Goal: Transaction & Acquisition: Purchase product/service

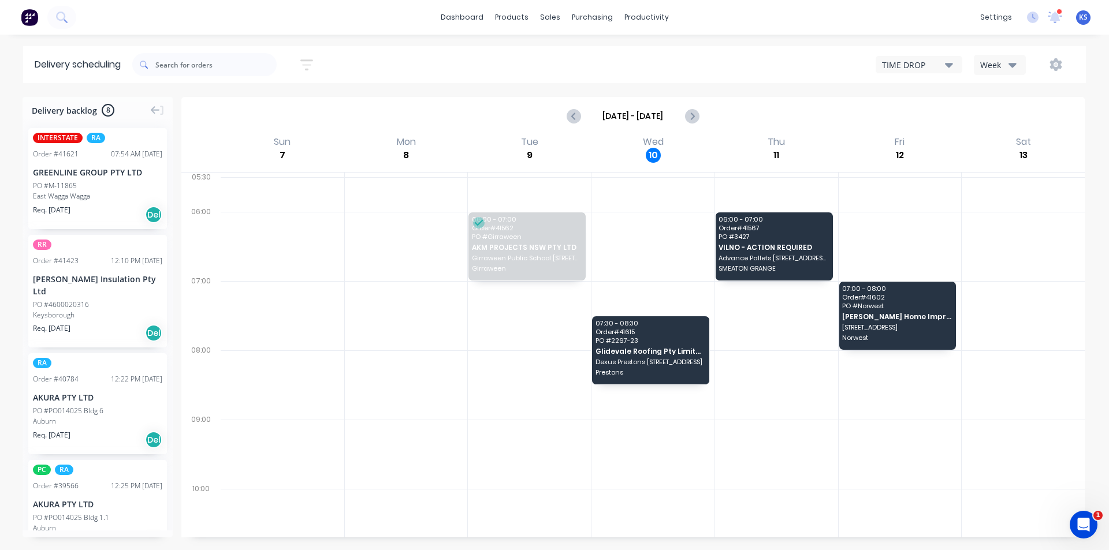
click at [476, 55] on div "Sort by Most recent Created date Required date Order number Customer name Most …" at bounding box center [609, 65] width 954 height 32
click at [541, 50] on div "Sort by Most recent Created date Required date Order number Customer name Most …" at bounding box center [609, 65] width 954 height 32
click at [483, 68] on div "Sort by Most recent Created date Required date Order number Customer name Most …" at bounding box center [609, 65] width 954 height 32
click at [662, 50] on div "Sort by Most recent Created date Required date Order number Customer name Most …" at bounding box center [609, 65] width 954 height 32
drag, startPoint x: 513, startPoint y: 71, endPoint x: 538, endPoint y: 27, distance: 50.7
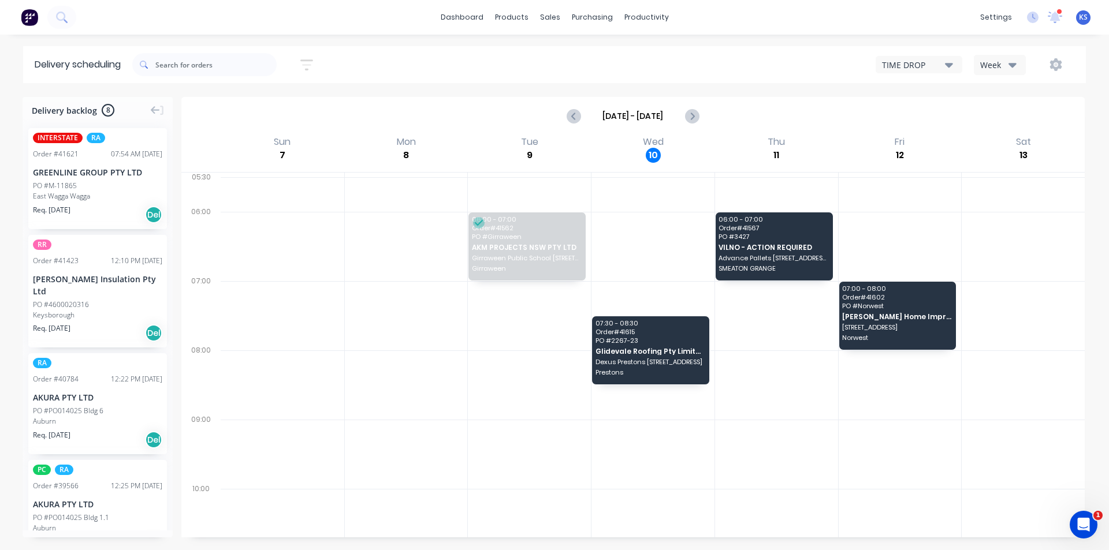
click at [513, 70] on div "Sort by Most recent Created date Required date Order number Customer name Most …" at bounding box center [609, 65] width 954 height 32
click at [575, 53] on div "Sales Orders" at bounding box center [592, 55] width 47 height 10
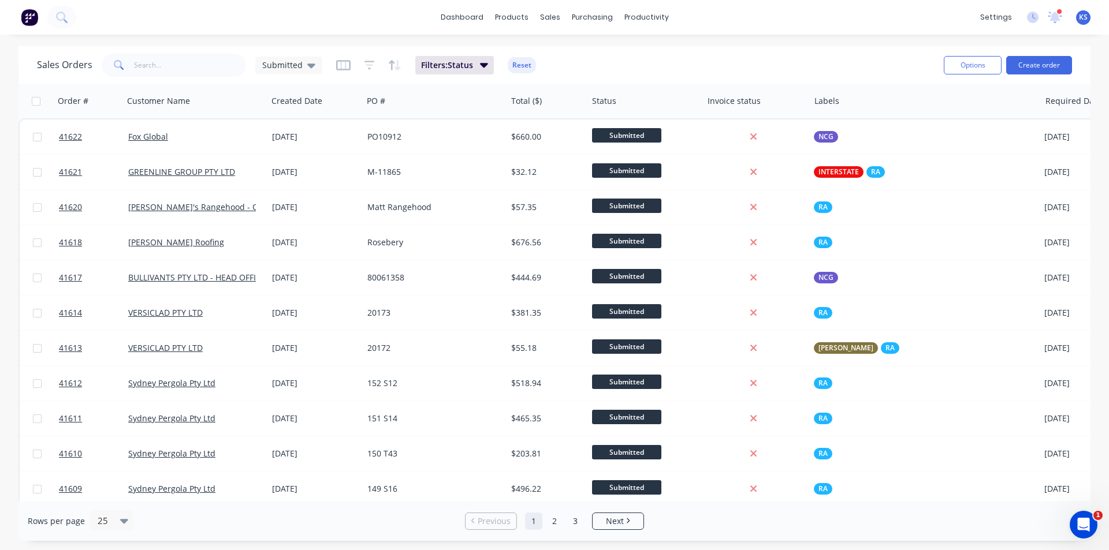
click at [561, 67] on div "Sales Orders Submitted Filters: Status Reset" at bounding box center [486, 65] width 898 height 28
click at [698, 102] on div "Delivery Scheduling" at bounding box center [685, 101] width 72 height 10
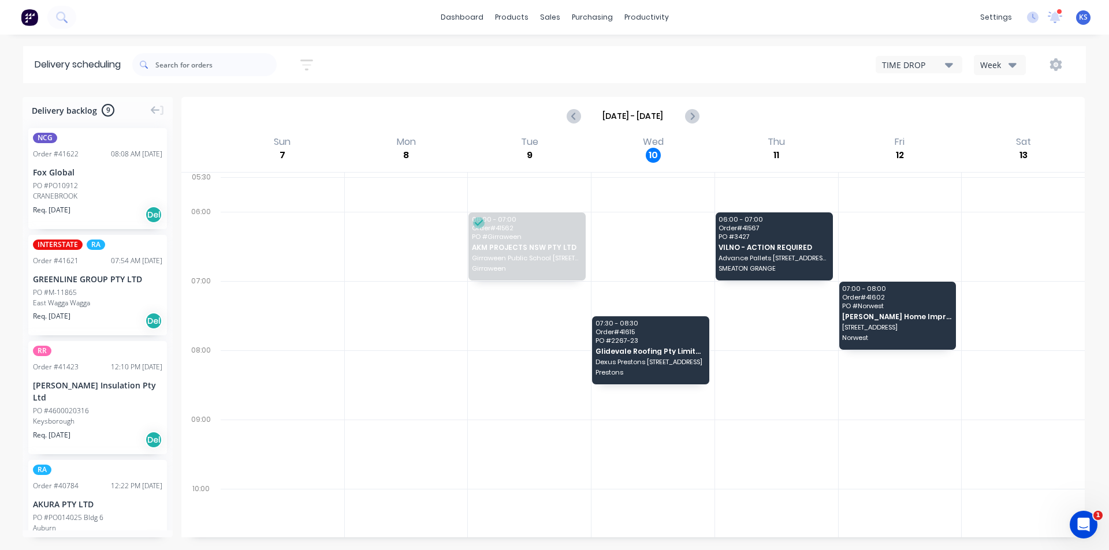
click at [996, 66] on div "Week" at bounding box center [996, 65] width 33 height 12
click at [999, 119] on div "Vehicle" at bounding box center [1031, 118] width 114 height 23
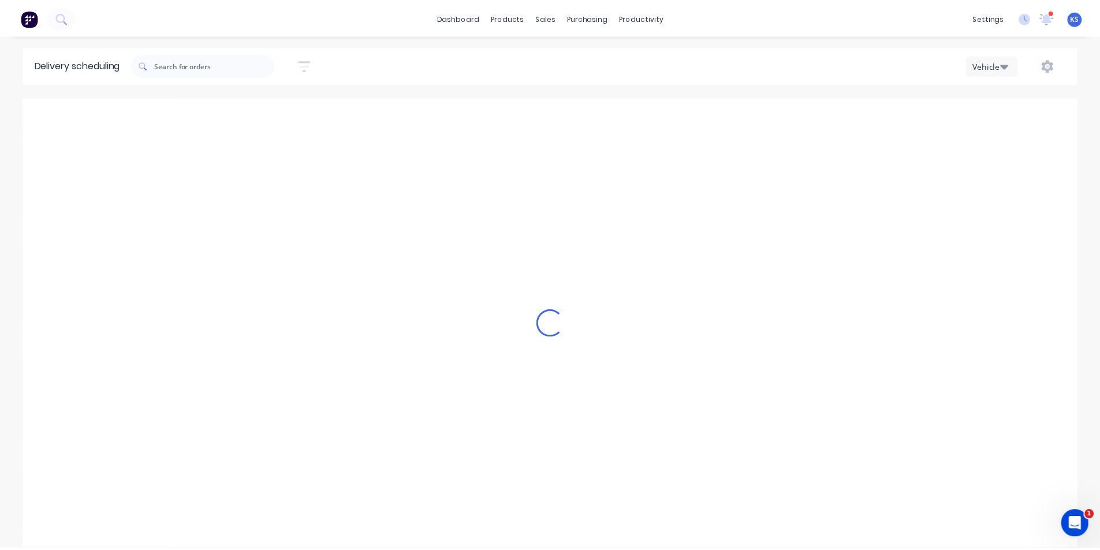
scroll to position [0, 1]
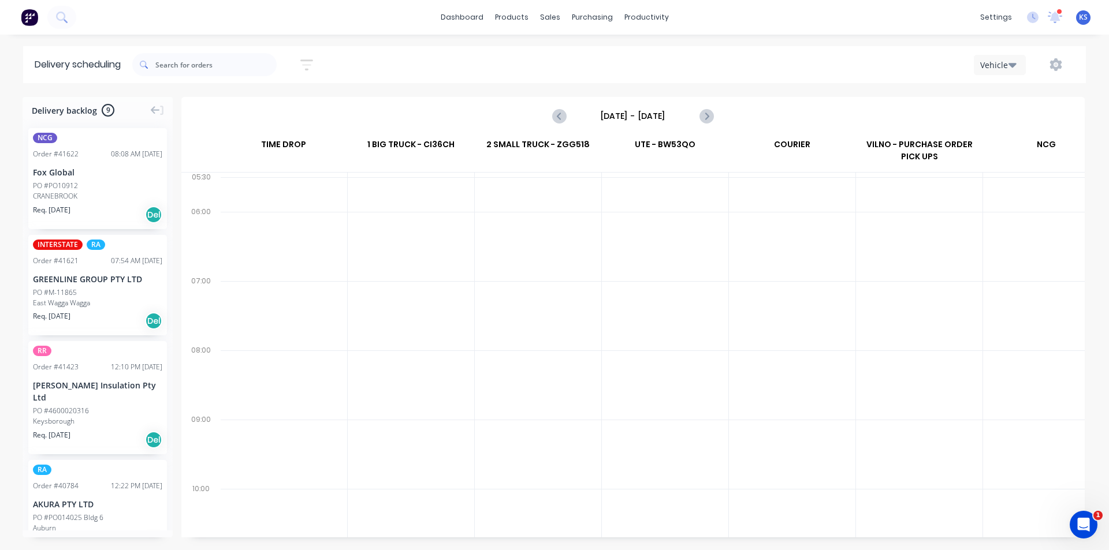
click at [646, 114] on input "[DATE] - [DATE]" at bounding box center [633, 115] width 114 height 17
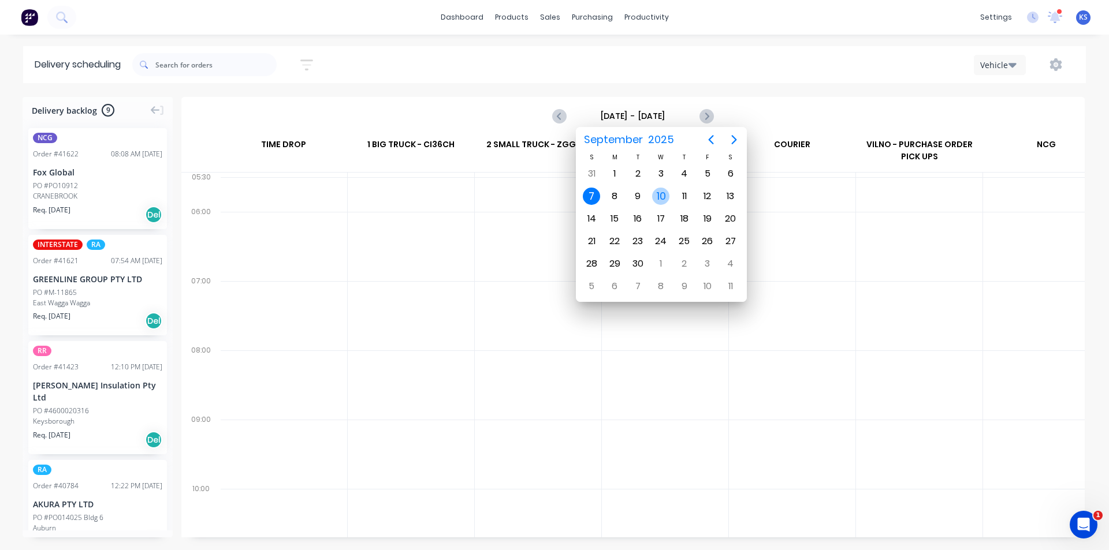
click at [660, 198] on div "10" at bounding box center [660, 196] width 17 height 17
type input "Wednesday - 10/09/25"
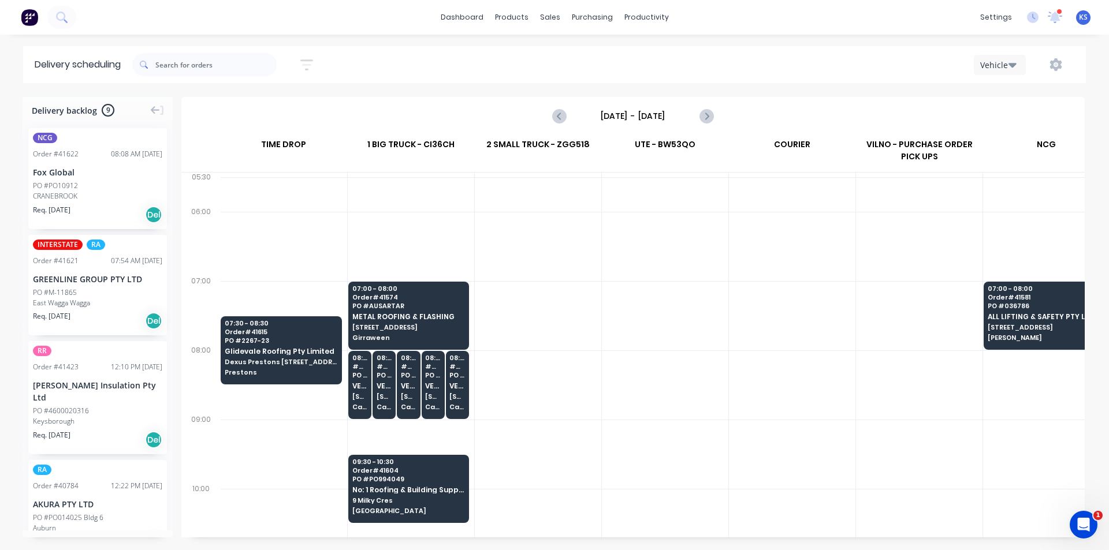
click at [754, 116] on div "Wednesday - 10/09/25" at bounding box center [633, 116] width 901 height 36
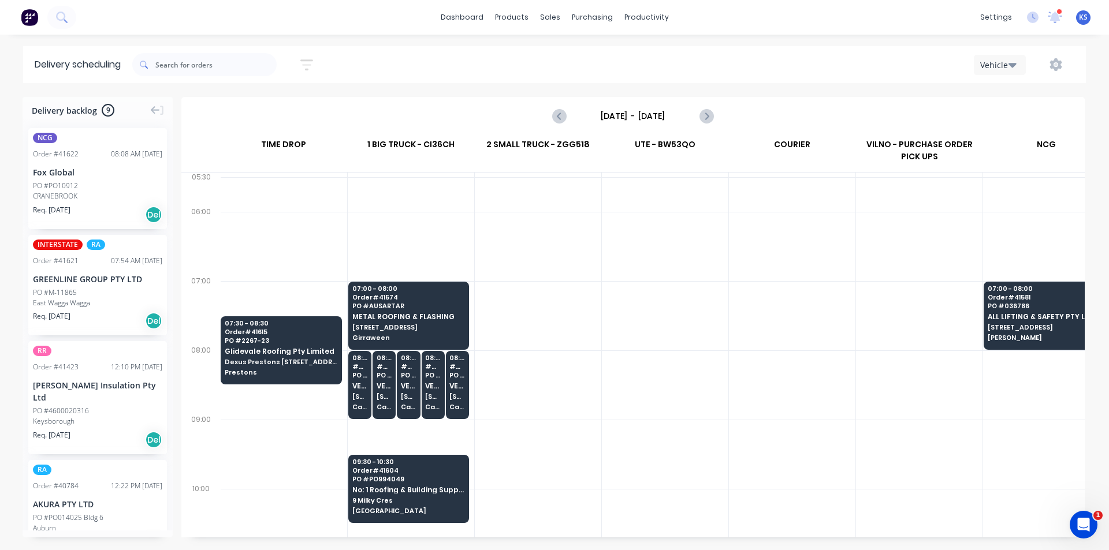
click at [821, 114] on div "Wednesday - 10/09/25" at bounding box center [633, 116] width 901 height 36
click at [536, 69] on div "Sort by Most recent Created date Required date Order number Customer name Most …" at bounding box center [609, 65] width 954 height 32
click at [483, 105] on div "Wednesday - 10/09/25" at bounding box center [633, 116] width 901 height 36
click at [805, 111] on div "Wednesday - 10/09/25" at bounding box center [633, 116] width 901 height 36
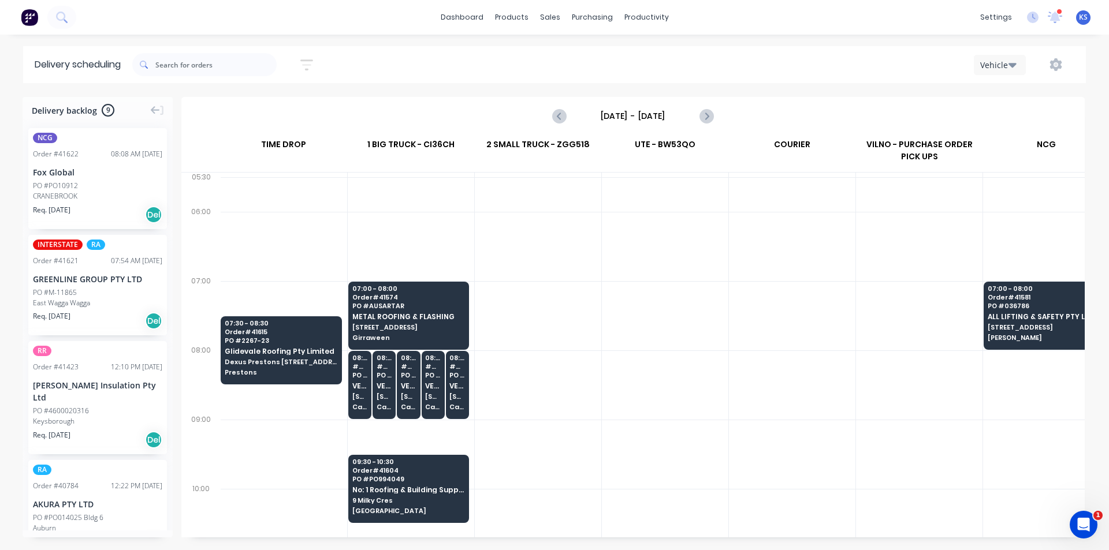
click at [792, 111] on div "Wednesday - 10/09/25" at bounding box center [633, 116] width 901 height 36
click at [851, 68] on div "Vehicle" at bounding box center [836, 64] width 477 height 21
click at [736, 69] on div "Vehicle" at bounding box center [836, 64] width 477 height 21
click at [778, 107] on div "Wednesday - 10/09/25" at bounding box center [633, 116] width 901 height 36
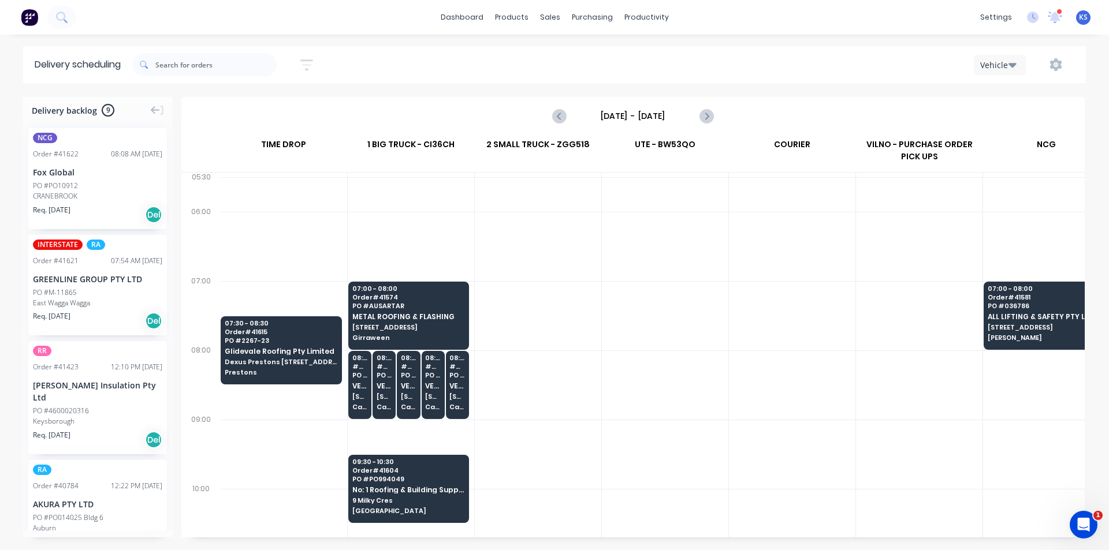
click at [459, 65] on div "Sort by Most recent Created date Required date Order number Customer name Most …" at bounding box center [609, 65] width 954 height 32
click at [462, 67] on div "Sort by Most recent Created date Required date Order number Customer name Most …" at bounding box center [609, 65] width 954 height 32
click at [457, 114] on div "Wednesday - 10/09/25" at bounding box center [633, 116] width 901 height 36
click at [486, 92] on div "Delivery scheduling Sort by Most recent Created date Required date Order number…" at bounding box center [554, 298] width 1109 height 504
click at [751, 116] on div "Wednesday - 10/09/25" at bounding box center [633, 116] width 901 height 36
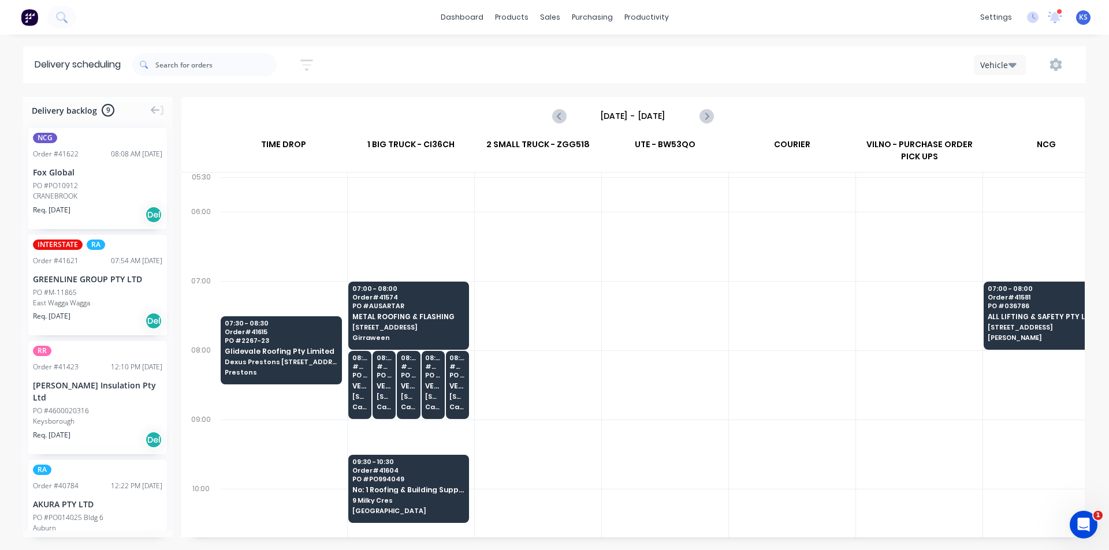
click at [747, 119] on div "Wednesday - 10/09/25" at bounding box center [633, 116] width 901 height 36
click at [723, 105] on div "Wednesday - 10/09/25" at bounding box center [633, 116] width 901 height 36
click at [757, 107] on div "Wednesday - 10/09/25" at bounding box center [633, 116] width 901 height 36
click at [1060, 20] on icon at bounding box center [1055, 16] width 16 height 13
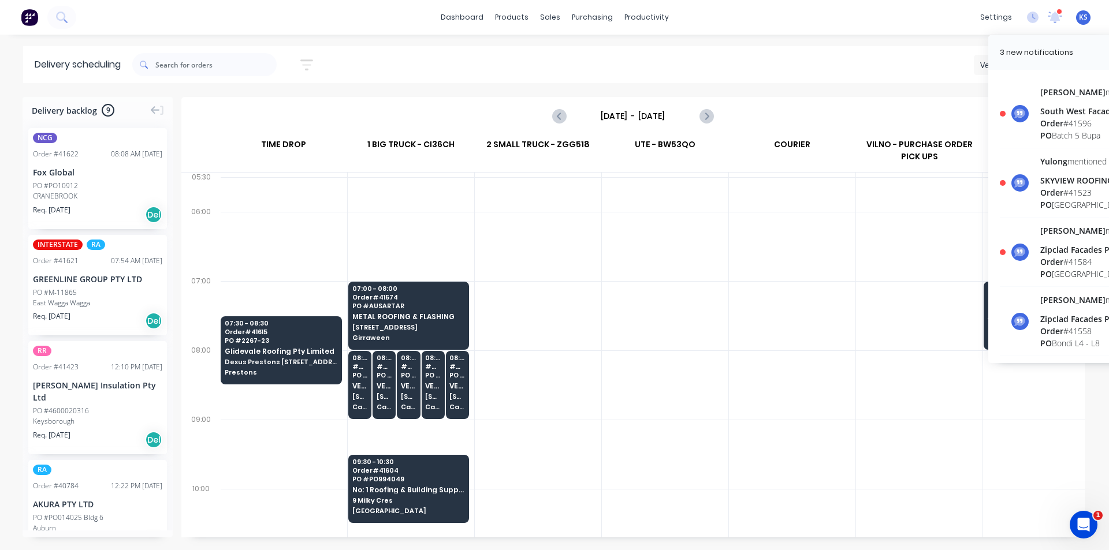
click at [1055, 18] on div "settings 3 new notifications Mark all as read Rupesh mentioned you in a message…" at bounding box center [1041, 17] width 135 height 17
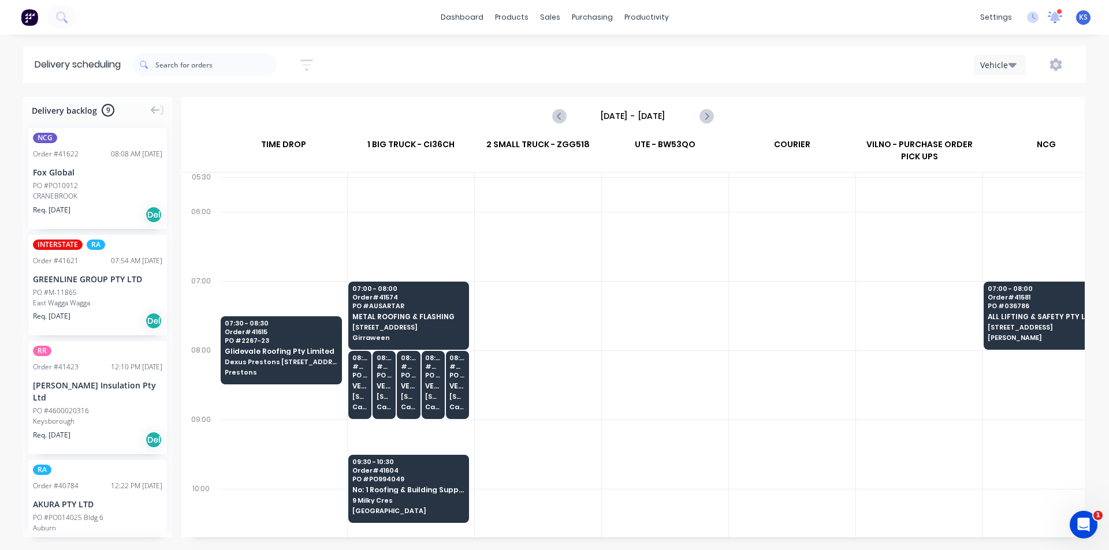
click at [1054, 16] on icon at bounding box center [1054, 15] width 11 height 10
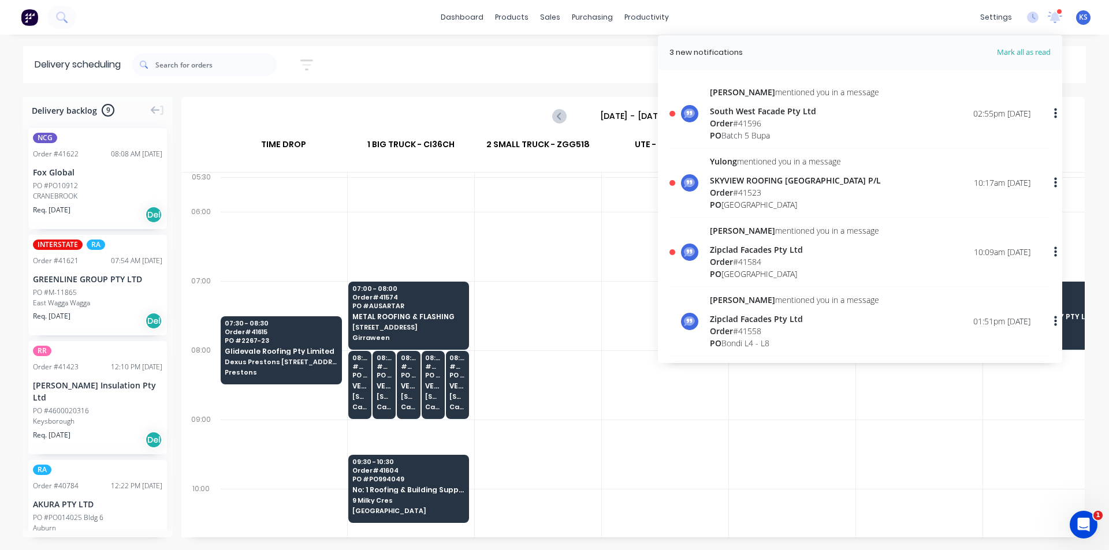
click at [786, 193] on div "Order # 41523" at bounding box center [795, 193] width 171 height 12
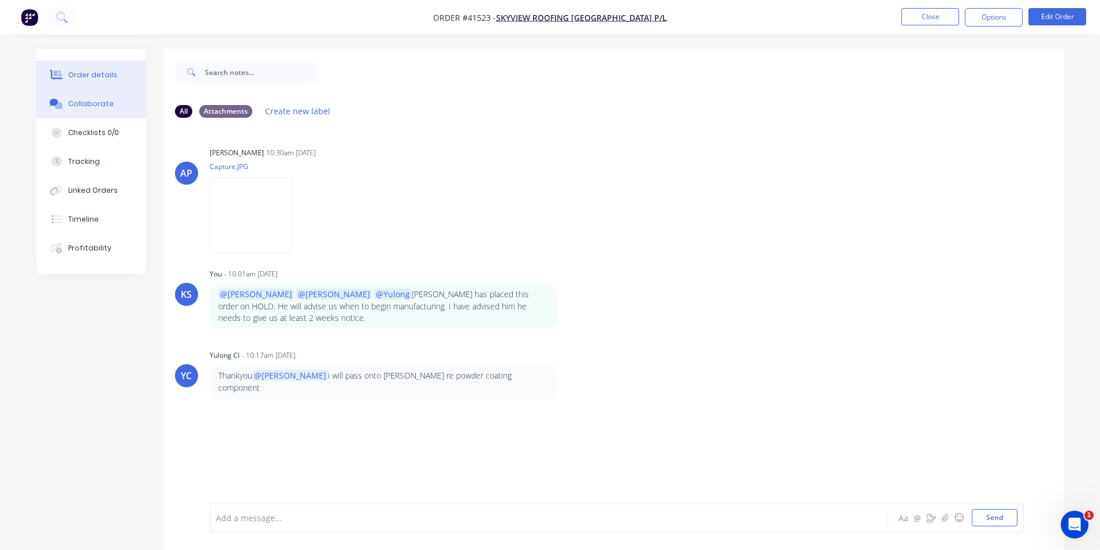
click at [91, 69] on button "Order details" at bounding box center [91, 75] width 110 height 29
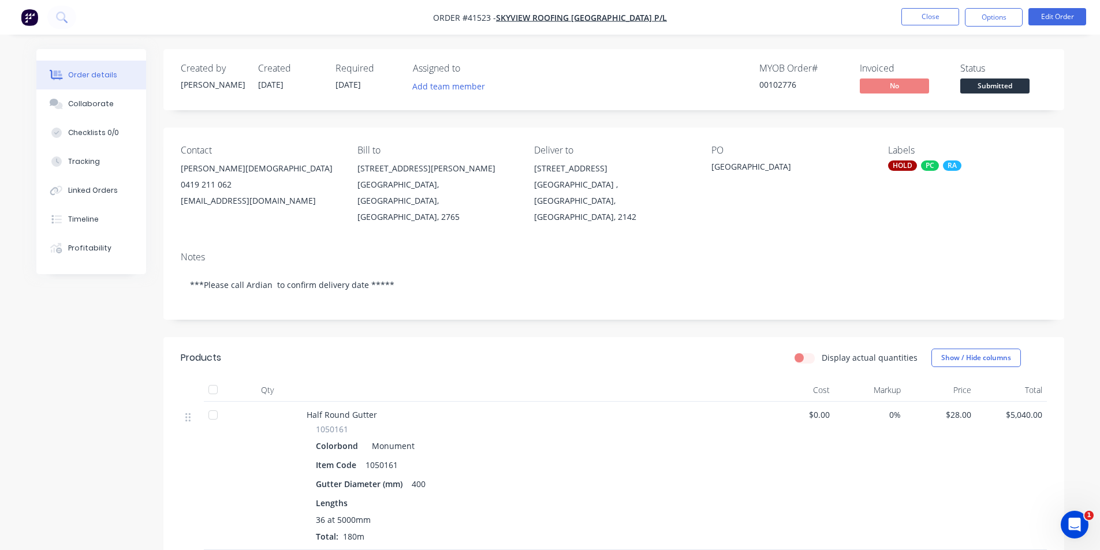
click at [547, 83] on div "MYOB Order # 00102776 Invoiced No Status Submitted" at bounding box center [787, 79] width 519 height 33
click at [926, 14] on button "Close" at bounding box center [931, 16] width 58 height 17
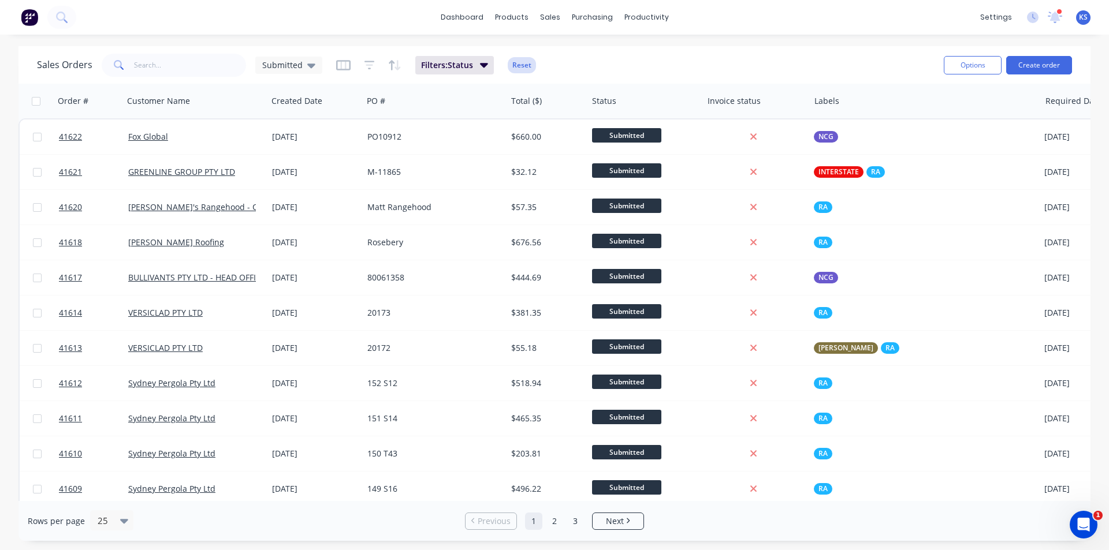
click at [525, 69] on button "Reset" at bounding box center [522, 65] width 28 height 16
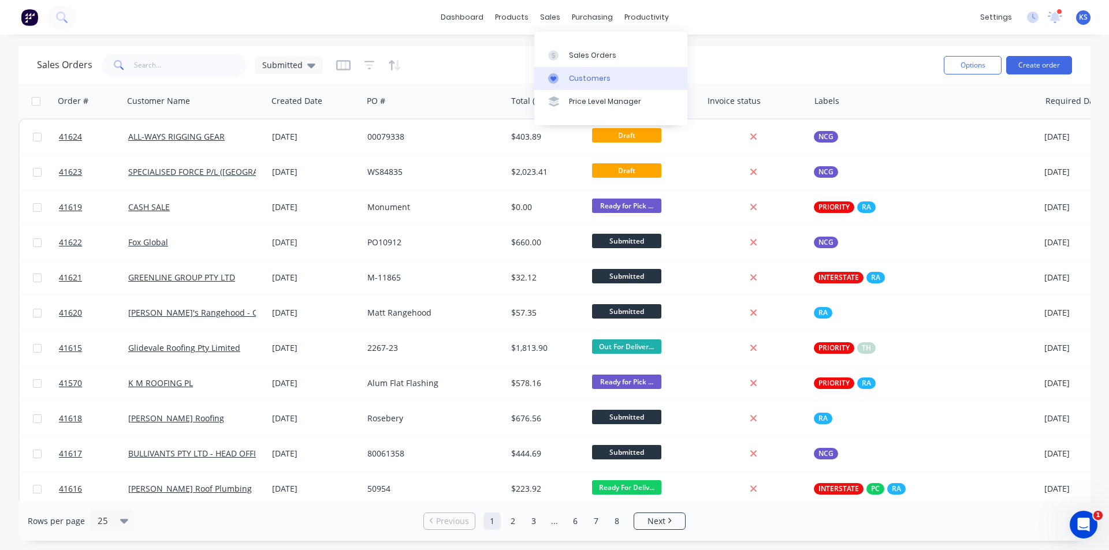
click at [612, 72] on link "Customers" at bounding box center [610, 78] width 153 height 23
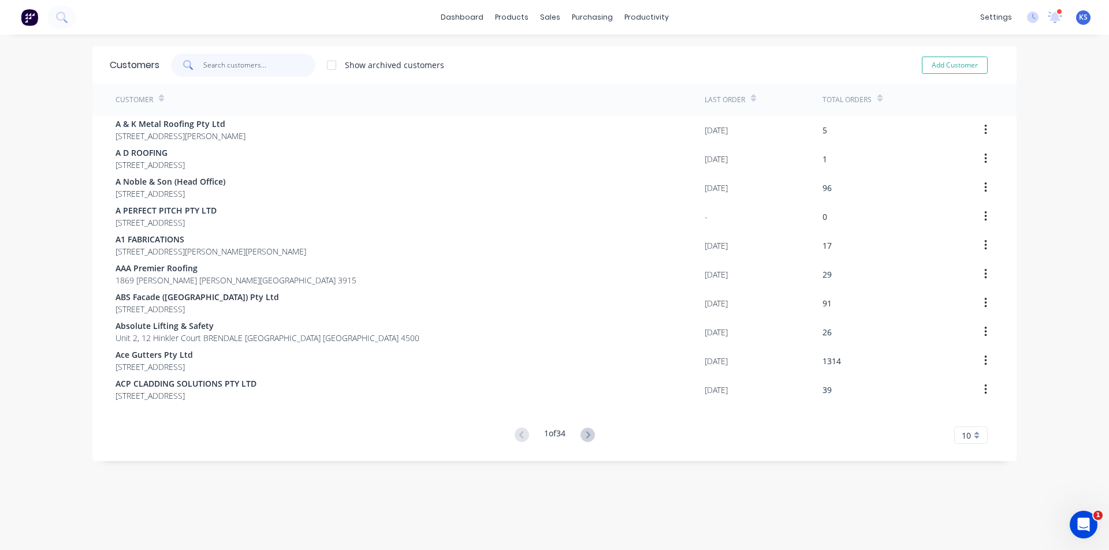
click at [267, 60] on input "text" at bounding box center [259, 65] width 113 height 23
click at [690, 32] on div "dashboard products sales purchasing productivity dashboard products Product Cat…" at bounding box center [554, 17] width 1109 height 35
click at [705, 1] on div "dashboard products sales purchasing productivity dashboard products Product Cat…" at bounding box center [554, 17] width 1109 height 35
click at [735, 17] on div "dashboard products sales purchasing productivity dashboard products Product Cat…" at bounding box center [554, 17] width 1109 height 35
click at [669, 46] on div "Customers Show archived customers Add Customer" at bounding box center [554, 65] width 924 height 38
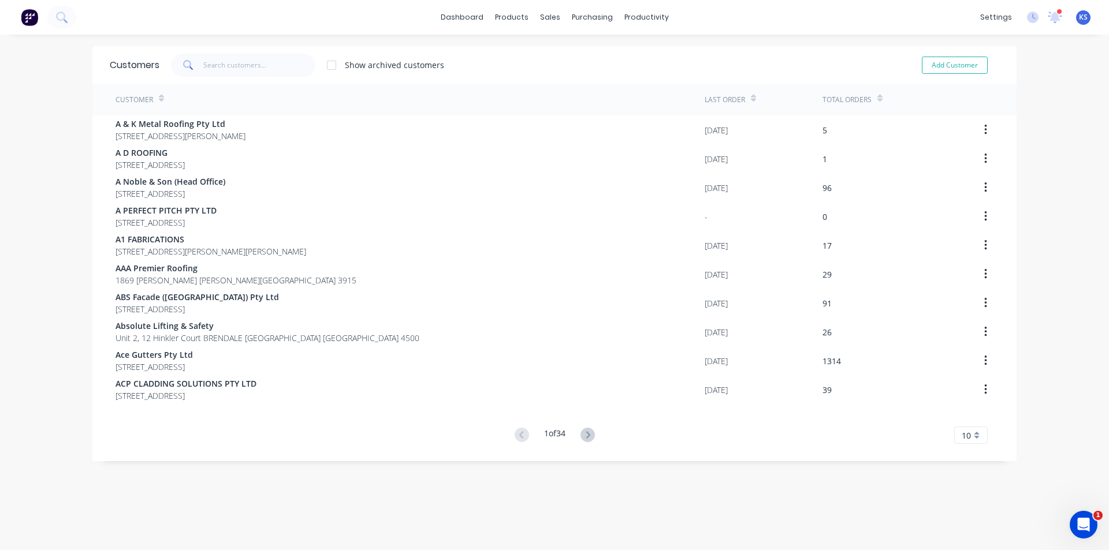
click at [588, 57] on div "Show archived customers Add Customer" at bounding box center [579, 65] width 840 height 23
click at [596, 81] on div "Customers" at bounding box center [586, 78] width 42 height 10
click at [268, 66] on input "text" at bounding box center [259, 65] width 113 height 23
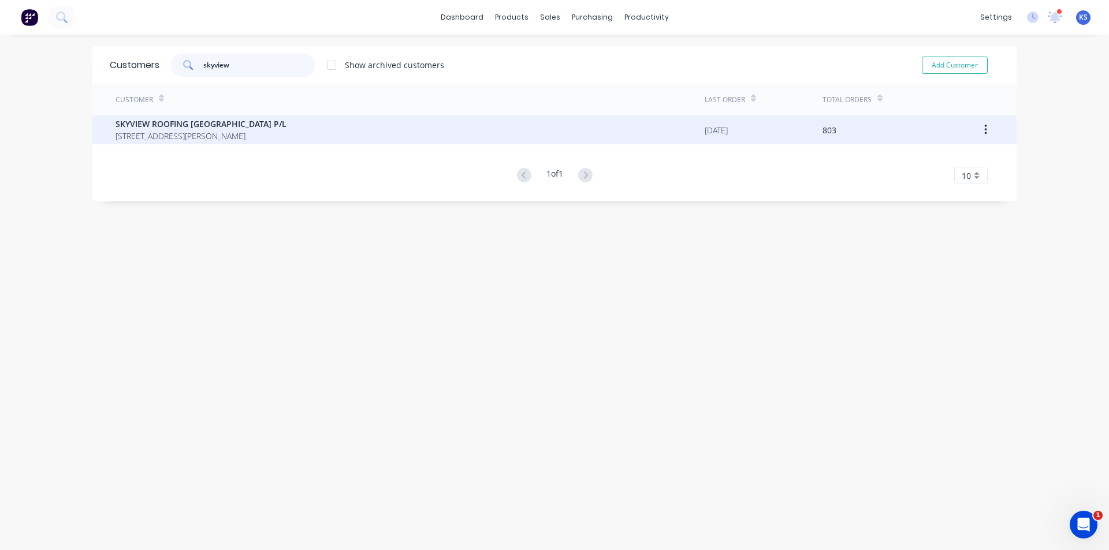
type input "skyview"
click at [188, 140] on span "339 SAUNDERS ROAD OAKVILLE New South Wales Australia 2765" at bounding box center [201, 136] width 171 height 12
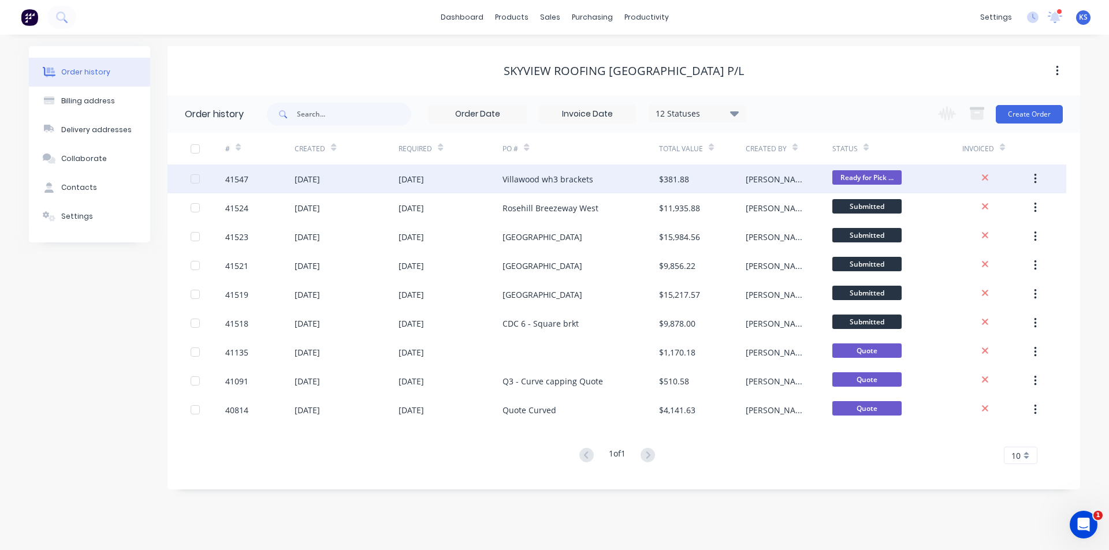
click at [537, 178] on div "Villawood wh3 brackets" at bounding box center [547, 179] width 91 height 12
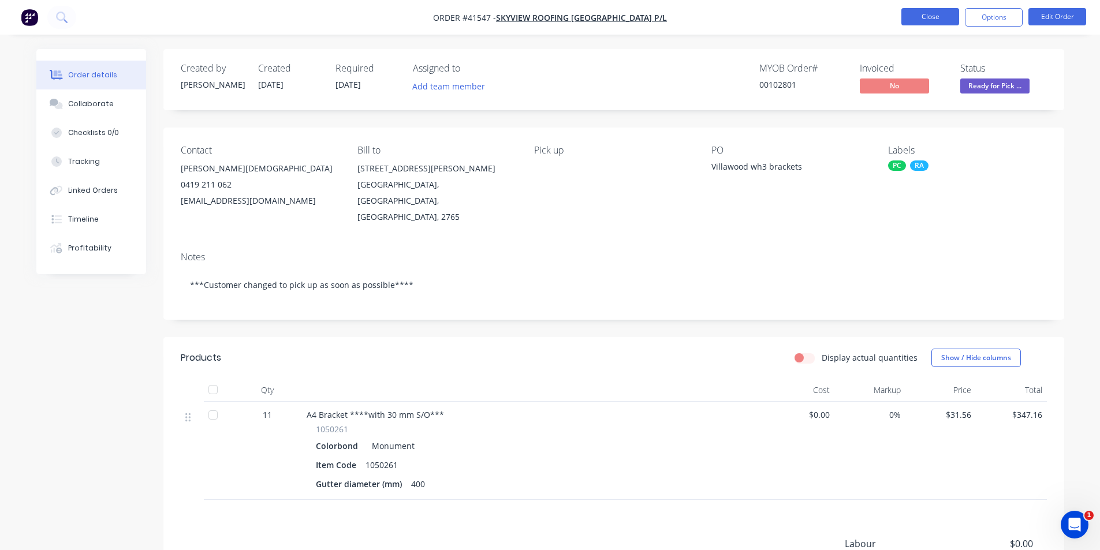
click at [911, 13] on button "Close" at bounding box center [931, 16] width 58 height 17
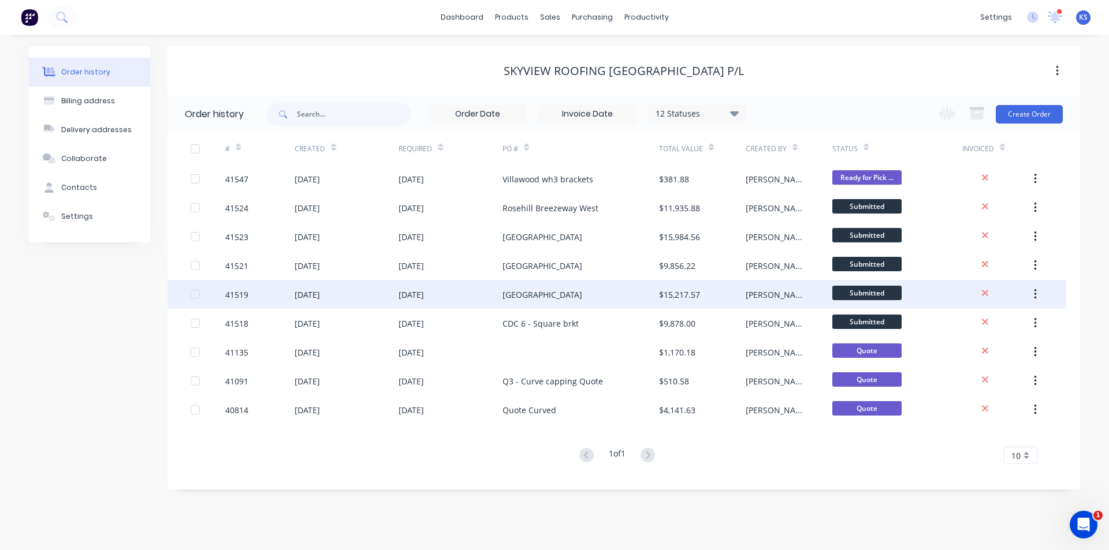
click at [579, 295] on div "Rosehill West" at bounding box center [580, 294] width 156 height 29
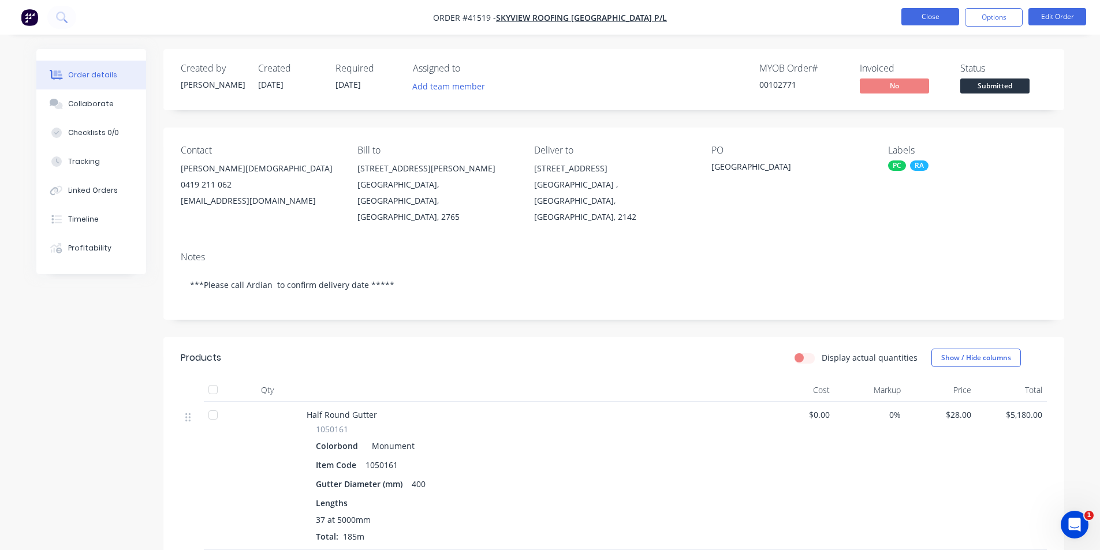
click at [917, 22] on button "Close" at bounding box center [931, 16] width 58 height 17
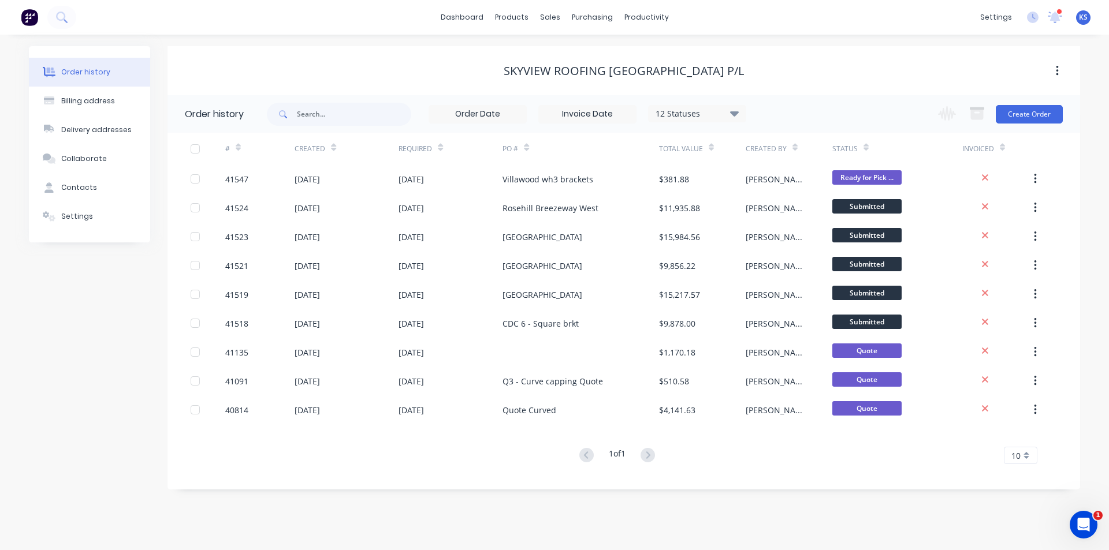
click at [748, 65] on div "SKYVIEW ROOFING [GEOGRAPHIC_DATA] P/L" at bounding box center [623, 71] width 913 height 14
click at [795, 54] on div "SKYVIEW ROOFING [GEOGRAPHIC_DATA] P/L" at bounding box center [623, 70] width 913 height 49
click at [771, 51] on div "SKYVIEW ROOFING [GEOGRAPHIC_DATA] P/L" at bounding box center [623, 70] width 913 height 49
click at [482, 19] on link "dashboard" at bounding box center [462, 17] width 54 height 17
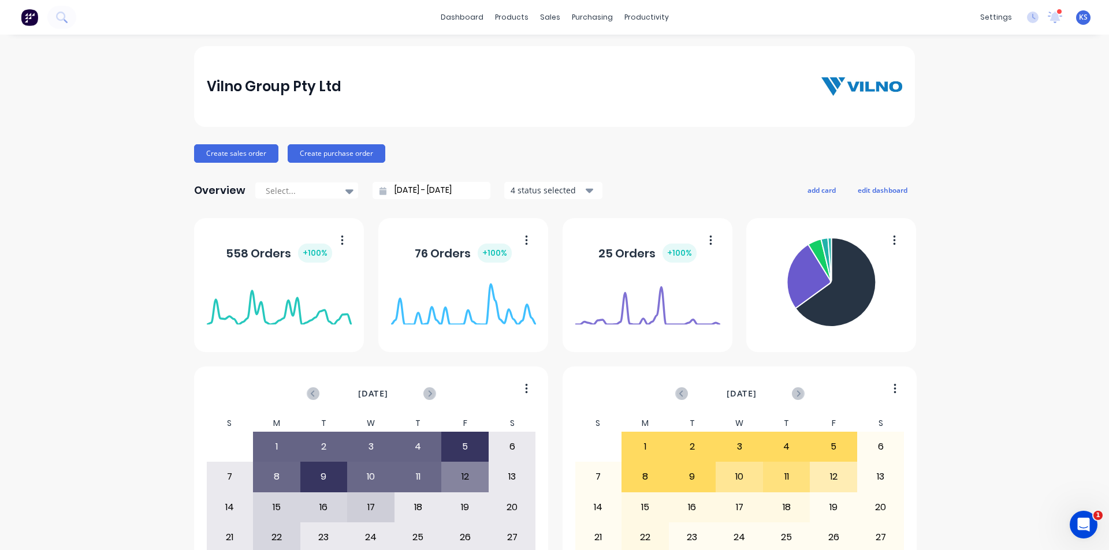
click at [764, 86] on div "Vilno Group Pty Ltd" at bounding box center [555, 86] width 696 height 23
click at [286, 16] on div "dashboard products sales purchasing productivity dashboard products Product Cat…" at bounding box center [554, 17] width 1109 height 35
click at [608, 75] on link "Customers" at bounding box center [606, 78] width 153 height 23
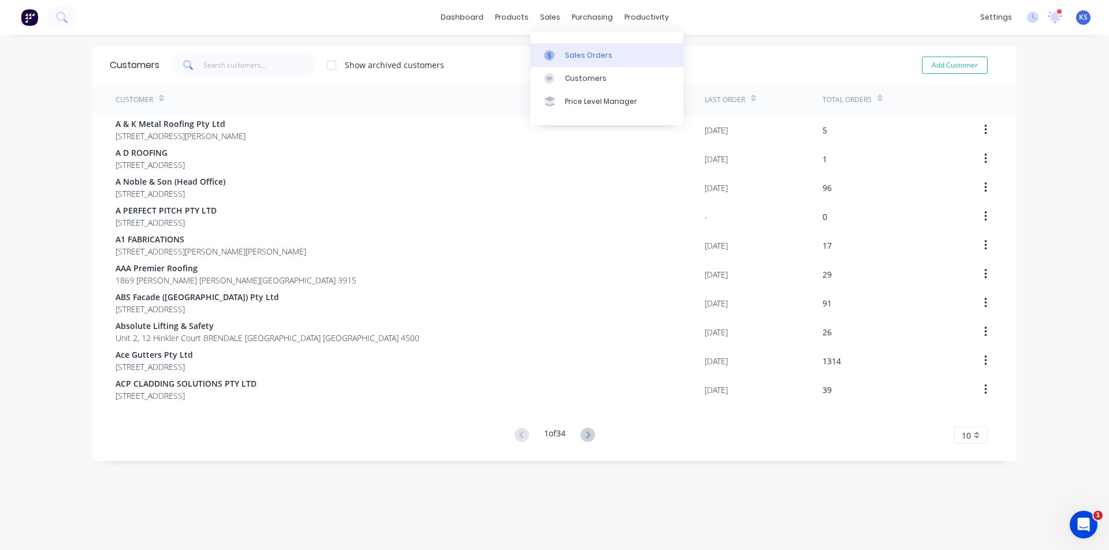
click at [602, 56] on div "Sales Orders" at bounding box center [588, 55] width 47 height 10
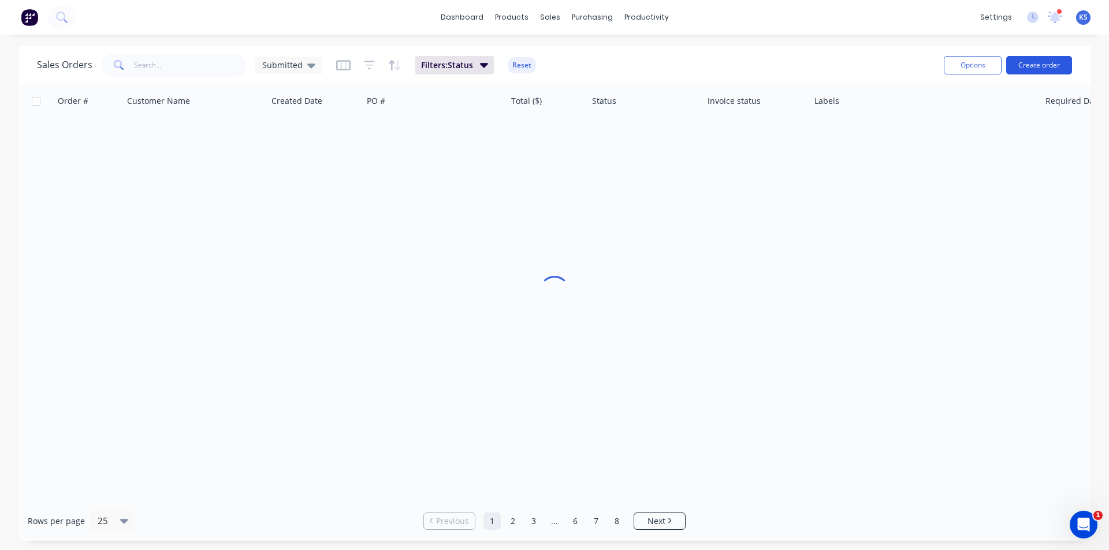
click at [1022, 62] on button "Create order" at bounding box center [1039, 65] width 66 height 18
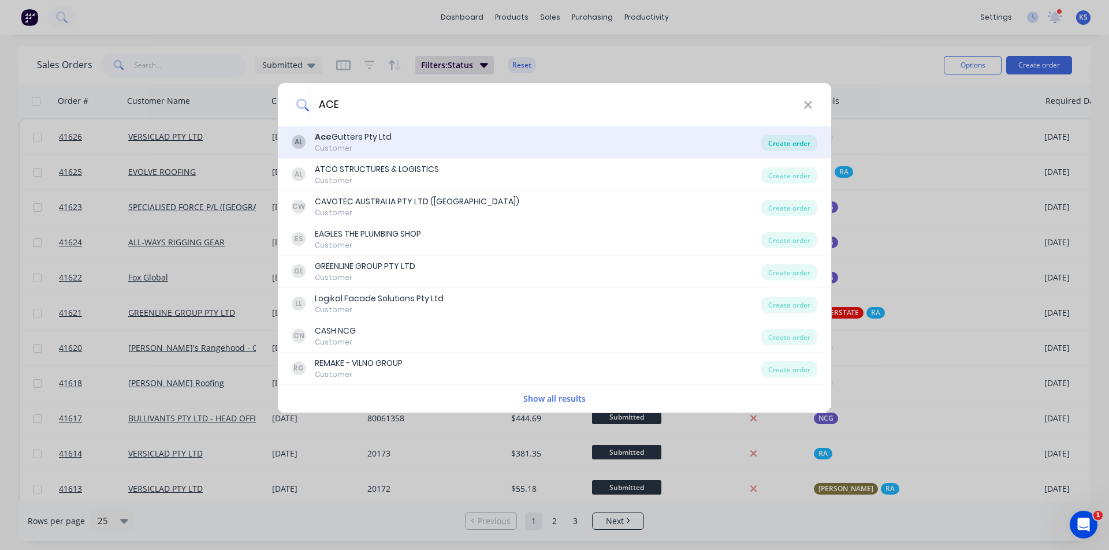
type input "ACE"
click at [783, 144] on div "Create order" at bounding box center [789, 143] width 56 height 16
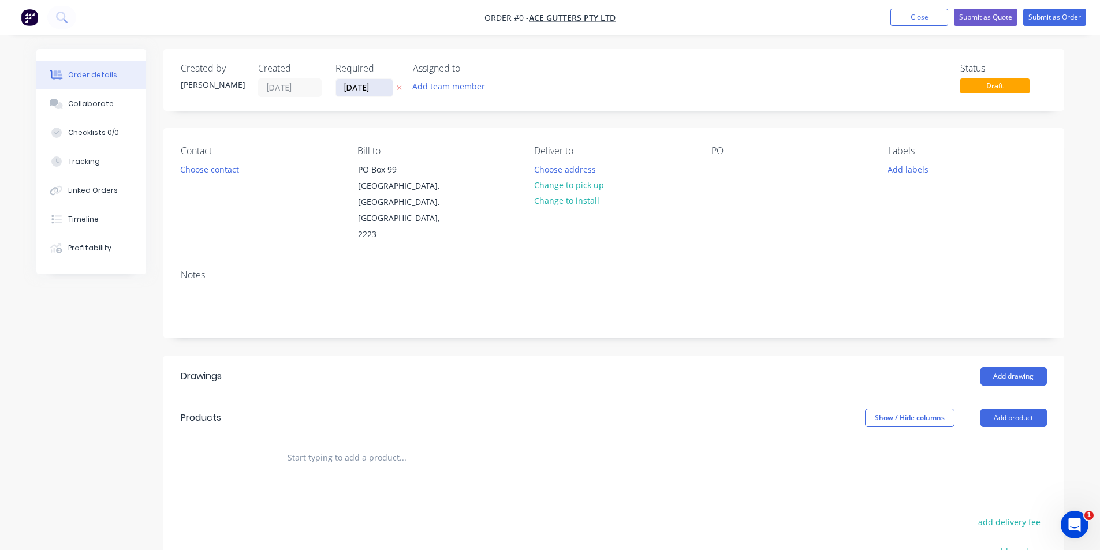
click at [365, 87] on input "[DATE]" at bounding box center [364, 87] width 57 height 17
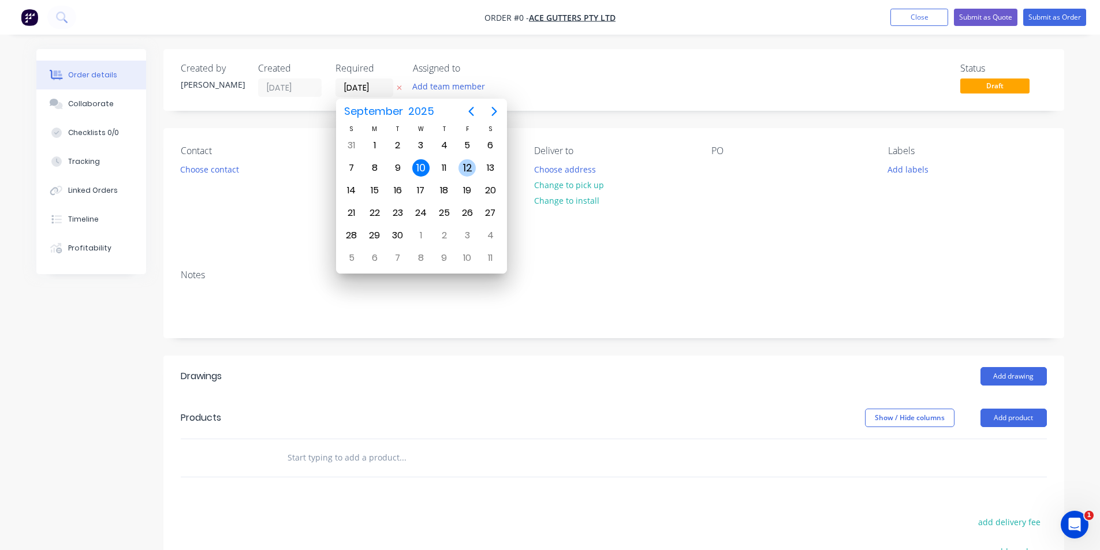
click at [471, 165] on div "12" at bounding box center [467, 167] width 17 height 17
type input "[DATE]"
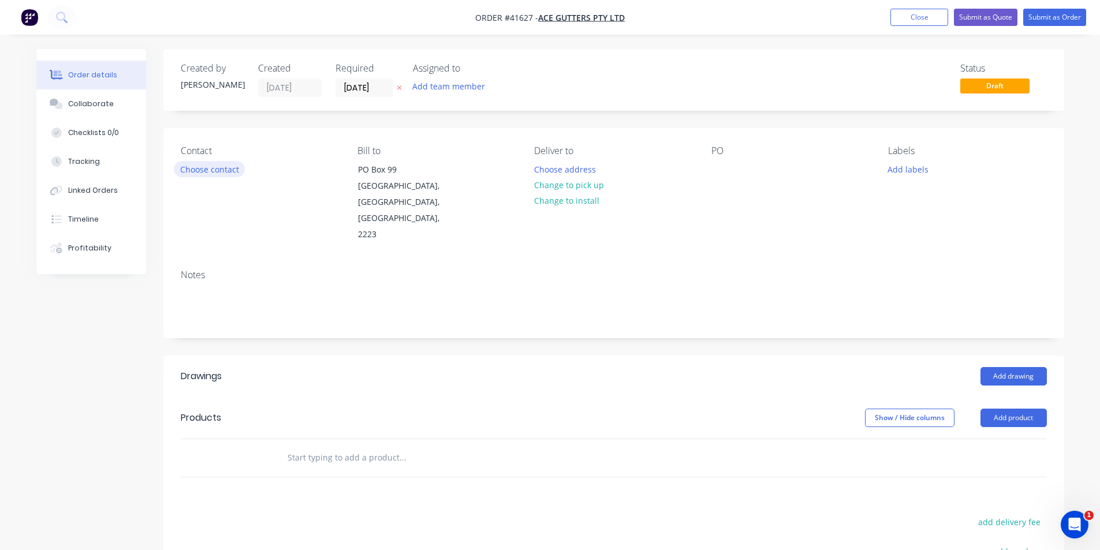
click at [218, 174] on button "Choose contact" at bounding box center [209, 169] width 71 height 16
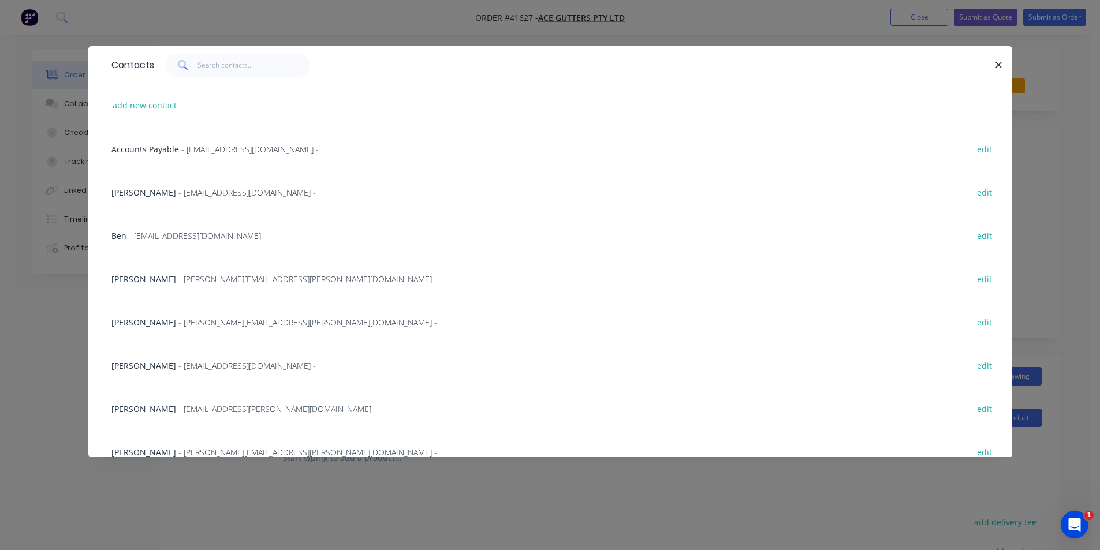
click at [180, 239] on span "- ben.delicata@acegutters.com.au -" at bounding box center [197, 235] width 137 height 11
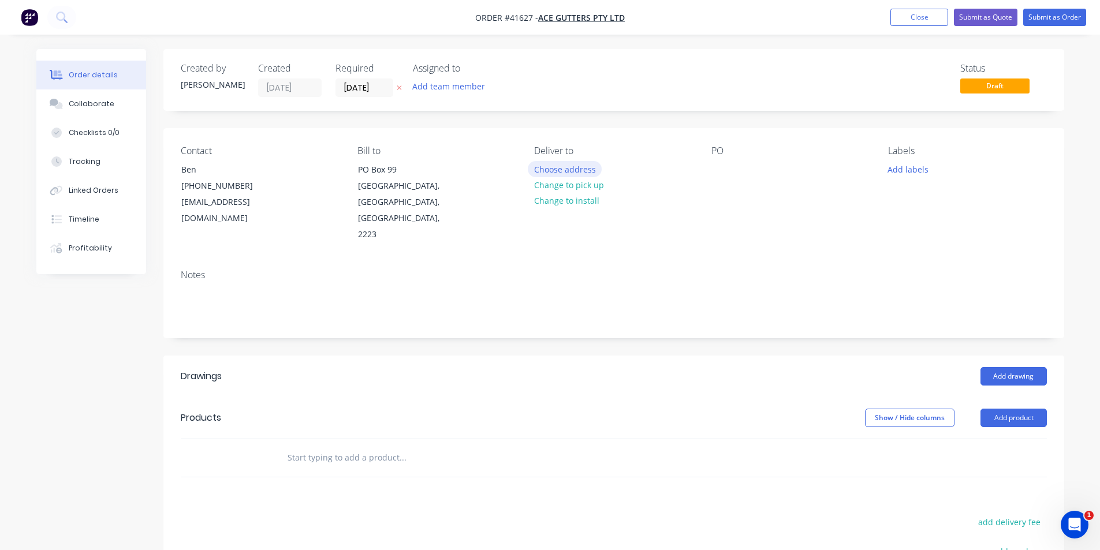
click at [550, 169] on button "Choose address" at bounding box center [565, 169] width 74 height 16
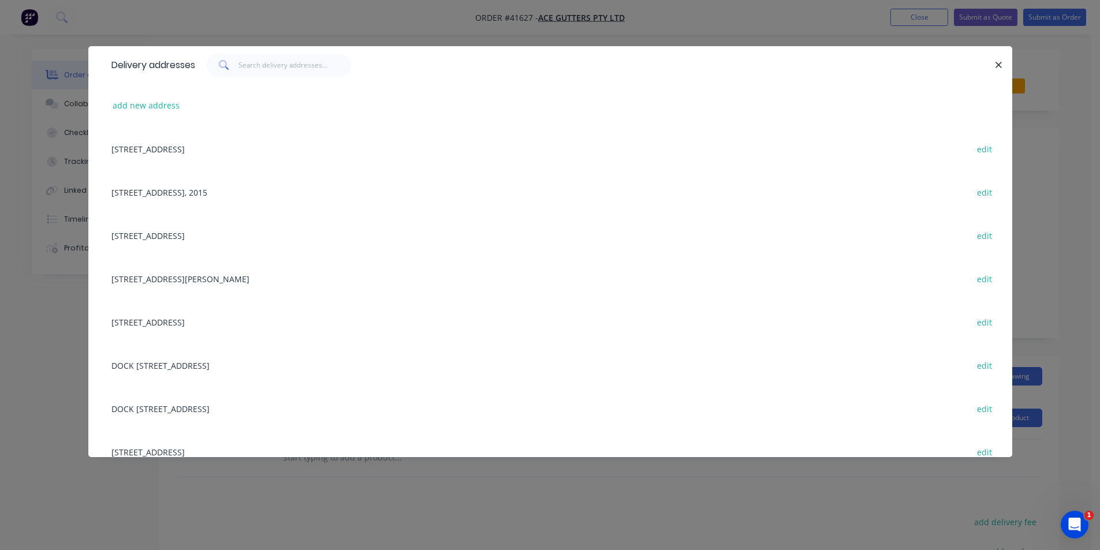
click at [189, 411] on div "DOCK 4, 69 BOUNDARY ROAD, MORTDALE, New South Wales, Australia, 2223 edit" at bounding box center [550, 408] width 889 height 43
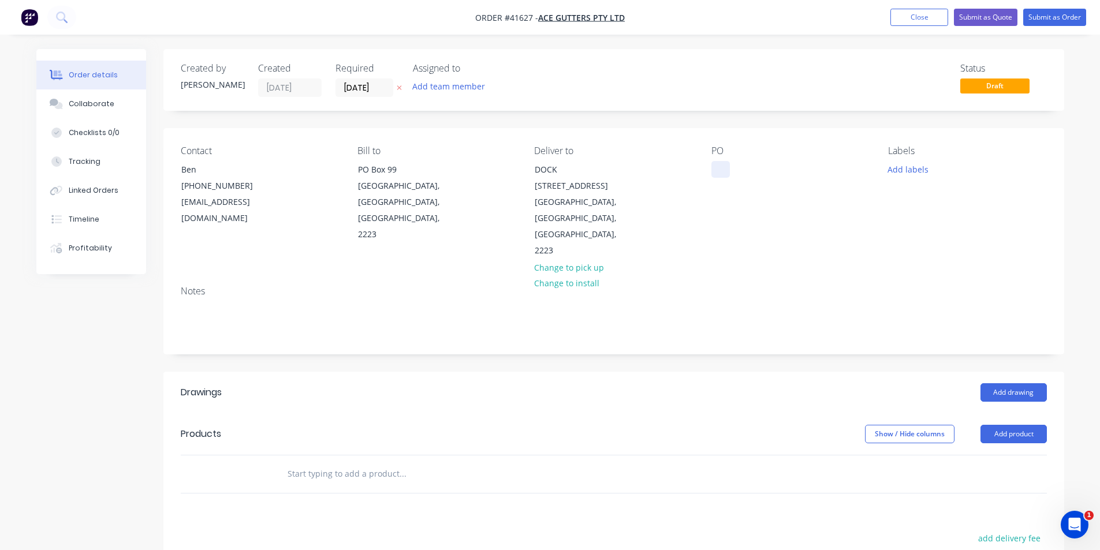
click at [720, 170] on div at bounding box center [721, 169] width 18 height 17
click at [900, 174] on button "Add labels" at bounding box center [908, 169] width 53 height 16
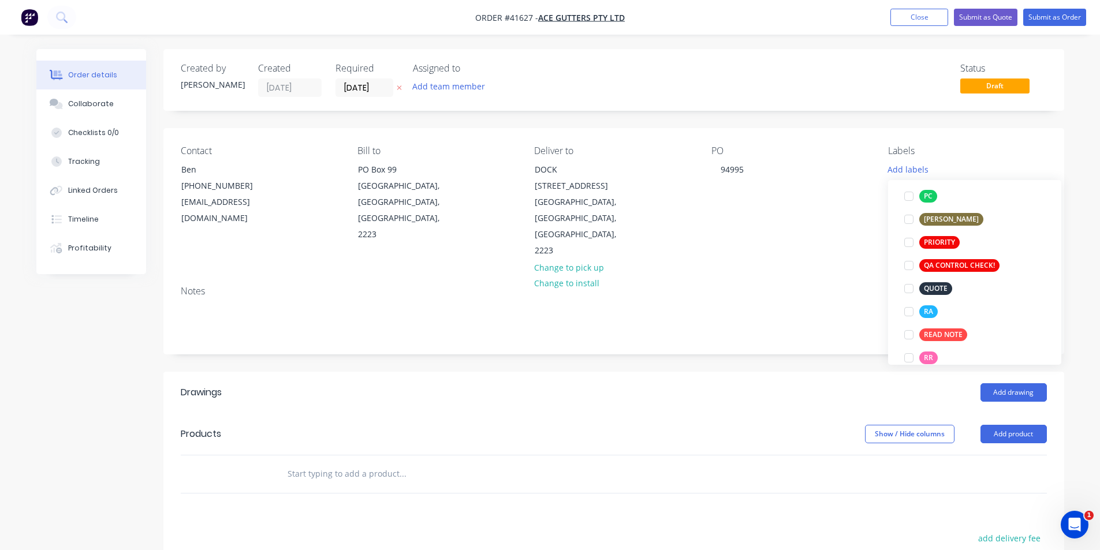
scroll to position [289, 0]
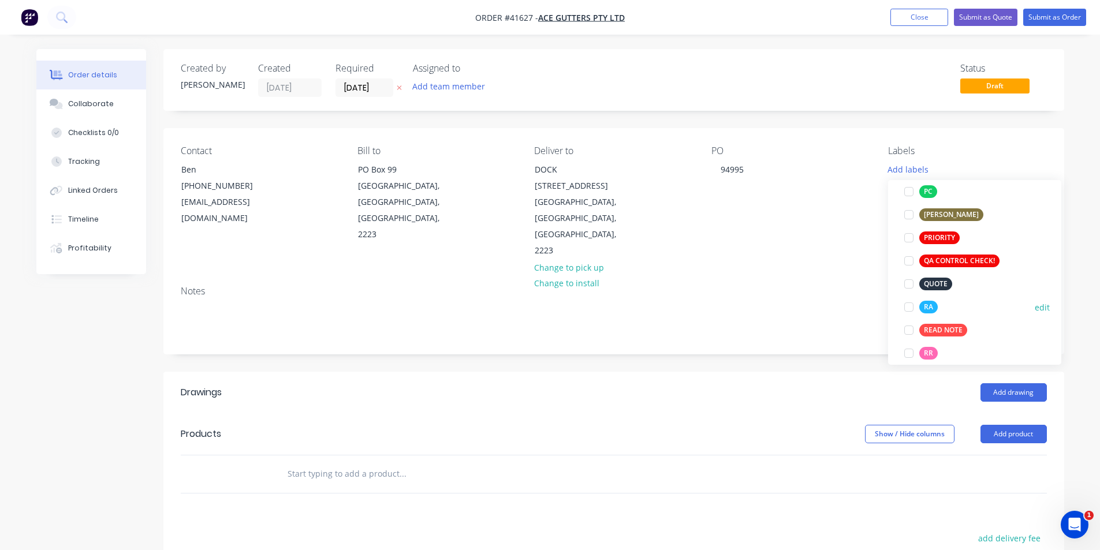
click at [909, 307] on div at bounding box center [909, 307] width 23 height 23
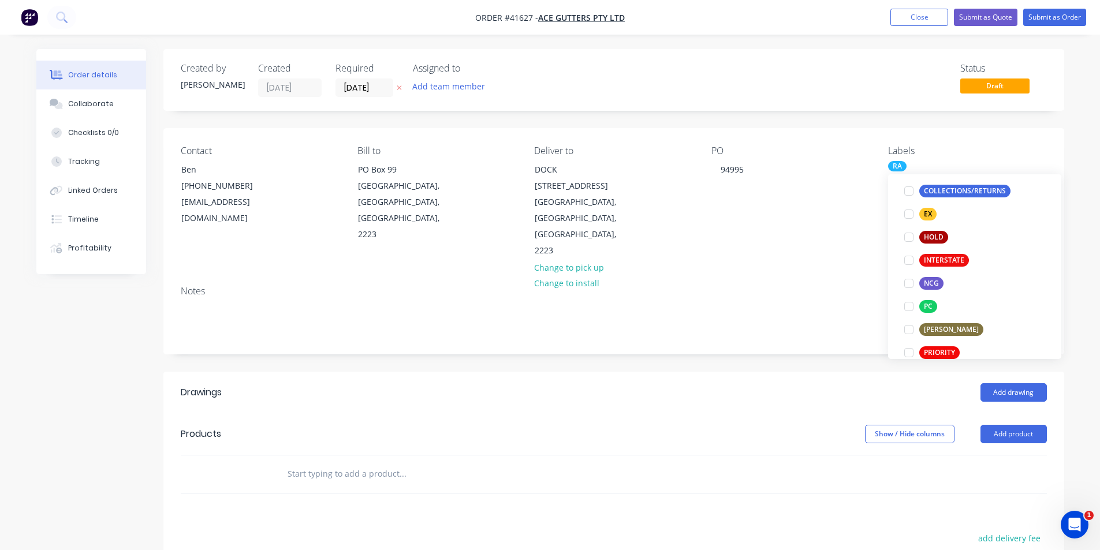
scroll to position [231, 0]
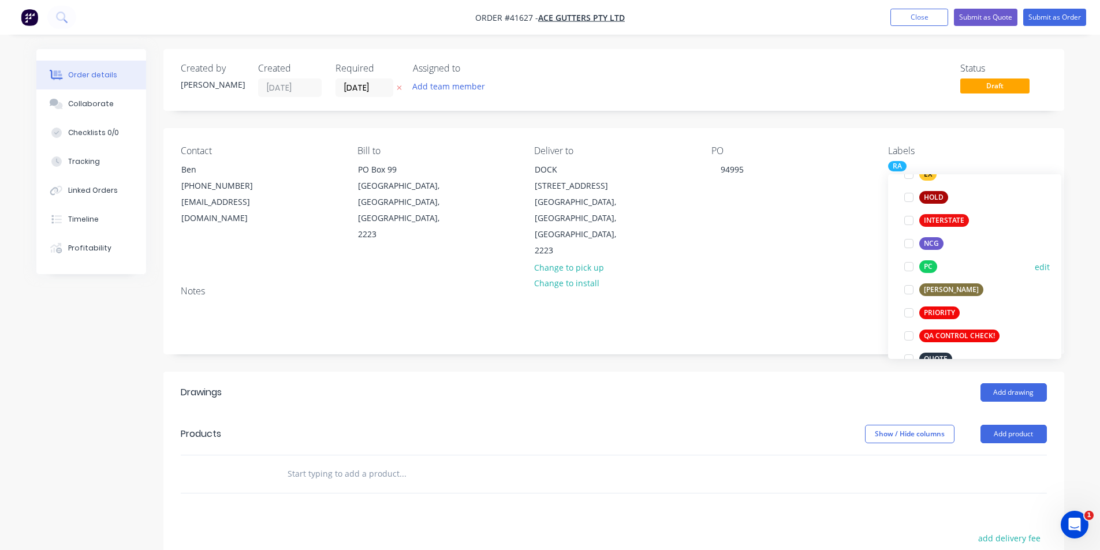
click at [910, 268] on div at bounding box center [909, 266] width 23 height 23
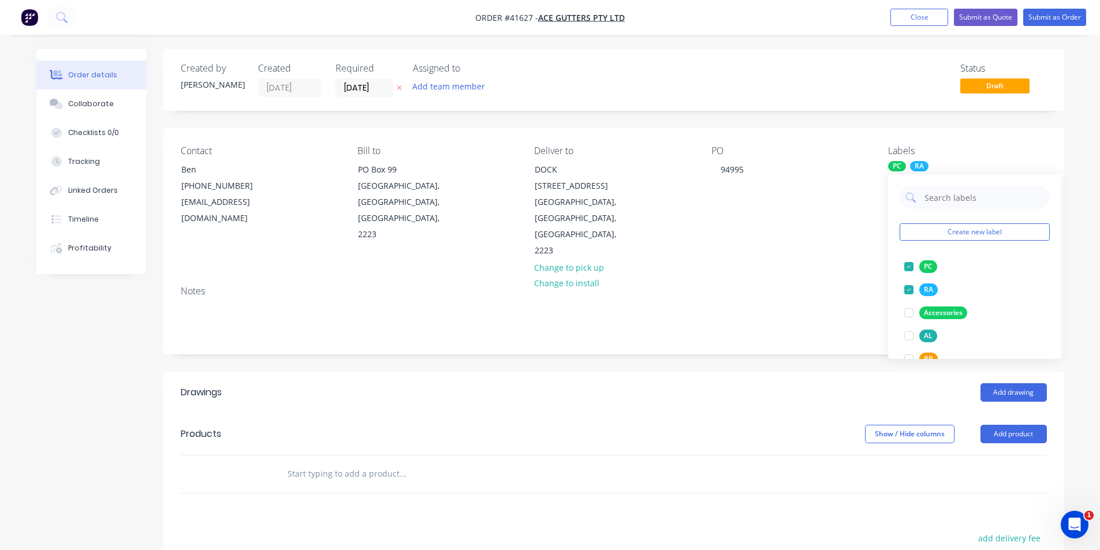
click at [790, 338] on div "Created by Kendall Created 10/09/25 Required 12/09/25 Assigned to Add team memb…" at bounding box center [613, 410] width 901 height 722
click at [1010, 425] on button "Add product" at bounding box center [1014, 434] width 66 height 18
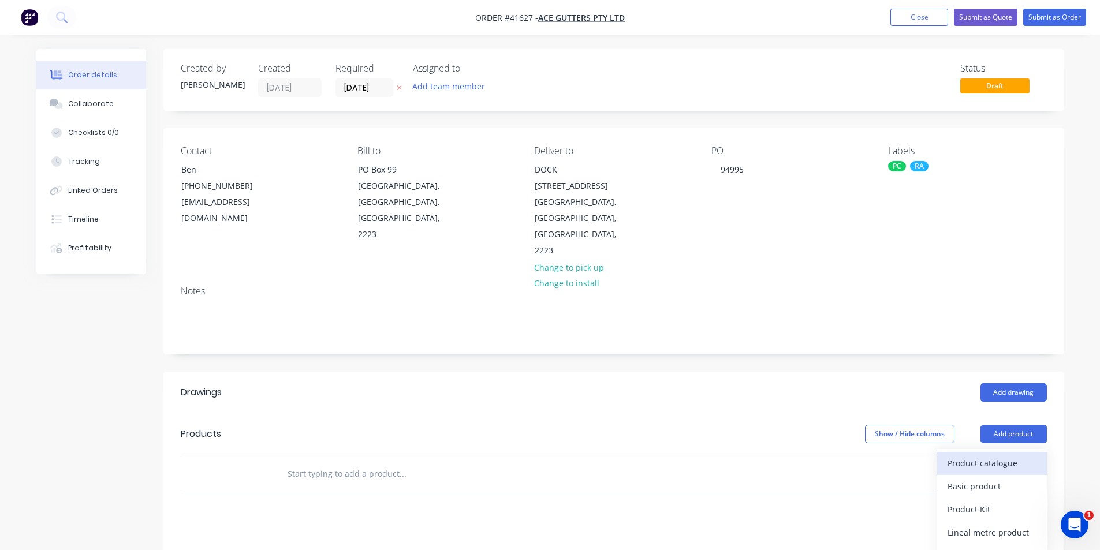
click at [1000, 455] on div "Product catalogue" at bounding box center [992, 463] width 89 height 17
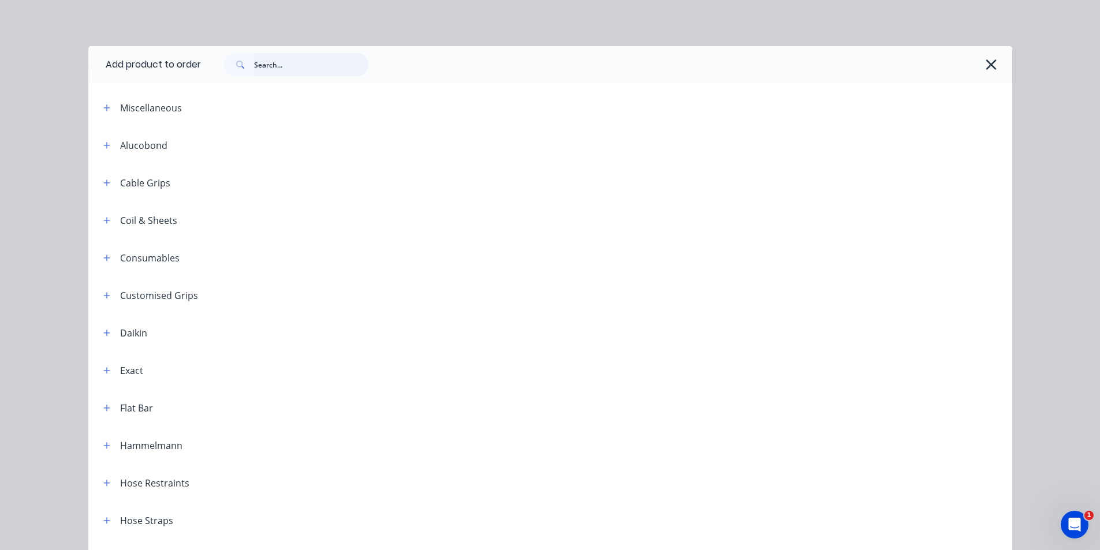
click at [293, 70] on input "text" at bounding box center [311, 64] width 114 height 23
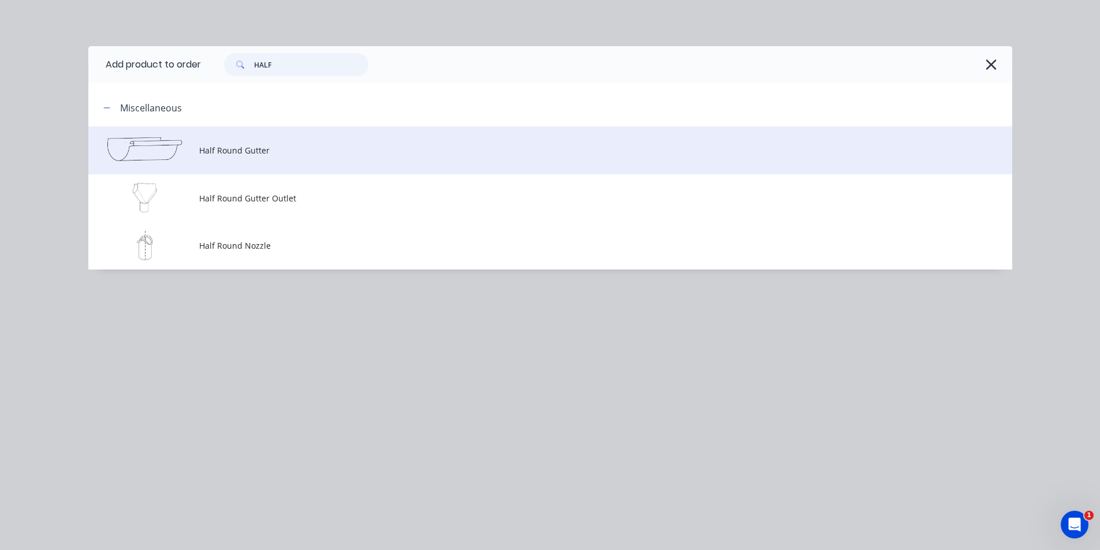
type input "HALF"
click at [275, 140] on td "Half Round Gutter" at bounding box center [605, 150] width 813 height 48
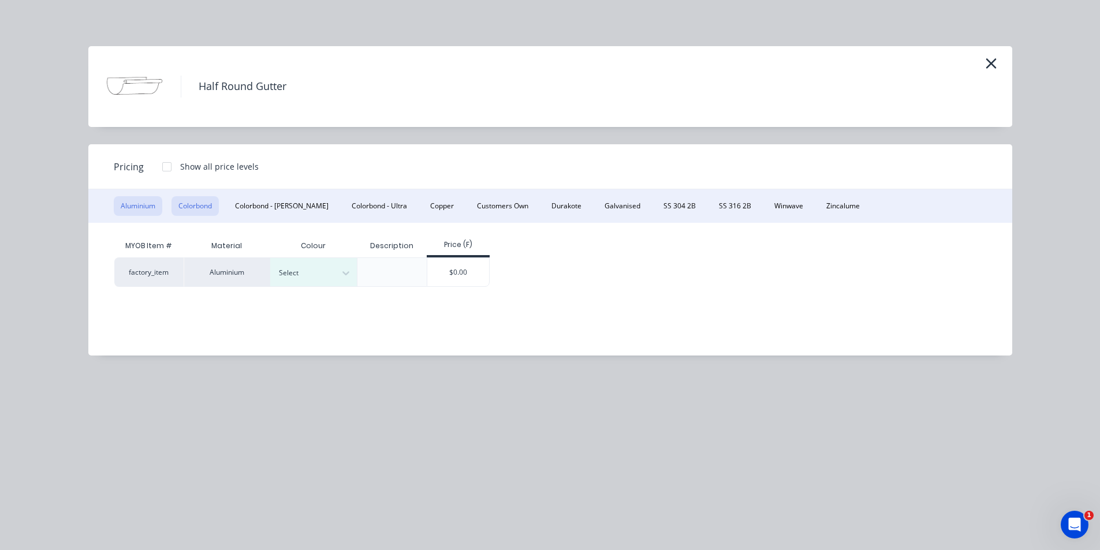
click at [211, 210] on button "Colorbond" at bounding box center [195, 206] width 47 height 20
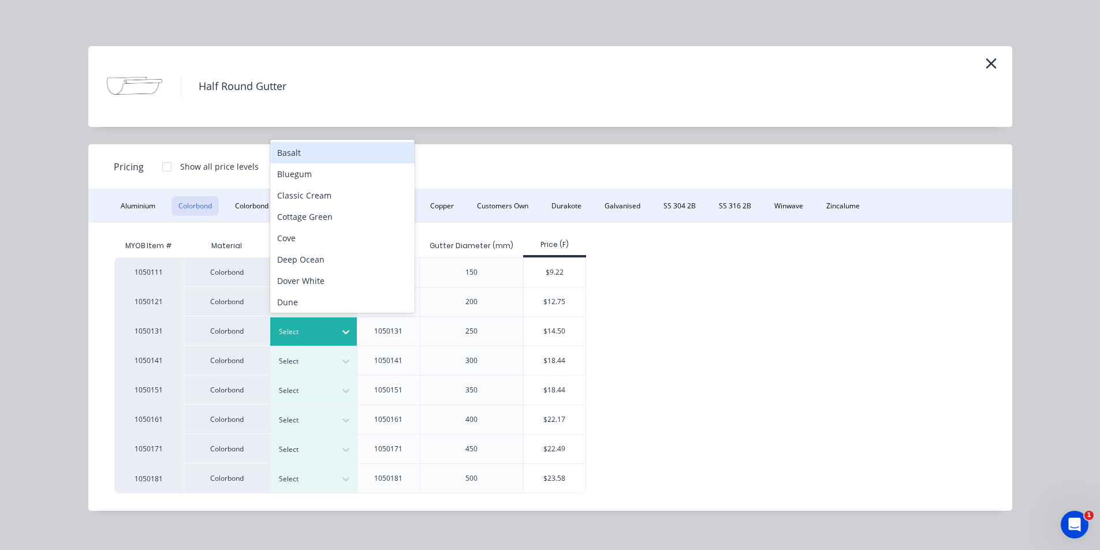
click at [333, 328] on div "Select" at bounding box center [303, 332] width 65 height 15
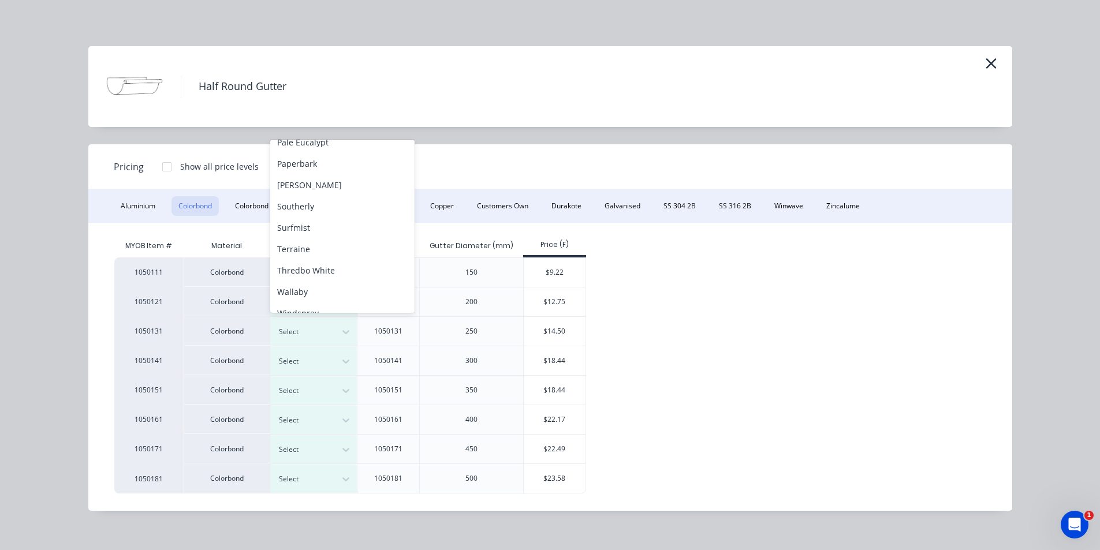
scroll to position [375, 0]
click at [310, 228] on div "Surfmist" at bounding box center [342, 226] width 144 height 21
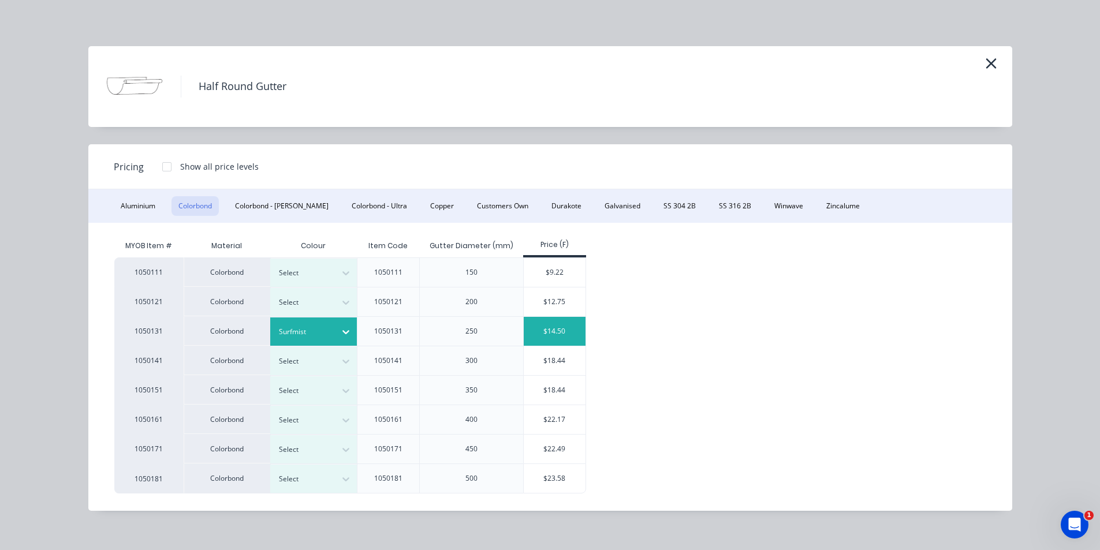
click at [556, 337] on div "$14.50" at bounding box center [555, 331] width 62 height 29
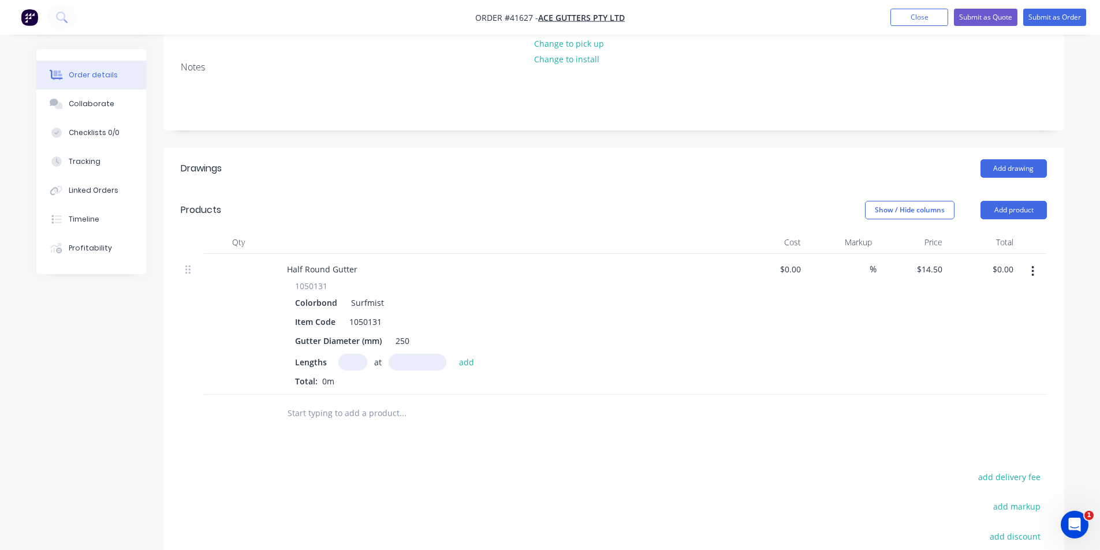
scroll to position [289, 0]
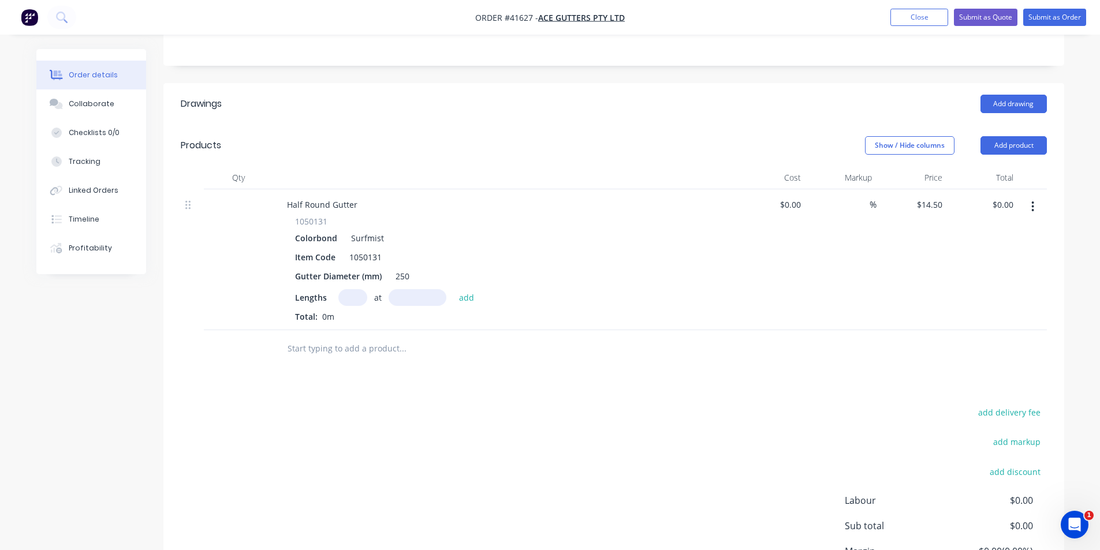
click at [346, 289] on input "text" at bounding box center [352, 297] width 29 height 17
type input "12"
type input "6000"
click at [453, 289] on button "add" at bounding box center [466, 297] width 27 height 16
type input "$1,044.00"
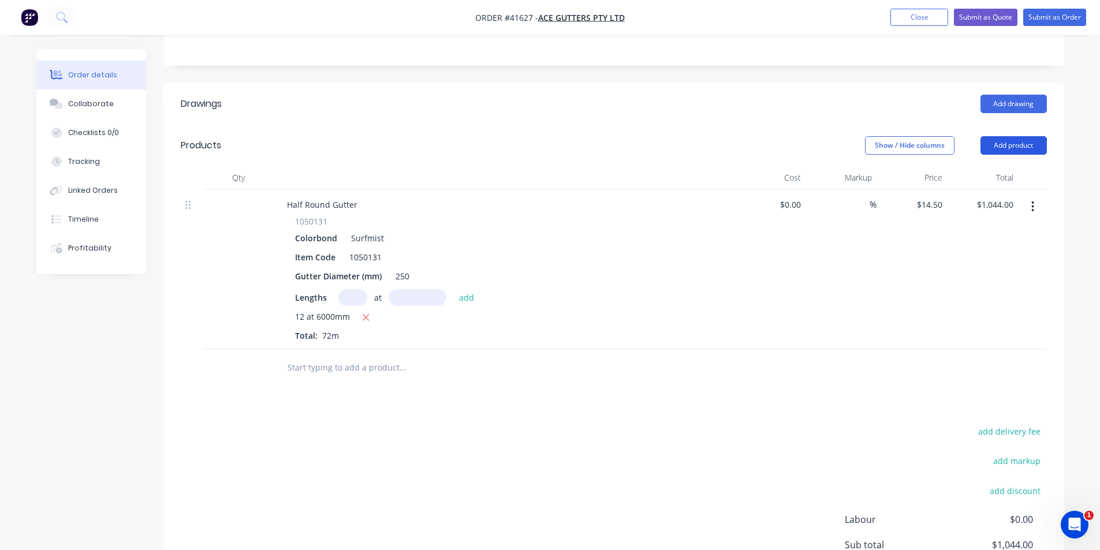
click at [1004, 136] on button "Add product" at bounding box center [1014, 145] width 66 height 18
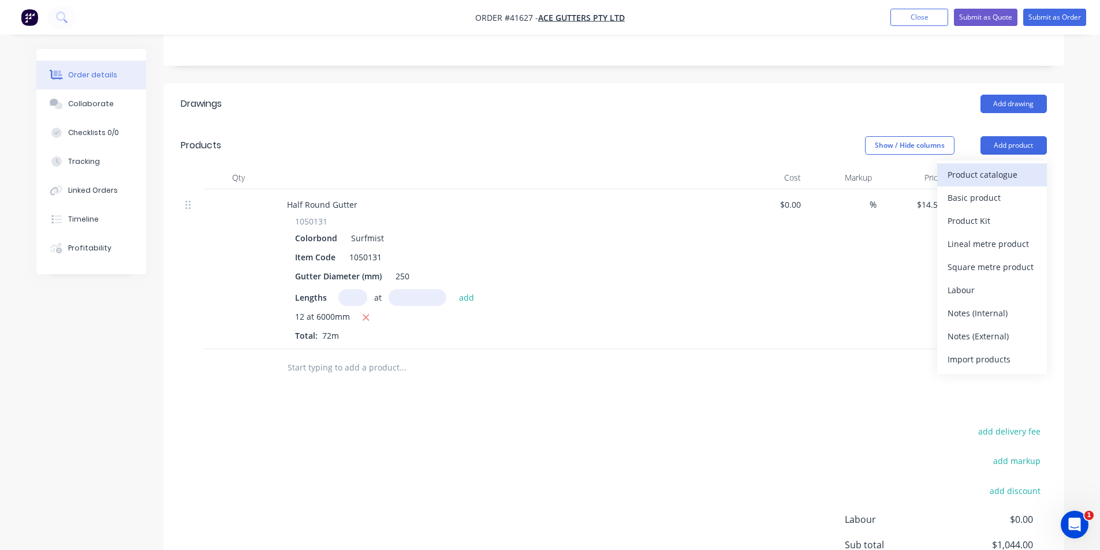
click at [995, 166] on div "Product catalogue" at bounding box center [992, 174] width 89 height 17
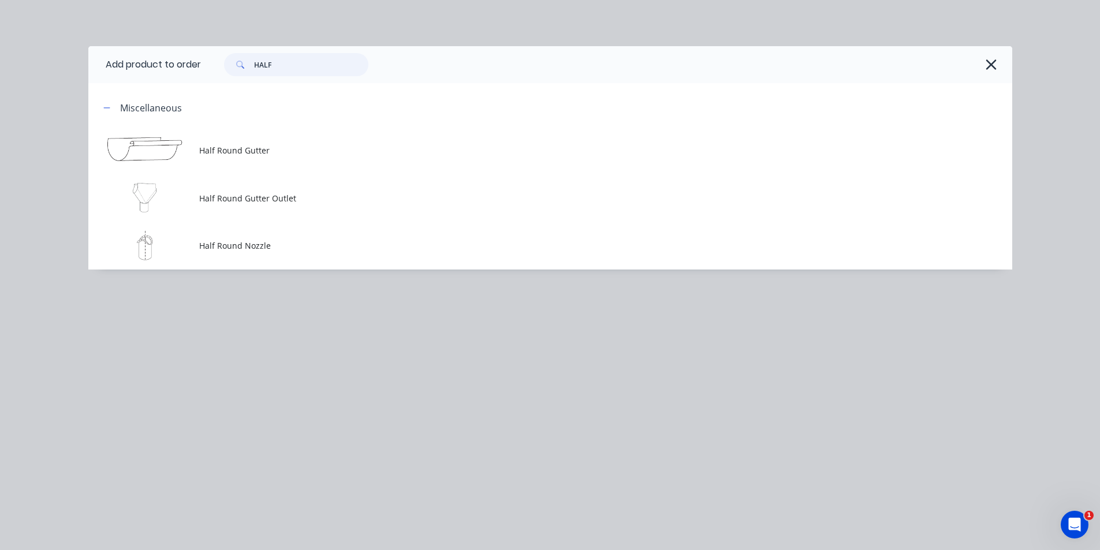
drag, startPoint x: 287, startPoint y: 62, endPoint x: 219, endPoint y: 61, distance: 67.6
click at [220, 61] on div "HALF" at bounding box center [291, 64] width 156 height 23
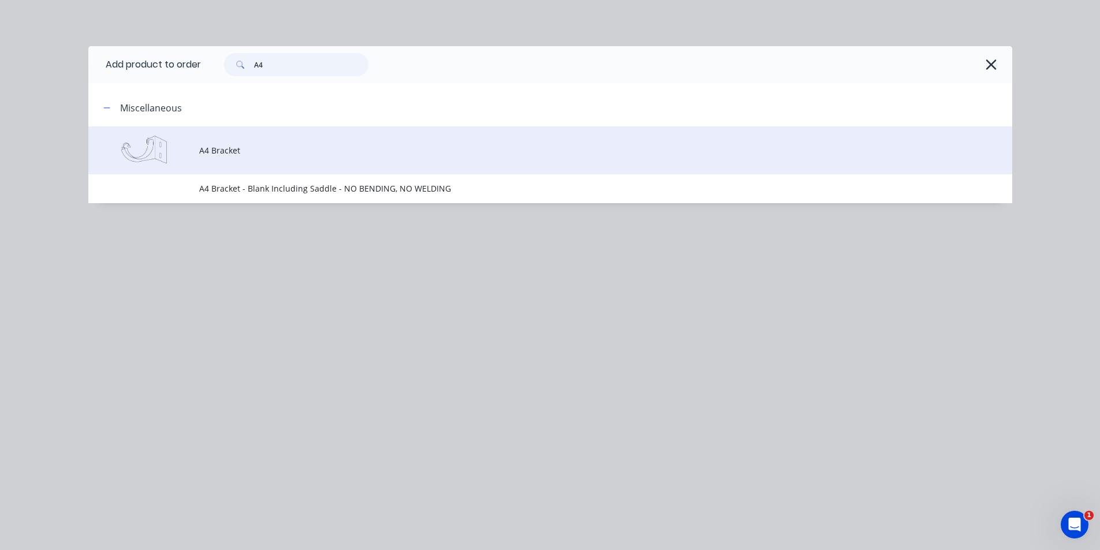
type input "A4"
click at [236, 147] on span "A4 Bracket" at bounding box center [524, 150] width 650 height 12
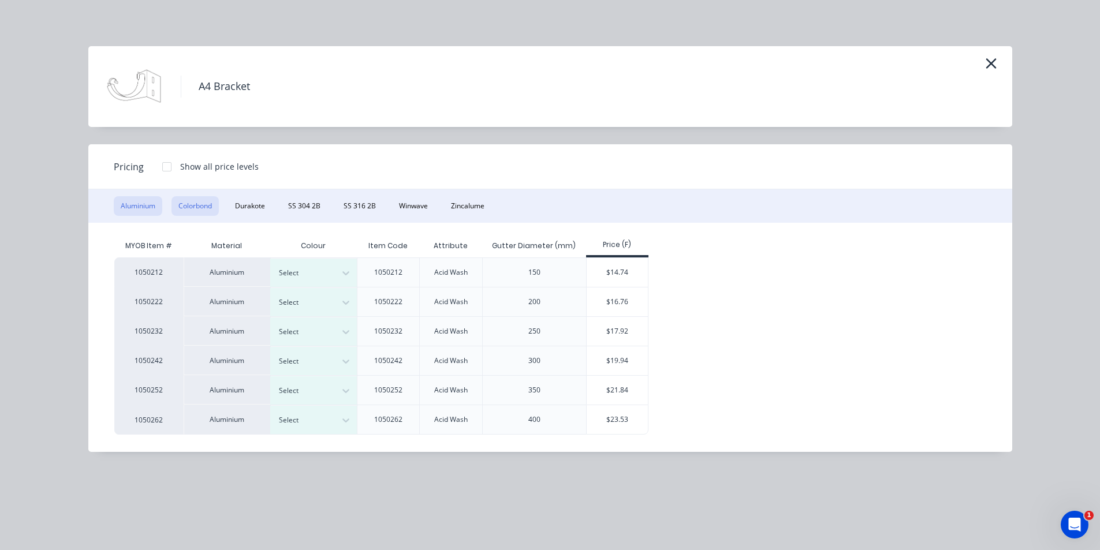
click at [198, 214] on button "Colorbond" at bounding box center [195, 206] width 47 height 20
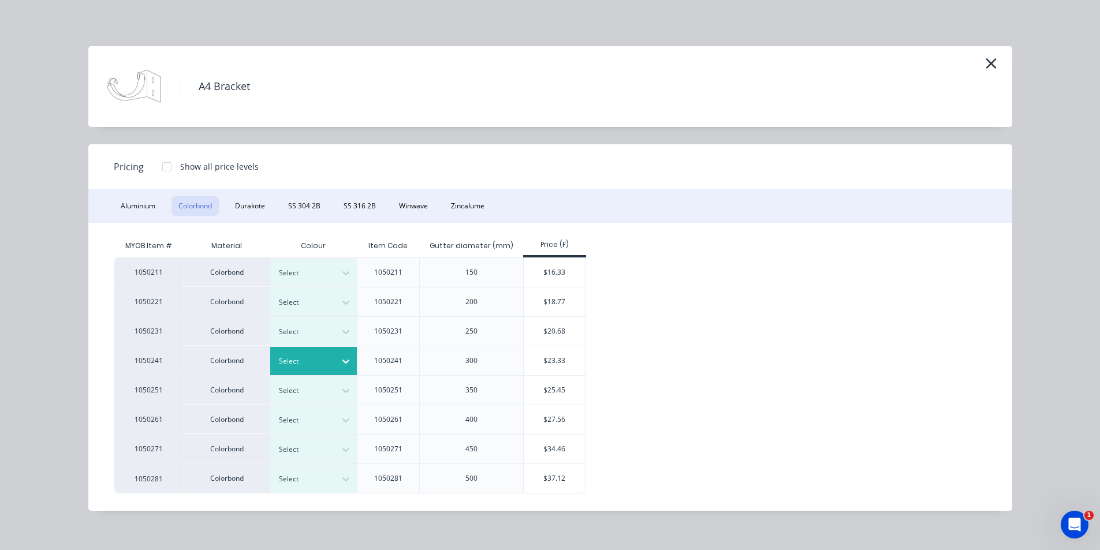
click at [319, 364] on div at bounding box center [305, 361] width 52 height 13
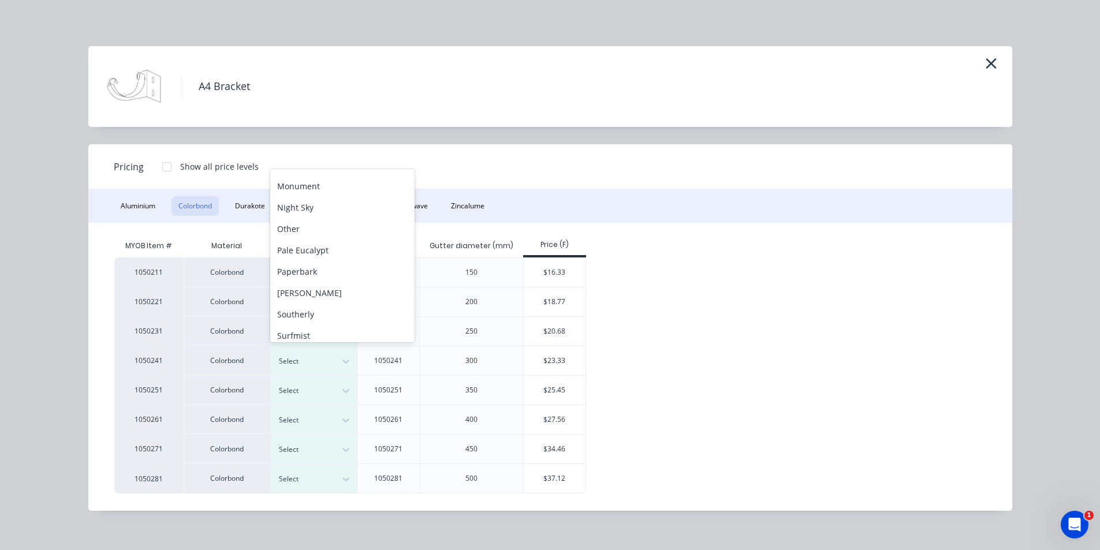
scroll to position [296, 0]
click at [336, 330] on div "Surfmist" at bounding box center [342, 335] width 144 height 21
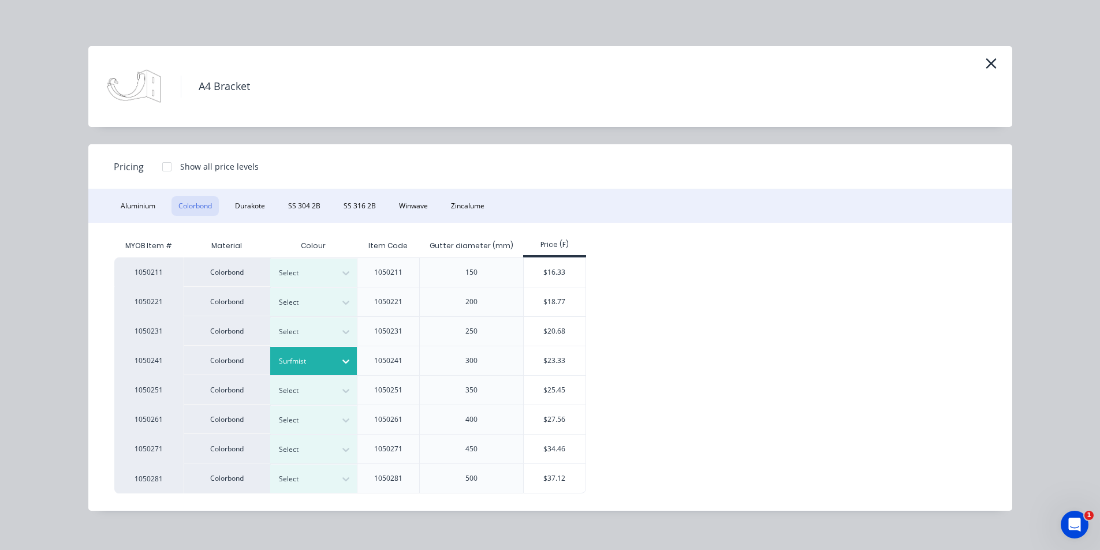
click at [548, 364] on div "$23.33" at bounding box center [555, 361] width 62 height 29
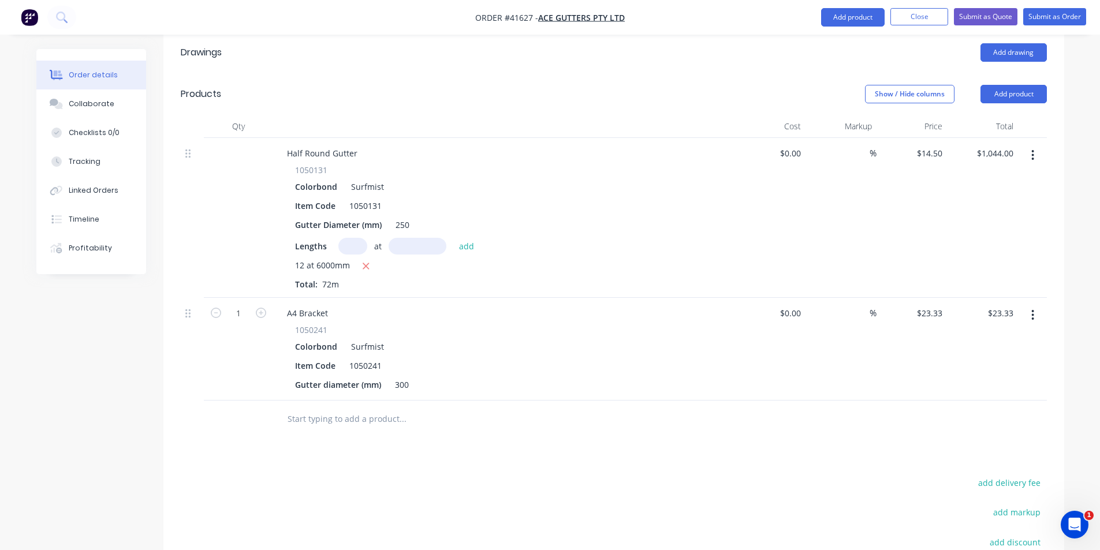
scroll to position [404, 0]
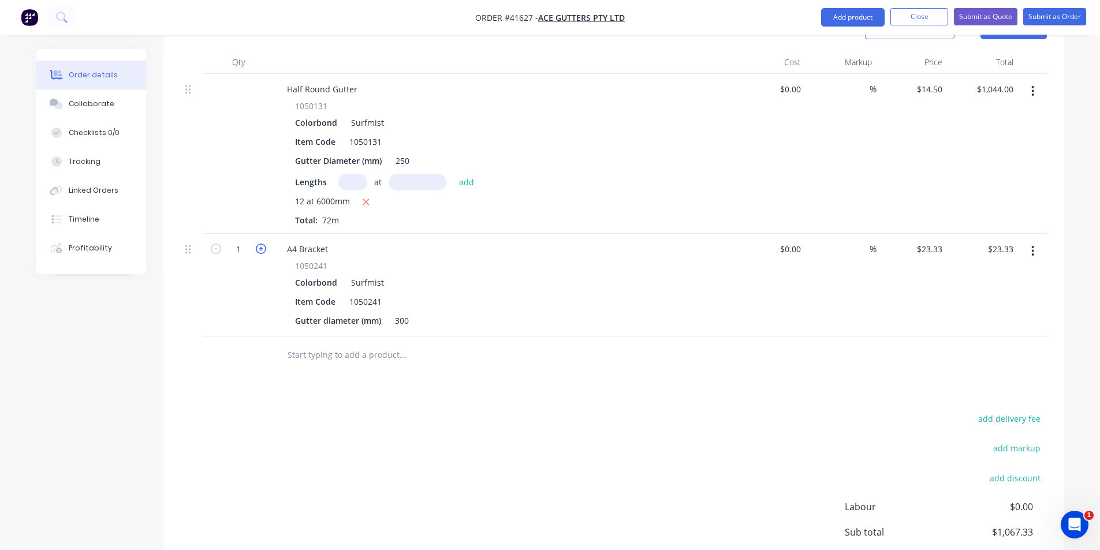
click at [256, 244] on icon "button" at bounding box center [261, 249] width 10 height 10
type input "2"
type input "$46.66"
click at [244, 241] on input "2" at bounding box center [239, 249] width 30 height 17
type input "75"
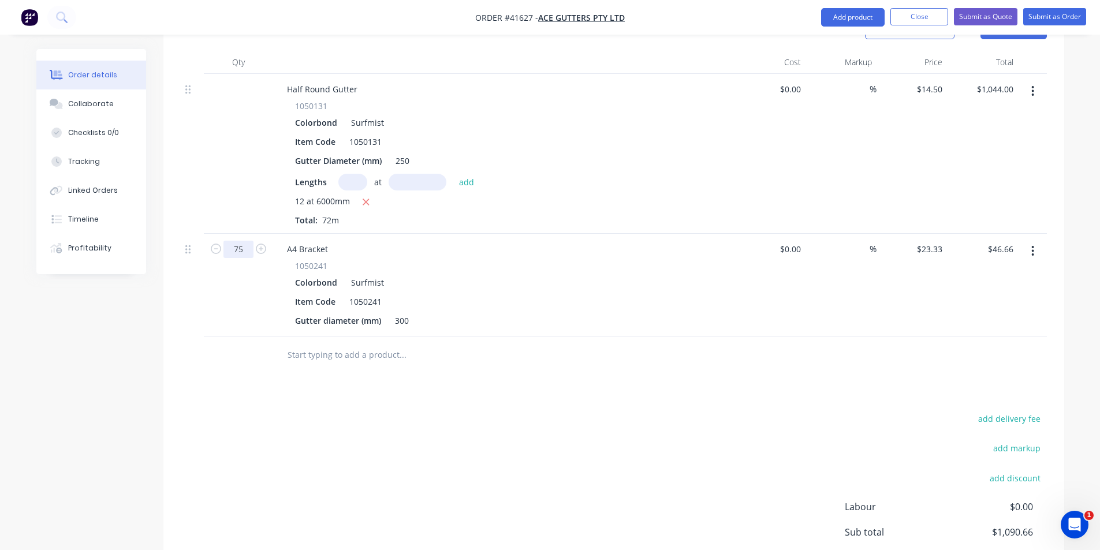
type input "$1,749.75"
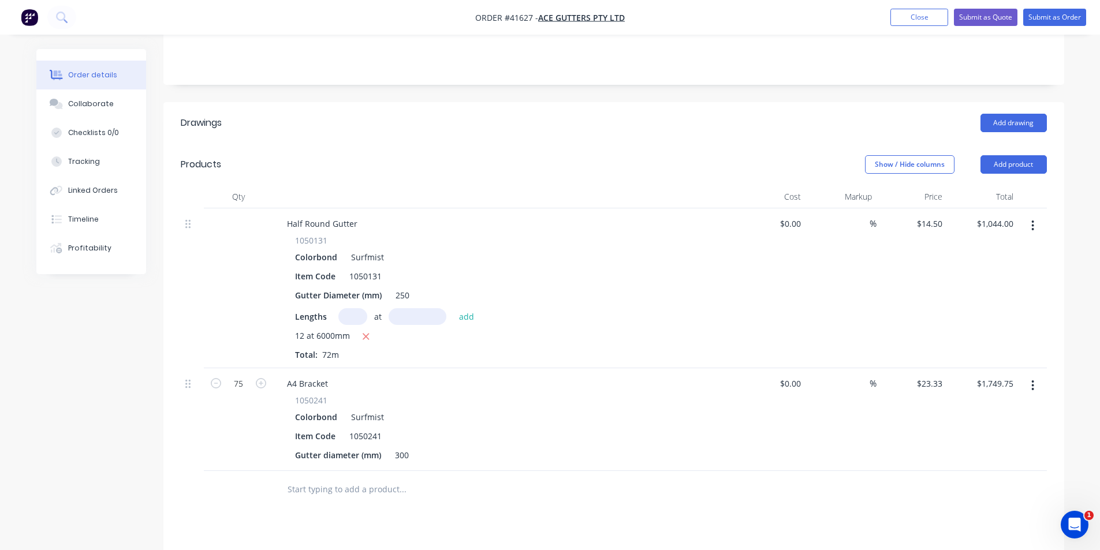
scroll to position [173, 0]
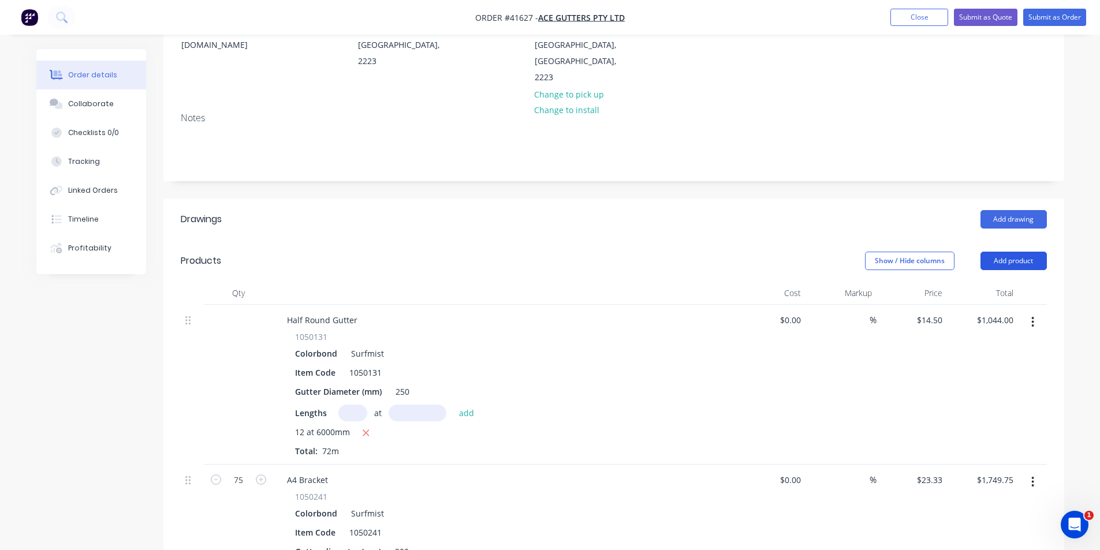
click at [1013, 252] on button "Add product" at bounding box center [1014, 261] width 66 height 18
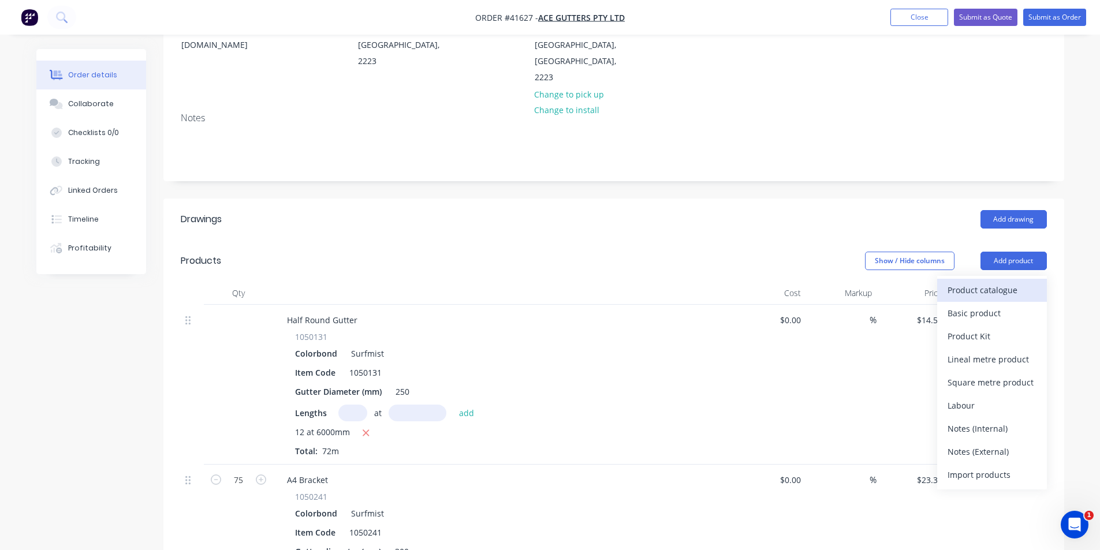
click at [1000, 282] on div "Product catalogue" at bounding box center [992, 290] width 89 height 17
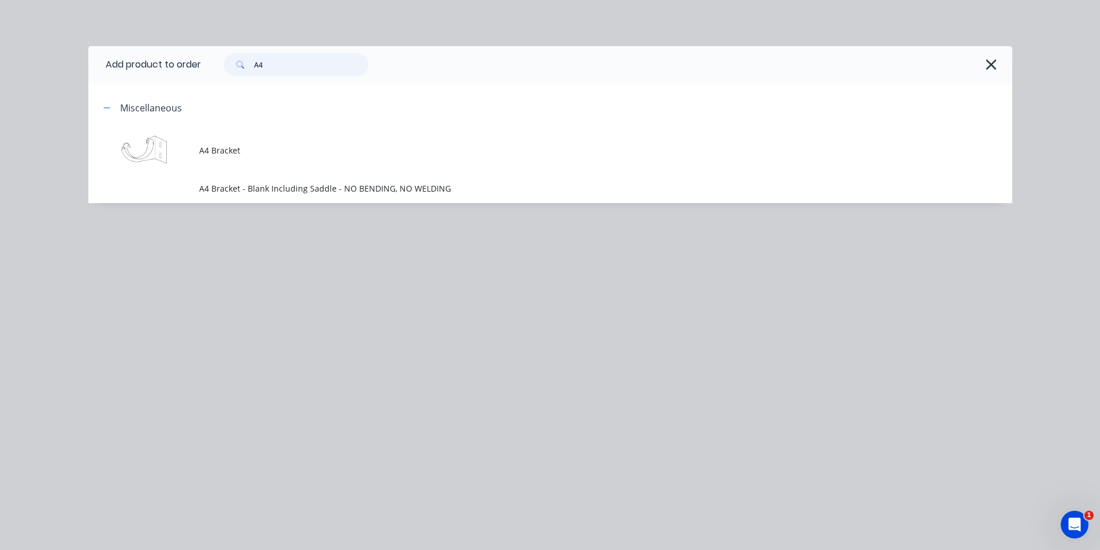
drag, startPoint x: 265, startPoint y: 65, endPoint x: 204, endPoint y: 60, distance: 60.8
click at [204, 60] on div "A4" at bounding box center [601, 64] width 800 height 23
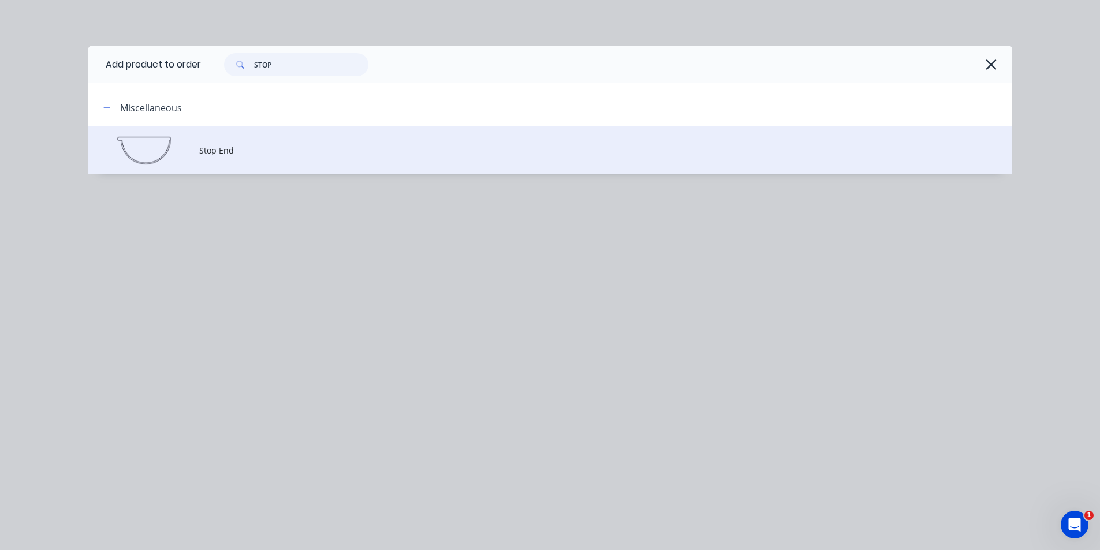
type input "STOP"
click at [217, 151] on span "Stop End" at bounding box center [524, 150] width 650 height 12
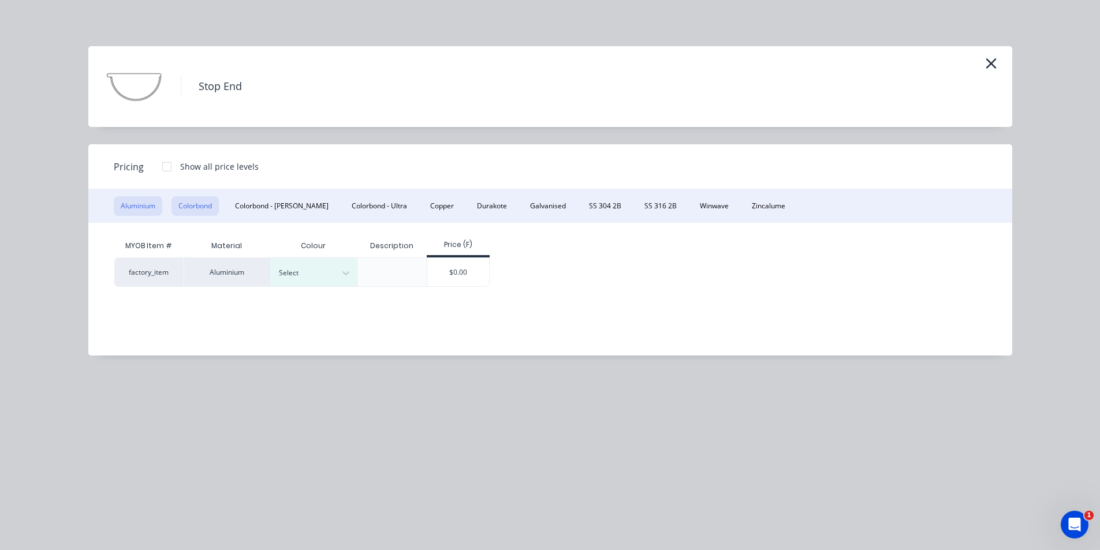
click at [197, 208] on button "Colorbond" at bounding box center [195, 206] width 47 height 20
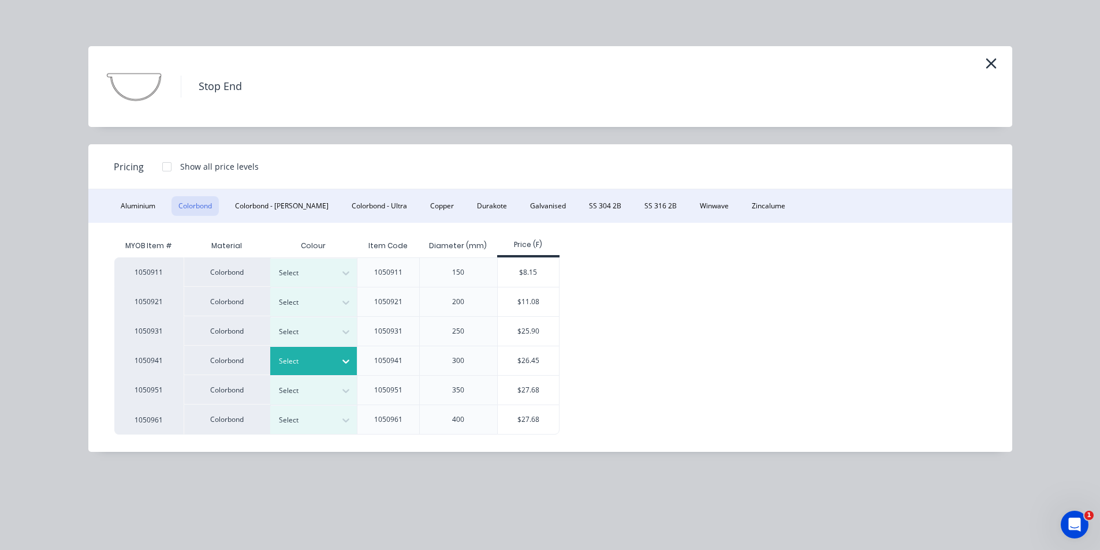
click at [313, 358] on div at bounding box center [305, 361] width 52 height 13
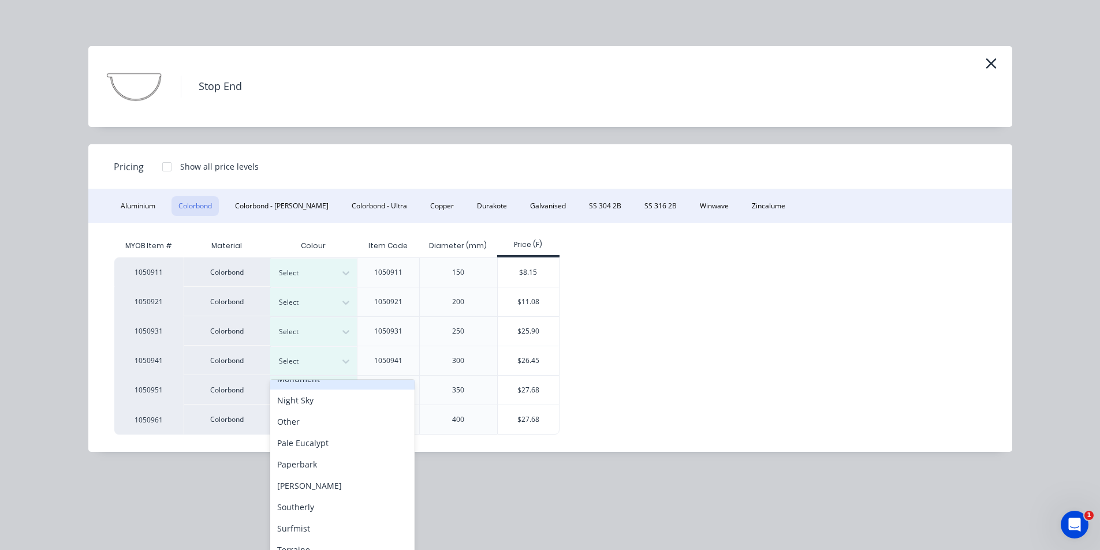
scroll to position [347, 0]
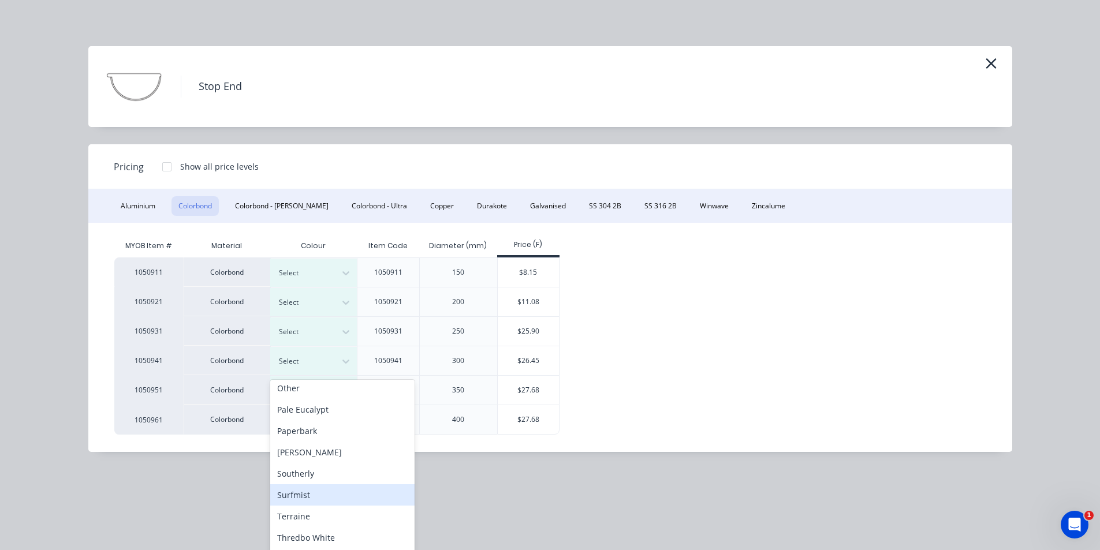
click at [315, 499] on div "Surfmist" at bounding box center [342, 495] width 144 height 21
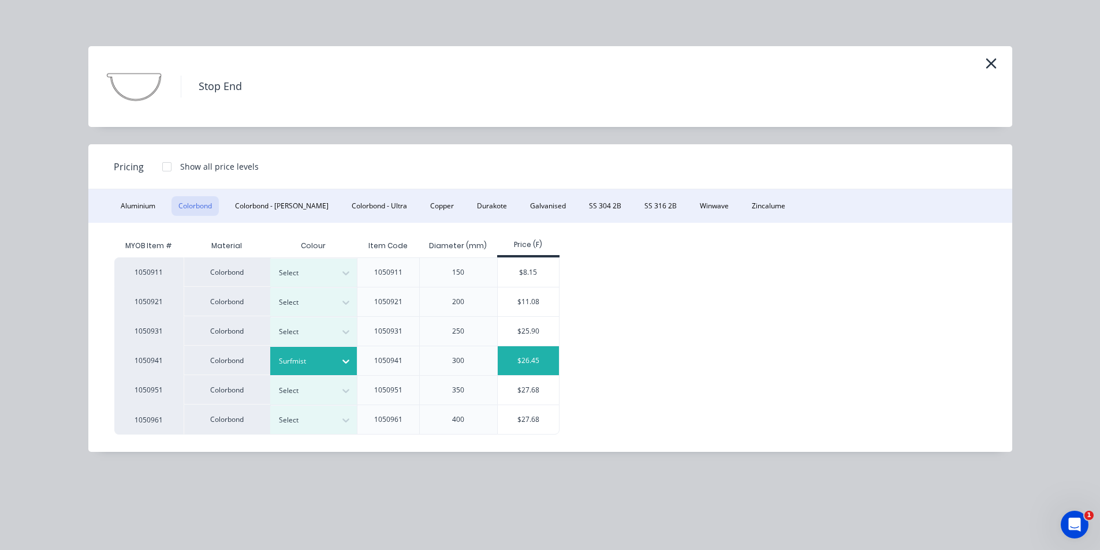
click at [528, 354] on div "$26.45" at bounding box center [529, 361] width 62 height 29
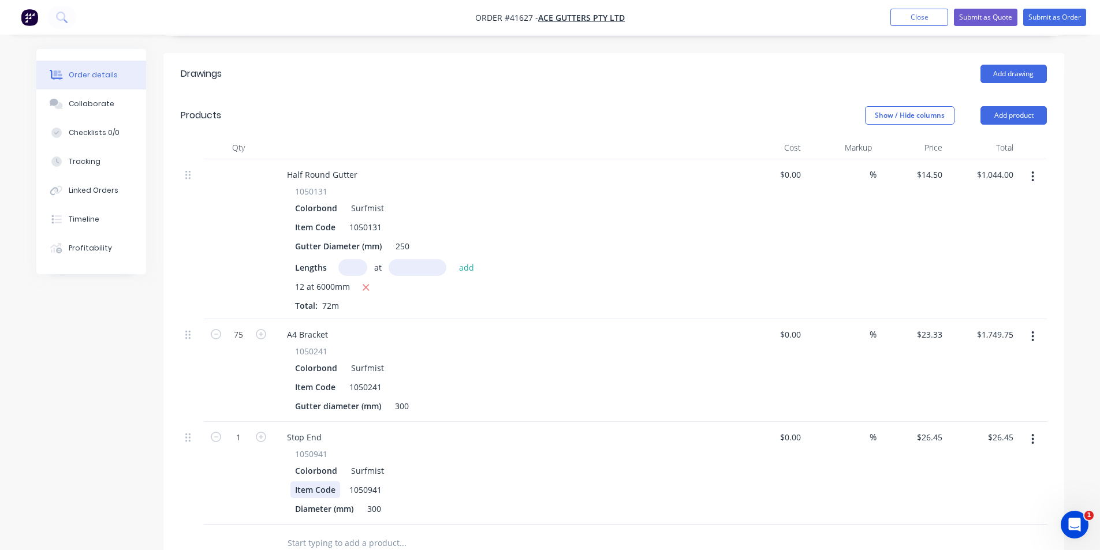
scroll to position [354, 0]
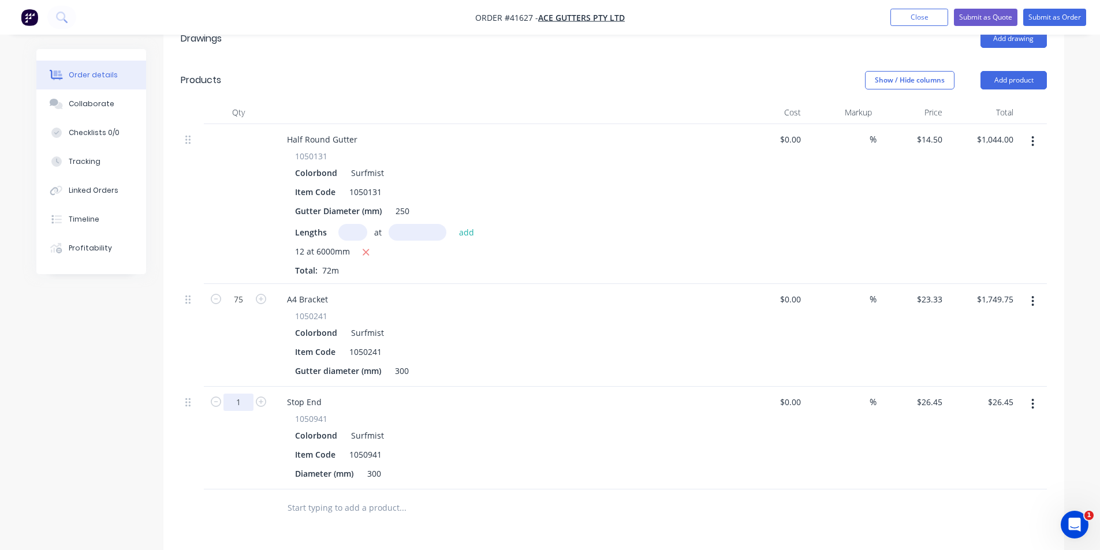
click at [243, 394] on input "1" at bounding box center [239, 402] width 30 height 17
type input "2"
type input "$52.90"
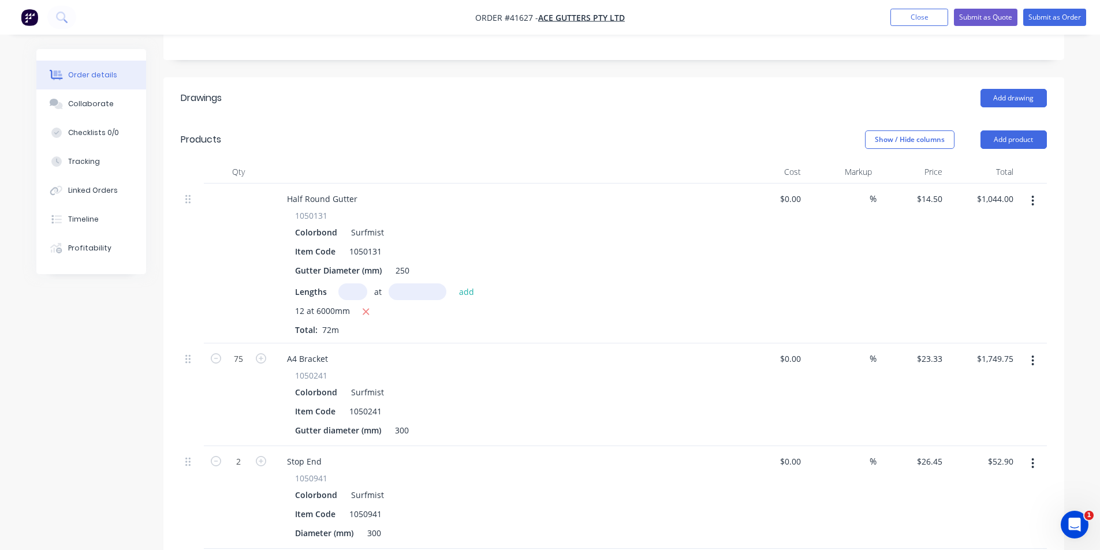
scroll to position [239, 0]
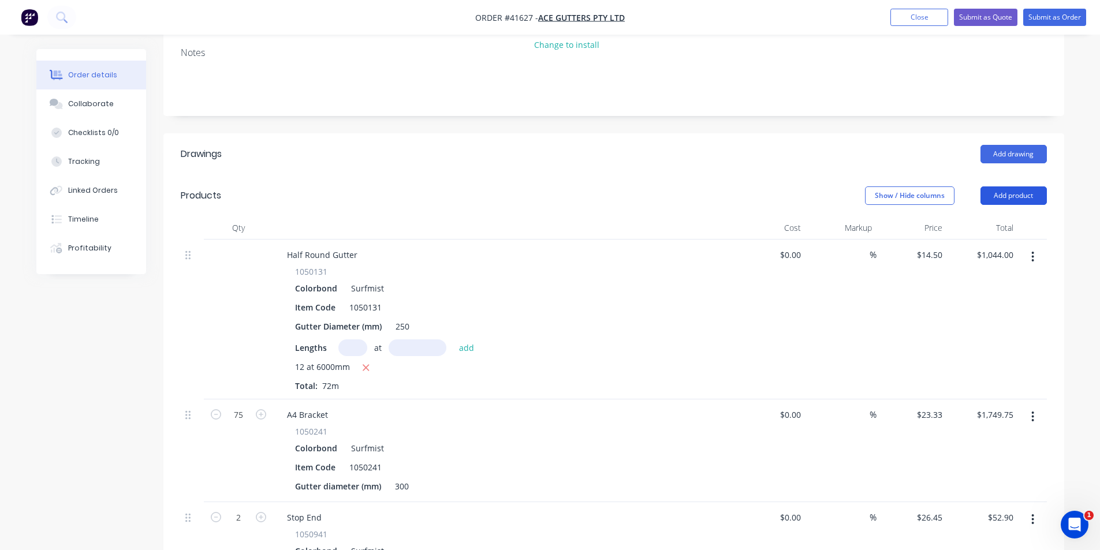
click at [1019, 187] on button "Add product" at bounding box center [1014, 196] width 66 height 18
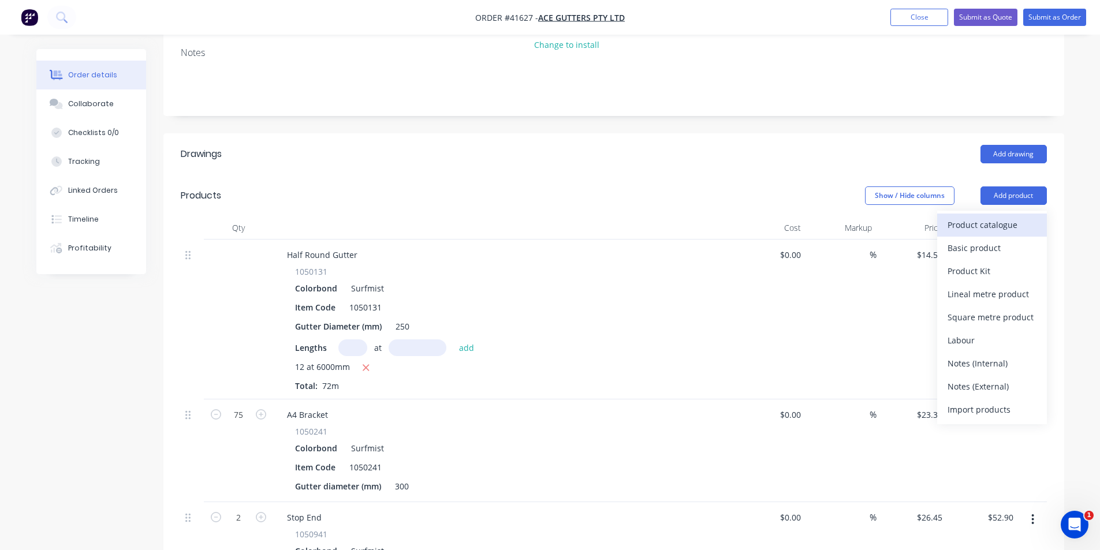
click at [1014, 217] on div "Product catalogue" at bounding box center [992, 225] width 89 height 17
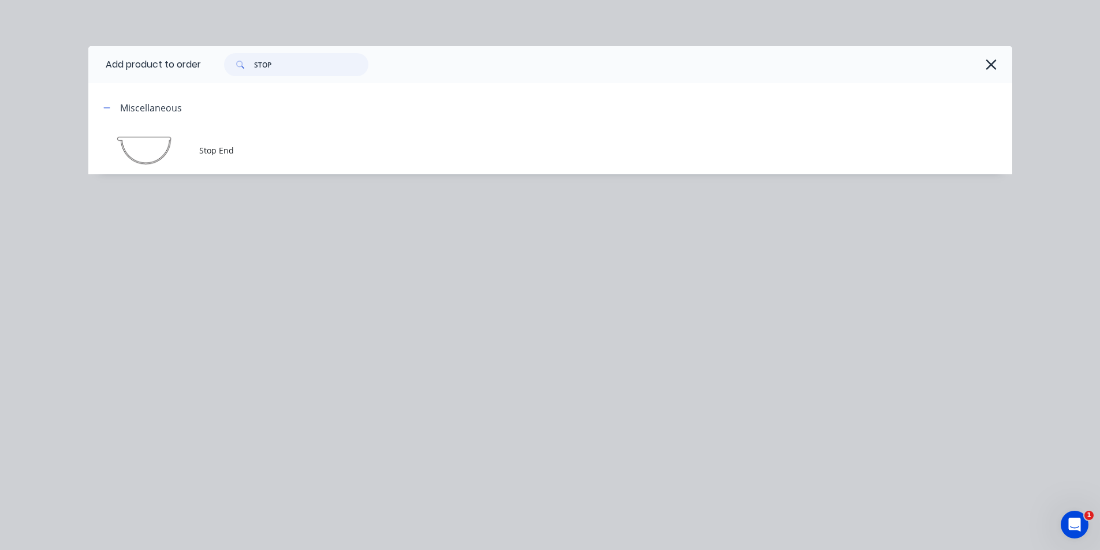
drag, startPoint x: 300, startPoint y: 68, endPoint x: 248, endPoint y: 66, distance: 51.4
click at [248, 66] on div "STOP" at bounding box center [296, 64] width 144 height 23
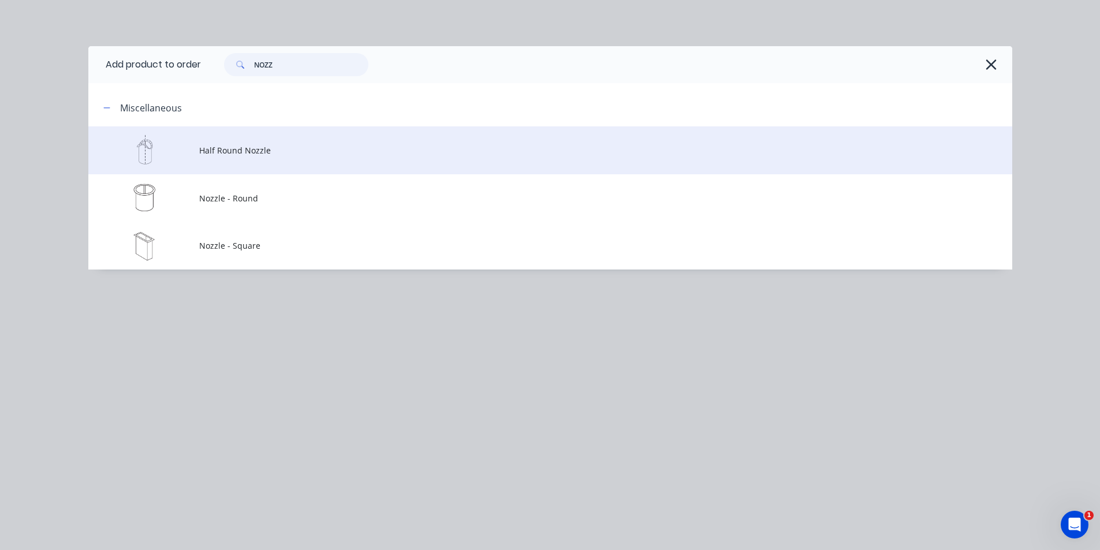
type input "NOZZ"
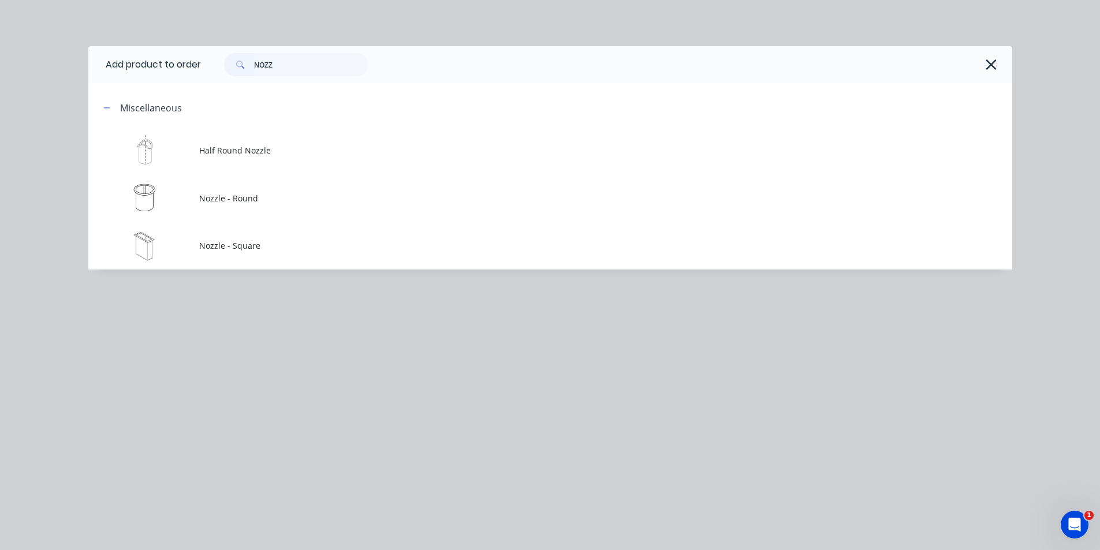
click at [281, 144] on span "Half Round Nozzle" at bounding box center [524, 150] width 650 height 12
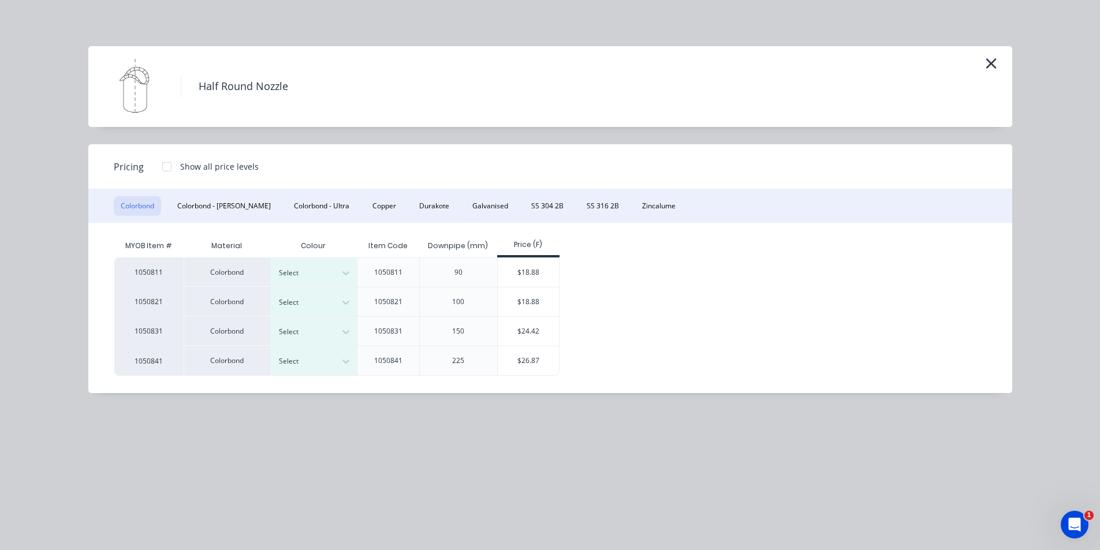
click at [148, 209] on button "Colorbond" at bounding box center [137, 206] width 47 height 20
click at [318, 370] on div "Select" at bounding box center [313, 361] width 87 height 28
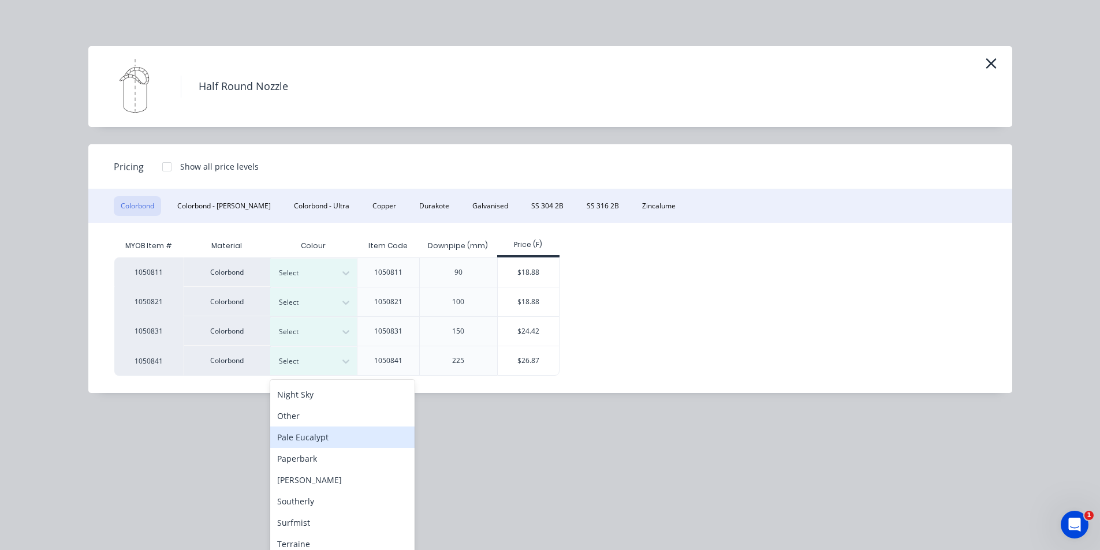
scroll to position [347, 0]
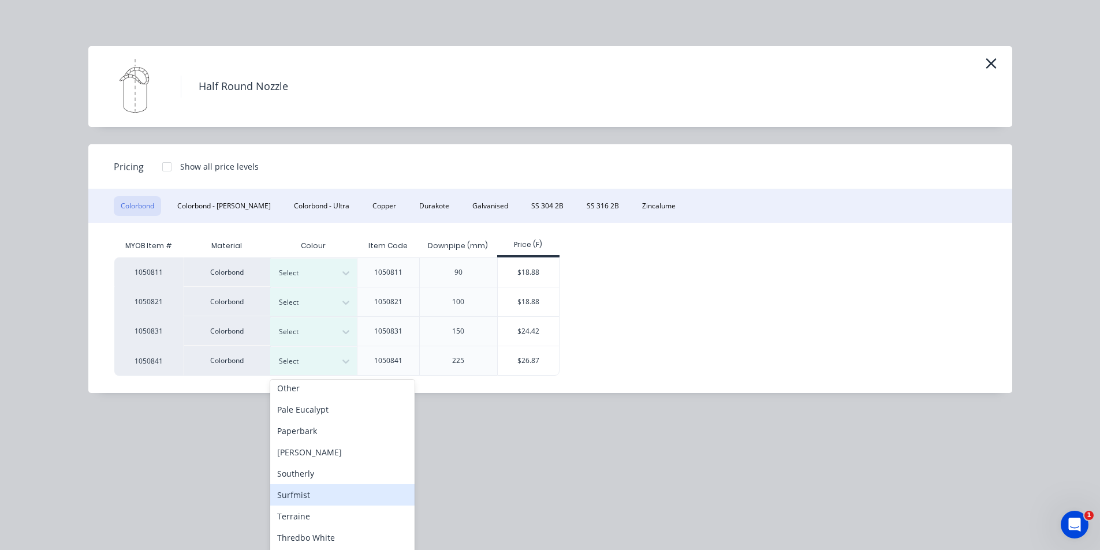
click at [305, 503] on div "Surfmist" at bounding box center [342, 495] width 144 height 21
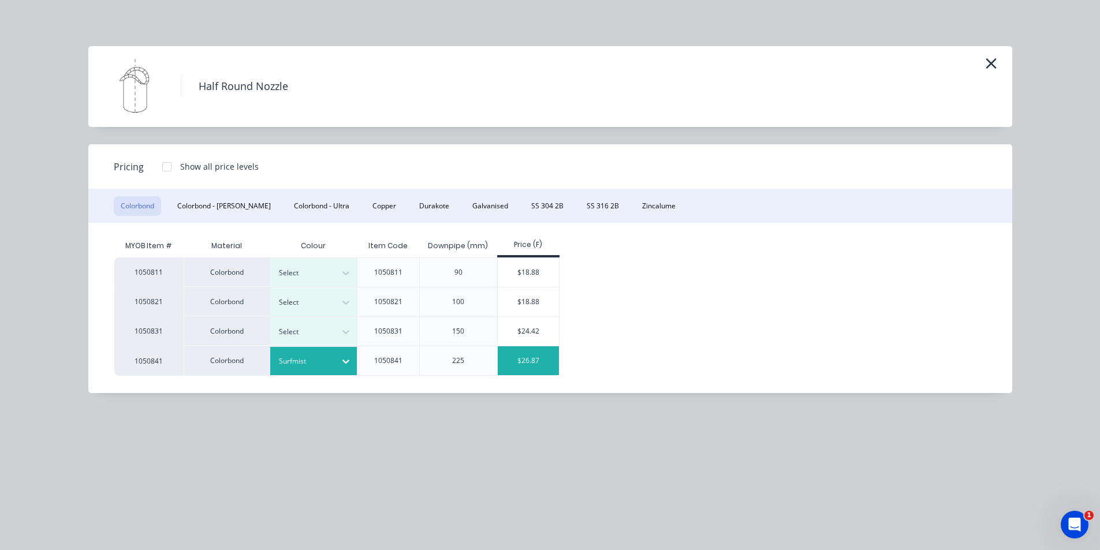
click at [532, 356] on div "$26.87" at bounding box center [529, 361] width 62 height 29
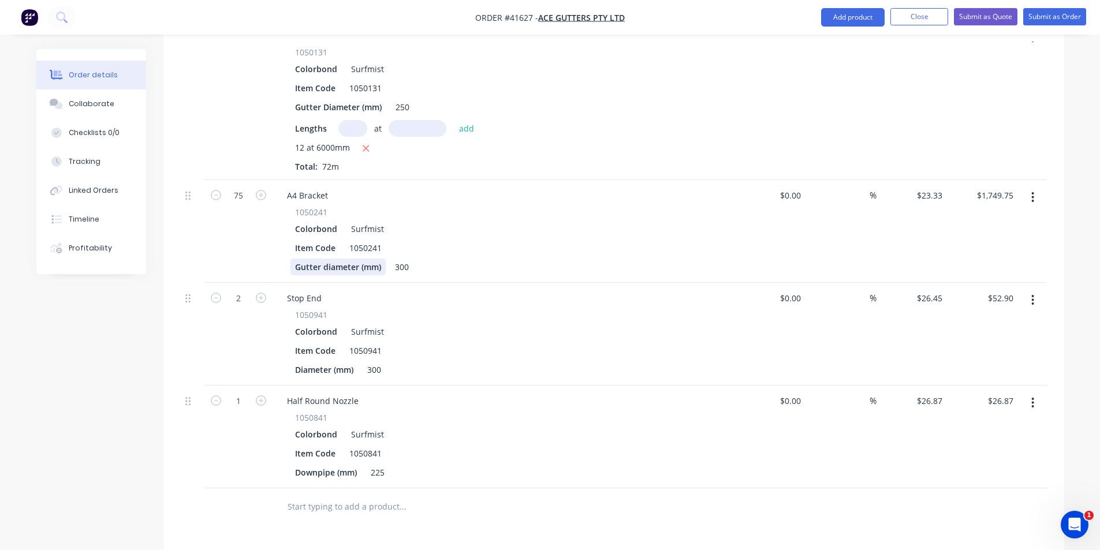
scroll to position [535, 0]
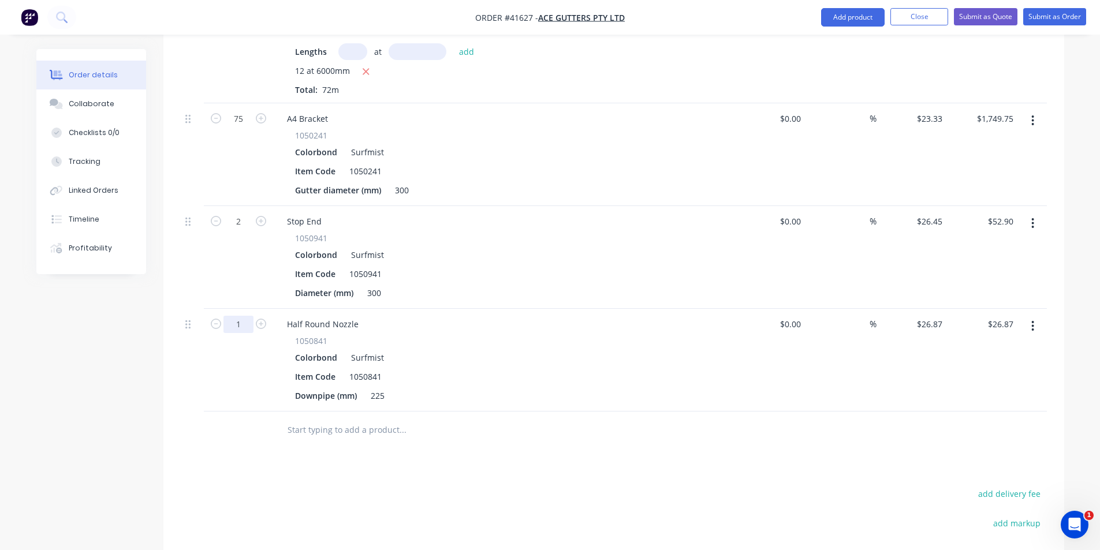
click at [237, 316] on input "1" at bounding box center [239, 324] width 30 height 17
type input "7"
type input "$188.09"
click at [355, 316] on div "Half Round Nozzle" at bounding box center [323, 324] width 90 height 17
click at [651, 449] on div "Drawings Add drawing Products Show / Hide columns Add product Qty Cost Markup P…" at bounding box center [613, 281] width 901 height 889
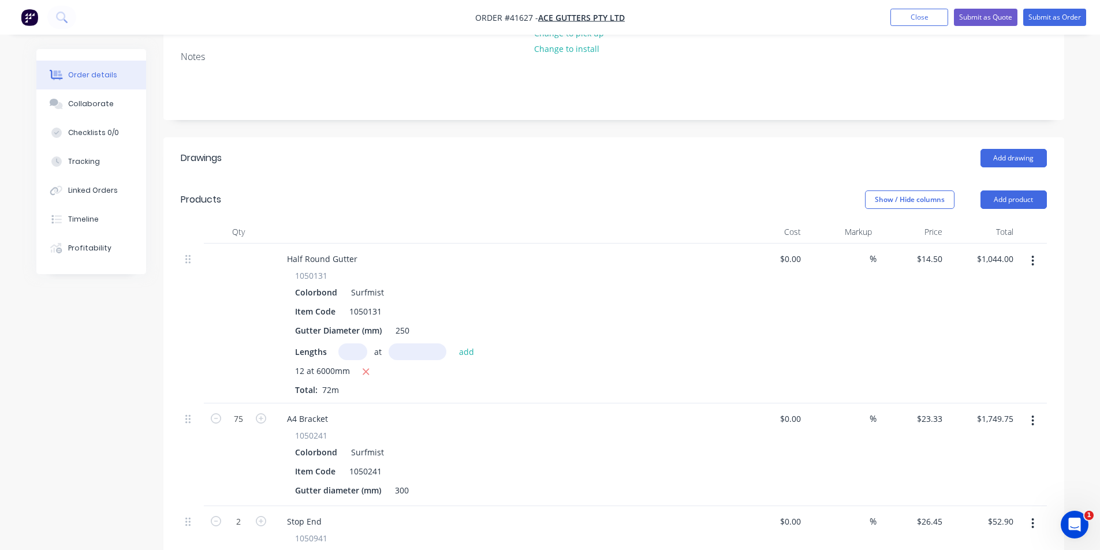
scroll to position [234, 0]
click at [406, 323] on div "250" at bounding box center [402, 331] width 23 height 17
click at [930, 251] on input "14.5" at bounding box center [936, 259] width 22 height 17
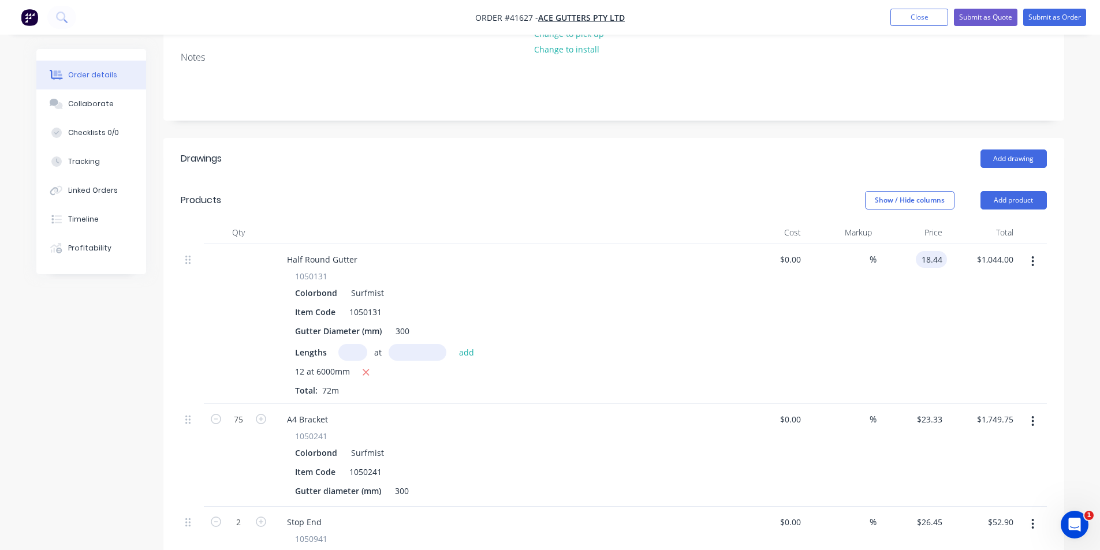
type input "$18.44"
click at [550, 221] on div at bounding box center [504, 232] width 462 height 23
type input "$1,327.68"
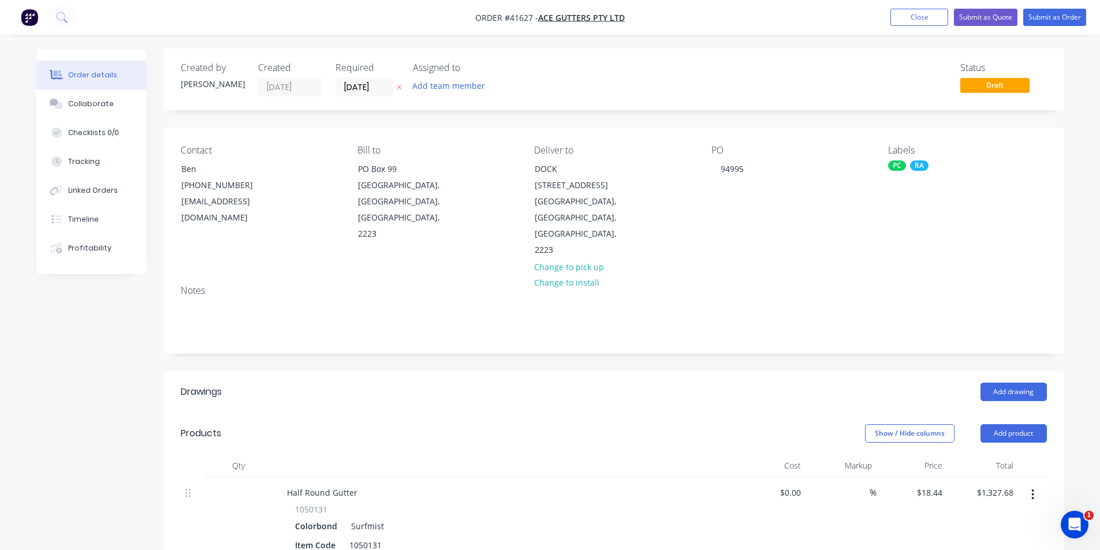
scroll to position [0, 0]
click at [591, 372] on header "Drawings Add drawing" at bounding box center [613, 393] width 901 height 42
click at [1058, 16] on button "Submit as Order" at bounding box center [1054, 17] width 63 height 17
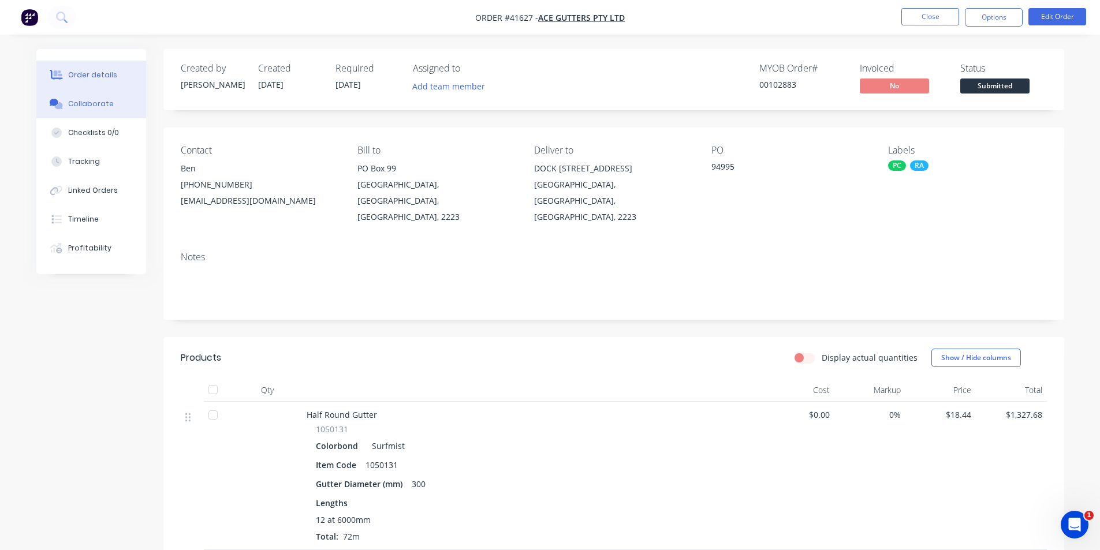
click at [54, 99] on icon at bounding box center [54, 102] width 9 height 7
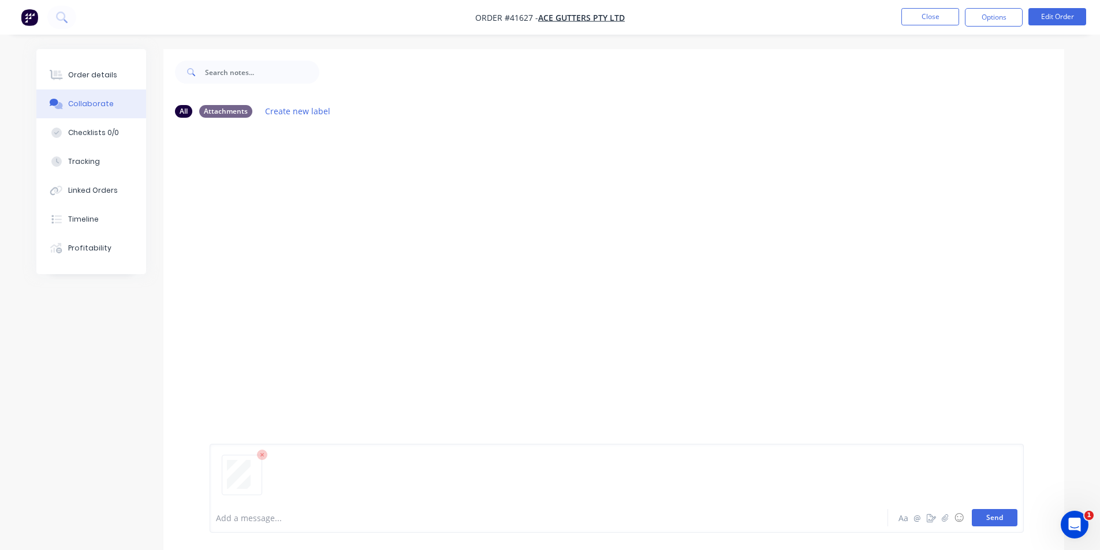
click at [992, 521] on button "Send" at bounding box center [995, 517] width 46 height 17
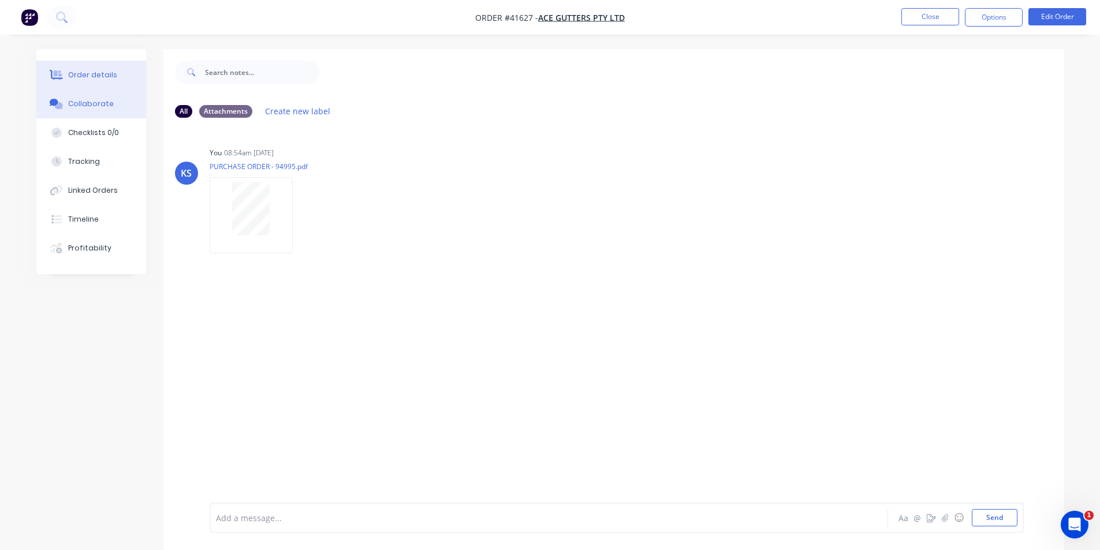
click at [105, 79] on div "Order details" at bounding box center [92, 75] width 49 height 10
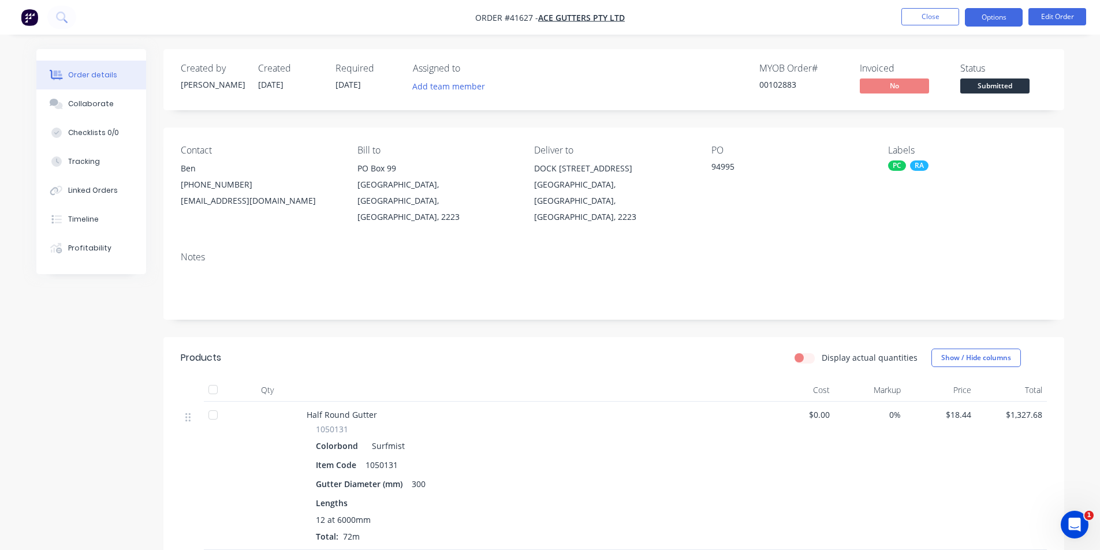
click at [1018, 9] on button "Options" at bounding box center [994, 17] width 58 height 18
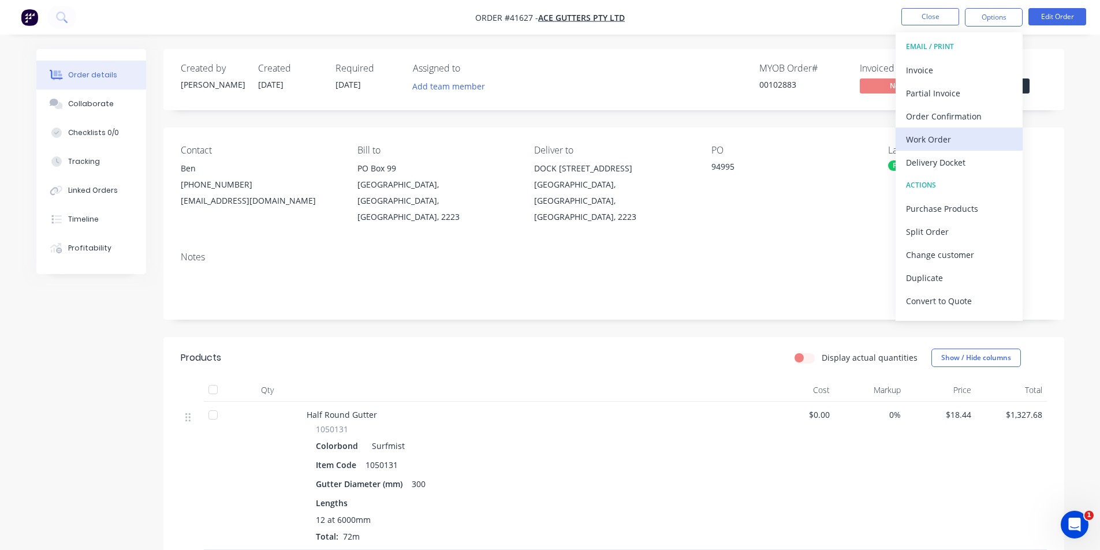
click at [942, 135] on div "Work Order" at bounding box center [959, 139] width 106 height 17
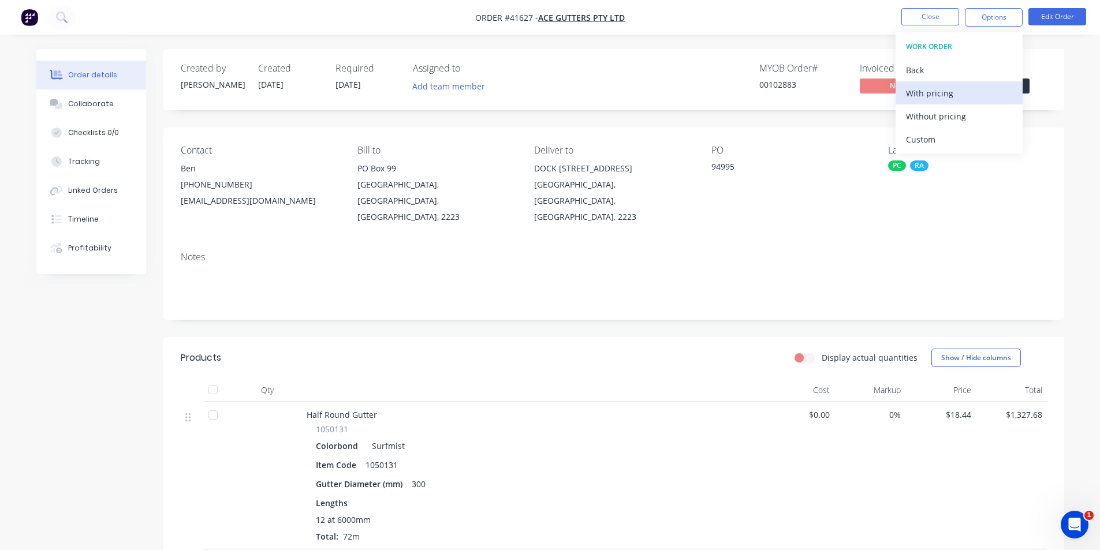
click at [947, 95] on div "With pricing" at bounding box center [959, 93] width 106 height 17
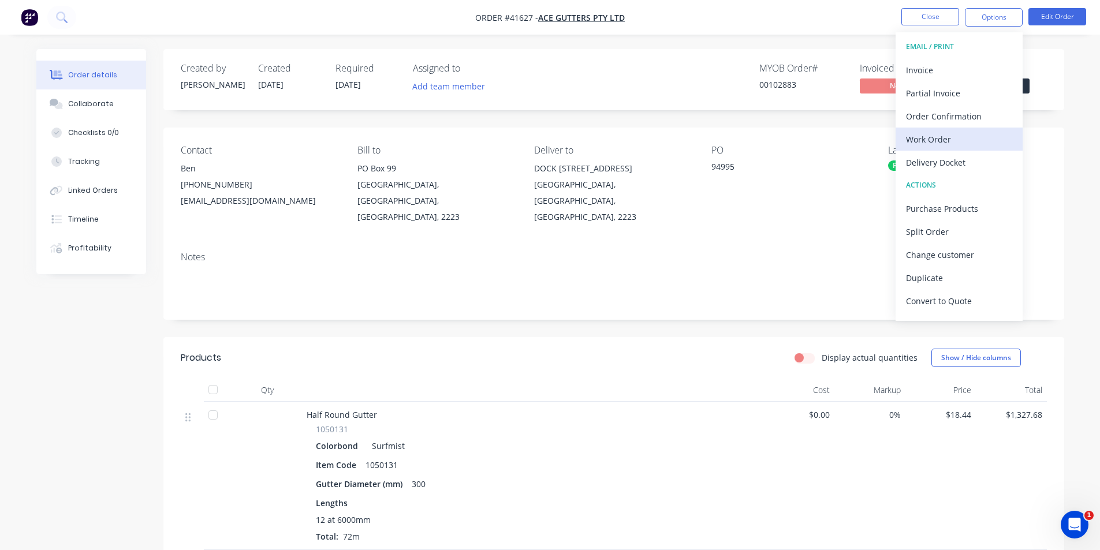
click at [938, 135] on div "Work Order" at bounding box center [959, 139] width 106 height 17
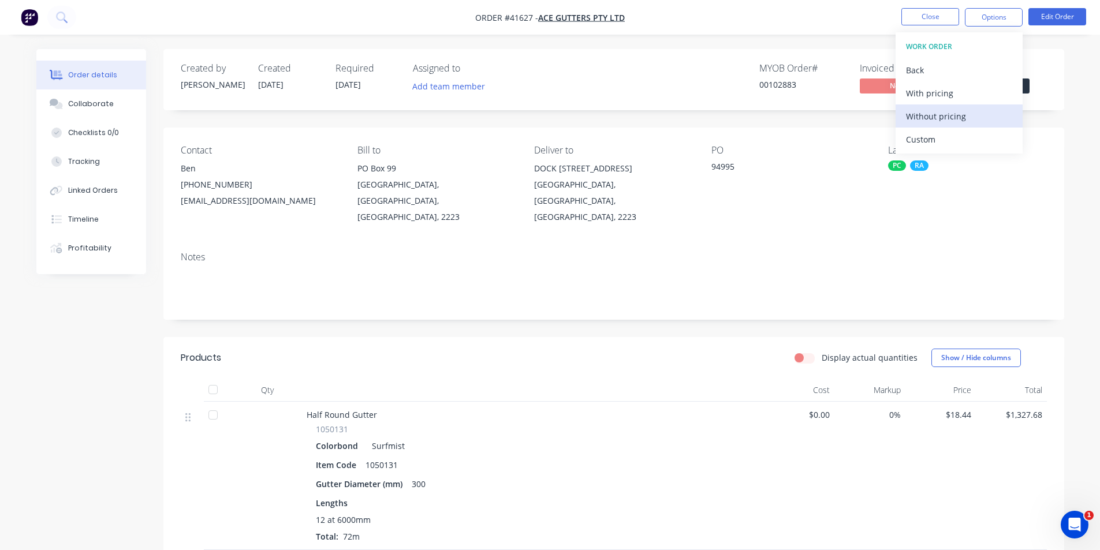
click at [941, 120] on div "Without pricing" at bounding box center [959, 116] width 106 height 17
click at [959, 120] on div "Order Confirmation" at bounding box center [959, 116] width 106 height 17
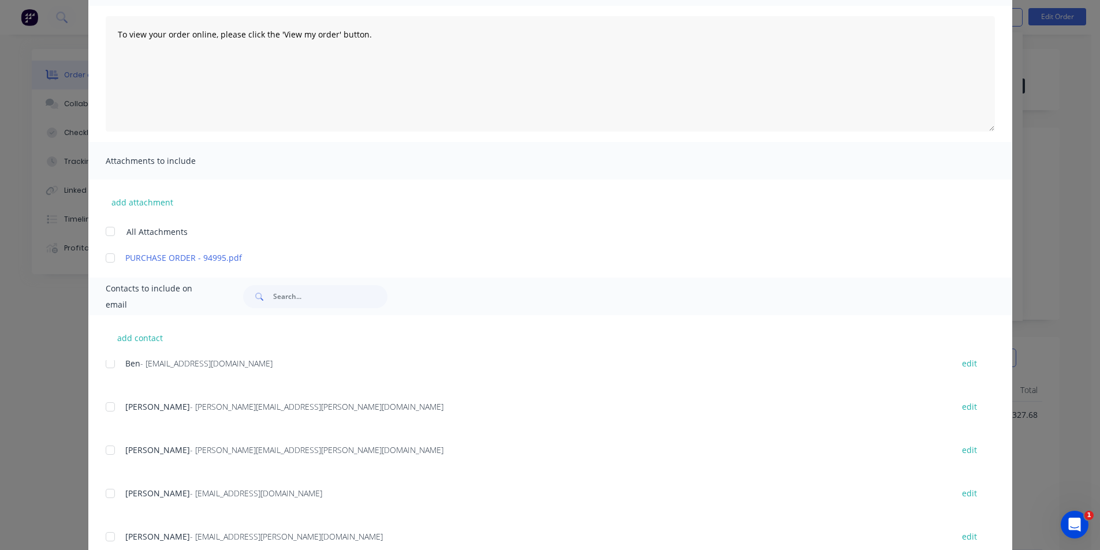
scroll to position [71, 0]
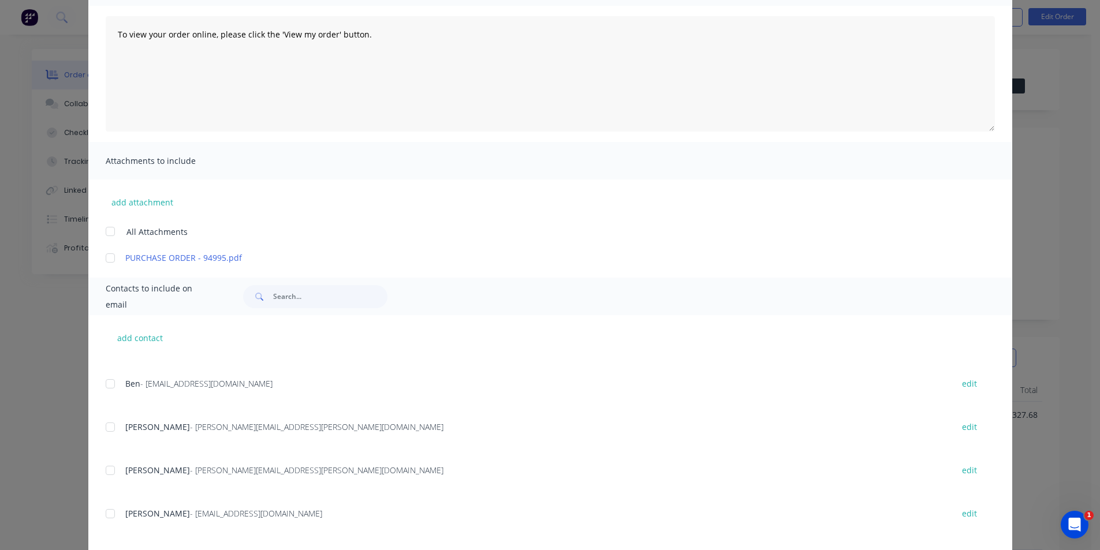
click at [103, 381] on div at bounding box center [110, 384] width 23 height 23
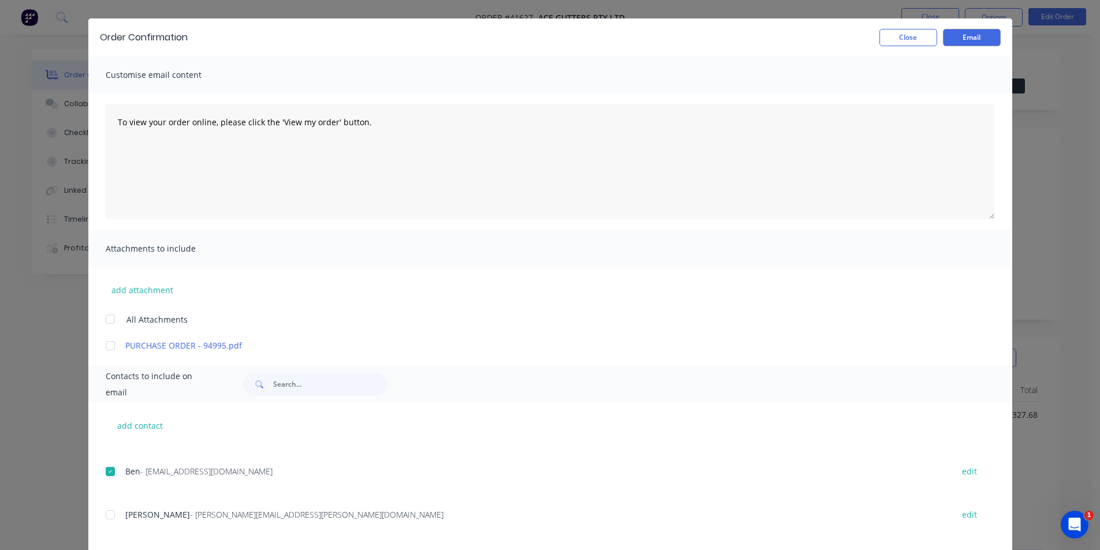
scroll to position [0, 0]
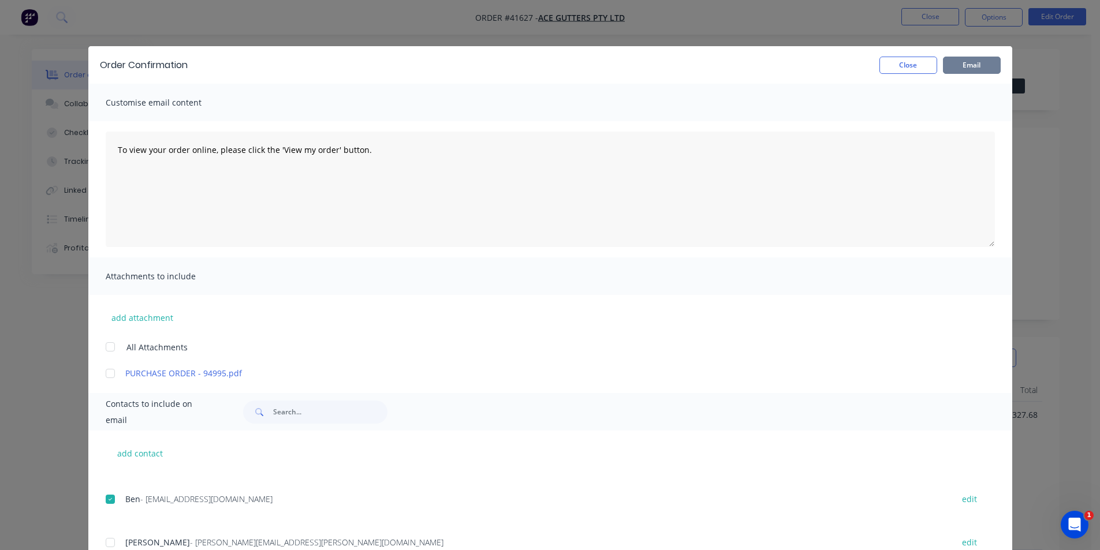
click at [966, 72] on button "Email" at bounding box center [972, 65] width 58 height 17
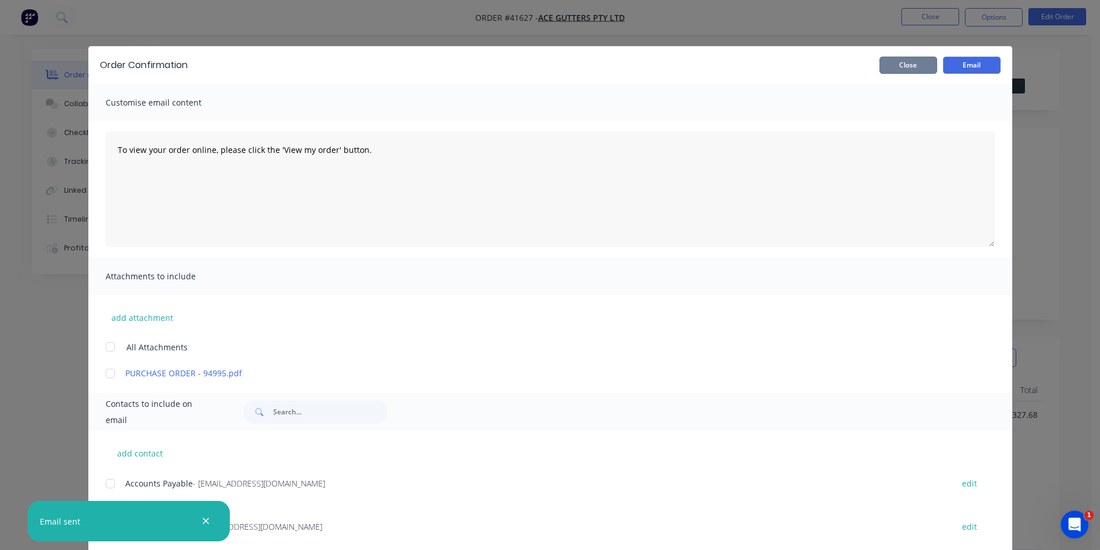
scroll to position [71, 0]
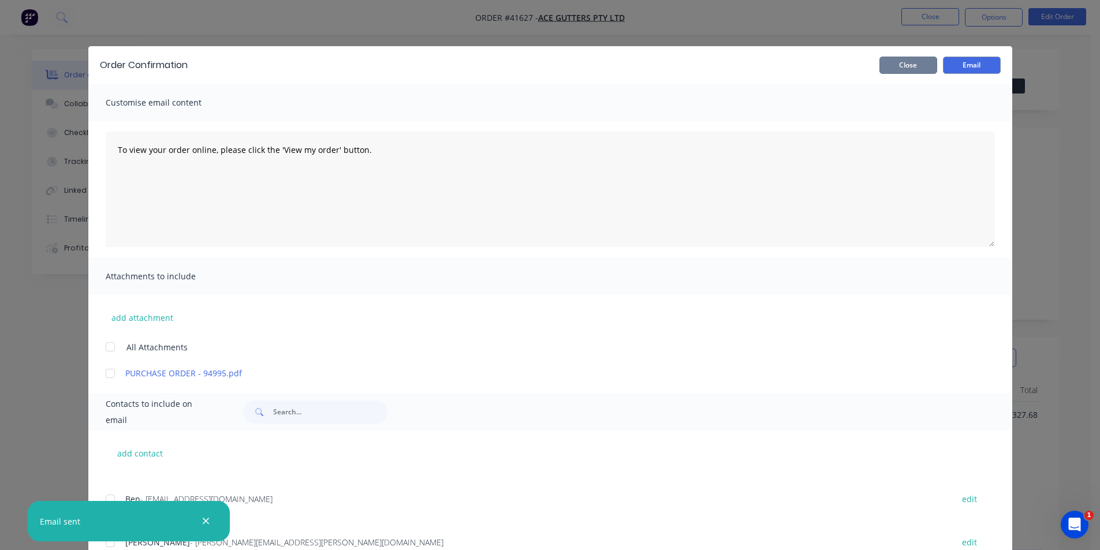
click at [901, 66] on button "Close" at bounding box center [909, 65] width 58 height 17
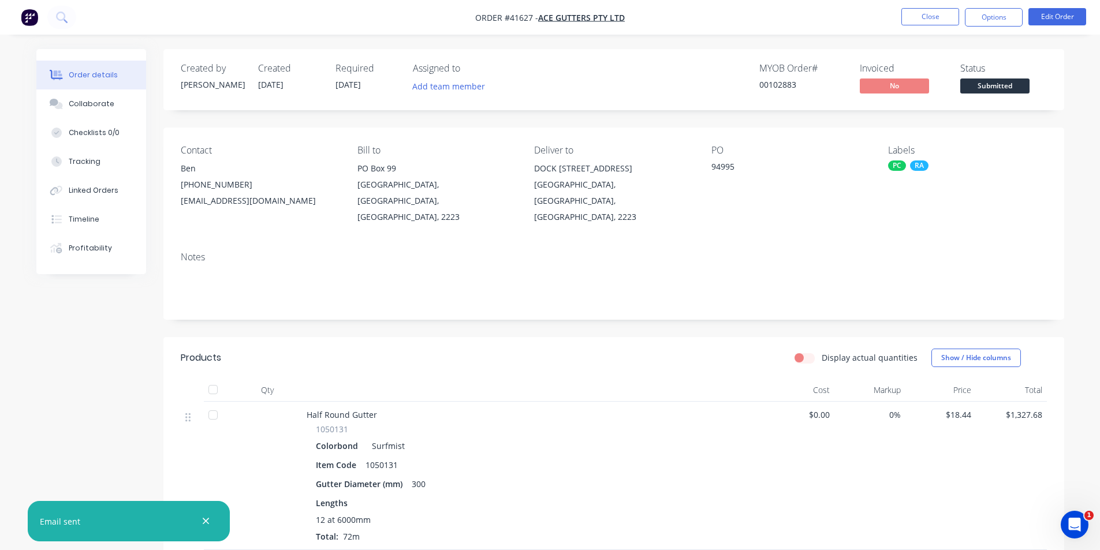
click at [807, 27] on nav "Order #41627 - Ace Gutters Pty Ltd Close Options Edit Order" at bounding box center [550, 17] width 1100 height 35
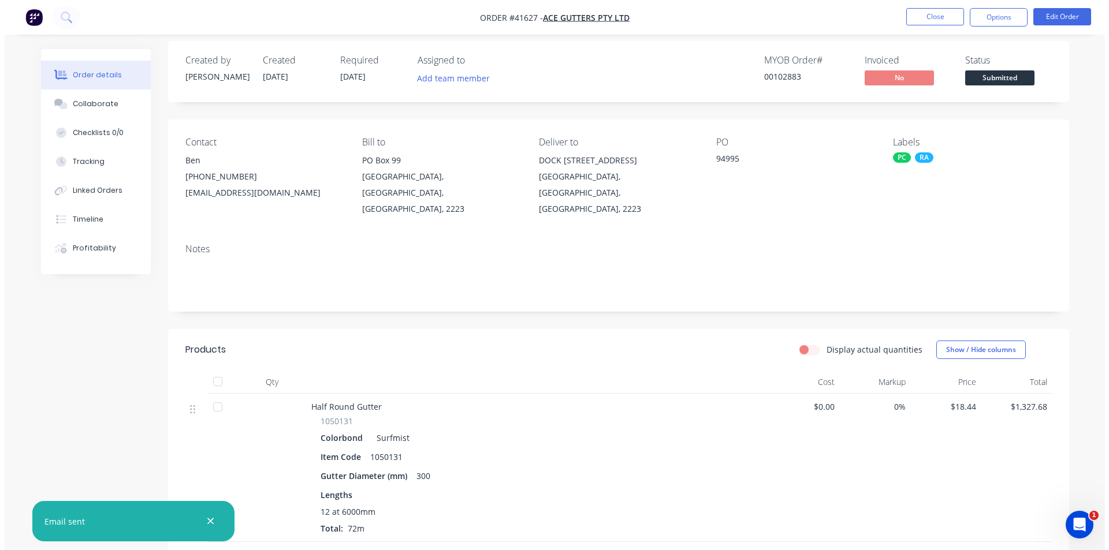
scroll to position [0, 0]
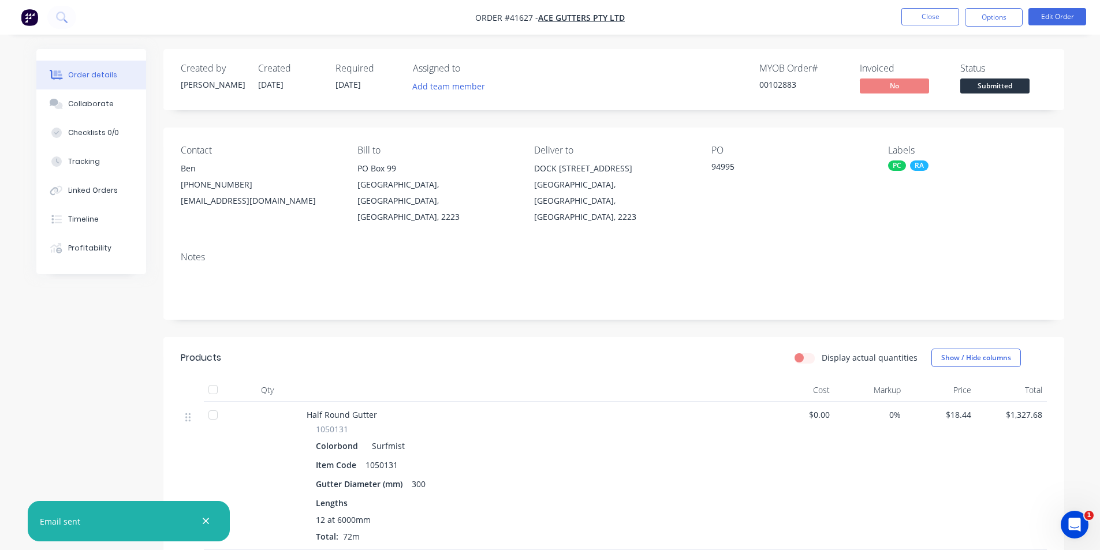
click at [638, 312] on div "Created by Kendall Created 10/09/25 Required 12/09/25 Assigned to Add team memb…" at bounding box center [613, 541] width 901 height 984
click at [944, 17] on button "Close" at bounding box center [931, 16] width 58 height 17
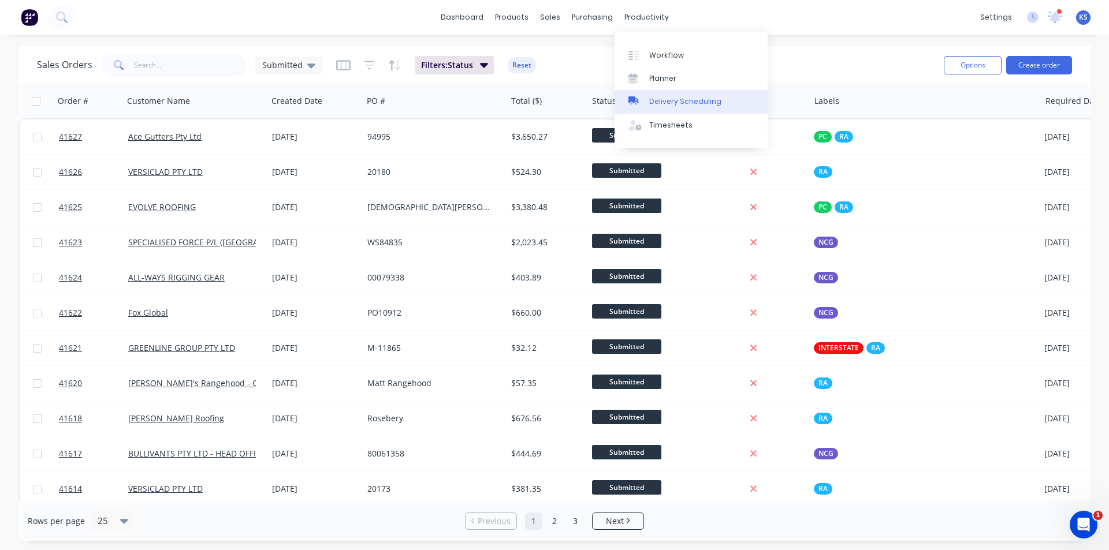
click at [669, 100] on div "Delivery Scheduling" at bounding box center [685, 101] width 72 height 10
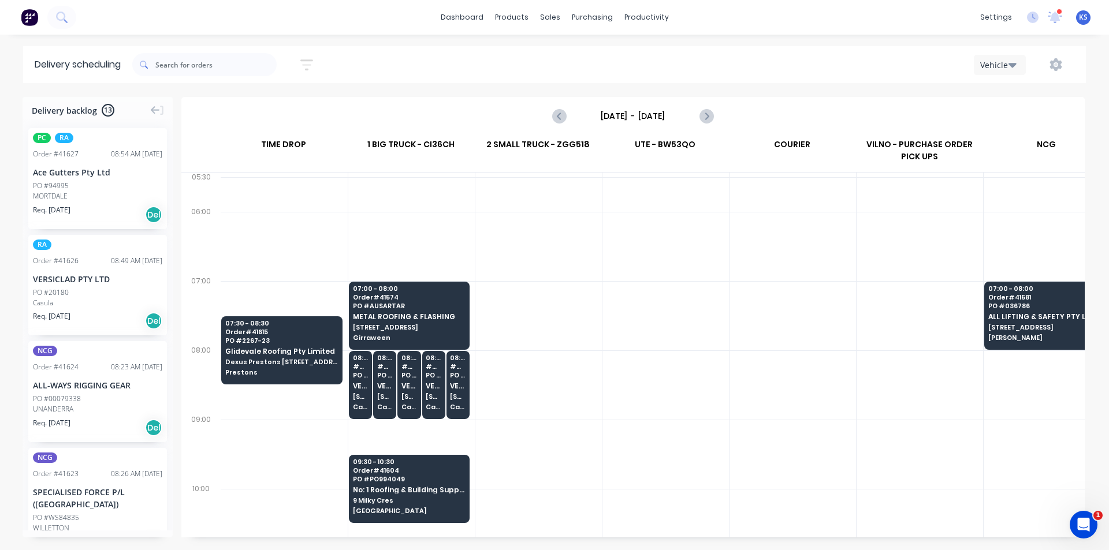
scroll to position [0, 1]
click at [476, 77] on div "Sort by Most recent Created date Required date Order number Customer name Most …" at bounding box center [609, 65] width 954 height 32
click at [578, 53] on div "Sales Orders" at bounding box center [592, 55] width 47 height 10
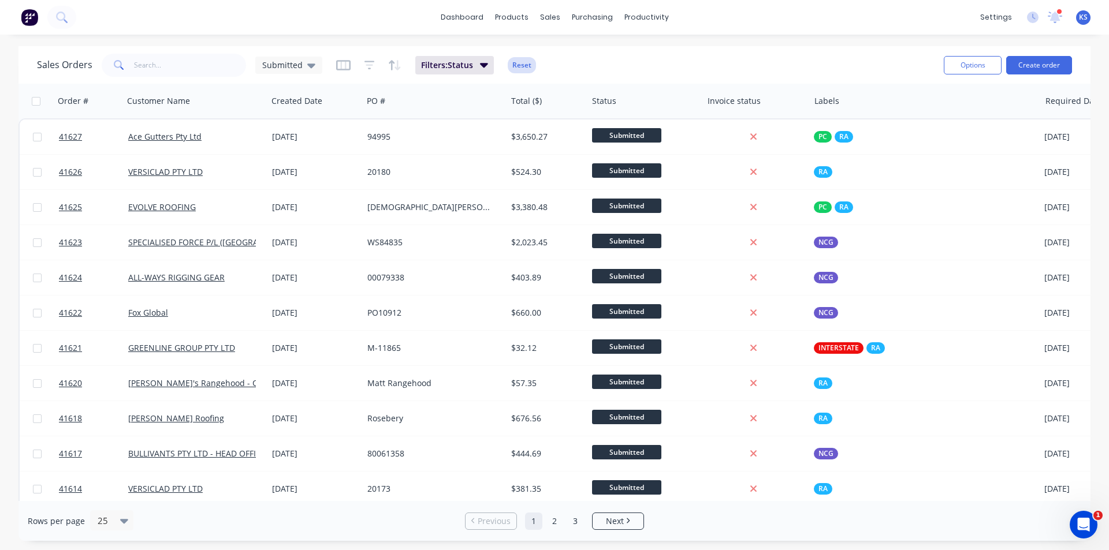
click at [526, 64] on button "Reset" at bounding box center [522, 65] width 28 height 16
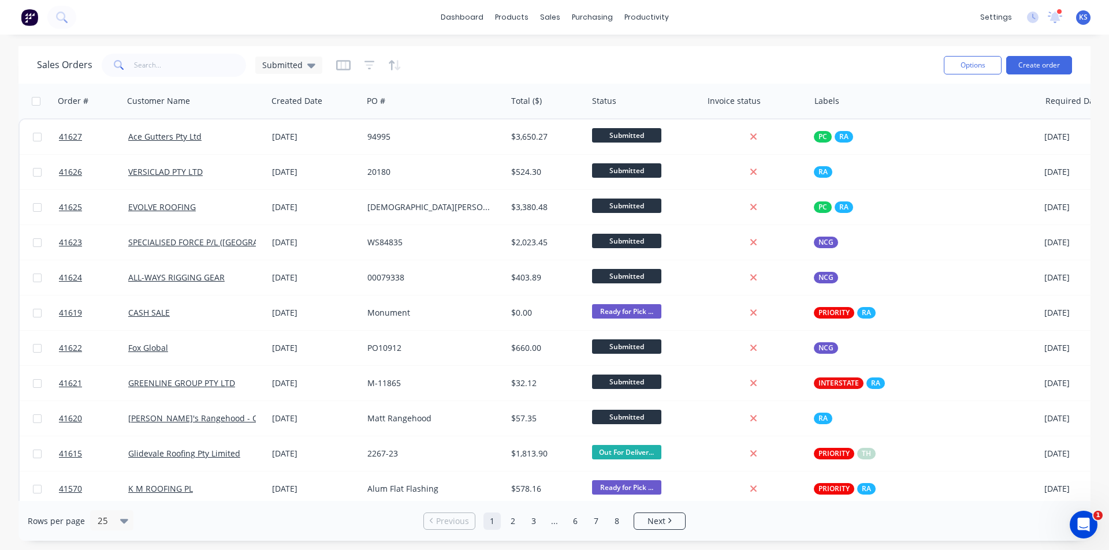
click at [600, 57] on div "Sales Orders Submitted" at bounding box center [486, 65] width 898 height 28
click at [636, 63] on div "Sales Orders Submitted" at bounding box center [486, 65] width 898 height 28
click at [630, 59] on div "Sales Orders Submitted" at bounding box center [486, 65] width 898 height 28
click at [586, 65] on div "Sales Orders Submitted" at bounding box center [486, 65] width 898 height 28
click at [308, 62] on icon at bounding box center [311, 65] width 8 height 13
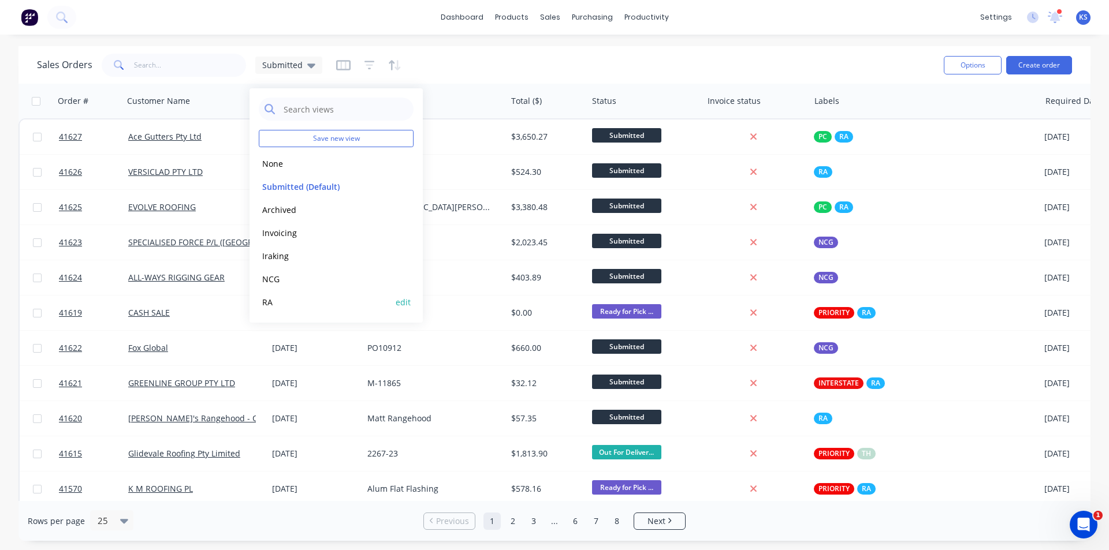
click at [307, 299] on button "RA" at bounding box center [325, 302] width 132 height 13
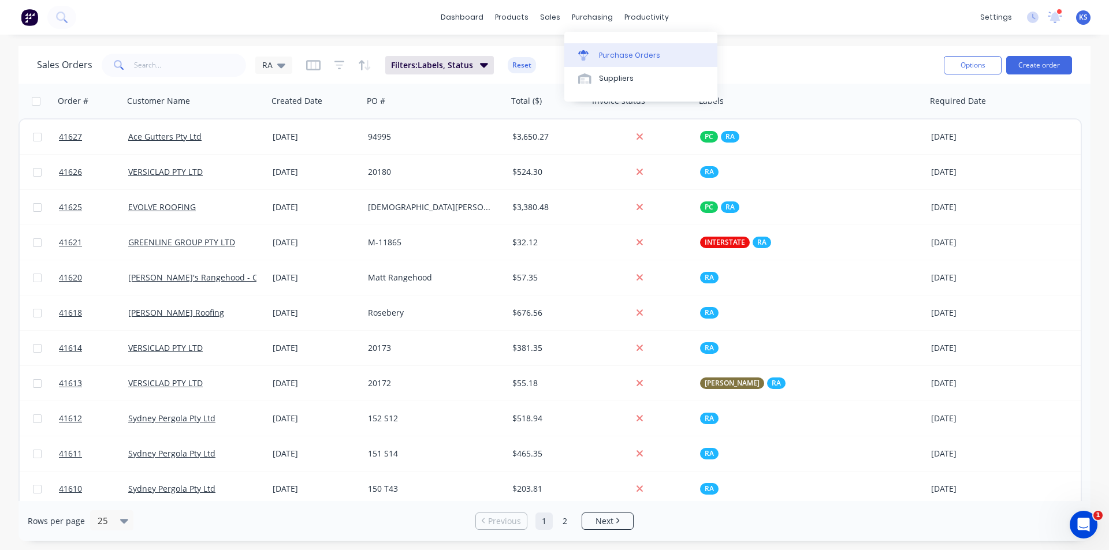
click at [585, 62] on link "Purchase Orders" at bounding box center [640, 54] width 153 height 23
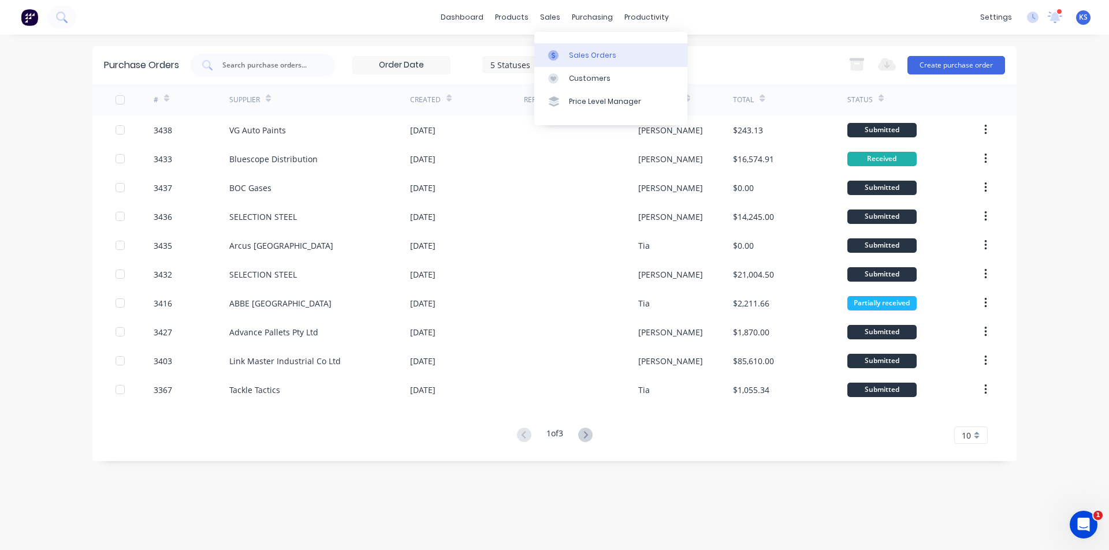
click at [574, 48] on link "Sales Orders" at bounding box center [610, 54] width 153 height 23
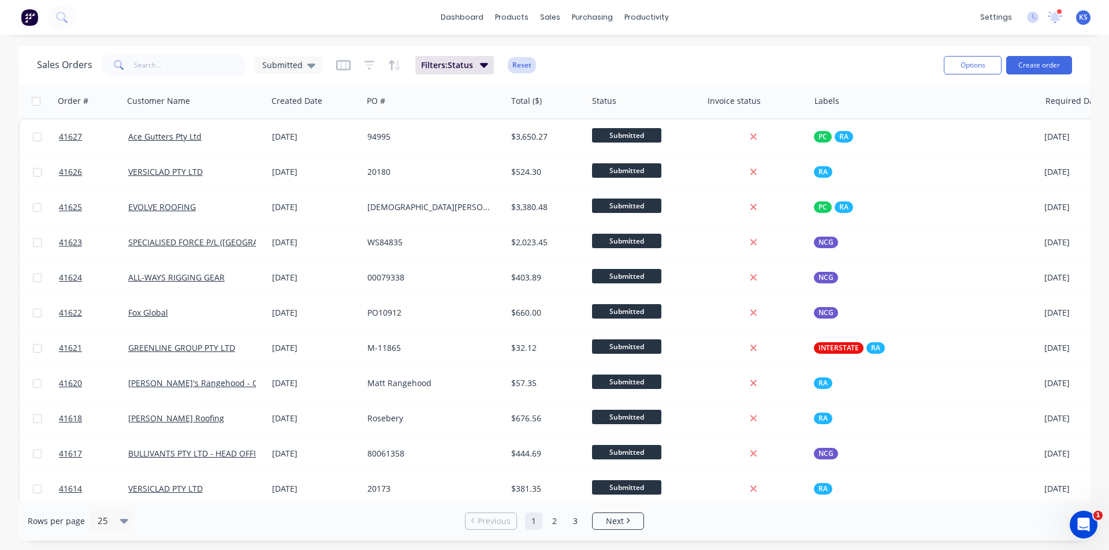
click at [519, 57] on button "Reset" at bounding box center [522, 65] width 28 height 16
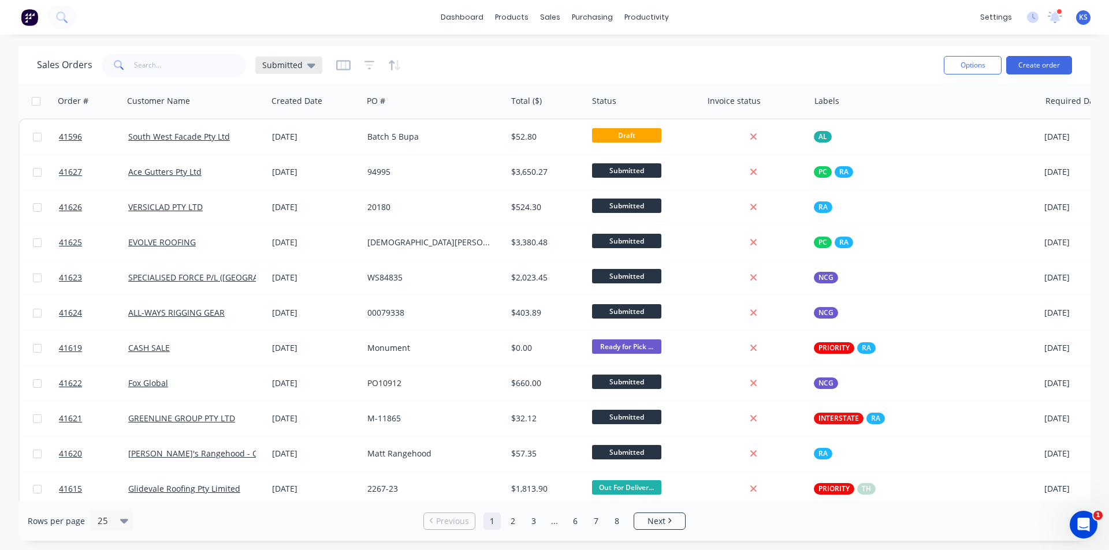
click at [301, 62] on div "Submitted" at bounding box center [288, 65] width 53 height 10
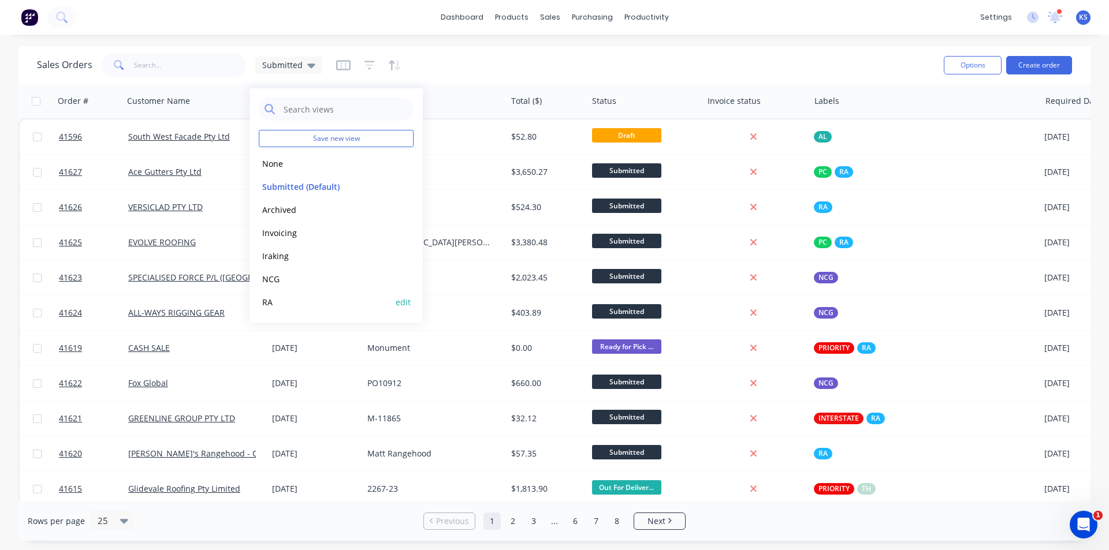
click at [288, 297] on button "RA" at bounding box center [325, 302] width 132 height 13
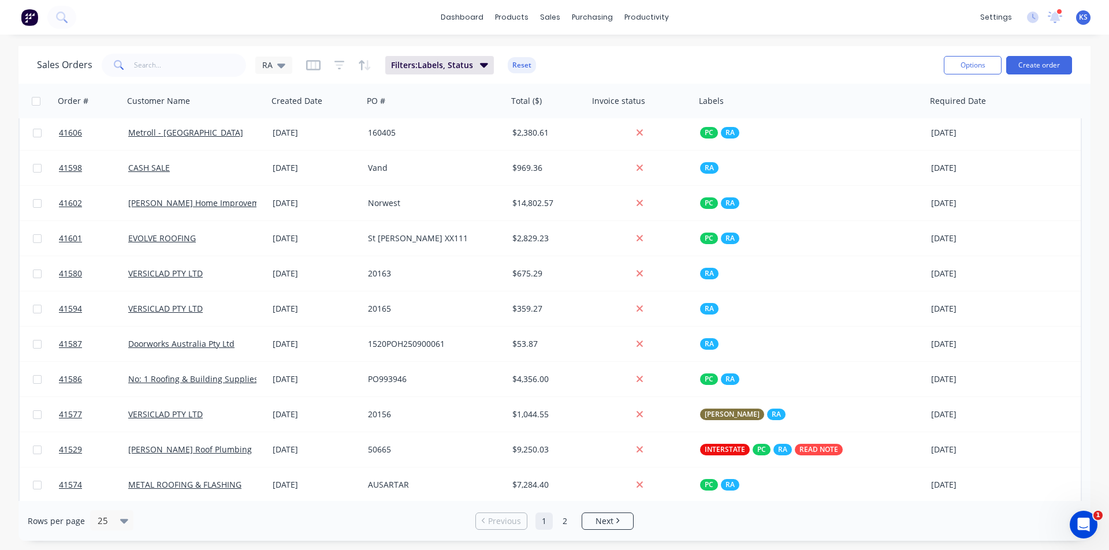
scroll to position [498, 0]
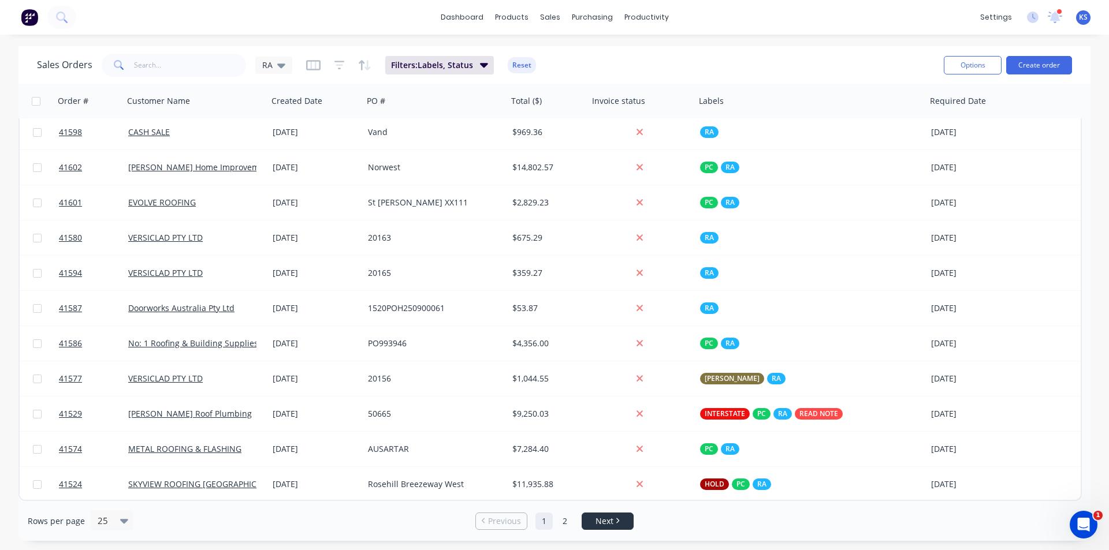
click at [617, 525] on link "Next" at bounding box center [607, 522] width 51 height 12
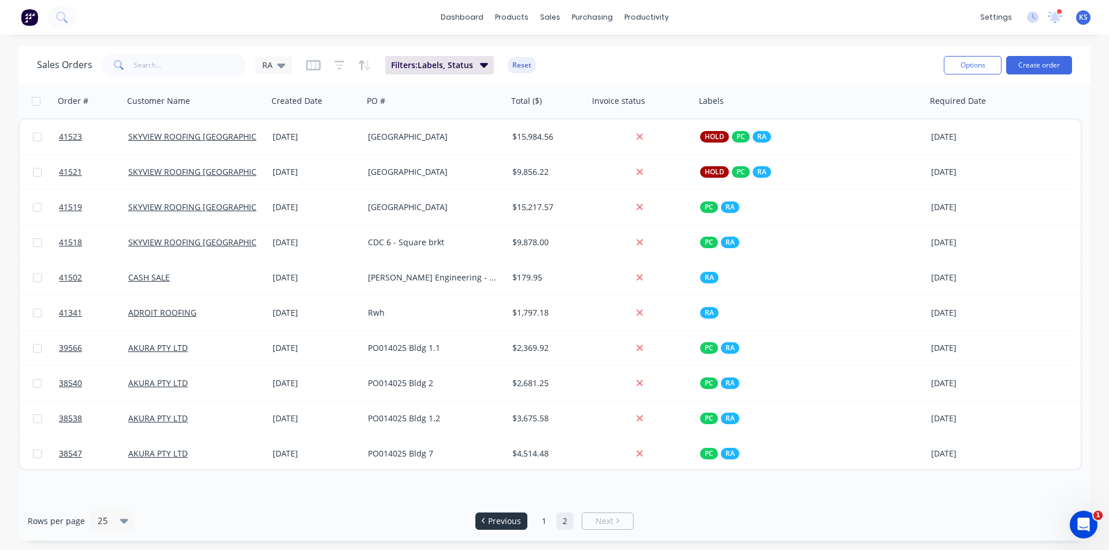
click at [502, 522] on span "Previous" at bounding box center [504, 522] width 33 height 12
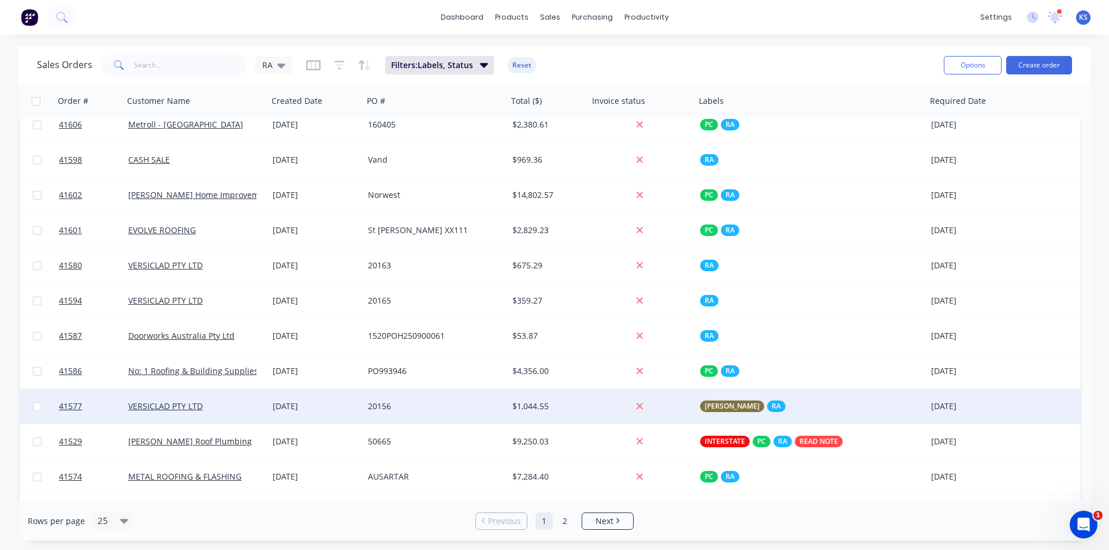
scroll to position [498, 0]
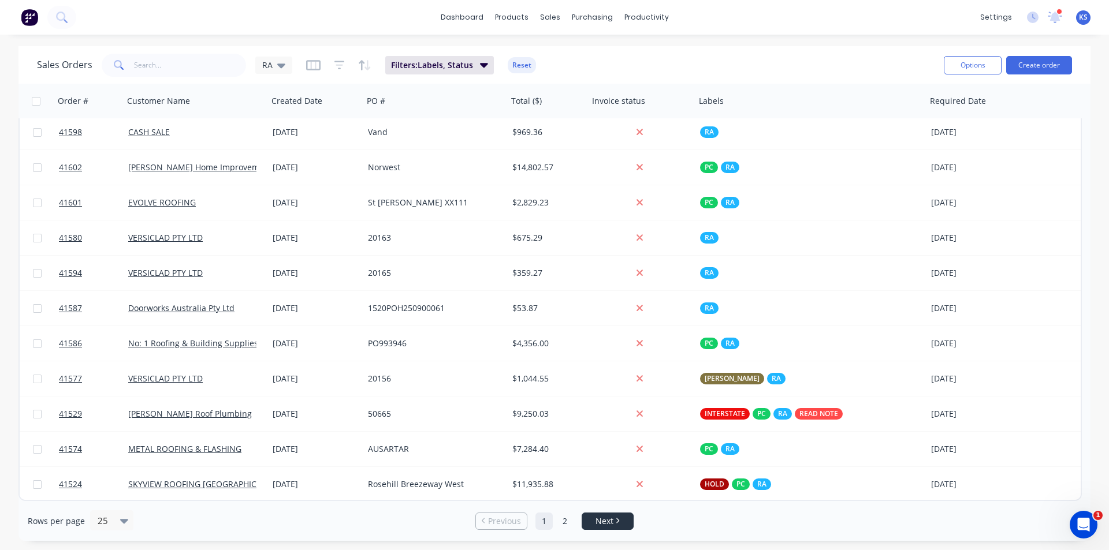
click at [605, 520] on span "Next" at bounding box center [604, 522] width 18 height 12
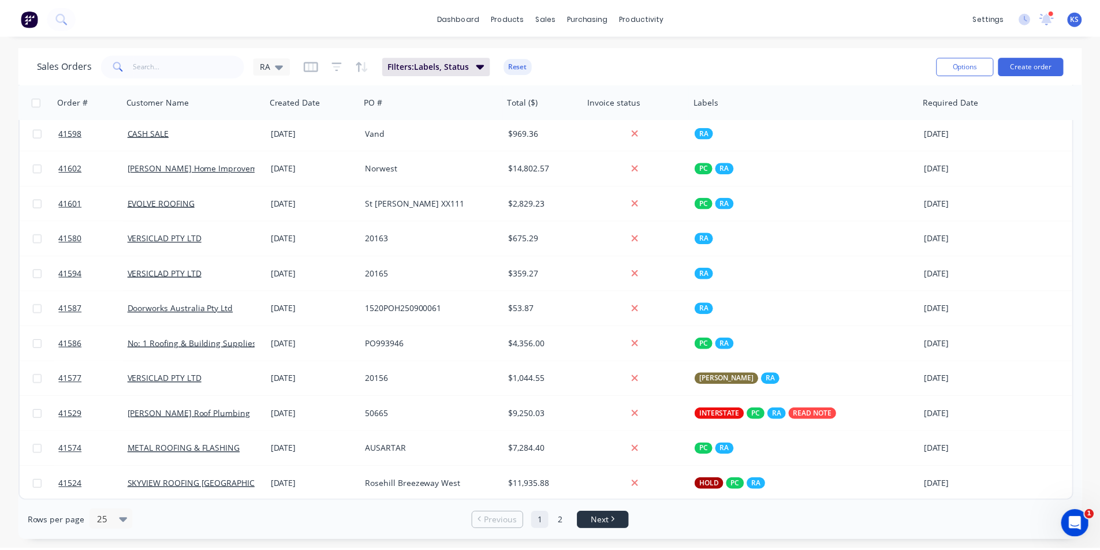
scroll to position [0, 0]
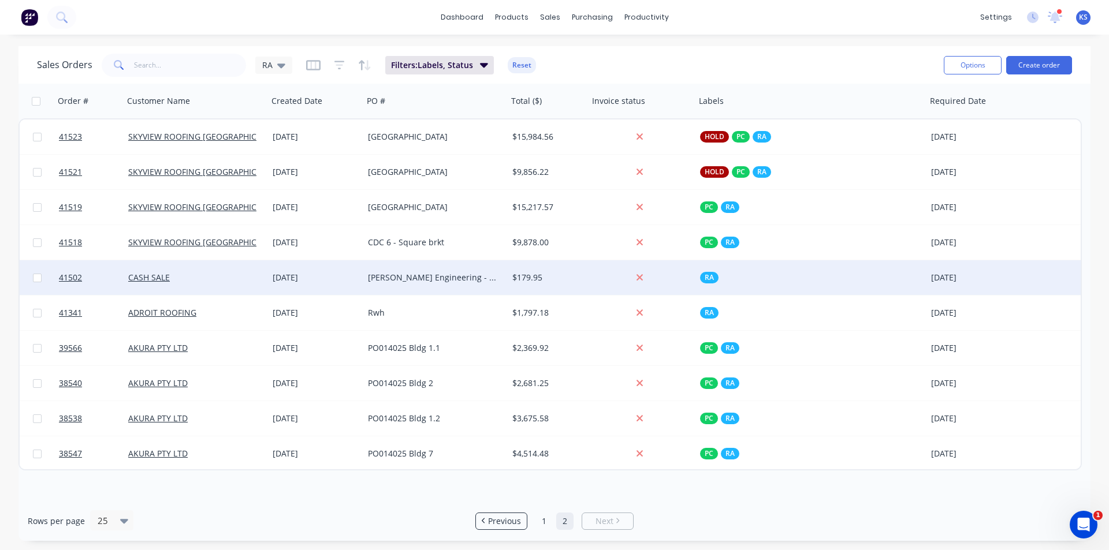
click at [346, 281] on div "[DATE]" at bounding box center [316, 278] width 86 height 12
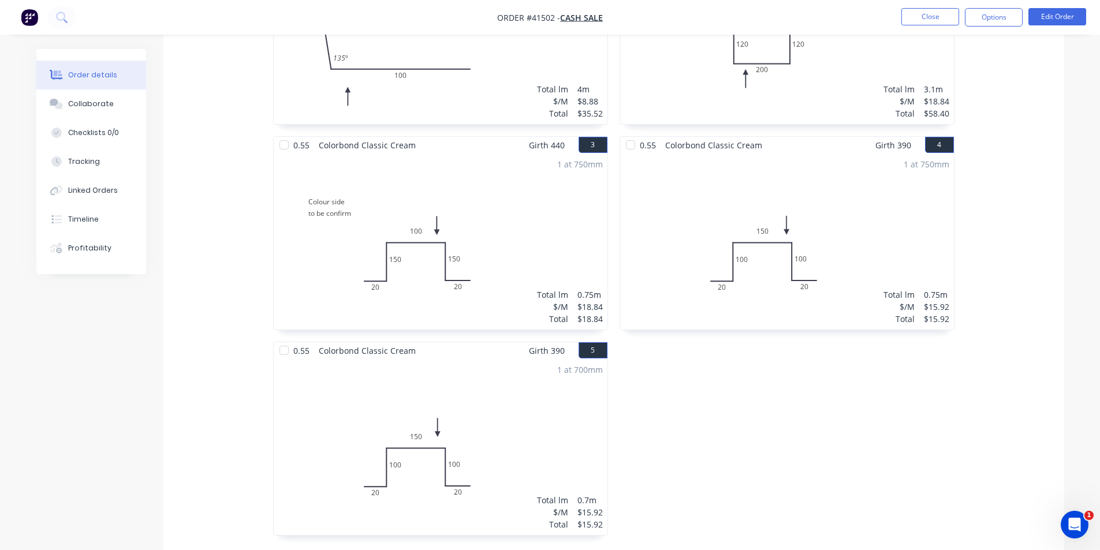
scroll to position [275, 0]
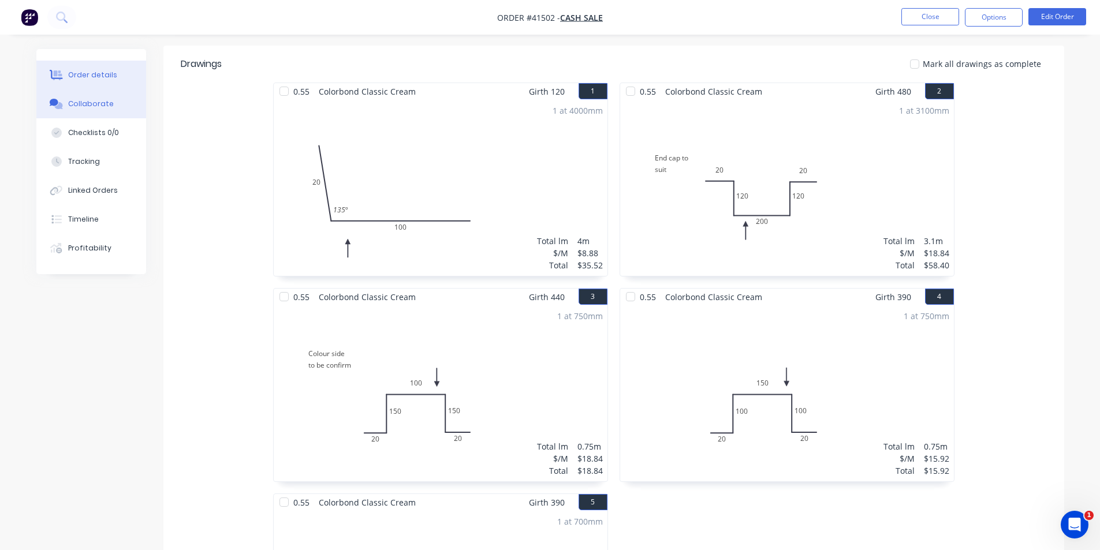
click at [112, 113] on button "Collaborate" at bounding box center [91, 104] width 110 height 29
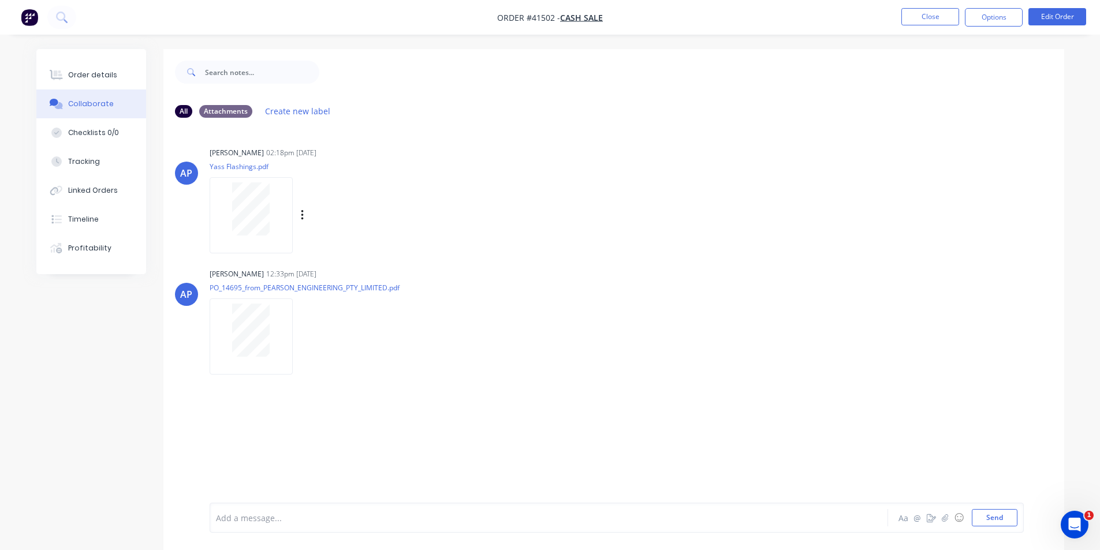
click at [270, 221] on div at bounding box center [251, 209] width 73 height 53
click at [82, 58] on div "Order details Collaborate Checklists 0/0 Tracking Linked Orders Timeline Profit…" at bounding box center [91, 161] width 110 height 225
drag, startPoint x: 89, startPoint y: 78, endPoint x: 123, endPoint y: 76, distance: 34.1
click at [89, 80] on div "Order details" at bounding box center [92, 75] width 49 height 10
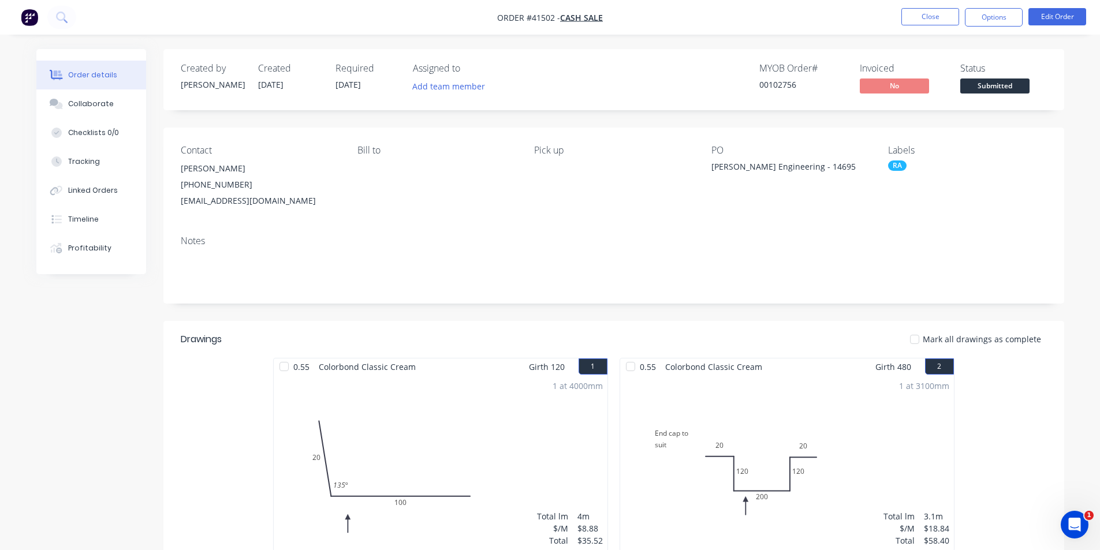
click at [650, 91] on div "MYOB Order # 00102756 Invoiced No Status Submitted" at bounding box center [787, 79] width 519 height 33
click at [913, 16] on button "Close" at bounding box center [931, 16] width 58 height 17
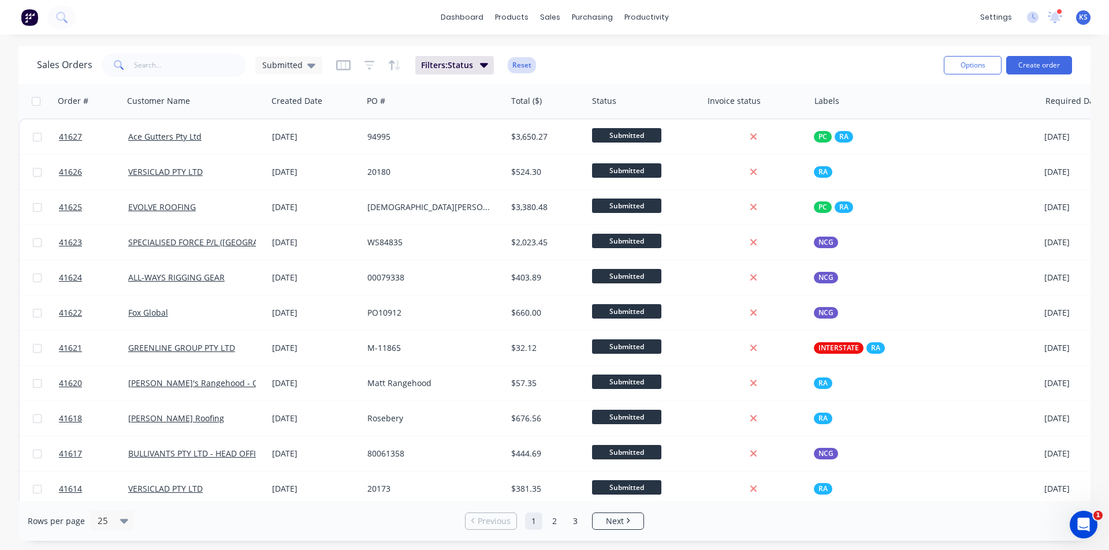
drag, startPoint x: 518, startPoint y: 69, endPoint x: 422, endPoint y: 70, distance: 96.5
click at [518, 68] on button "Reset" at bounding box center [522, 65] width 28 height 16
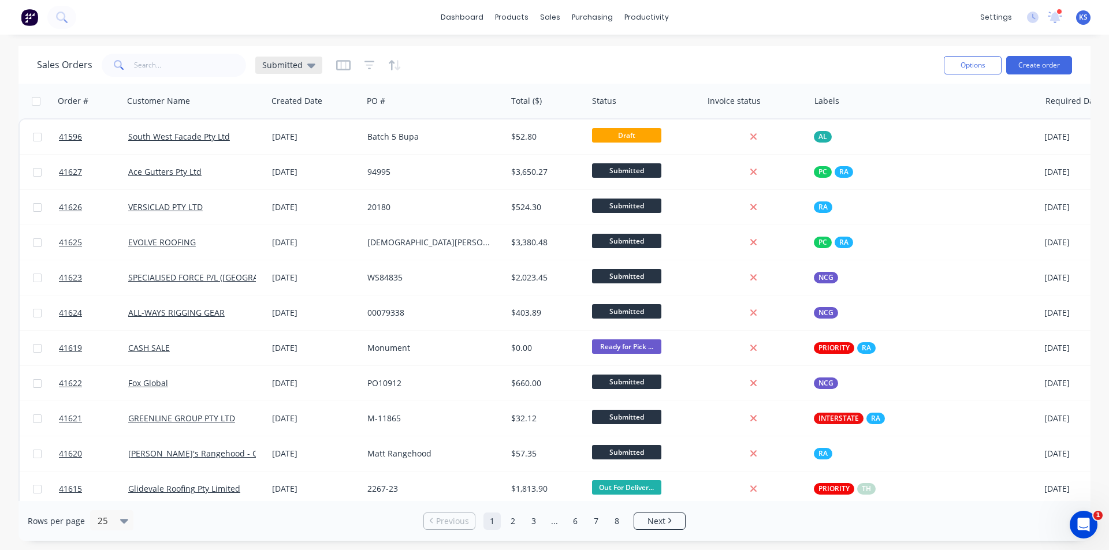
click at [284, 69] on span "Submitted" at bounding box center [282, 65] width 40 height 12
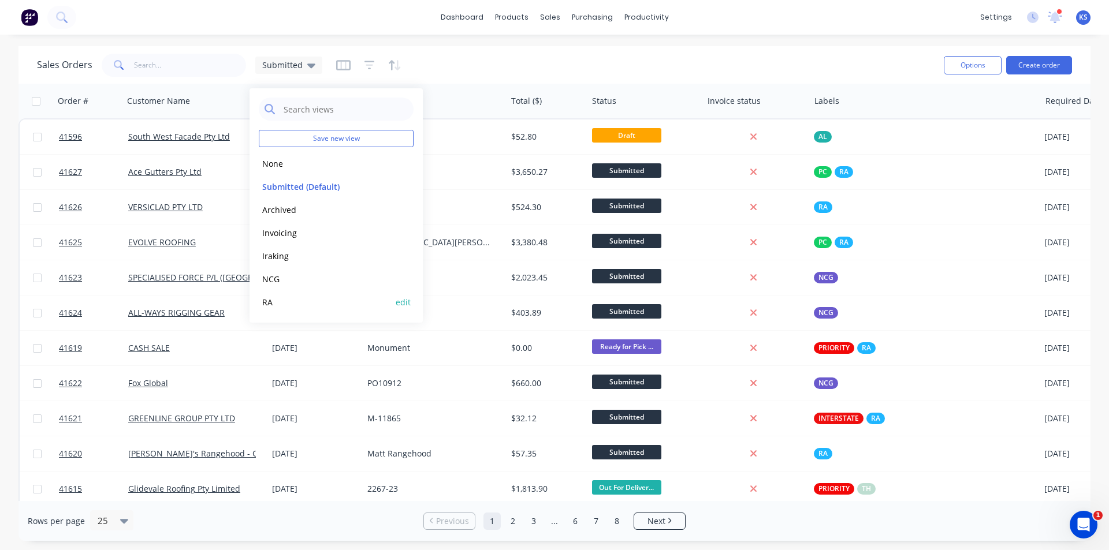
click at [271, 302] on button "RA" at bounding box center [325, 302] width 132 height 13
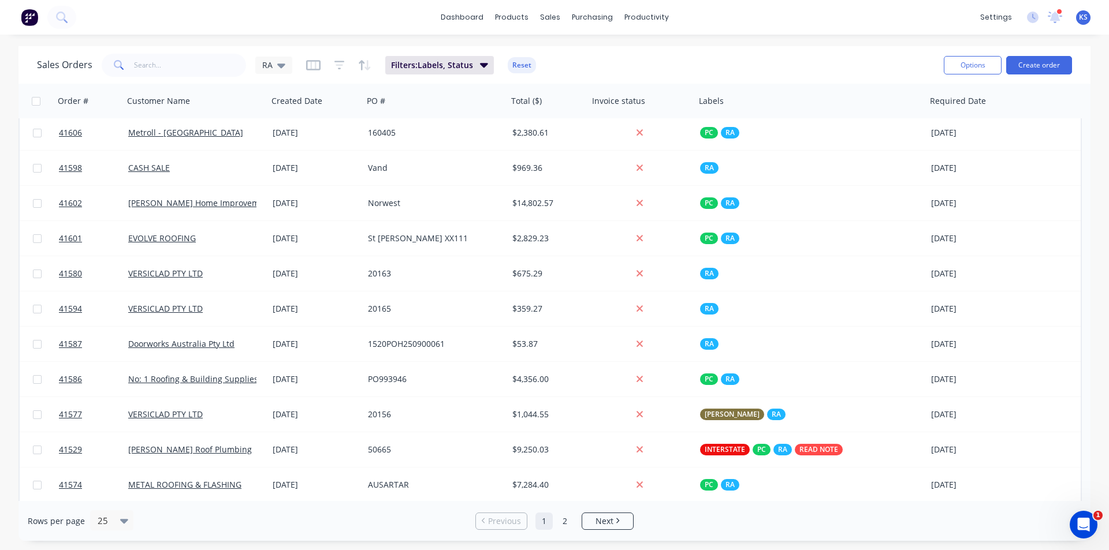
scroll to position [498, 0]
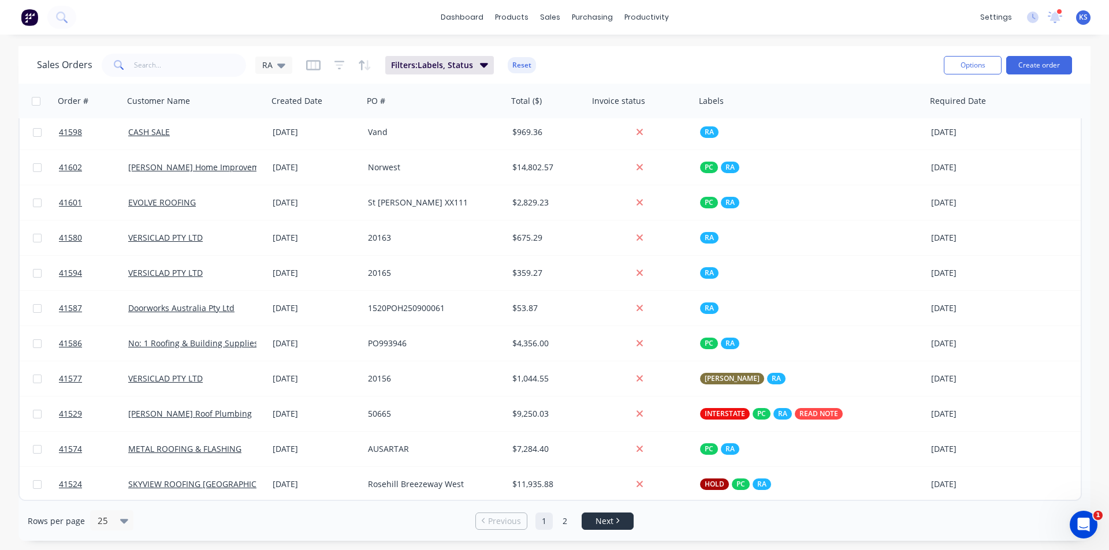
click at [598, 516] on span "Next" at bounding box center [604, 522] width 18 height 12
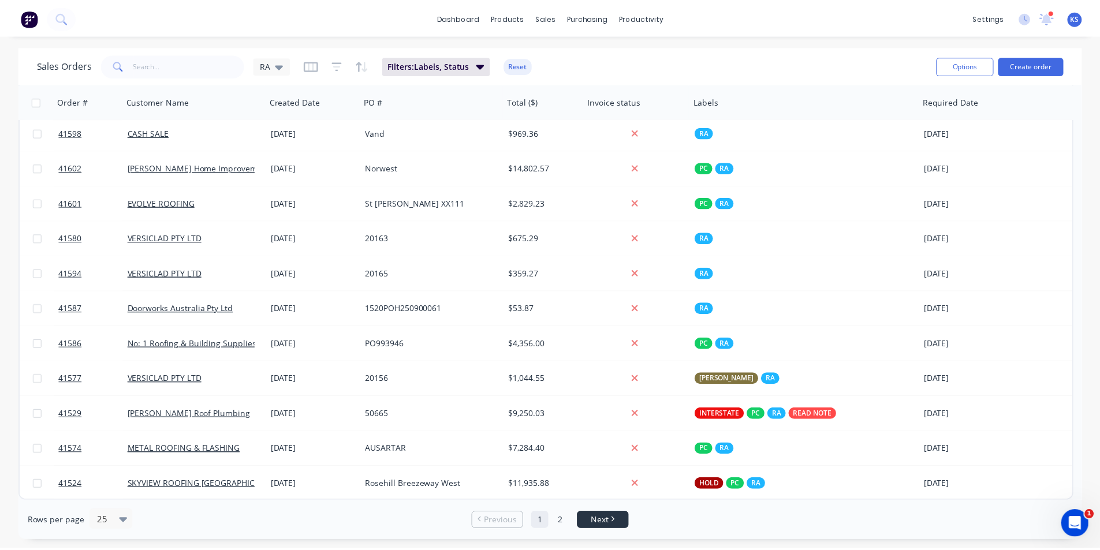
scroll to position [0, 0]
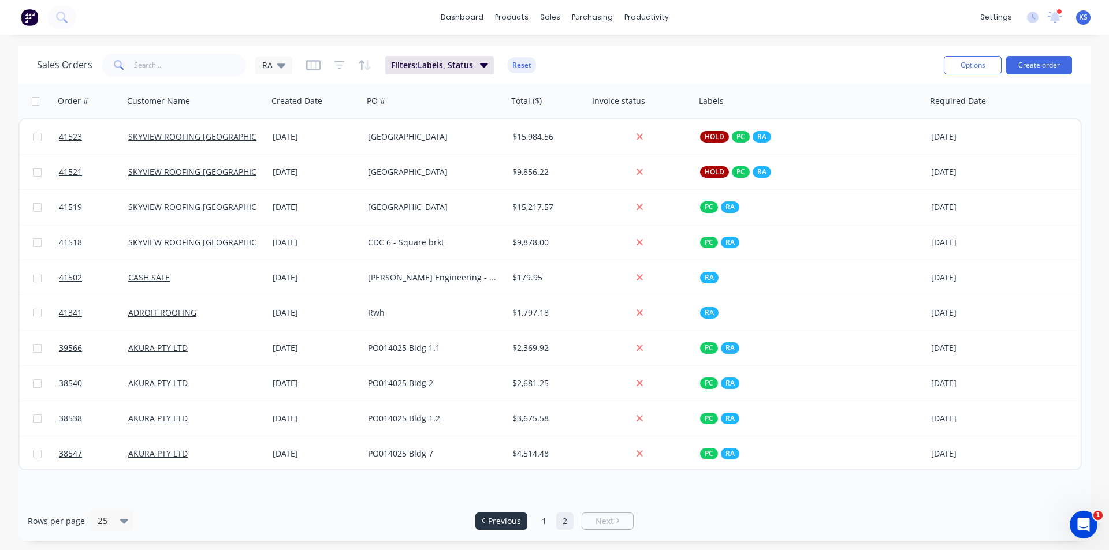
click at [514, 523] on span "Previous" at bounding box center [504, 522] width 33 height 12
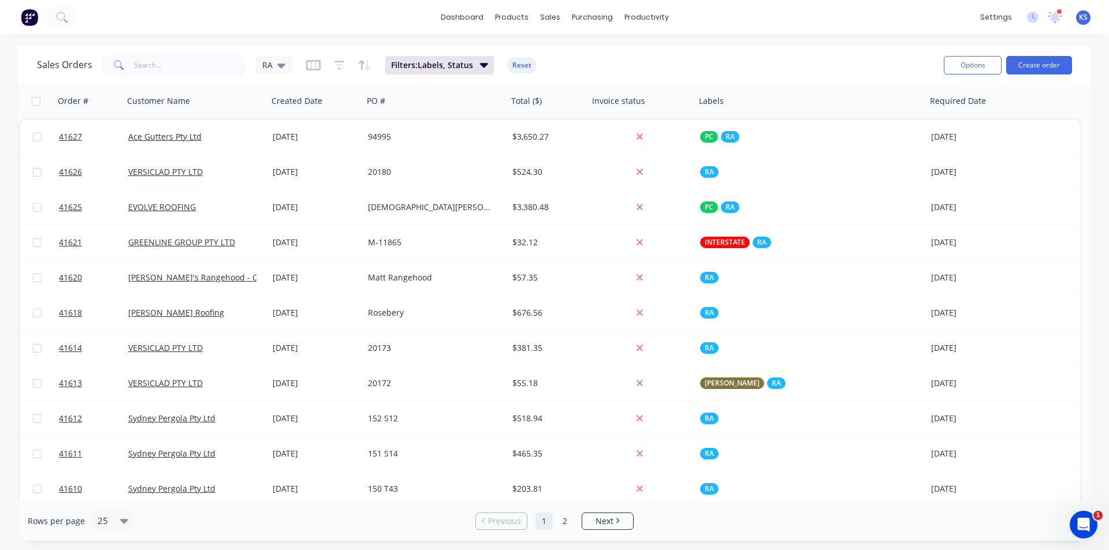
click at [659, 54] on div "Sales Orders RA Filters: Labels, Status Reset" at bounding box center [486, 65] width 898 height 28
click at [1059, 17] on icon at bounding box center [1055, 16] width 16 height 13
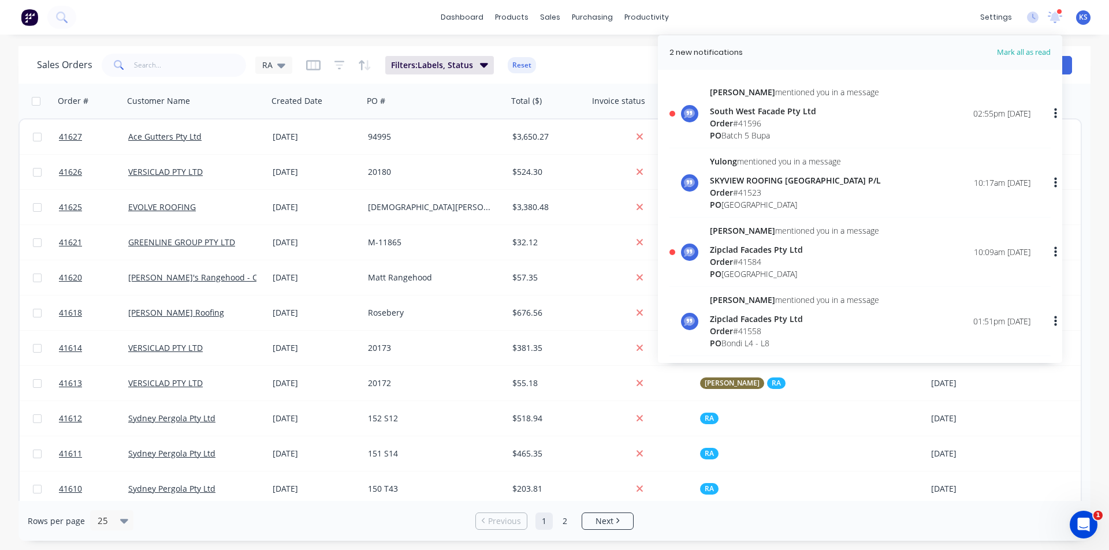
click at [785, 123] on div "Order # 41596" at bounding box center [794, 123] width 169 height 12
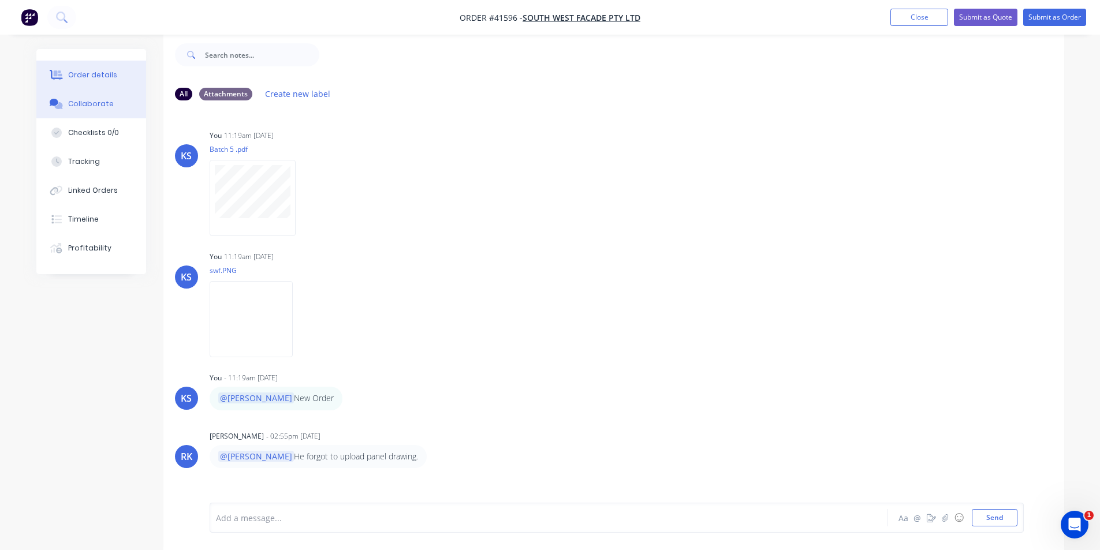
drag, startPoint x: 85, startPoint y: 75, endPoint x: 129, endPoint y: 65, distance: 45.7
click at [85, 75] on div "Order details" at bounding box center [92, 75] width 49 height 10
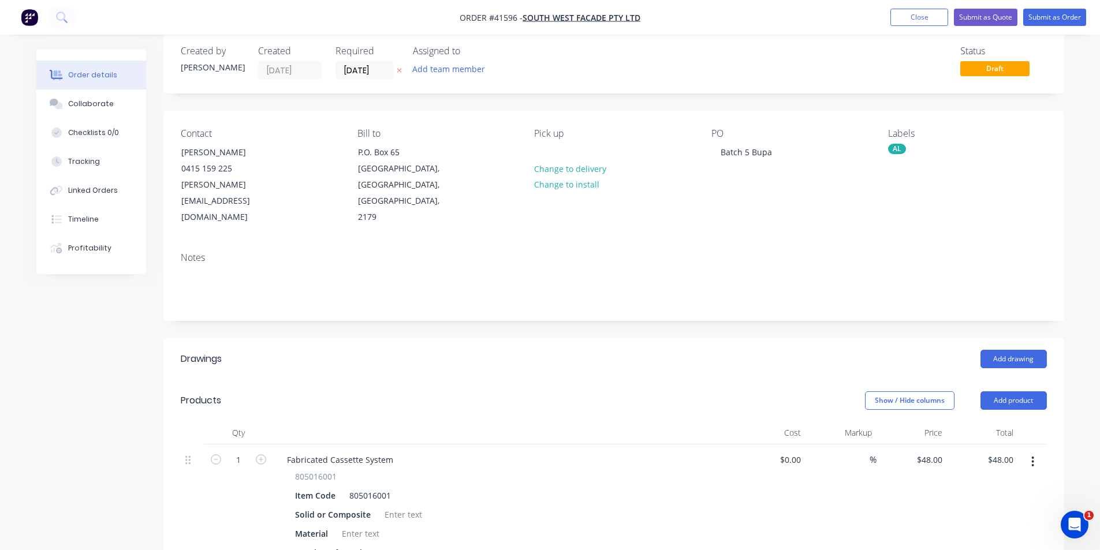
click at [633, 54] on div "Status Draft" at bounding box center [787, 63] width 519 height 34
click at [911, 19] on button "Close" at bounding box center [920, 17] width 58 height 17
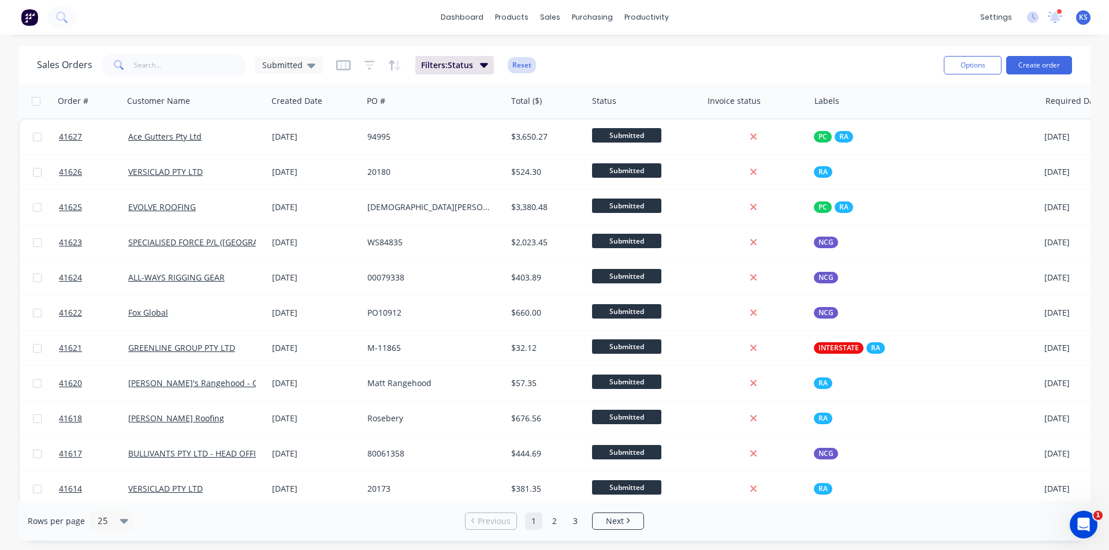
click at [523, 68] on button "Reset" at bounding box center [522, 65] width 28 height 16
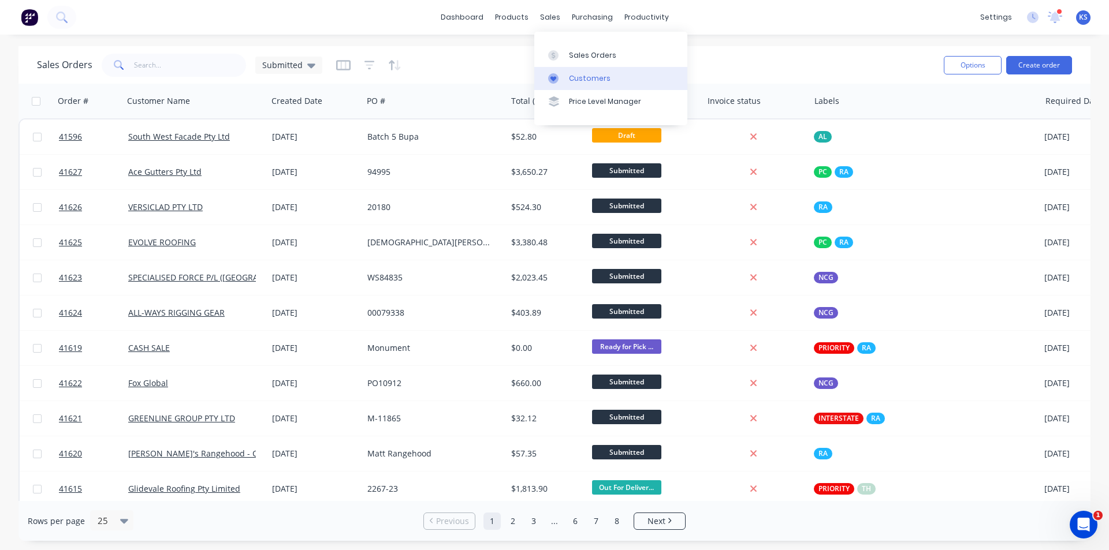
click at [596, 85] on link "Customers" at bounding box center [610, 78] width 153 height 23
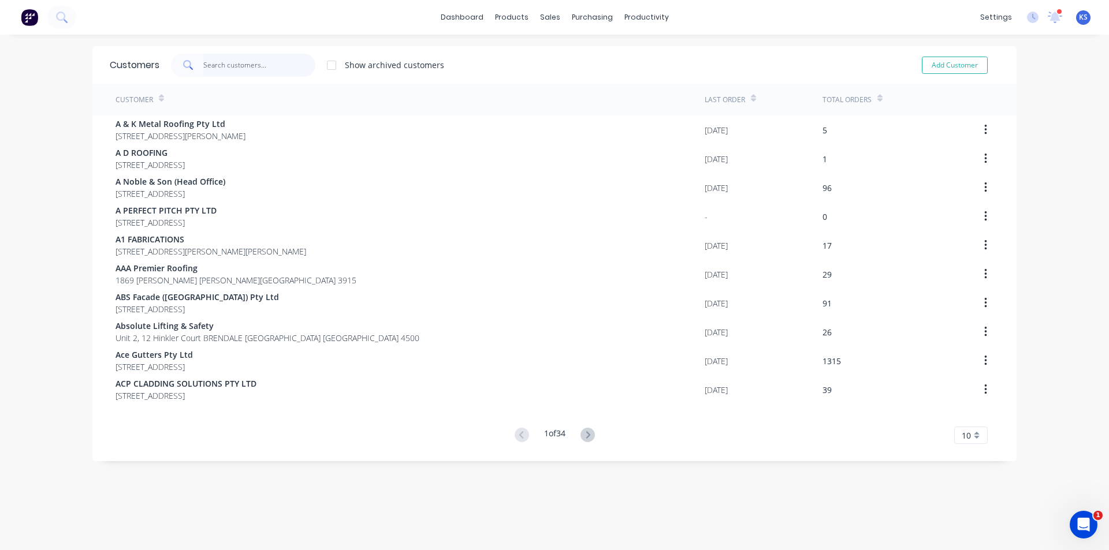
click at [258, 68] on input "text" at bounding box center [259, 65] width 113 height 23
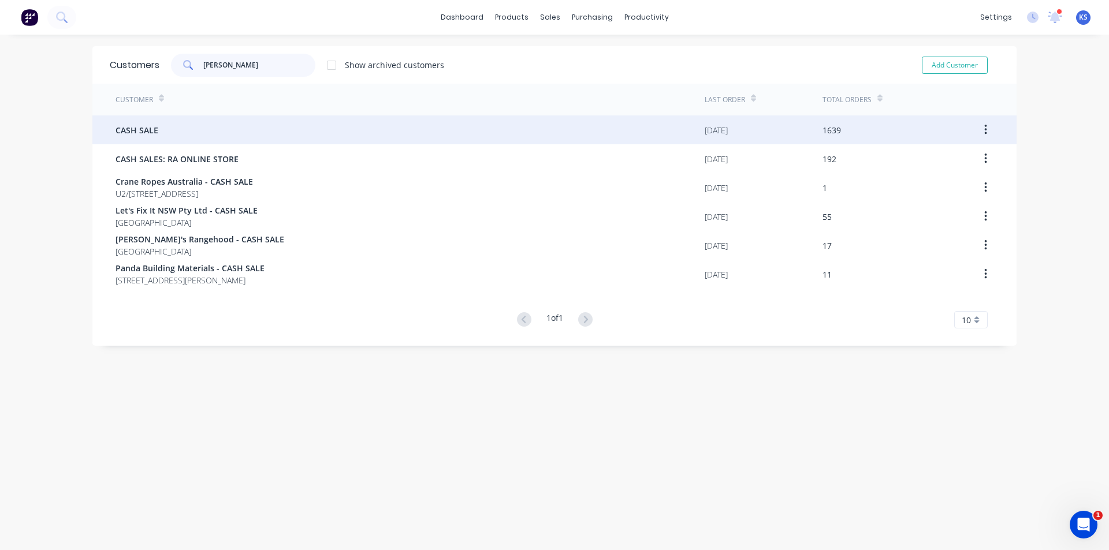
type input "CASH SAL"
click at [191, 133] on div "CASH SALE" at bounding box center [410, 130] width 589 height 29
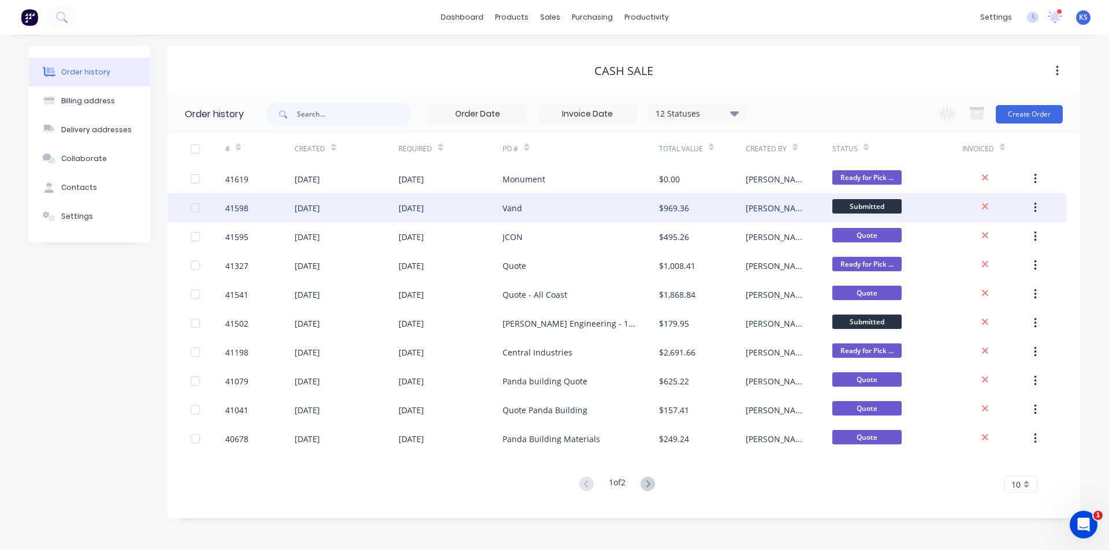
click at [400, 210] on div "[DATE]" at bounding box center [411, 208] width 25 height 12
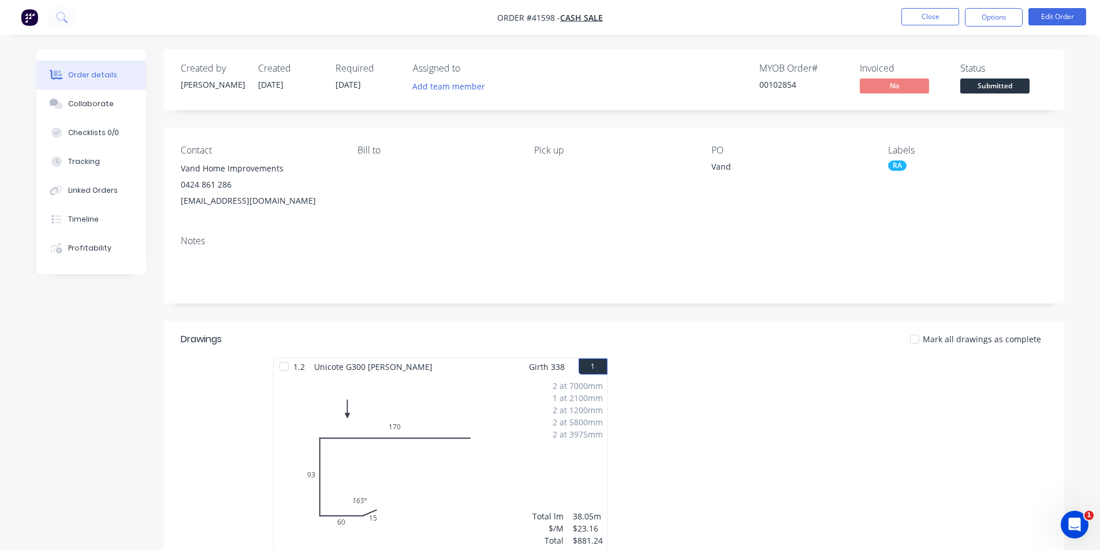
click at [840, 16] on nav "Order #41598 - CASH SALE Close Options Edit Order" at bounding box center [550, 17] width 1100 height 35
click at [946, 15] on button "Close" at bounding box center [931, 16] width 58 height 17
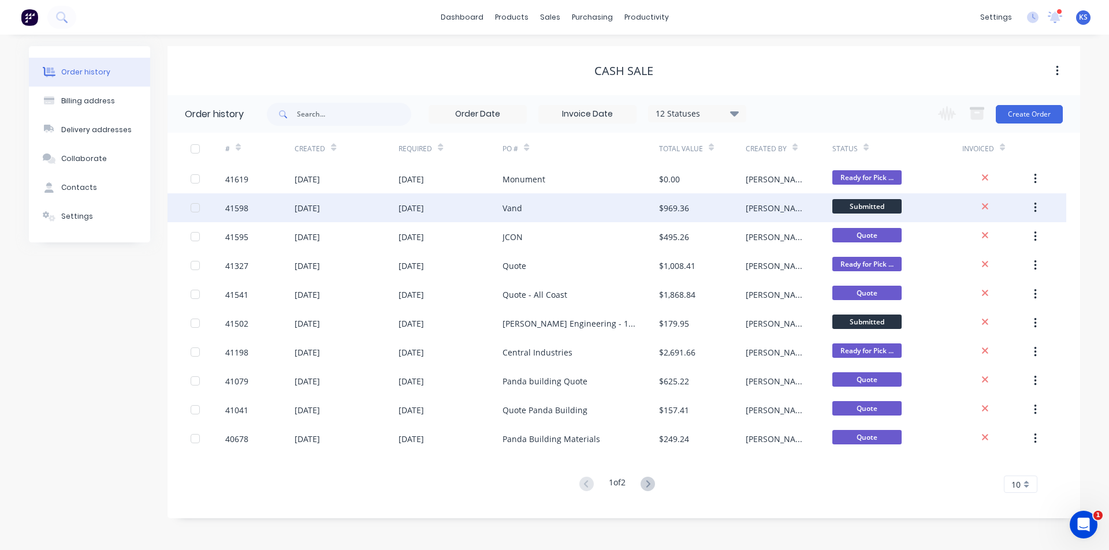
click at [370, 209] on div "[DATE]" at bounding box center [347, 207] width 104 height 29
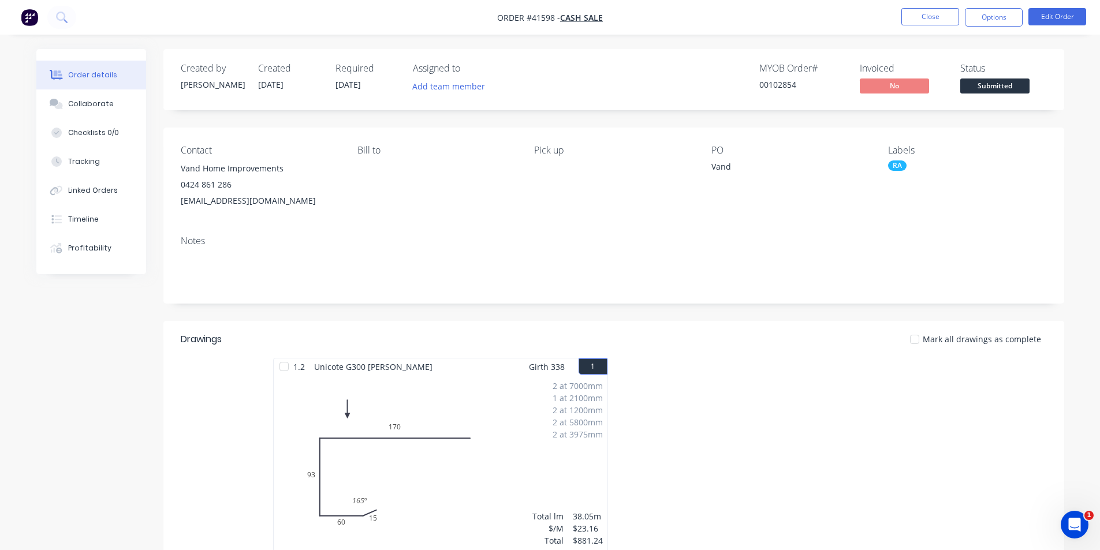
click at [898, 169] on div "RA" at bounding box center [897, 166] width 18 height 10
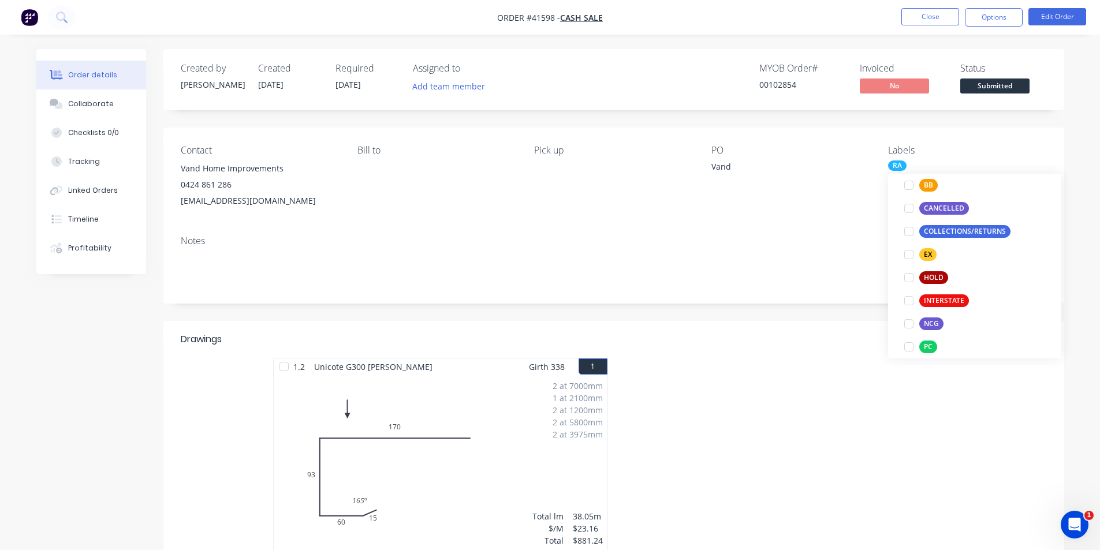
scroll to position [173, 0]
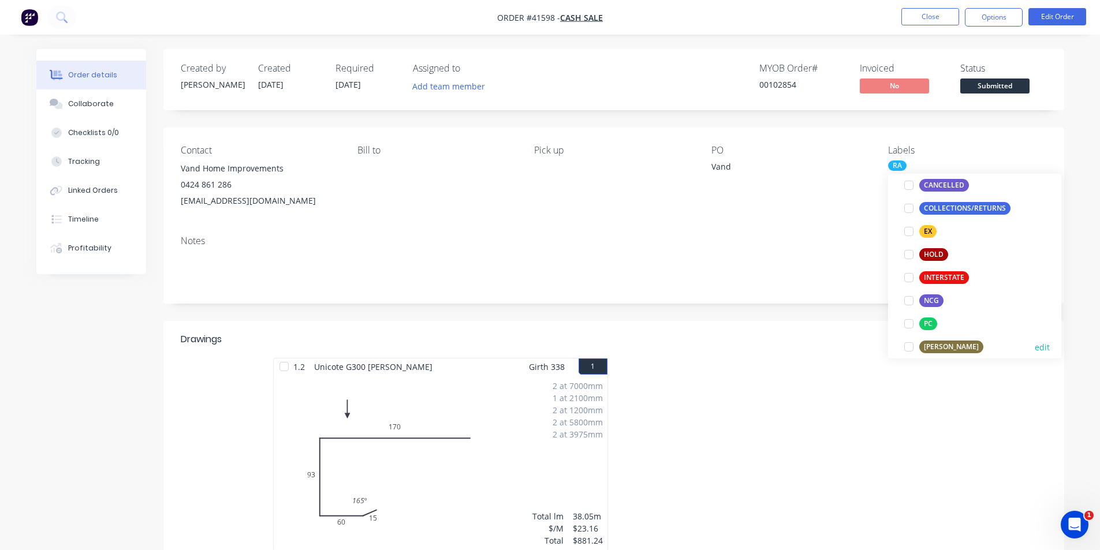
click at [908, 347] on div at bounding box center [909, 347] width 23 height 23
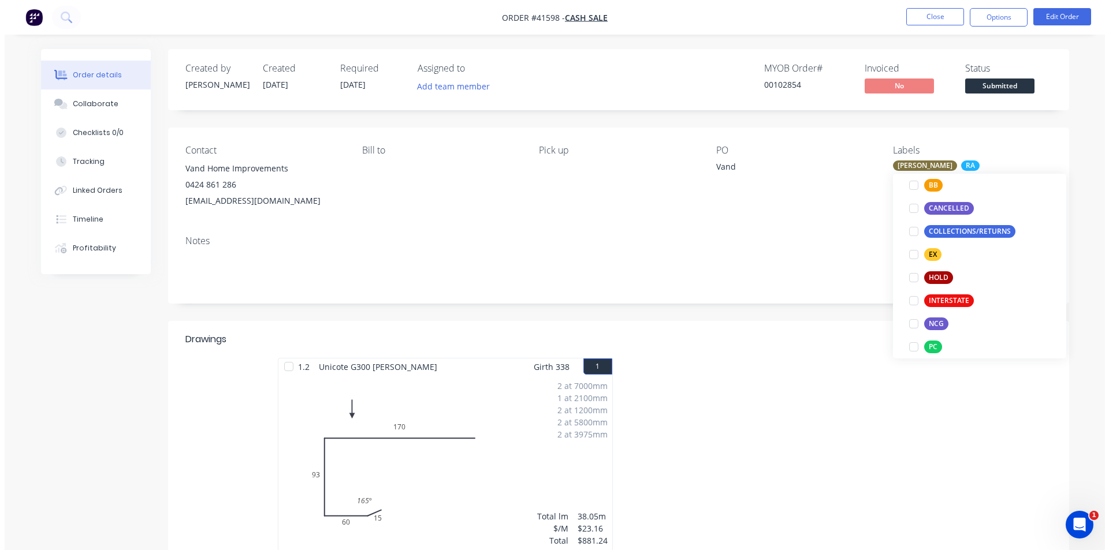
scroll to position [0, 0]
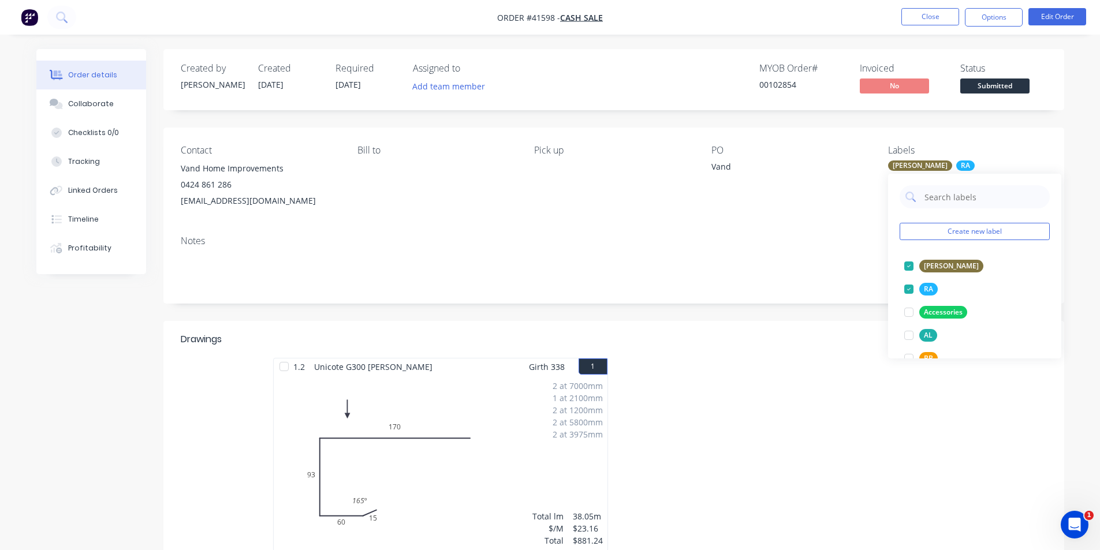
click at [807, 293] on div "Notes" at bounding box center [613, 264] width 901 height 77
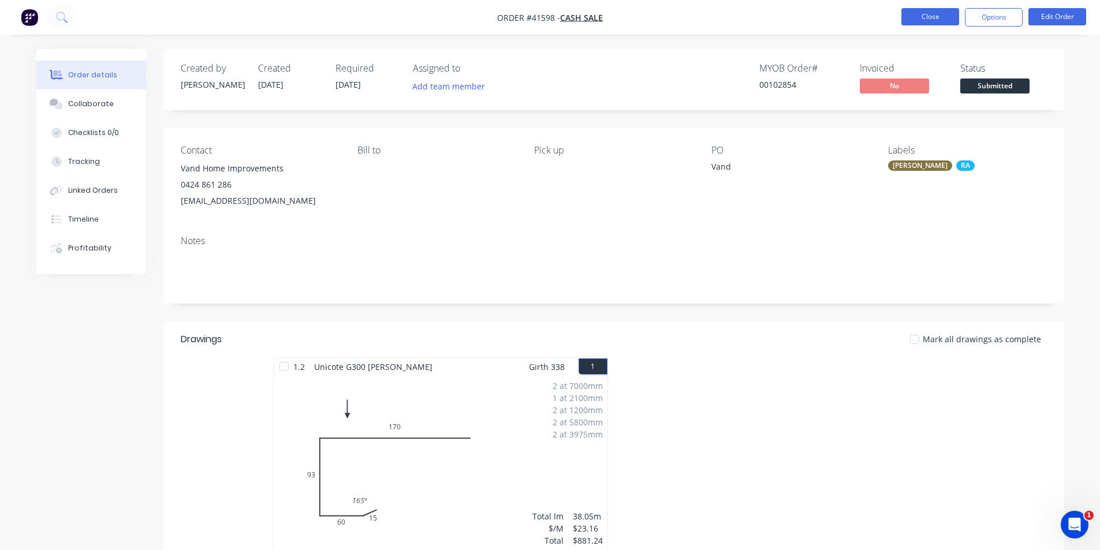
click at [933, 19] on button "Close" at bounding box center [931, 16] width 58 height 17
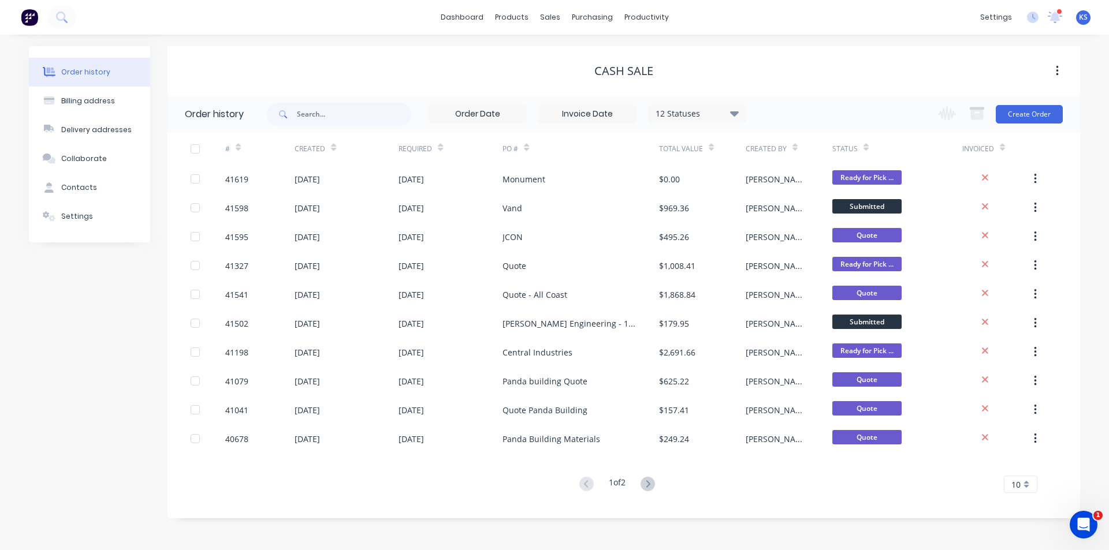
click at [726, 34] on div "dashboard products sales purchasing productivity dashboard products Product Cat…" at bounding box center [554, 17] width 1109 height 35
click at [579, 57] on div "Sales Orders" at bounding box center [592, 55] width 47 height 10
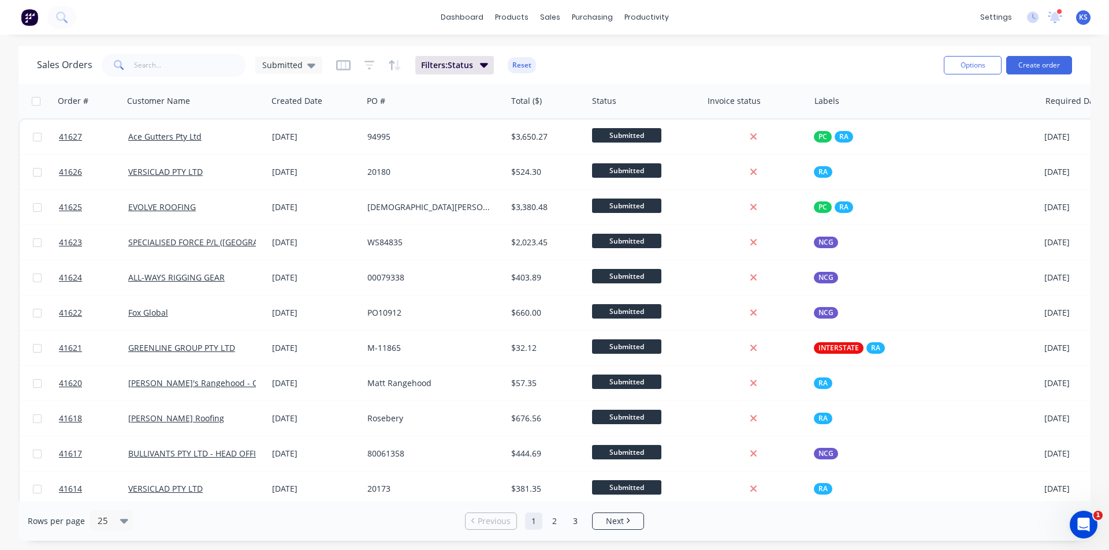
click at [519, 65] on button "Reset" at bounding box center [522, 65] width 28 height 16
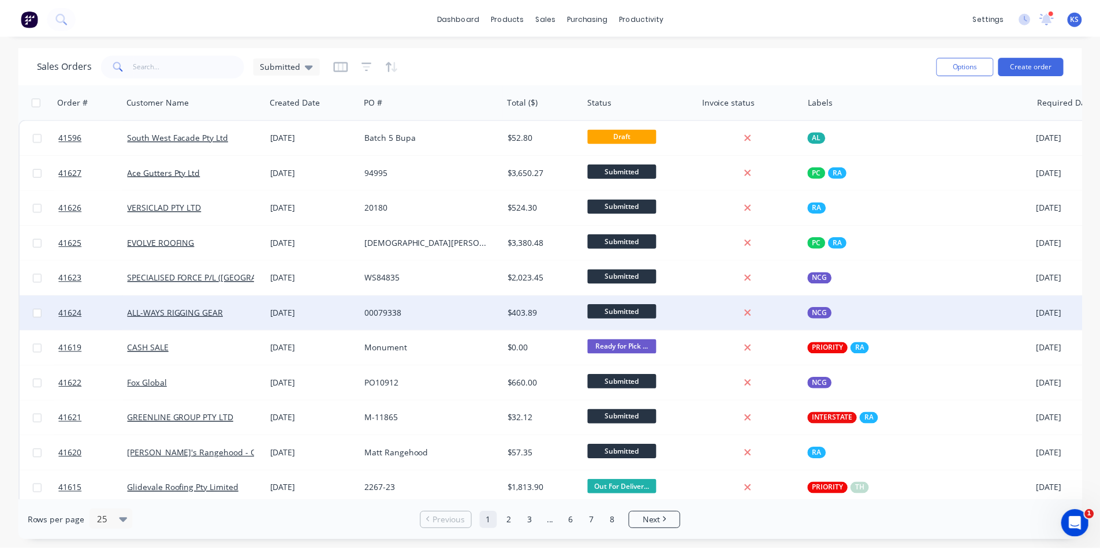
scroll to position [58, 0]
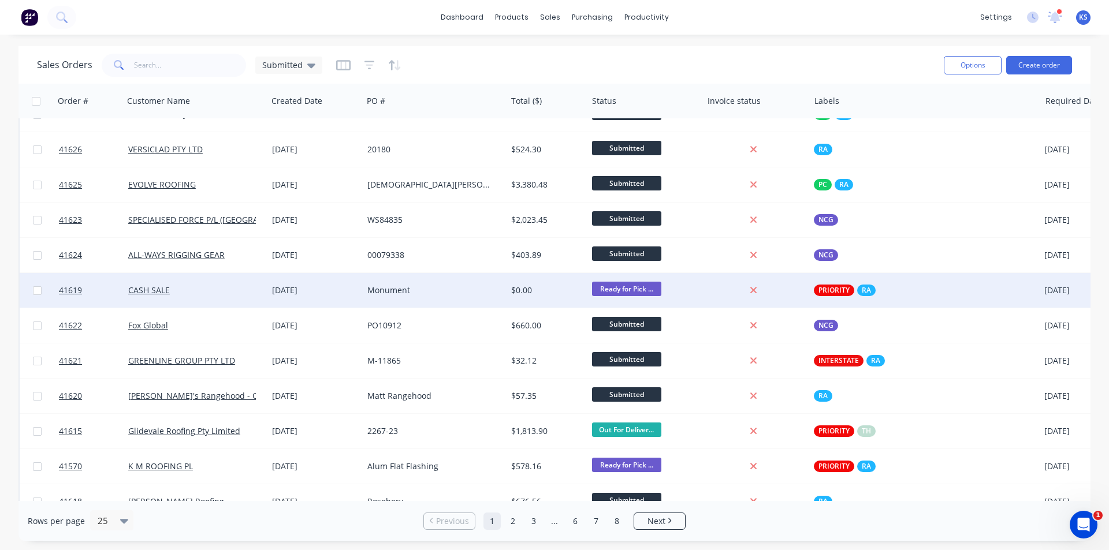
click at [323, 297] on div "[DATE]" at bounding box center [314, 290] width 95 height 35
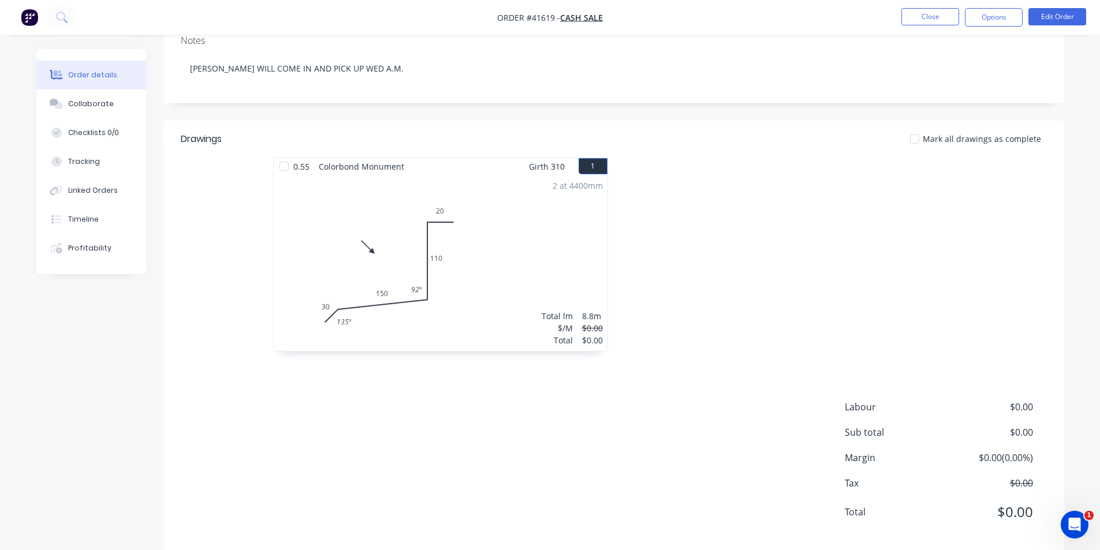
scroll to position [219, 0]
click at [661, 136] on header "Drawings Mark all drawings as complete" at bounding box center [613, 136] width 901 height 37
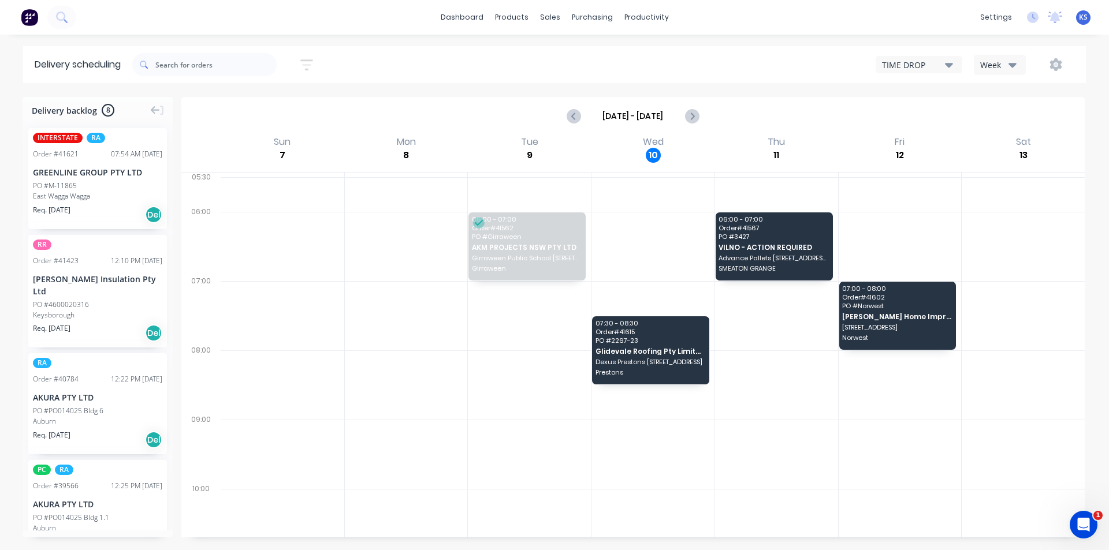
click at [671, 55] on div "TIME DROP Week" at bounding box center [836, 64] width 477 height 21
click at [1053, 18] on icon at bounding box center [1055, 15] width 10 height 9
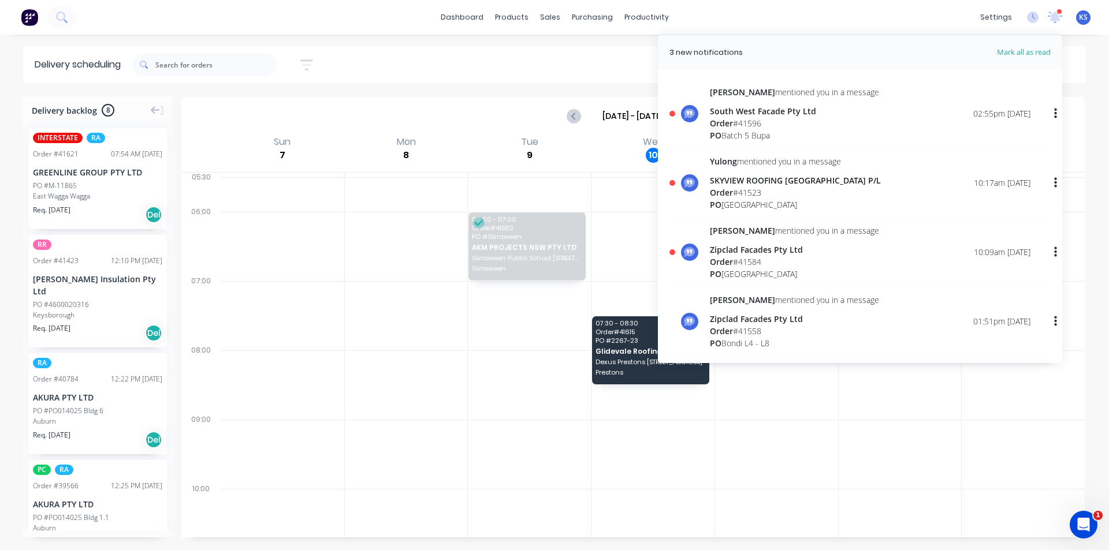
click at [812, 134] on div "PO Batch 5 Bupa" at bounding box center [794, 135] width 169 height 12
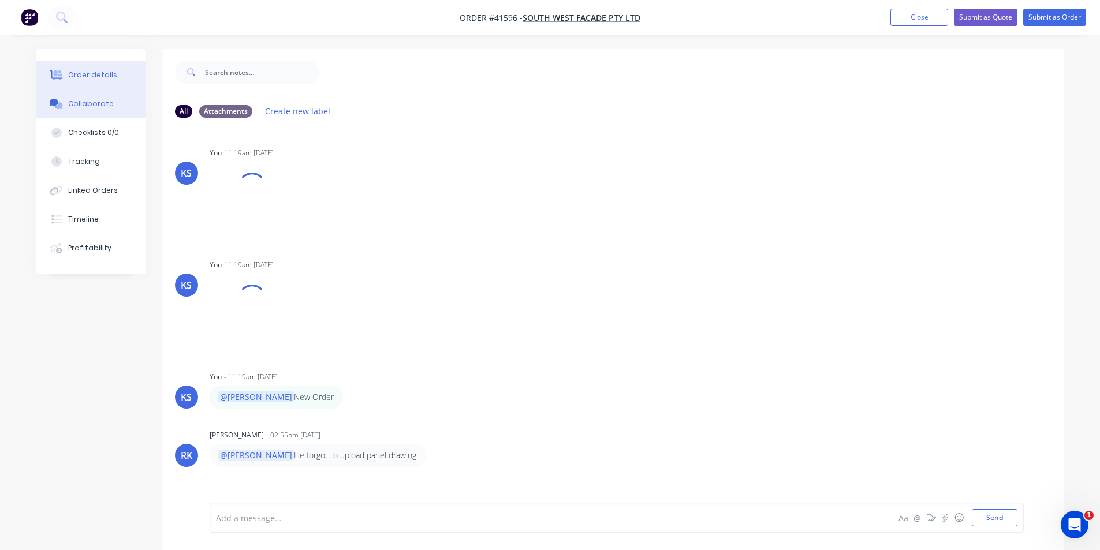
click at [95, 73] on div "Order details" at bounding box center [92, 75] width 49 height 10
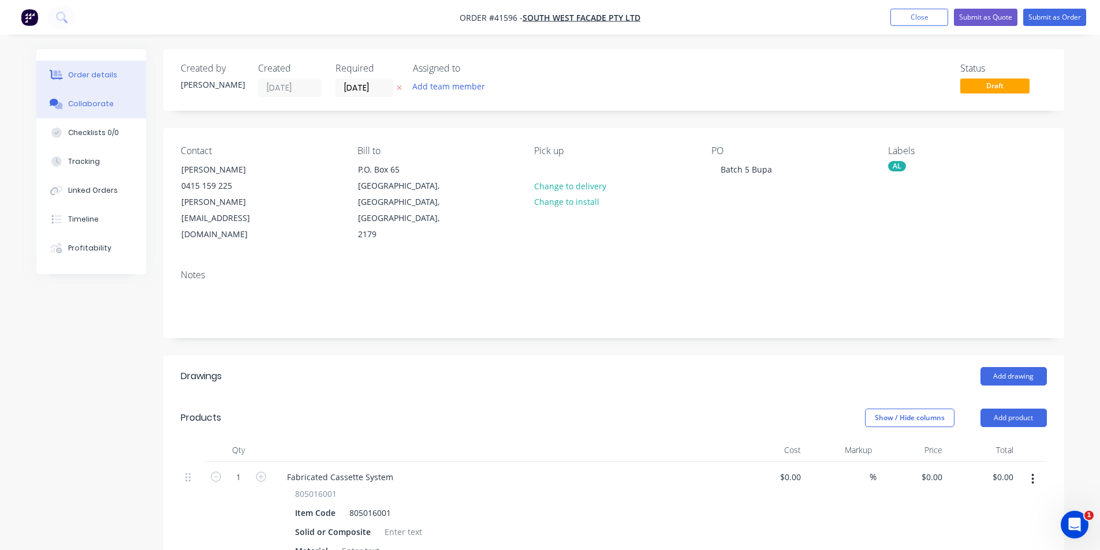
click at [85, 106] on div "Collaborate" at bounding box center [91, 104] width 46 height 10
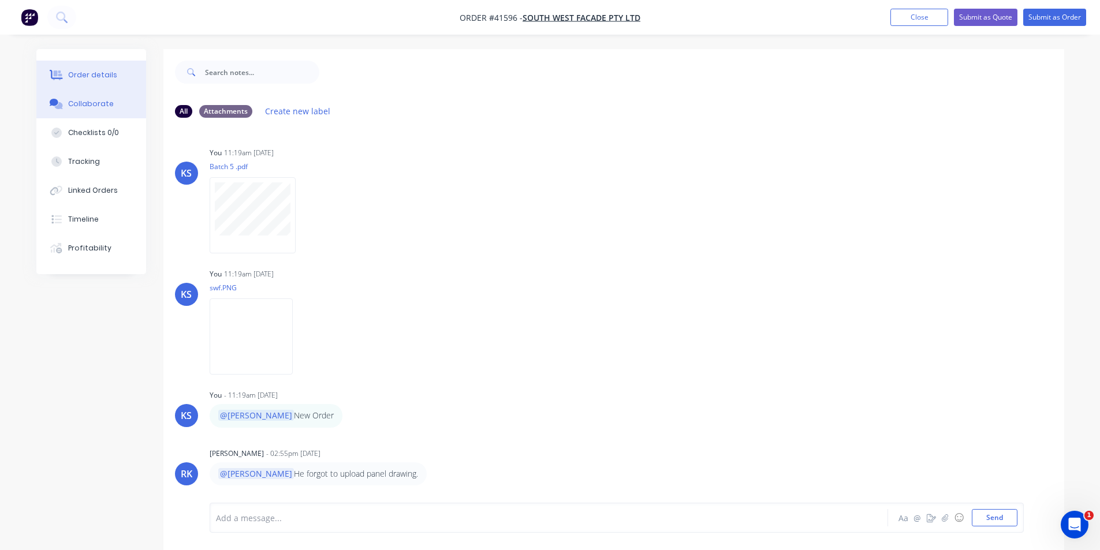
click at [80, 72] on div "Order details" at bounding box center [92, 75] width 49 height 10
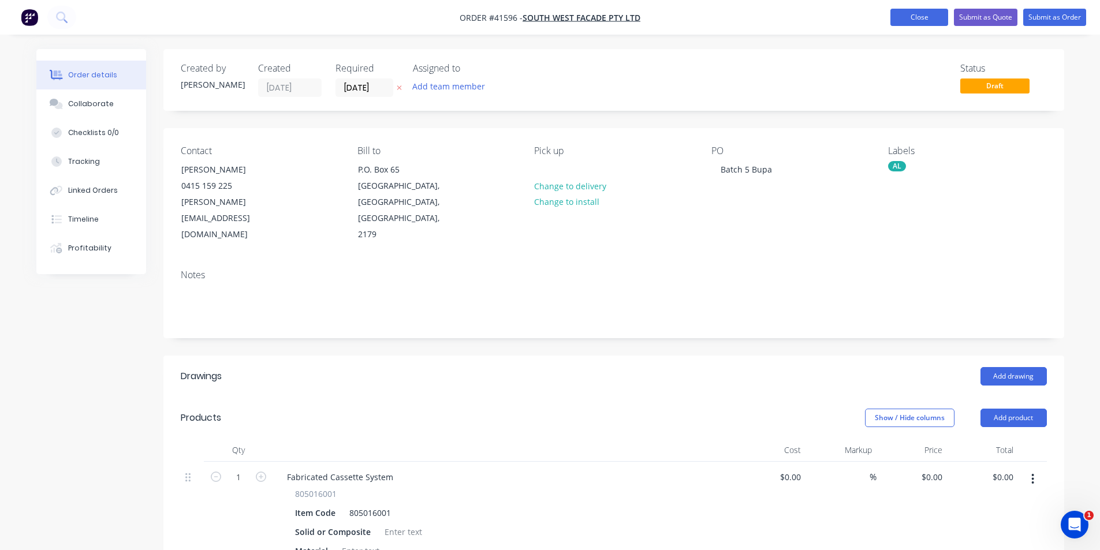
click at [910, 21] on button "Close" at bounding box center [920, 17] width 58 height 17
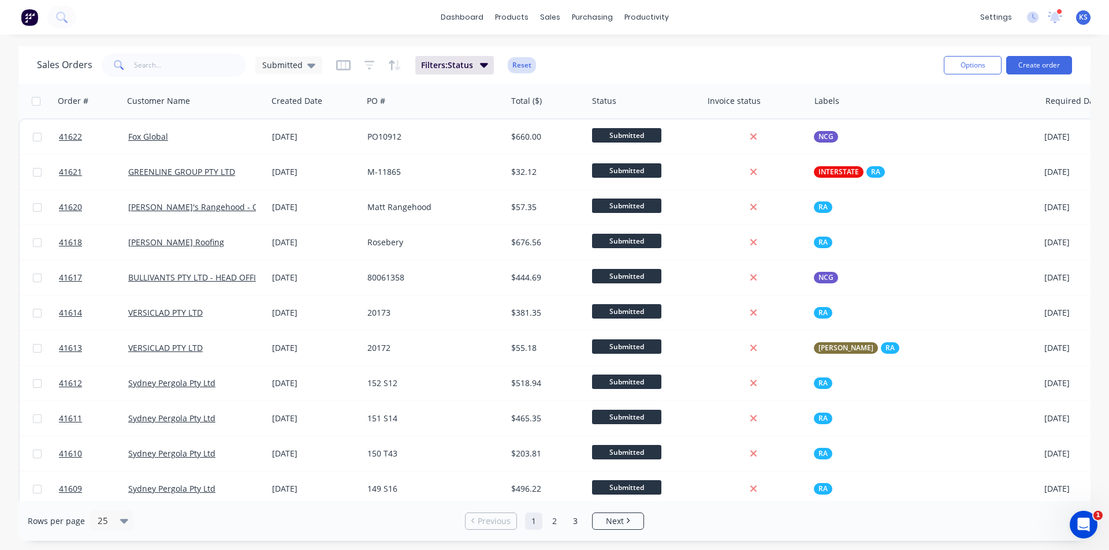
click at [519, 67] on button "Reset" at bounding box center [522, 65] width 28 height 16
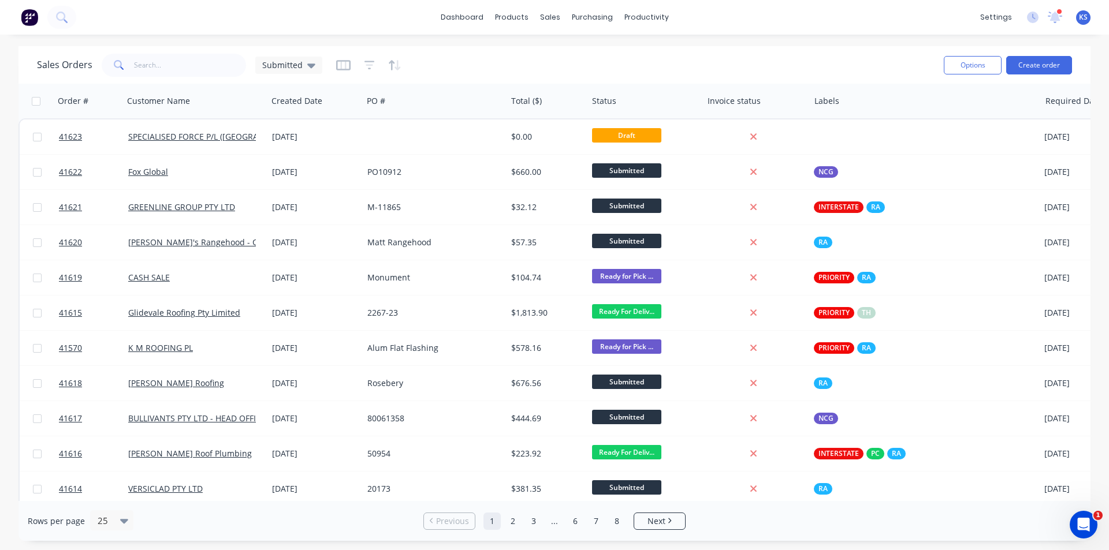
click at [763, 61] on div "Sales Orders Submitted" at bounding box center [486, 65] width 898 height 28
click at [724, 66] on div "Sales Orders Submitted" at bounding box center [486, 65] width 898 height 28
click at [699, 59] on div "Sales Orders Submitted" at bounding box center [486, 65] width 898 height 28
click at [479, 62] on div "Sales Orders Submitted" at bounding box center [486, 65] width 898 height 28
click at [511, 71] on div "Sales Orders Submitted" at bounding box center [486, 65] width 898 height 28
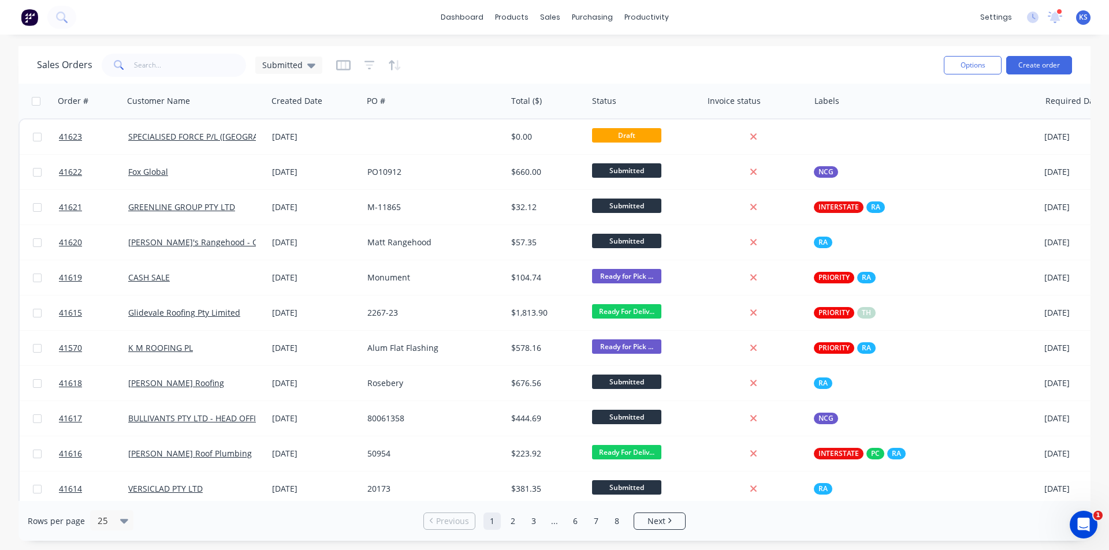
click at [599, 62] on div "Sales Orders Submitted" at bounding box center [486, 65] width 898 height 28
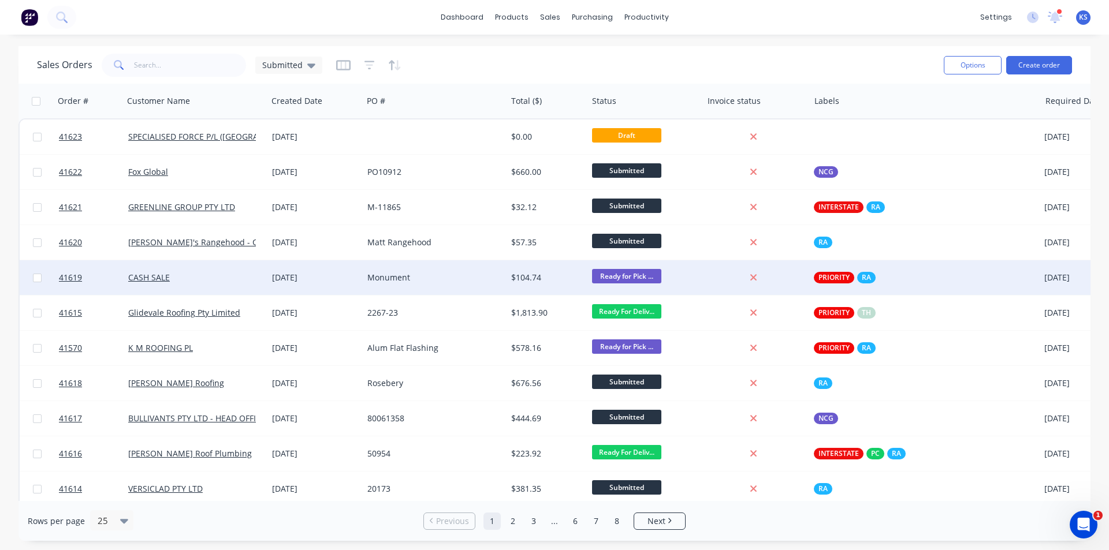
click at [446, 278] on div "Monument" at bounding box center [431, 278] width 128 height 12
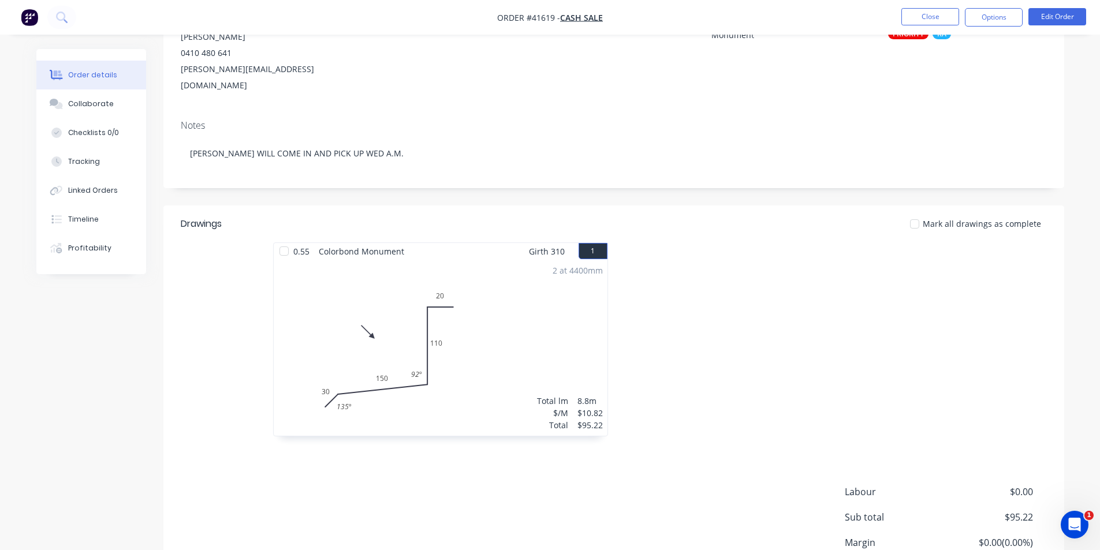
scroll to position [219, 0]
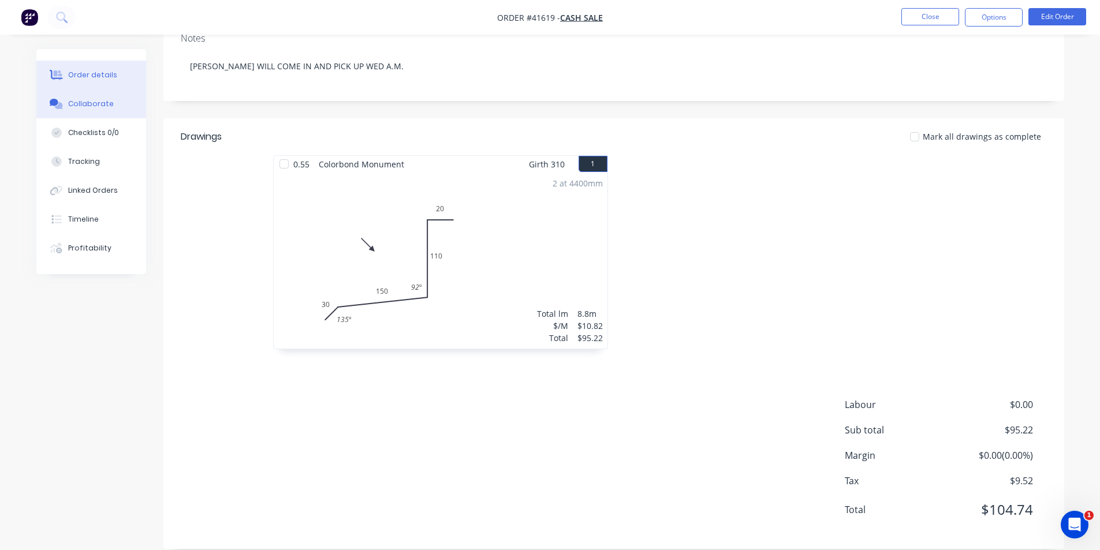
click at [98, 106] on div "Collaborate" at bounding box center [91, 104] width 46 height 10
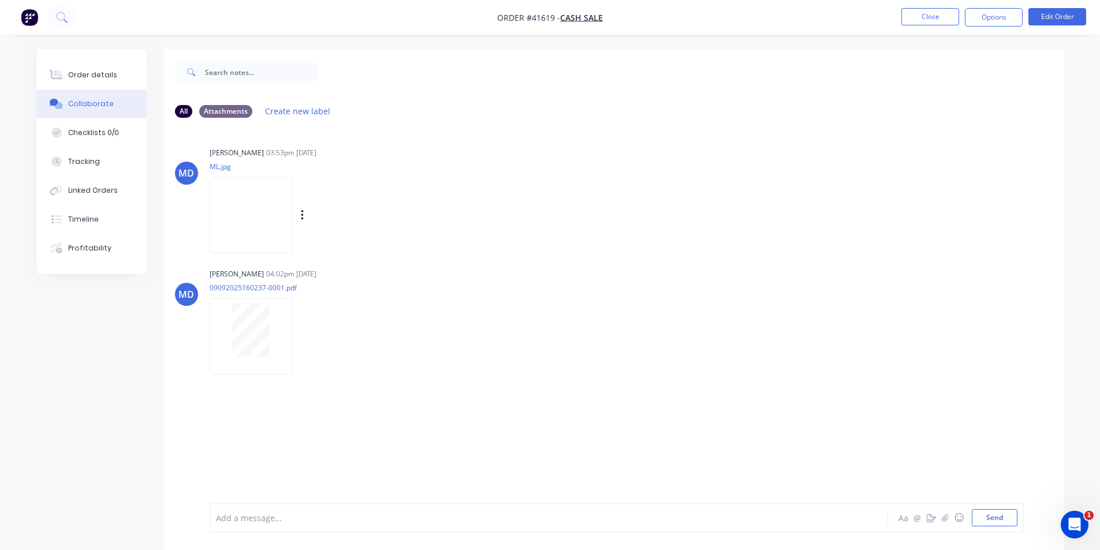
click at [260, 231] on img at bounding box center [251, 215] width 83 height 76
click at [95, 70] on div "Order details" at bounding box center [92, 75] width 49 height 10
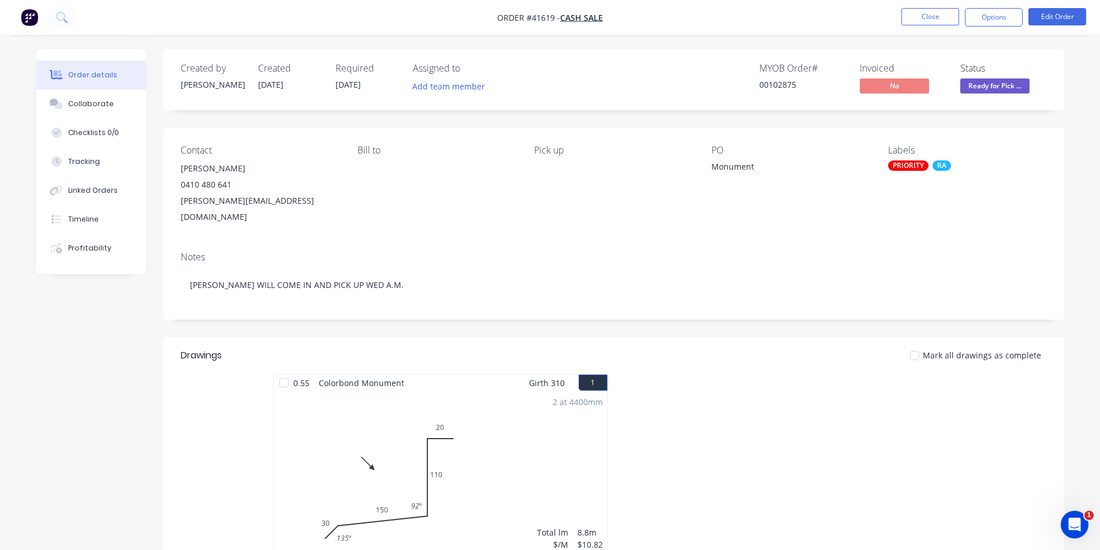
click at [667, 90] on div "MYOB Order # 00102875 Invoiced No Status Ready for Pick ..." at bounding box center [787, 79] width 519 height 33
click at [750, 35] on div "Order details Collaborate Checklists 0/0 Tracking Linked Orders Timeline Profit…" at bounding box center [550, 392] width 1100 height 785
click at [920, 21] on button "Close" at bounding box center [931, 16] width 58 height 17
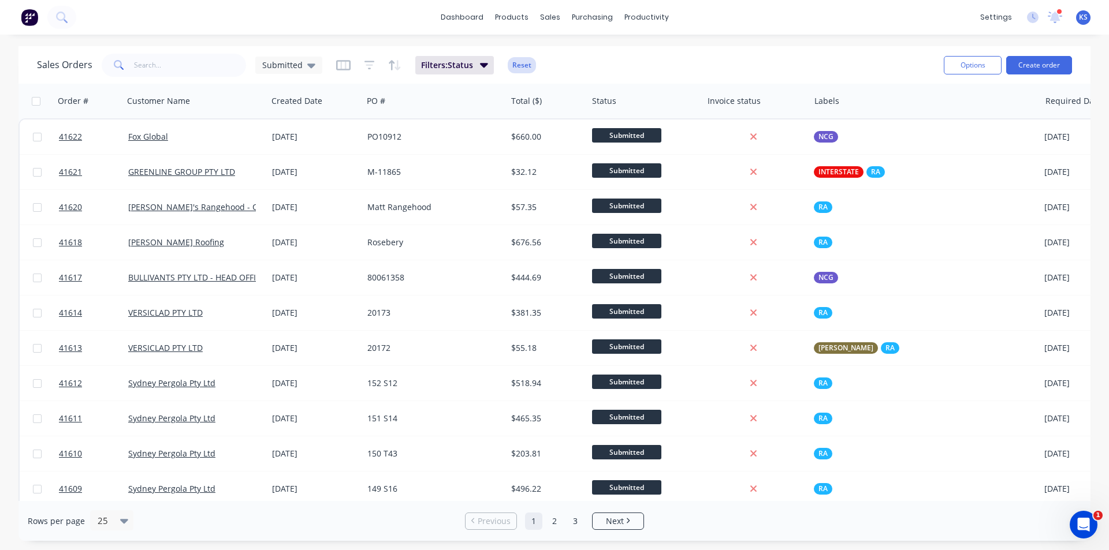
click at [515, 65] on button "Reset" at bounding box center [522, 65] width 28 height 16
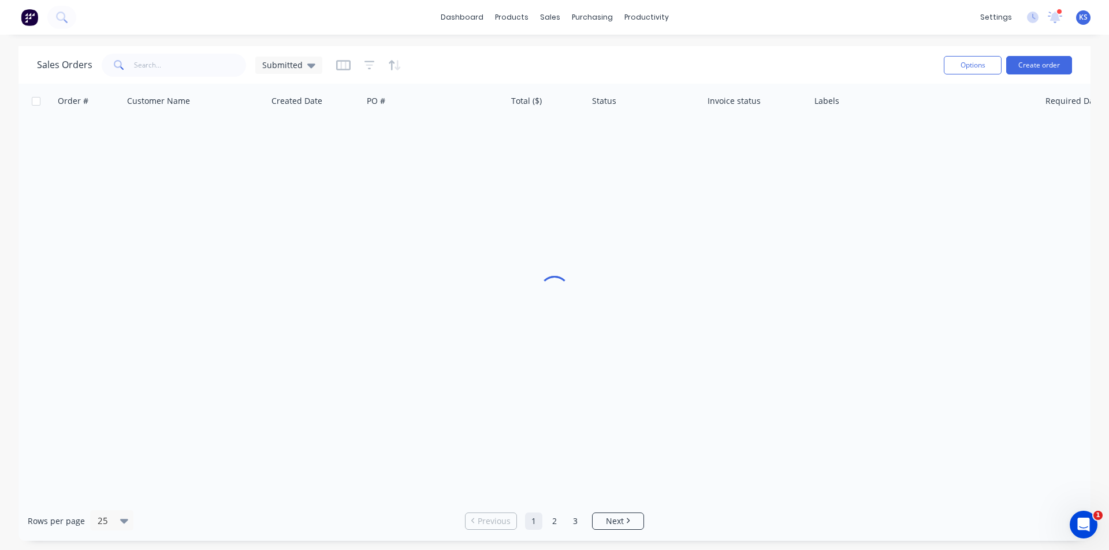
click at [664, 62] on div "Sales Orders Submitted" at bounding box center [486, 65] width 898 height 28
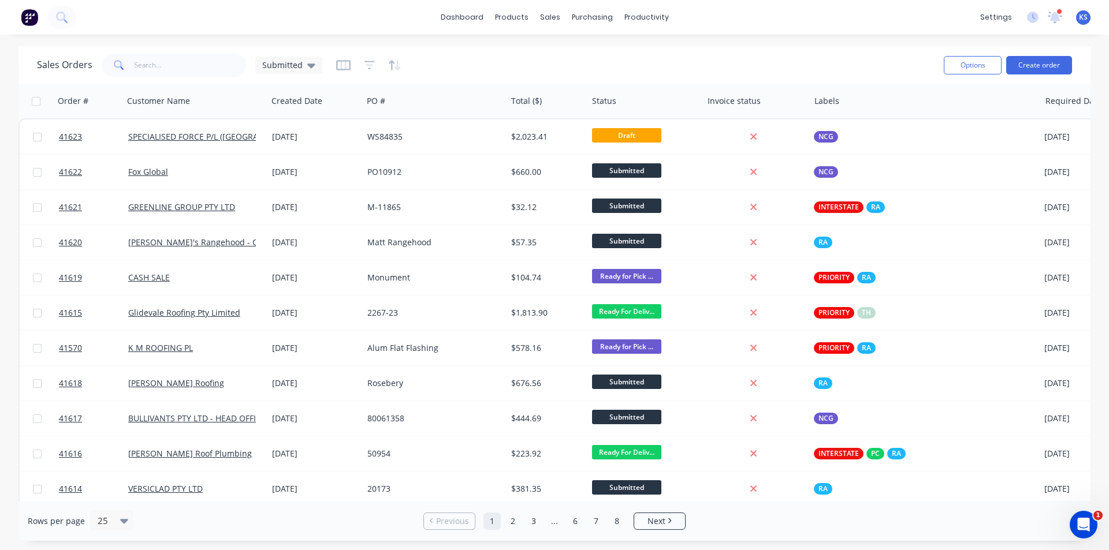
click at [609, 54] on div "Sales Orders Submitted" at bounding box center [486, 65] width 898 height 28
click at [769, 60] on div "Sales Orders Submitted" at bounding box center [486, 65] width 898 height 28
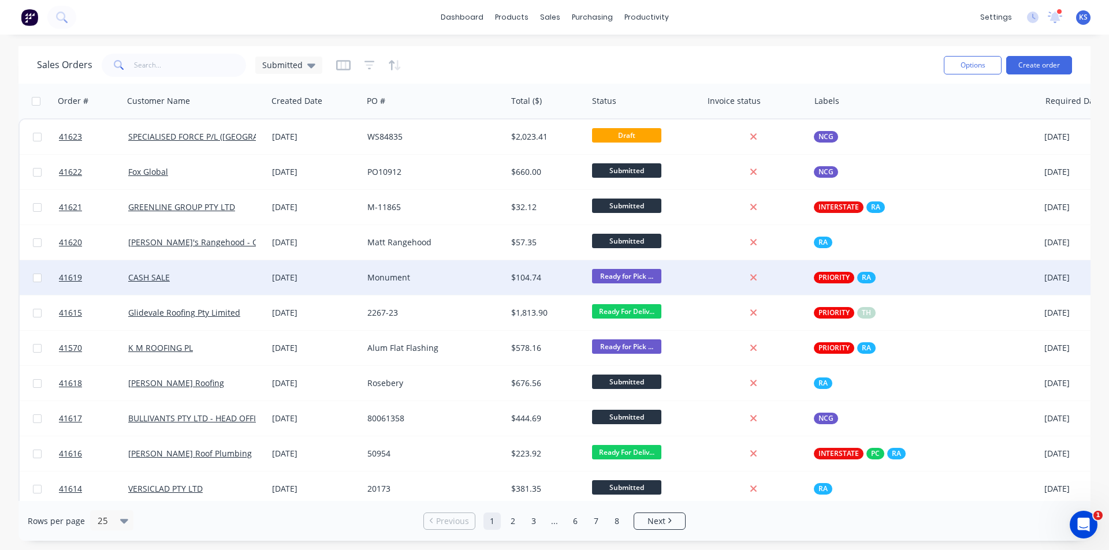
click at [457, 278] on div "Monument" at bounding box center [431, 278] width 128 height 12
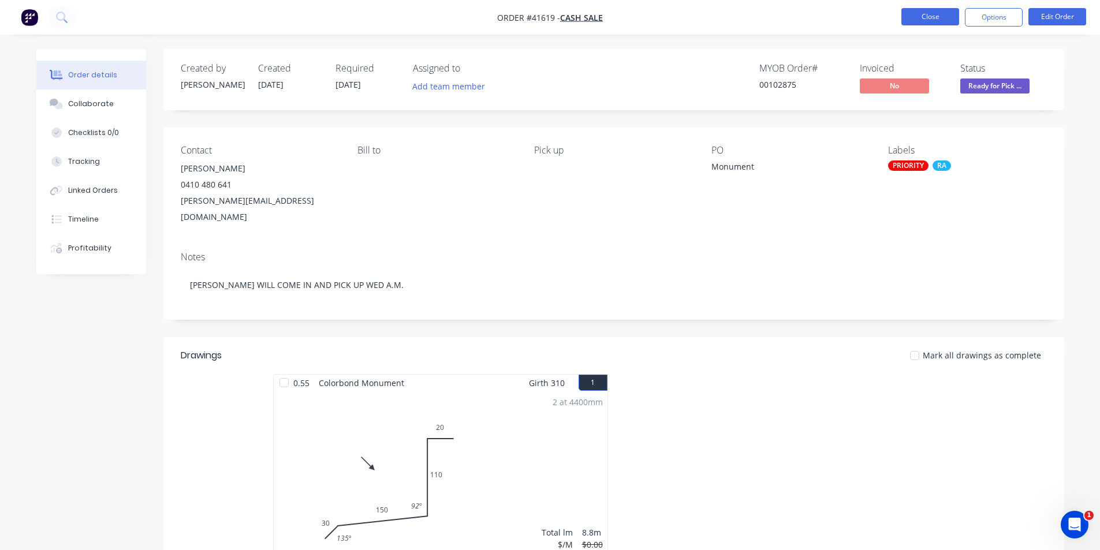
click at [925, 14] on button "Close" at bounding box center [931, 16] width 58 height 17
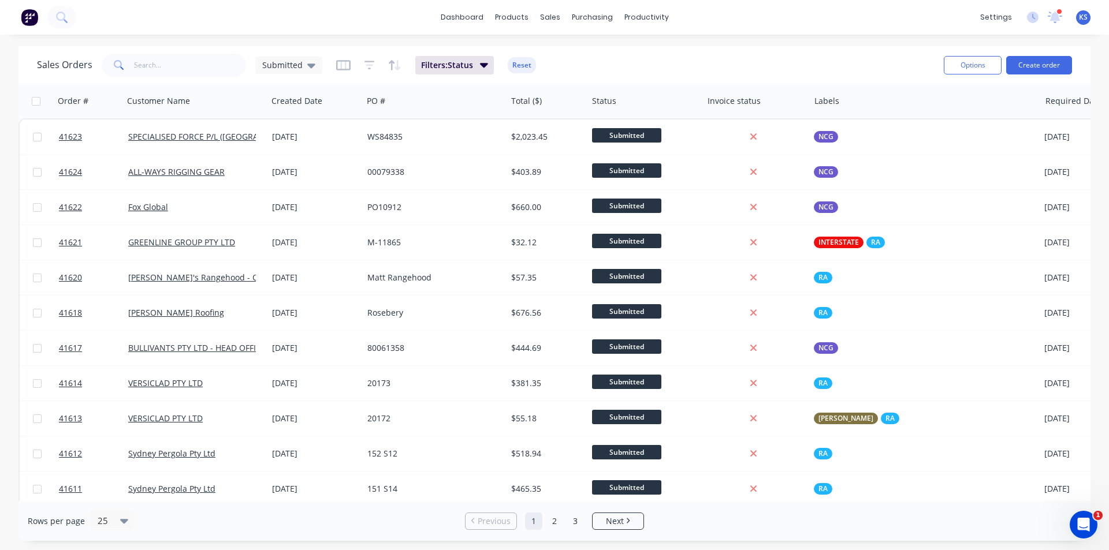
click at [646, 68] on div "Sales Orders Submitted Filters: Status Reset" at bounding box center [486, 65] width 898 height 28
click at [527, 61] on button "Reset" at bounding box center [522, 65] width 28 height 16
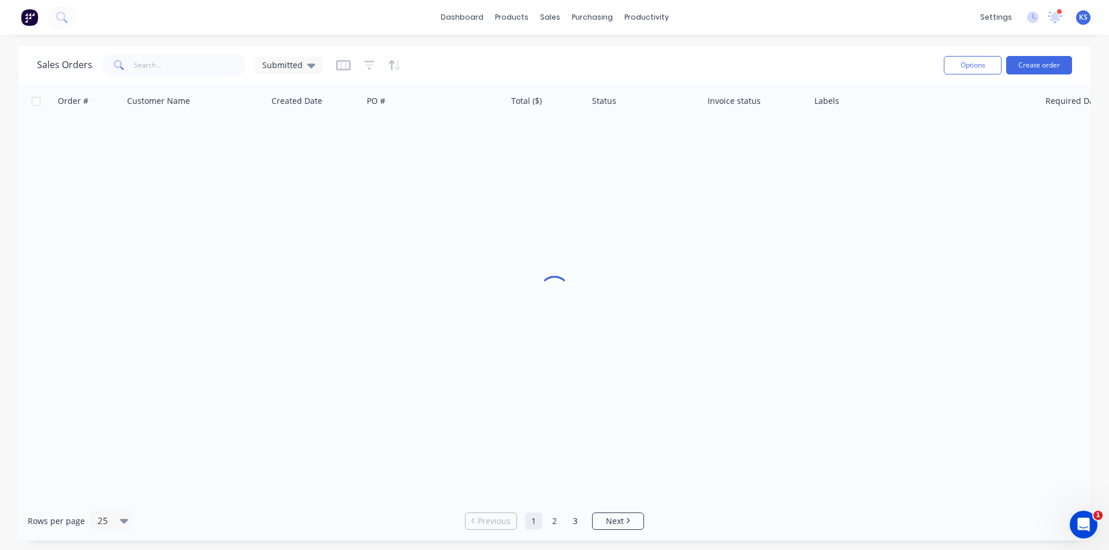
click at [796, 54] on div "Sales Orders Submitted" at bounding box center [486, 65] width 898 height 28
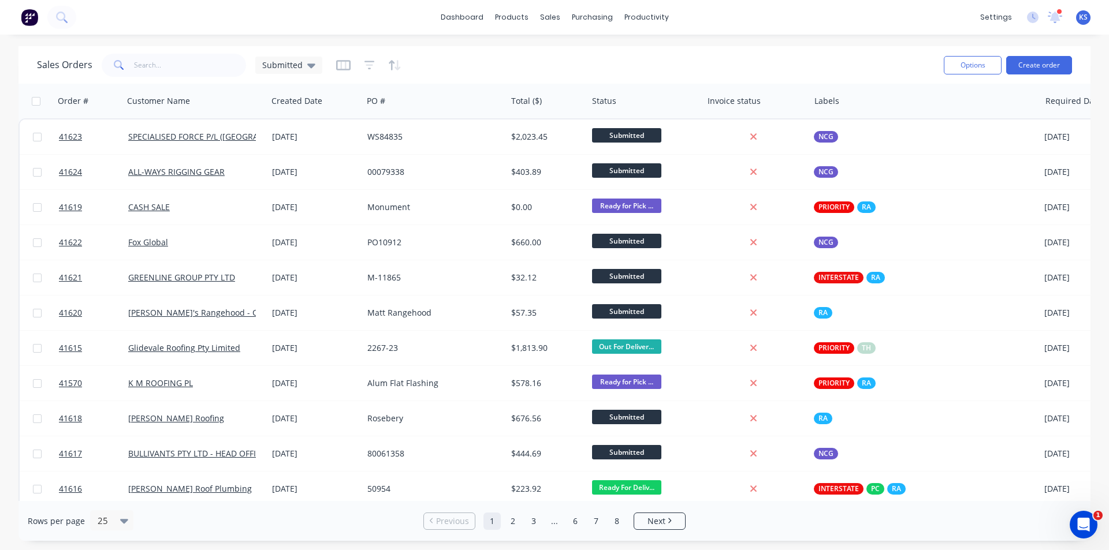
click at [516, 73] on div "Sales Orders Submitted" at bounding box center [486, 65] width 898 height 28
click at [540, 58] on div "Sales Orders Submitted" at bounding box center [486, 65] width 898 height 28
click at [491, 54] on div "Sales Orders Submitted" at bounding box center [486, 65] width 898 height 28
click at [595, 64] on div "Sales Orders Submitted" at bounding box center [486, 65] width 898 height 28
click at [595, 63] on div "Sales Orders Submitted" at bounding box center [486, 65] width 898 height 28
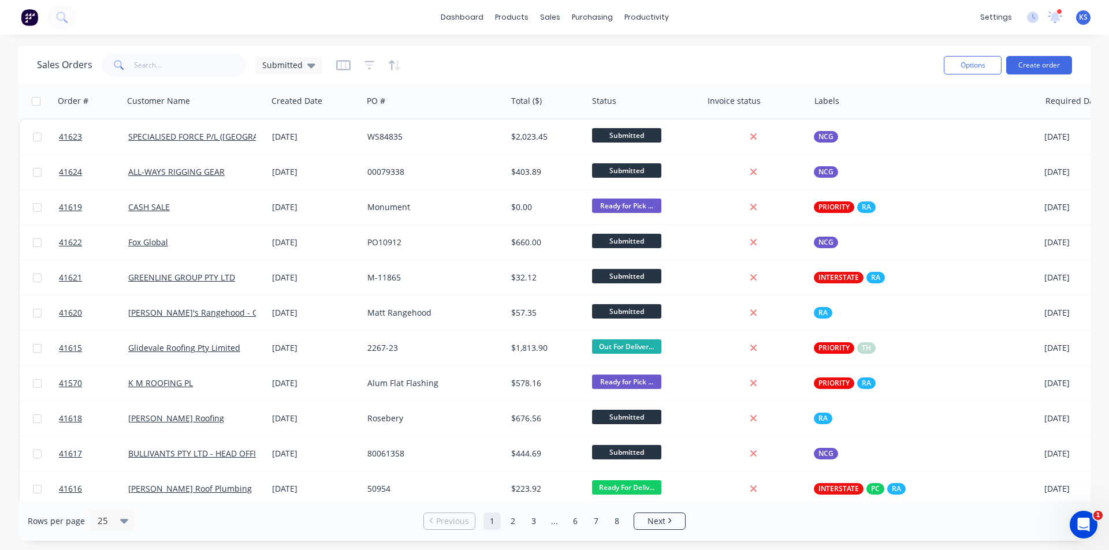
click at [692, 52] on div "Sales Orders Submitted" at bounding box center [486, 65] width 898 height 28
click at [1053, 17] on icon at bounding box center [1055, 16] width 10 height 10
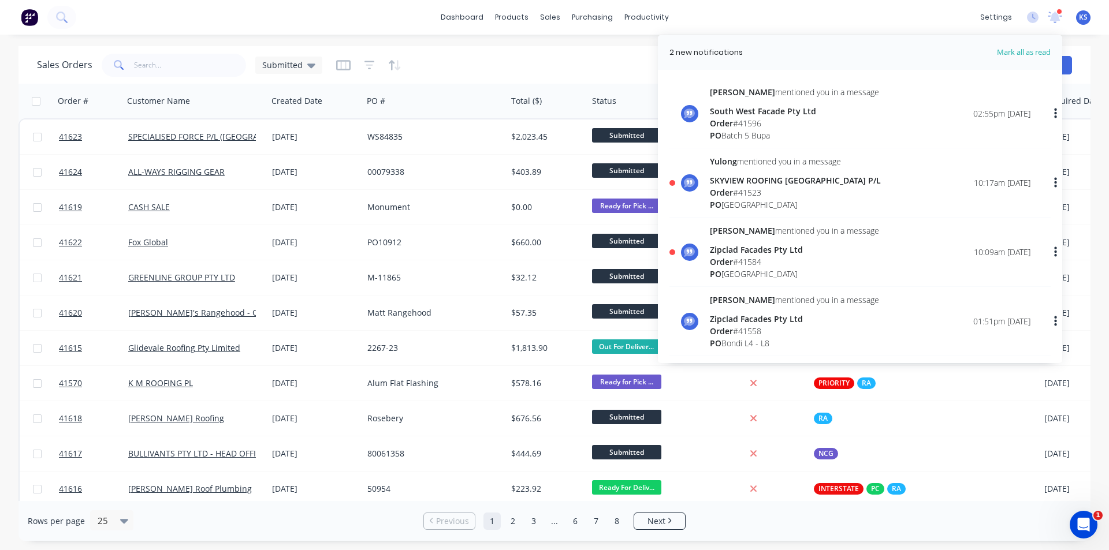
click at [592, 67] on div "Sales Orders Submitted" at bounding box center [486, 65] width 898 height 28
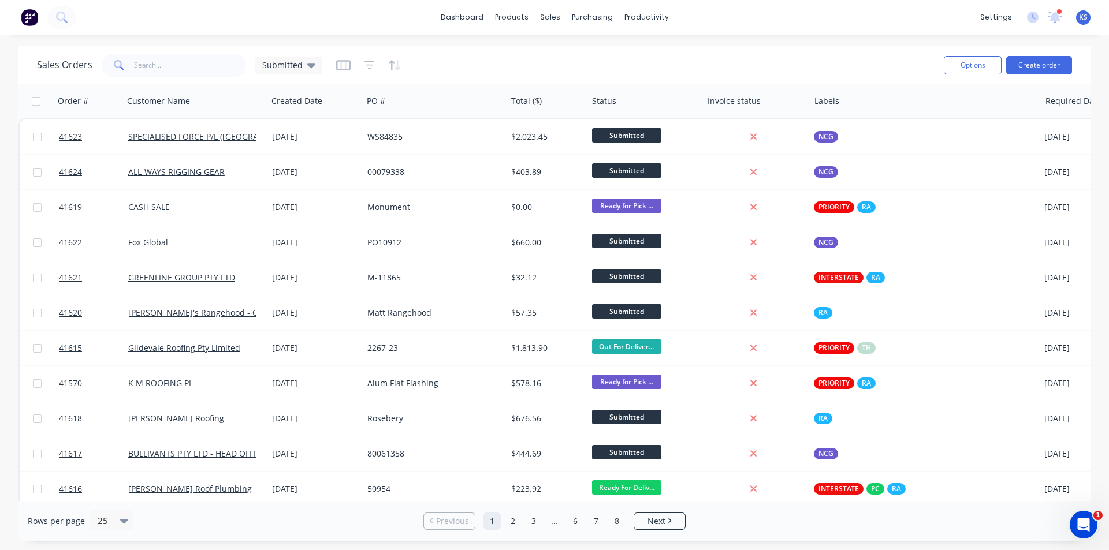
click at [699, 43] on div "dashboard products sales purchasing productivity dashboard products Product Cat…" at bounding box center [554, 275] width 1109 height 550
click at [702, 55] on div "Sales Orders Submitted" at bounding box center [486, 65] width 898 height 28
click at [546, 60] on div "Product Catalogue" at bounding box center [563, 55] width 72 height 10
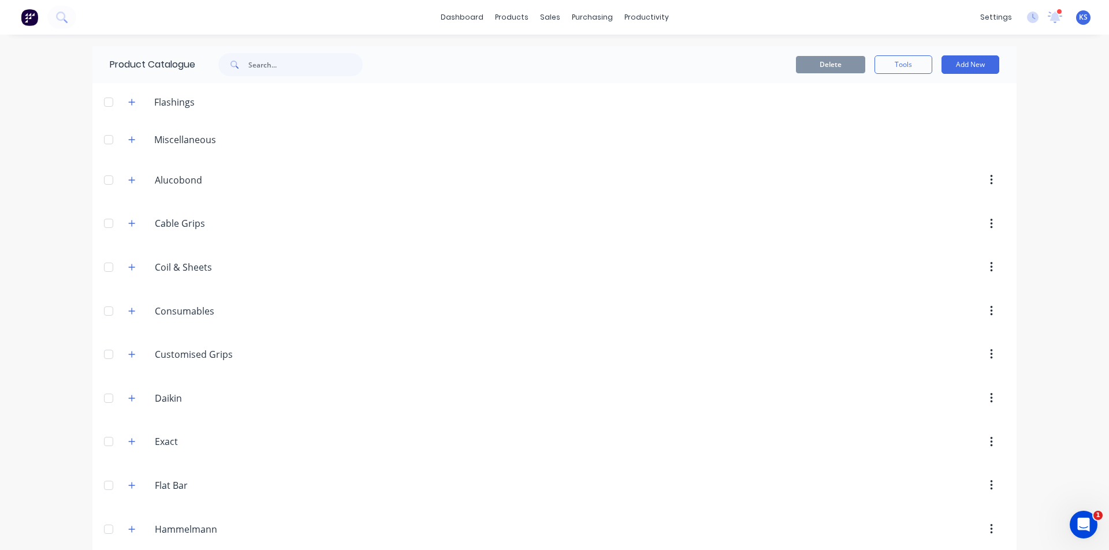
click at [675, 50] on div "Delete Tools Add New" at bounding box center [704, 64] width 625 height 37
click at [587, 69] on div "Delete Tools Add New" at bounding box center [696, 64] width 608 height 18
click at [495, 65] on div "Delete Tools Add New" at bounding box center [696, 64] width 608 height 18
click at [583, 54] on div "Sales Orders" at bounding box center [588, 55] width 47 height 10
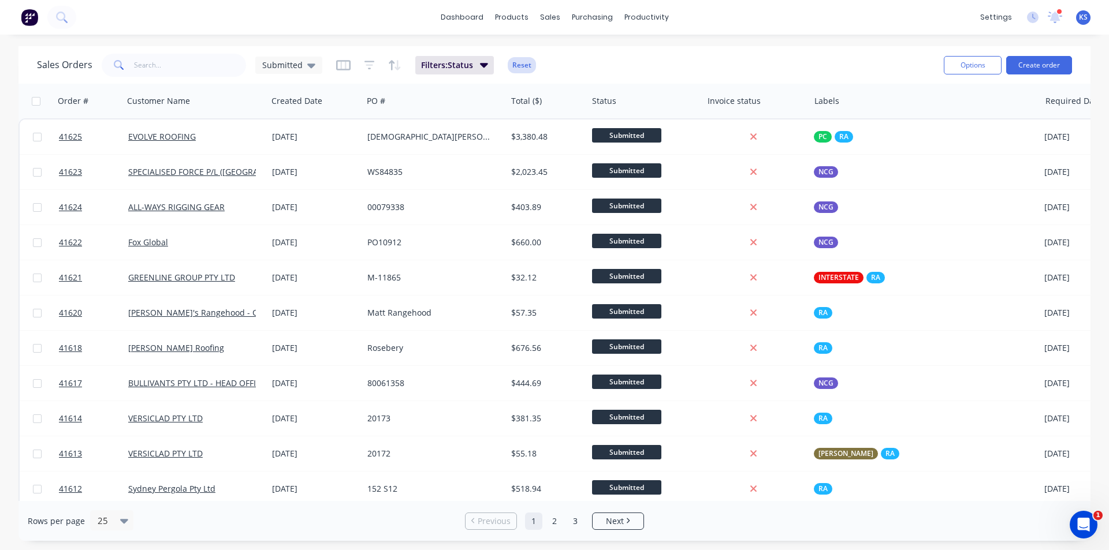
click at [523, 66] on button "Reset" at bounding box center [522, 65] width 28 height 16
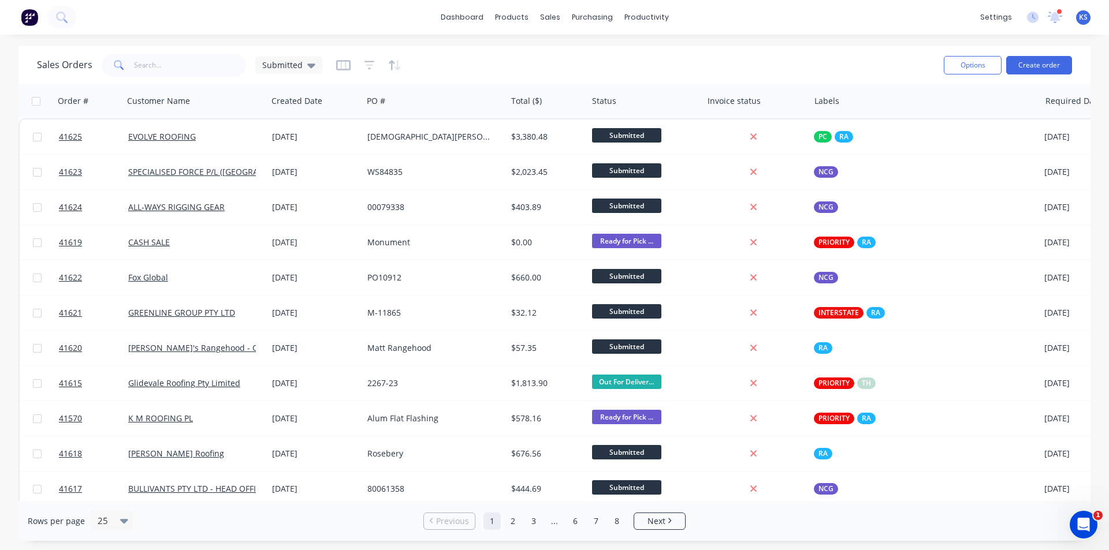
click at [664, 69] on div "Sales Orders Submitted" at bounding box center [486, 65] width 898 height 28
click at [537, 75] on div "Sales Orders Submitted" at bounding box center [486, 65] width 898 height 28
click at [277, 71] on div "Submitted" at bounding box center [288, 65] width 67 height 17
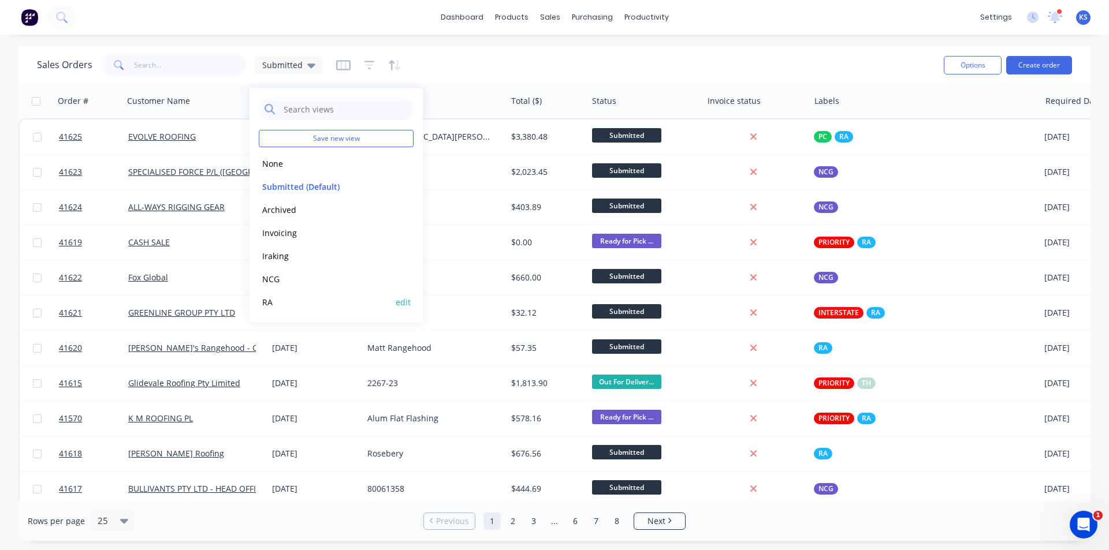
click at [288, 312] on div "RA edit" at bounding box center [336, 302] width 155 height 23
click at [281, 305] on button "RA" at bounding box center [325, 302] width 132 height 13
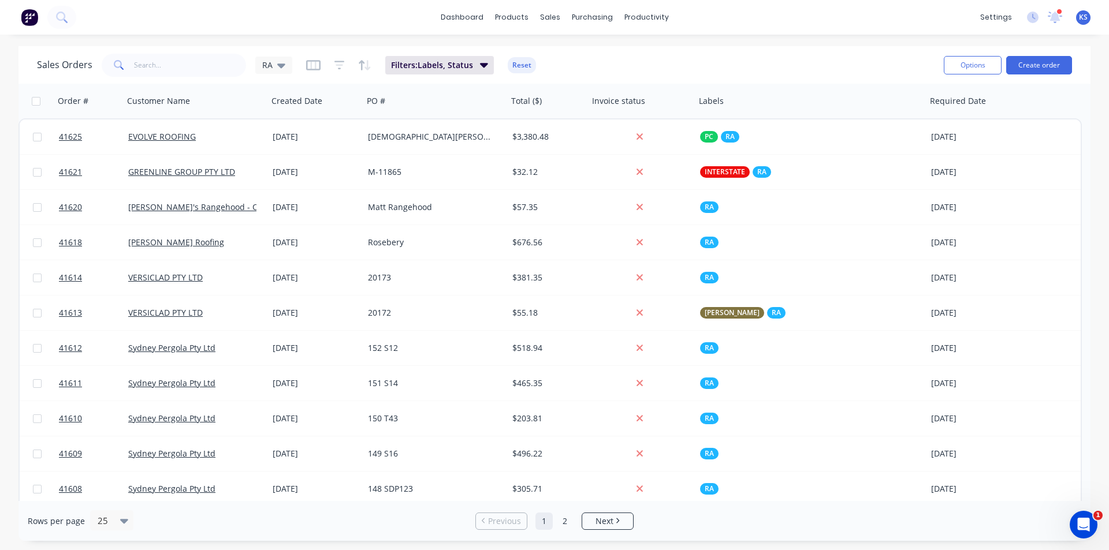
click at [618, 61] on div "Sales Orders RA Filters: Labels, Status Reset" at bounding box center [486, 65] width 898 height 28
click at [520, 64] on button "Reset" at bounding box center [522, 65] width 28 height 16
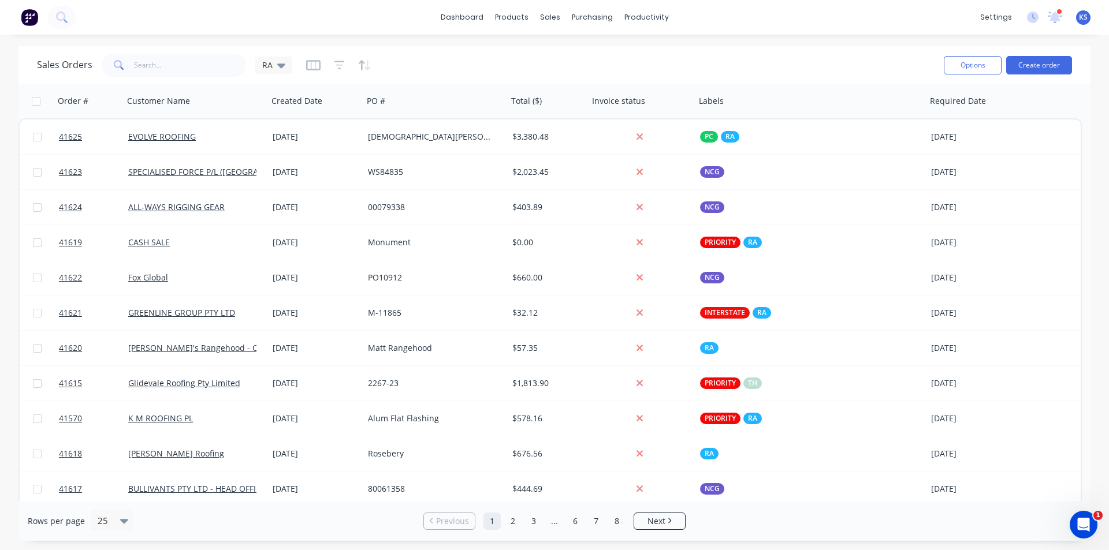
click at [450, 57] on div "Sales Orders RA" at bounding box center [486, 65] width 898 height 28
click at [553, 56] on div "Sales Orders RA" at bounding box center [486, 65] width 898 height 28
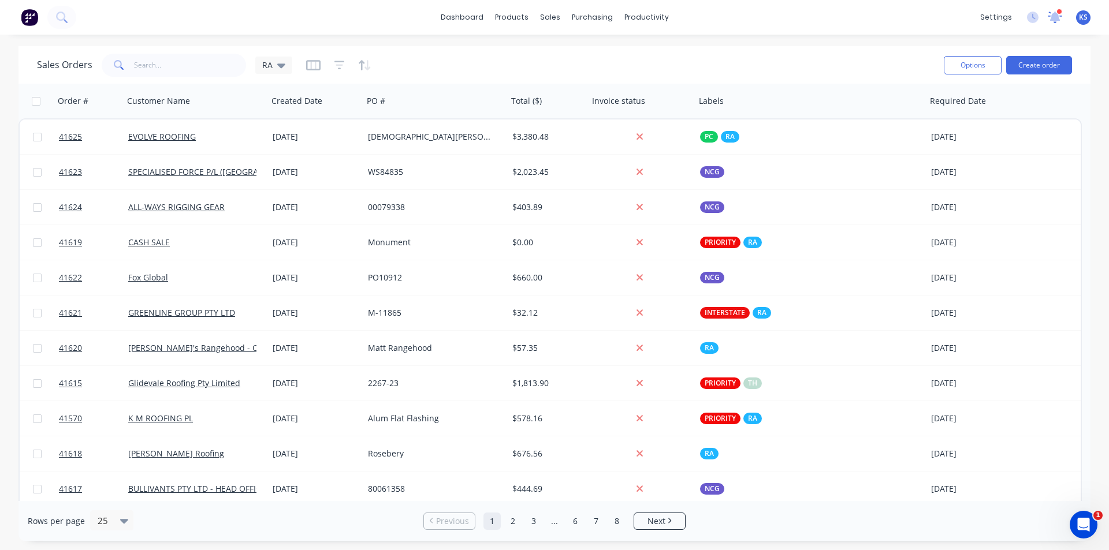
click at [1058, 16] on icon at bounding box center [1055, 15] width 12 height 11
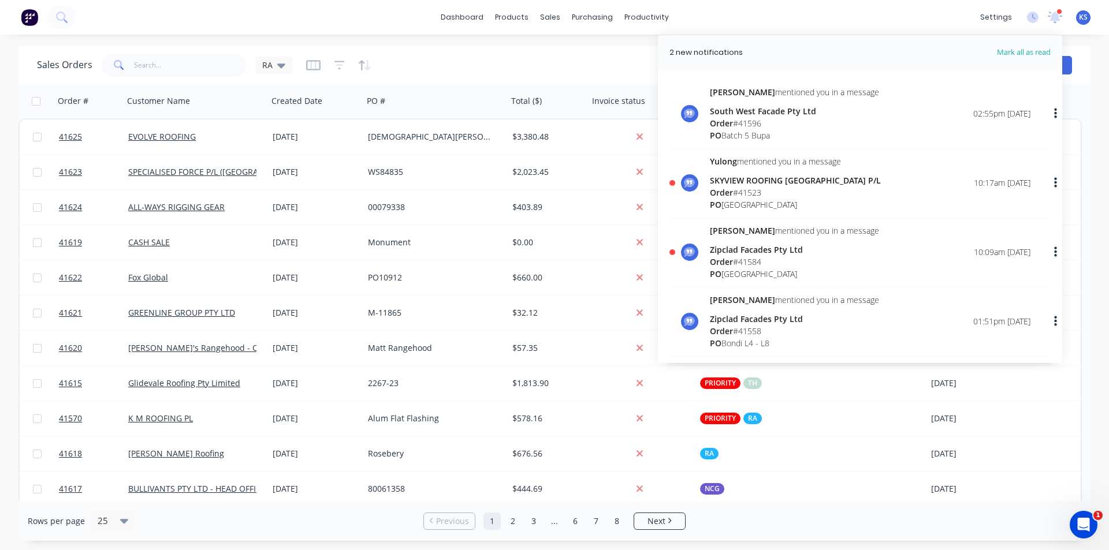
click at [800, 14] on div "dashboard products sales purchasing productivity dashboard products Product Cat…" at bounding box center [554, 17] width 1109 height 35
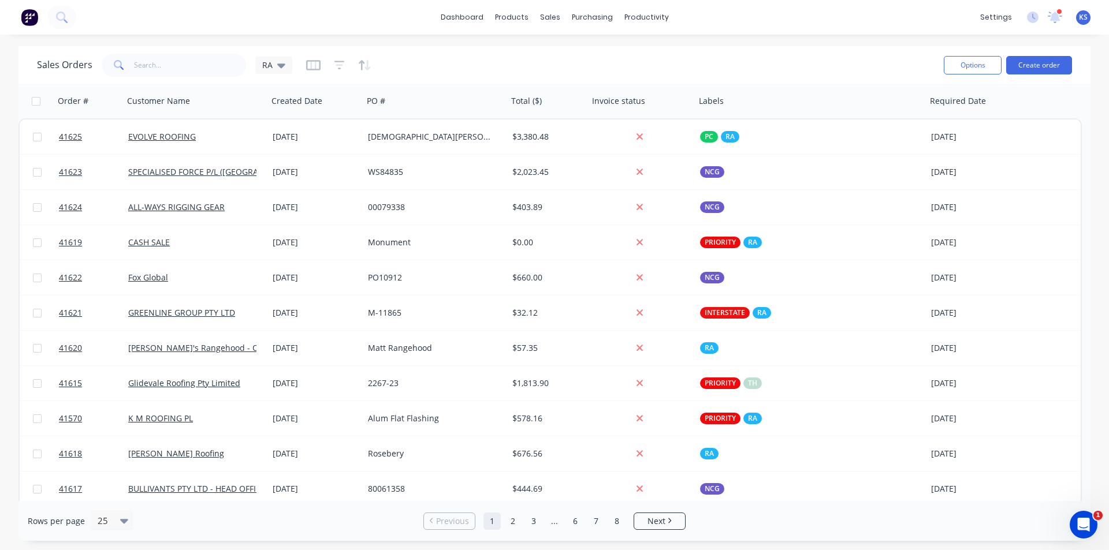
click at [524, 59] on div "Sales Orders RA" at bounding box center [486, 65] width 898 height 28
click at [807, 50] on div "Sales Orders RA Options Create order" at bounding box center [554, 65] width 1072 height 38
click at [785, 60] on div "Sales Orders RA" at bounding box center [486, 65] width 898 height 28
click at [715, 105] on div "Delivery Scheduling" at bounding box center [685, 101] width 72 height 10
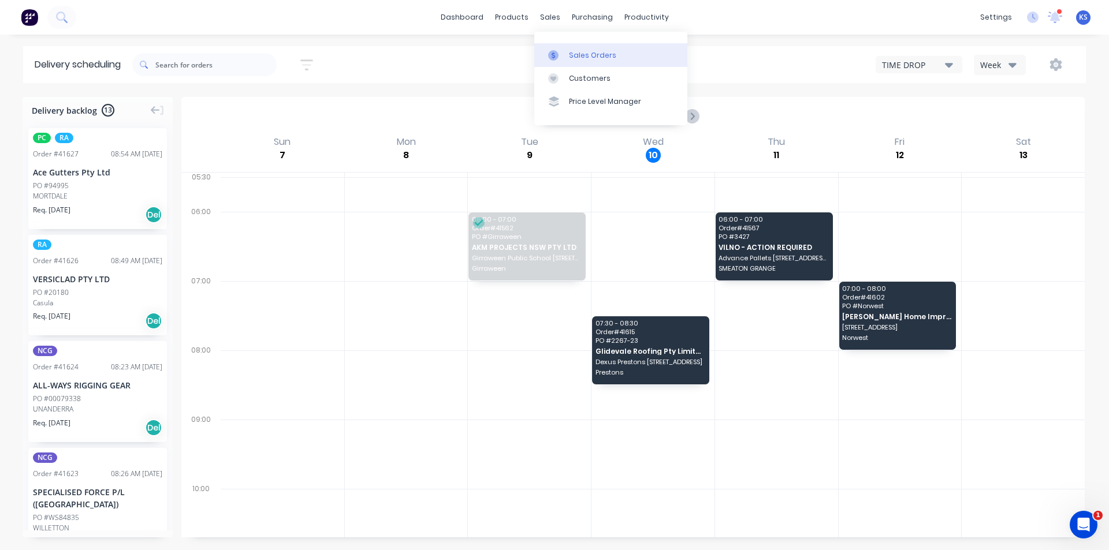
click at [574, 51] on div "Sales Orders" at bounding box center [592, 55] width 47 height 10
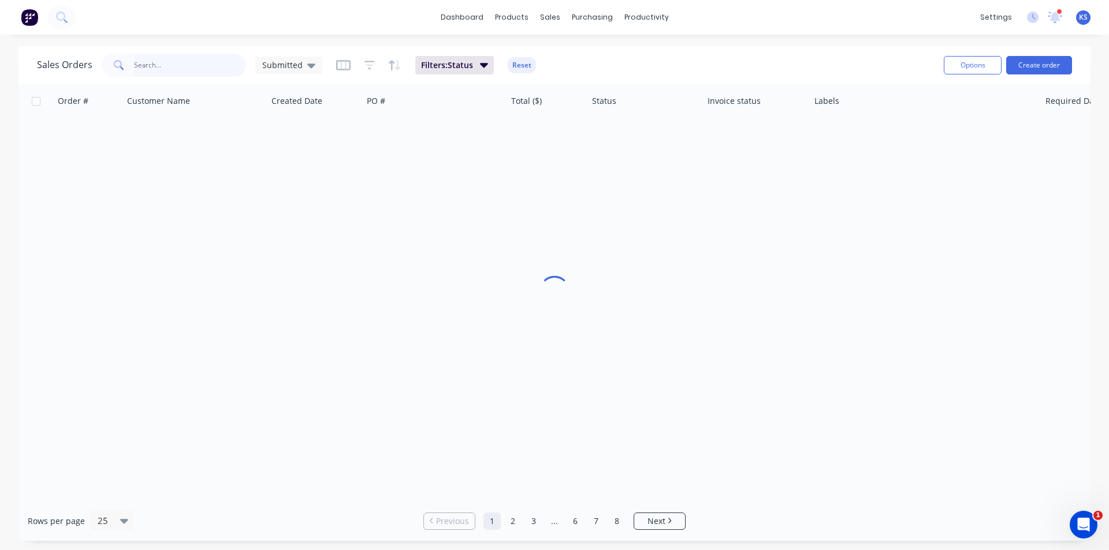
click at [183, 67] on input "text" at bounding box center [190, 65] width 113 height 23
type input "41604"
click at [527, 66] on button "Reset" at bounding box center [522, 65] width 28 height 16
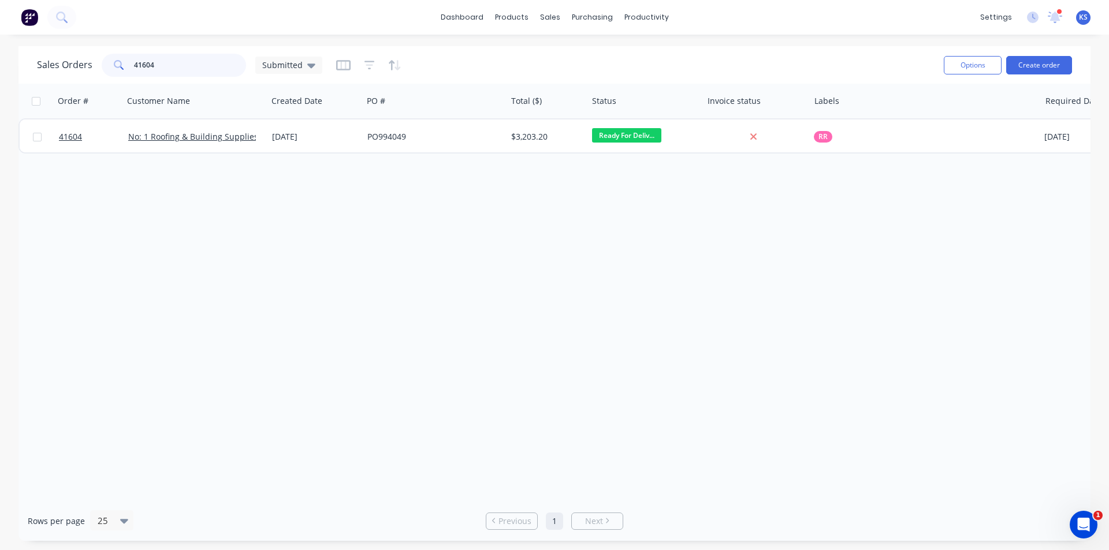
drag, startPoint x: 176, startPoint y: 64, endPoint x: 79, endPoint y: 61, distance: 97.1
click at [80, 61] on div "Sales Orders 41604 Submitted" at bounding box center [179, 65] width 285 height 23
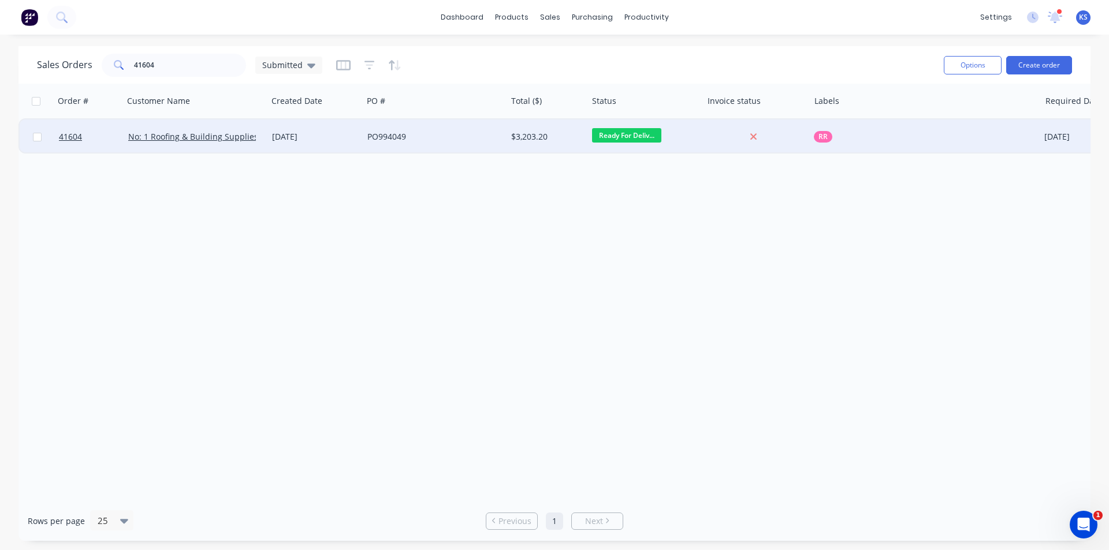
click at [373, 140] on div "PO994049" at bounding box center [431, 137] width 128 height 12
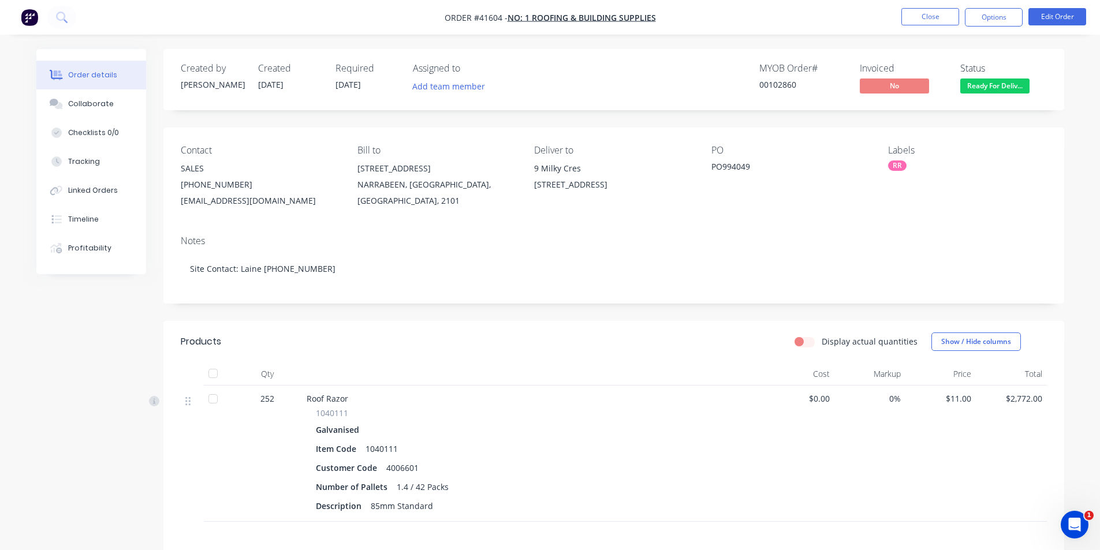
click at [553, 325] on header "Products Display actual quantities Show / Hide columns" at bounding box center [613, 342] width 901 height 42
click at [555, 339] on div "Display actual quantities Show / Hide columns" at bounding box center [705, 342] width 682 height 18
click at [556, 368] on div at bounding box center [533, 374] width 462 height 23
click at [601, 345] on div "Display actual quantities Show / Hide columns" at bounding box center [705, 342] width 682 height 18
click at [105, 220] on button "Timeline" at bounding box center [91, 219] width 110 height 29
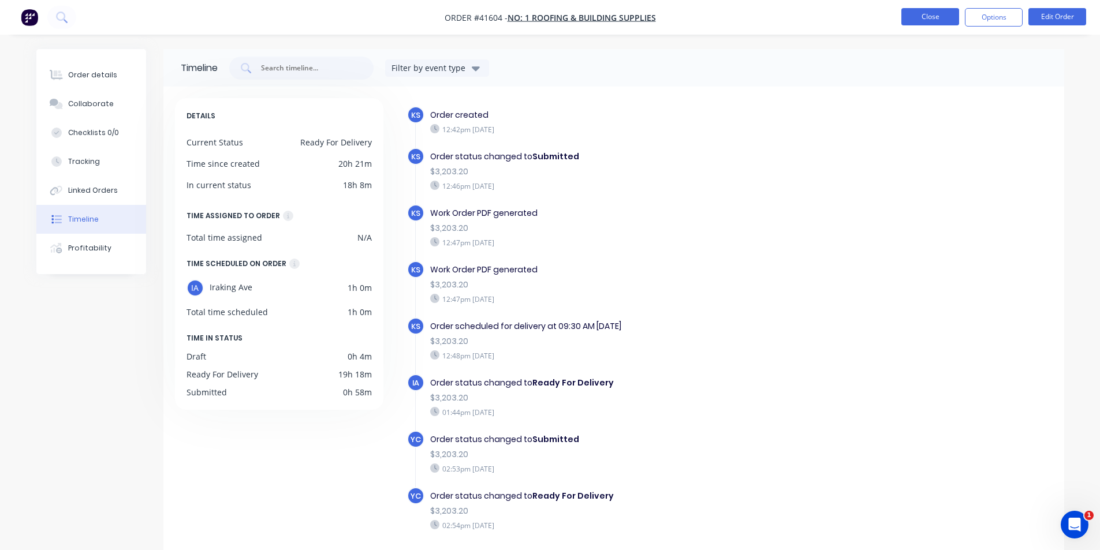
click at [925, 13] on button "Close" at bounding box center [931, 16] width 58 height 17
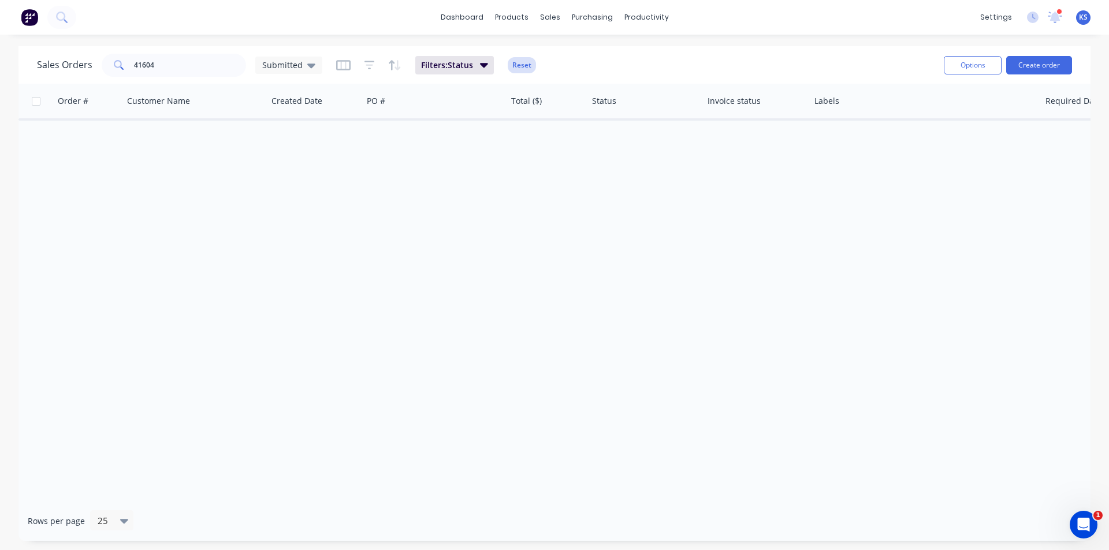
click at [523, 65] on button "Reset" at bounding box center [522, 65] width 28 height 16
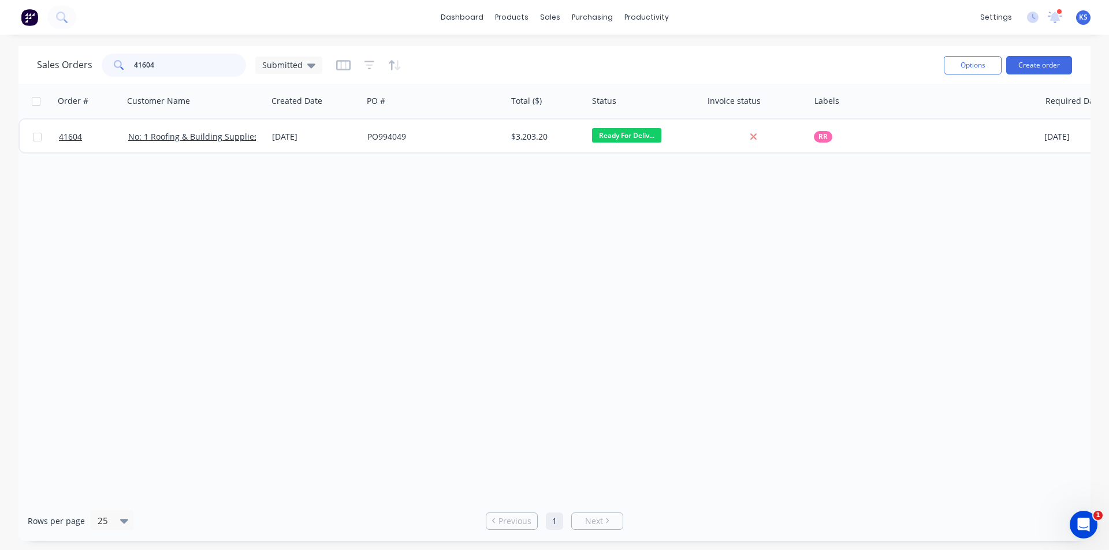
drag, startPoint x: 171, startPoint y: 60, endPoint x: 25, endPoint y: 46, distance: 146.8
click at [25, 46] on div "dashboard products sales purchasing productivity dashboard products Product Cat…" at bounding box center [554, 275] width 1109 height 550
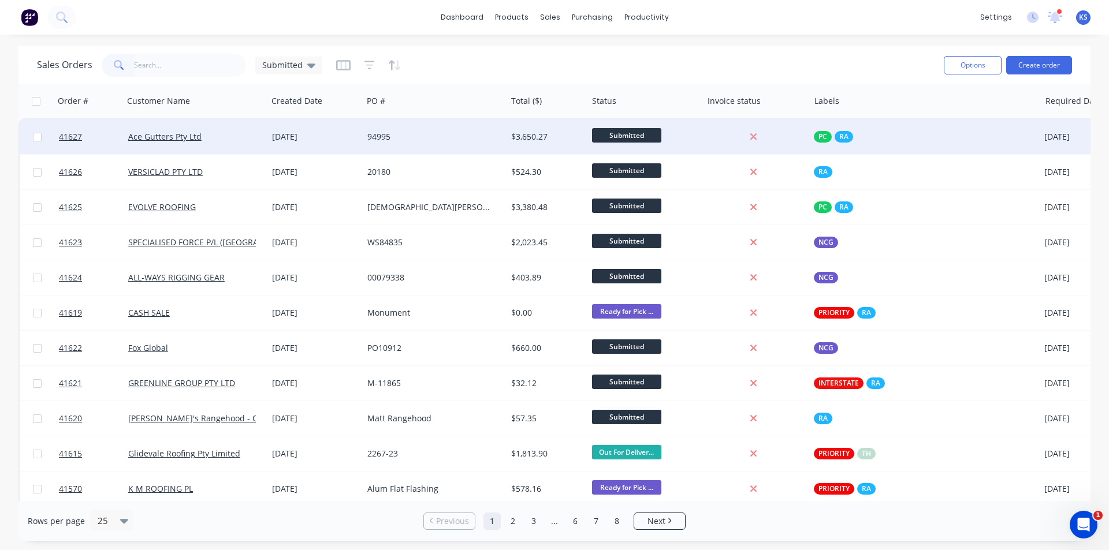
click at [445, 136] on div "94995" at bounding box center [431, 137] width 128 height 12
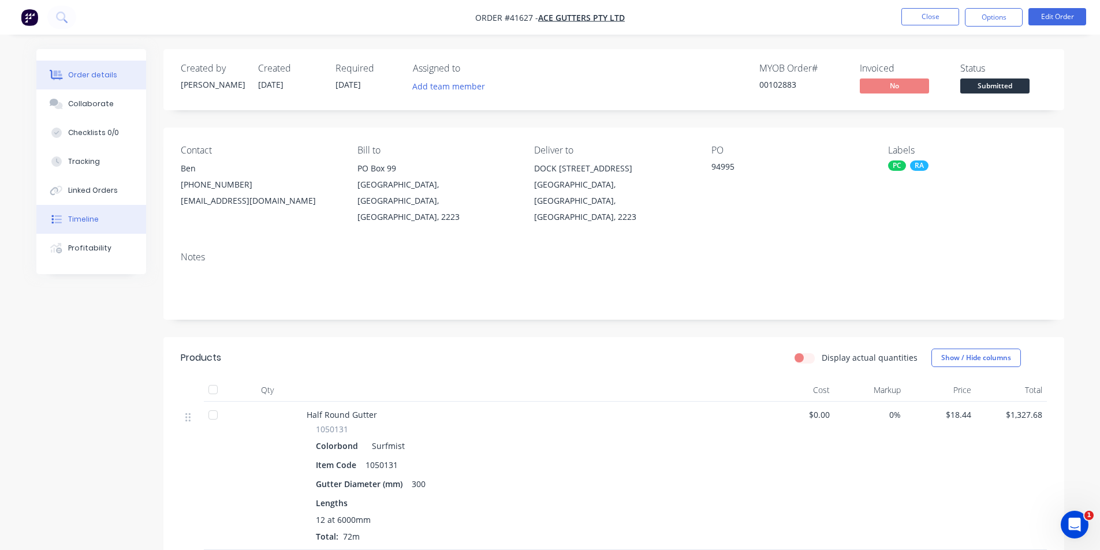
click at [114, 228] on button "Timeline" at bounding box center [91, 219] width 110 height 29
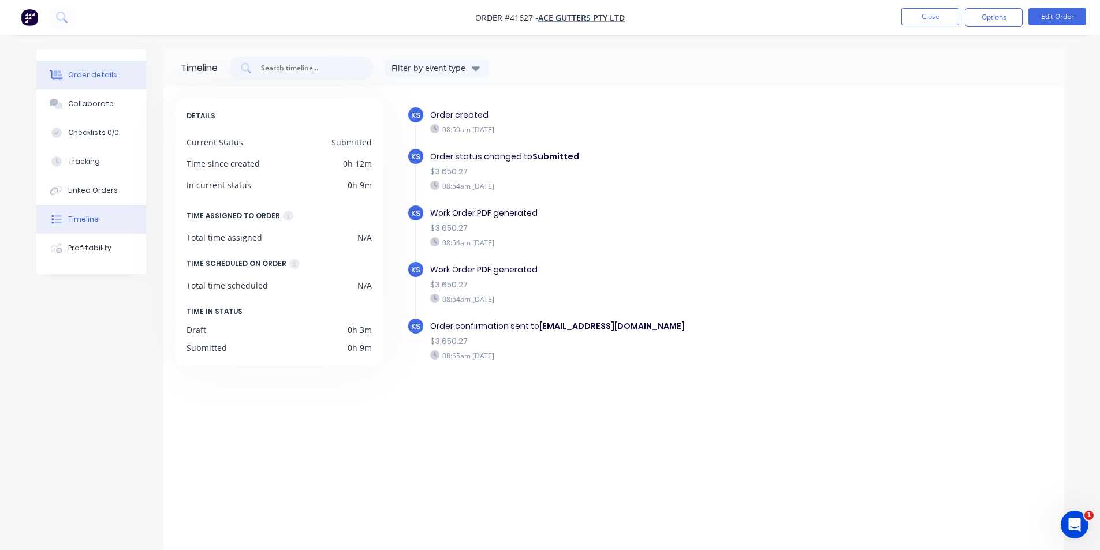
click at [117, 83] on button "Order details" at bounding box center [91, 75] width 110 height 29
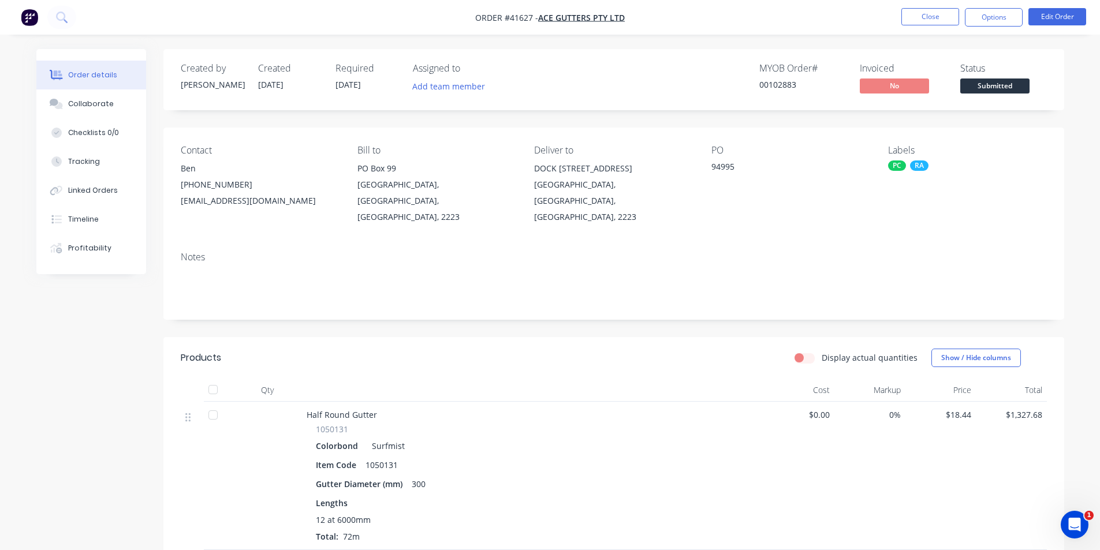
drag, startPoint x: 667, startPoint y: 61, endPoint x: 890, endPoint y: 13, distance: 228.5
click at [667, 60] on div "Created by [PERSON_NAME] Created [DATE] Required [DATE] Assigned to Add team me…" at bounding box center [613, 79] width 901 height 61
click at [911, 18] on button "Close" at bounding box center [931, 16] width 58 height 17
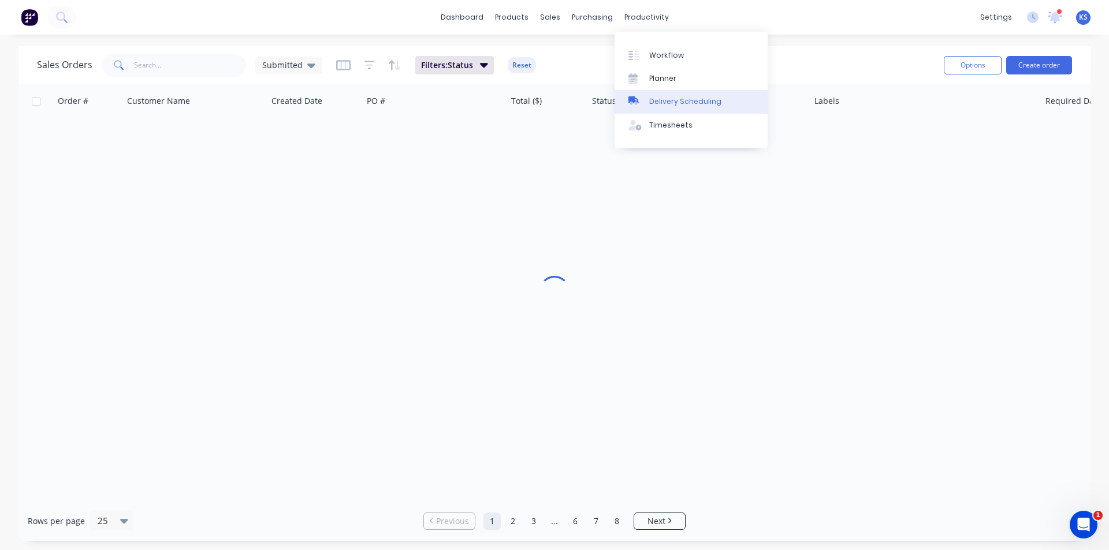
click at [679, 105] on div "Delivery Scheduling" at bounding box center [685, 101] width 72 height 10
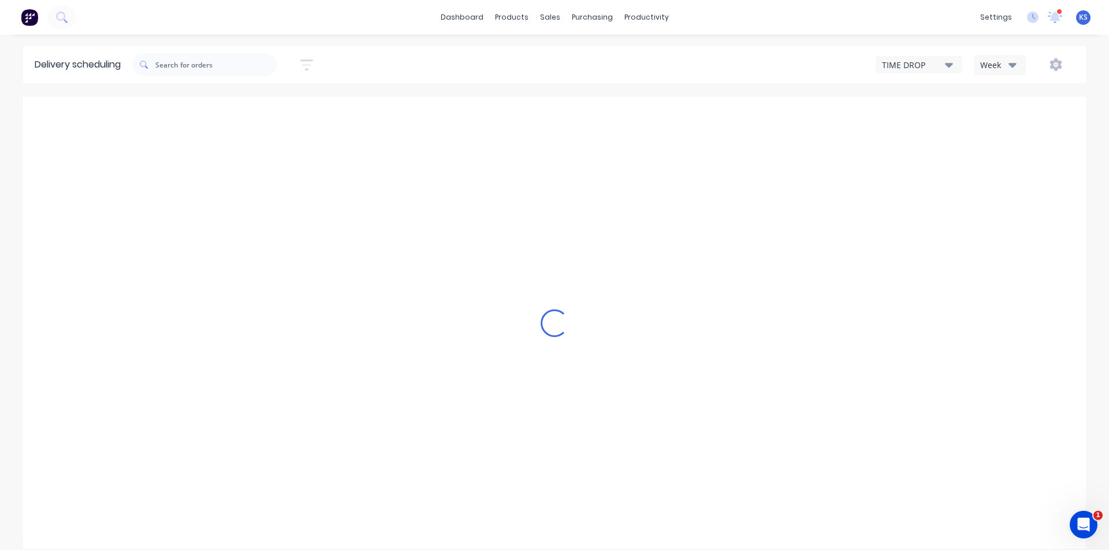
click at [1007, 66] on div "Week" at bounding box center [996, 65] width 33 height 12
click at [1006, 117] on div "Vehicle" at bounding box center [1031, 118] width 114 height 23
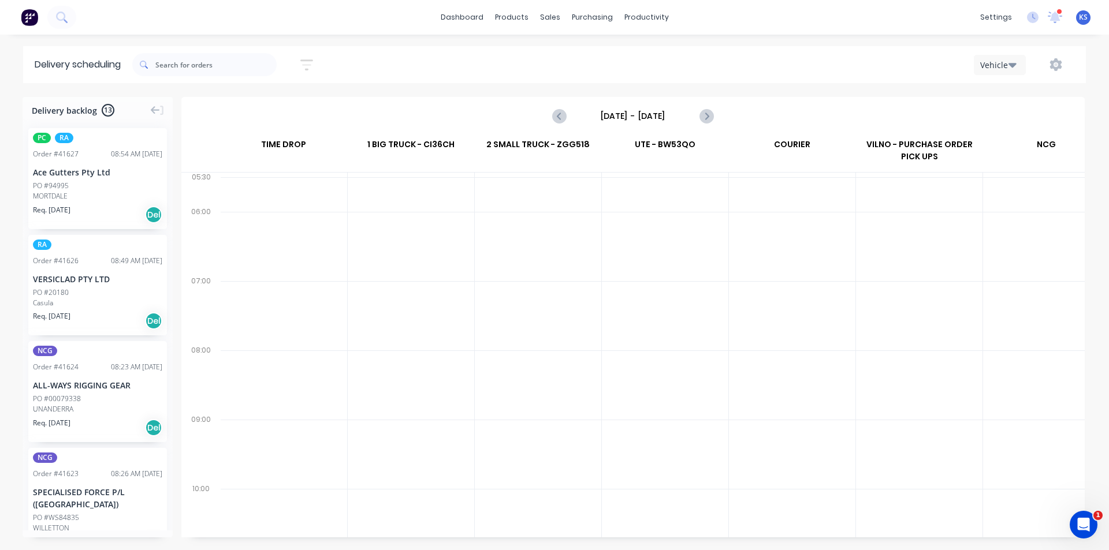
click at [653, 113] on input "[DATE] - [DATE]" at bounding box center [633, 115] width 114 height 17
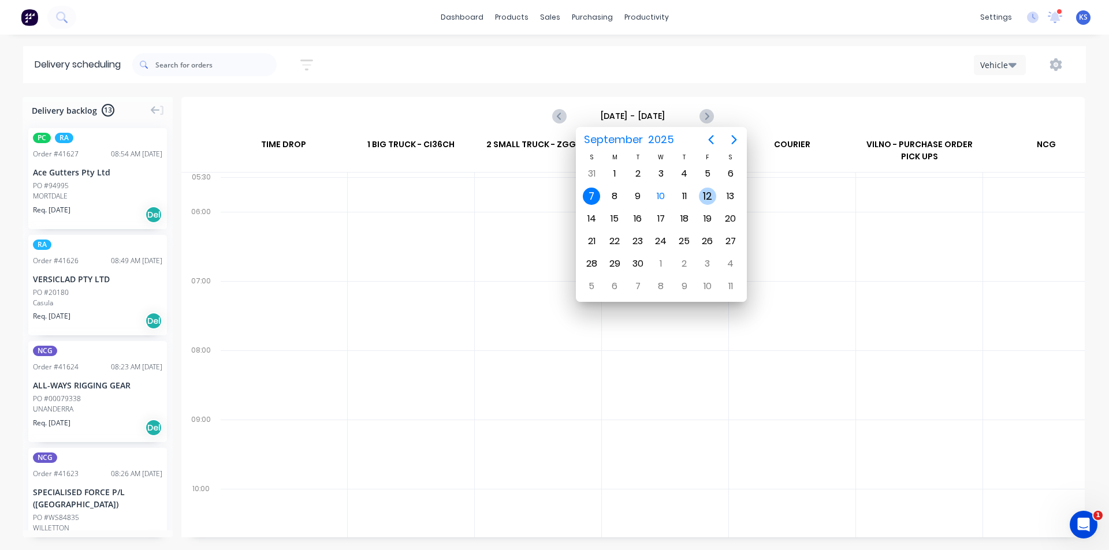
click at [710, 196] on div "12" at bounding box center [707, 196] width 17 height 17
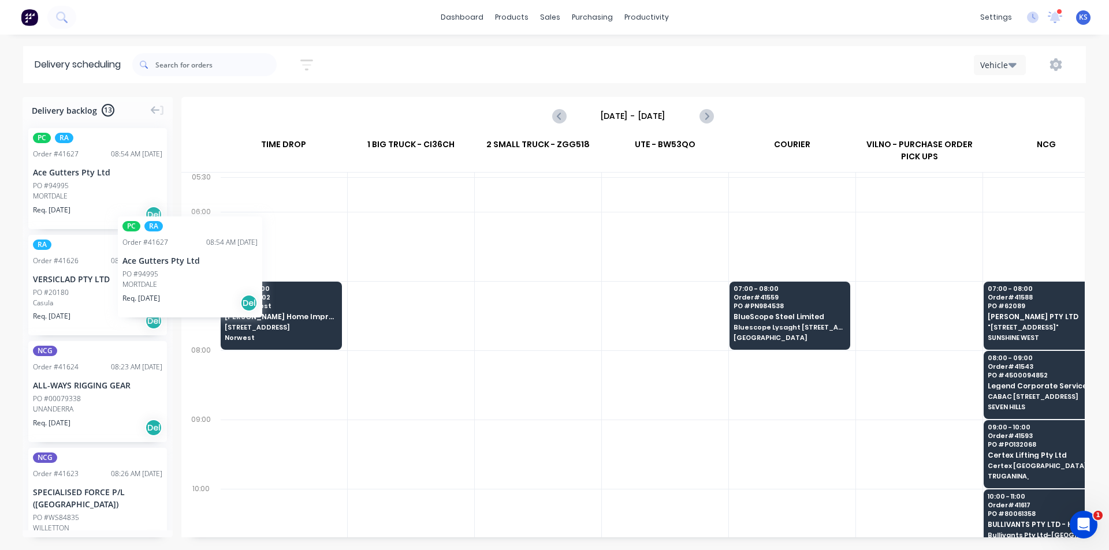
scroll to position [0, 0]
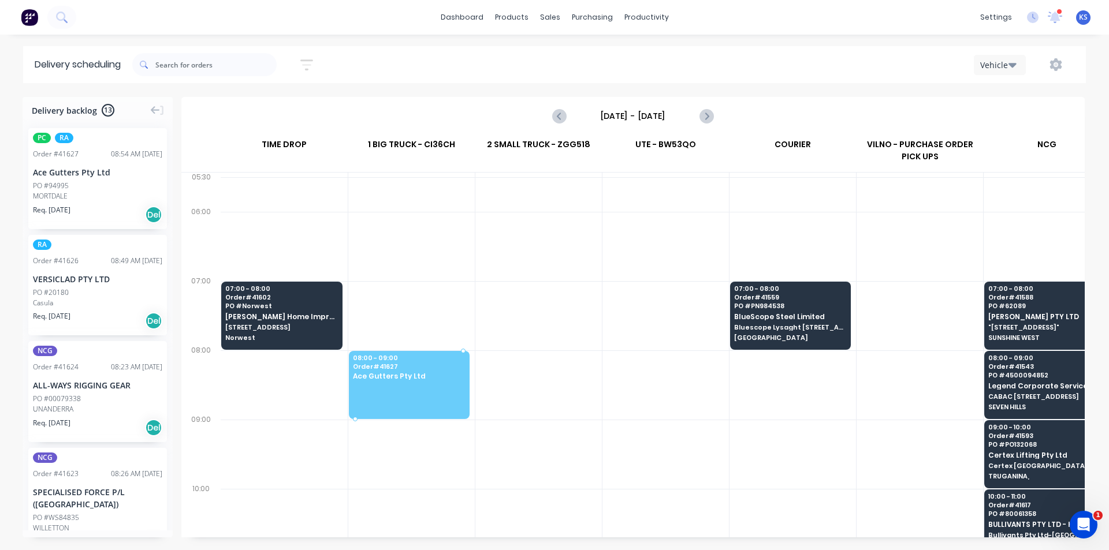
drag, startPoint x: 84, startPoint y: 193, endPoint x: 435, endPoint y: 362, distance: 389.8
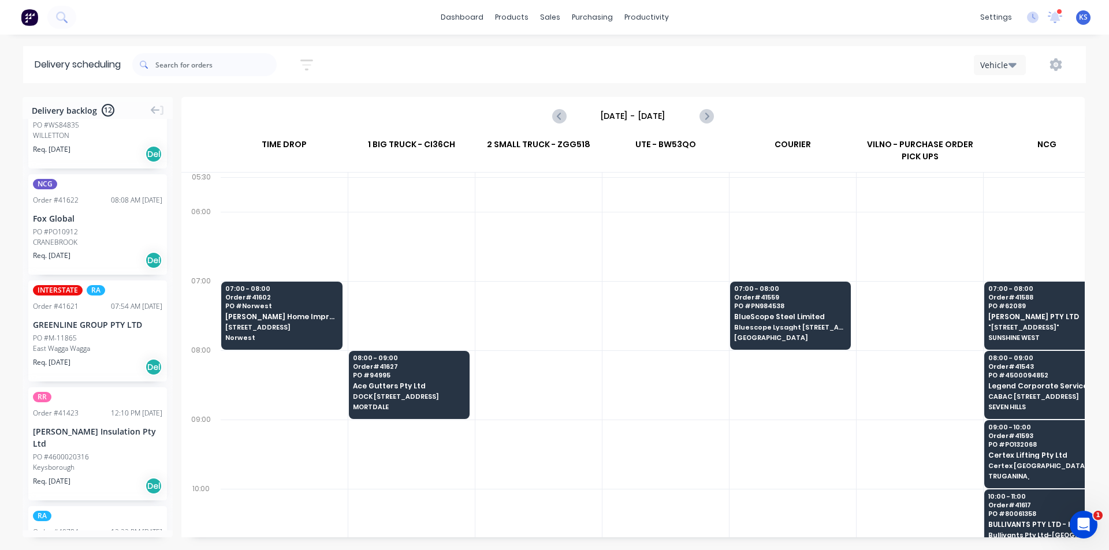
scroll to position [289, 0]
click at [550, 116] on button "Previous page" at bounding box center [559, 116] width 23 height 23
type input "[DATE] - [DATE]"
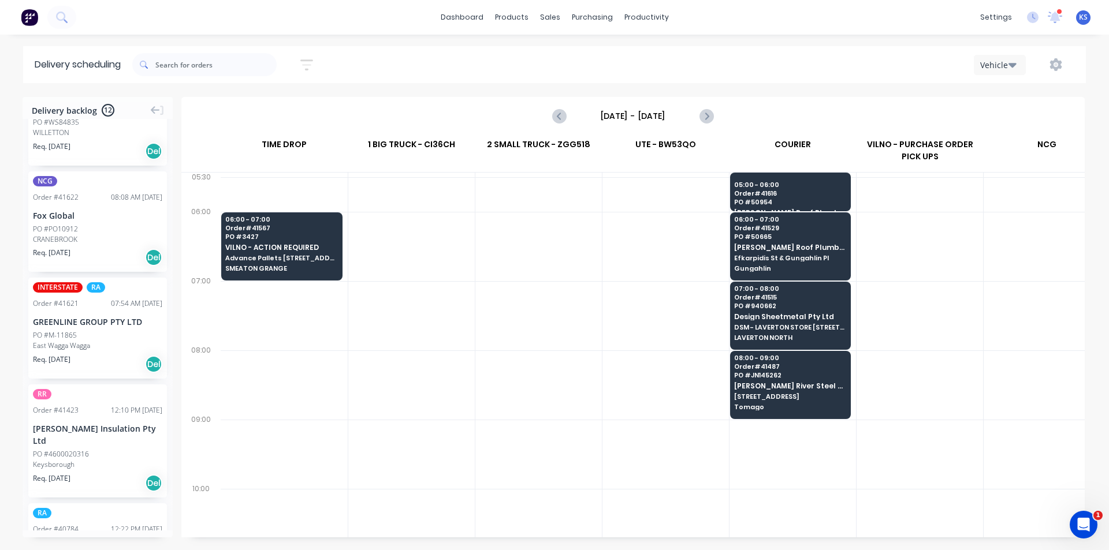
click at [80, 355] on div "Req. [DATE] Del" at bounding box center [97, 365] width 129 height 20
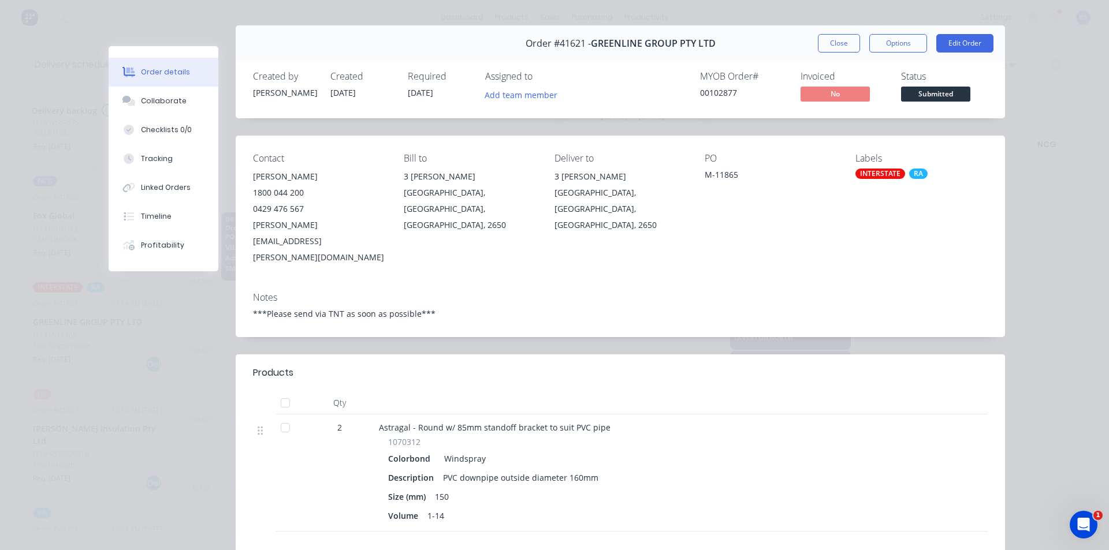
scroll to position [0, 0]
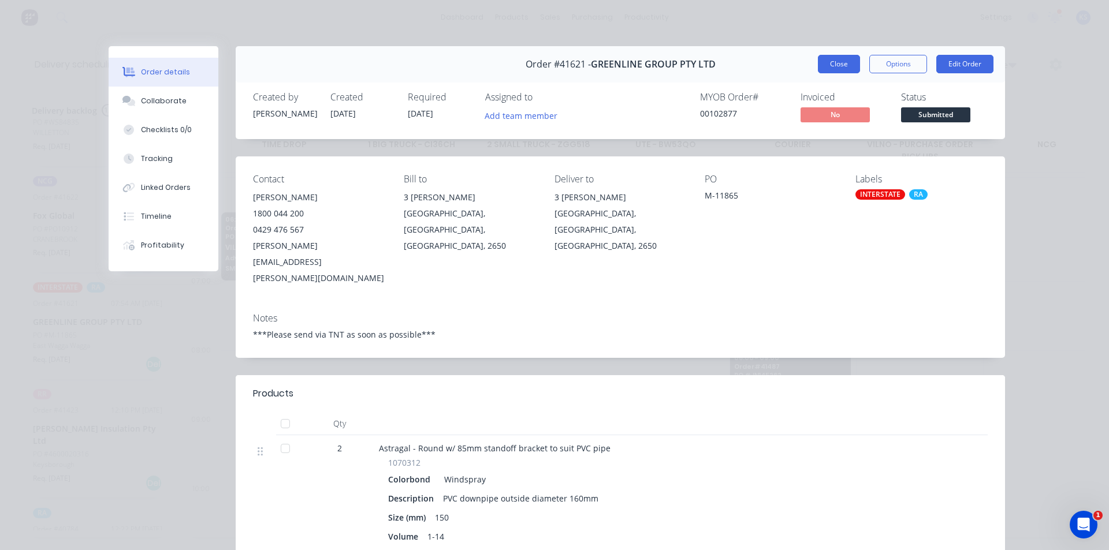
click at [828, 58] on button "Close" at bounding box center [839, 64] width 42 height 18
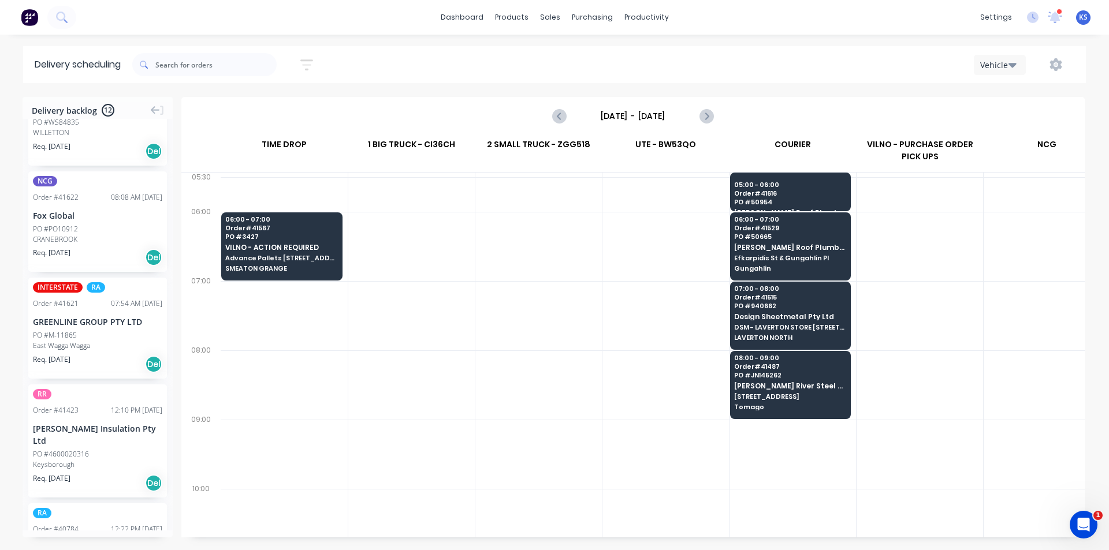
click at [780, 80] on div "Sort by Most recent Created date Required date Order number Customer name Most …" at bounding box center [609, 65] width 954 height 32
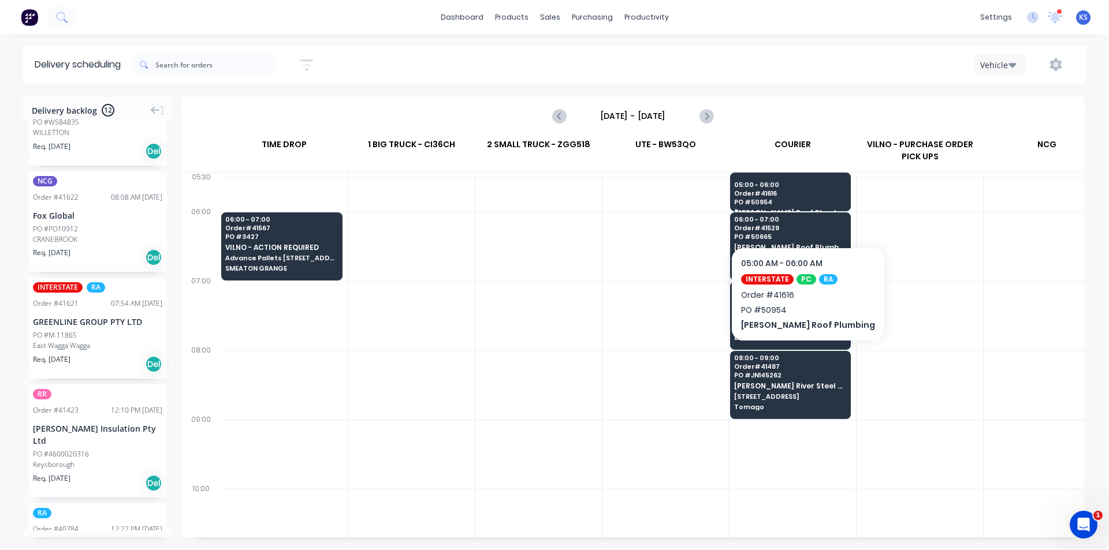
click at [795, 196] on span "Order # 41616" at bounding box center [790, 193] width 112 height 7
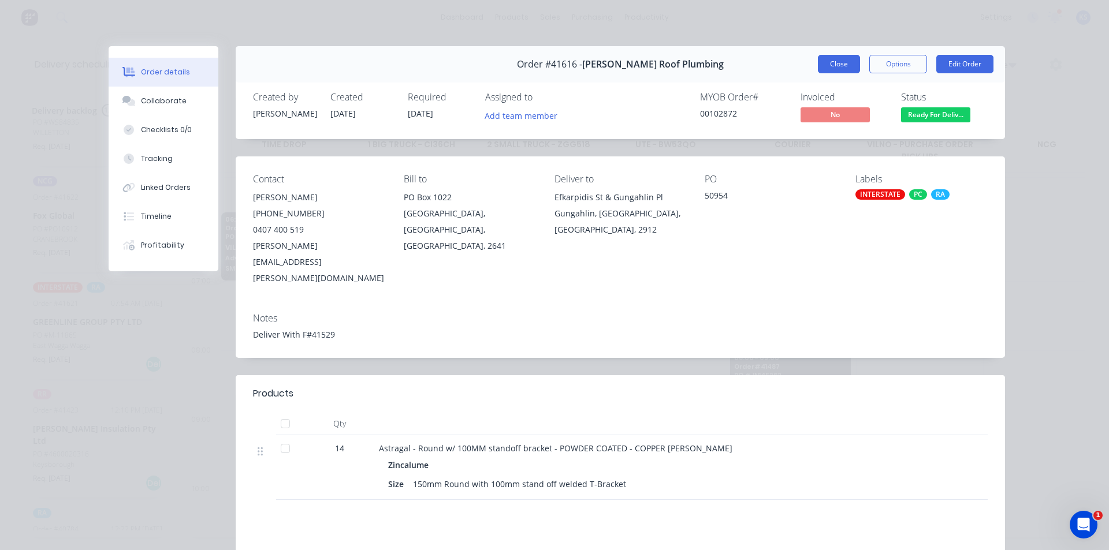
click at [835, 64] on button "Close" at bounding box center [839, 64] width 42 height 18
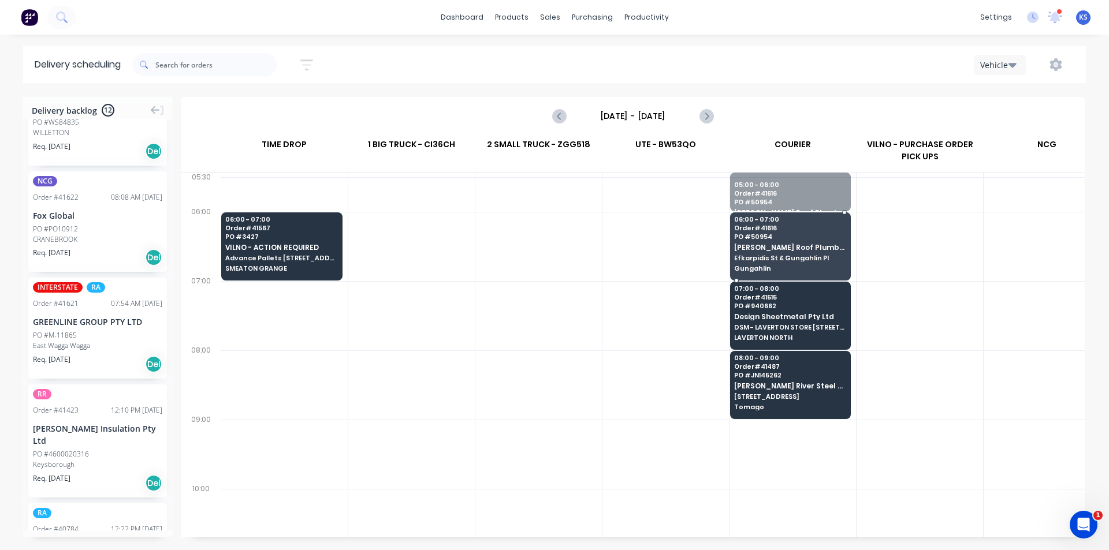
drag, startPoint x: 792, startPoint y: 185, endPoint x: 802, endPoint y: 242, distance: 58.0
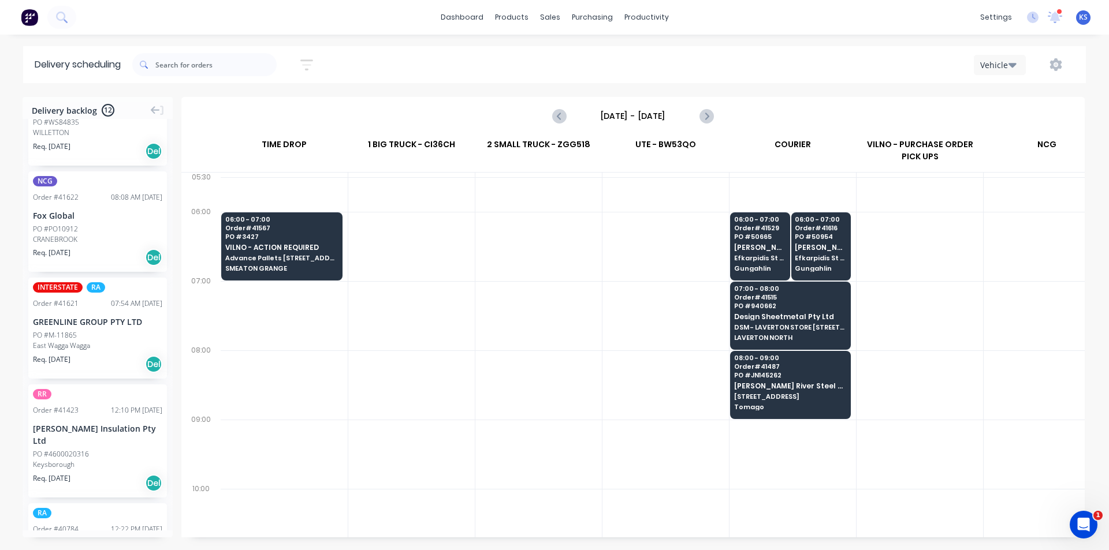
click at [735, 54] on div "Sort by Most recent Created date Required date Order number Customer name Most …" at bounding box center [609, 65] width 954 height 32
click at [603, 57] on div "Sales Orders" at bounding box center [592, 55] width 47 height 10
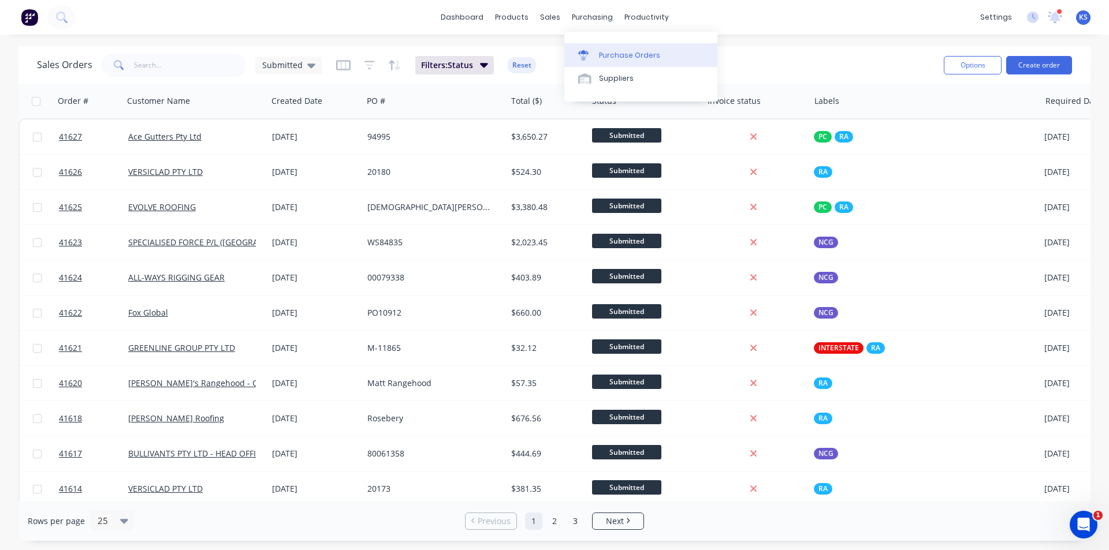
click at [605, 56] on div "Purchase Orders" at bounding box center [629, 55] width 61 height 10
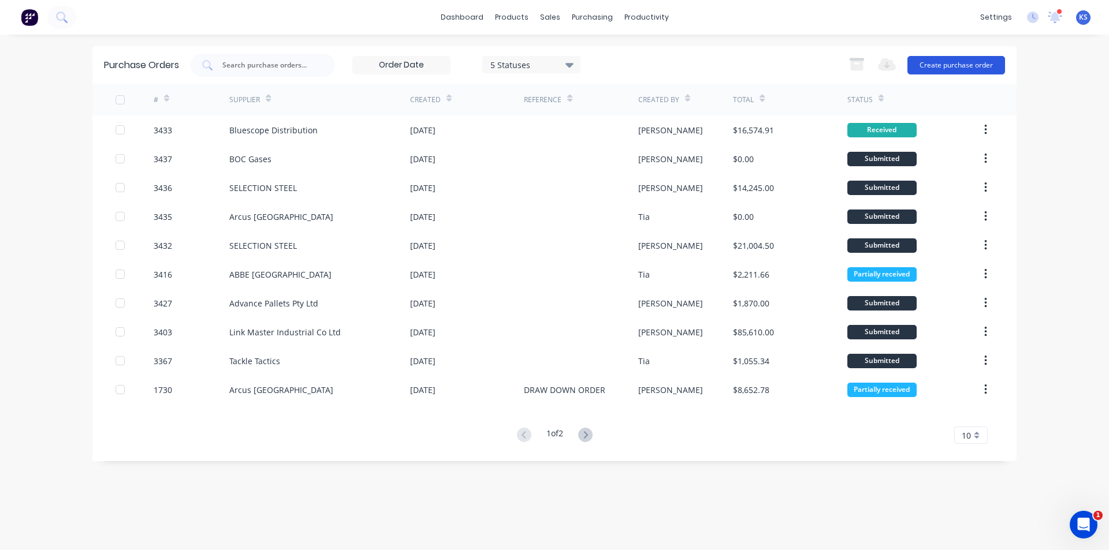
click at [944, 68] on button "Create purchase order" at bounding box center [956, 65] width 98 height 18
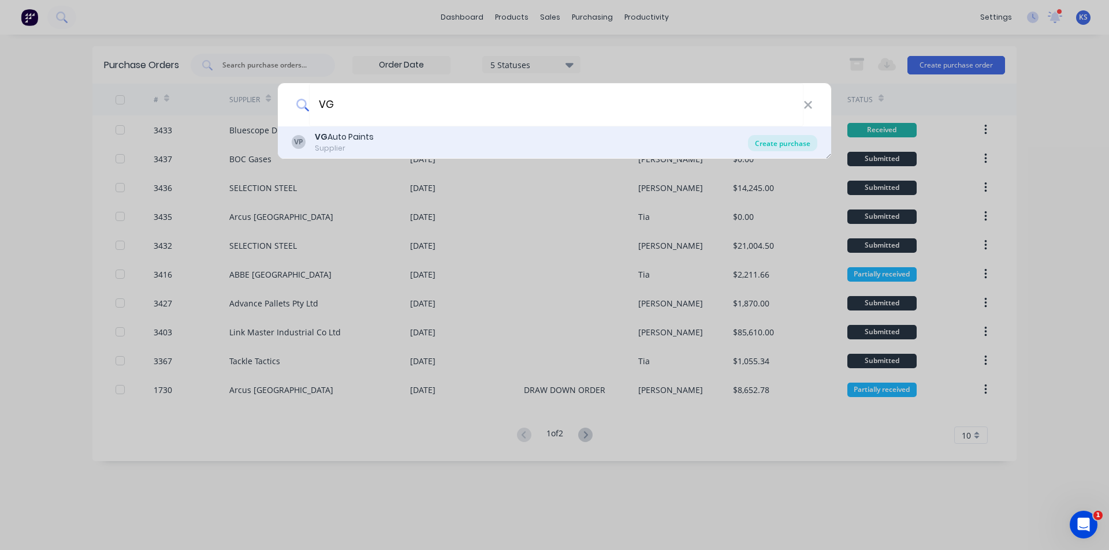
type input "VG"
click at [771, 143] on div "Create purchase" at bounding box center [782, 143] width 69 height 16
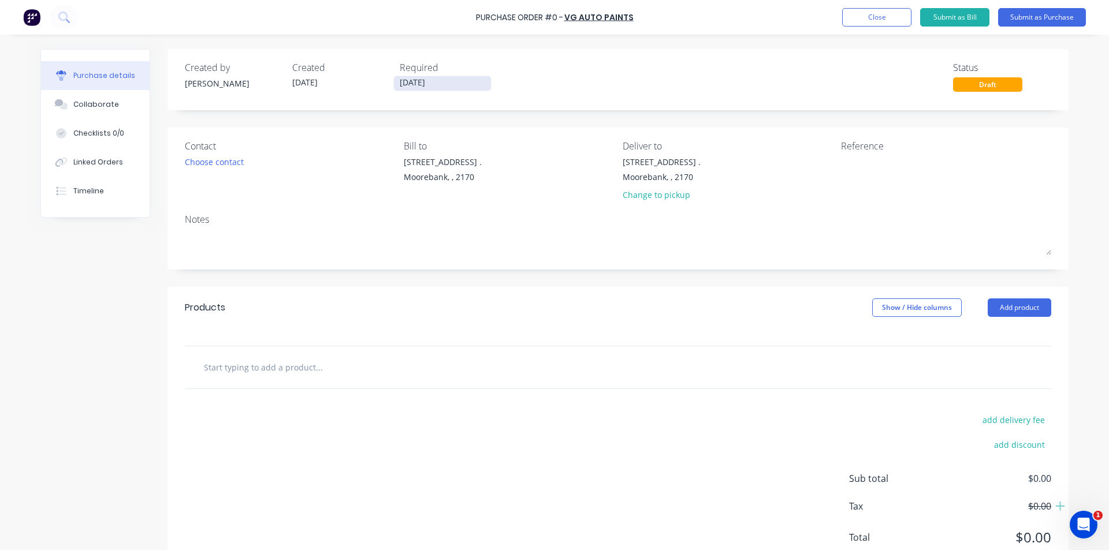
click at [431, 88] on input "[DATE]" at bounding box center [442, 83] width 97 height 14
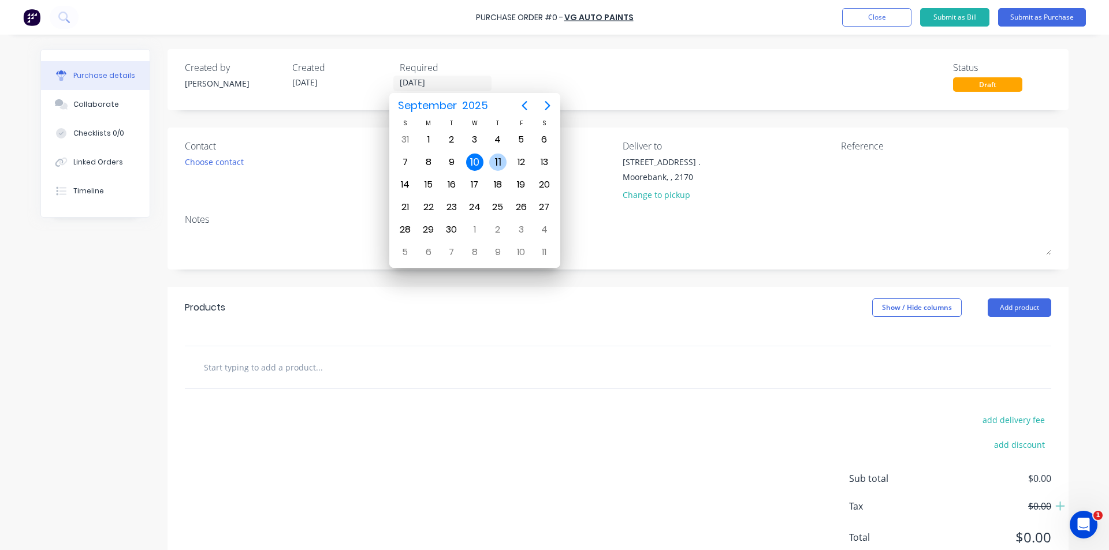
click at [496, 162] on div "11" at bounding box center [497, 162] width 17 height 17
type input "[DATE]"
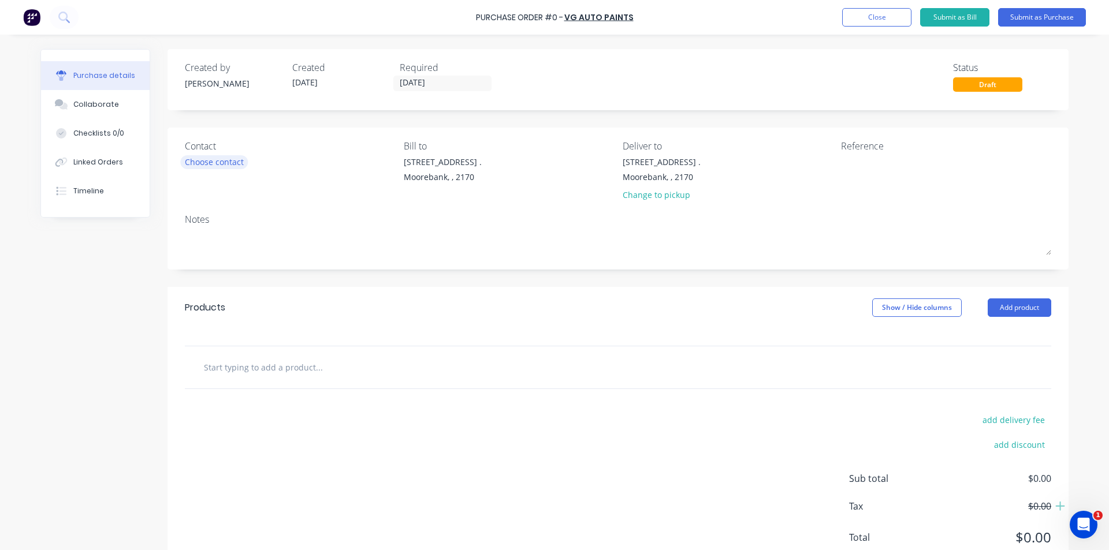
click at [237, 163] on div "Choose contact" at bounding box center [214, 162] width 59 height 12
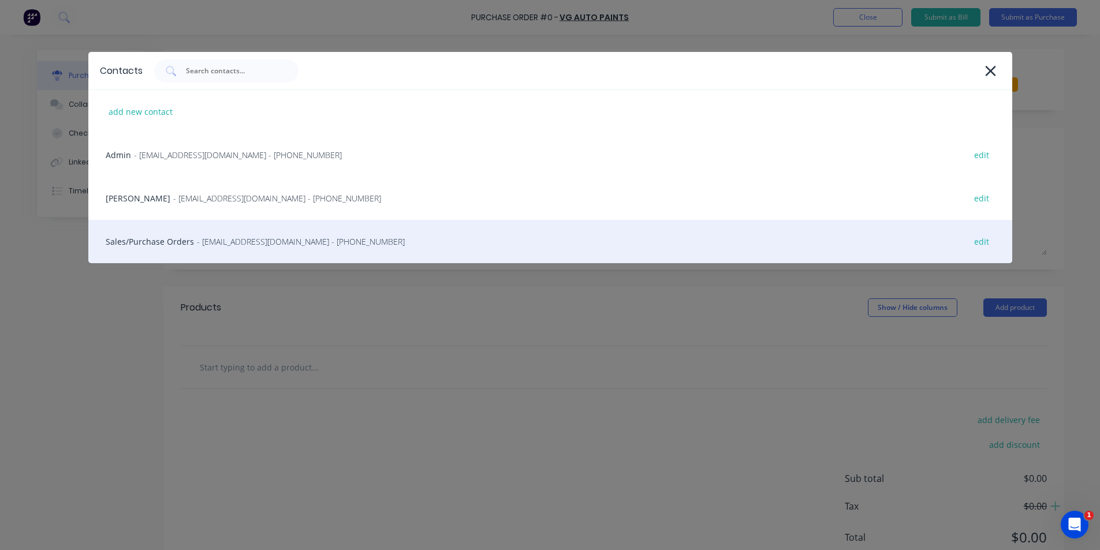
click at [229, 247] on span "- [EMAIL_ADDRESS][DOMAIN_NAME] - [PHONE_NUMBER]" at bounding box center [301, 242] width 208 height 12
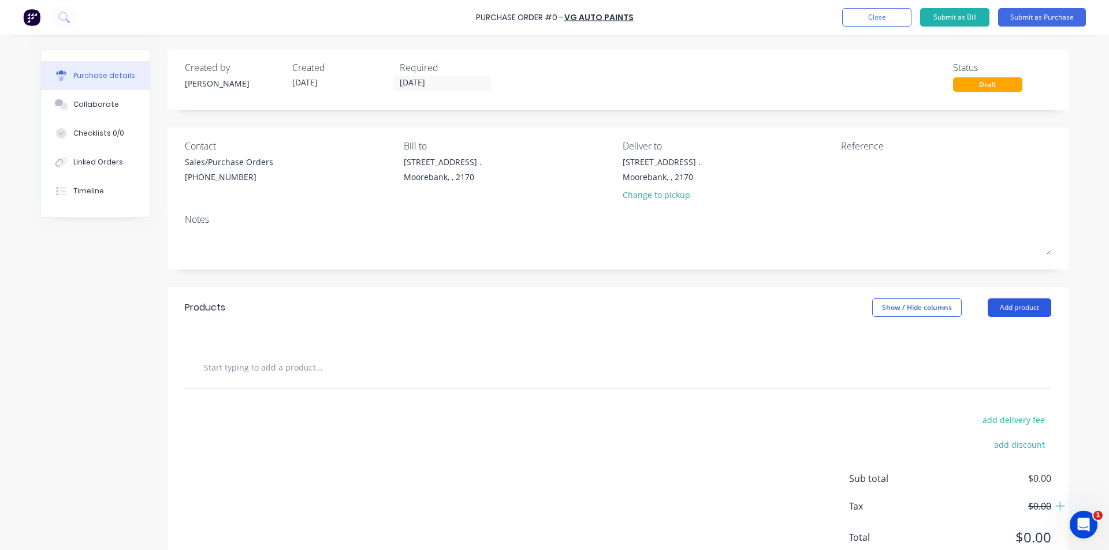
drag, startPoint x: 1014, startPoint y: 304, endPoint x: 1015, endPoint y: 310, distance: 6.4
click at [1014, 304] on button "Add product" at bounding box center [1020, 308] width 64 height 18
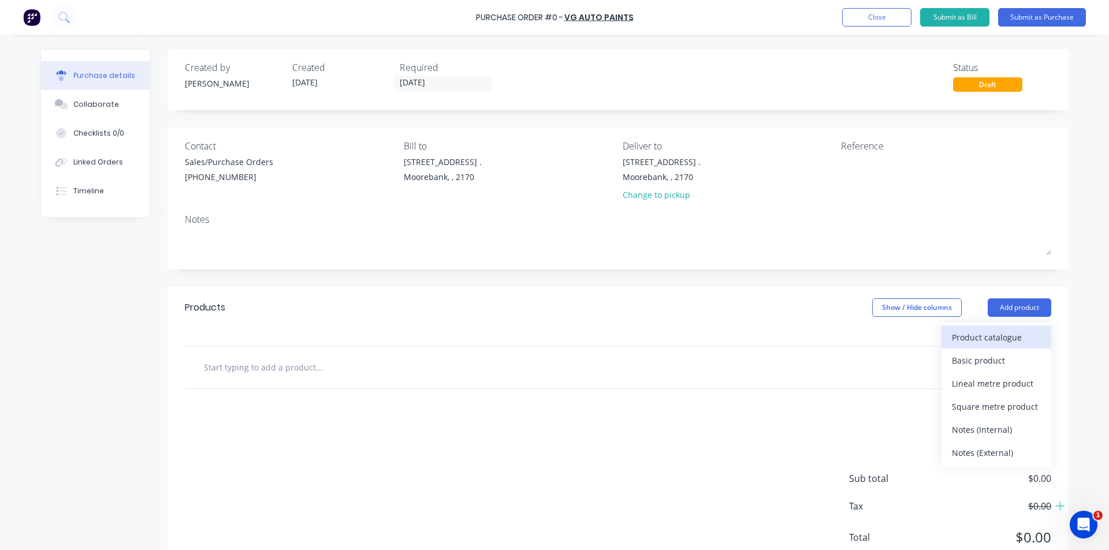
click at [1007, 330] on div "Product catalogue" at bounding box center [996, 337] width 89 height 17
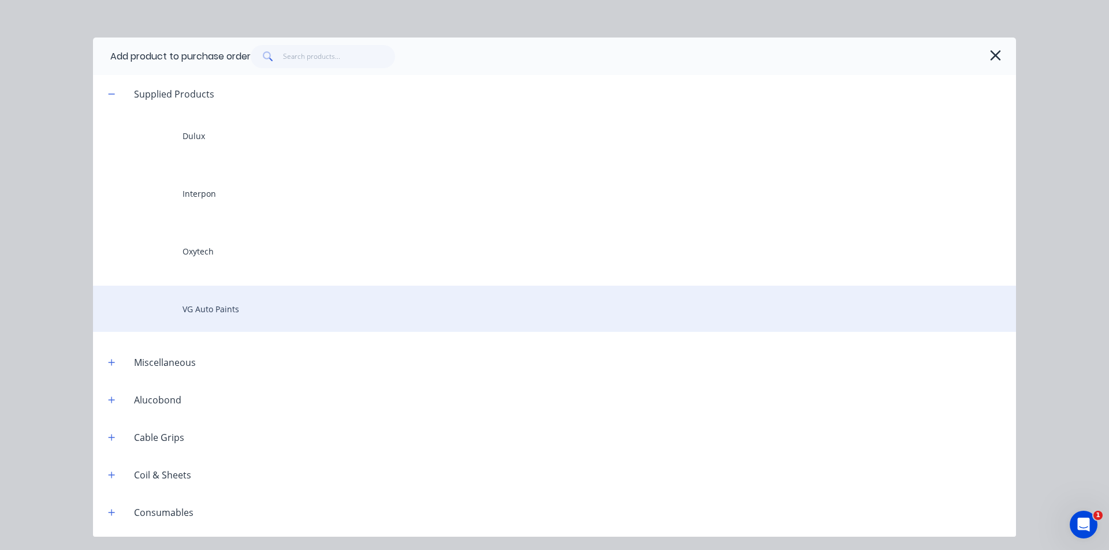
click at [239, 307] on div "VG Auto Paints" at bounding box center [554, 309] width 923 height 46
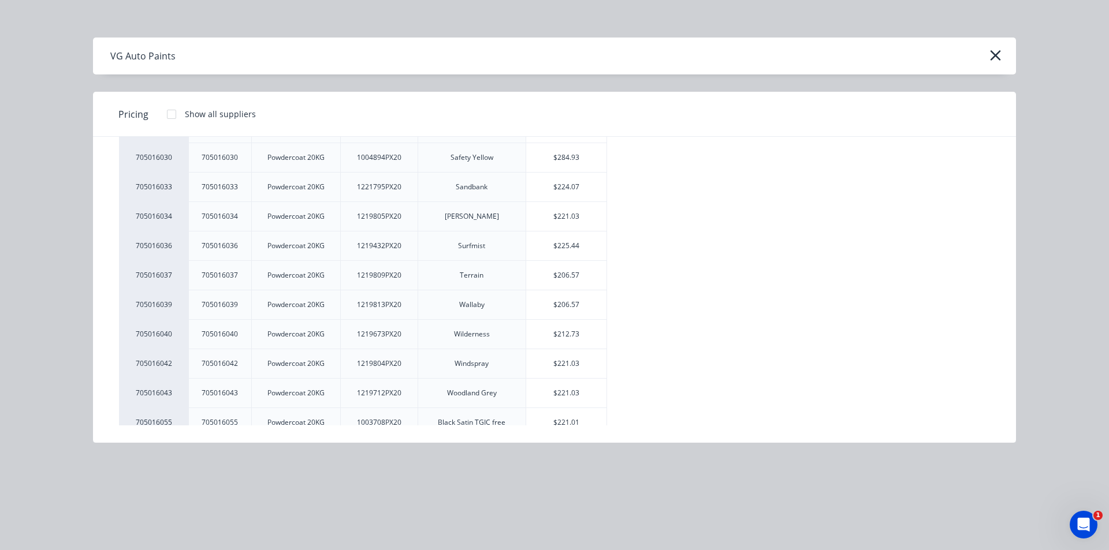
scroll to position [904, 0]
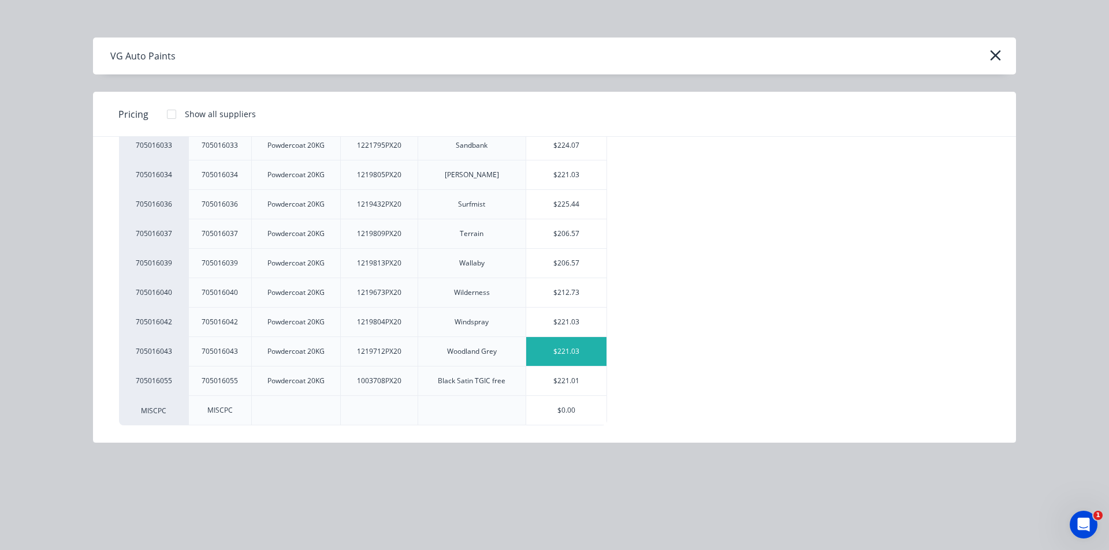
click at [568, 345] on div "$221.03" at bounding box center [566, 351] width 80 height 29
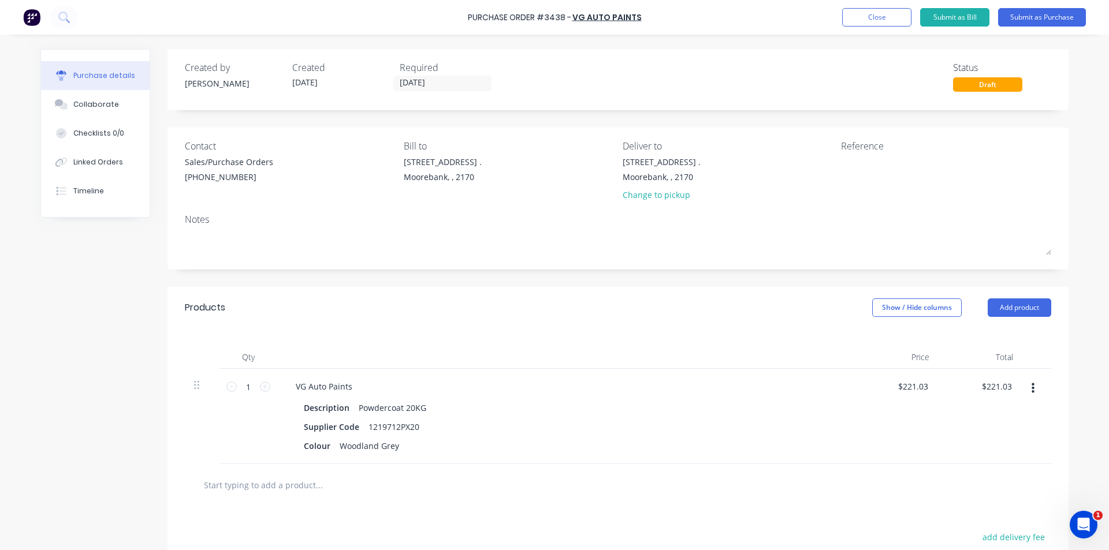
click at [1035, 8] on div "Purchase Order #3438 - VG Auto Paints Add product Close Submit as Bill Submit a…" at bounding box center [554, 17] width 1109 height 35
click at [1031, 15] on button "Submit as Purchase" at bounding box center [1042, 17] width 88 height 18
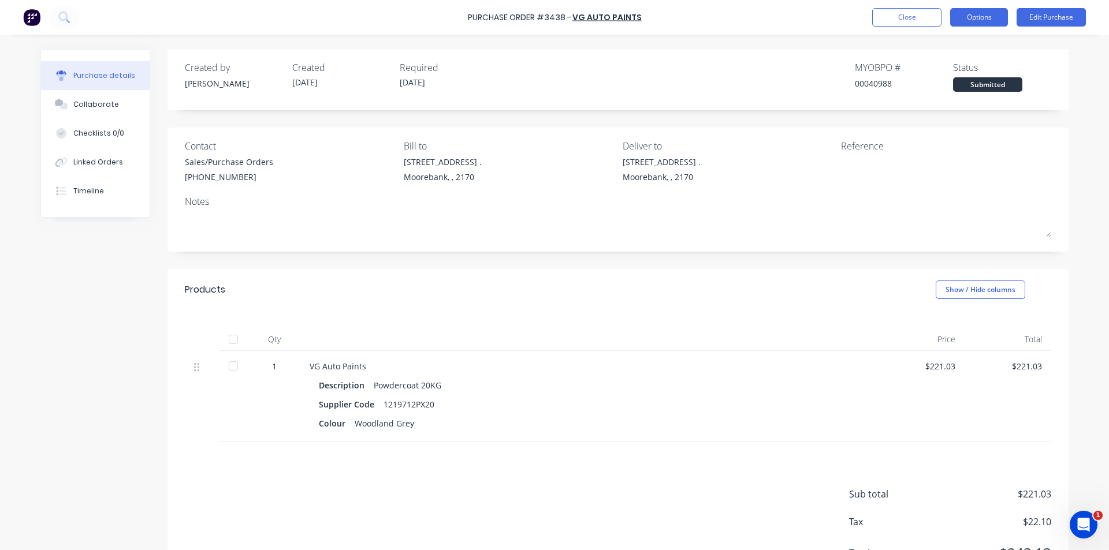
click at [981, 17] on button "Options" at bounding box center [979, 17] width 58 height 18
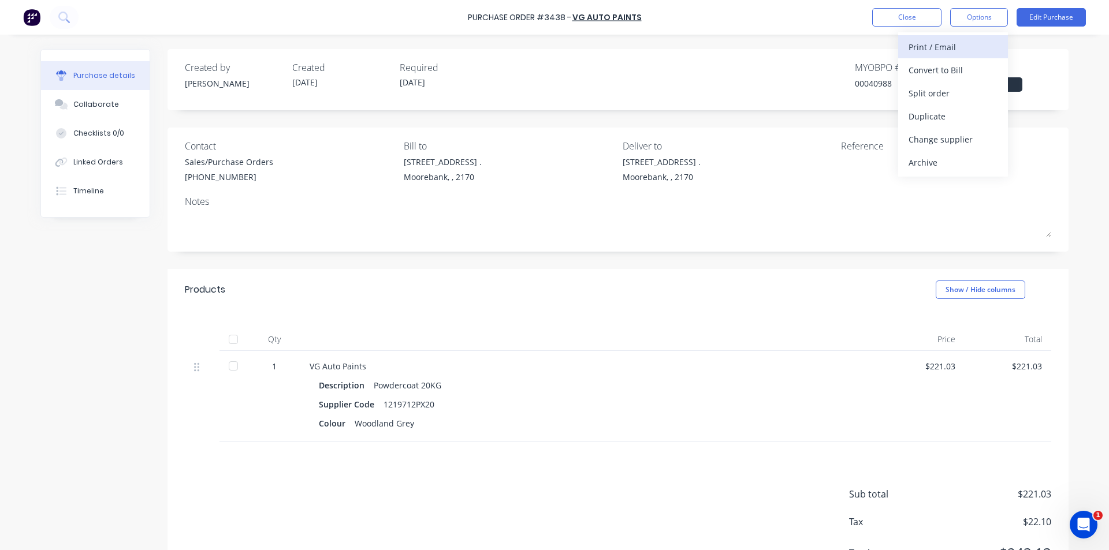
click at [951, 46] on div "Print / Email" at bounding box center [953, 47] width 89 height 17
click at [948, 96] on div "Without pricing" at bounding box center [953, 93] width 89 height 17
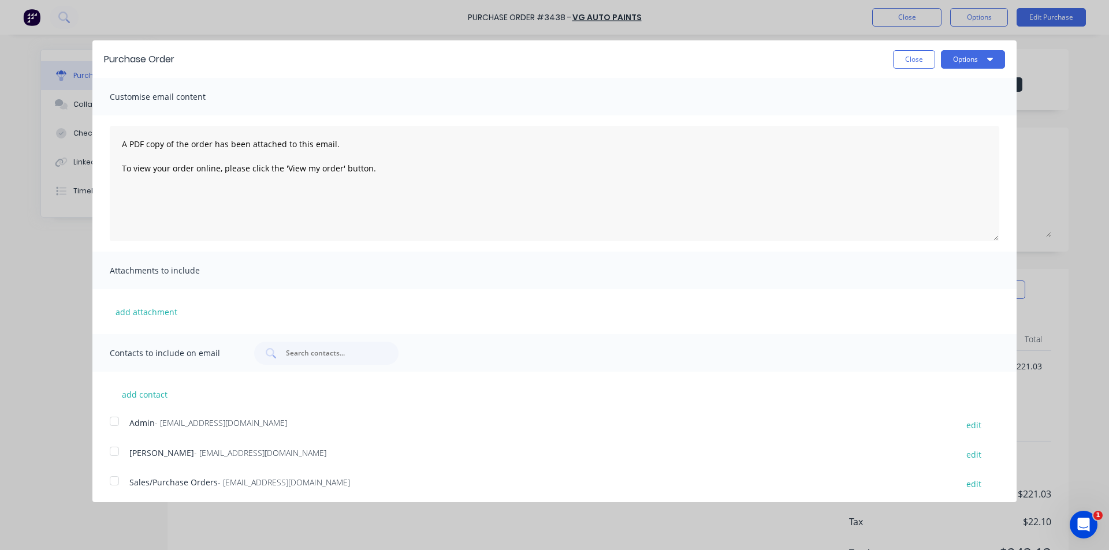
drag, startPoint x: 117, startPoint y: 481, endPoint x: 128, endPoint y: 479, distance: 11.1
click at [117, 481] on div at bounding box center [114, 481] width 23 height 23
click at [955, 63] on button "Options" at bounding box center [973, 59] width 64 height 18
click at [970, 111] on div "Email" at bounding box center [950, 111] width 89 height 17
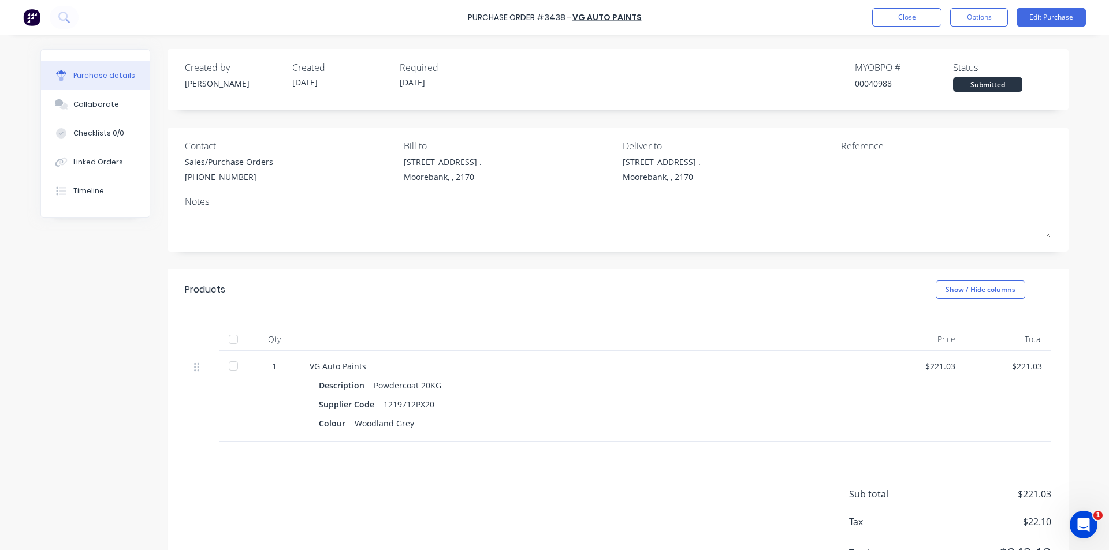
click at [699, 64] on div "Created by [PERSON_NAME] Created [DATE] Required [DATE] MYOB PO # 00040988 Stat…" at bounding box center [618, 76] width 866 height 31
click at [887, 36] on div "Purchase details Collaborate Checklists 0/0 Linked Orders Timeline Created by […" at bounding box center [554, 258] width 1051 height 493
click at [780, 24] on div "Purchase Order #3438 - VG Auto Paints Close Options Edit Purchase" at bounding box center [554, 17] width 1109 height 35
click at [795, 33] on div "Purchase Order #3438 - VG Auto Paints Close Options Edit Purchase" at bounding box center [554, 17] width 1109 height 35
click at [911, 13] on button "Close" at bounding box center [906, 17] width 69 height 18
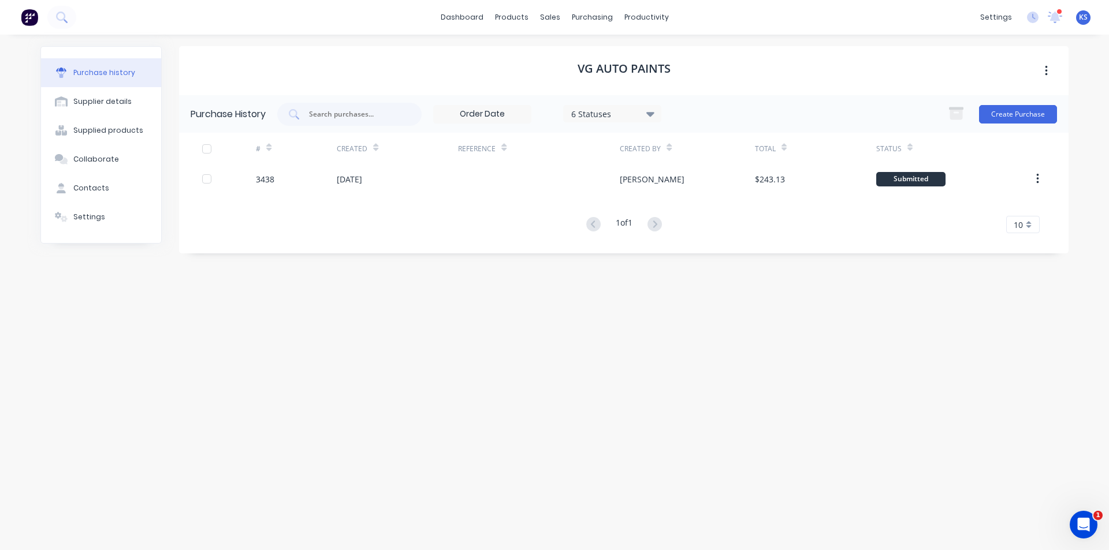
click at [785, 43] on div "Purchase history Supplier details Supplied products Collaborate Contacts Settin…" at bounding box center [554, 287] width 1051 height 504
click at [763, 69] on div "VG Auto Paints" at bounding box center [623, 70] width 889 height 49
click at [684, 75] on div "VG Auto Paints" at bounding box center [623, 70] width 889 height 49
click at [739, 66] on div "VG Auto Paints" at bounding box center [623, 70] width 889 height 49
click at [579, 79] on div "Customers" at bounding box center [590, 78] width 42 height 10
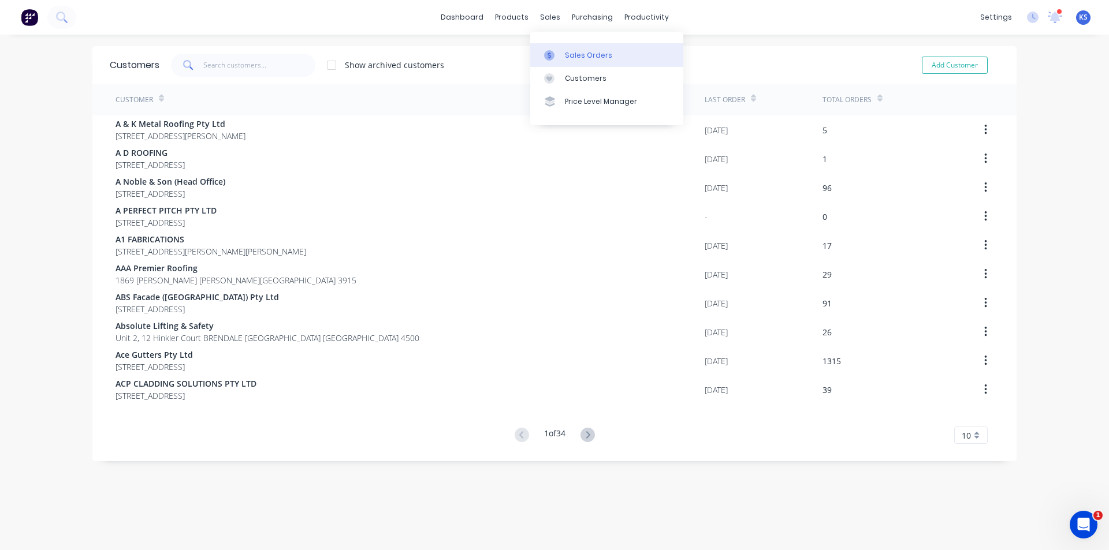
click at [600, 55] on div "Sales Orders" at bounding box center [588, 55] width 47 height 10
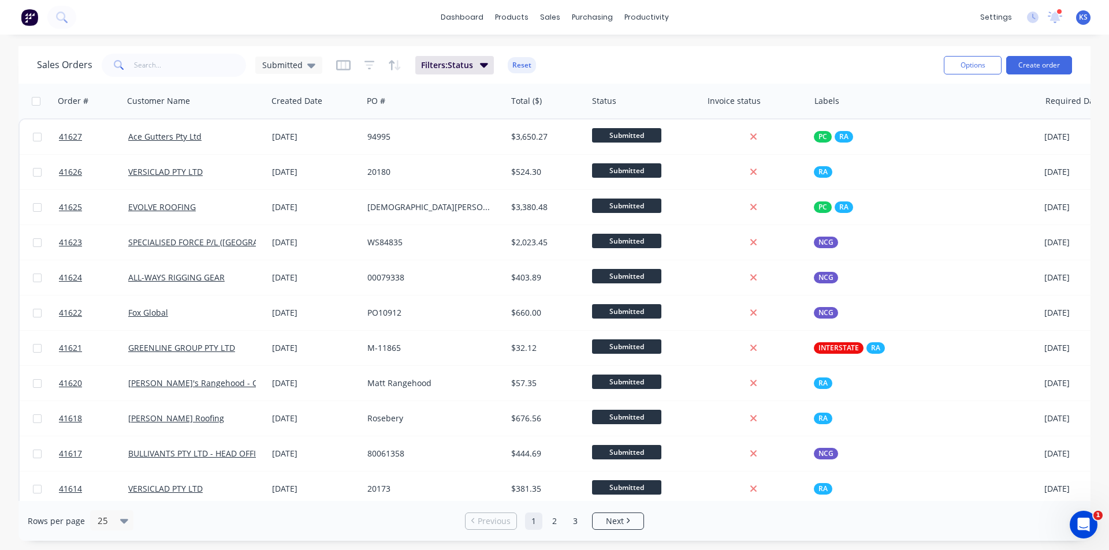
click at [523, 65] on button "Reset" at bounding box center [522, 65] width 28 height 16
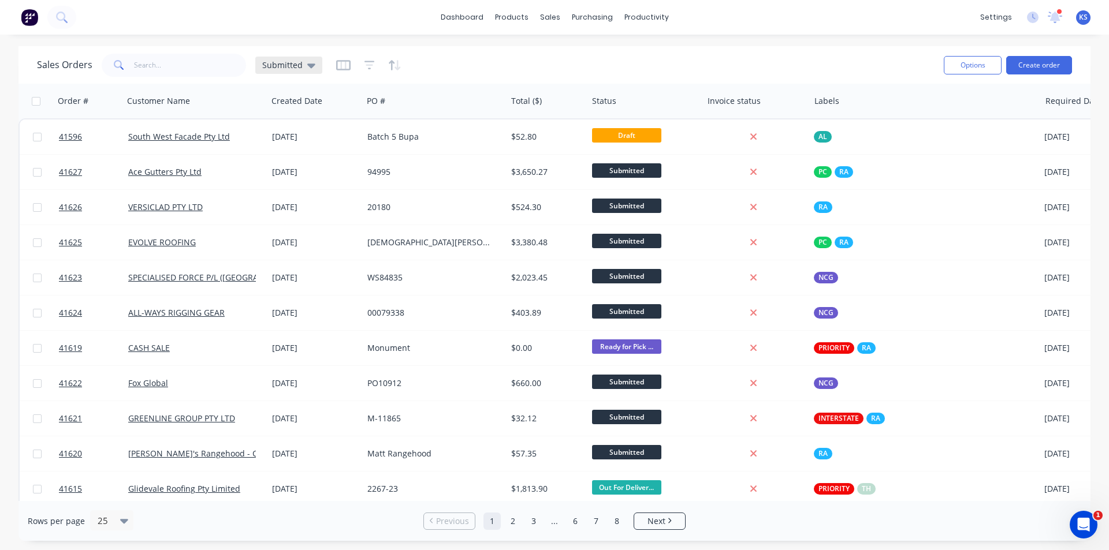
click at [285, 62] on span "Submitted" at bounding box center [282, 65] width 40 height 12
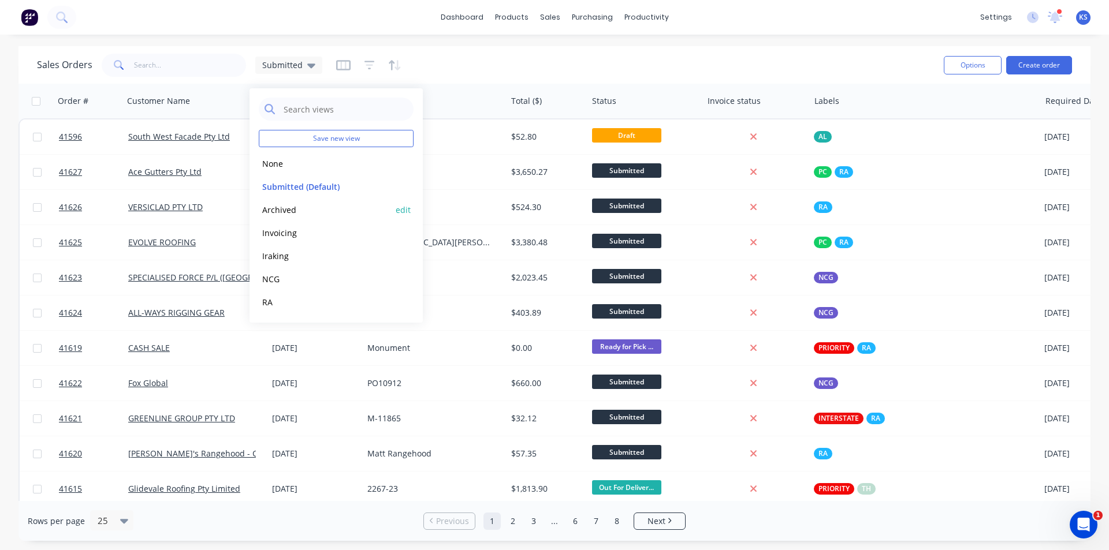
click at [298, 211] on button "Archived" at bounding box center [325, 209] width 132 height 13
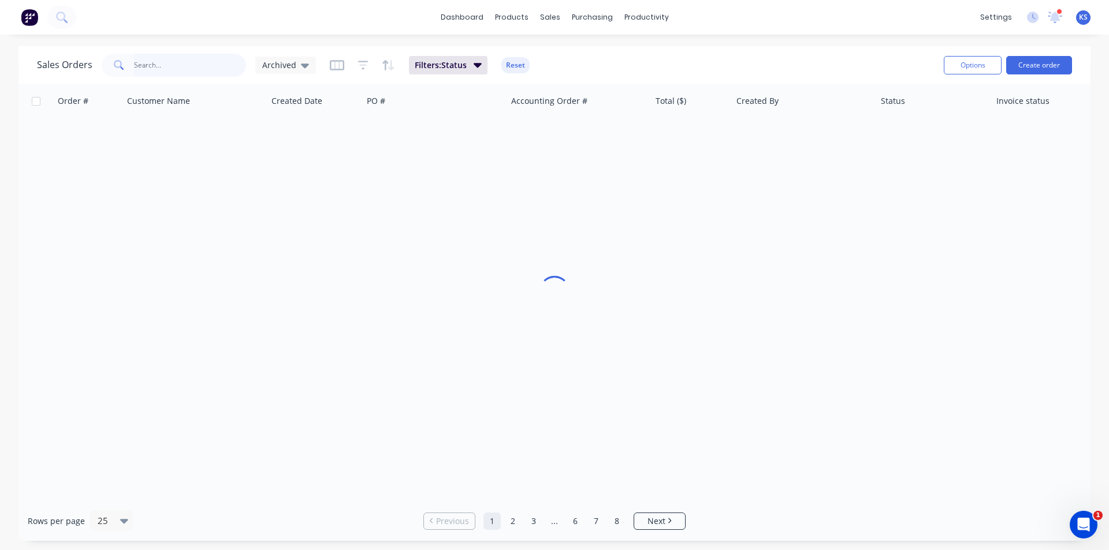
click at [156, 66] on input "text" at bounding box center [190, 65] width 113 height 23
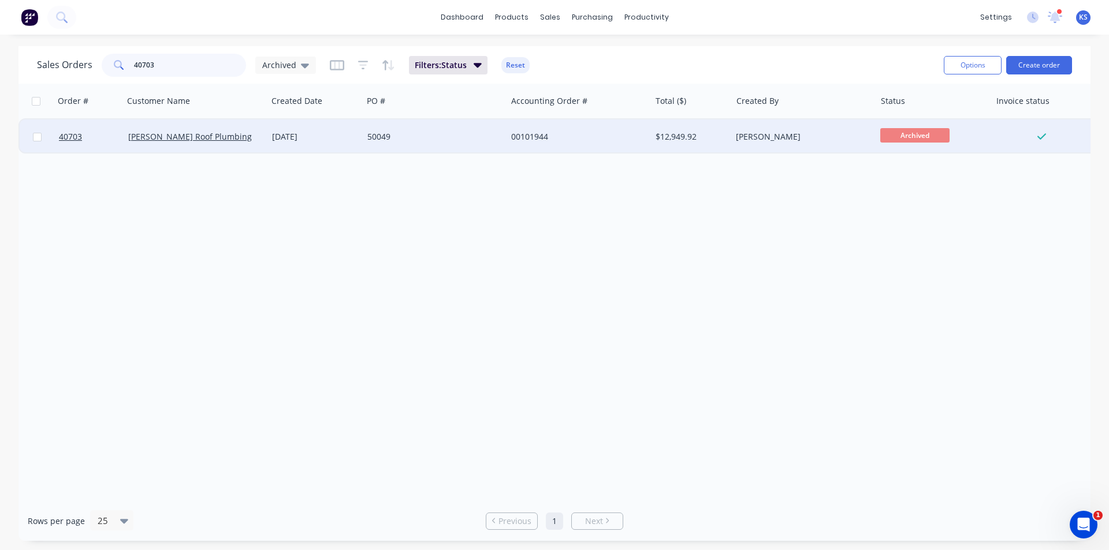
type input "40703"
click at [428, 143] on div "50049" at bounding box center [435, 137] width 144 height 35
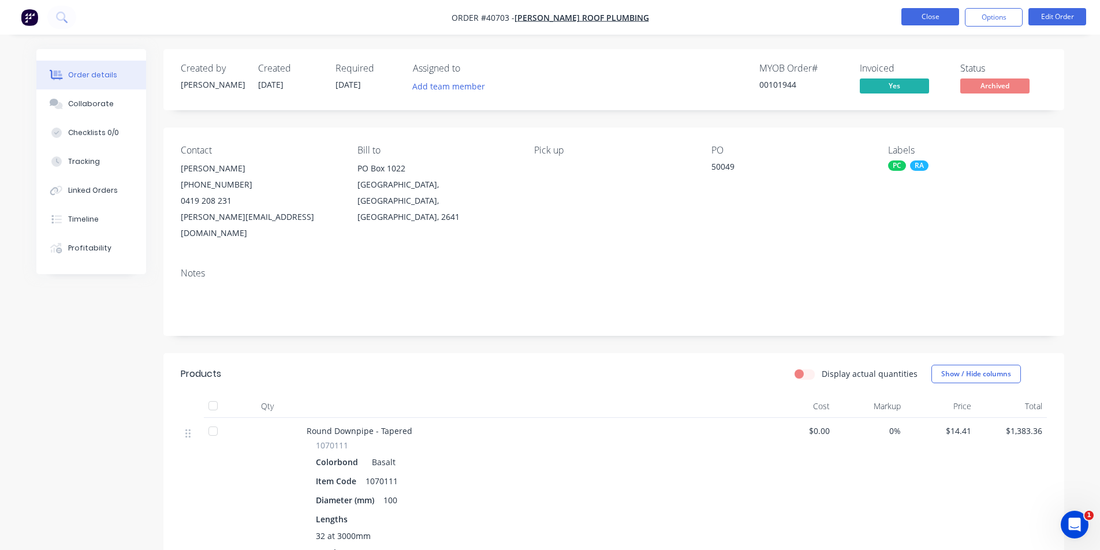
click at [937, 15] on button "Close" at bounding box center [931, 16] width 58 height 17
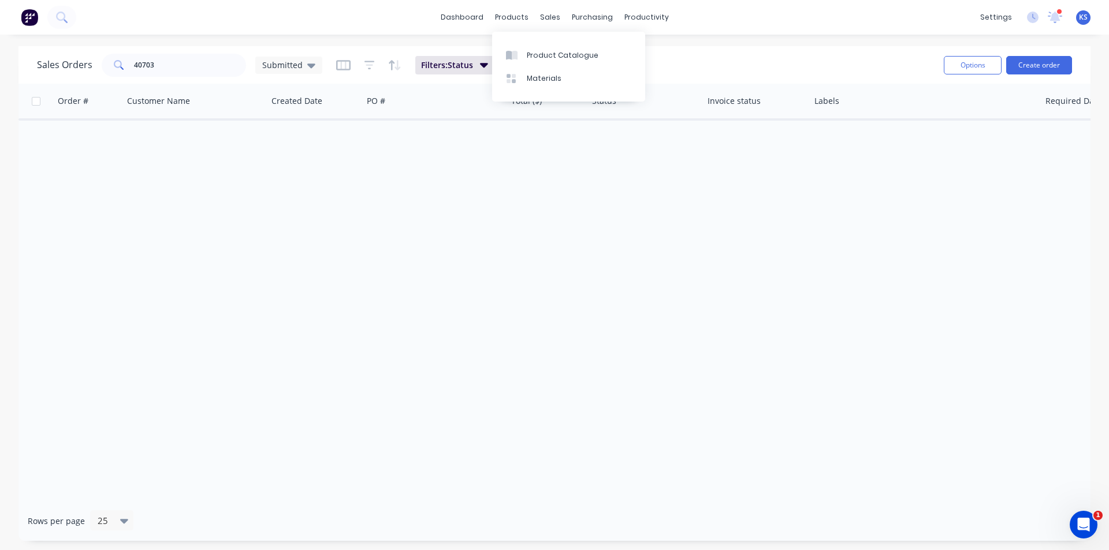
click at [773, 53] on div "Sales Orders 40703 Submitted Filters: Status Reset" at bounding box center [486, 65] width 898 height 28
click at [523, 66] on button "Reset" at bounding box center [522, 65] width 28 height 16
click at [623, 81] on link "Customers" at bounding box center [610, 78] width 153 height 23
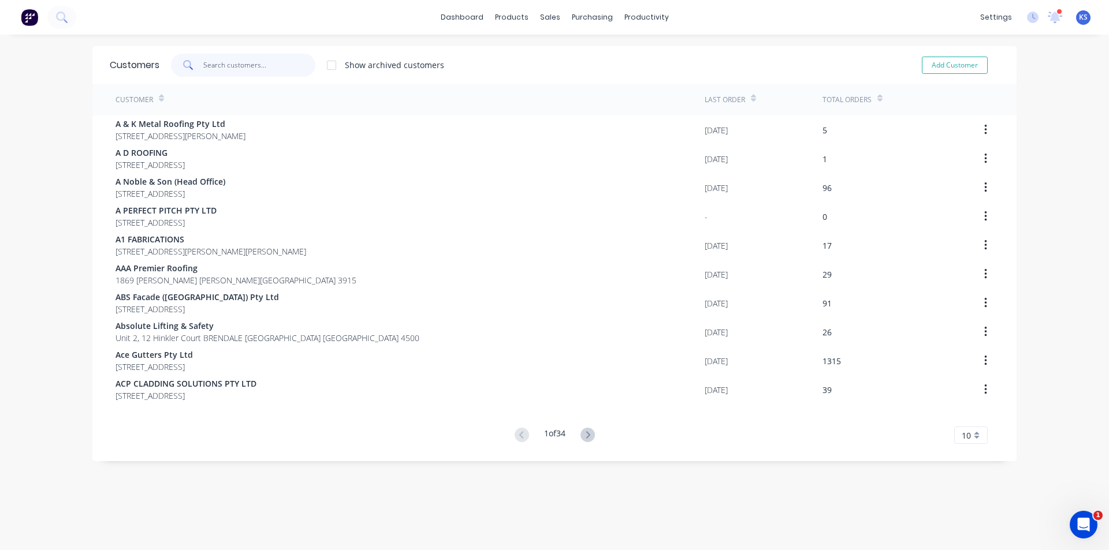
click at [264, 62] on input "text" at bounding box center [259, 65] width 113 height 23
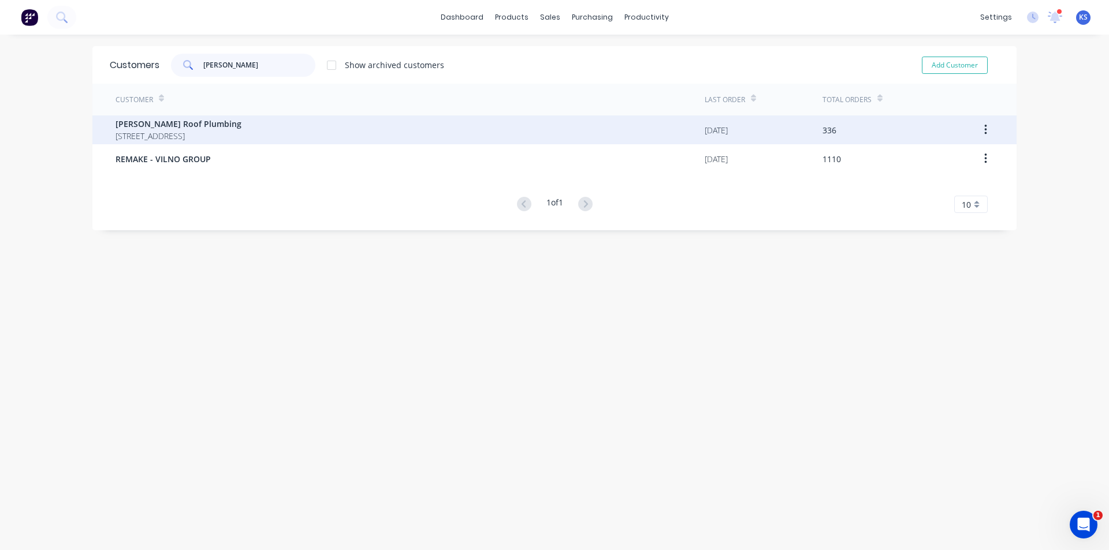
type input "[PERSON_NAME]"
click at [189, 129] on span "[PERSON_NAME] Roof Plumbing" at bounding box center [179, 124] width 126 height 12
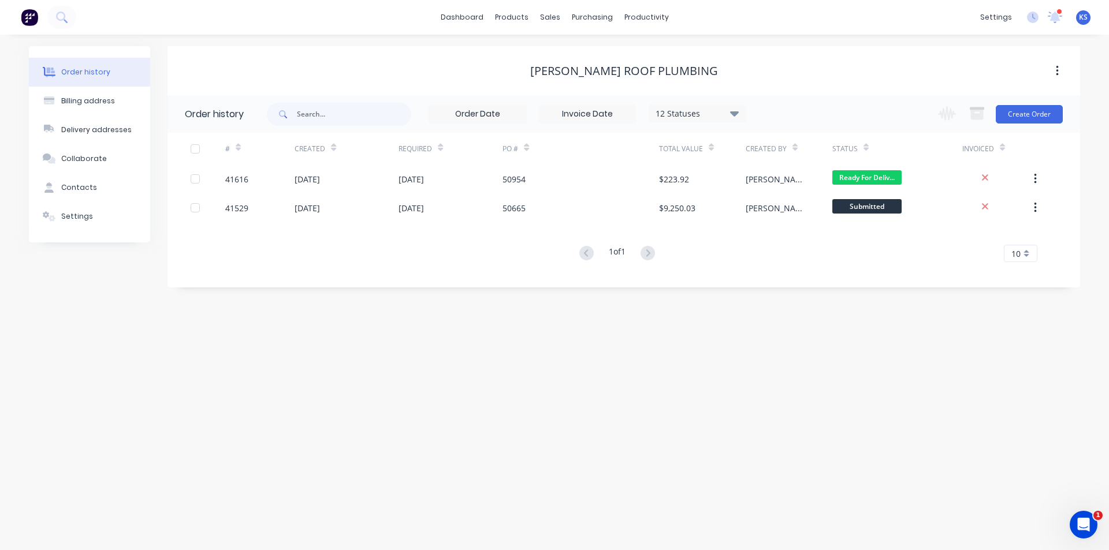
click at [713, 116] on div "12 Statuses" at bounding box center [697, 113] width 97 height 13
click at [792, 247] on label at bounding box center [792, 247] width 0 height 0
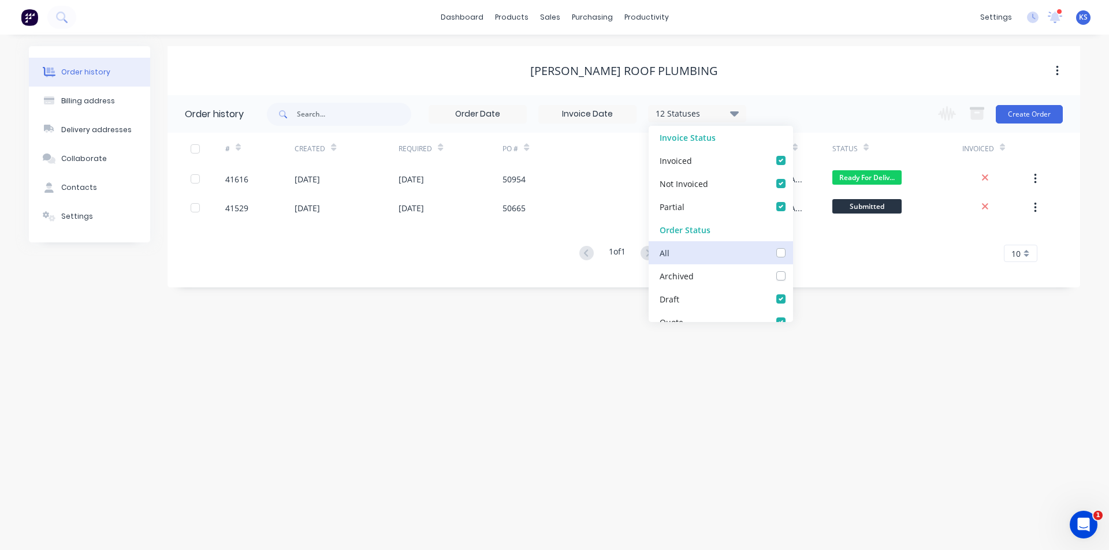
click at [792, 253] on input "checkbox" at bounding box center [796, 252] width 9 height 11
checkbox input "true"
click at [828, 96] on div "13 Statuses Invoice Status Invoiced Not Invoiced Partial Order Status All Archi…" at bounding box center [673, 114] width 813 height 38
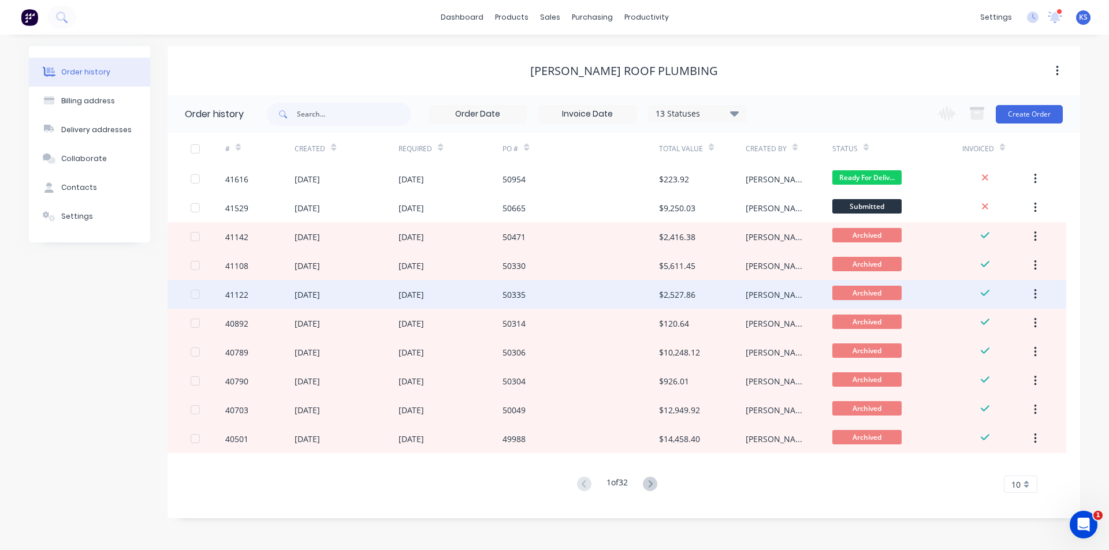
click at [567, 308] on div "50335" at bounding box center [580, 294] width 156 height 29
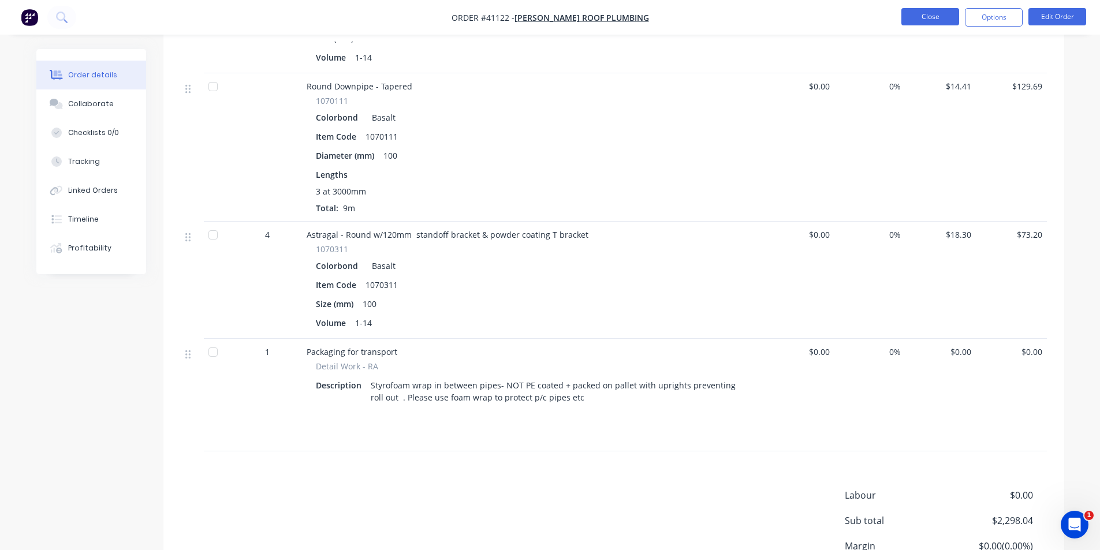
scroll to position [924, 0]
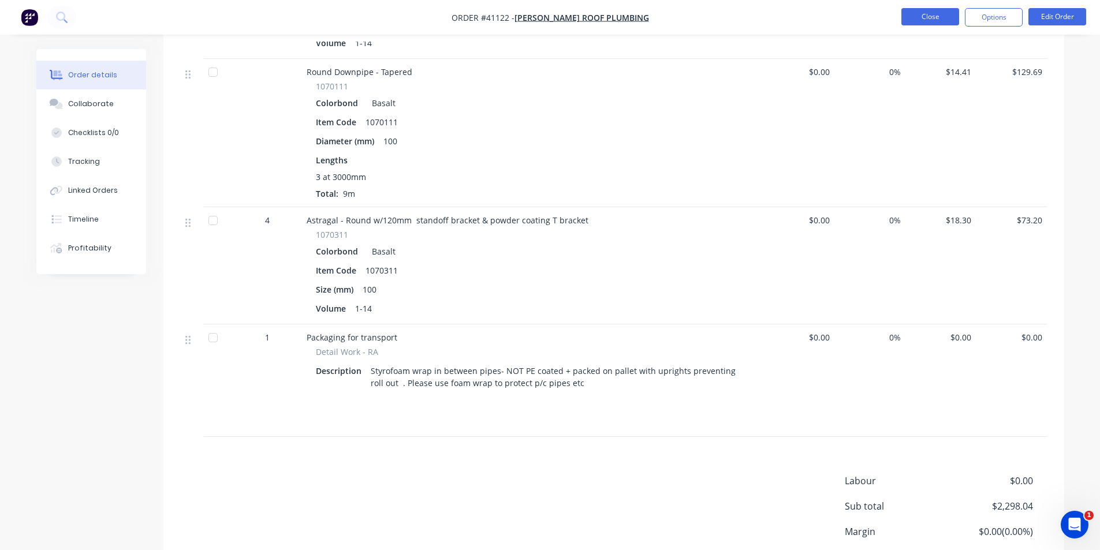
click at [936, 18] on button "Close" at bounding box center [931, 16] width 58 height 17
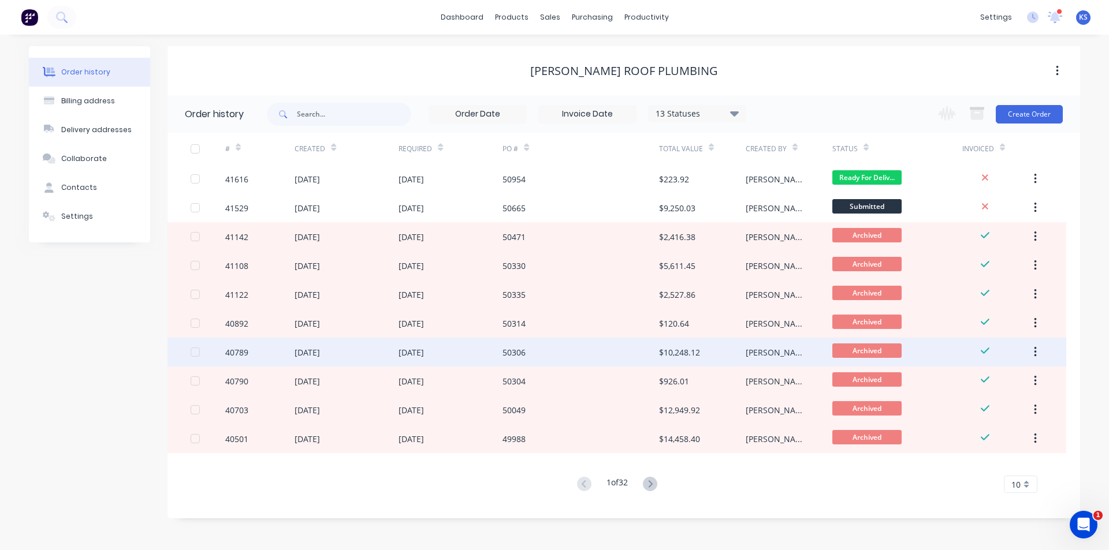
click at [552, 350] on div "50306" at bounding box center [580, 352] width 156 height 29
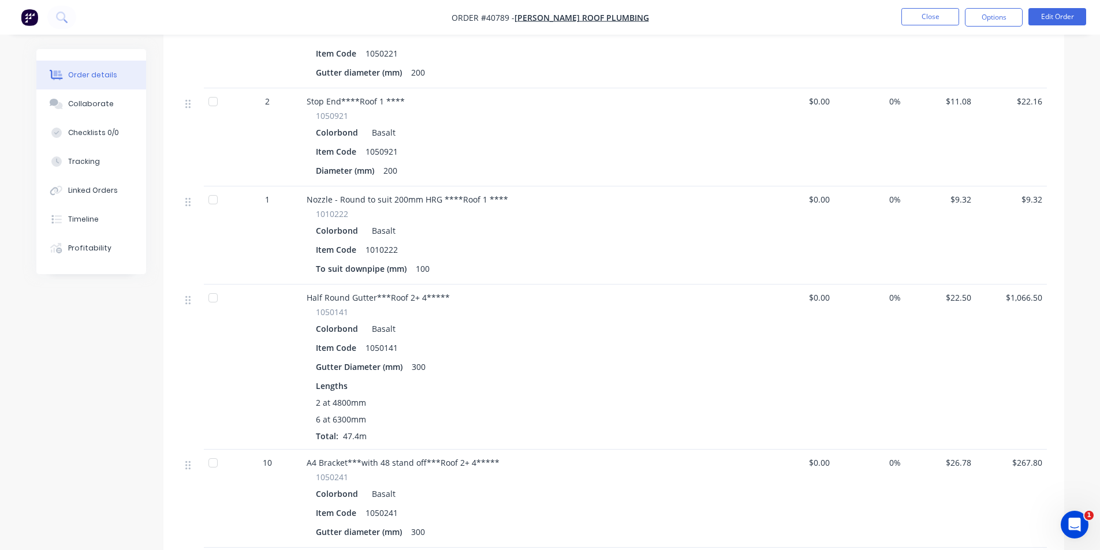
scroll to position [578, 0]
click at [924, 13] on button "Close" at bounding box center [931, 16] width 58 height 17
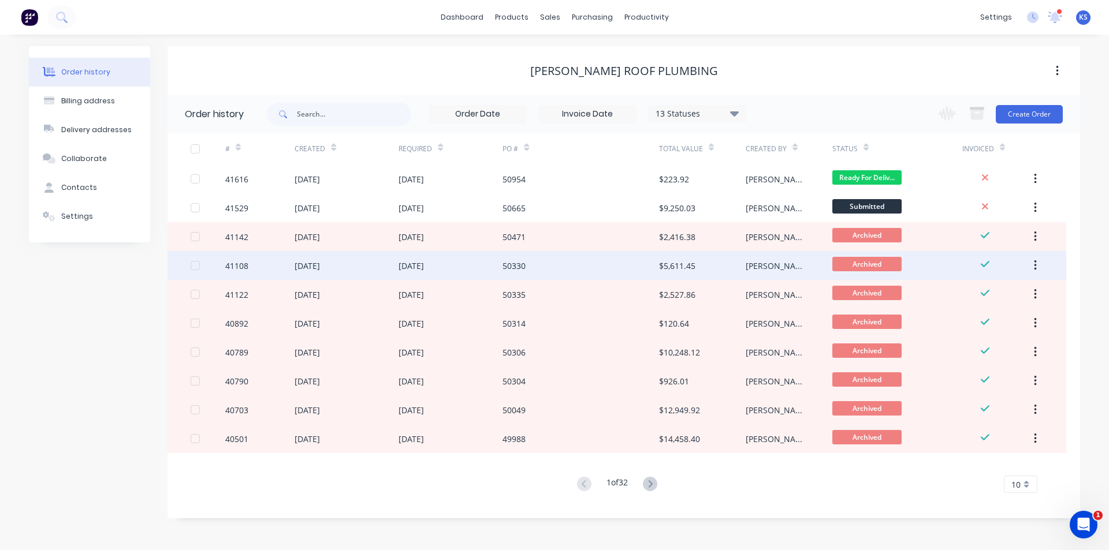
click at [528, 260] on div "50330" at bounding box center [580, 265] width 156 height 29
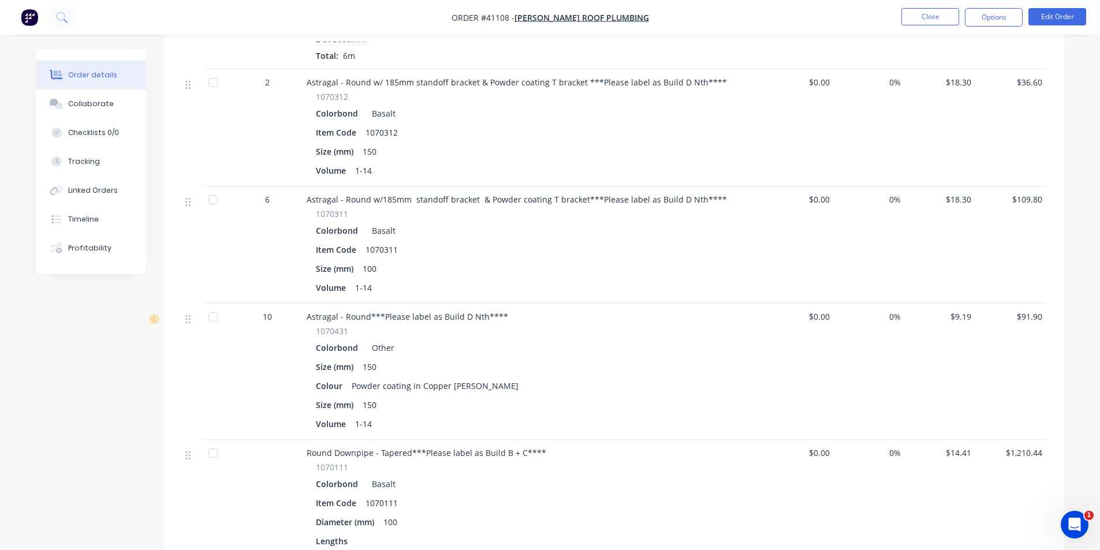
scroll to position [866, 0]
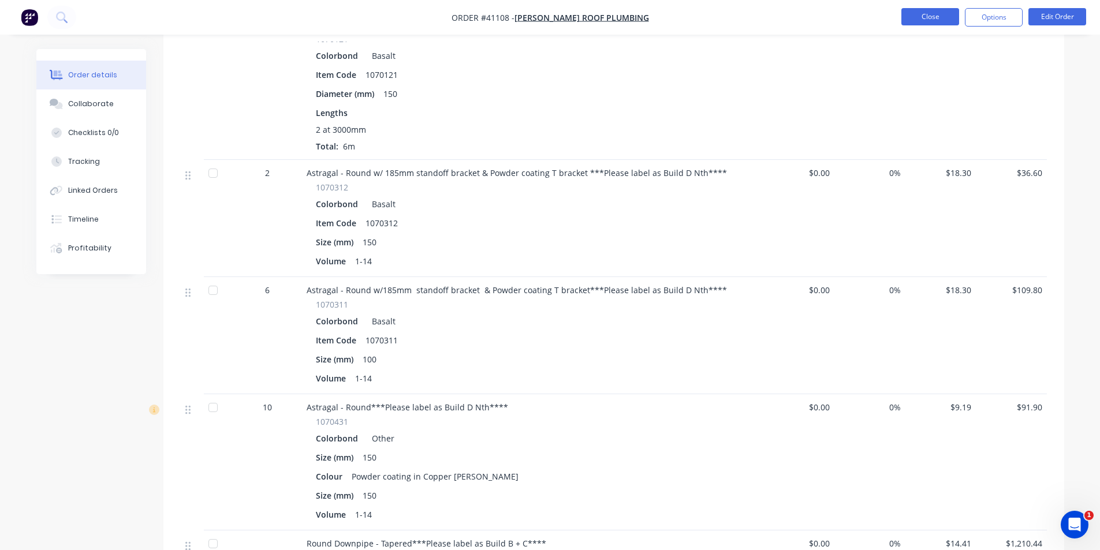
click at [927, 12] on button "Close" at bounding box center [931, 16] width 58 height 17
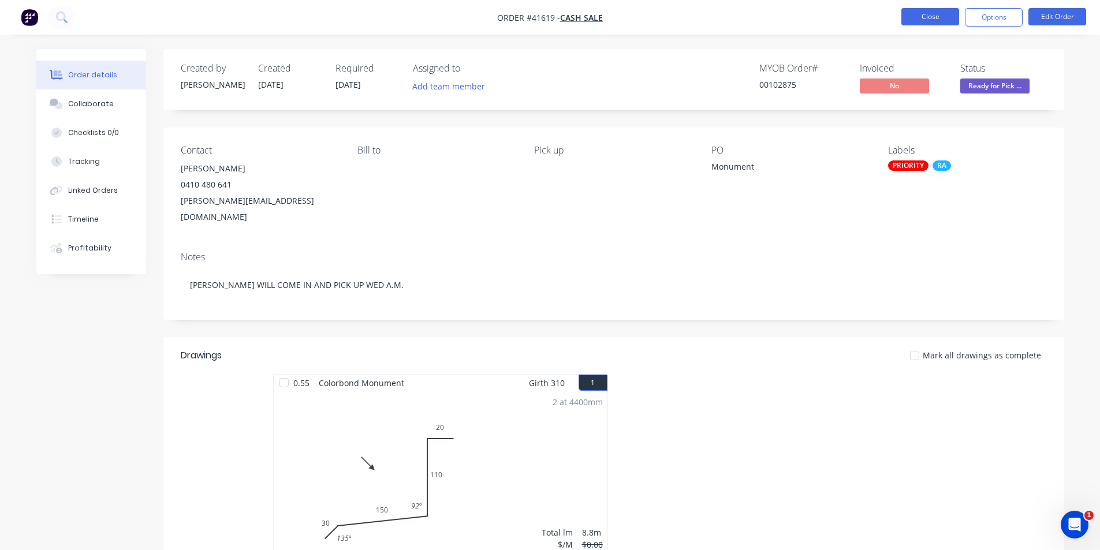
click at [924, 10] on button "Close" at bounding box center [931, 16] width 58 height 17
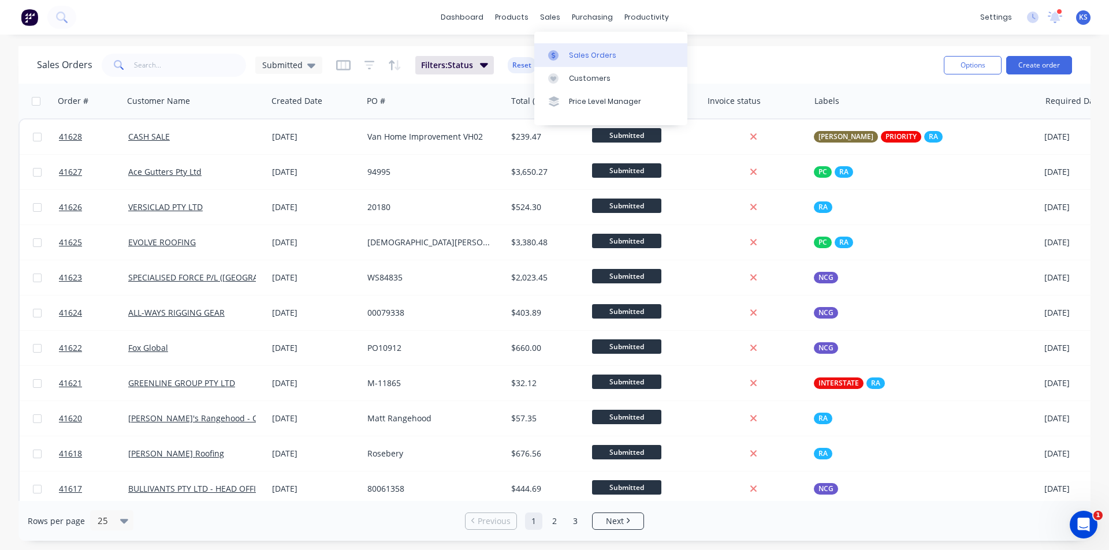
click at [574, 55] on div "Sales Orders" at bounding box center [592, 55] width 47 height 10
click at [515, 64] on button "Reset" at bounding box center [522, 65] width 28 height 16
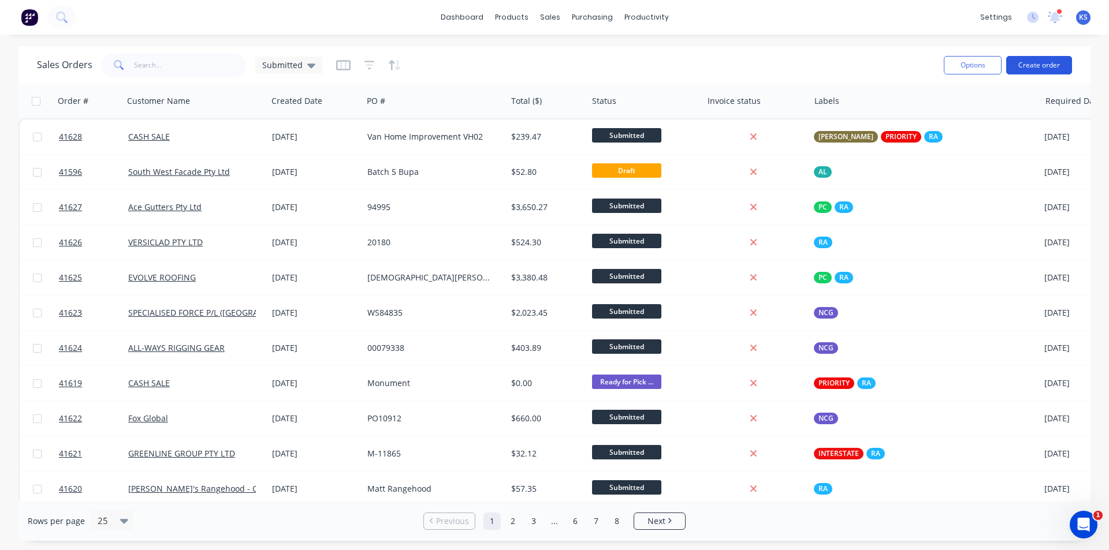
click at [1038, 63] on button "Create order" at bounding box center [1039, 65] width 66 height 18
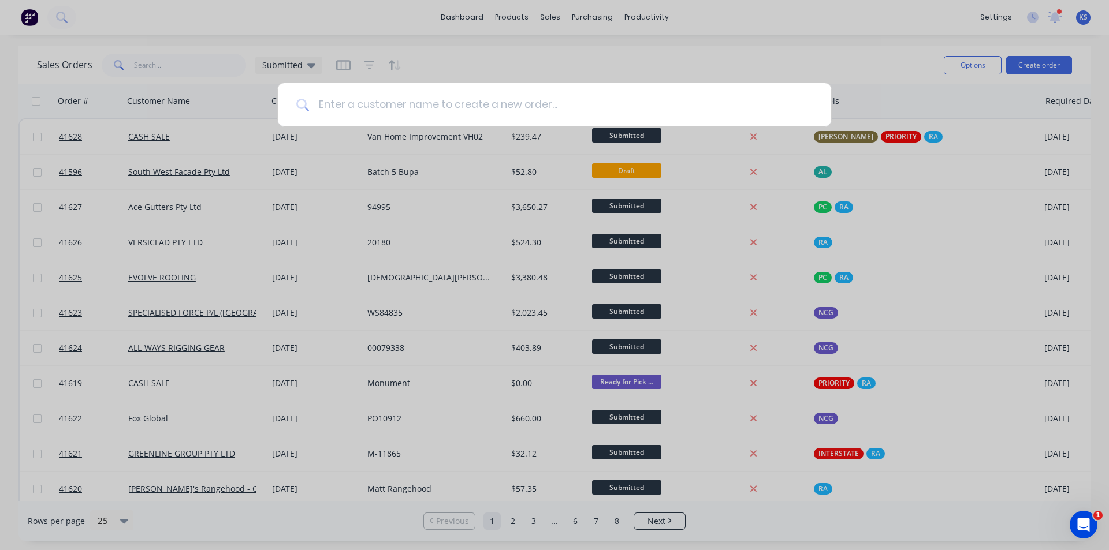
click at [479, 103] on input at bounding box center [561, 104] width 504 height 43
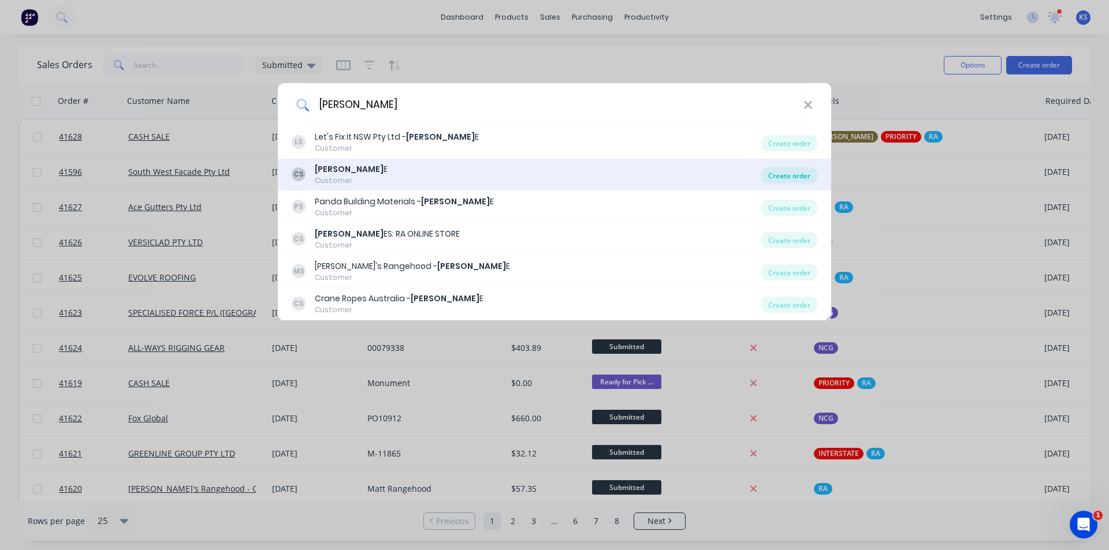
type input "CASH SAL"
click at [784, 173] on div "Create order" at bounding box center [789, 175] width 56 height 16
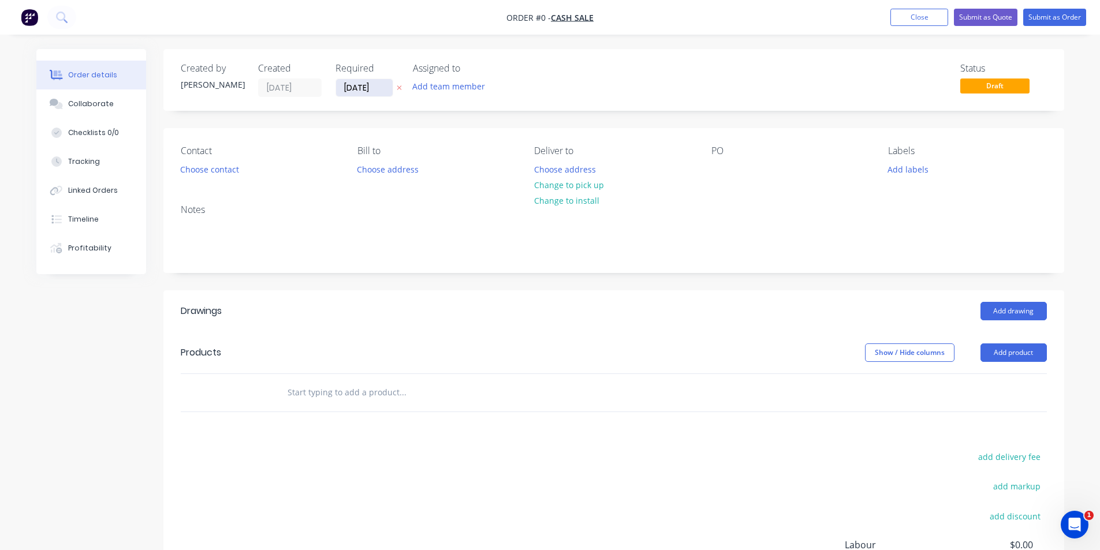
click at [366, 90] on input "[DATE]" at bounding box center [364, 87] width 57 height 17
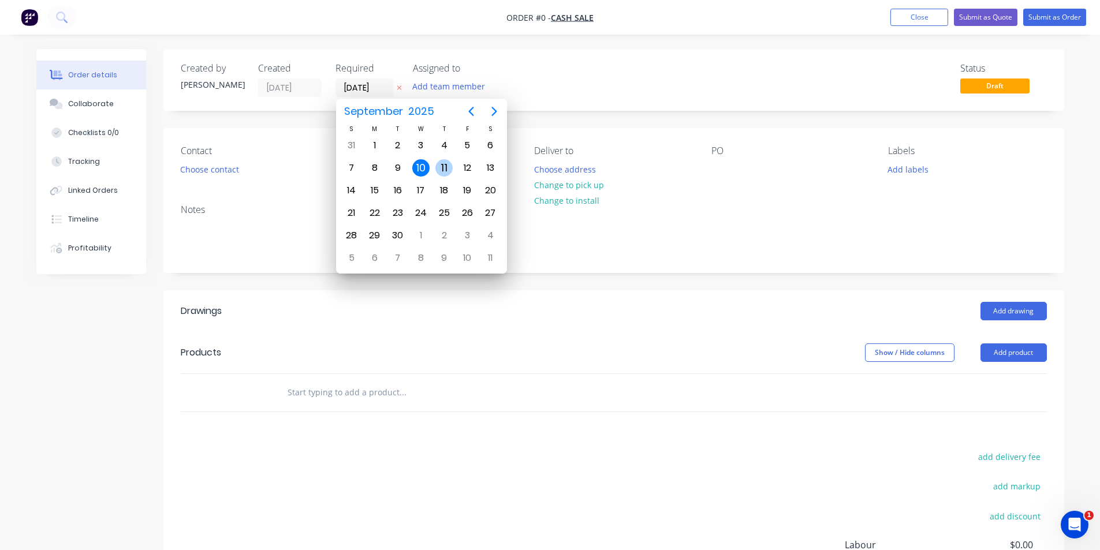
click at [443, 169] on div "11" at bounding box center [443, 167] width 17 height 17
type input "[DATE]"
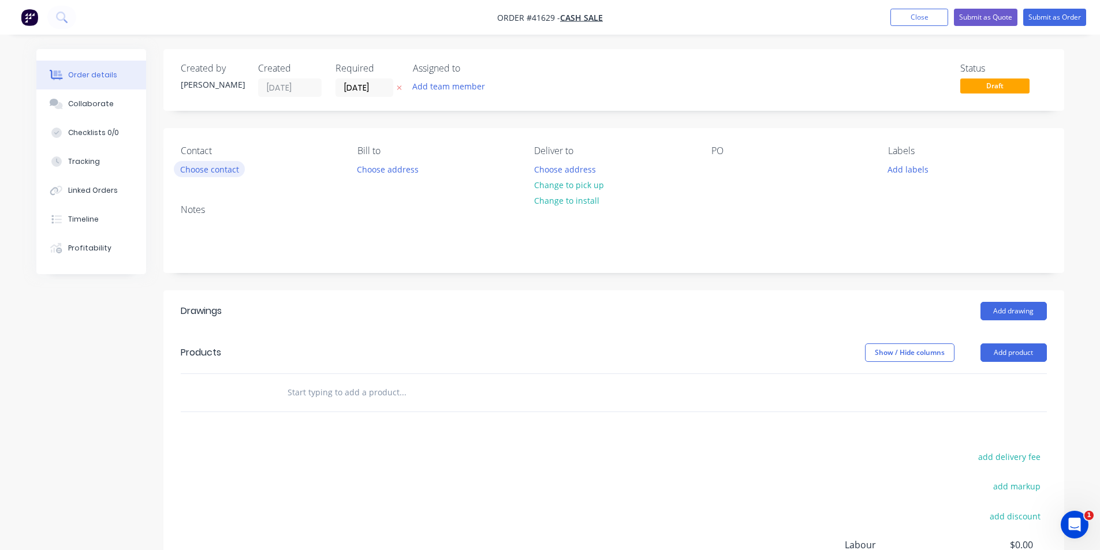
click at [210, 171] on button "Choose contact" at bounding box center [209, 169] width 71 height 16
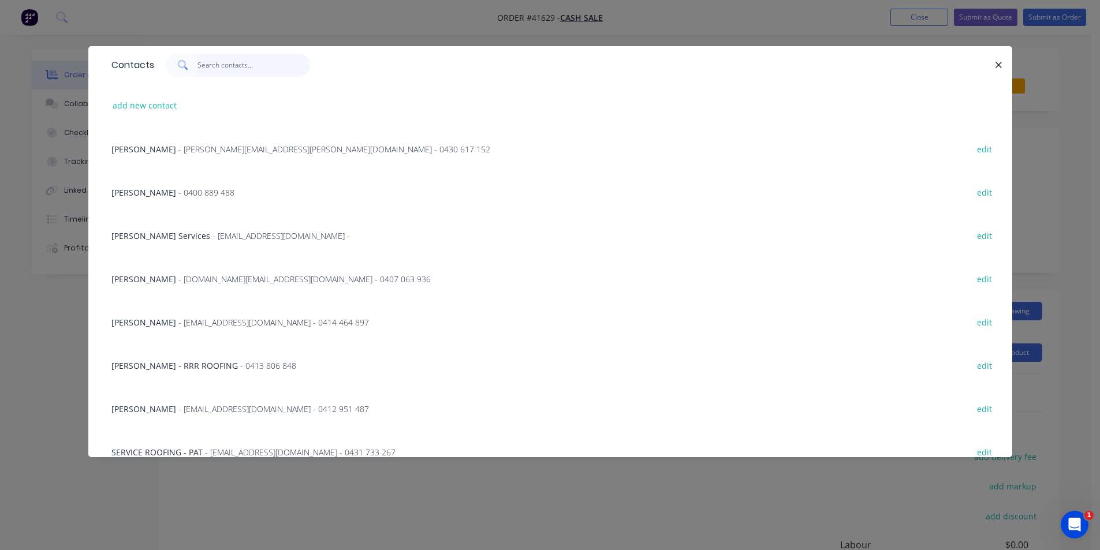
click at [258, 63] on input "text" at bounding box center [254, 65] width 113 height 23
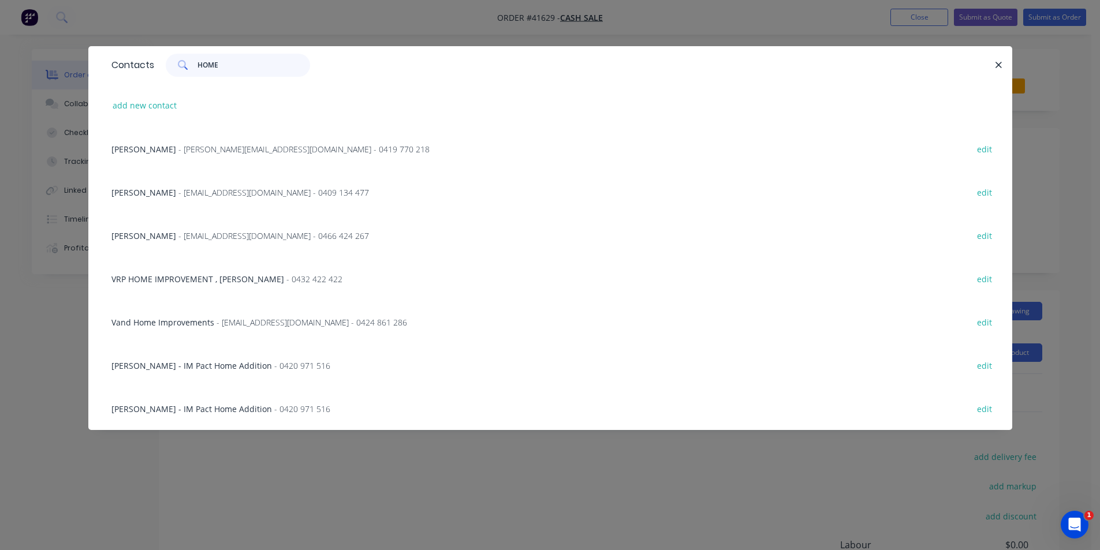
type input "HOME"
click at [205, 365] on span "Nhan - IM Pact Home Addition" at bounding box center [191, 365] width 161 height 11
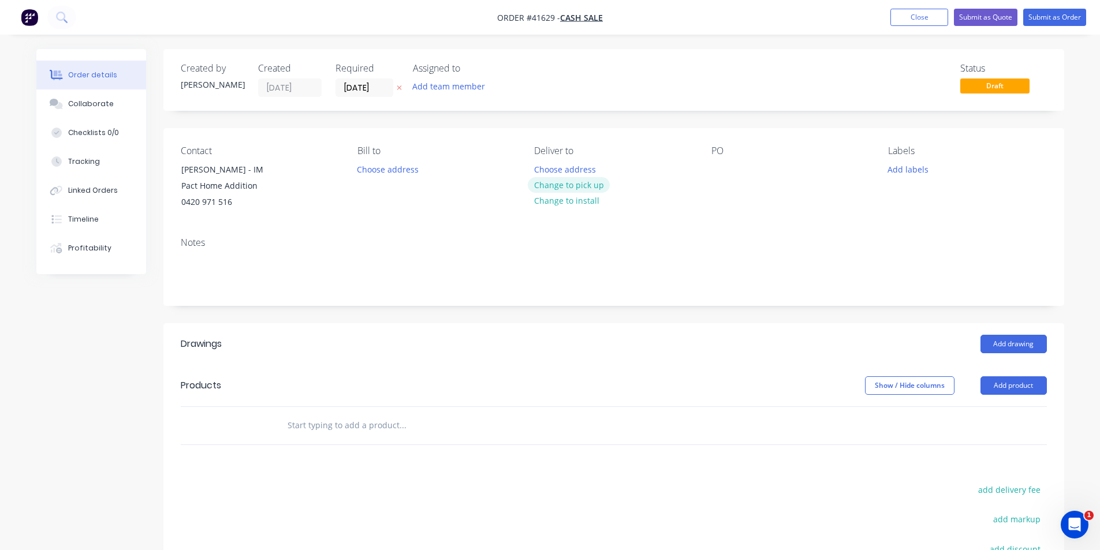
click at [556, 184] on button "Change to pick up" at bounding box center [569, 185] width 82 height 16
click at [723, 167] on div at bounding box center [721, 169] width 18 height 17
click at [878, 168] on div "Contact Nhan - IM Pact Home Addition 0420 971 516 Bill to Choose address Pick u…" at bounding box center [613, 178] width 901 height 100
click at [926, 177] on button "Add labels" at bounding box center [908, 169] width 53 height 16
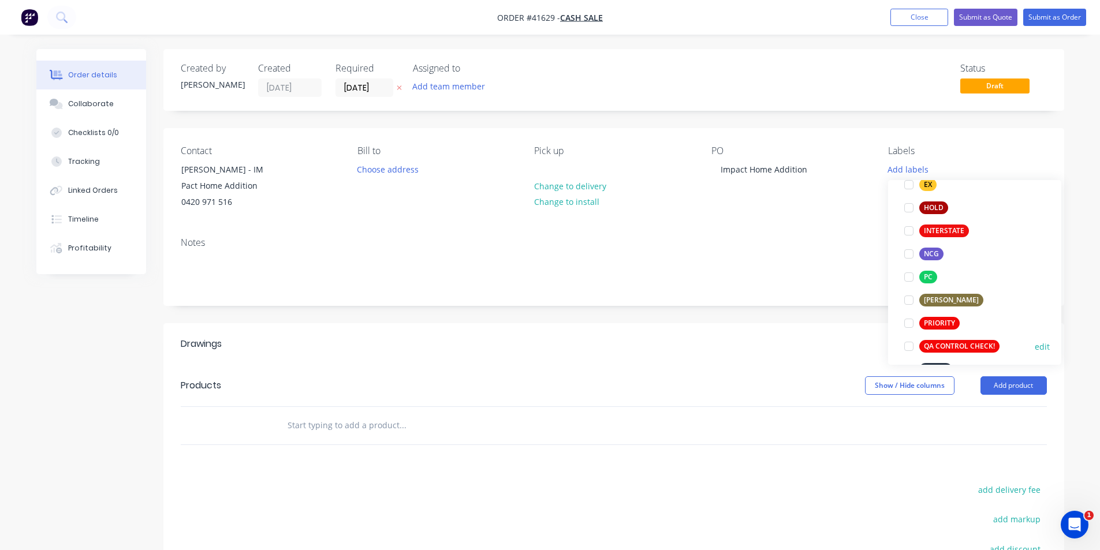
scroll to position [231, 0]
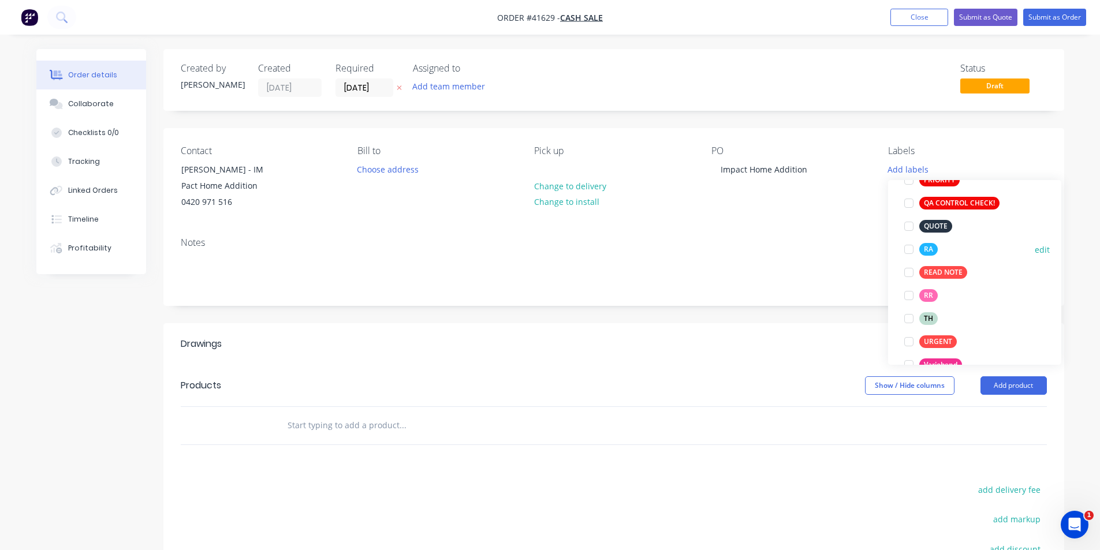
click at [909, 251] on div at bounding box center [909, 249] width 23 height 23
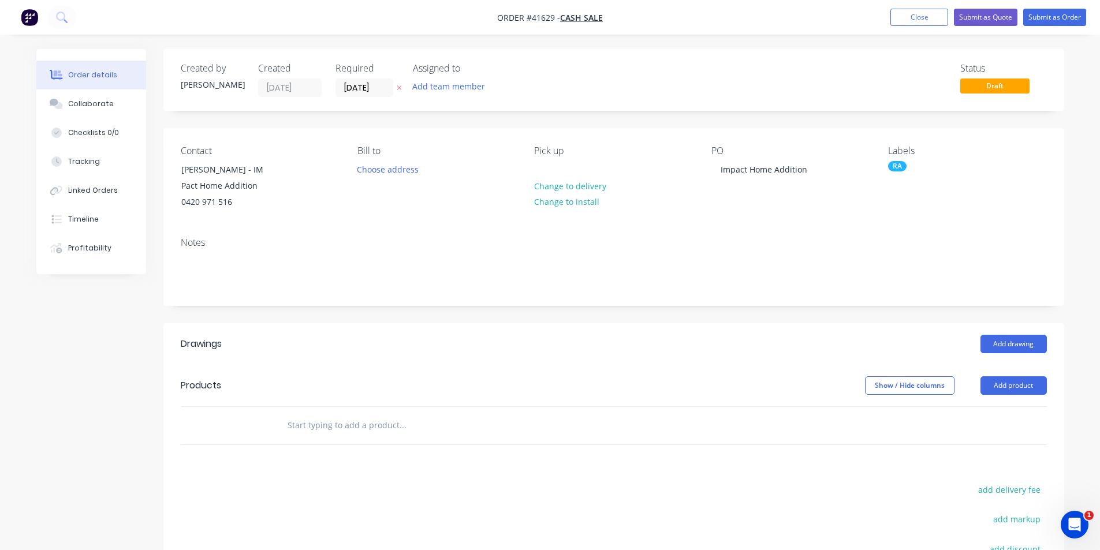
click at [756, 336] on div "Add drawing" at bounding box center [705, 344] width 682 height 18
click at [1010, 344] on button "Add drawing" at bounding box center [1014, 344] width 66 height 18
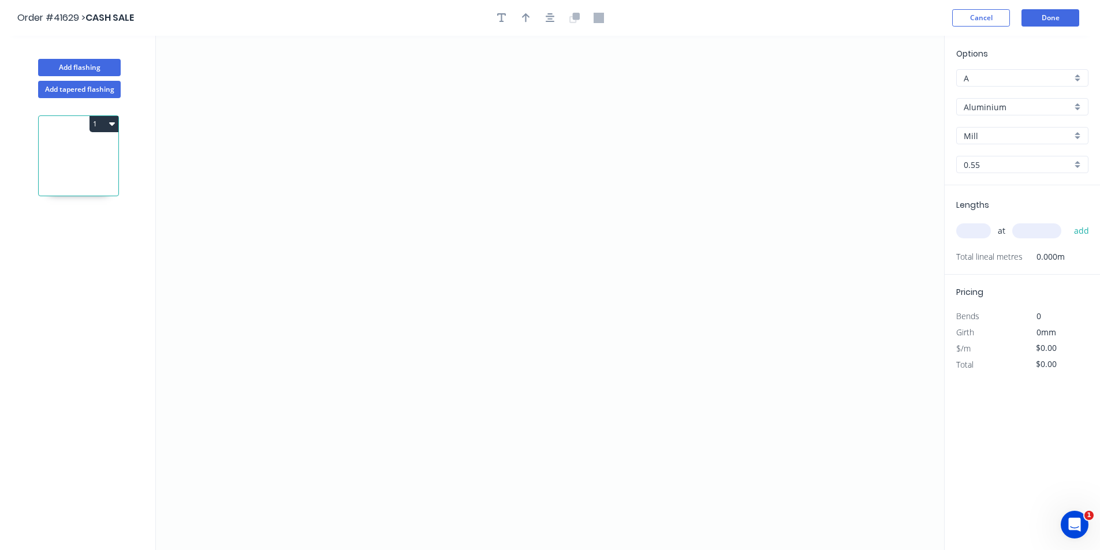
click at [991, 110] on input "Aluminium" at bounding box center [1018, 107] width 108 height 12
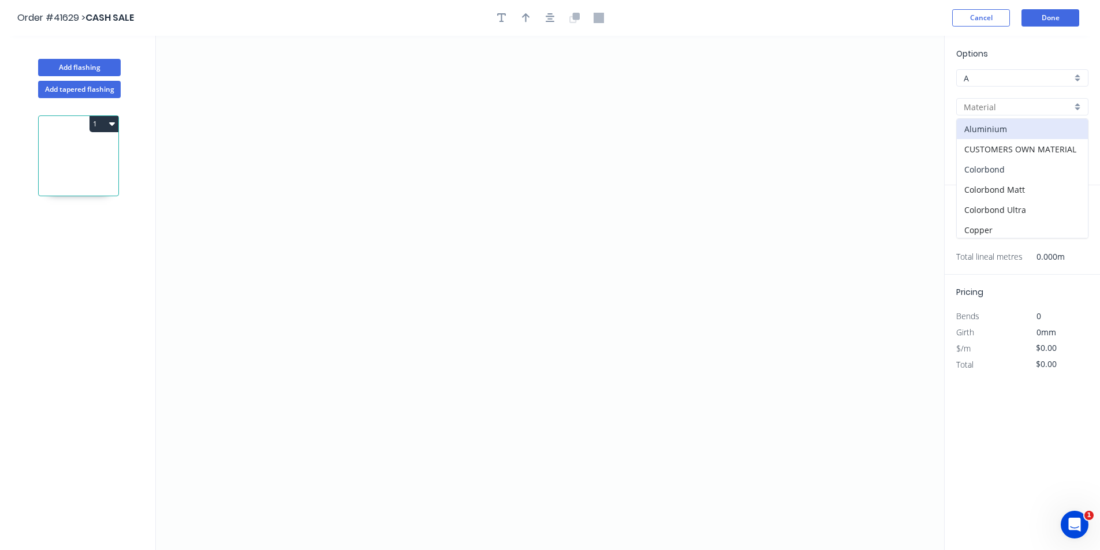
click at [1021, 164] on div "Colorbond" at bounding box center [1022, 169] width 131 height 20
type input "Colorbond"
type input "Basalt"
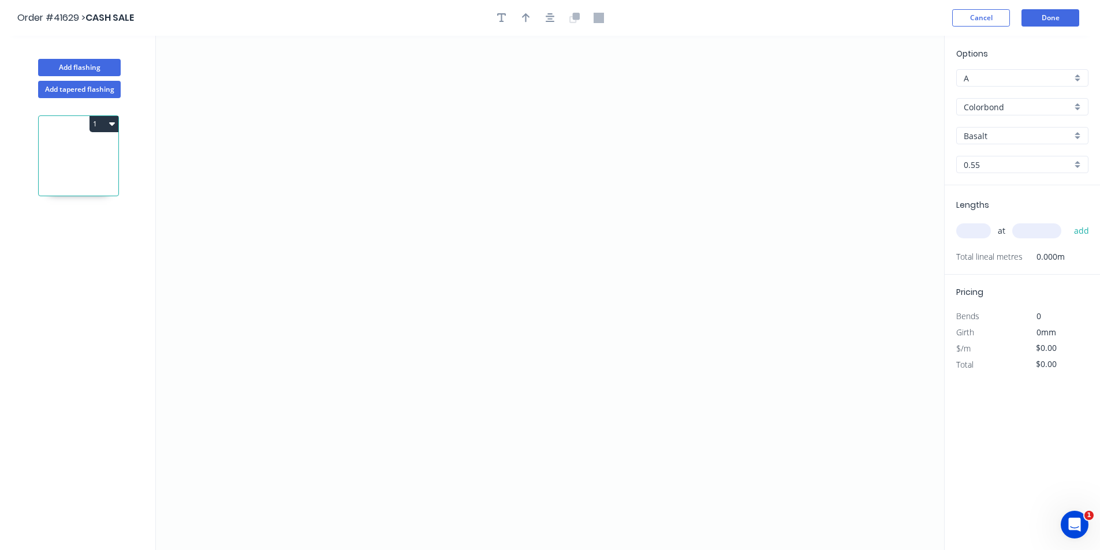
click at [996, 135] on input "Basalt" at bounding box center [1018, 136] width 108 height 12
click at [1014, 170] on div "Monument" at bounding box center [1022, 169] width 131 height 20
type input "Monument"
click at [976, 224] on input "text" at bounding box center [973, 231] width 35 height 15
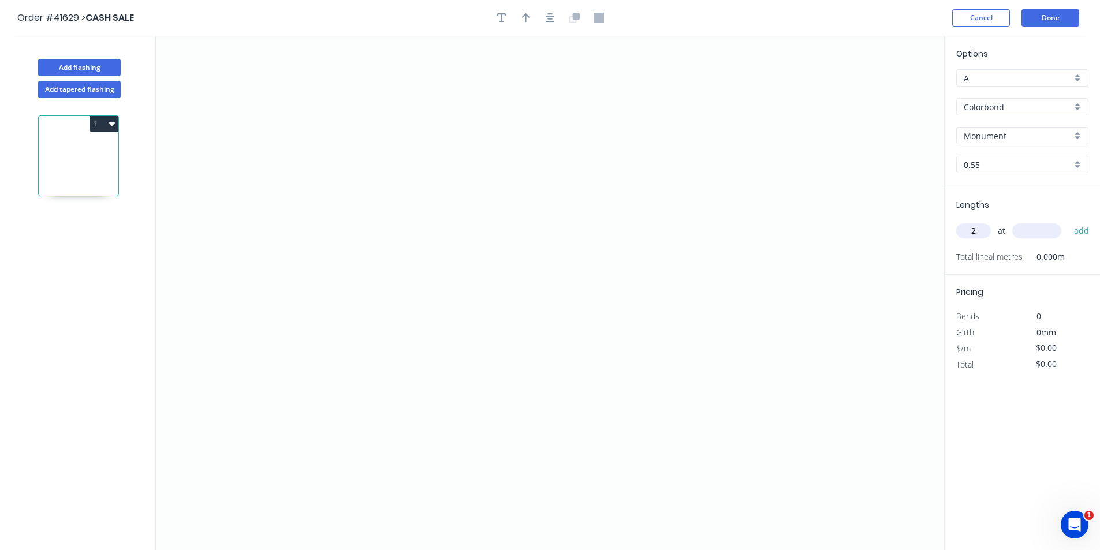
type input "2"
type input "4000"
click at [1068, 221] on button "add" at bounding box center [1081, 231] width 27 height 20
type input "3"
type input "2000"
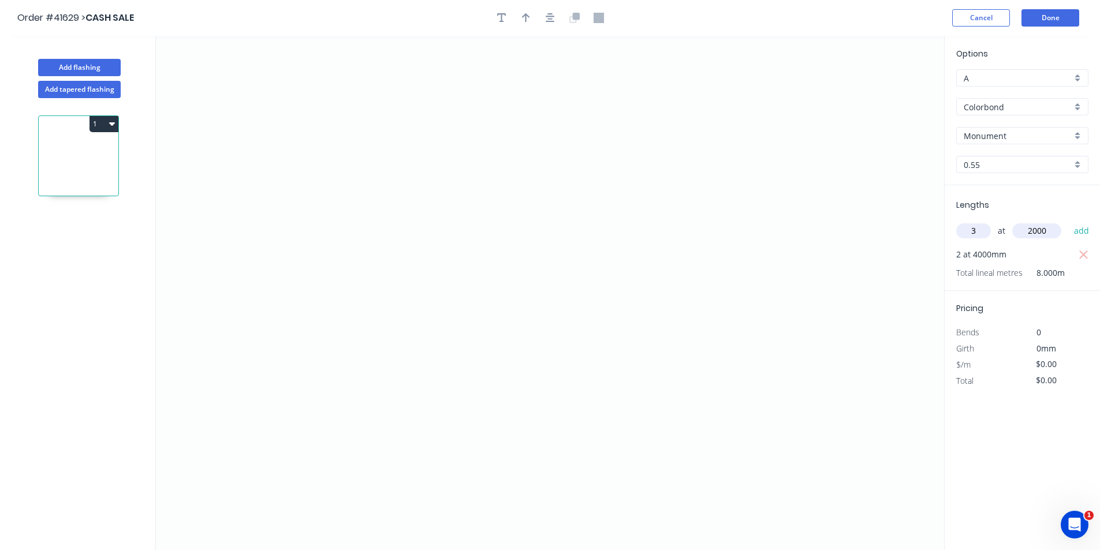
click at [1068, 221] on button "add" at bounding box center [1081, 231] width 27 height 20
click at [381, 308] on icon "0" at bounding box center [550, 293] width 788 height 515
click at [381, 247] on icon at bounding box center [381, 278] width 0 height 62
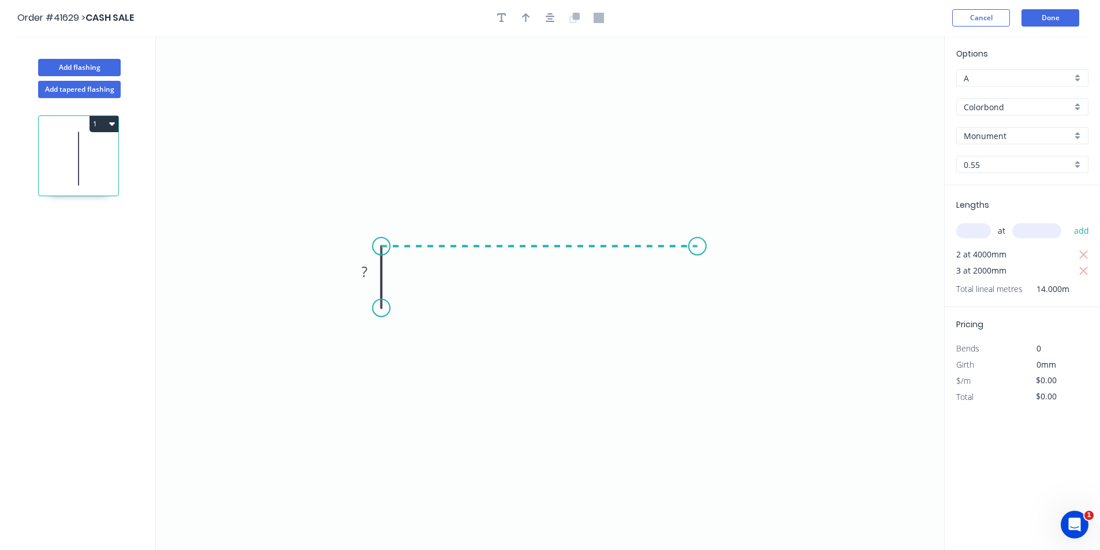
click at [698, 250] on icon "0 ?" at bounding box center [550, 293] width 788 height 515
click at [697, 312] on icon "0 ? ?" at bounding box center [550, 293] width 788 height 515
click at [697, 312] on circle at bounding box center [697, 311] width 17 height 17
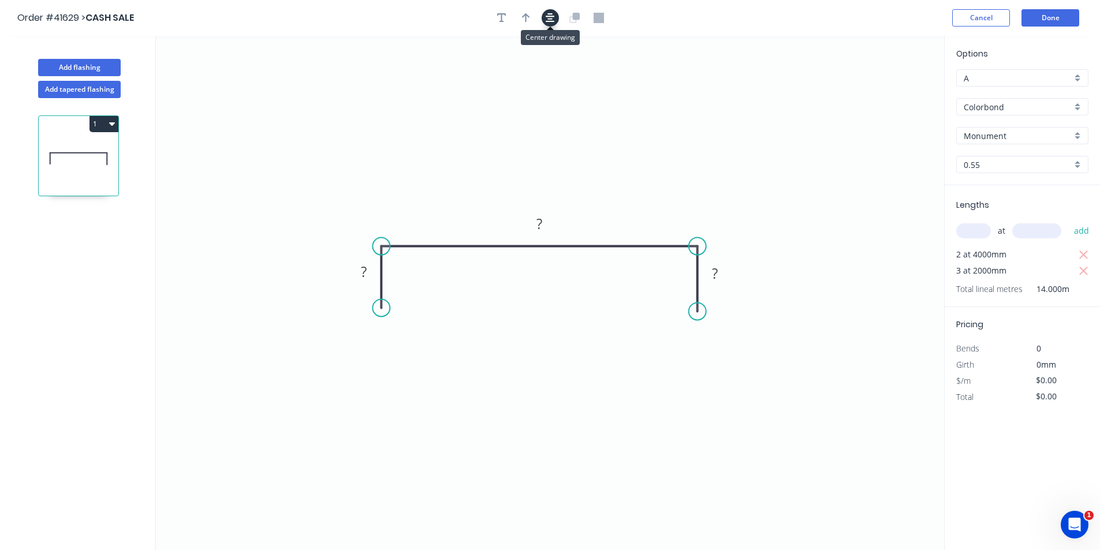
click at [553, 16] on icon "button" at bounding box center [550, 18] width 9 height 10
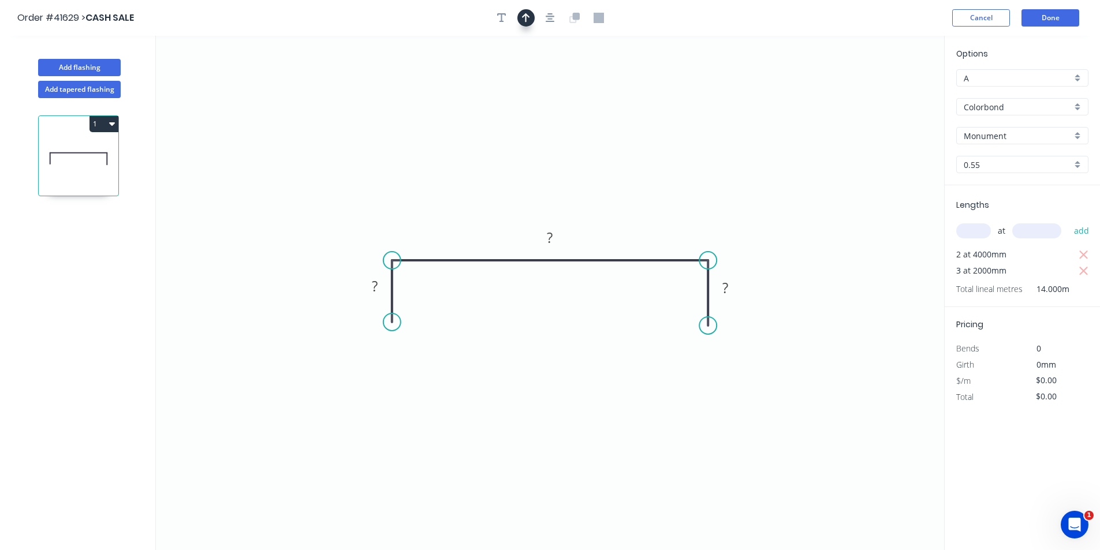
click at [532, 16] on button "button" at bounding box center [525, 17] width 17 height 17
drag, startPoint x: 887, startPoint y: 90, endPoint x: 662, endPoint y: 144, distance: 231.8
click at [802, 126] on icon at bounding box center [807, 108] width 10 height 37
click at [382, 287] on rect at bounding box center [374, 287] width 23 height 16
type input "$11.44"
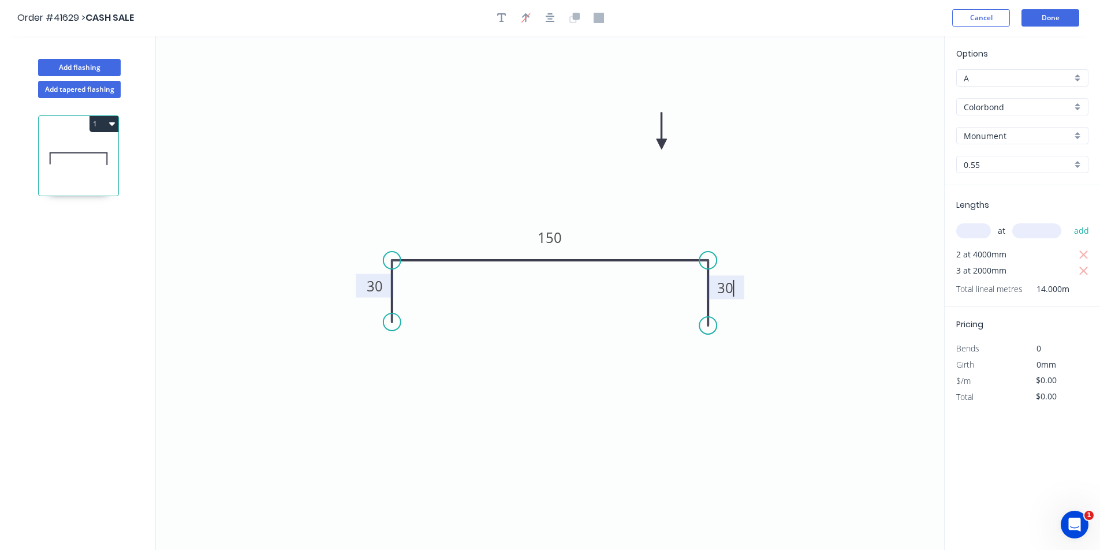
type input "$160.16"
click at [116, 66] on button "Add flashing" at bounding box center [79, 67] width 83 height 17
type input "$0.00"
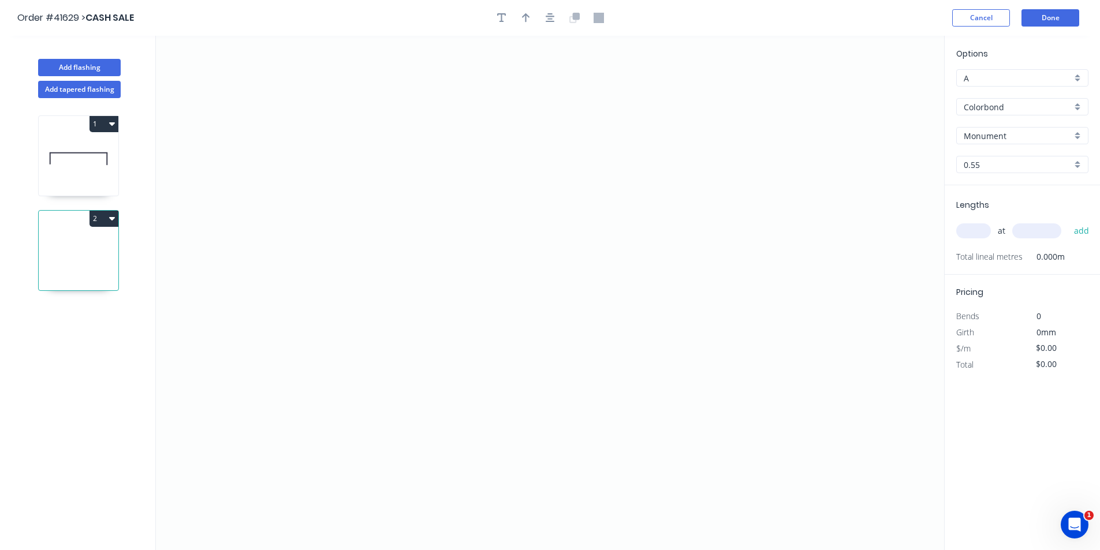
click at [985, 231] on input "text" at bounding box center [973, 231] width 35 height 15
type input "1"
type input "4500"
click at [1068, 221] on button "add" at bounding box center [1081, 231] width 27 height 20
click at [379, 360] on icon "0" at bounding box center [550, 293] width 788 height 515
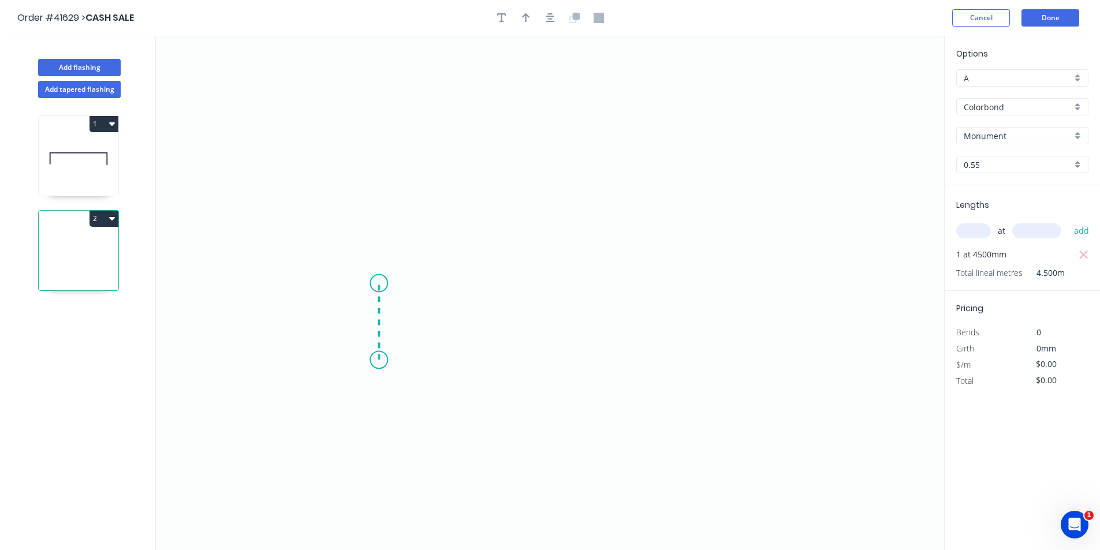
click at [378, 284] on icon "0" at bounding box center [550, 293] width 788 height 515
click at [714, 279] on icon "0 ?" at bounding box center [550, 293] width 788 height 515
click at [720, 185] on icon "0 ? ?" at bounding box center [550, 293] width 788 height 515
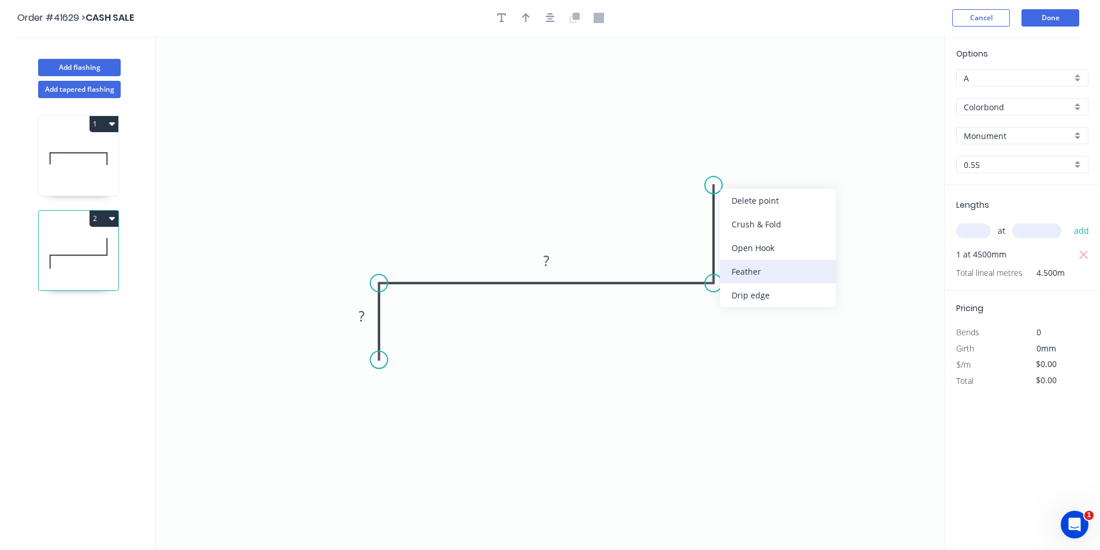
click at [768, 282] on div "Feather" at bounding box center [778, 272] width 116 height 24
click at [771, 223] on div "Flip bend" at bounding box center [775, 219] width 116 height 24
click at [552, 15] on icon "button" at bounding box center [550, 18] width 9 height 10
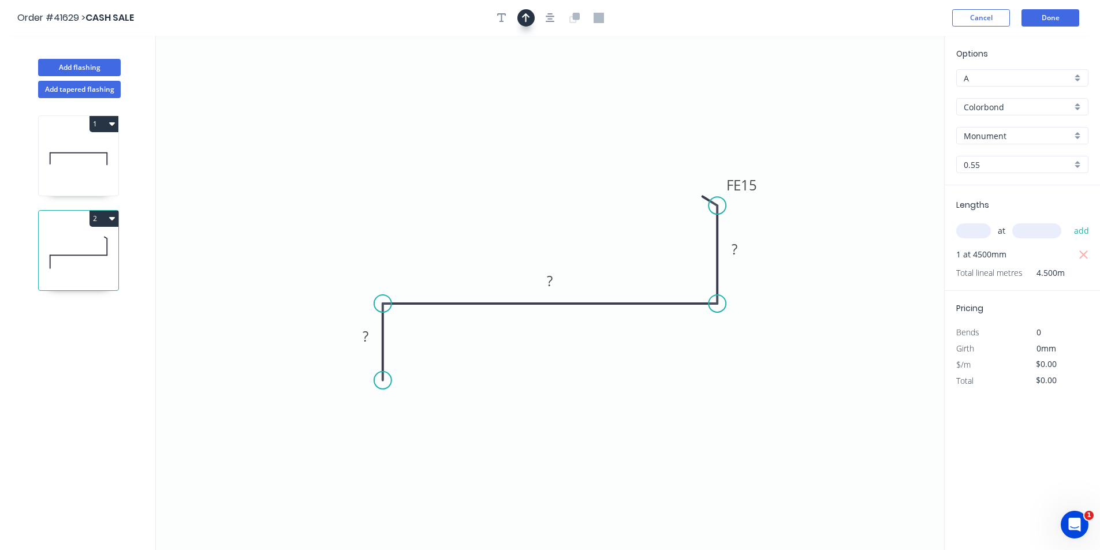
click at [524, 14] on icon "button" at bounding box center [526, 17] width 8 height 9
drag, startPoint x: 887, startPoint y: 90, endPoint x: 535, endPoint y: 190, distance: 365.7
click at [535, 190] on icon at bounding box center [535, 176] width 10 height 37
click at [374, 334] on rect at bounding box center [365, 337] width 23 height 16
type input "$15.54"
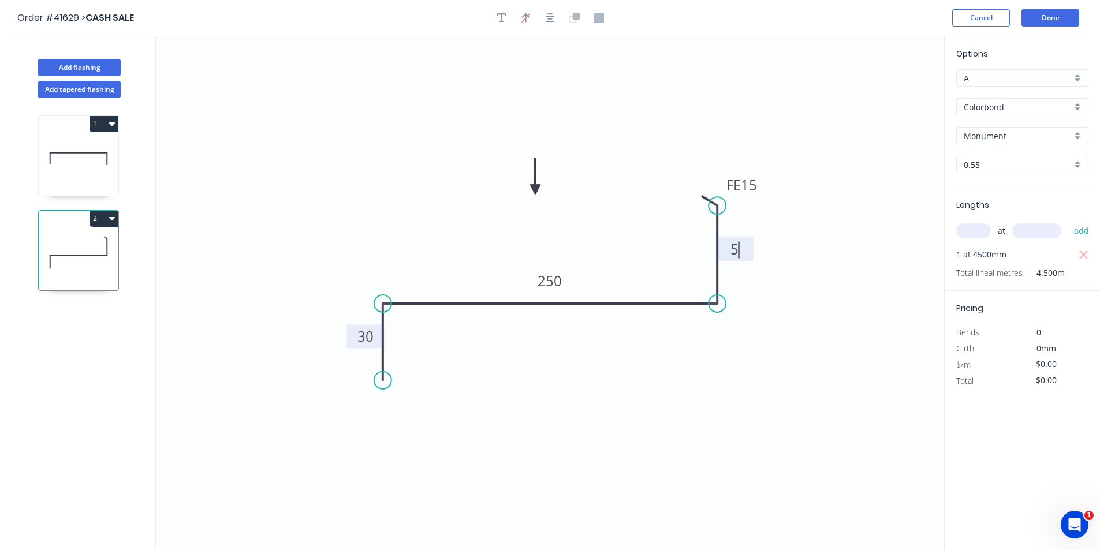
type input "$69.93"
click at [98, 72] on button "Add flashing" at bounding box center [79, 67] width 83 height 17
type input "$0.00"
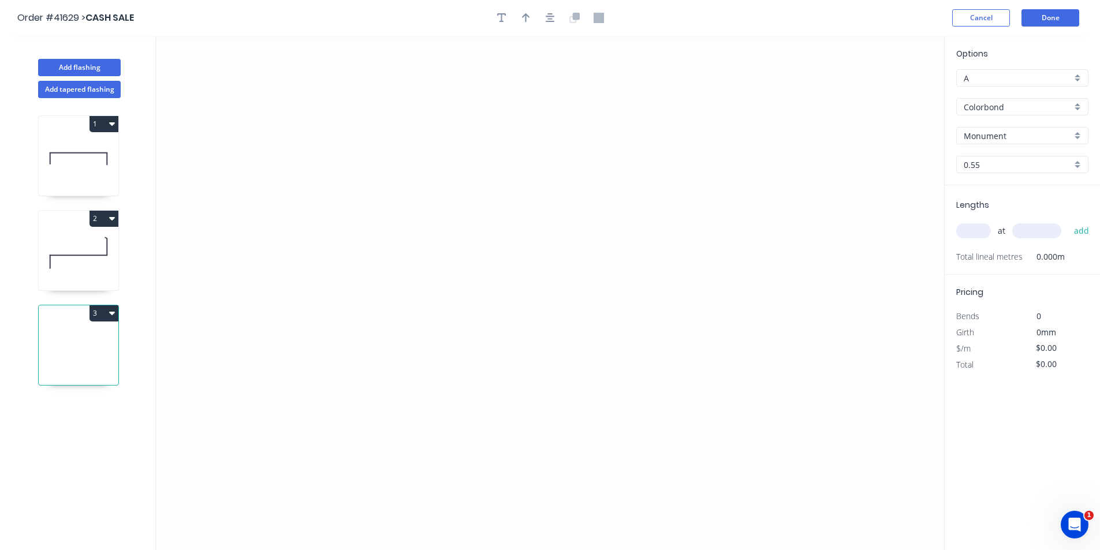
click at [1019, 139] on input "Monument" at bounding box center [1018, 136] width 108 height 12
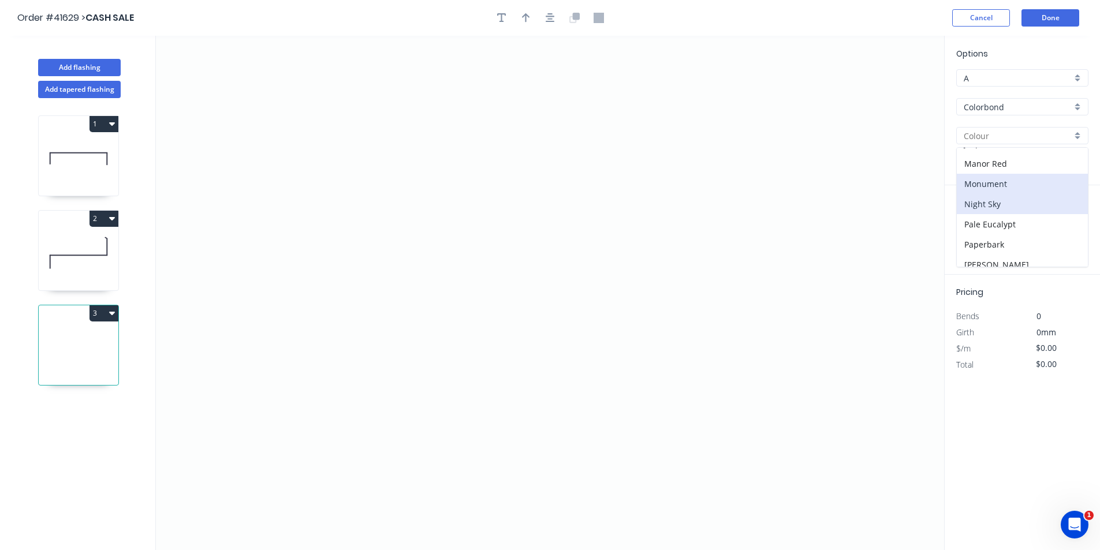
scroll to position [289, 0]
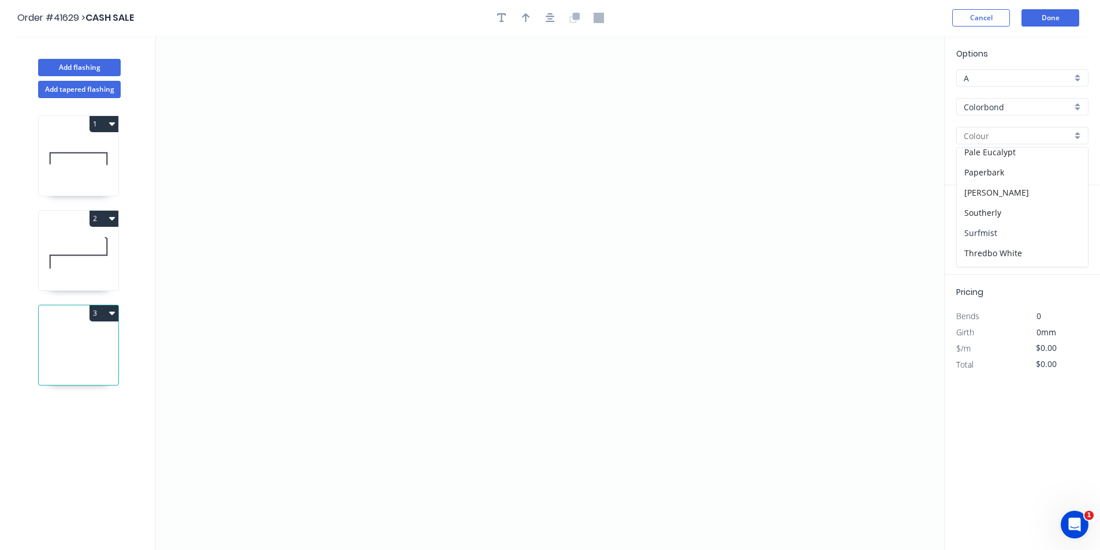
click at [1031, 236] on div "Surfmist" at bounding box center [1022, 233] width 131 height 20
type input "Surfmist"
click at [978, 233] on input "text" at bounding box center [973, 231] width 35 height 15
type input "2"
type input "4000"
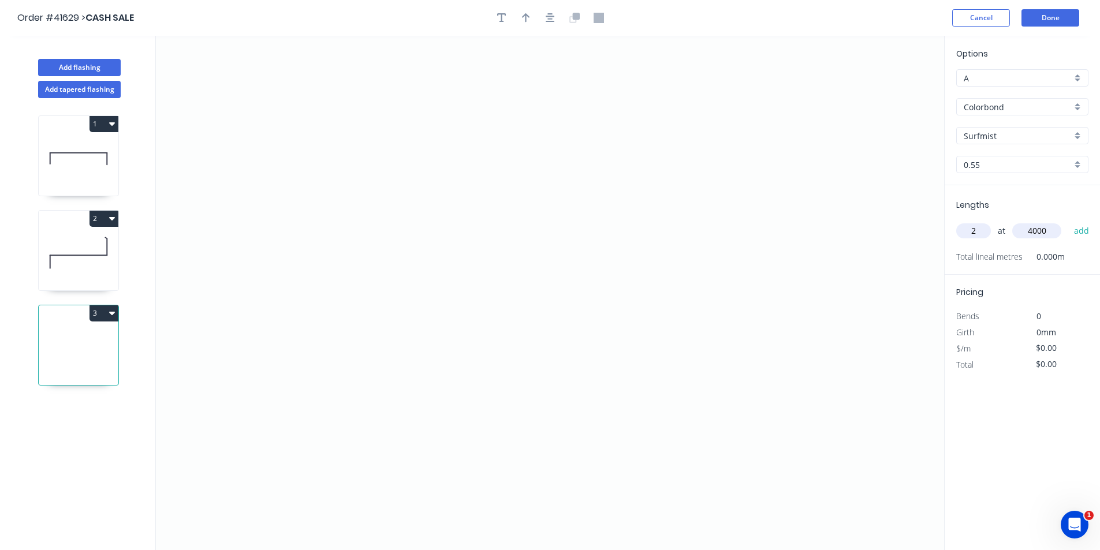
click at [1068, 221] on button "add" at bounding box center [1081, 231] width 27 height 20
type input "2"
type input "4500"
click at [1068, 221] on button "add" at bounding box center [1081, 231] width 27 height 20
type input "1"
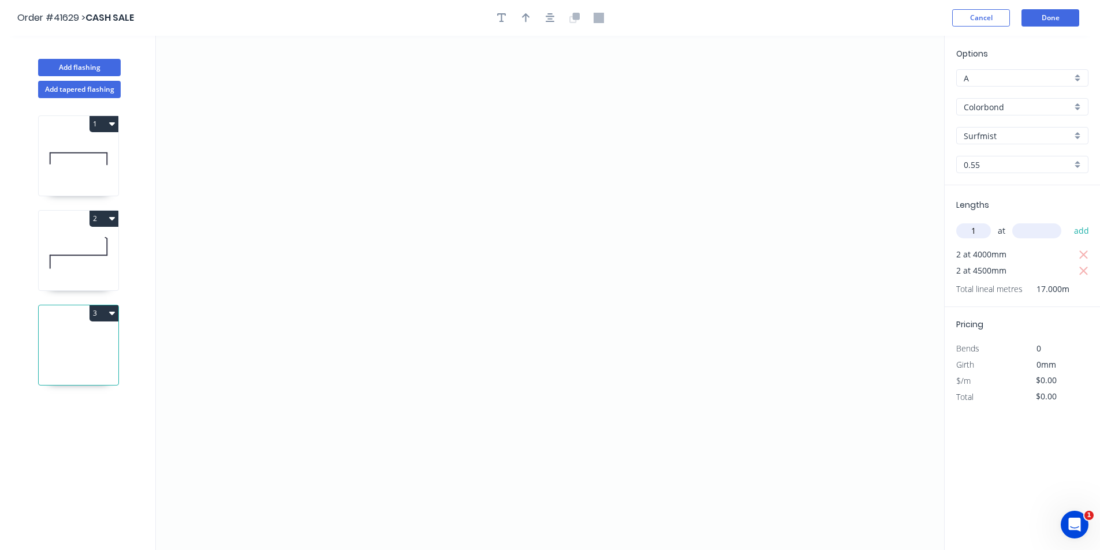
type input "3"
type input "5300"
click at [1068, 221] on button "add" at bounding box center [1081, 231] width 27 height 20
click at [375, 239] on icon "0" at bounding box center [550, 293] width 788 height 515
click at [328, 239] on icon "0" at bounding box center [550, 293] width 788 height 515
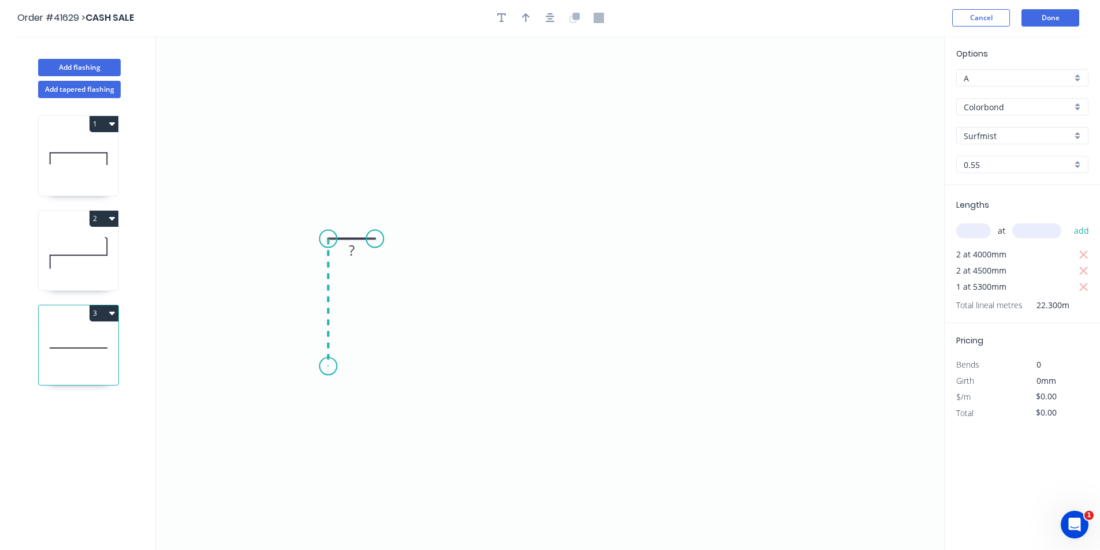
click at [334, 366] on icon "0 ?" at bounding box center [550, 293] width 788 height 515
click at [543, 369] on icon "0 ? ?" at bounding box center [550, 293] width 788 height 515
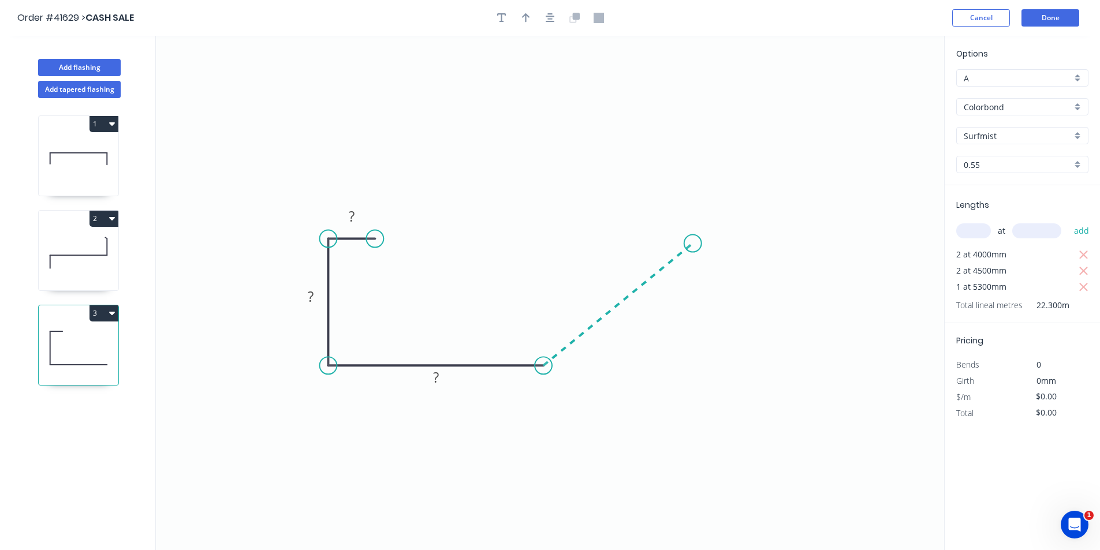
click at [693, 244] on icon "0 ? ? ?" at bounding box center [550, 293] width 788 height 515
click at [696, 133] on icon "0 ? ? ? ? ? º" at bounding box center [550, 293] width 788 height 515
click at [646, 133] on icon at bounding box center [669, 133] width 47 height 0
click at [644, 162] on icon "0 ? ? ? ? ? ? ? º ? º" at bounding box center [550, 293] width 788 height 515
click at [644, 162] on circle at bounding box center [644, 161] width 17 height 17
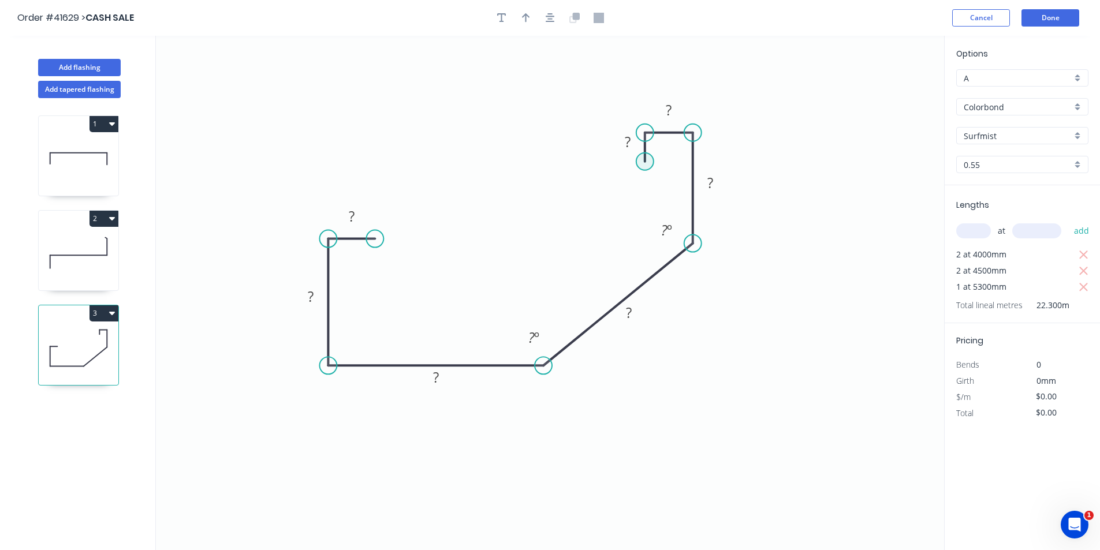
click at [644, 162] on circle at bounding box center [644, 161] width 17 height 17
click at [550, 15] on icon "button" at bounding box center [550, 18] width 9 height 10
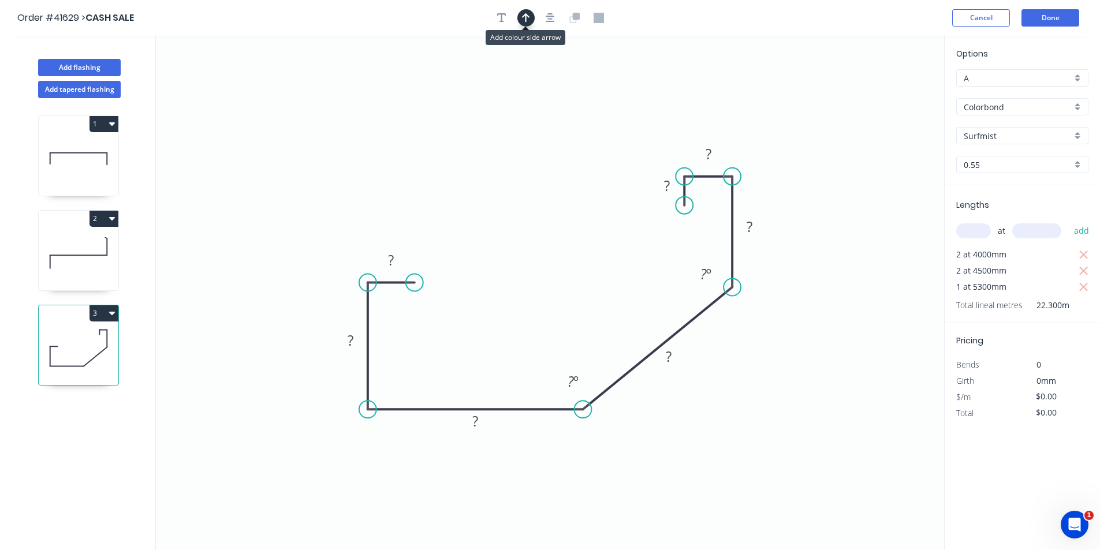
click at [526, 19] on icon "button" at bounding box center [526, 17] width 8 height 9
drag, startPoint x: 888, startPoint y: 91, endPoint x: 806, endPoint y: 332, distance: 254.2
click at [815, 325] on icon at bounding box center [820, 306] width 10 height 37
click at [806, 332] on icon at bounding box center [806, 317] width 10 height 37
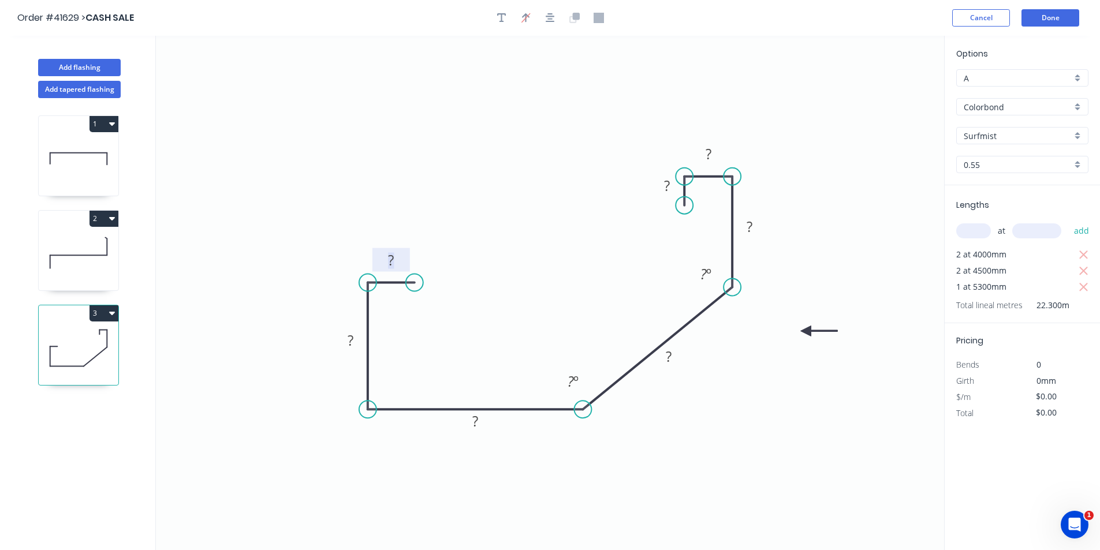
click at [399, 263] on rect at bounding box center [390, 261] width 23 height 16
type input "$13.64"
type input "$304.17"
type input "$0.00"
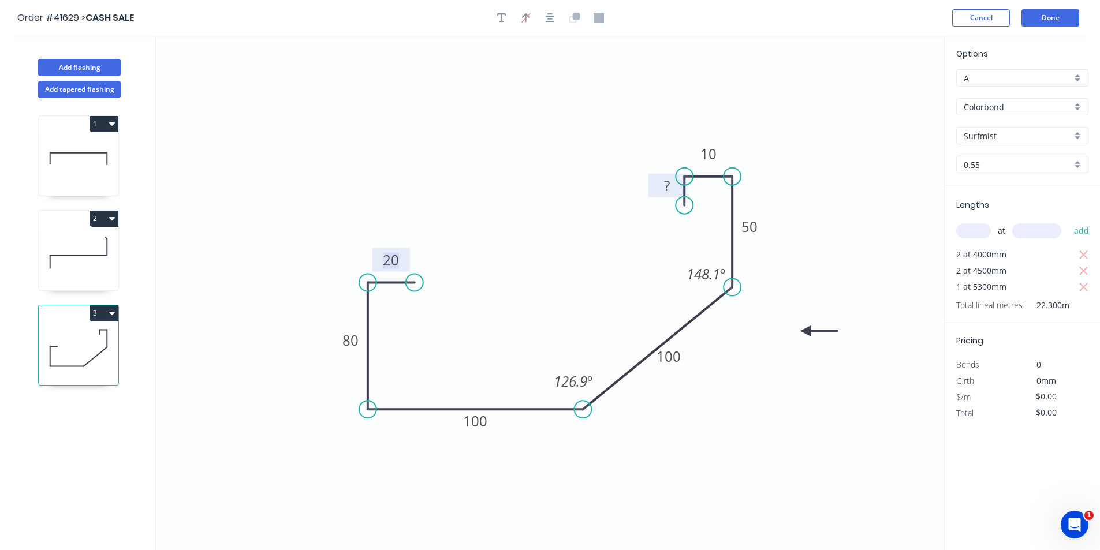
click at [668, 187] on tspan "?" at bounding box center [667, 185] width 6 height 19
type input "$13.64"
type input "$304.17"
click at [76, 65] on button "Add flashing" at bounding box center [79, 67] width 83 height 17
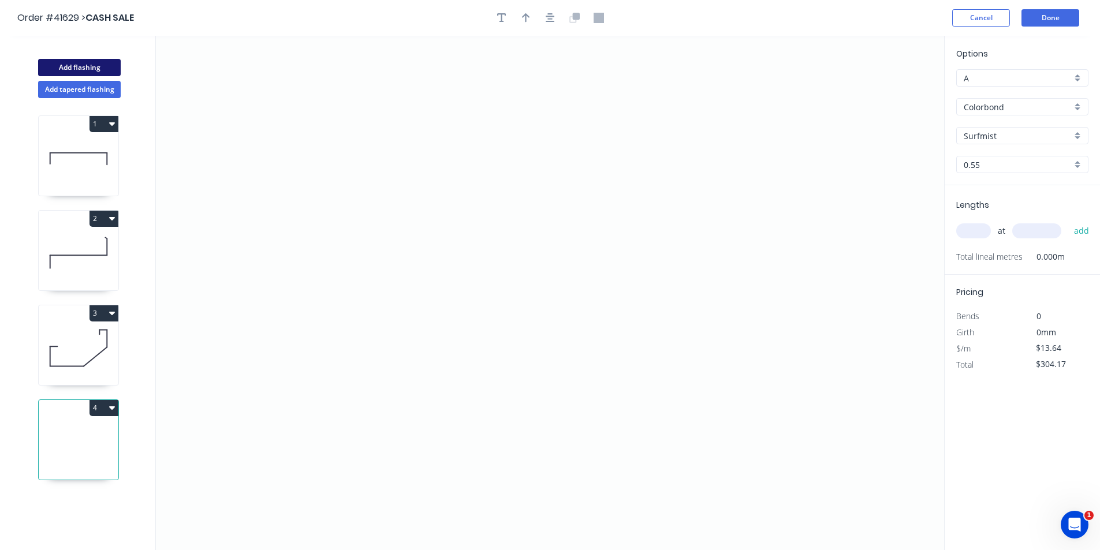
type input "$0.00"
click at [974, 230] on input "text" at bounding box center [973, 231] width 35 height 15
type input "1"
type input "4000"
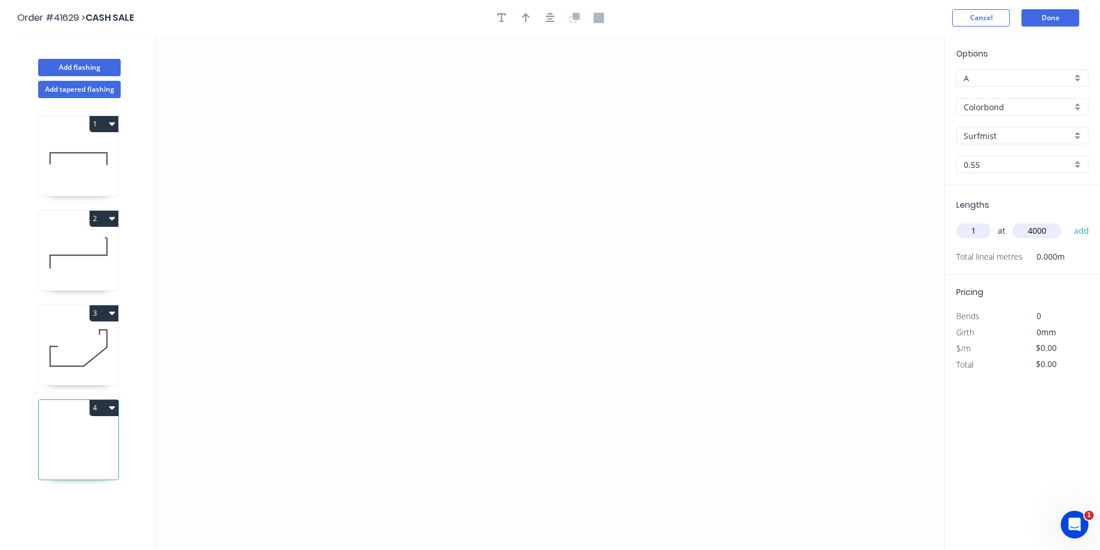
click at [1068, 221] on button "add" at bounding box center [1081, 231] width 27 height 20
click at [406, 323] on icon "0" at bounding box center [550, 293] width 788 height 515
click at [598, 177] on icon "0" at bounding box center [550, 293] width 788 height 515
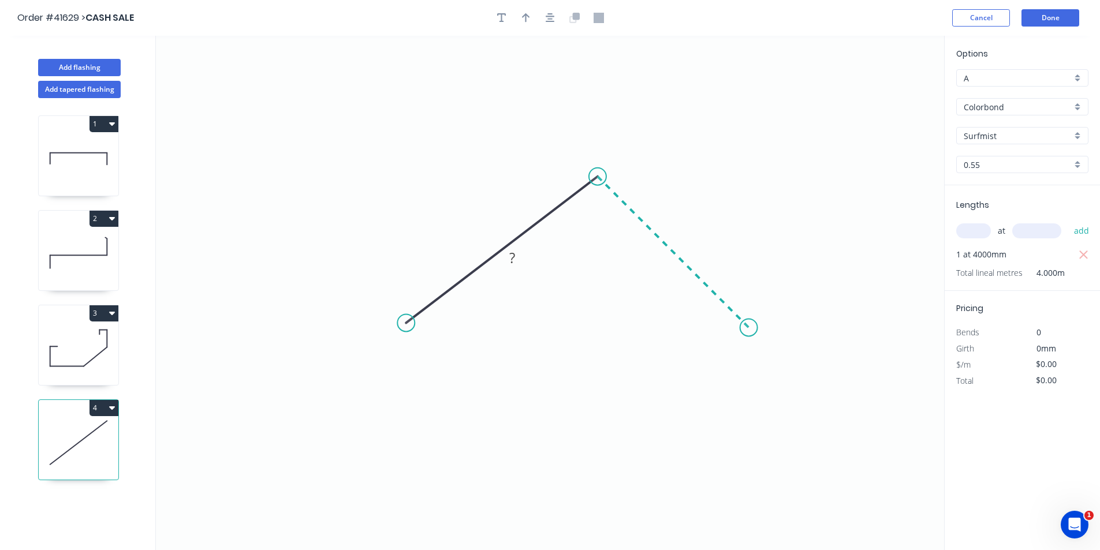
click at [749, 334] on icon "0 ?" at bounding box center [550, 293] width 788 height 515
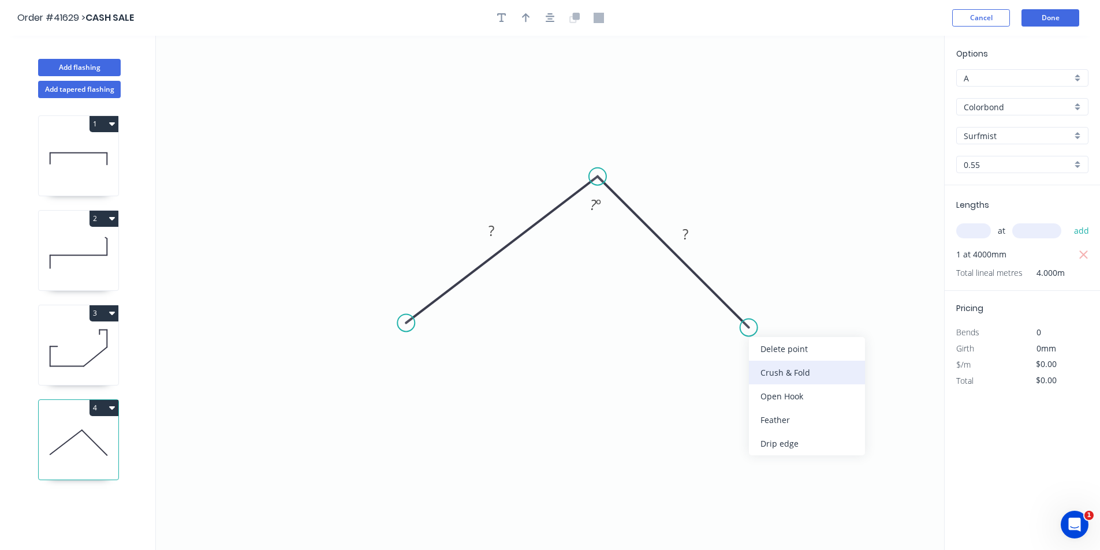
click at [795, 373] on div "Crush & Fold" at bounding box center [807, 373] width 116 height 24
click at [787, 359] on div "Flip bend" at bounding box center [805, 362] width 116 height 24
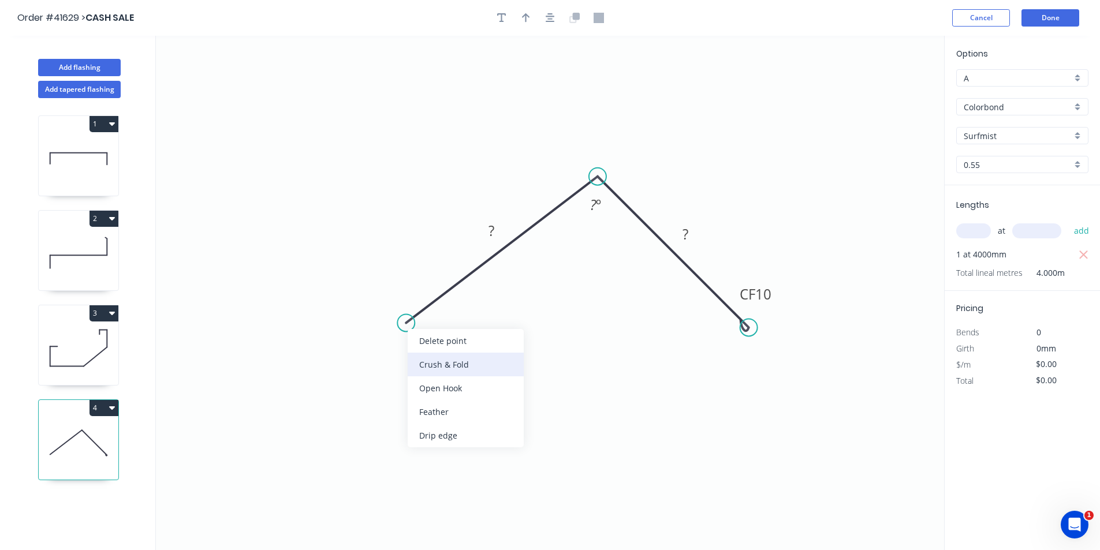
click at [445, 368] on div "Crush & Fold" at bounding box center [466, 365] width 116 height 24
click at [549, 17] on icon "button" at bounding box center [550, 17] width 9 height 9
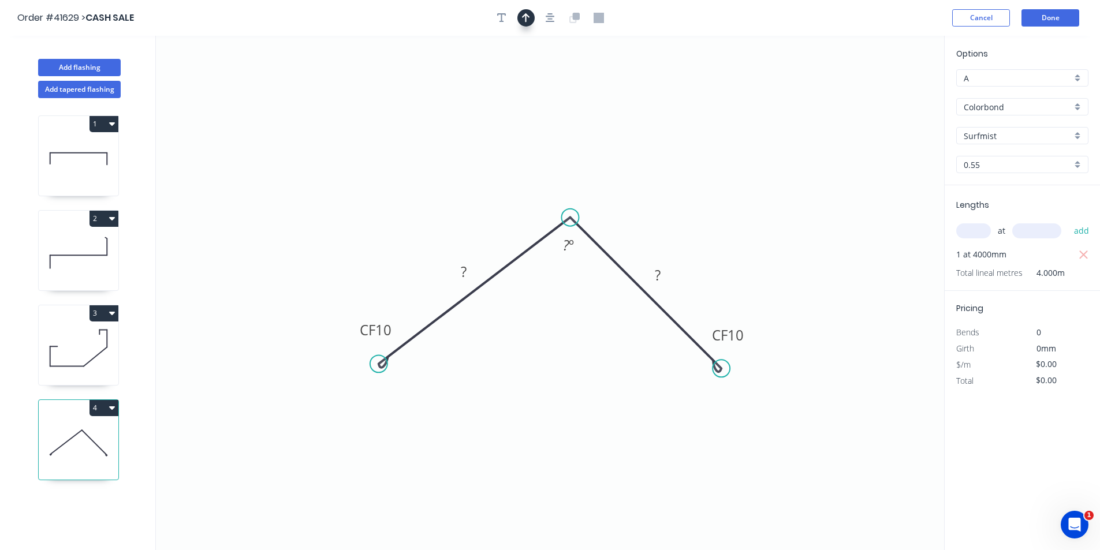
click at [525, 19] on icon "button" at bounding box center [526, 18] width 8 height 10
drag, startPoint x: 888, startPoint y: 90, endPoint x: 732, endPoint y: 143, distance: 164.7
click at [732, 143] on icon at bounding box center [732, 129] width 10 height 37
click at [386, 333] on tspan "10" at bounding box center [383, 330] width 16 height 19
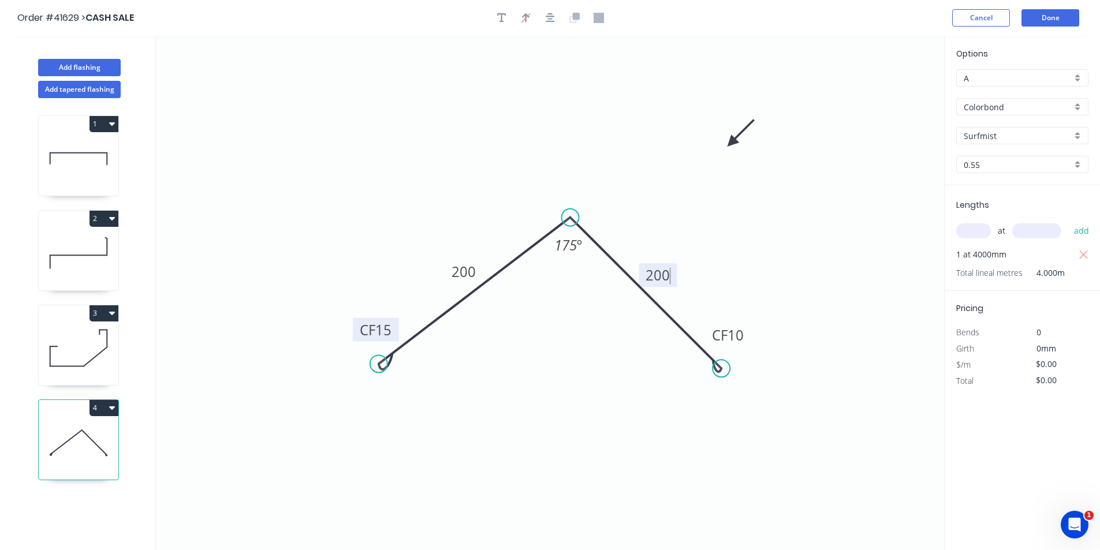
type input "$19.21"
type input "$76.84"
click at [98, 70] on button "Add flashing" at bounding box center [79, 67] width 83 height 17
type input "$0.00"
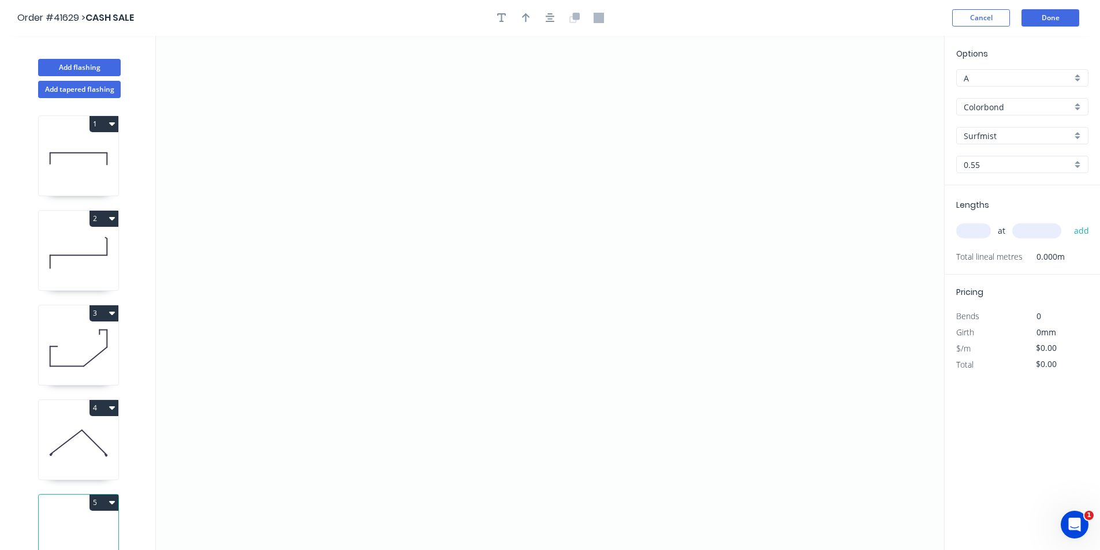
click at [995, 136] on input "Surfmist" at bounding box center [1018, 136] width 108 height 12
click at [1007, 158] on div "Basalt" at bounding box center [1022, 158] width 131 height 20
type input "Basalt"
click at [980, 234] on input "text" at bounding box center [973, 231] width 35 height 15
type input "4"
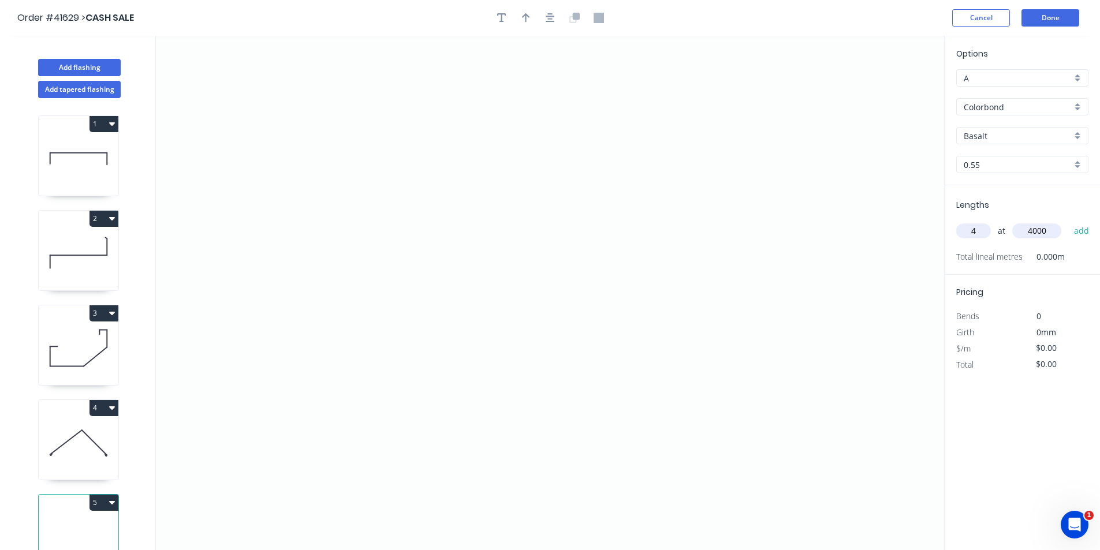
type input "4000"
click at [1068, 221] on button "add" at bounding box center [1081, 231] width 27 height 20
click at [736, 225] on icon "0" at bounding box center [550, 293] width 788 height 515
click at [734, 170] on icon "0" at bounding box center [550, 293] width 788 height 515
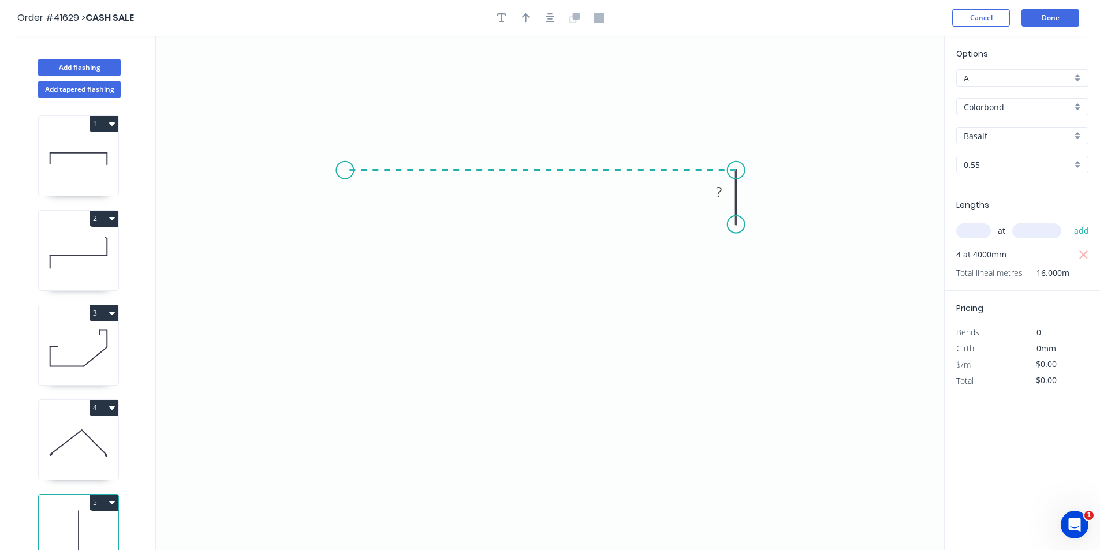
click at [345, 181] on icon "0 ?" at bounding box center [550, 293] width 788 height 515
click at [345, 379] on icon "0 ? ?" at bounding box center [550, 293] width 788 height 515
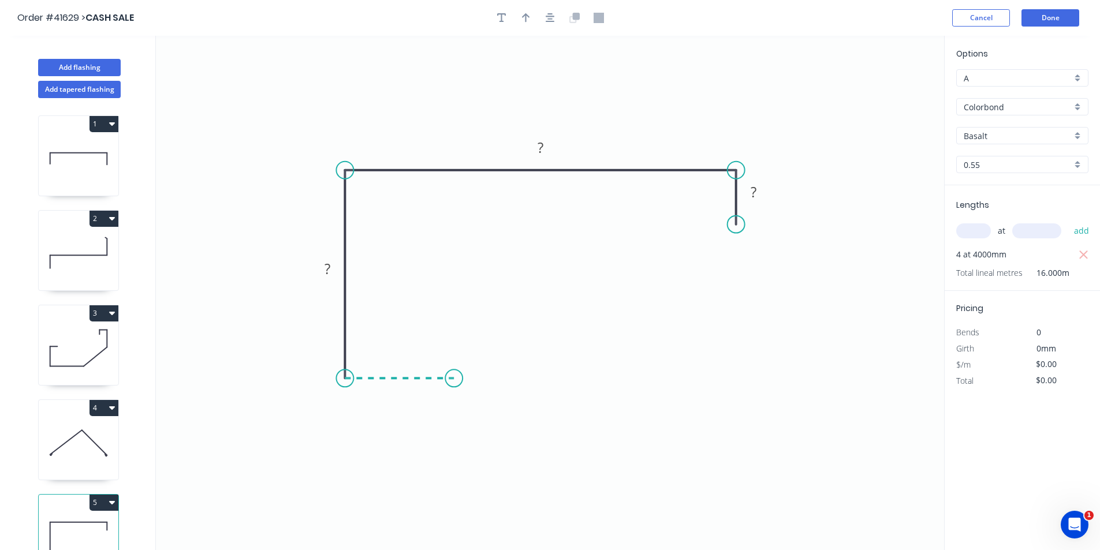
click at [454, 381] on icon "0 ? ? ?" at bounding box center [550, 293] width 788 height 515
click at [492, 422] on div "Crush & Fold" at bounding box center [512, 419] width 116 height 24
click at [548, 16] on icon "button" at bounding box center [550, 18] width 9 height 10
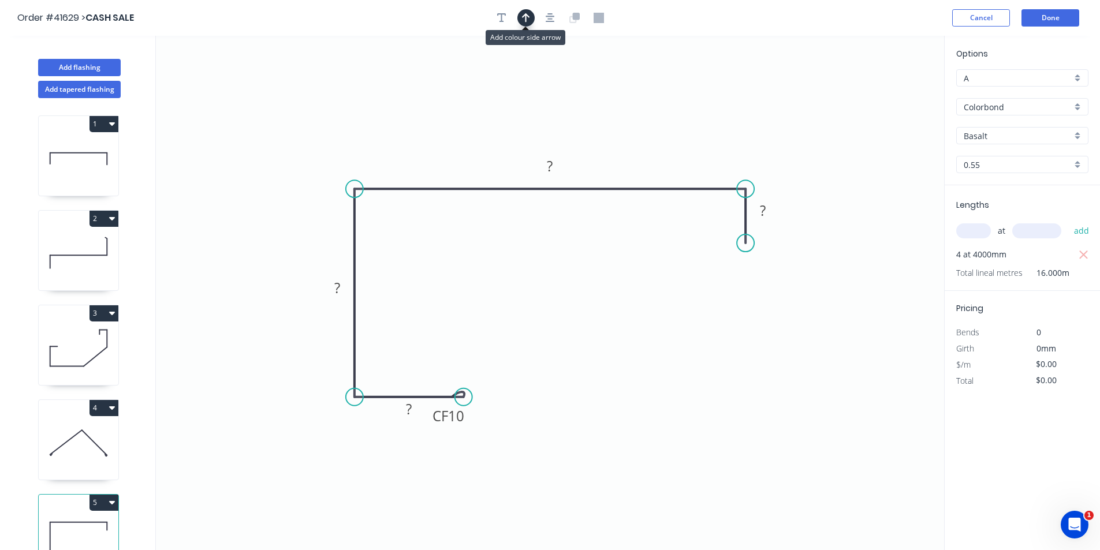
click at [530, 17] on icon "button" at bounding box center [526, 17] width 8 height 9
drag, startPoint x: 886, startPoint y: 91, endPoint x: 660, endPoint y: 119, distance: 228.2
click at [660, 119] on icon at bounding box center [659, 105] width 10 height 37
click at [456, 418] on tspan "10" at bounding box center [456, 416] width 16 height 19
type input "$16.28"
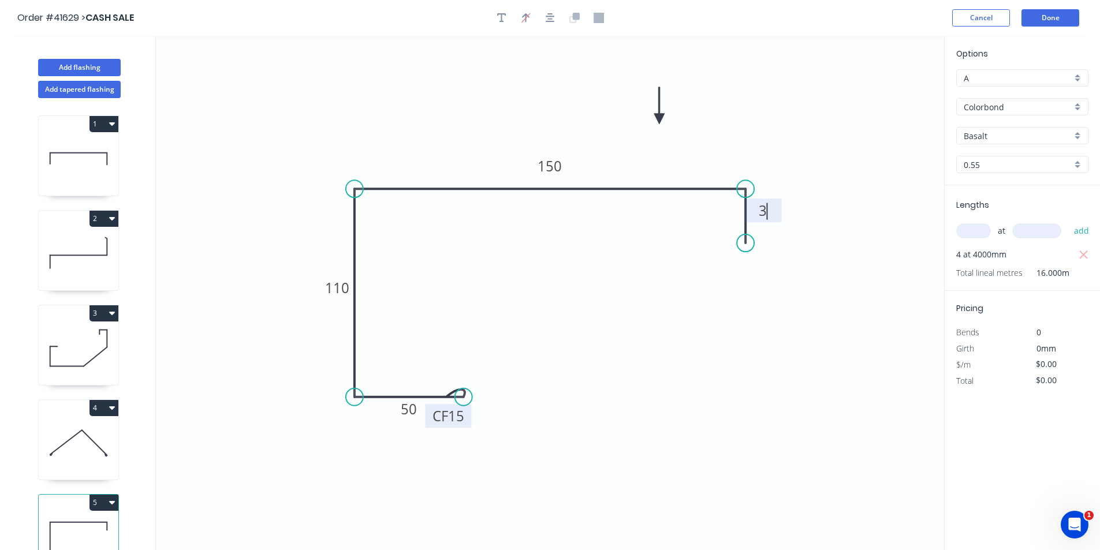
type input "$260.48"
click at [87, 67] on button "Add flashing" at bounding box center [79, 67] width 83 height 17
type input "$0.00"
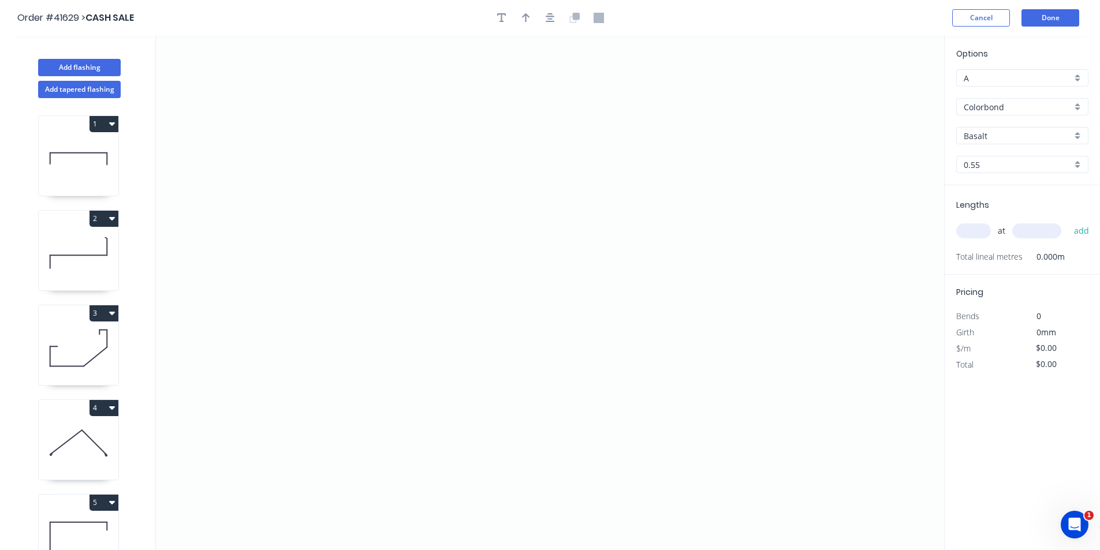
click at [975, 234] on input "text" at bounding box center [973, 231] width 35 height 15
type input "2"
type input "3500"
click at [1068, 221] on button "add" at bounding box center [1081, 231] width 27 height 20
drag, startPoint x: 372, startPoint y: 332, endPoint x: 460, endPoint y: 260, distance: 113.3
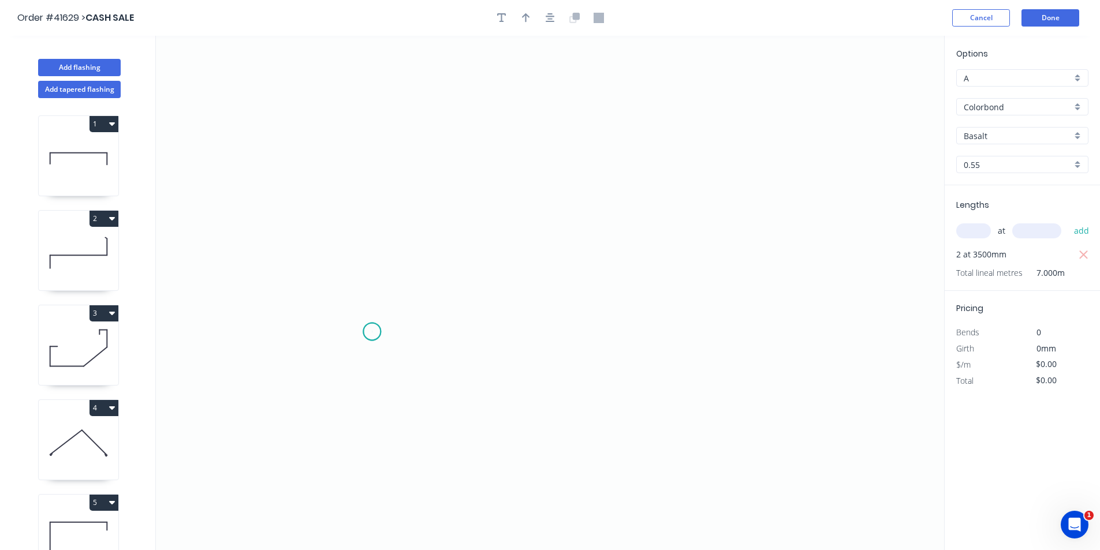
click at [372, 332] on icon "0" at bounding box center [550, 293] width 788 height 515
click at [556, 170] on icon "0" at bounding box center [550, 293] width 788 height 515
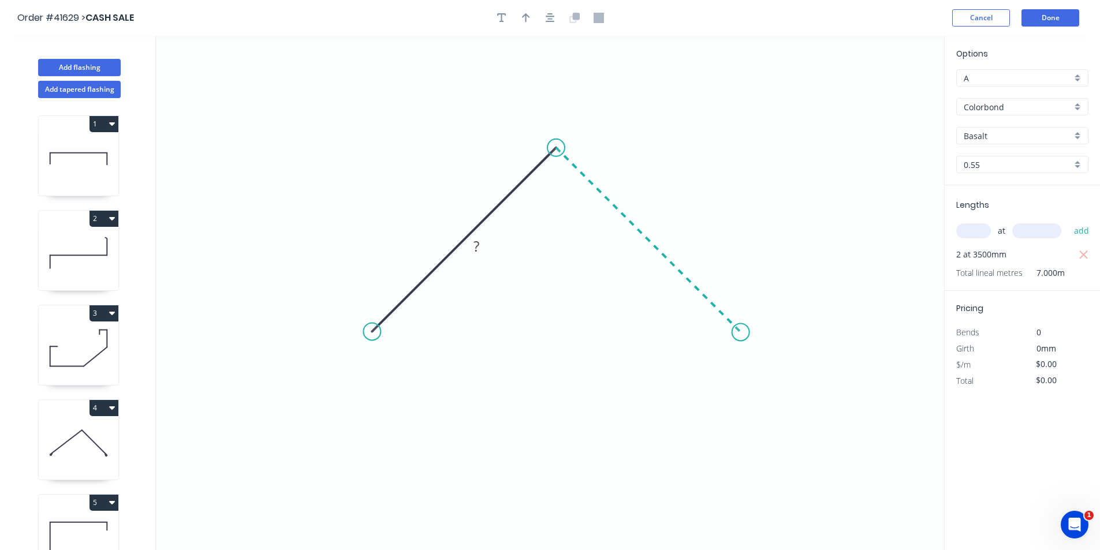
click at [741, 323] on icon "0 ?" at bounding box center [550, 293] width 788 height 515
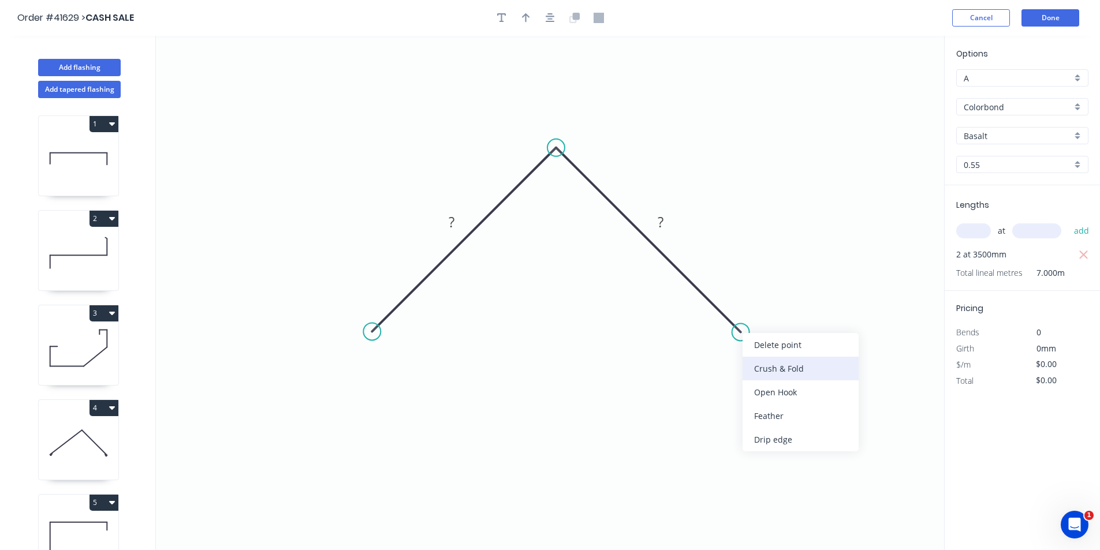
click at [794, 369] on div "Crush & Fold" at bounding box center [801, 369] width 116 height 24
click at [788, 371] on div "Flip bend" at bounding box center [797, 369] width 116 height 24
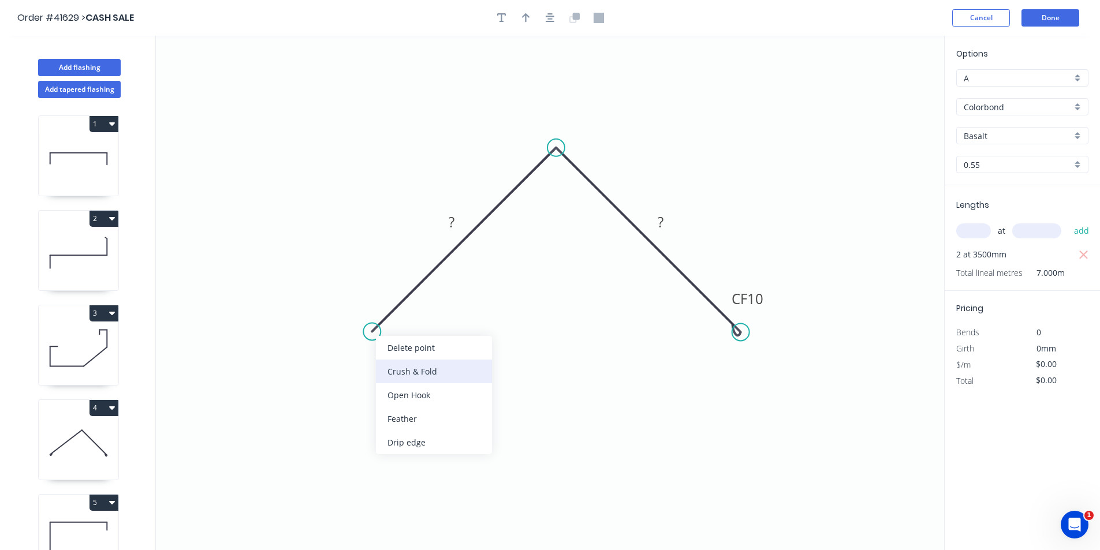
click at [426, 378] on div "Crush & Fold" at bounding box center [434, 372] width 116 height 24
click at [554, 25] on button "button" at bounding box center [550, 17] width 17 height 17
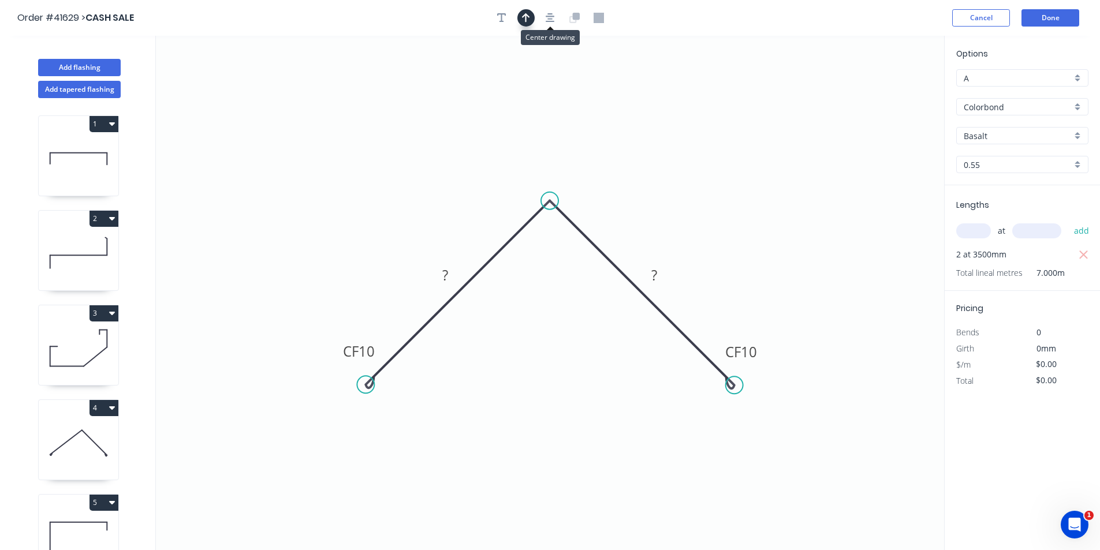
click at [526, 14] on icon "button" at bounding box center [526, 17] width 8 height 9
drag, startPoint x: 884, startPoint y: 91, endPoint x: 724, endPoint y: 130, distance: 165.3
click at [755, 130] on icon at bounding box center [760, 114] width 10 height 37
click at [724, 130] on icon at bounding box center [723, 116] width 10 height 37
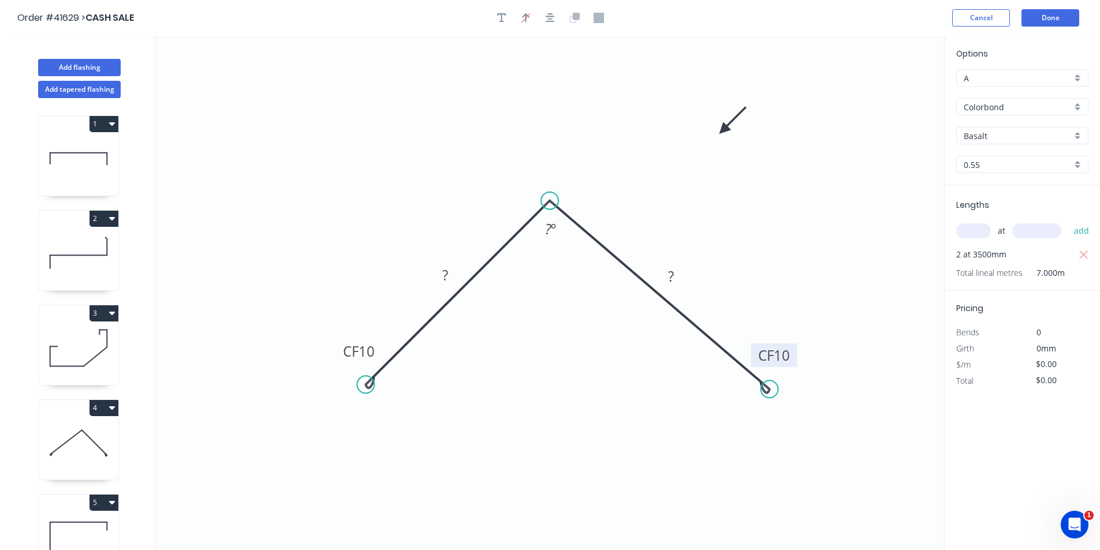
drag, startPoint x: 736, startPoint y: 388, endPoint x: 770, endPoint y: 390, distance: 33.6
click at [770, 390] on circle at bounding box center [769, 389] width 17 height 17
click at [372, 348] on tspan "10" at bounding box center [367, 351] width 16 height 19
type input "$19.21"
type input "$134.47"
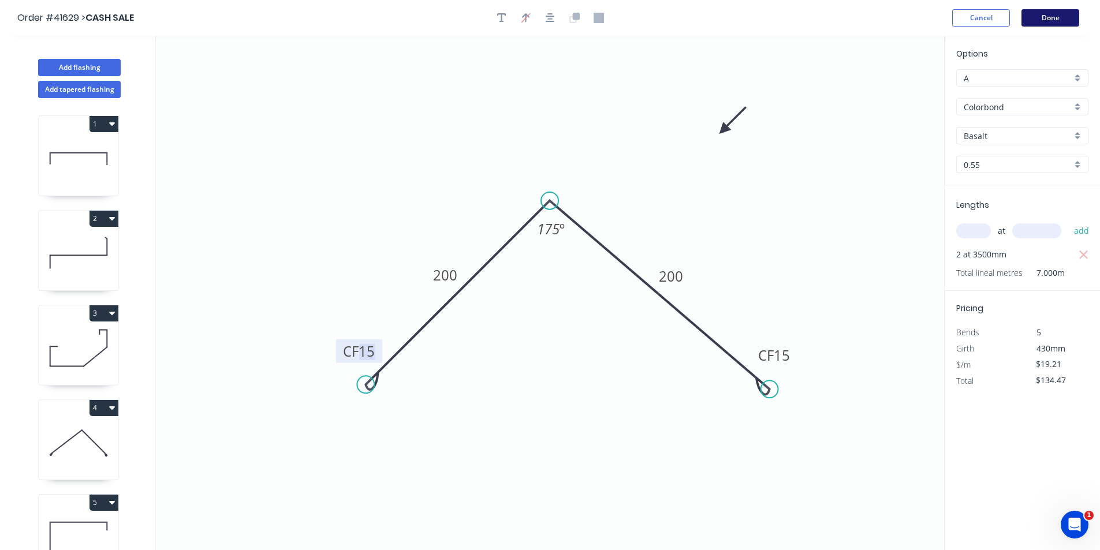
click at [1045, 20] on button "Done" at bounding box center [1051, 17] width 58 height 17
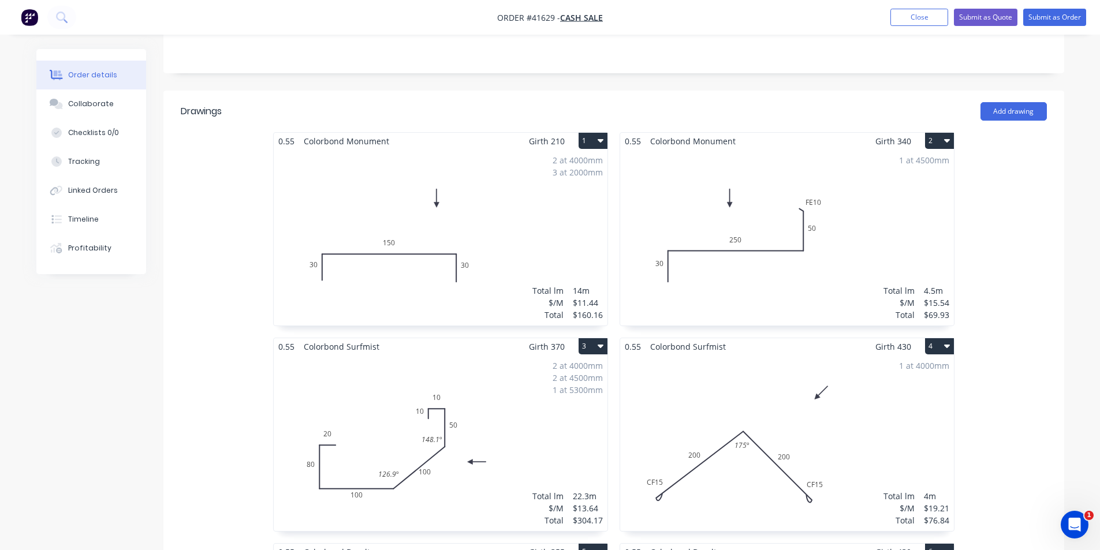
scroll to position [171, 0]
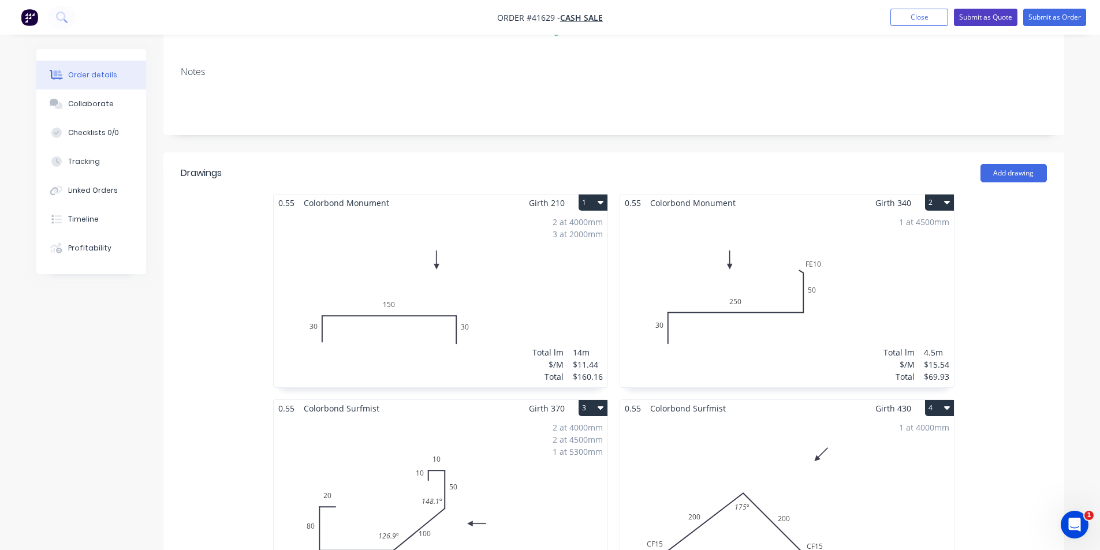
click at [974, 12] on button "Submit as Quote" at bounding box center [986, 17] width 64 height 17
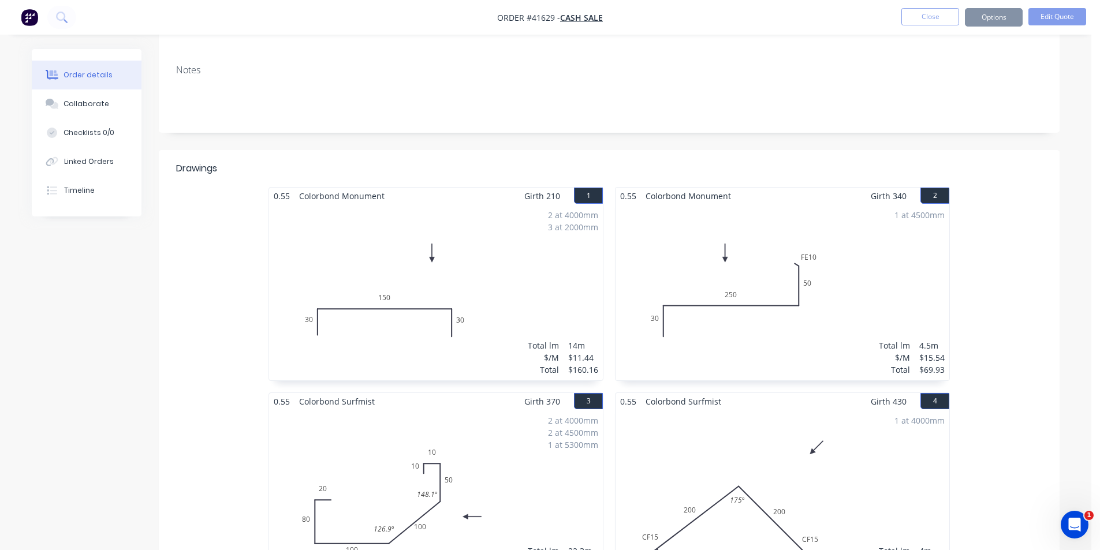
scroll to position [0, 0]
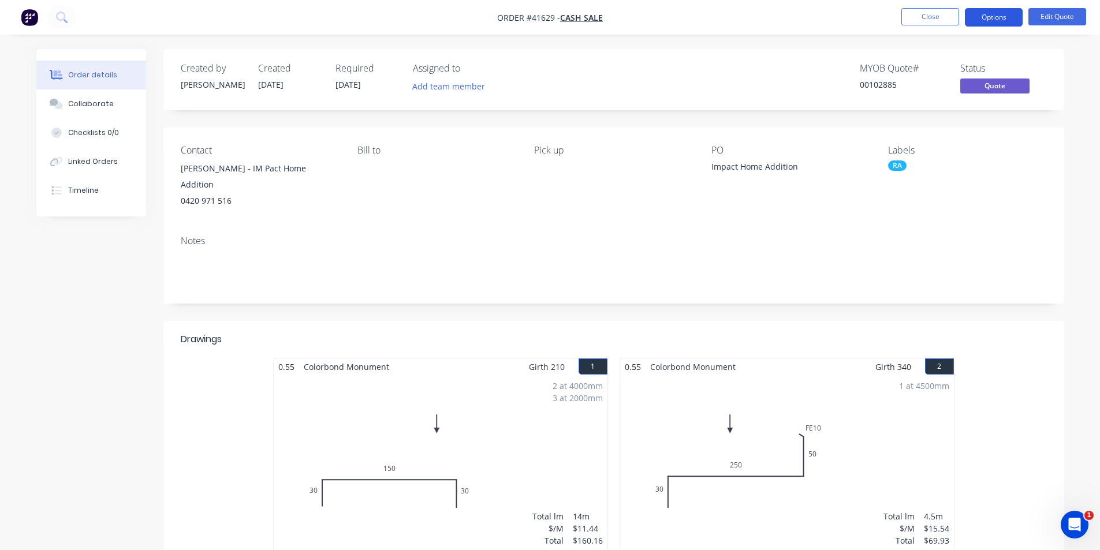
click at [1000, 9] on button "Options" at bounding box center [994, 17] width 58 height 18
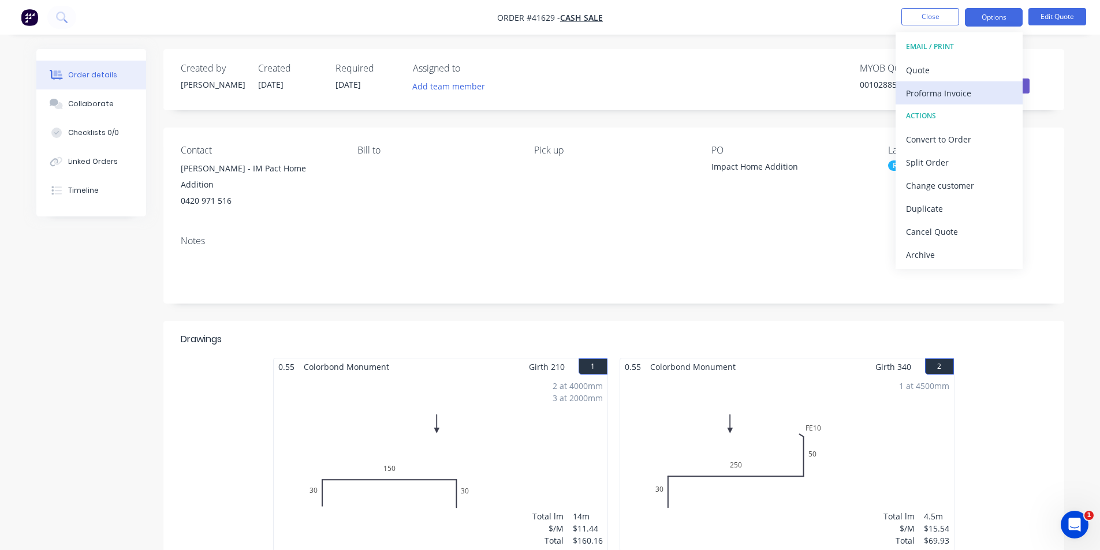
click at [969, 90] on div "Proforma Invoice" at bounding box center [959, 93] width 106 height 17
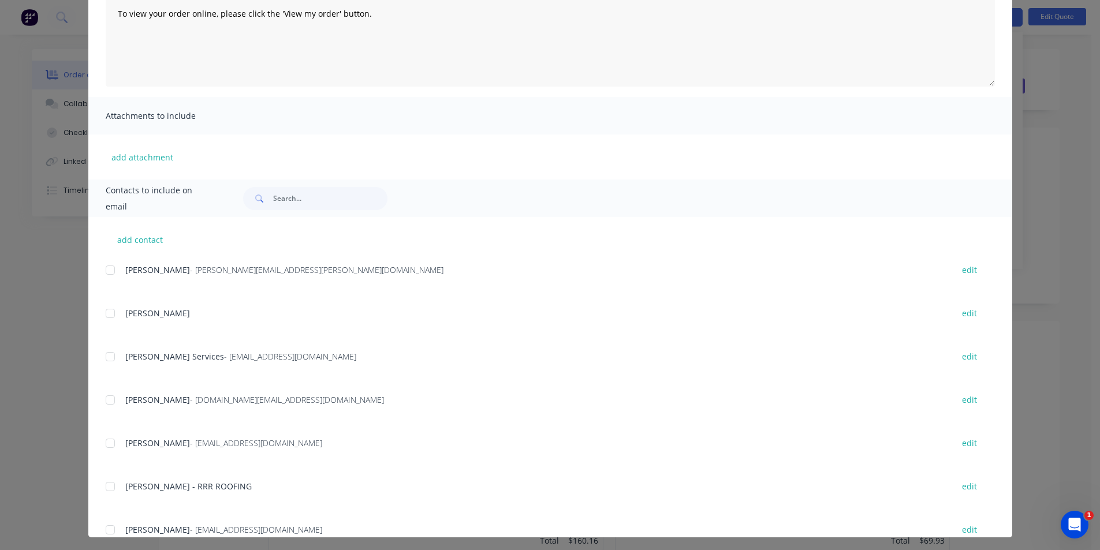
scroll to position [164, 0]
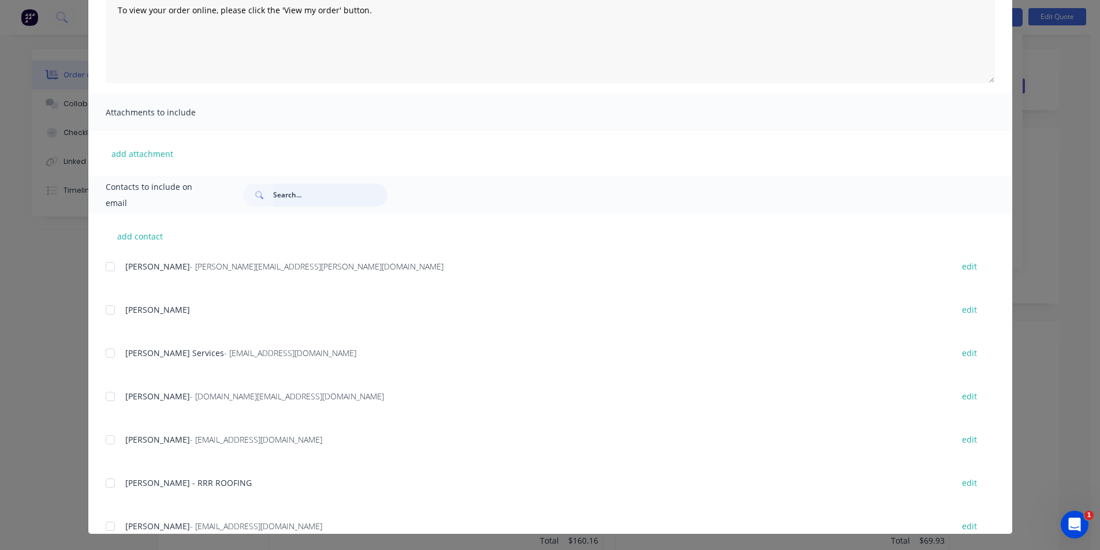
click at [331, 199] on input "text" at bounding box center [330, 195] width 114 height 23
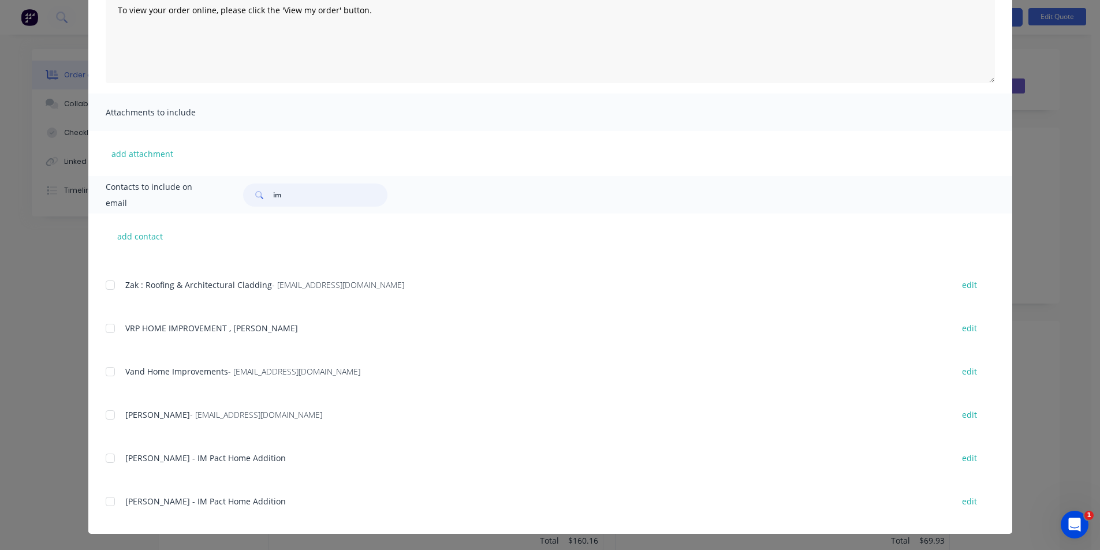
scroll to position [418, 0]
click at [105, 460] on div at bounding box center [110, 455] width 23 height 23
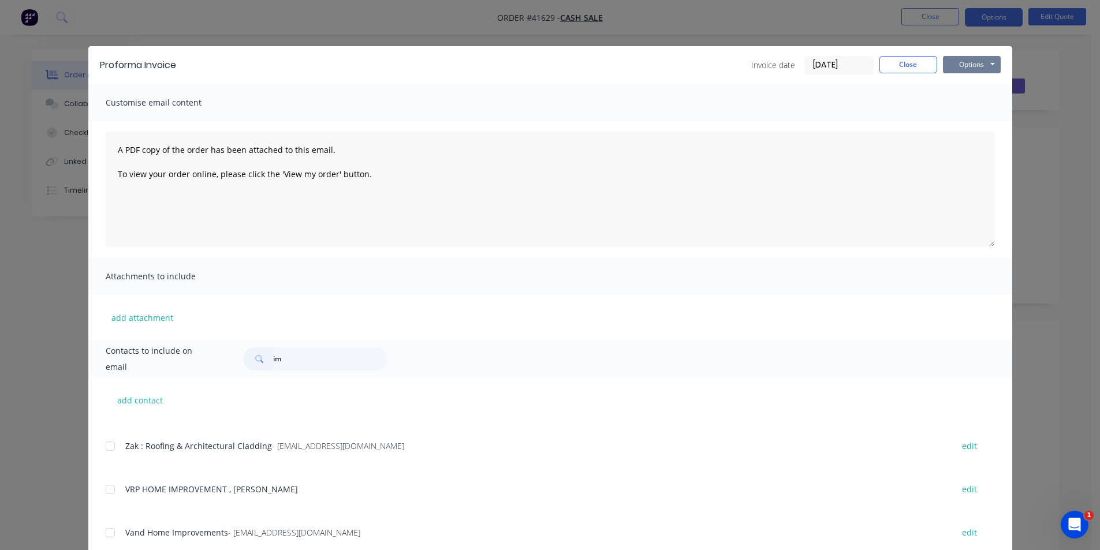
click at [951, 65] on button "Options" at bounding box center [972, 64] width 58 height 17
click at [981, 115] on button "Email" at bounding box center [980, 123] width 74 height 19
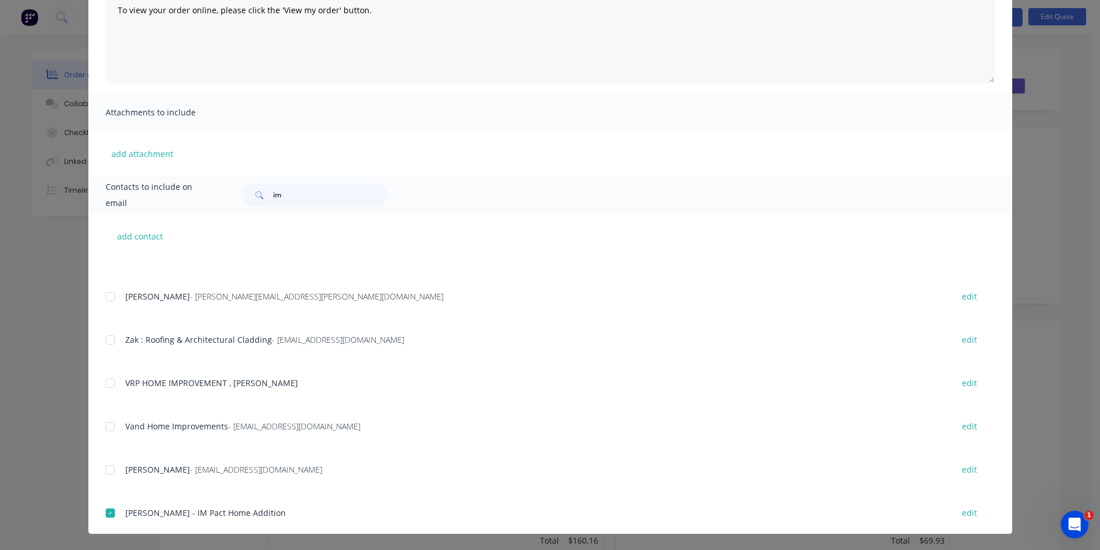
scroll to position [244, 0]
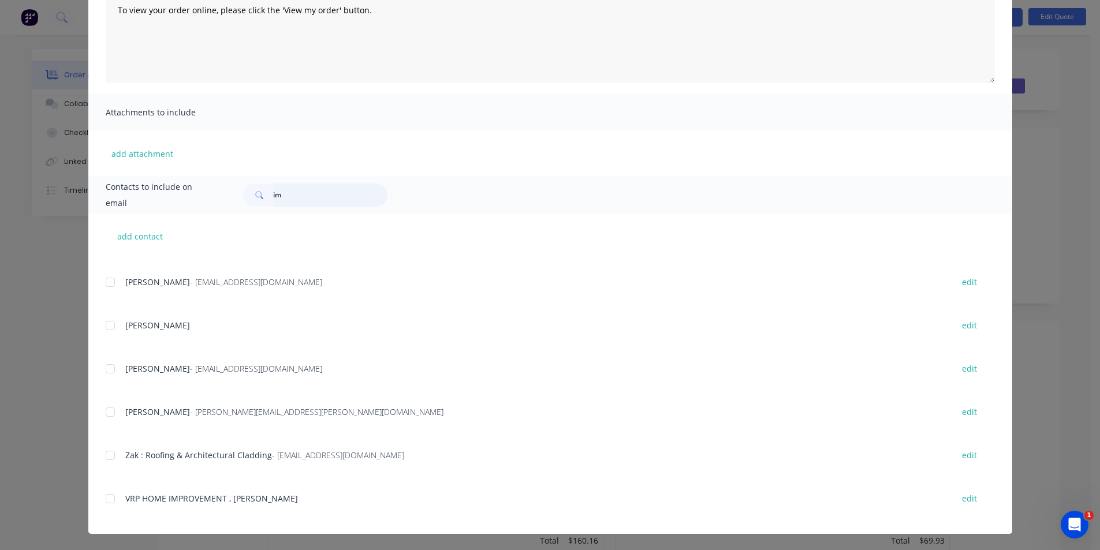
click at [314, 202] on input "im" at bounding box center [330, 195] width 114 height 23
type input "i"
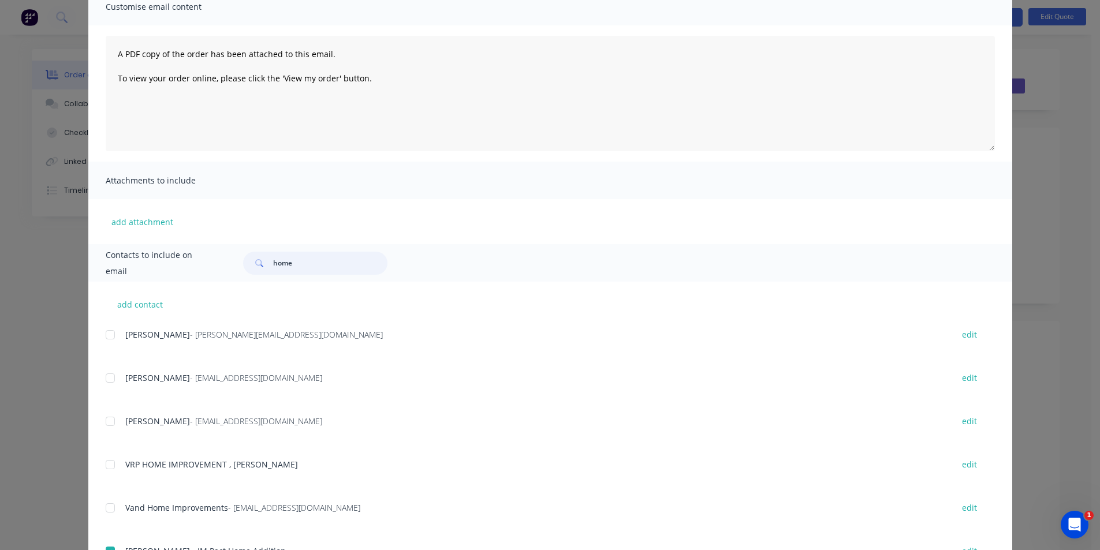
scroll to position [192, 0]
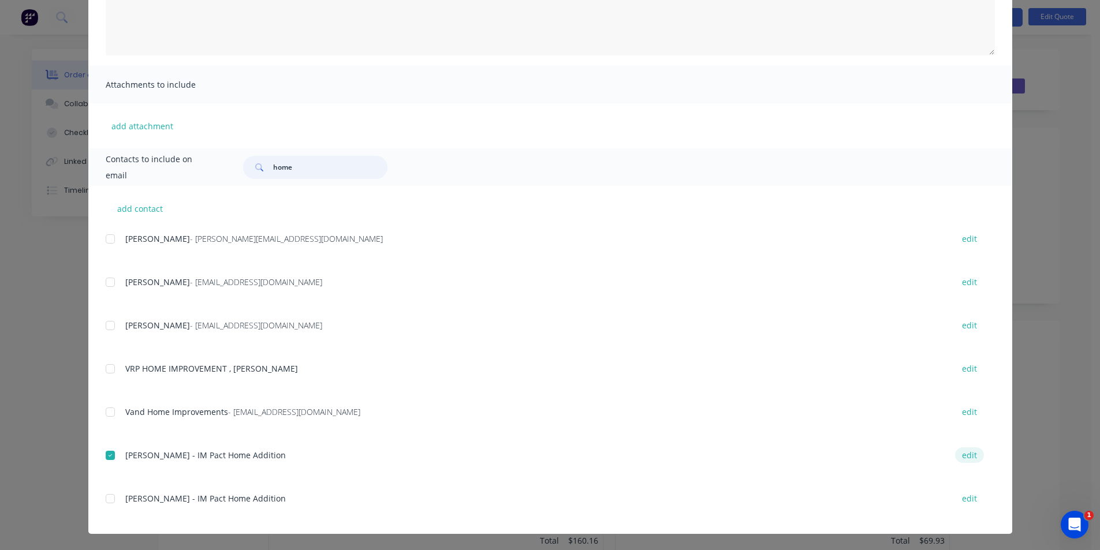
type input "home"
click at [955, 461] on button "edit" at bounding box center [969, 456] width 29 height 16
select select "AU"
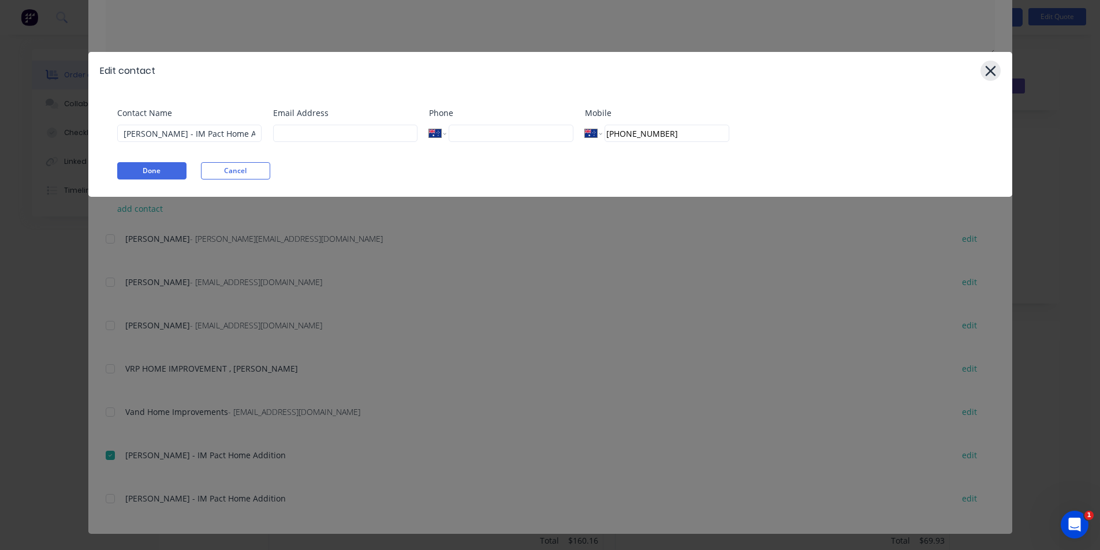
click at [991, 68] on icon at bounding box center [991, 71] width 12 height 16
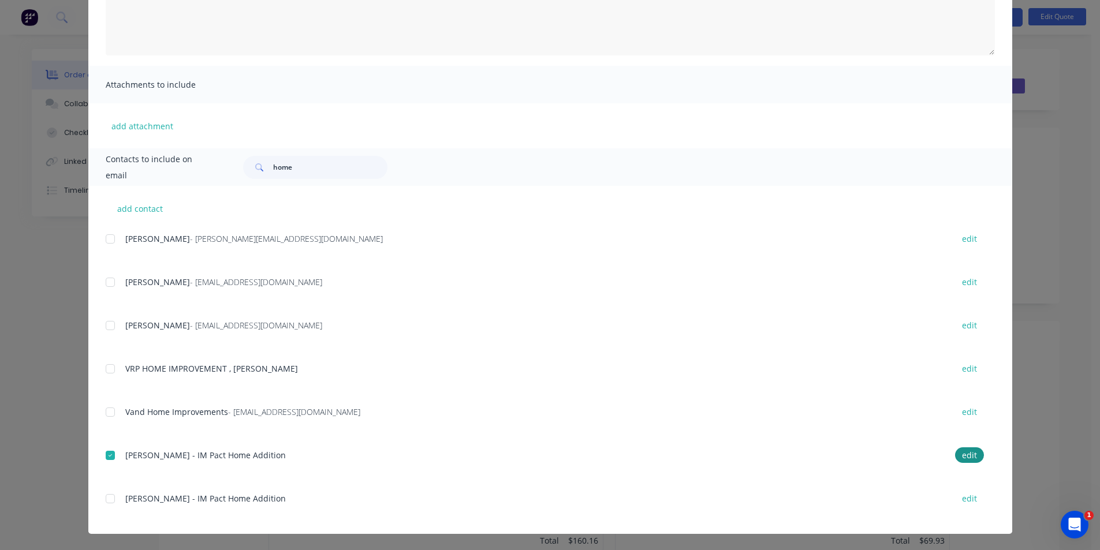
scroll to position [173, 0]
click at [967, 500] on button "edit" at bounding box center [969, 499] width 29 height 16
select select "AU"
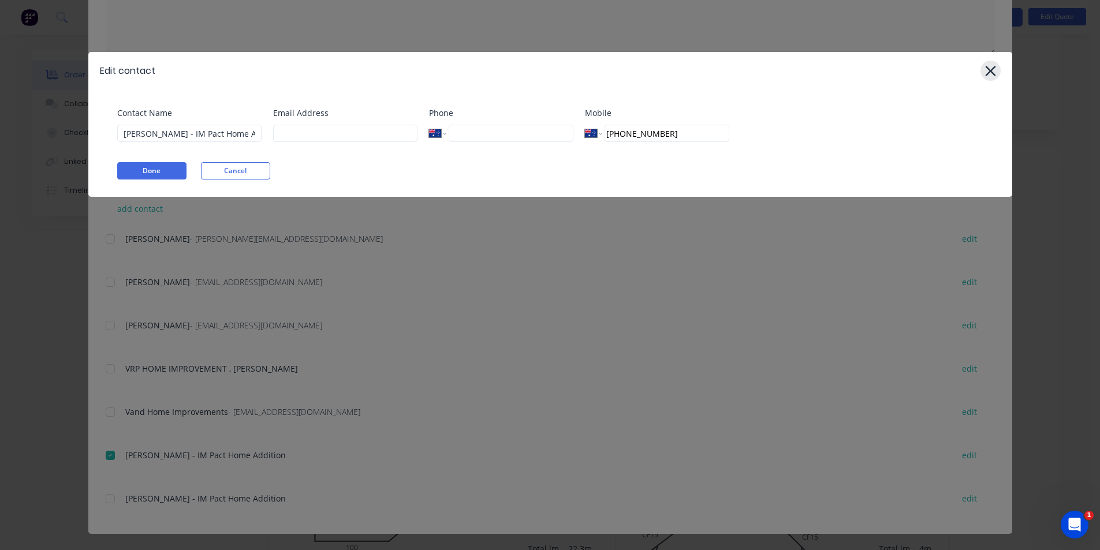
click at [995, 69] on icon at bounding box center [991, 71] width 12 height 16
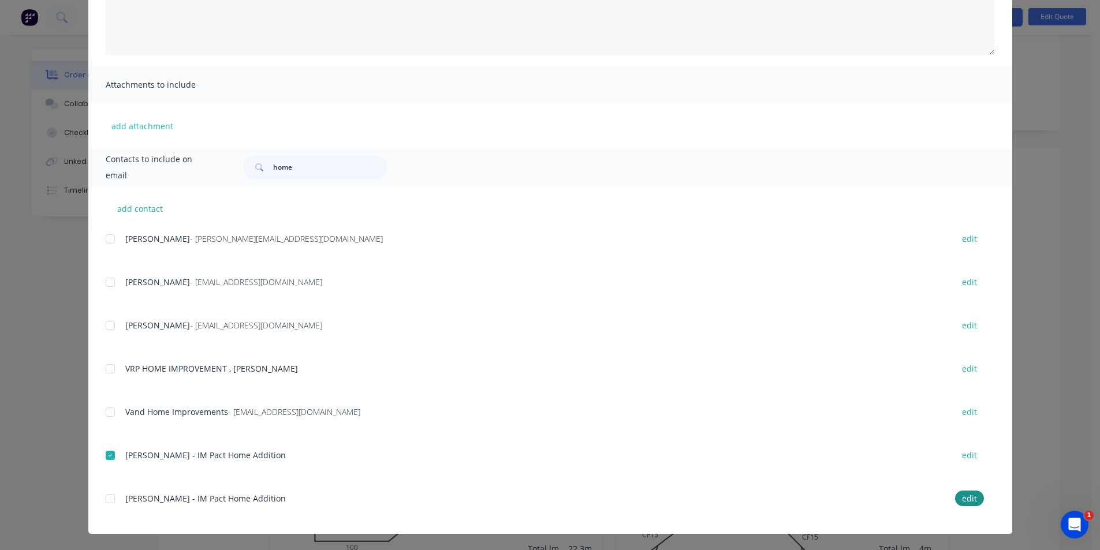
click at [105, 459] on div at bounding box center [110, 455] width 23 height 23
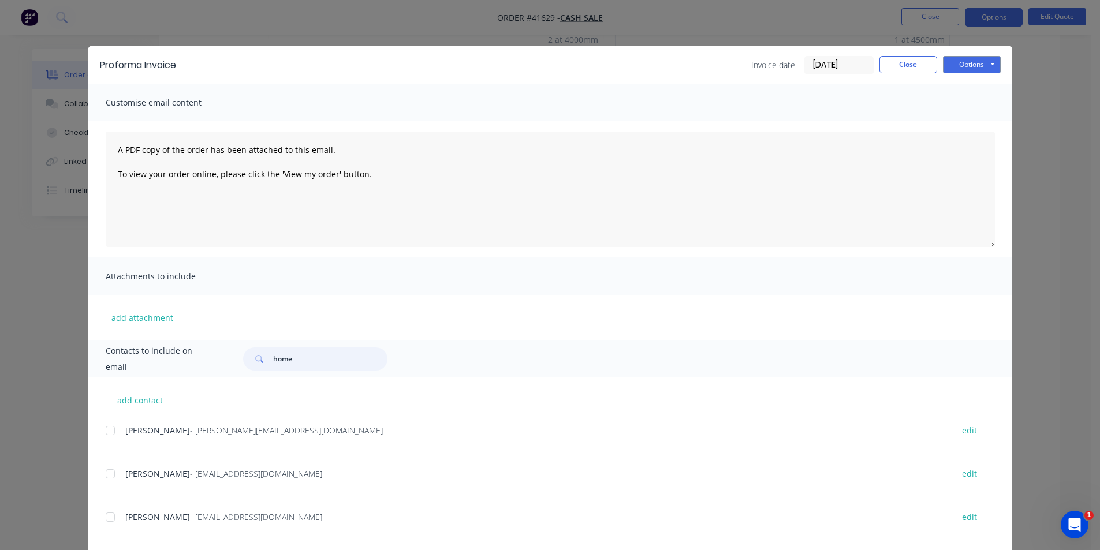
drag, startPoint x: 302, startPoint y: 358, endPoint x: 222, endPoint y: 357, distance: 79.7
click at [222, 357] on div "Contacts to include on email home" at bounding box center [550, 359] width 924 height 38
click at [895, 70] on button "Close" at bounding box center [909, 64] width 58 height 17
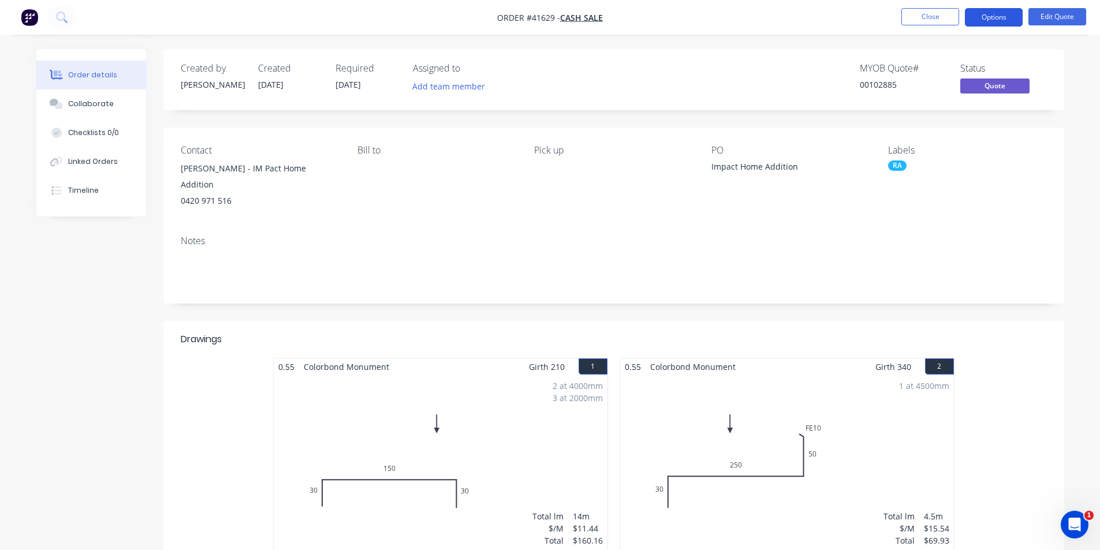
click at [993, 16] on button "Options" at bounding box center [994, 17] width 58 height 18
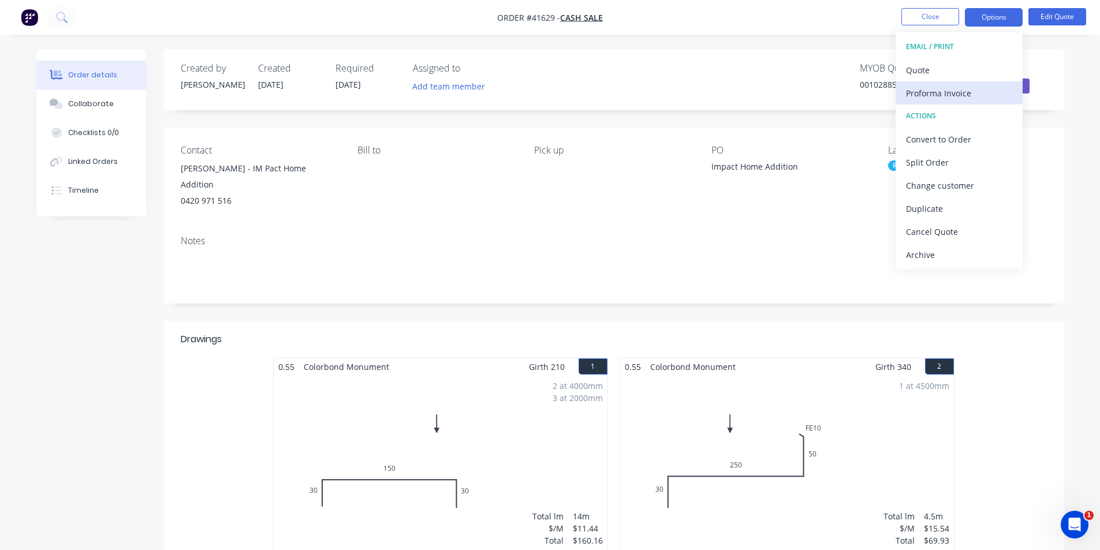
click at [957, 90] on div "Proforma Invoice" at bounding box center [959, 93] width 106 height 17
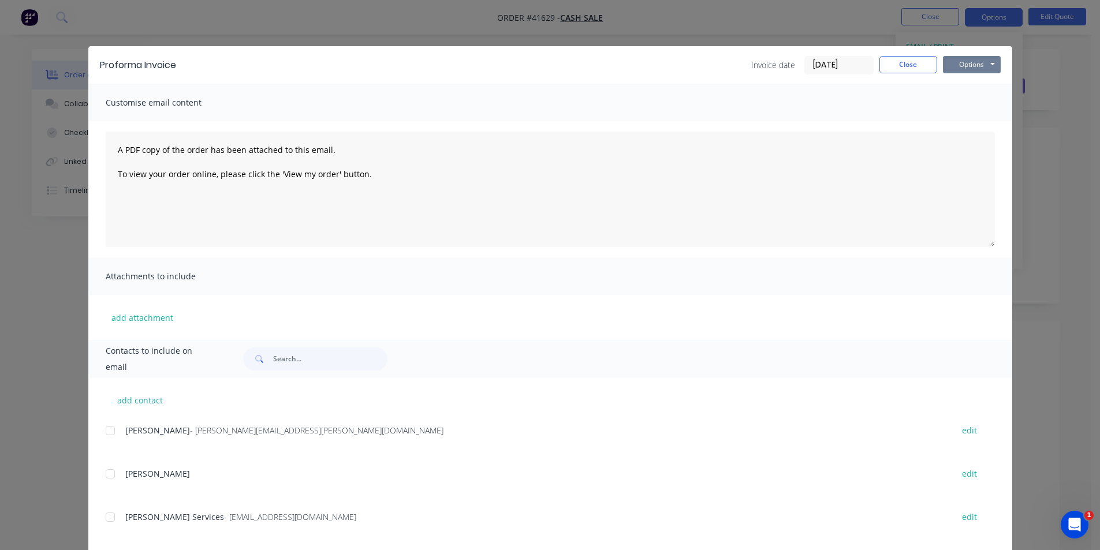
click at [960, 64] on button "Options" at bounding box center [972, 64] width 58 height 17
click at [981, 100] on button "Print" at bounding box center [980, 104] width 74 height 19
click at [885, 65] on button "Close" at bounding box center [909, 64] width 58 height 17
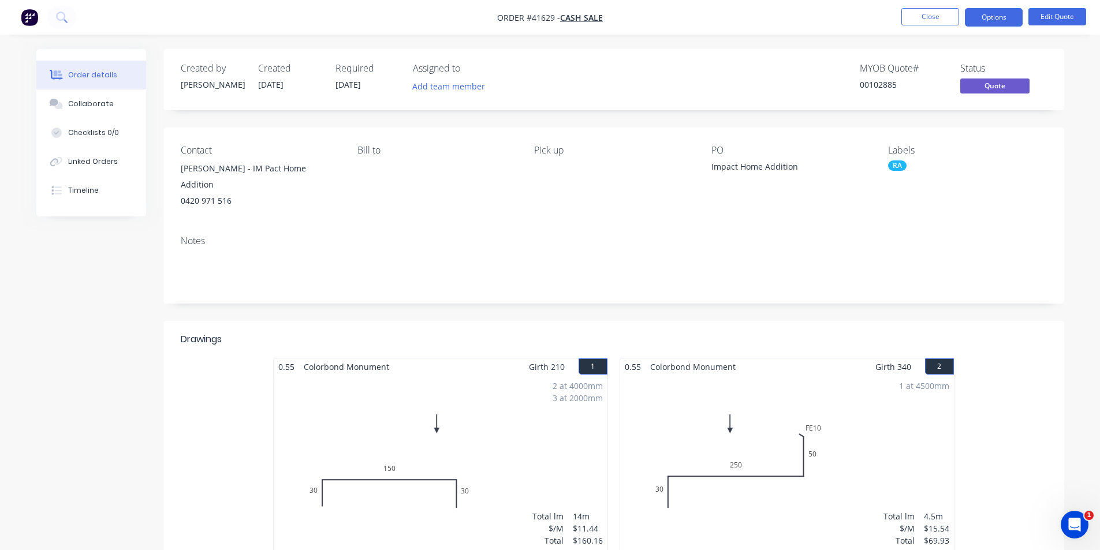
click at [782, 66] on div "MYOB Quote # 00102885 Status Quote" at bounding box center [787, 79] width 519 height 33
click at [901, 167] on div "RA" at bounding box center [897, 166] width 18 height 10
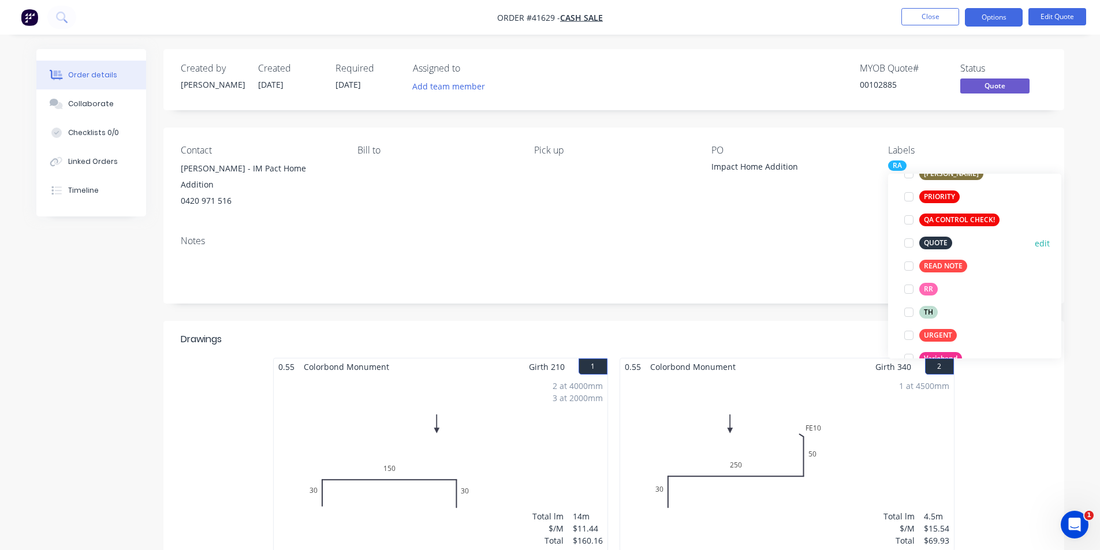
click at [911, 244] on div at bounding box center [909, 243] width 23 height 23
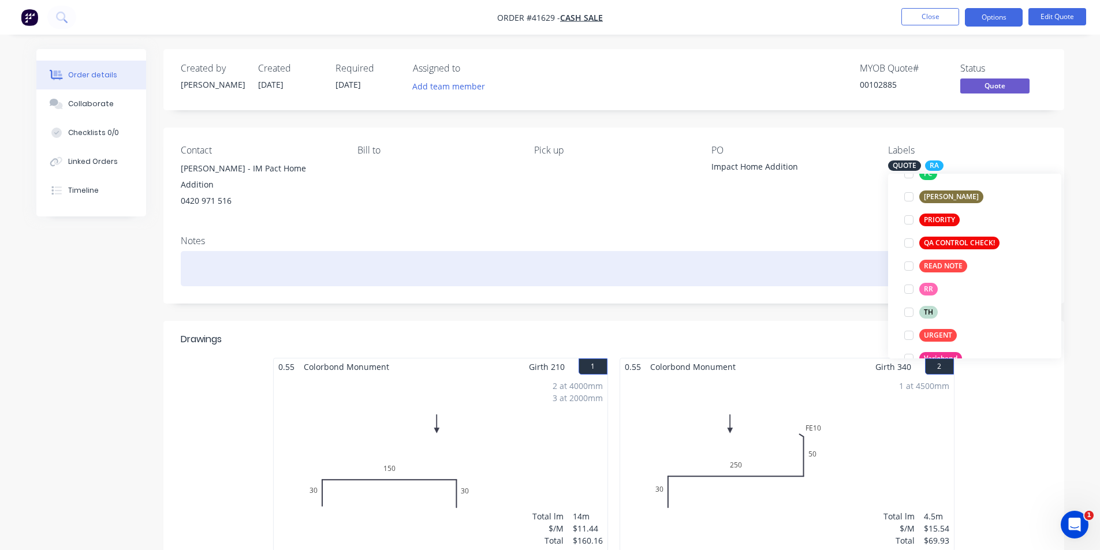
scroll to position [23, 0]
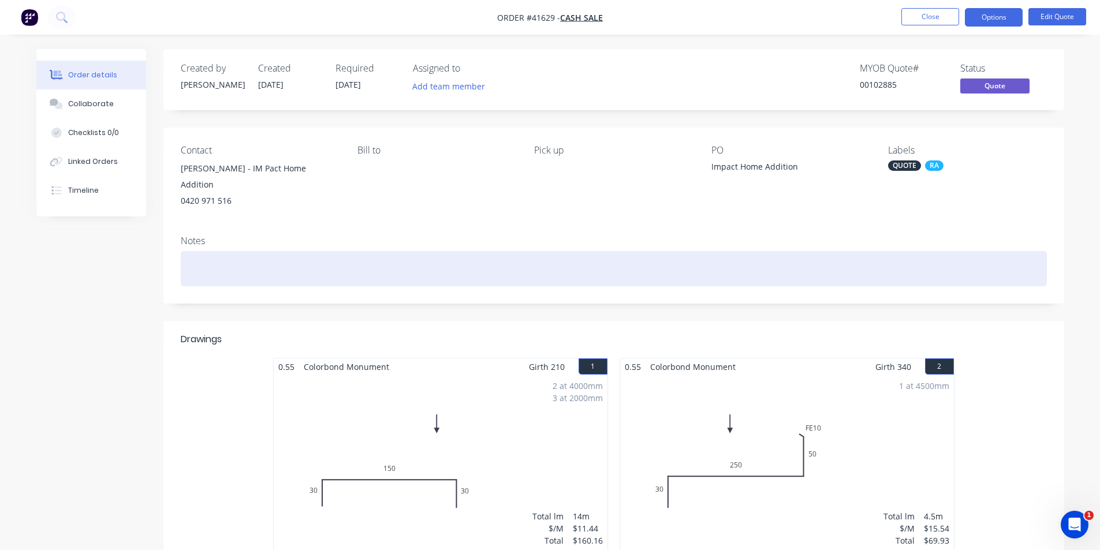
click at [804, 267] on div at bounding box center [614, 268] width 866 height 35
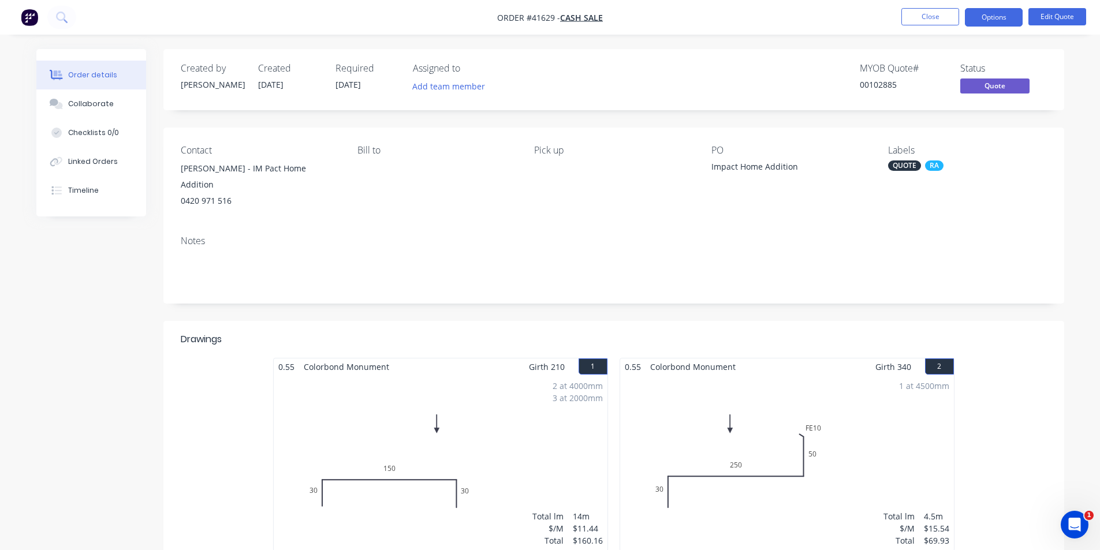
click at [671, 109] on div "Created by Kendall Created 10/09/25 Required 11/09/25 Assigned to Add team memb…" at bounding box center [613, 79] width 901 height 61
click at [769, 64] on div "MYOB Quote # 00102885 Status Quote" at bounding box center [787, 79] width 519 height 33
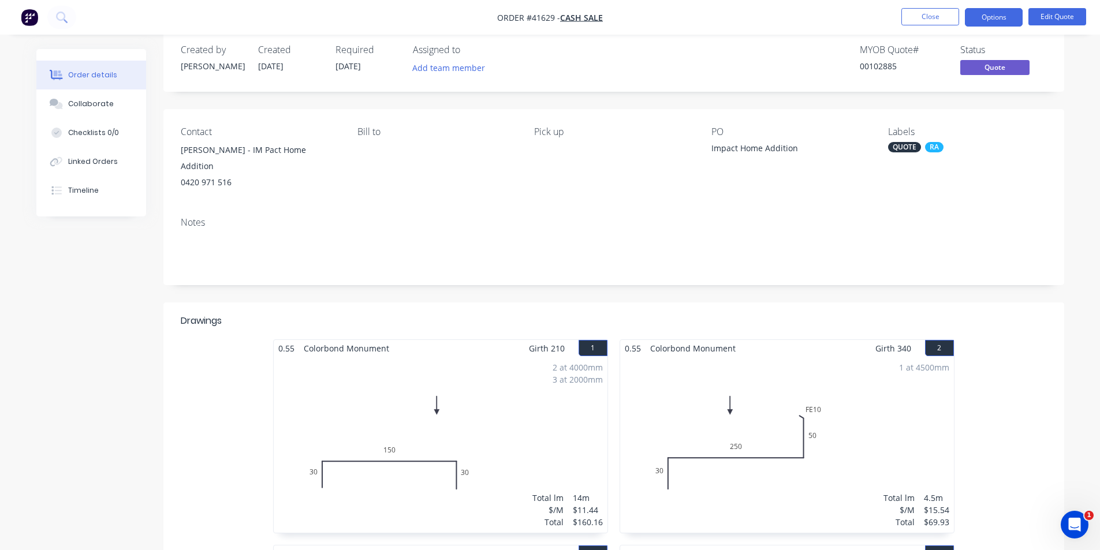
scroll to position [0, 0]
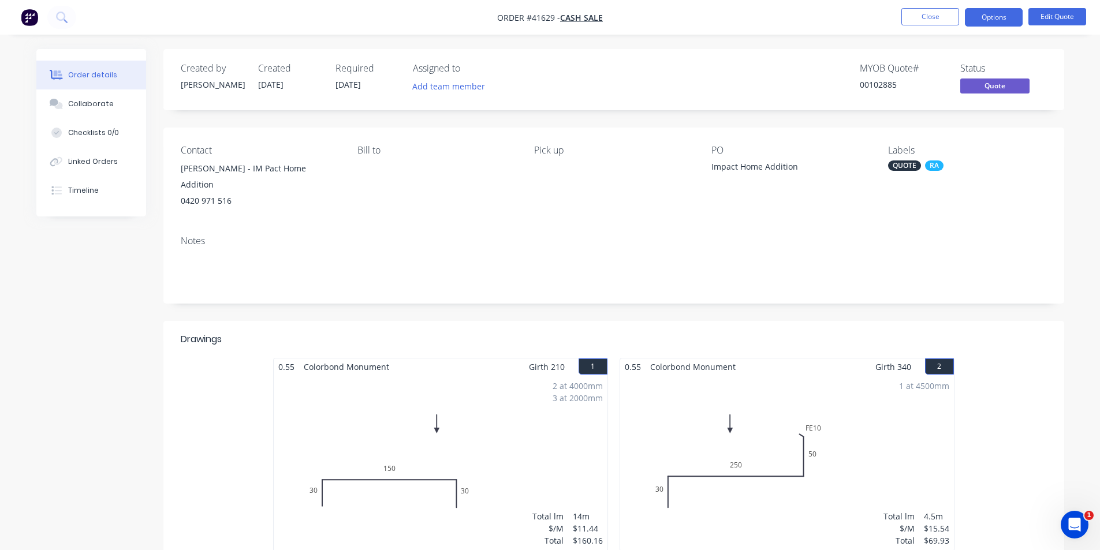
click at [92, 98] on button "Collaborate" at bounding box center [91, 104] width 110 height 29
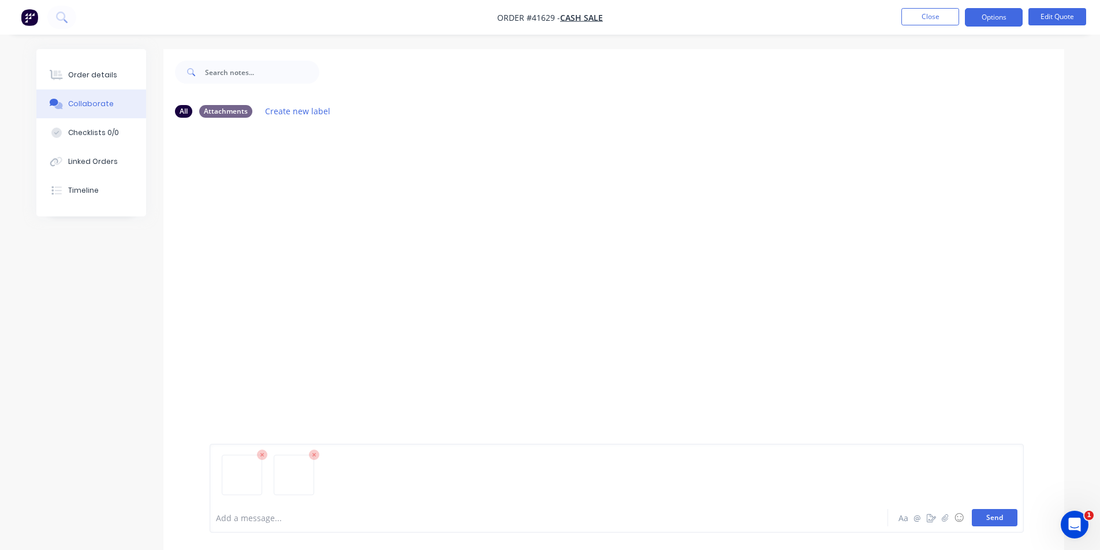
click at [982, 515] on button "Send" at bounding box center [995, 517] width 46 height 17
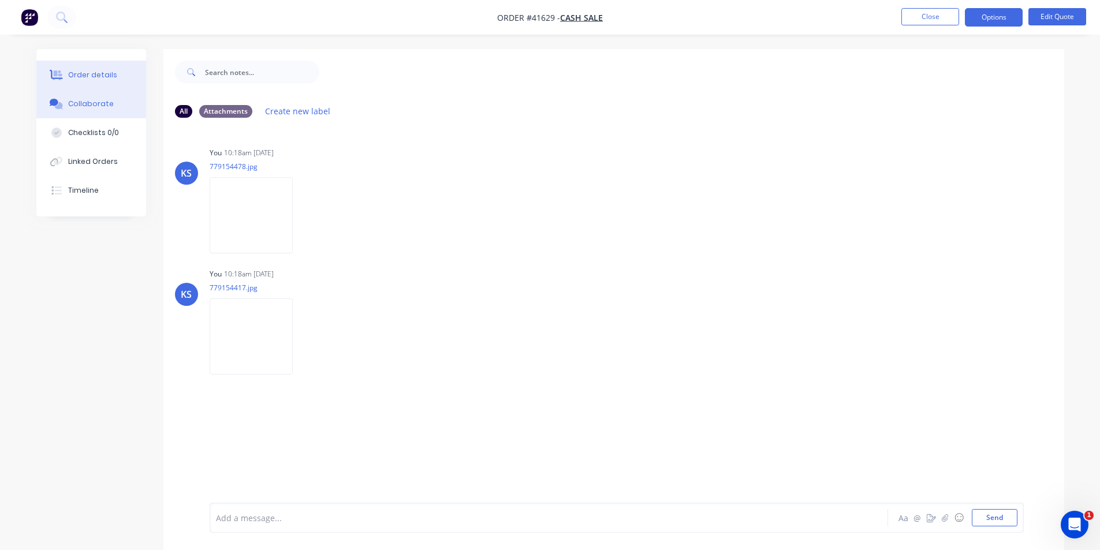
click at [90, 75] on div "Order details" at bounding box center [92, 75] width 49 height 10
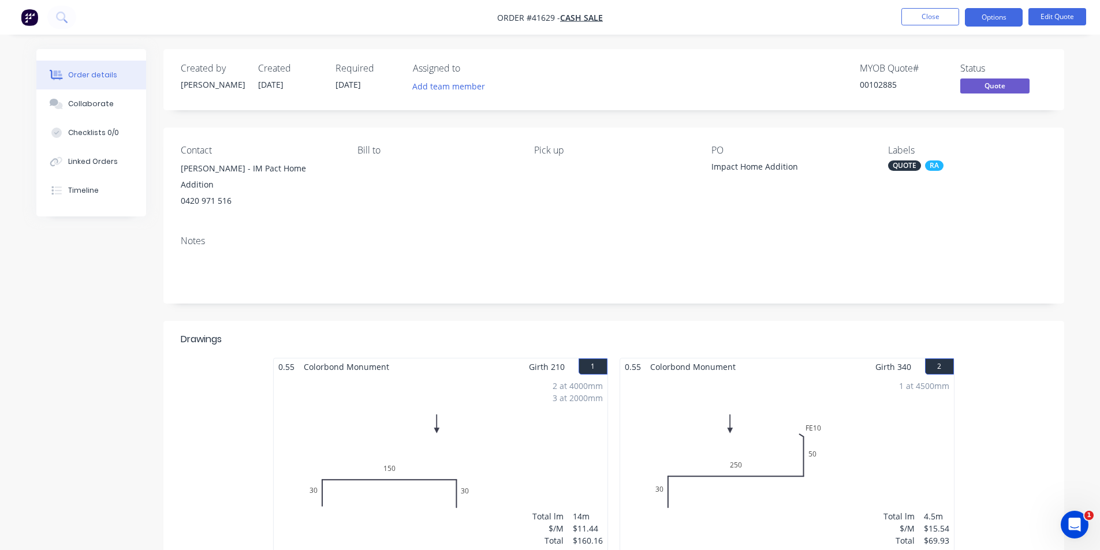
click at [631, 83] on div "MYOB Quote # 00102885 Status Quote" at bounding box center [787, 79] width 519 height 33
click at [700, 21] on nav "Order #41629 - CASH SALE Close Options Edit Quote" at bounding box center [550, 17] width 1100 height 35
click at [840, 21] on nav "Order #41629 - CASH SALE Close Options Edit Quote" at bounding box center [550, 17] width 1100 height 35
click at [909, 15] on button "Close" at bounding box center [931, 16] width 58 height 17
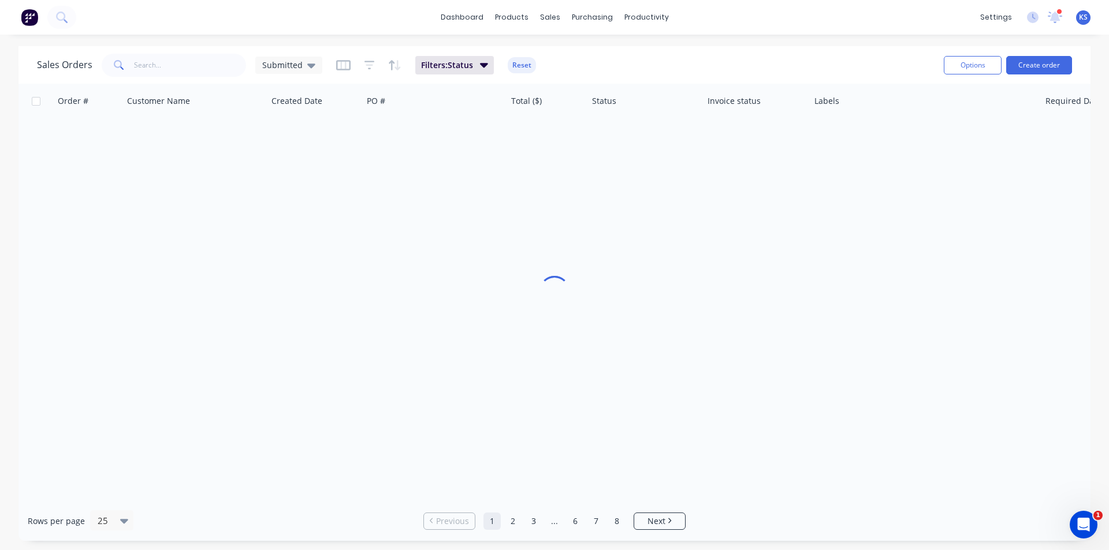
click at [675, 65] on div "Sales Orders Submitted Filters: Status Reset" at bounding box center [486, 65] width 898 height 28
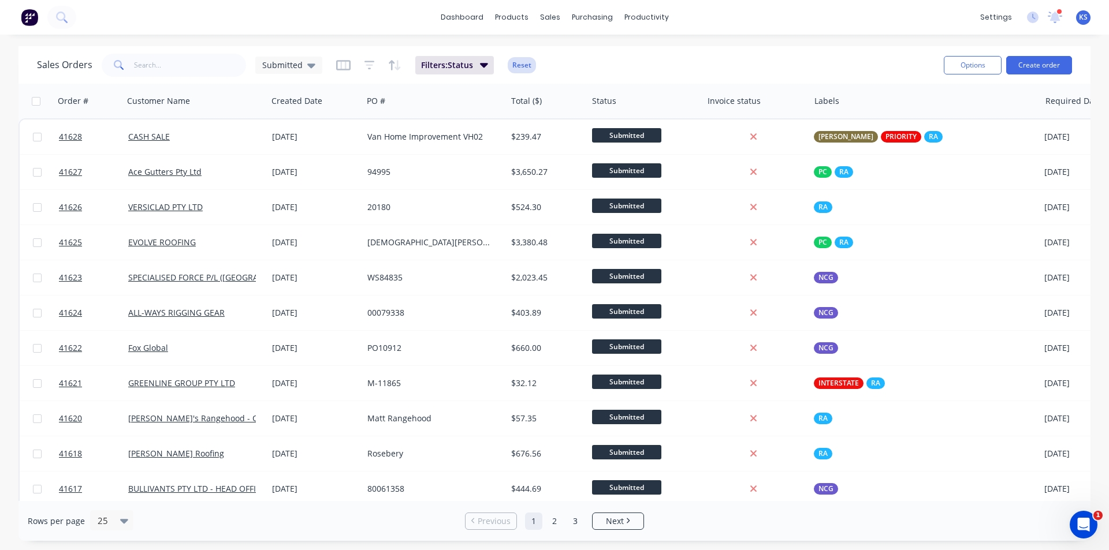
click at [510, 64] on button "Reset" at bounding box center [522, 65] width 28 height 16
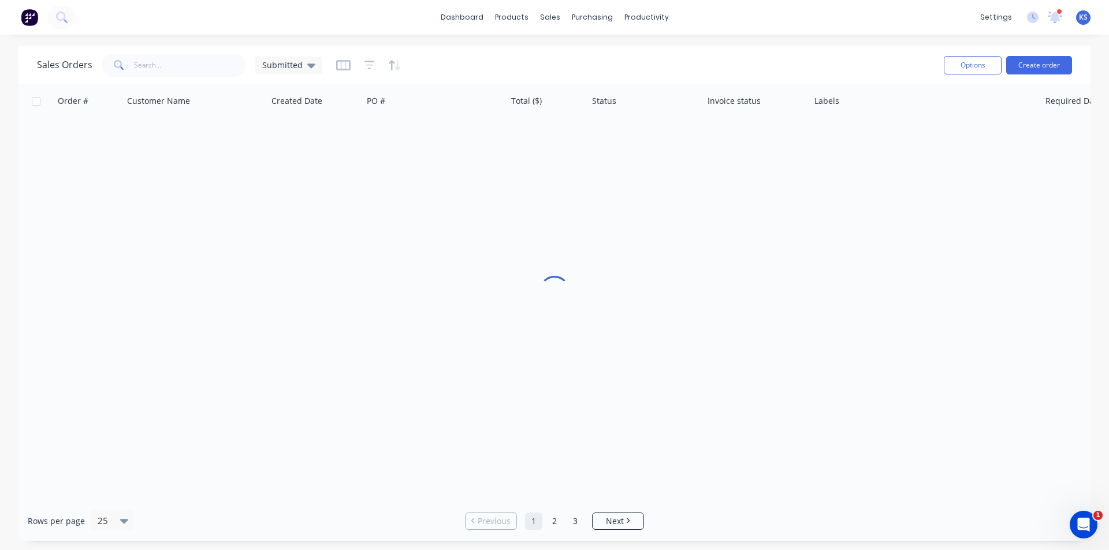
drag, startPoint x: 680, startPoint y: 50, endPoint x: 724, endPoint y: 10, distance: 60.1
click at [680, 50] on div "Sales Orders Submitted Options Create order" at bounding box center [554, 65] width 1072 height 38
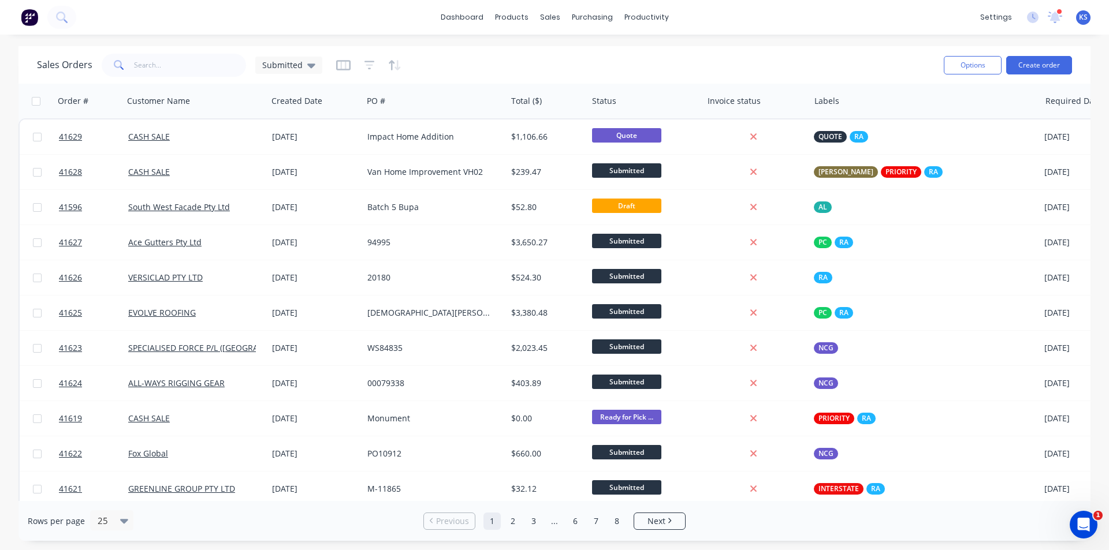
click at [528, 25] on div "products" at bounding box center [511, 17] width 45 height 17
click at [552, 16] on div "sales" at bounding box center [550, 17] width 32 height 17
click at [623, 55] on link "Sales Orders" at bounding box center [610, 54] width 153 height 23
click at [1044, 66] on button "Create order" at bounding box center [1039, 65] width 66 height 18
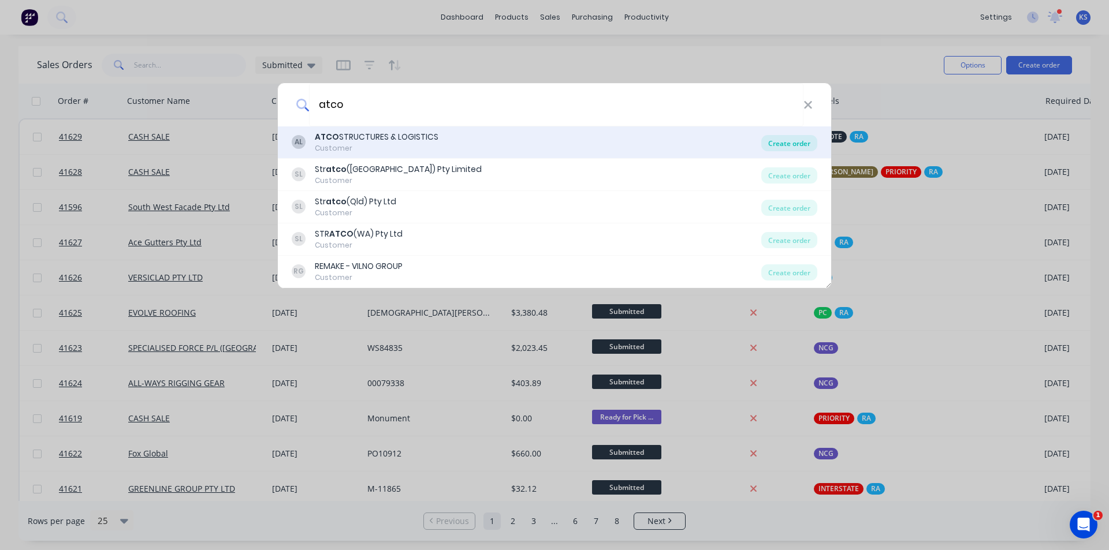
type input "atco"
click at [800, 148] on div "Create order" at bounding box center [789, 143] width 56 height 16
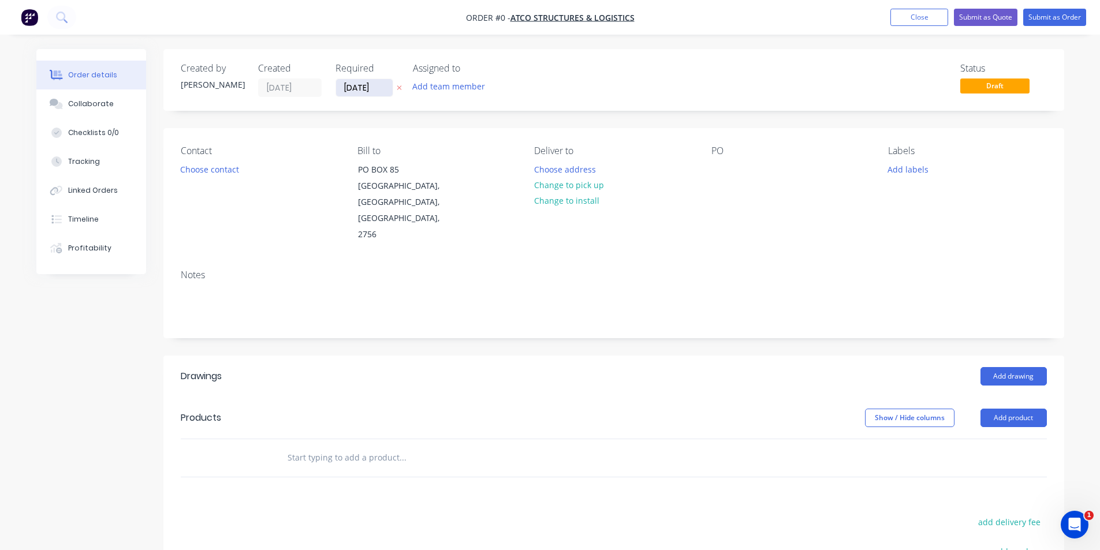
click at [366, 90] on input "[DATE]" at bounding box center [364, 87] width 57 height 17
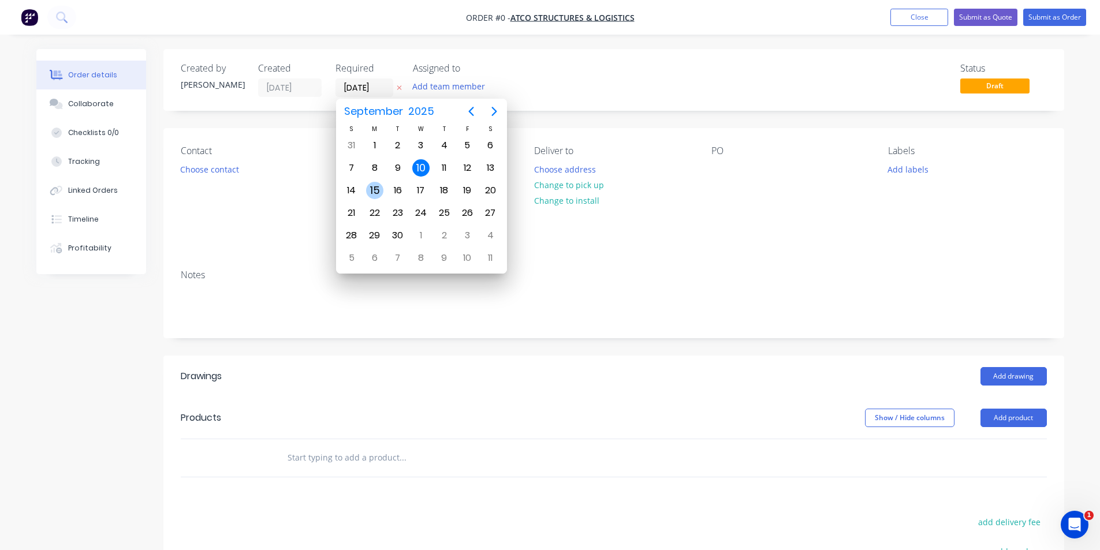
click at [375, 192] on div "15" at bounding box center [374, 190] width 17 height 17
type input "[DATE]"
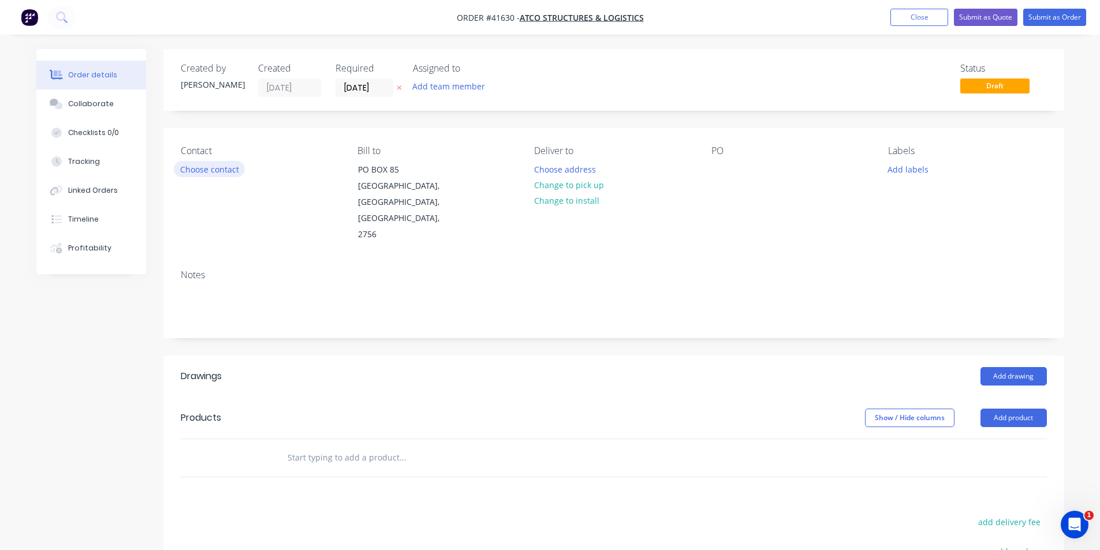
click at [196, 169] on button "Choose contact" at bounding box center [209, 169] width 71 height 16
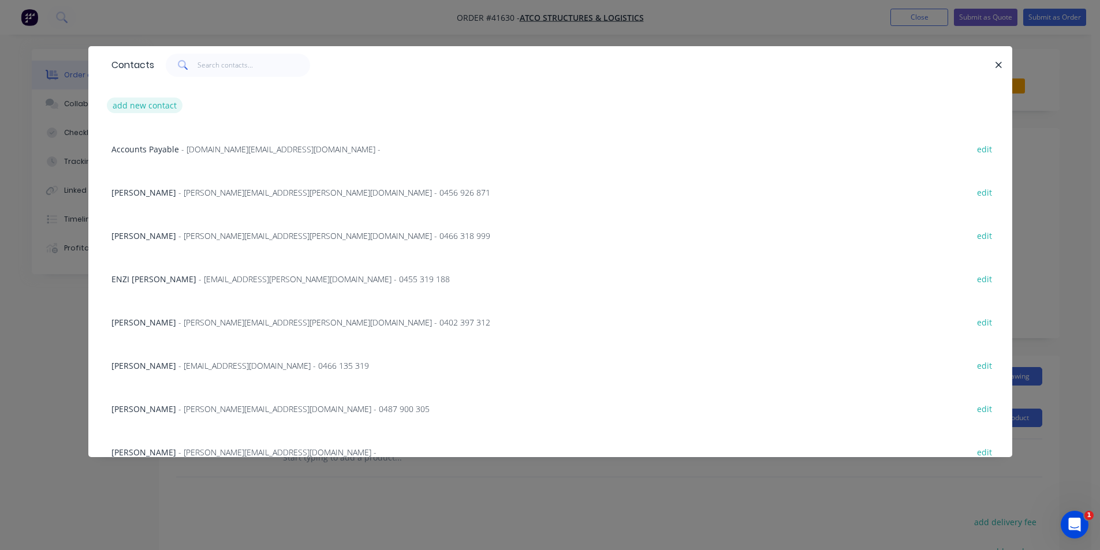
click at [118, 103] on button "add new contact" at bounding box center [145, 106] width 76 height 16
select select "AU"
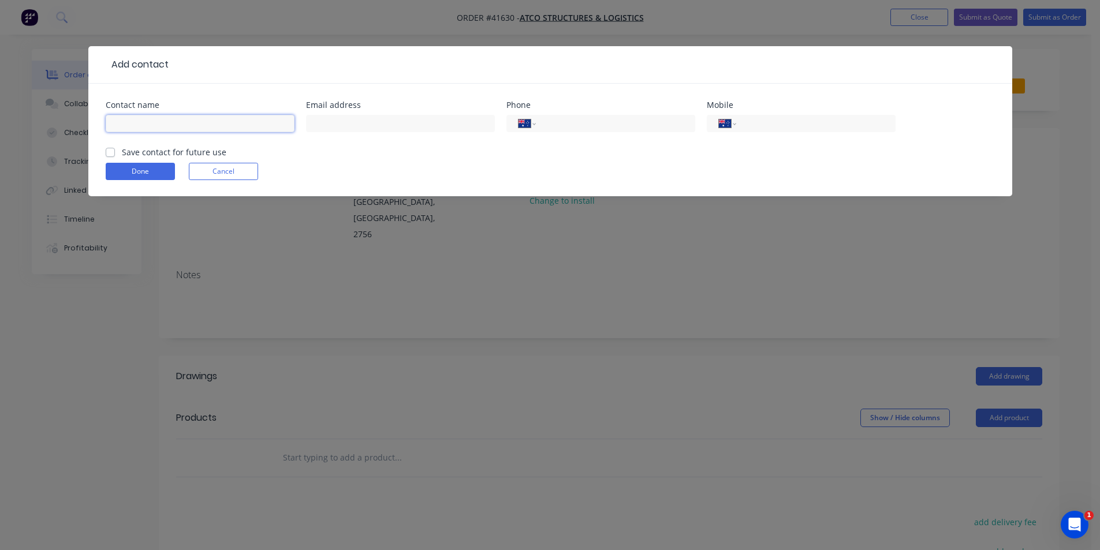
click at [218, 131] on input "text" at bounding box center [200, 123] width 189 height 17
type input "Jannette Nigl"
paste input "Jannette.Nigl@atco.com"
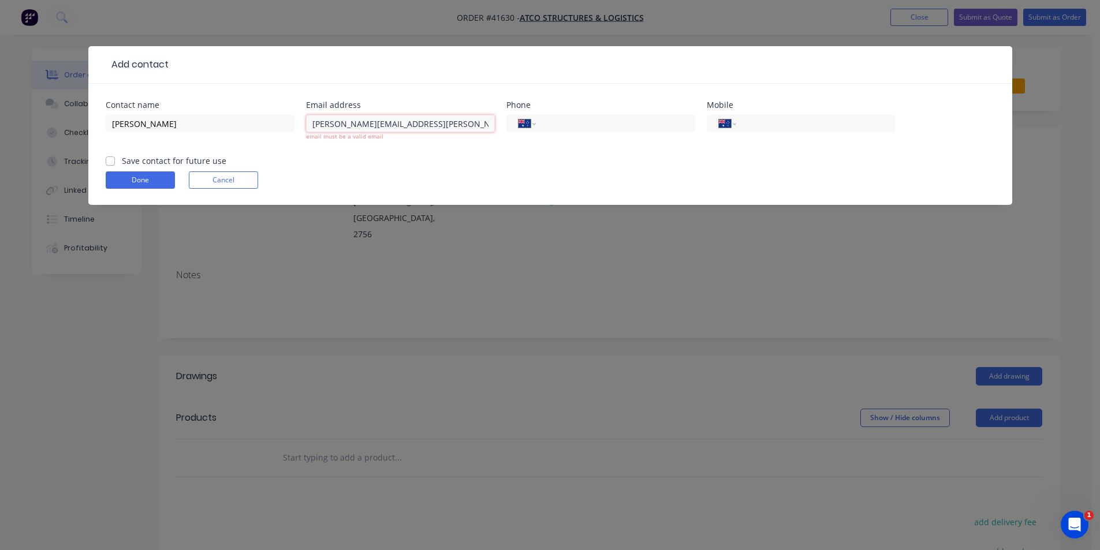
click at [315, 124] on input "Jannette.Nigl@atco.com" at bounding box center [400, 123] width 189 height 17
click at [437, 122] on input "Jannette.Nigl@atco.com" at bounding box center [400, 123] width 189 height 17
click at [437, 121] on input "Jannette.Nigl@atco.com" at bounding box center [400, 123] width 189 height 17
type input "Jannette.Nigl@atco.com"
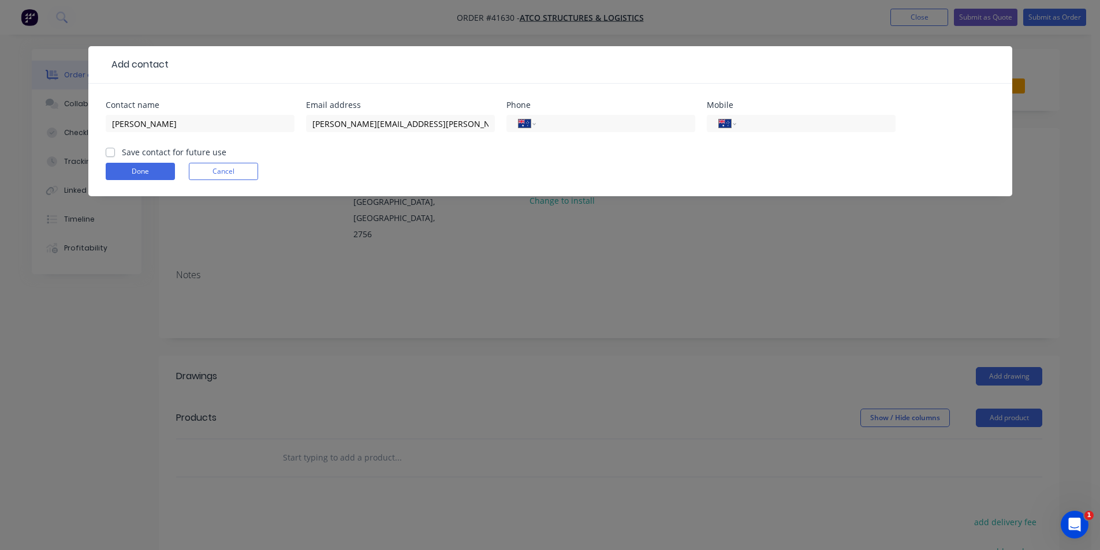
click at [344, 145] on div "Jannette.Nigl@atco.com" at bounding box center [400, 129] width 189 height 34
click at [415, 133] on div "Jannette.Nigl@atco.com" at bounding box center [400, 129] width 189 height 34
click at [770, 128] on input "tel" at bounding box center [813, 123] width 139 height 13
click at [576, 126] on input "tel" at bounding box center [613, 123] width 139 height 13
type input "(02) 4545 2900"
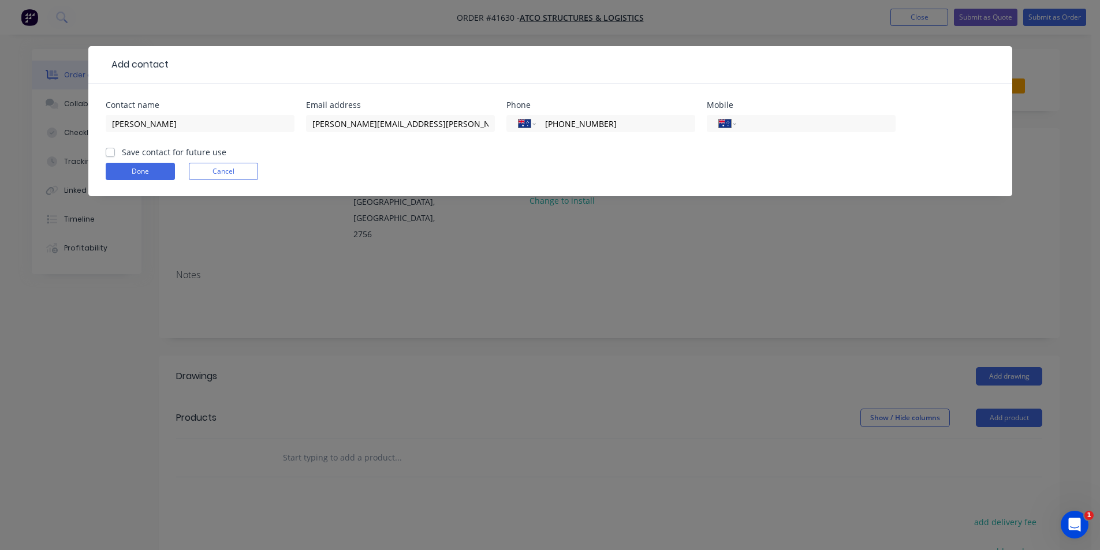
click at [122, 150] on label "Save contact for future use" at bounding box center [174, 152] width 105 height 12
click at [114, 150] on input "Save contact for future use" at bounding box center [110, 151] width 9 height 11
checkbox input "true"
click at [123, 166] on button "Done" at bounding box center [140, 171] width 69 height 17
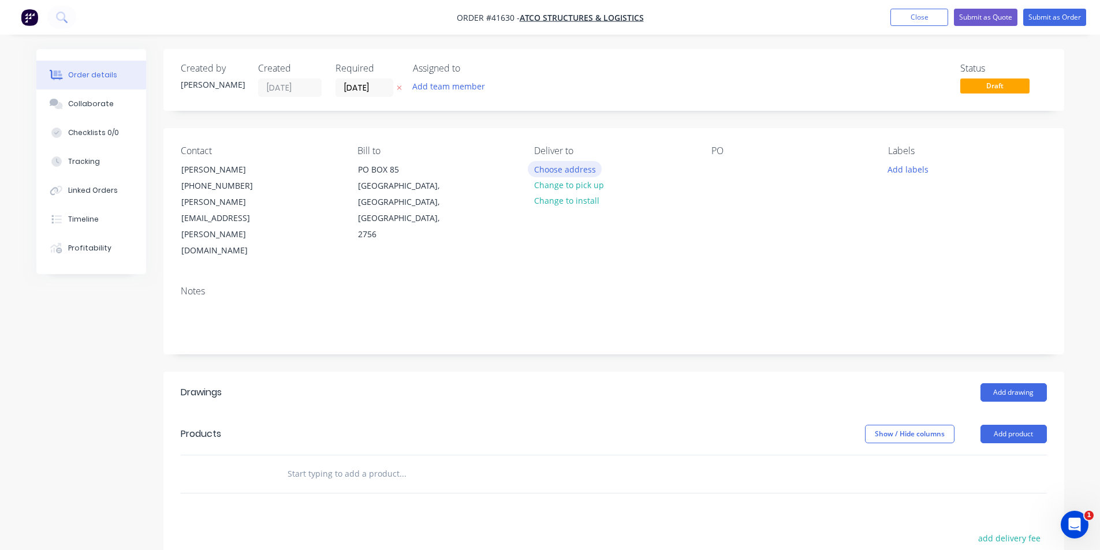
click at [564, 173] on button "Choose address" at bounding box center [565, 169] width 74 height 16
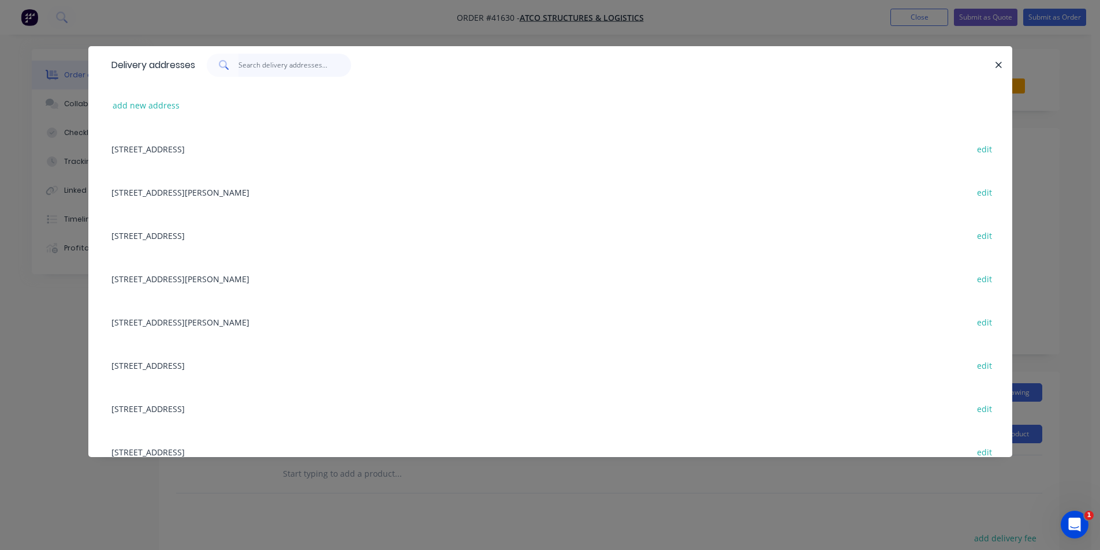
click at [251, 73] on input "text" at bounding box center [295, 65] width 113 height 23
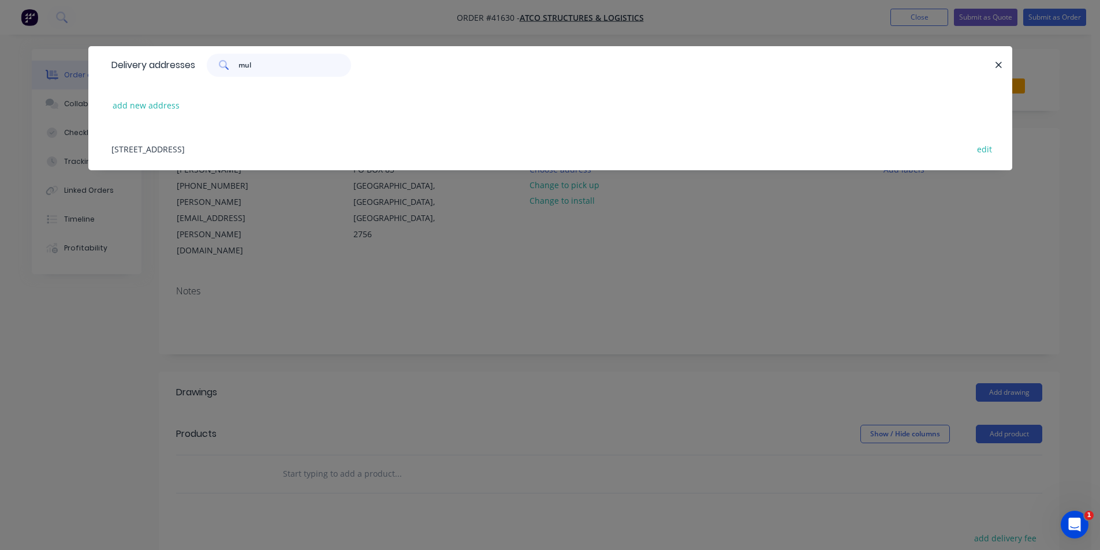
type input "mul"
click at [232, 158] on div "47 MULGRAVE RD, MULGRAVE, New South Wales, Australia, 2756 edit" at bounding box center [550, 148] width 889 height 43
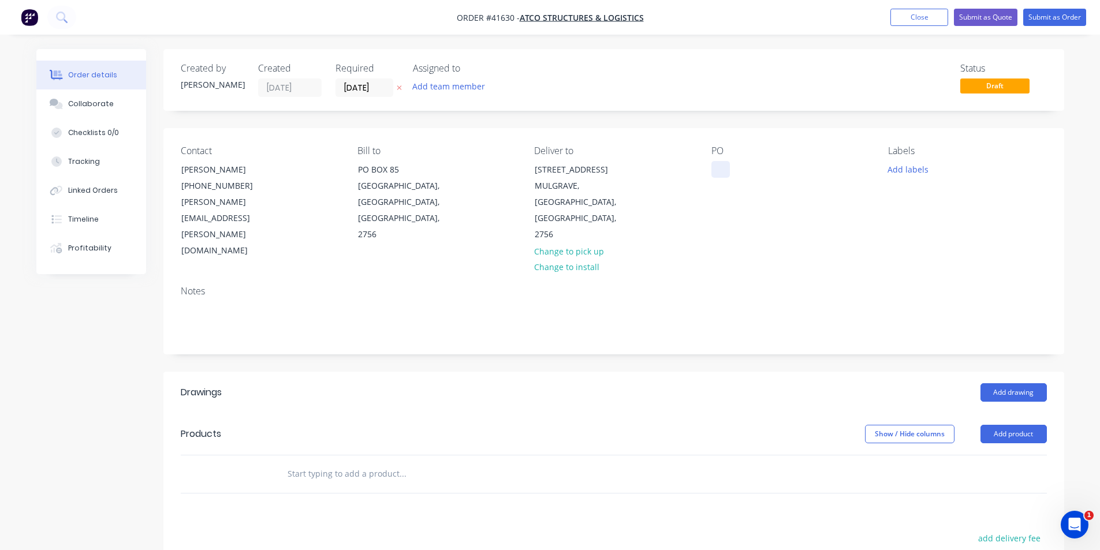
click at [728, 172] on div at bounding box center [721, 169] width 18 height 17
click at [898, 169] on button "Add labels" at bounding box center [908, 169] width 53 height 16
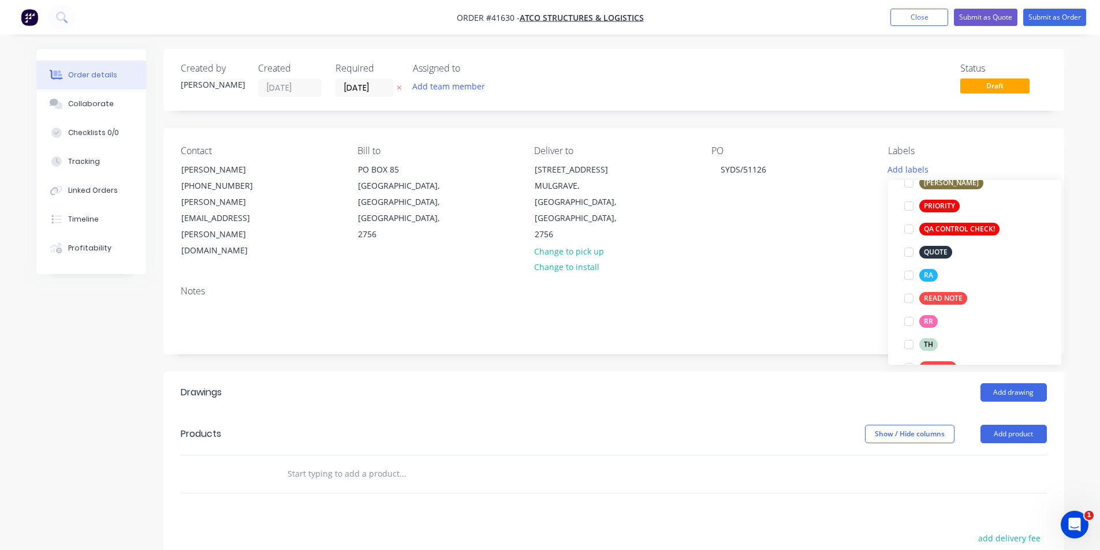
scroll to position [347, 0]
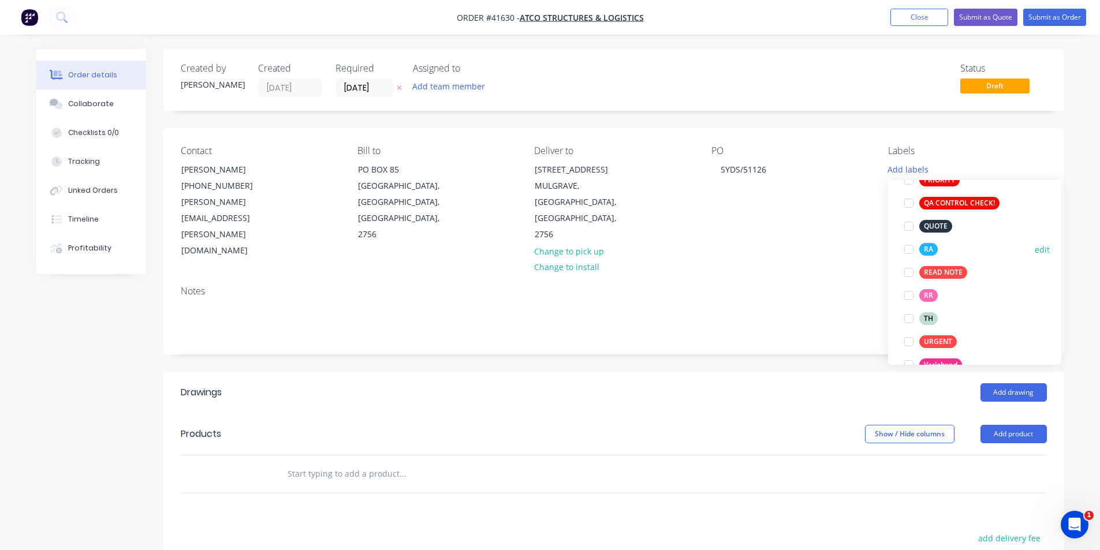
click at [911, 250] on div at bounding box center [909, 249] width 23 height 23
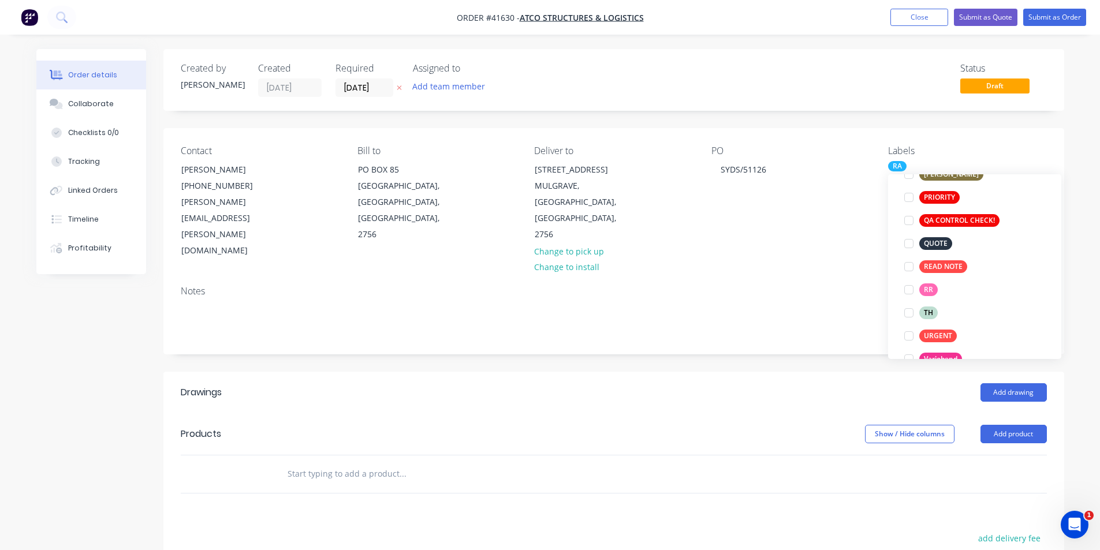
scroll to position [23, 0]
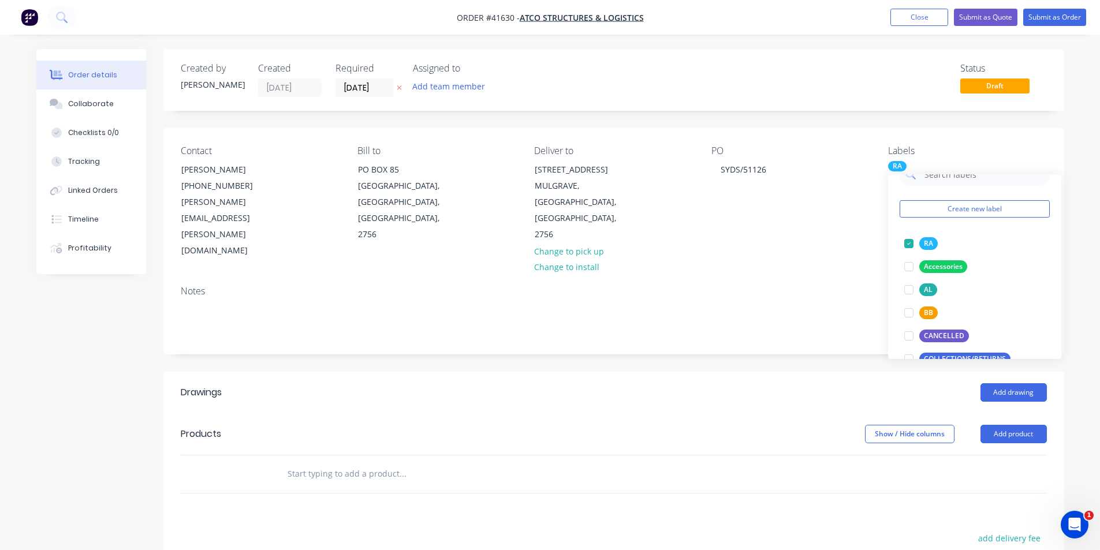
click at [833, 316] on div "Created by Kendall Created 10/09/25 Required 15/09/25 Assigned to Add team memb…" at bounding box center [613, 410] width 901 height 722
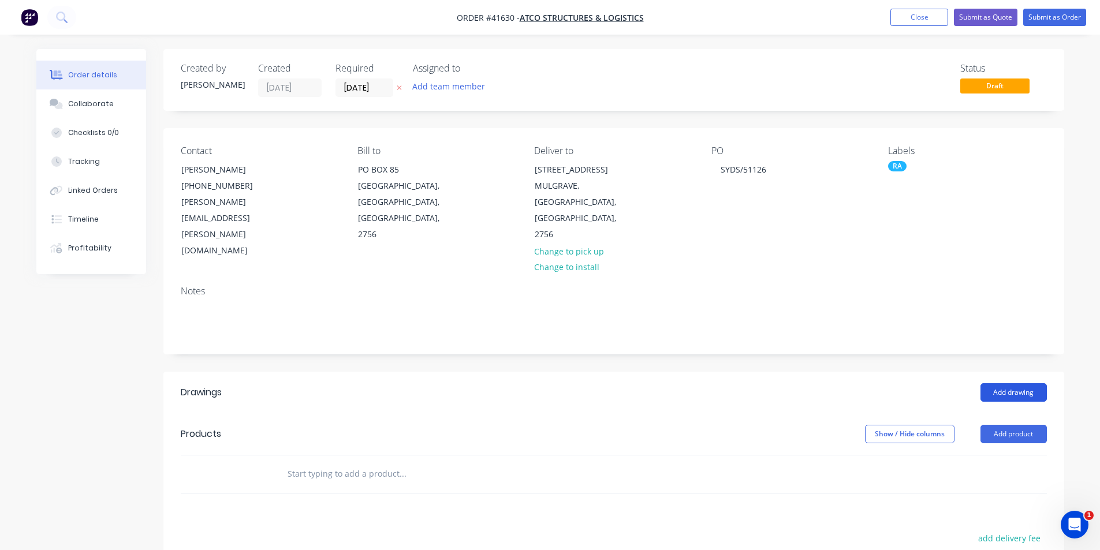
click at [1026, 384] on button "Add drawing" at bounding box center [1014, 393] width 66 height 18
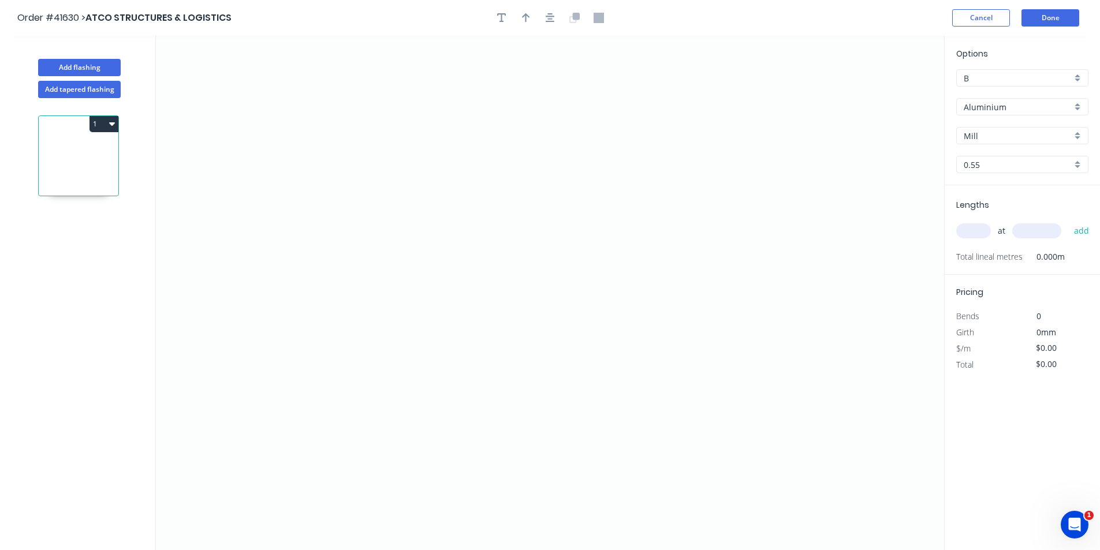
click at [1025, 101] on input "Aluminium" at bounding box center [1018, 107] width 108 height 12
click at [1007, 225] on div "Zincalume" at bounding box center [1022, 228] width 131 height 20
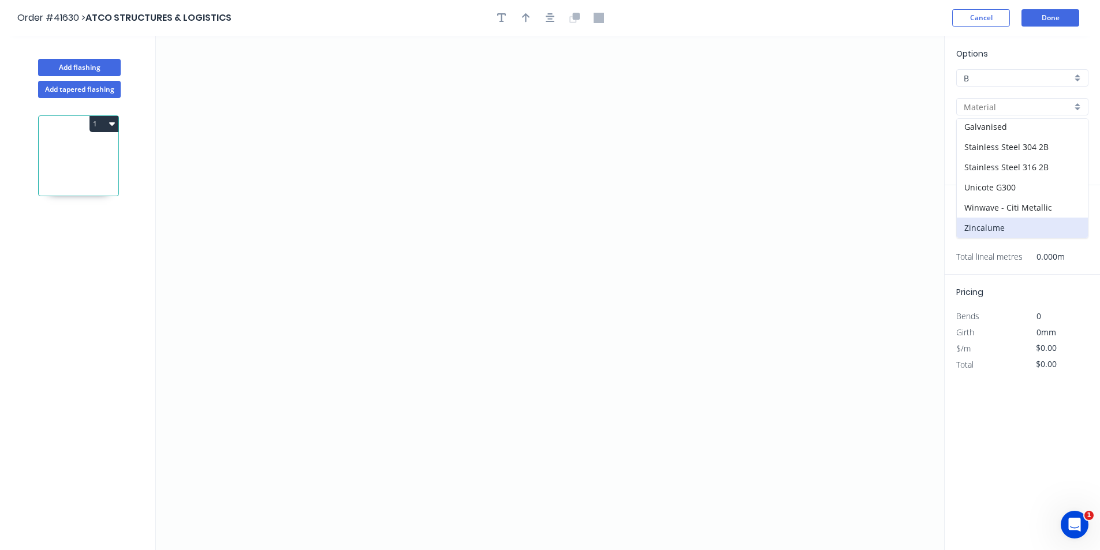
type input "Zincalume"
type input "Standard"
click at [969, 225] on input "text" at bounding box center [973, 231] width 35 height 15
type input "40"
type input "4100"
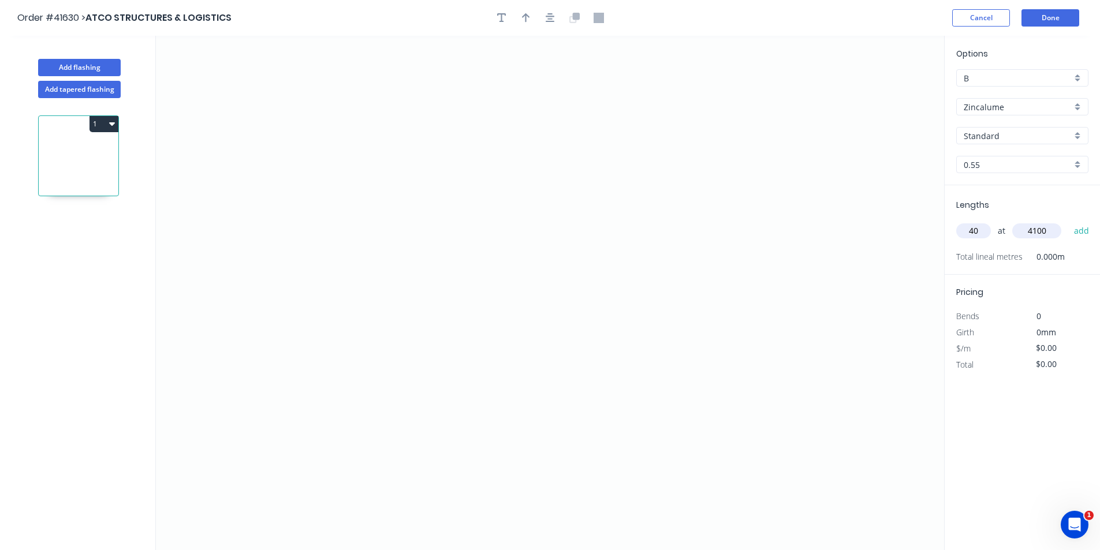
click at [1068, 221] on button "add" at bounding box center [1081, 231] width 27 height 20
click at [349, 339] on icon "0" at bounding box center [550, 293] width 788 height 515
click at [351, 299] on icon "0" at bounding box center [550, 293] width 788 height 515
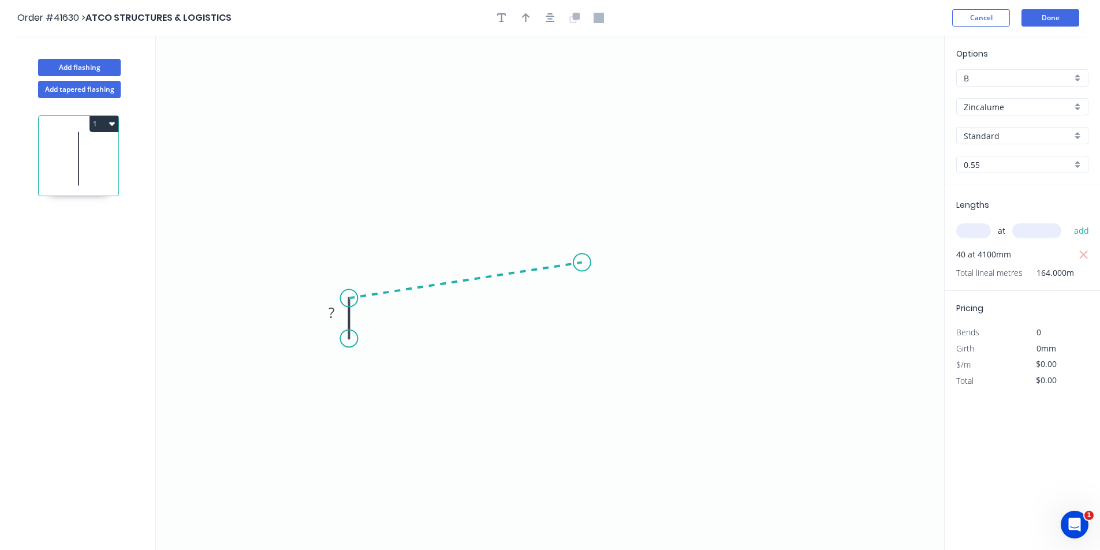
click at [582, 263] on icon at bounding box center [465, 281] width 233 height 36
click at [828, 310] on icon "0 ? ? ? º" at bounding box center [550, 293] width 788 height 515
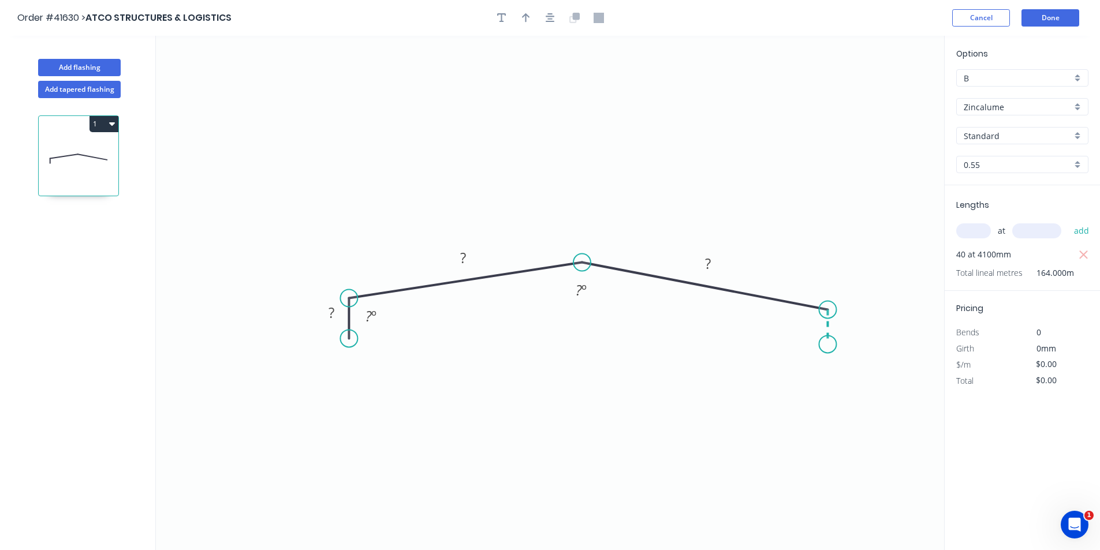
click at [828, 345] on icon "0 ? ? ? ? º ? º" at bounding box center [550, 293] width 788 height 515
click at [828, 345] on circle at bounding box center [827, 344] width 17 height 17
click at [553, 15] on icon "button" at bounding box center [550, 18] width 9 height 10
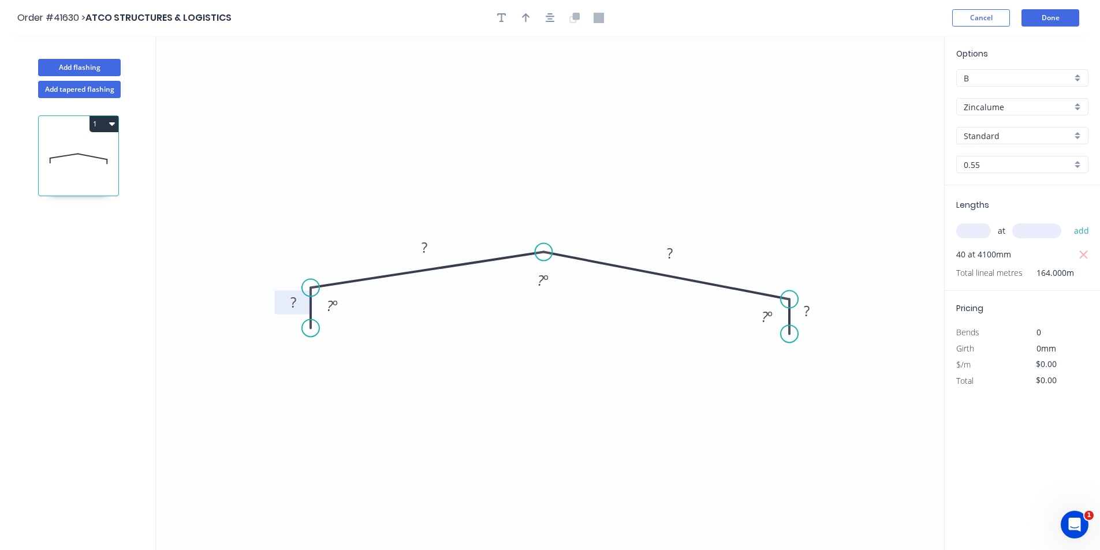
click at [292, 300] on tspan "?" at bounding box center [294, 302] width 6 height 19
type input "$16.33"
type input "$2,678.12"
click at [395, 347] on div "Hide angle" at bounding box center [390, 343] width 116 height 24
click at [784, 364] on div "Hide angle" at bounding box center [824, 363] width 116 height 24
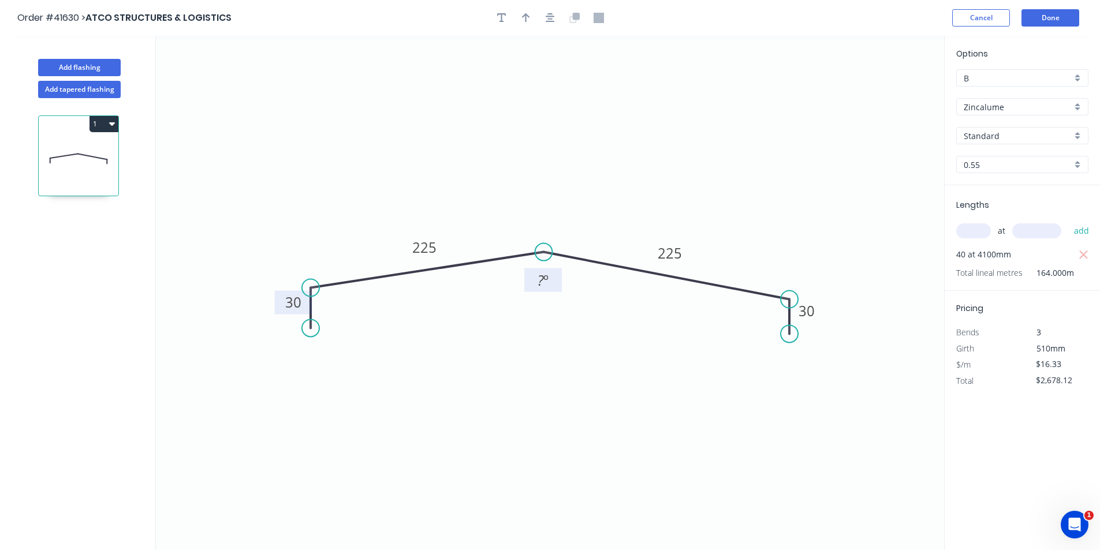
click at [544, 282] on tspan "º" at bounding box center [545, 280] width 5 height 19
click at [502, 18] on icon "button" at bounding box center [501, 17] width 9 height 9
click at [255, 68] on textarea at bounding box center [231, 81] width 94 height 43
drag, startPoint x: 269, startPoint y: 59, endPoint x: 555, endPoint y: 244, distance: 340.1
click at [555, 244] on icon "450MM Overall 30 225 225 30 178 º" at bounding box center [550, 293] width 788 height 515
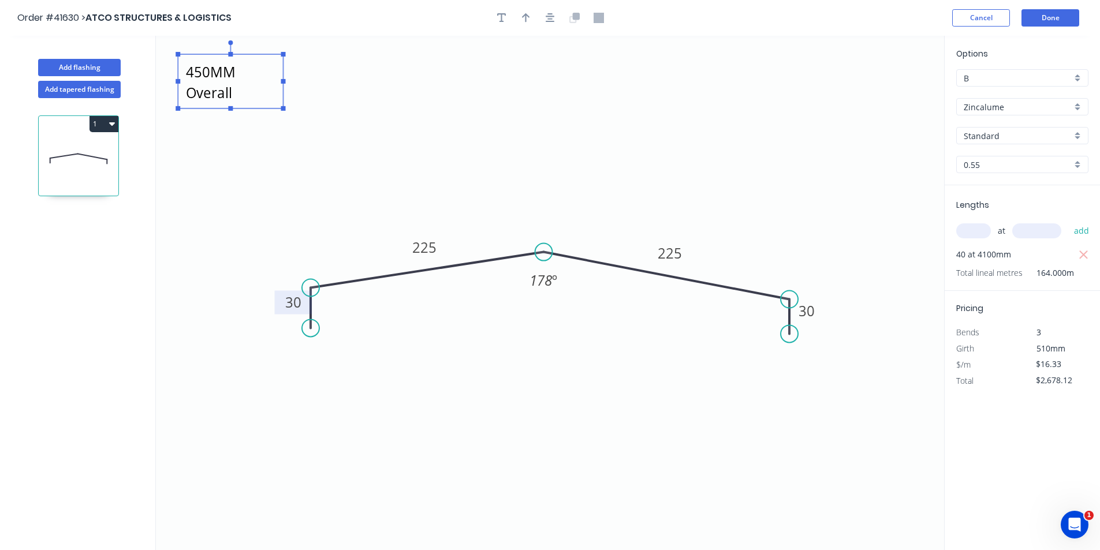
type textarea "450MM Overall"
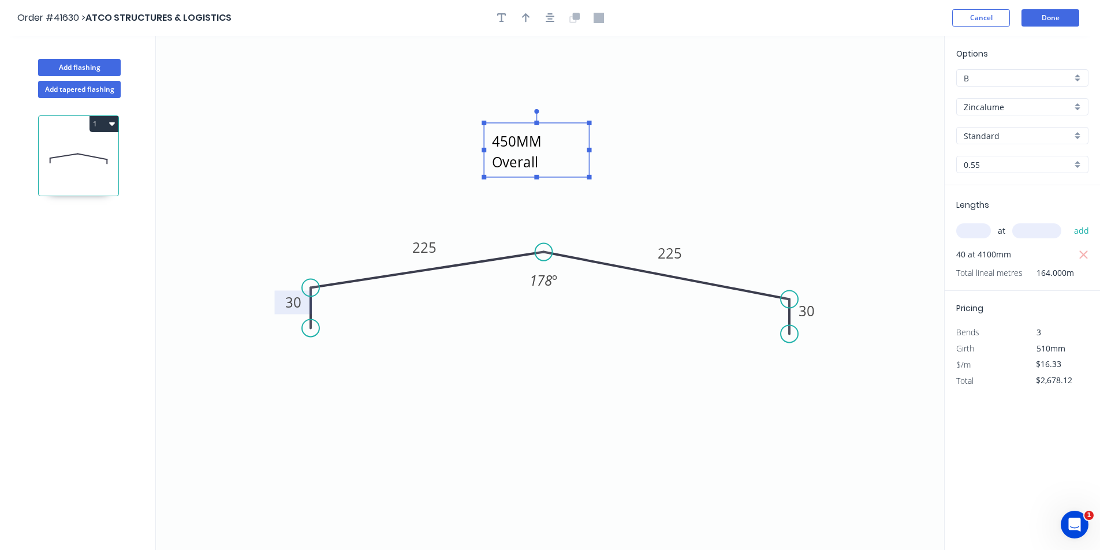
drag, startPoint x: 260, startPoint y: 62, endPoint x: 567, endPoint y: 131, distance: 313.7
click at [567, 131] on textarea "450MM Overall" at bounding box center [537, 150] width 94 height 43
click at [517, 16] on button "button" at bounding box center [525, 17] width 17 height 17
click at [524, 20] on icon "button" at bounding box center [526, 18] width 8 height 10
drag, startPoint x: 849, startPoint y: 110, endPoint x: 731, endPoint y: 159, distance: 127.6
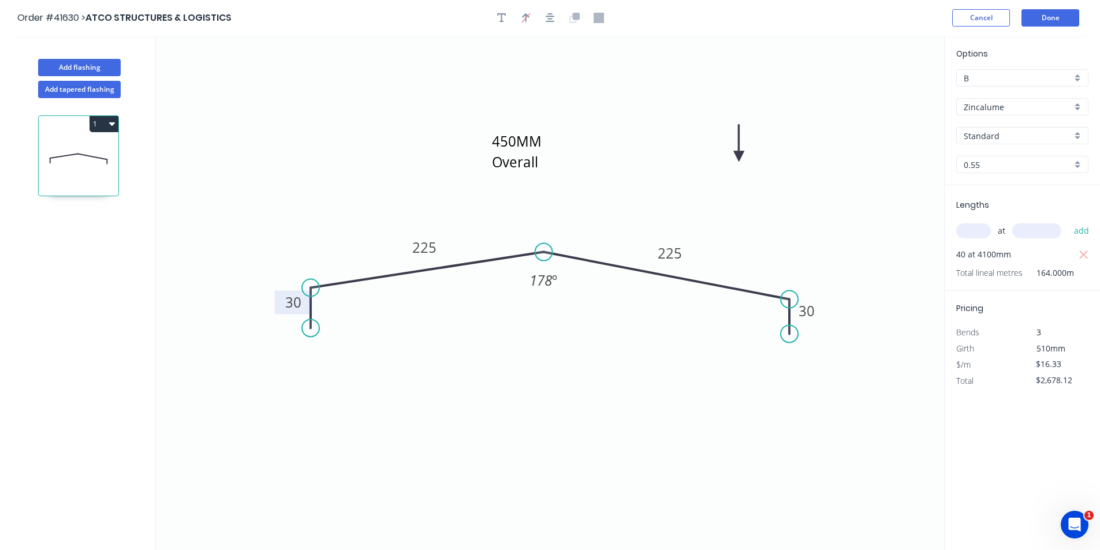
click at [734, 159] on icon at bounding box center [739, 143] width 10 height 37
click at [1041, 25] on button "Done" at bounding box center [1051, 17] width 58 height 17
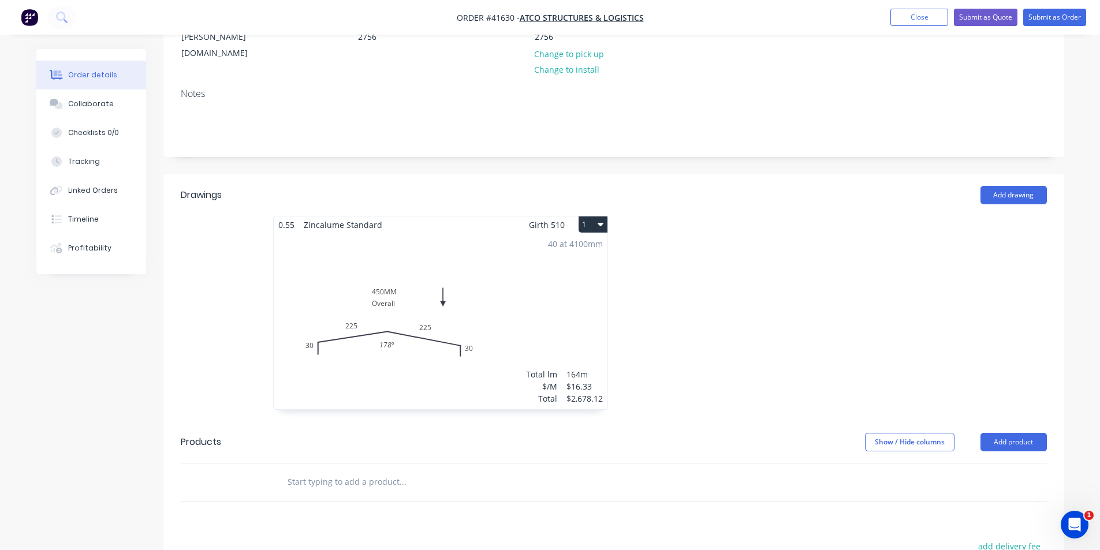
scroll to position [289, 0]
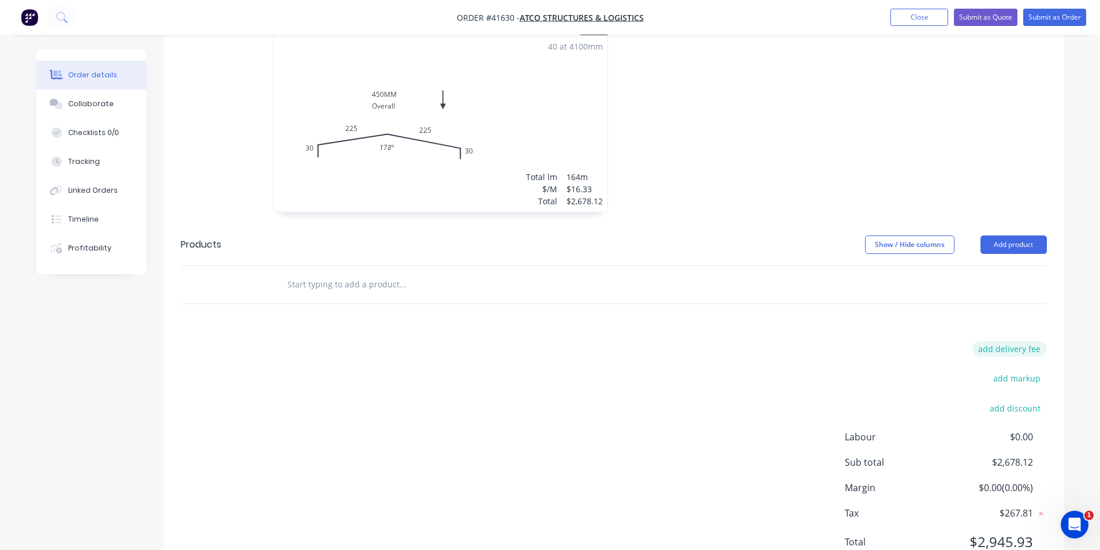
click at [998, 341] on button "add delivery fee" at bounding box center [1010, 349] width 75 height 16
type input "140"
click input "submit" at bounding box center [0, 0] width 0 height 0
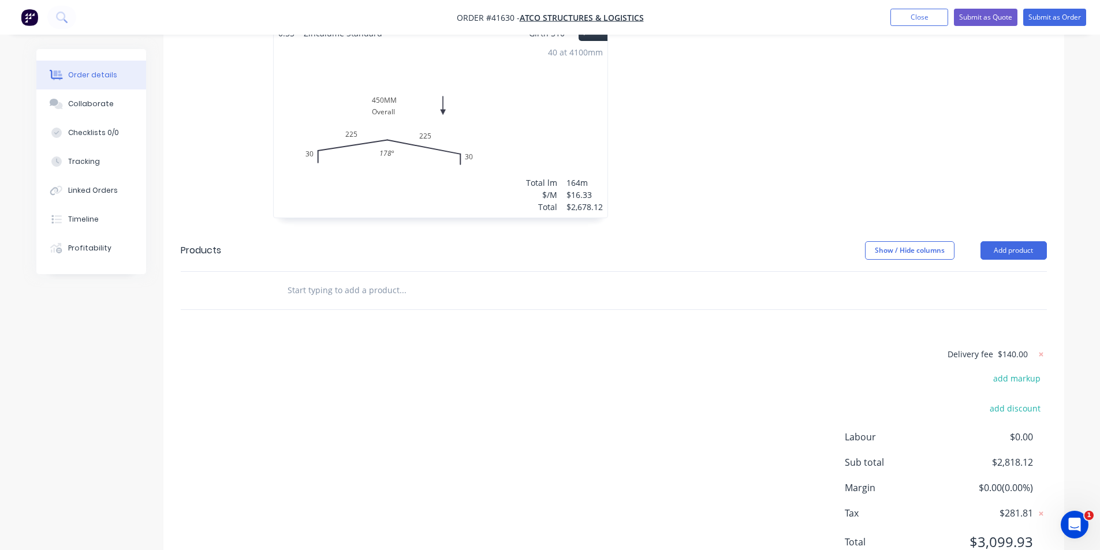
click at [778, 389] on div "Delivery fee $140.00 add markup add discount Labour $0.00 Sub total $2,818.12 M…" at bounding box center [614, 455] width 866 height 217
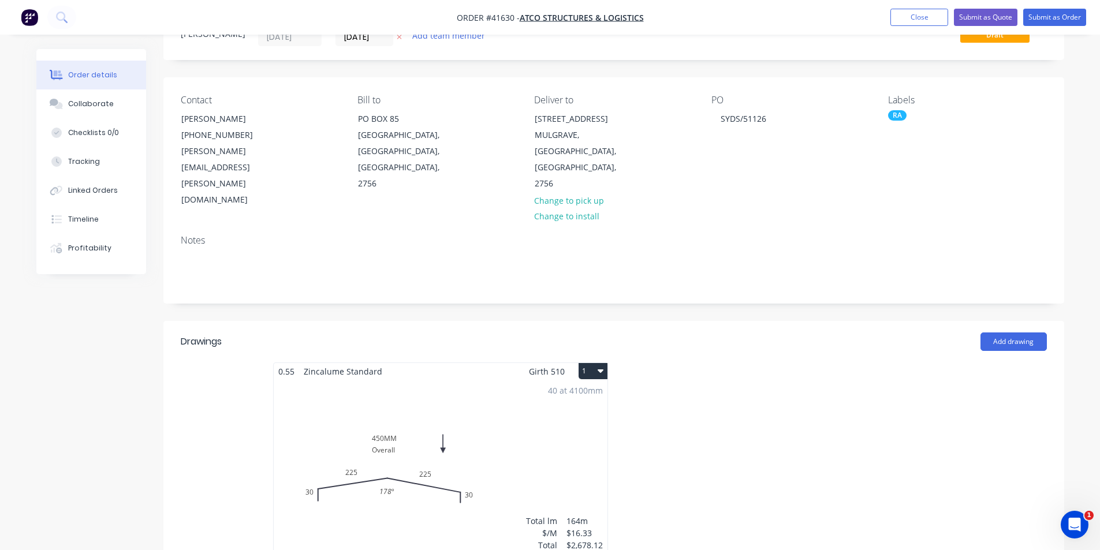
scroll to position [0, 0]
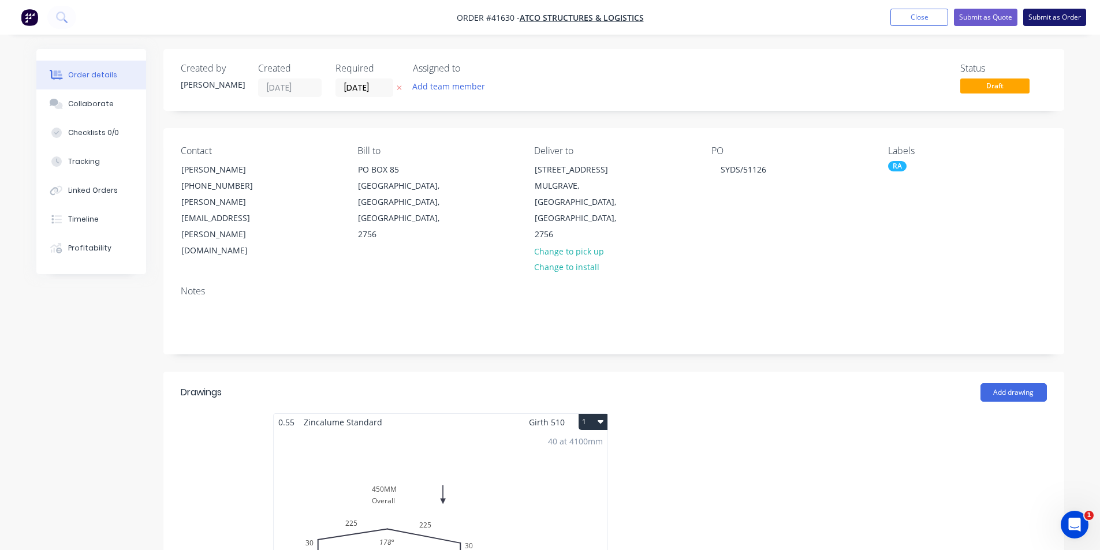
click at [1049, 20] on button "Submit as Order" at bounding box center [1054, 17] width 63 height 17
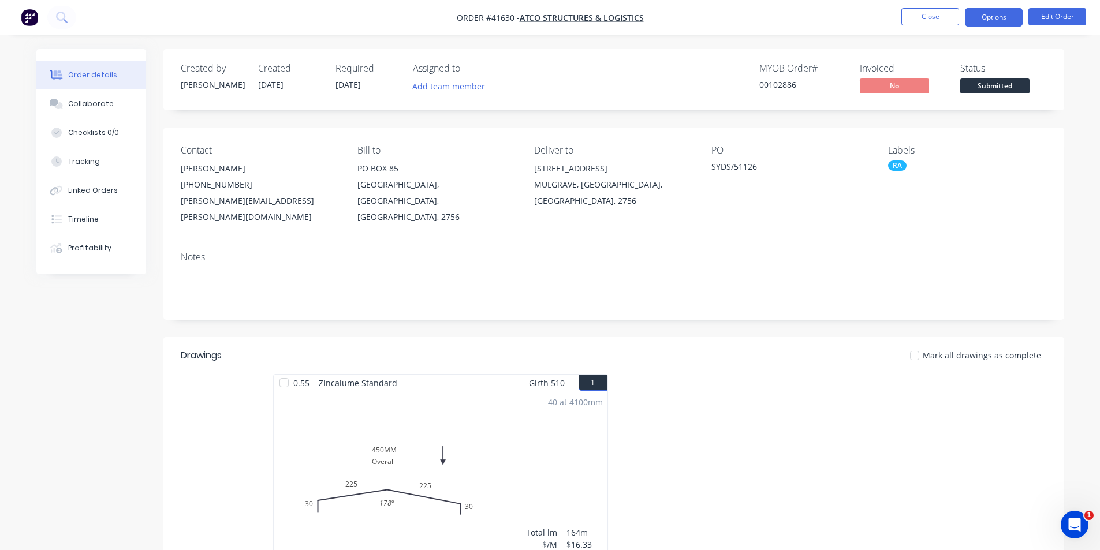
click at [978, 16] on button "Options" at bounding box center [994, 17] width 58 height 18
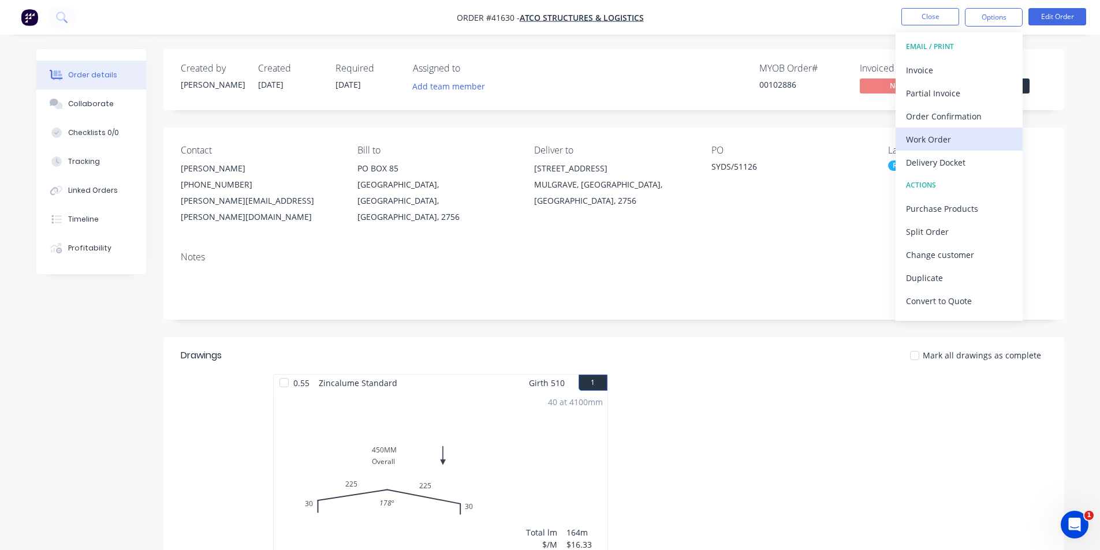
click at [953, 138] on div "Work Order" at bounding box center [959, 139] width 106 height 17
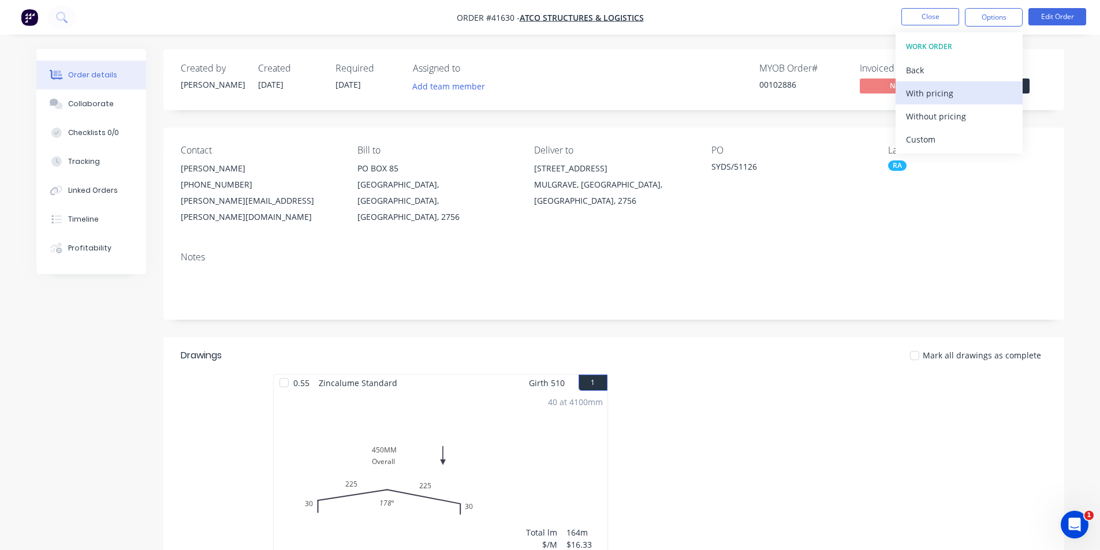
click at [947, 96] on div "With pricing" at bounding box center [959, 93] width 106 height 17
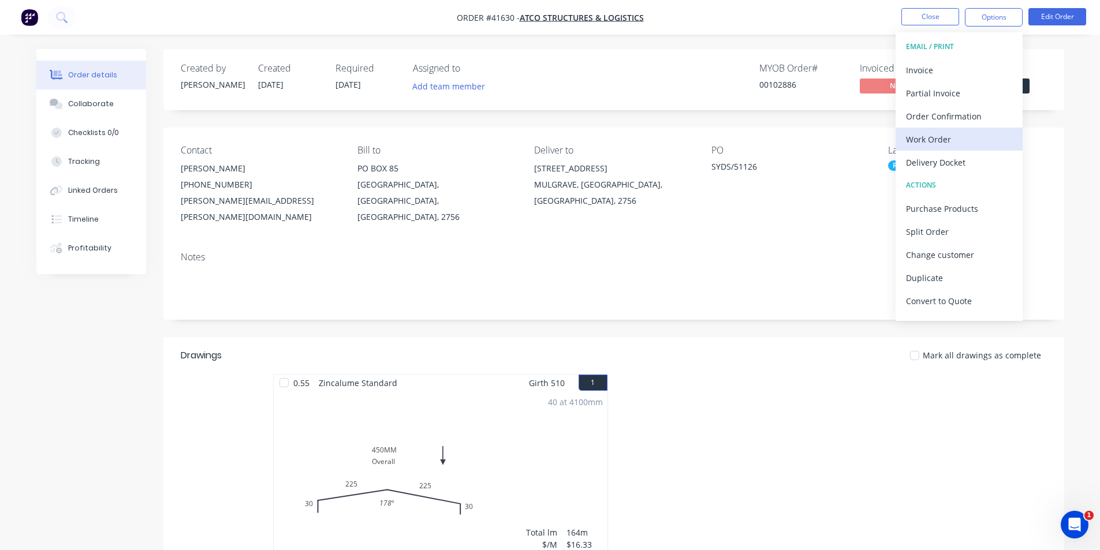
click at [949, 133] on div "Work Order" at bounding box center [959, 139] width 106 height 17
click at [950, 117] on div "Without pricing" at bounding box center [959, 116] width 106 height 17
click at [806, 30] on nav "Order #41630 - ATCO STRUCTURES & LOGISTICS Close Options EMAIL / PRINT Invoice …" at bounding box center [550, 17] width 1100 height 35
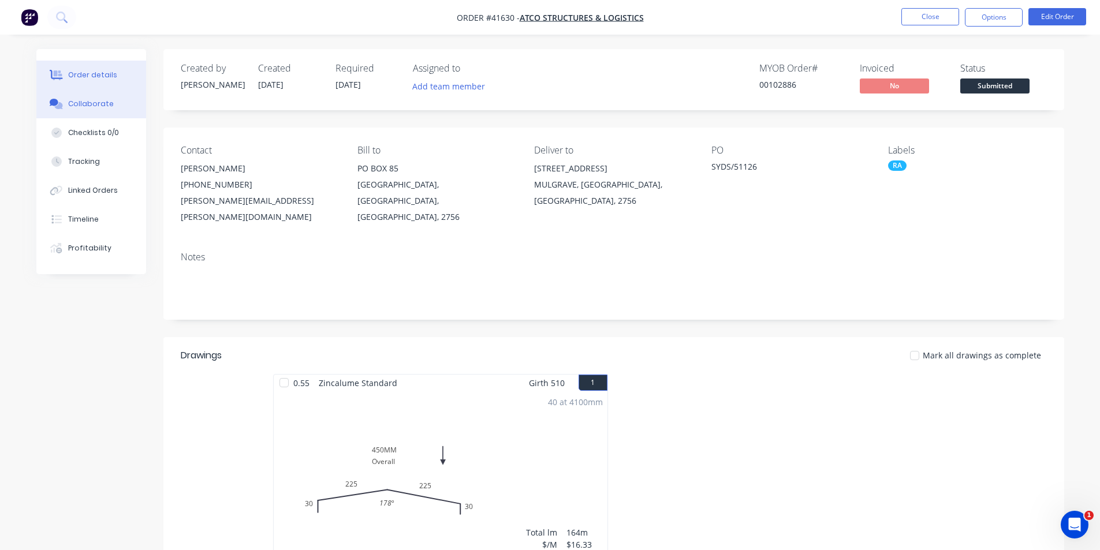
click at [108, 110] on button "Collaborate" at bounding box center [91, 104] width 110 height 29
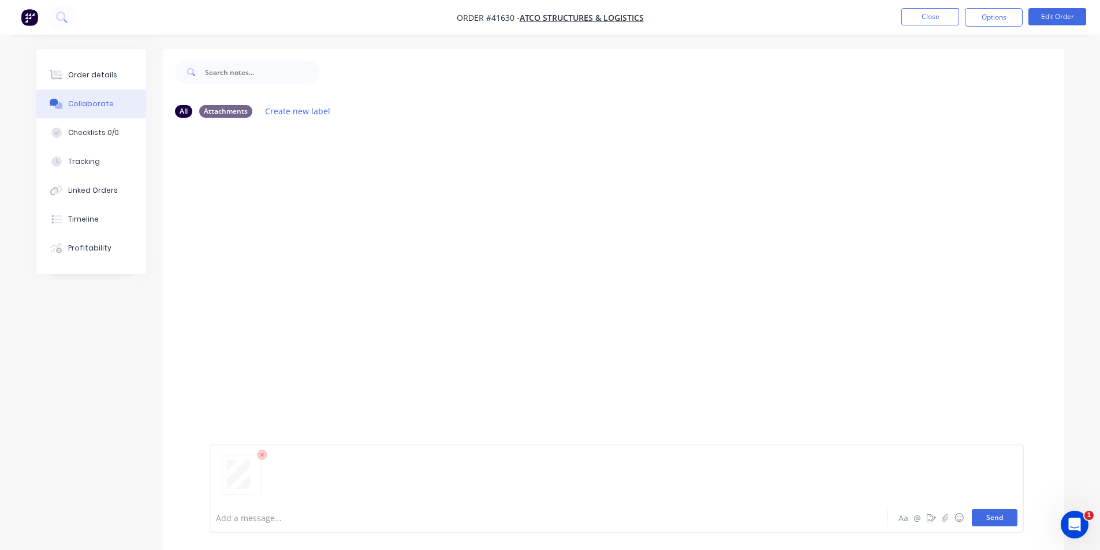
click at [1000, 519] on button "Send" at bounding box center [995, 517] width 46 height 17
click at [1004, 517] on button "Send" at bounding box center [995, 517] width 46 height 17
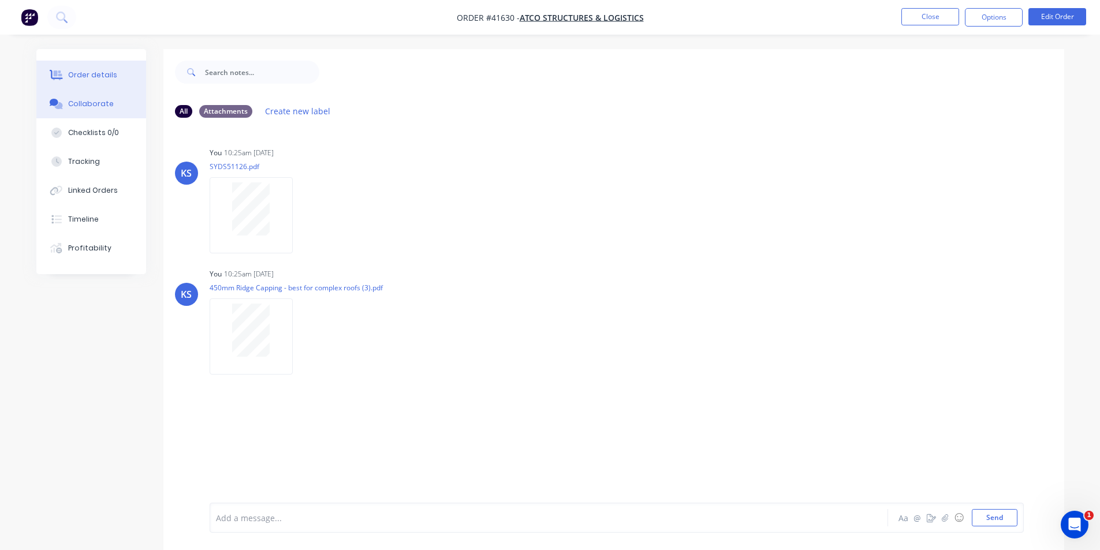
drag, startPoint x: 123, startPoint y: 62, endPoint x: 138, endPoint y: 61, distance: 15.1
click at [123, 62] on button "Order details" at bounding box center [91, 75] width 110 height 29
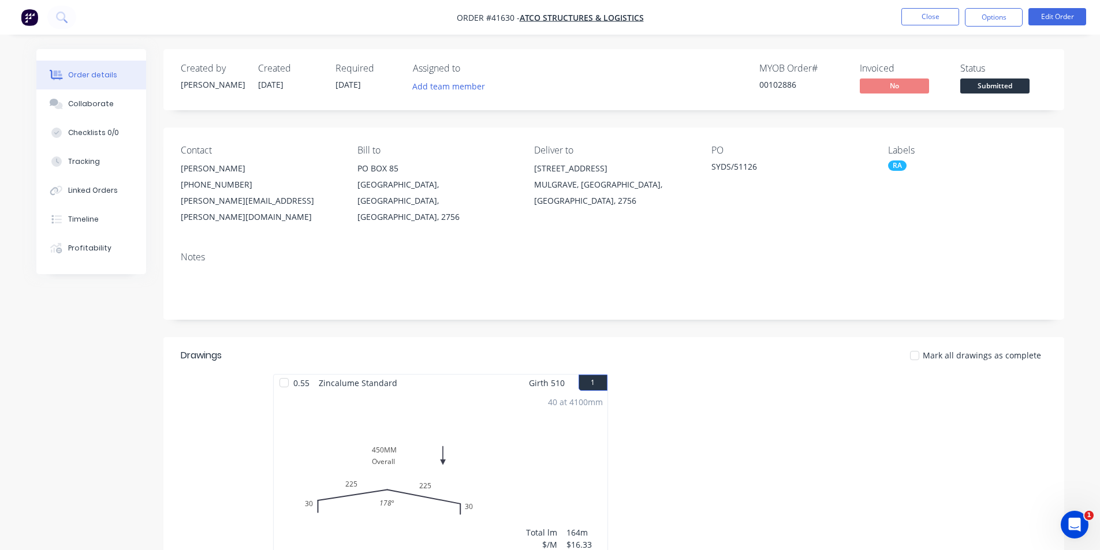
click at [393, 31] on nav "Order #41630 - ATCO STRUCTURES & LOGISTICS Close Options Edit Order" at bounding box center [550, 17] width 1100 height 35
click at [122, 107] on button "Collaborate" at bounding box center [91, 104] width 110 height 29
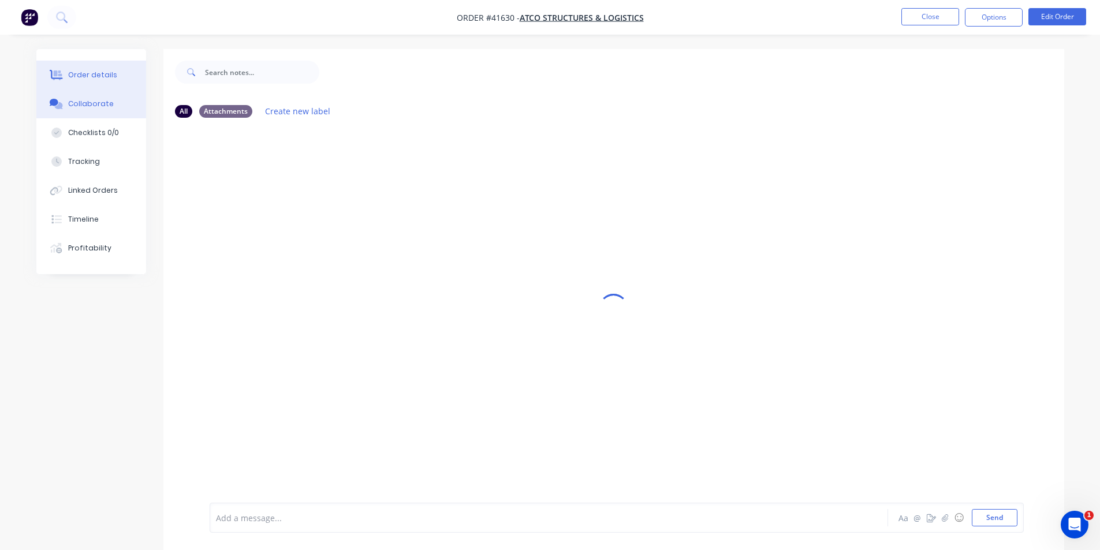
click at [114, 71] on button "Order details" at bounding box center [91, 75] width 110 height 29
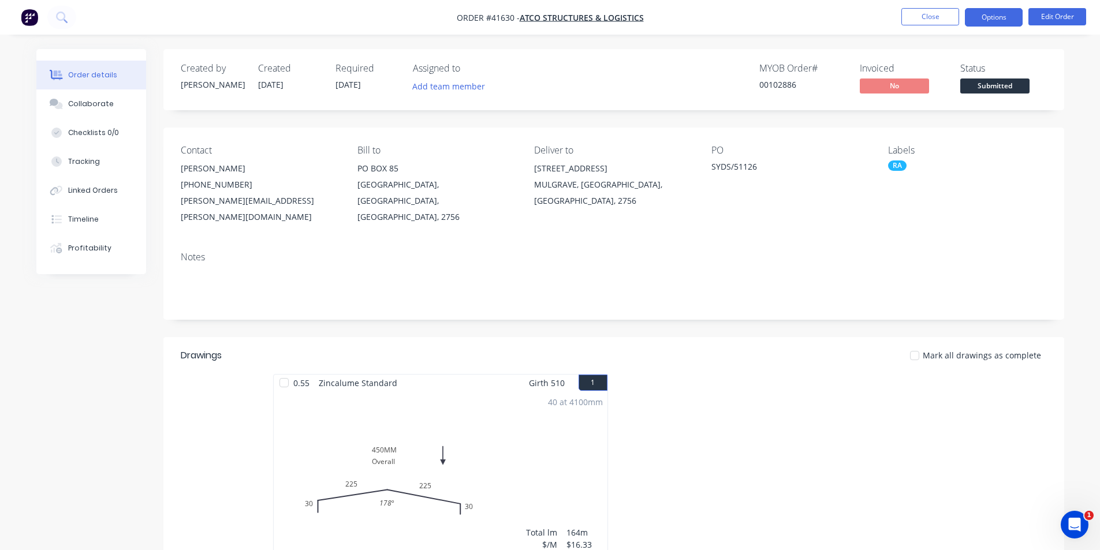
click at [997, 14] on button "Options" at bounding box center [994, 17] width 58 height 18
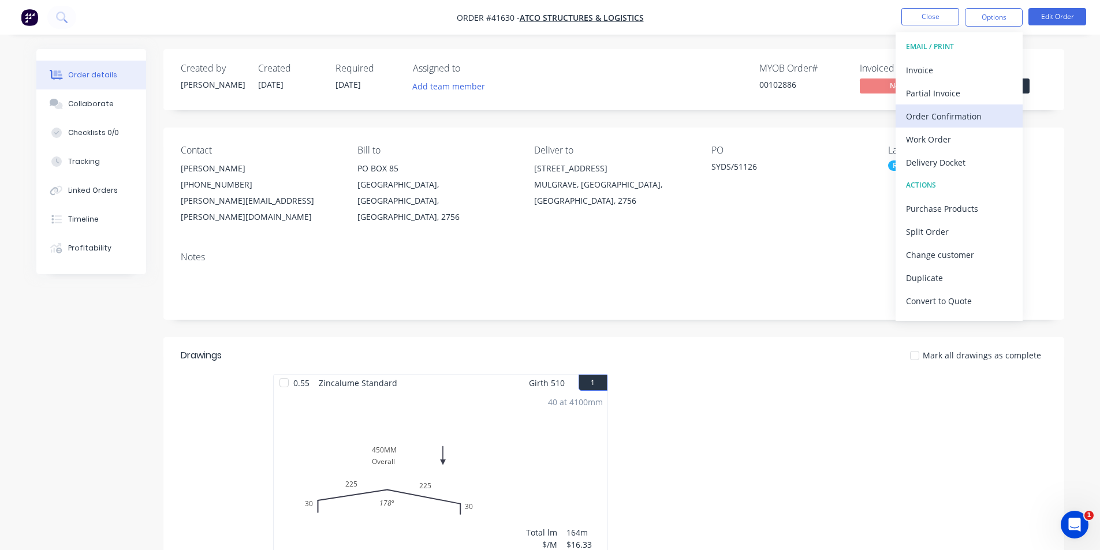
click at [948, 120] on div "Order Confirmation" at bounding box center [959, 116] width 106 height 17
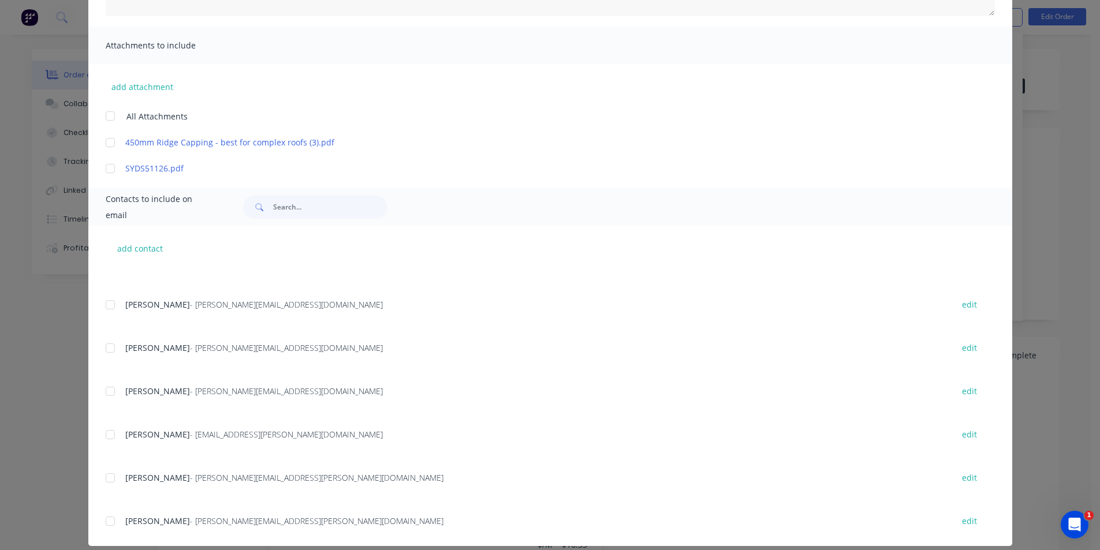
scroll to position [374, 0]
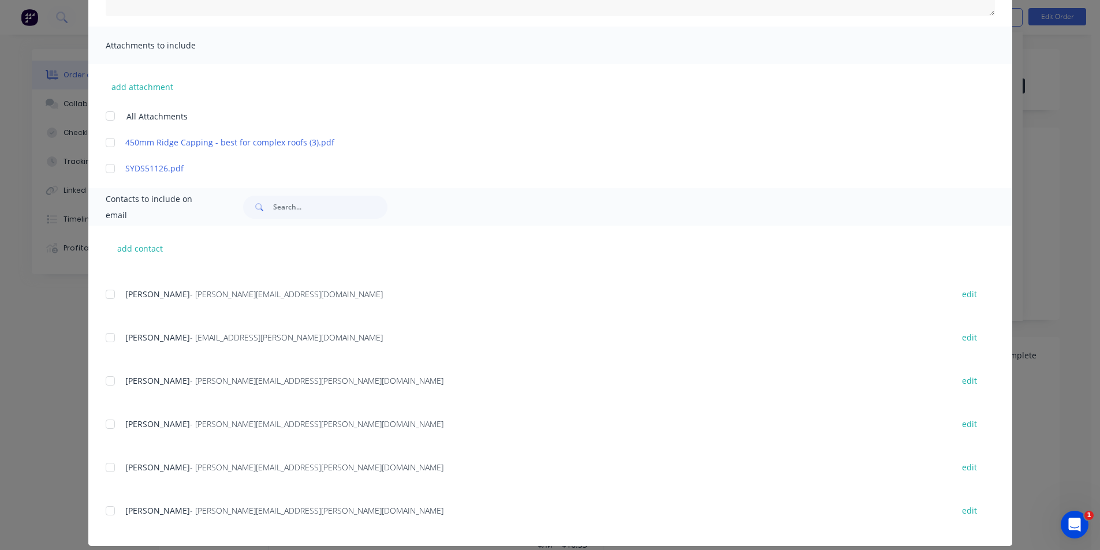
click at [102, 511] on div at bounding box center [110, 511] width 23 height 23
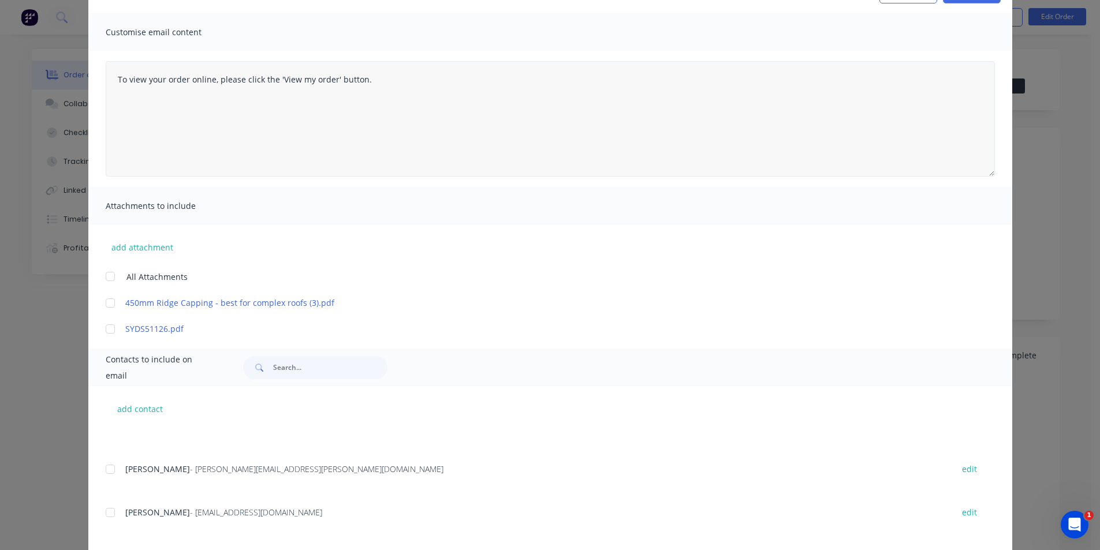
scroll to position [0, 0]
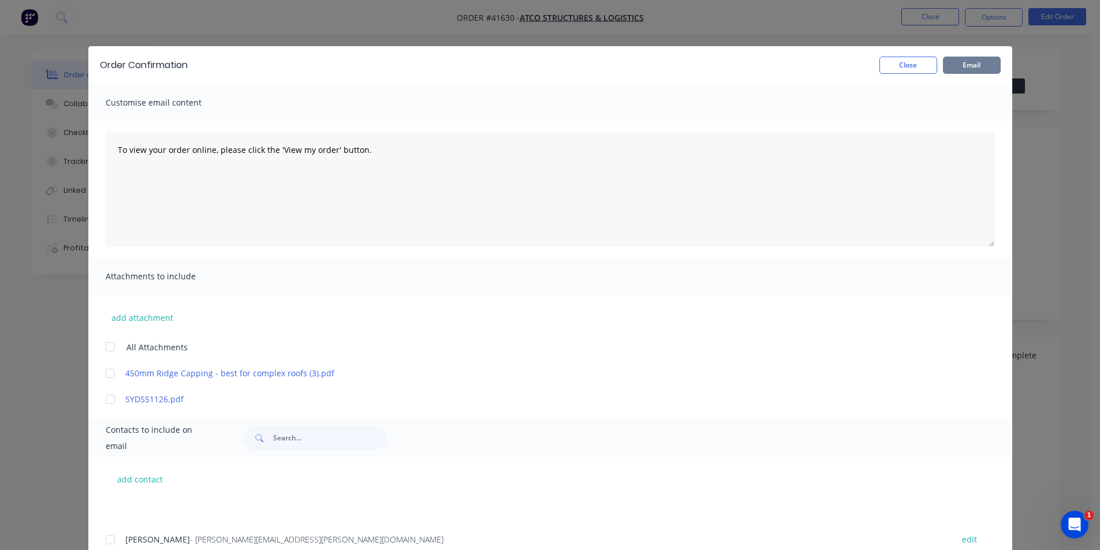
click at [967, 61] on button "Email" at bounding box center [972, 65] width 58 height 17
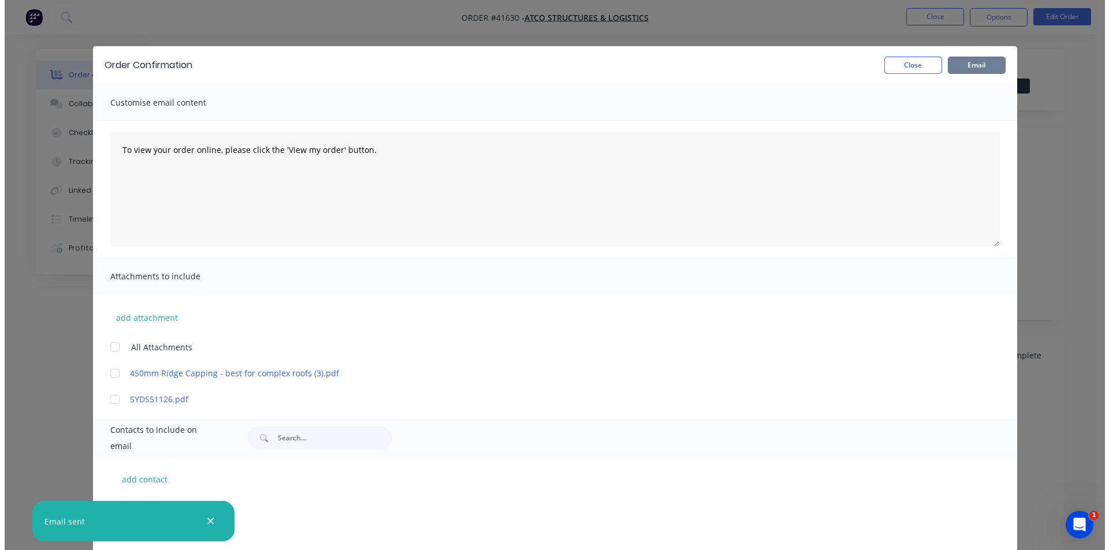
scroll to position [143, 0]
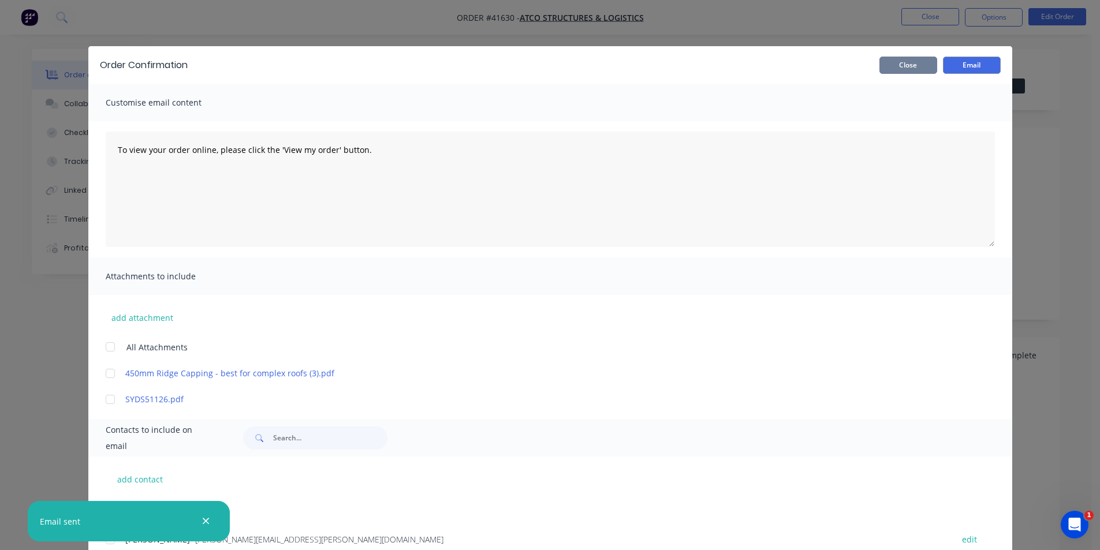
click at [913, 65] on button "Close" at bounding box center [909, 65] width 58 height 17
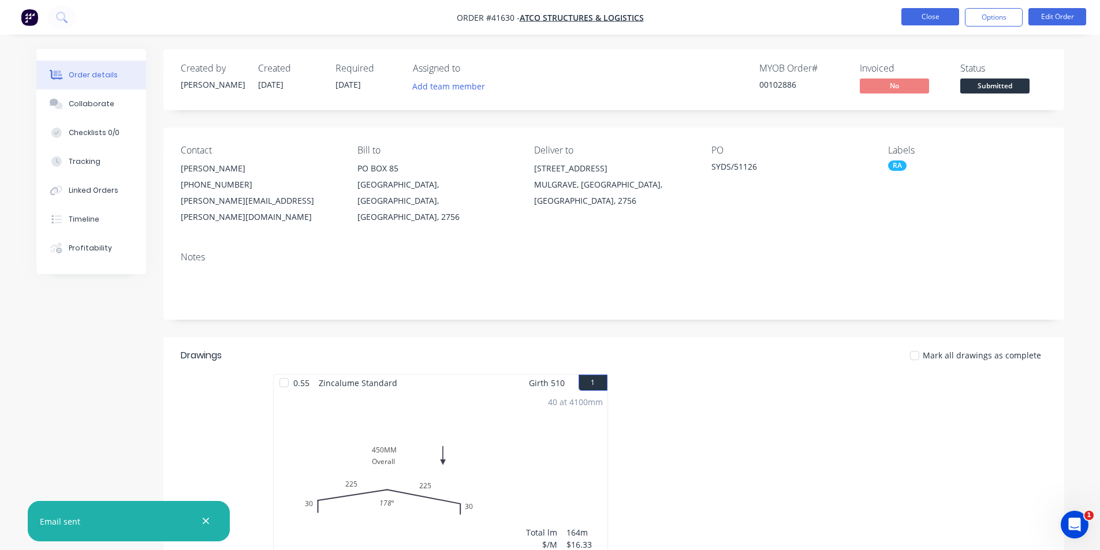
click at [915, 19] on button "Close" at bounding box center [931, 16] width 58 height 17
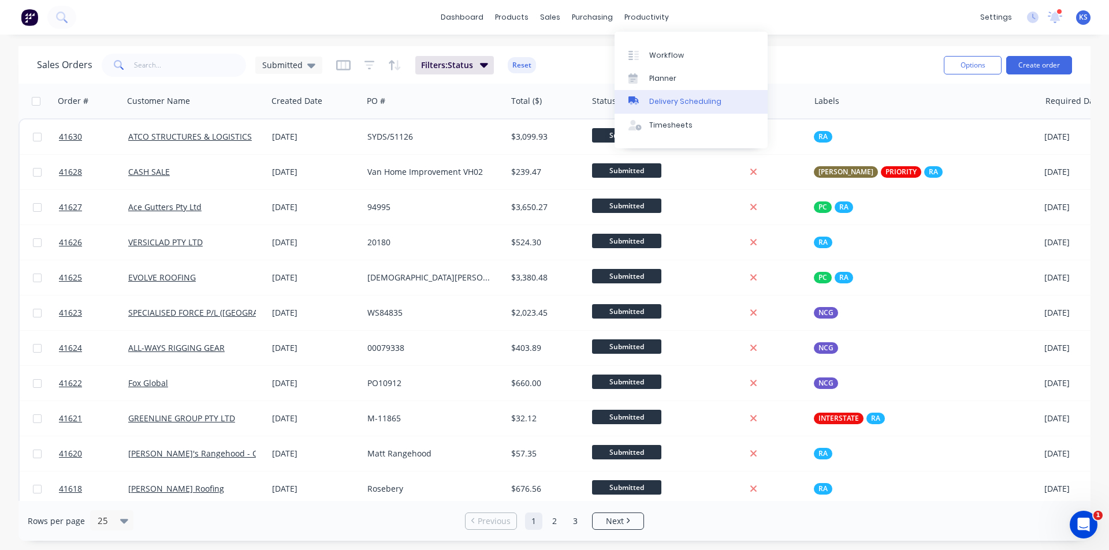
click at [691, 99] on div "Delivery Scheduling" at bounding box center [685, 101] width 72 height 10
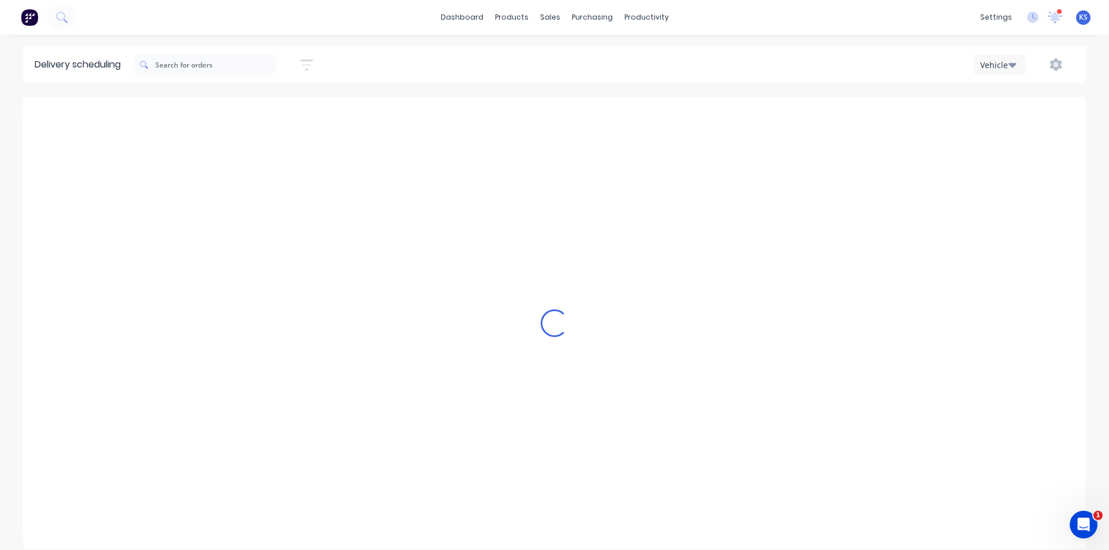
scroll to position [0, 1]
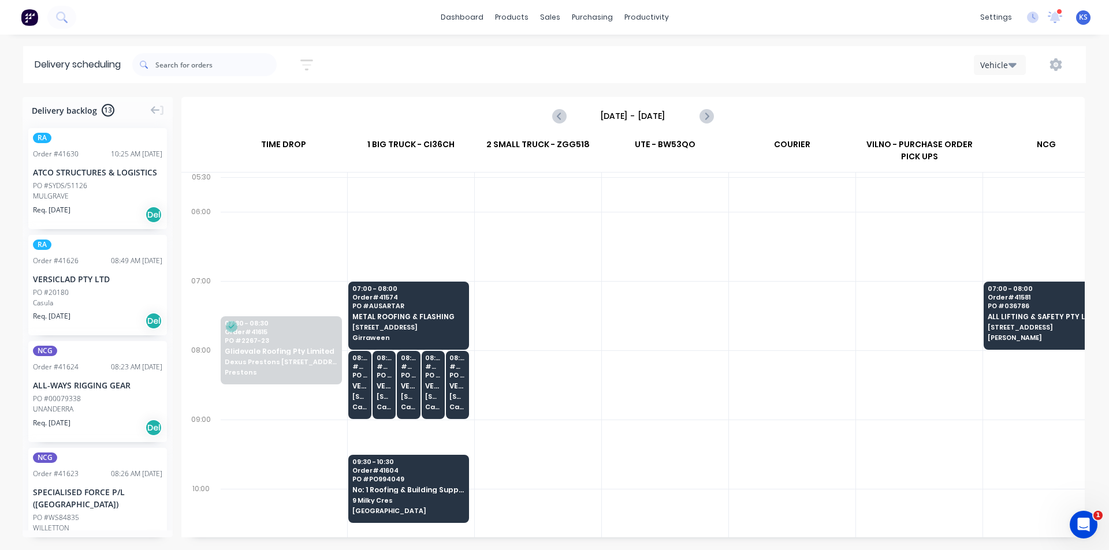
click at [644, 115] on input "Wednesday - 10/09/25" at bounding box center [633, 115] width 114 height 17
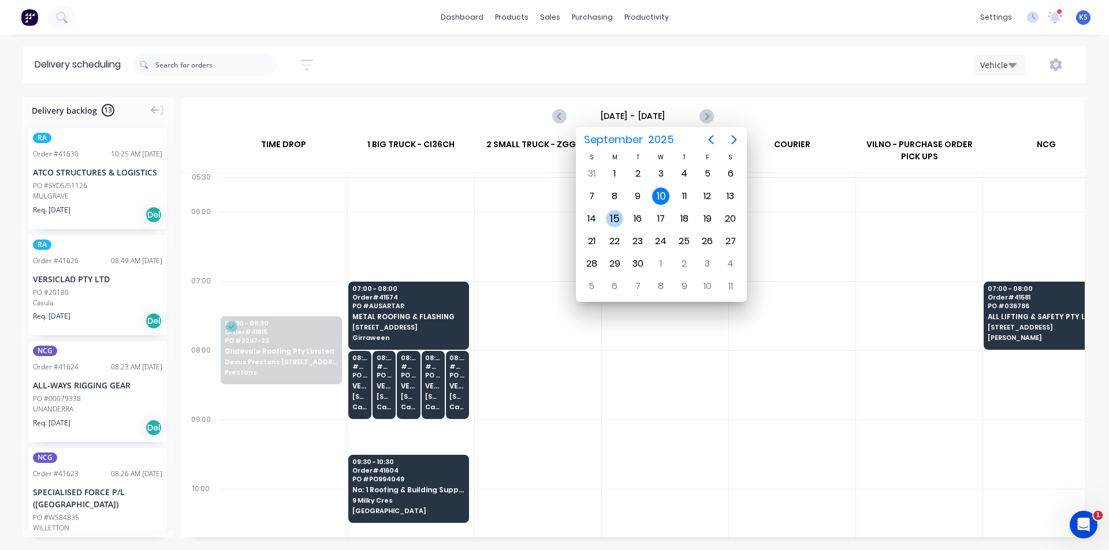
click at [610, 223] on div "15" at bounding box center [614, 218] width 17 height 17
type input "Monday - 15/09/25"
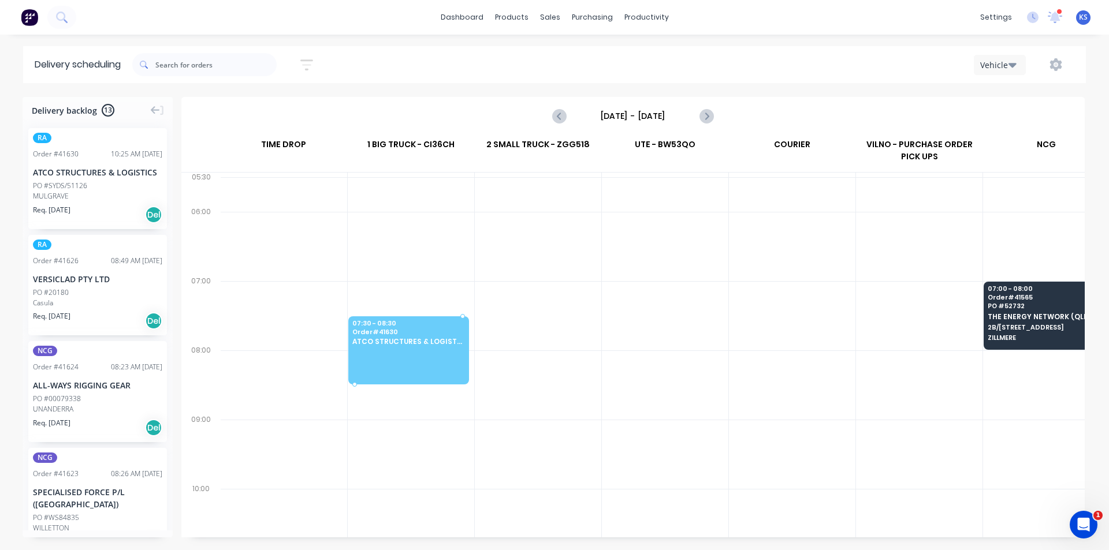
drag, startPoint x: 95, startPoint y: 187, endPoint x: 375, endPoint y: 325, distance: 312.5
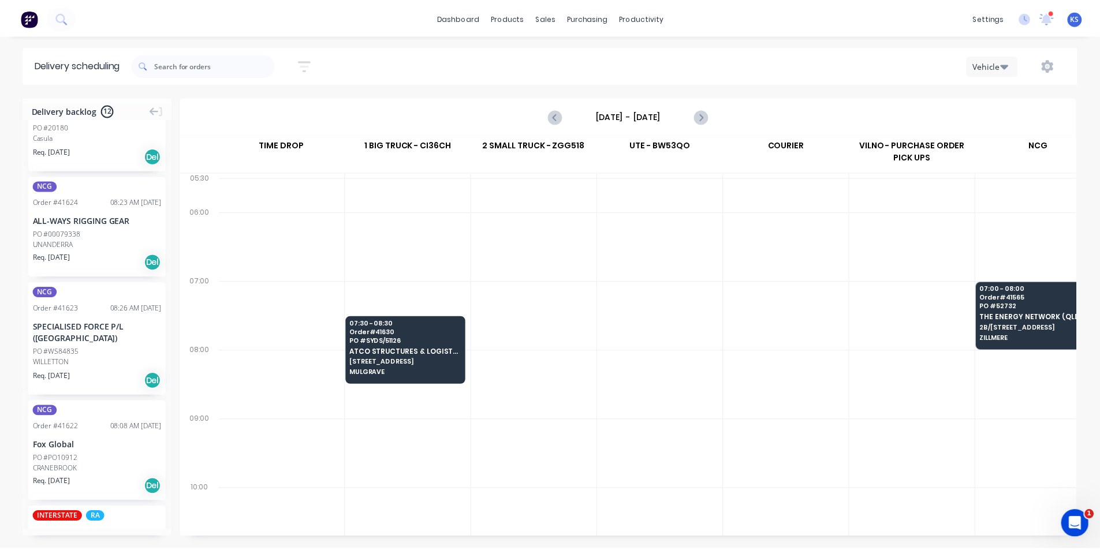
scroll to position [0, 0]
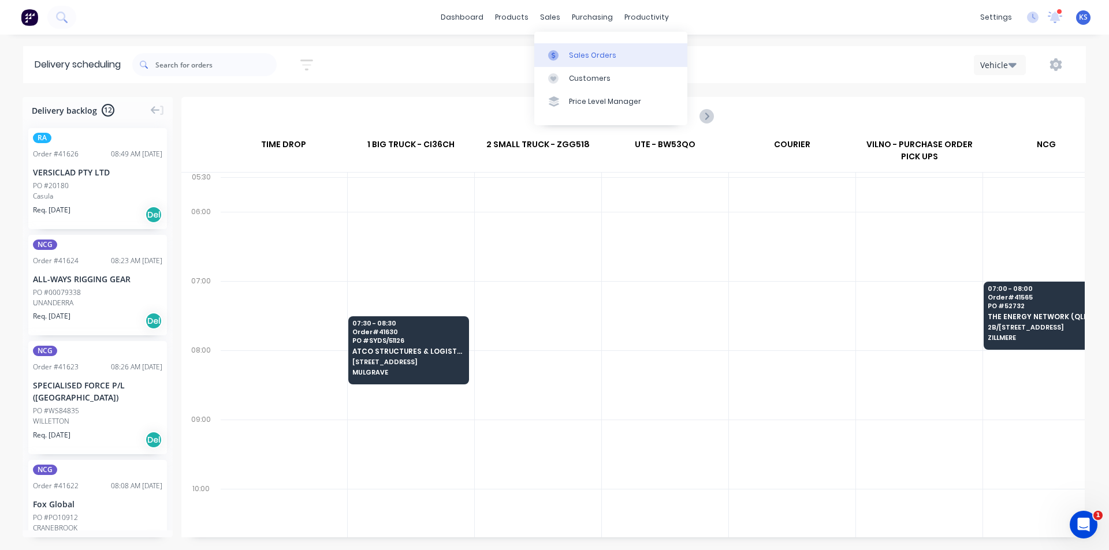
click at [586, 47] on link "Sales Orders" at bounding box center [610, 54] width 153 height 23
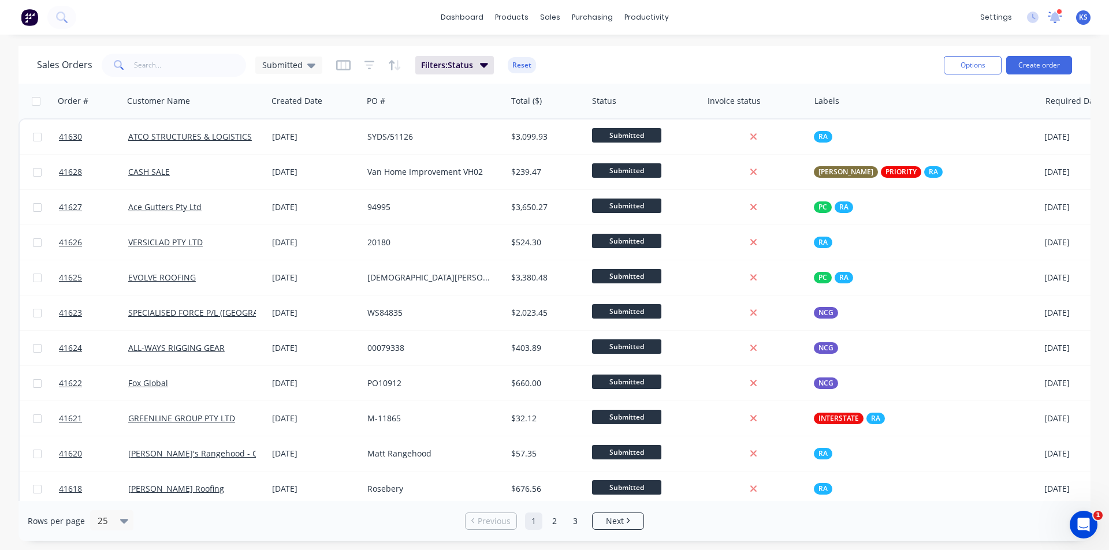
click at [1053, 17] on icon at bounding box center [1055, 15] width 12 height 11
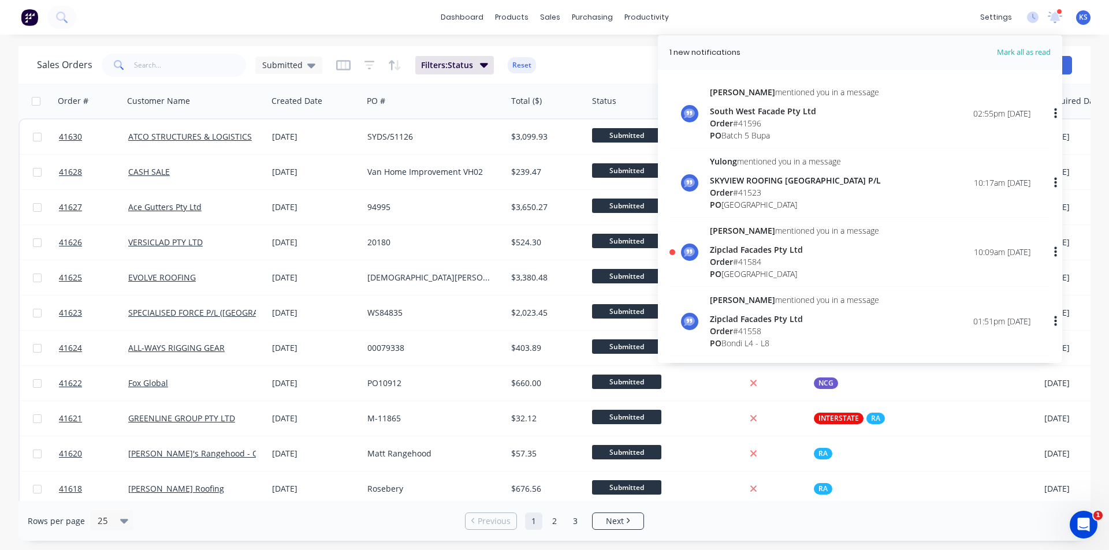
click at [617, 69] on div "Sales Orders Submitted Filters: Status Reset" at bounding box center [486, 65] width 898 height 28
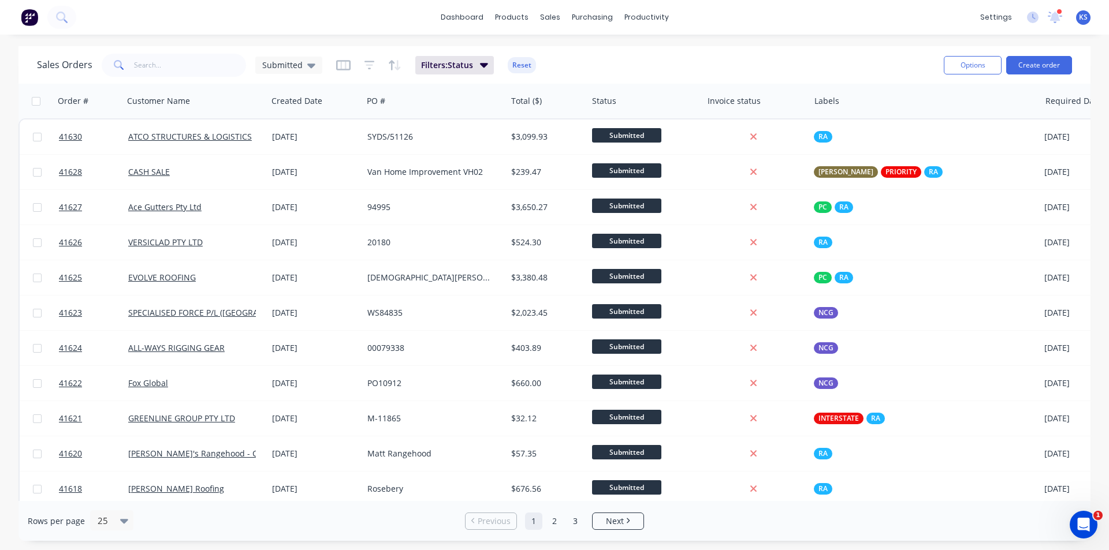
click at [1053, 17] on icon at bounding box center [1054, 16] width 11 height 10
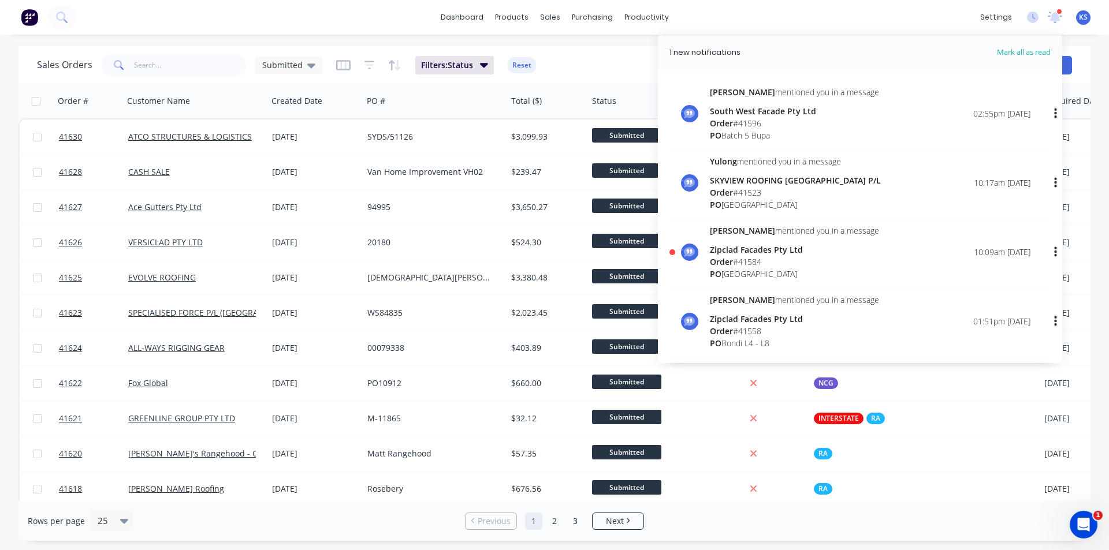
click at [769, 116] on div "South West Facade Pty Ltd" at bounding box center [794, 111] width 169 height 12
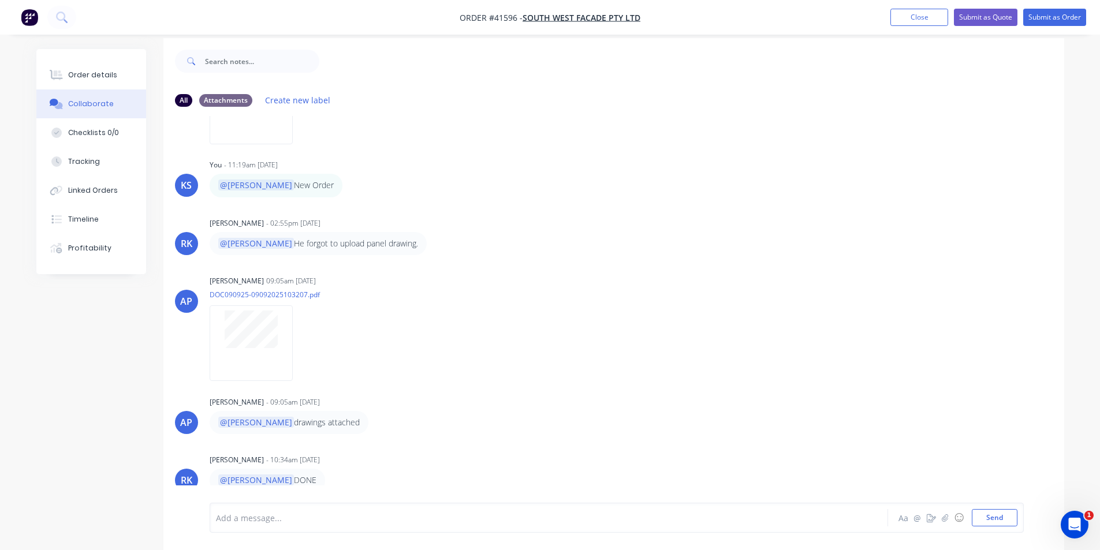
scroll to position [17, 0]
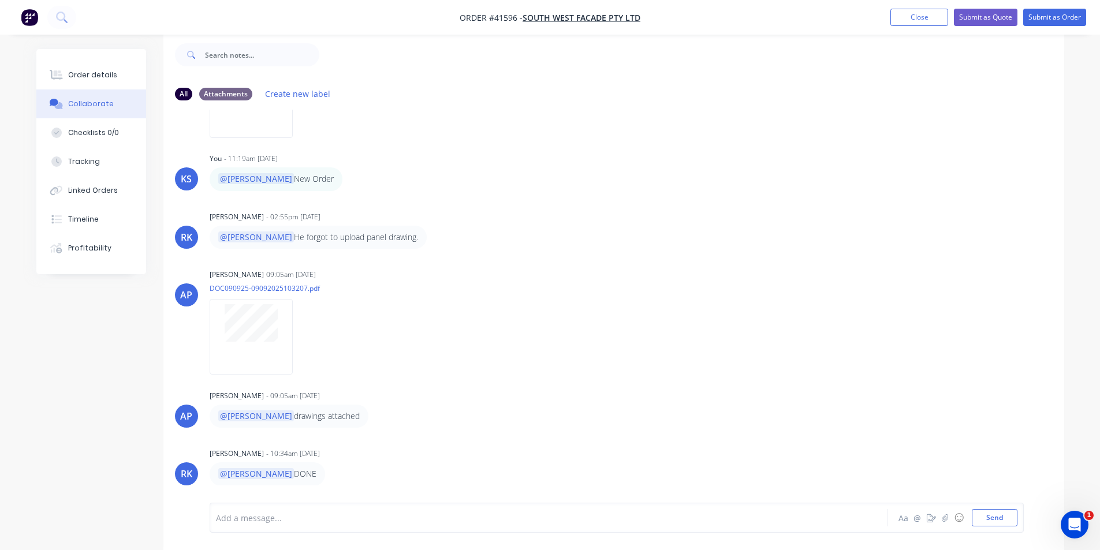
click at [88, 72] on div "Order details" at bounding box center [92, 75] width 49 height 10
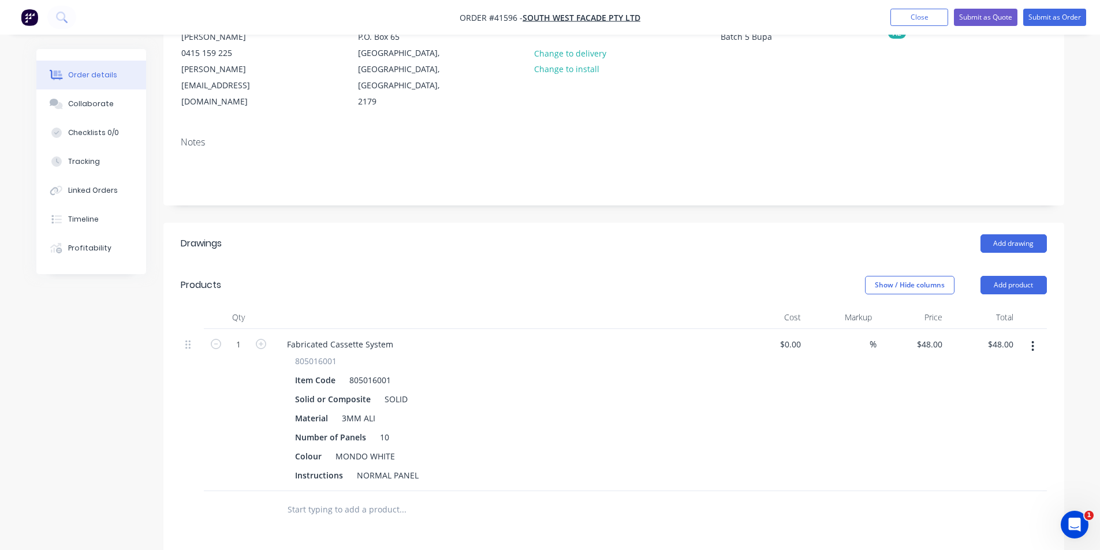
scroll to position [75, 0]
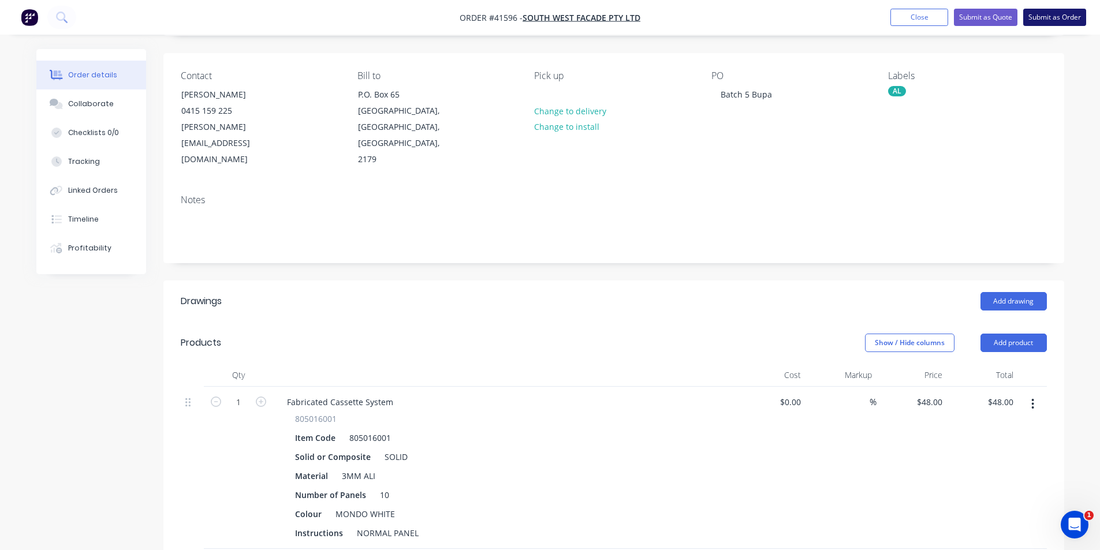
click at [1055, 21] on button "Submit as Order" at bounding box center [1054, 17] width 63 height 17
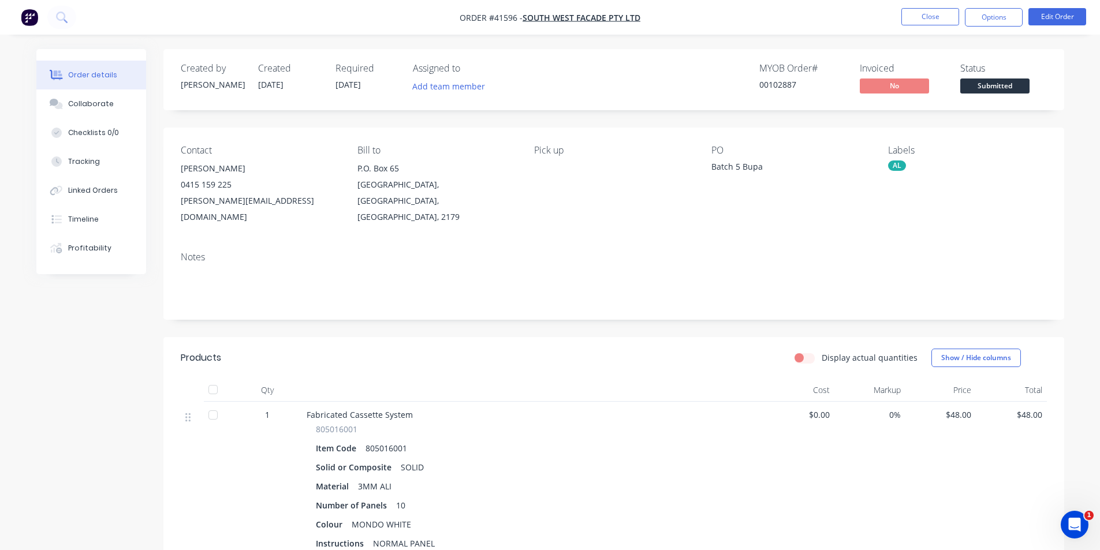
click at [561, 53] on div "Created by Kendall Created 09/09/25 Required 09/09/25 Assigned to Add team memb…" at bounding box center [613, 79] width 901 height 61
click at [785, 45] on div "Order details Collaborate Checklists 0/0 Tracking Linked Orders Timeline Profit…" at bounding box center [550, 382] width 1100 height 765
click at [645, 356] on header "Products Display actual quantities Show / Hide columns" at bounding box center [613, 358] width 901 height 42
click at [837, 21] on nav "Order #41596 - South West Facade Pty Ltd Close Options Edit Order" at bounding box center [550, 17] width 1100 height 35
click at [914, 15] on button "Close" at bounding box center [931, 16] width 58 height 17
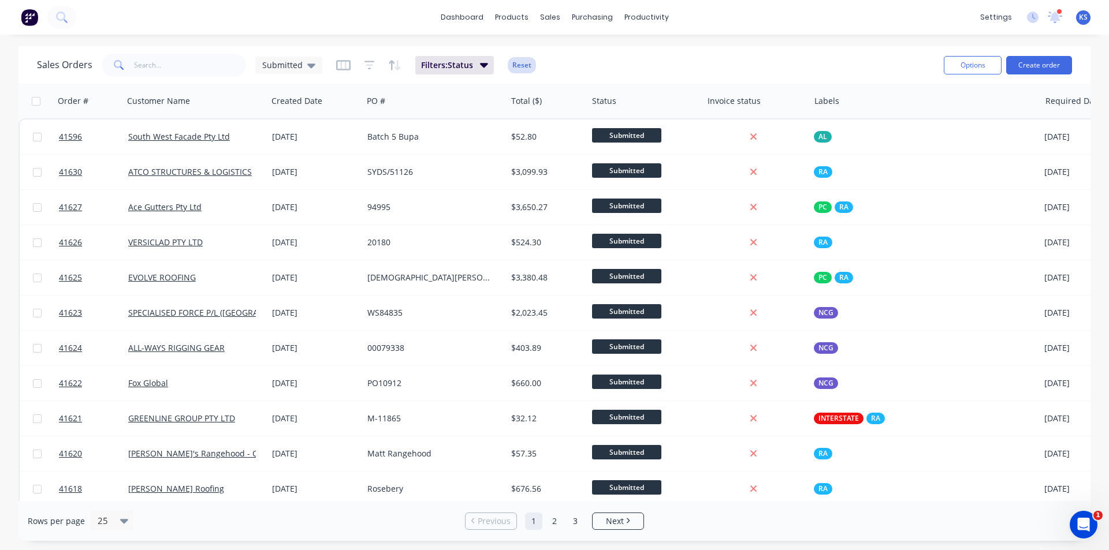
click at [523, 66] on button "Reset" at bounding box center [522, 65] width 28 height 16
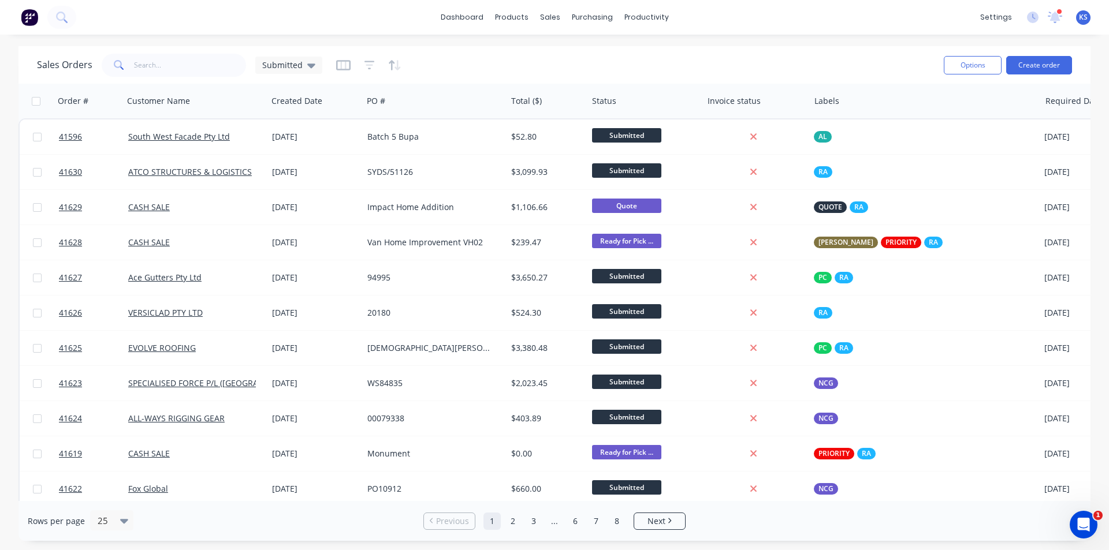
click at [601, 65] on div "Sales Orders Submitted" at bounding box center [486, 65] width 898 height 28
click at [307, 64] on icon at bounding box center [311, 65] width 8 height 13
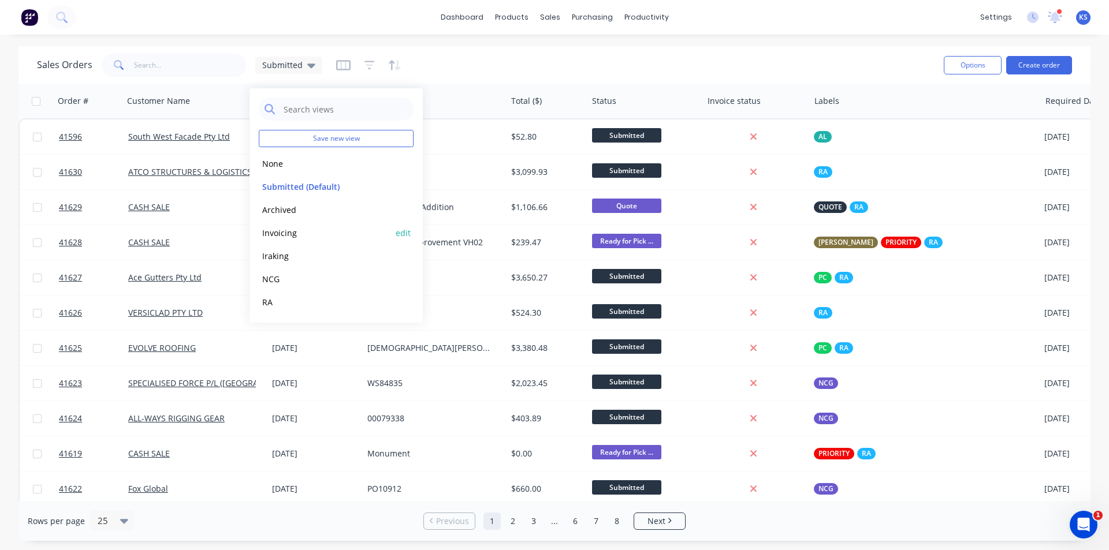
click at [292, 232] on button "Invoicing" at bounding box center [325, 232] width 132 height 13
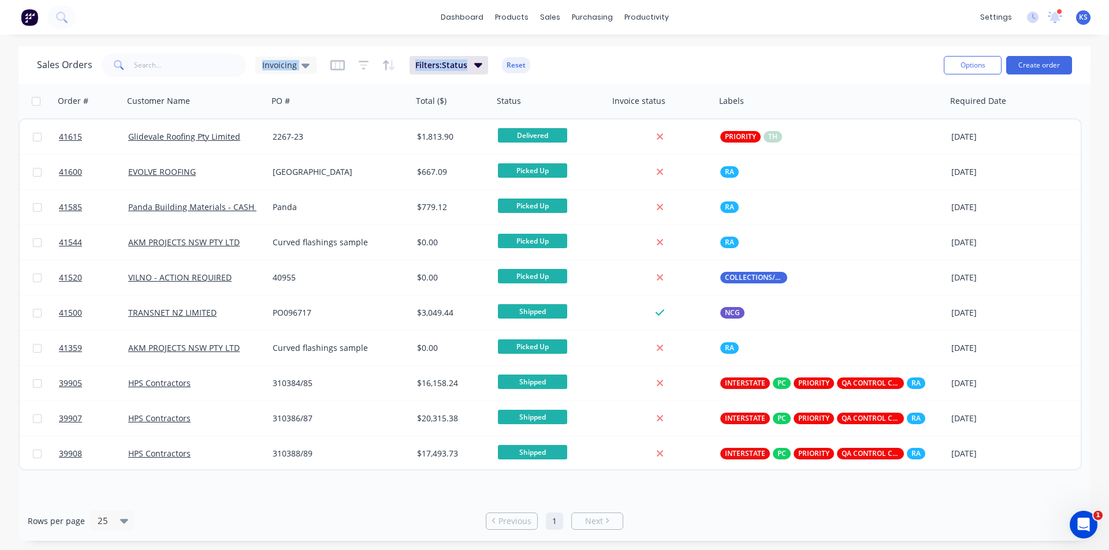
click at [587, 65] on div "Sales Orders Invoicing Filters: Status Reset" at bounding box center [486, 65] width 898 height 28
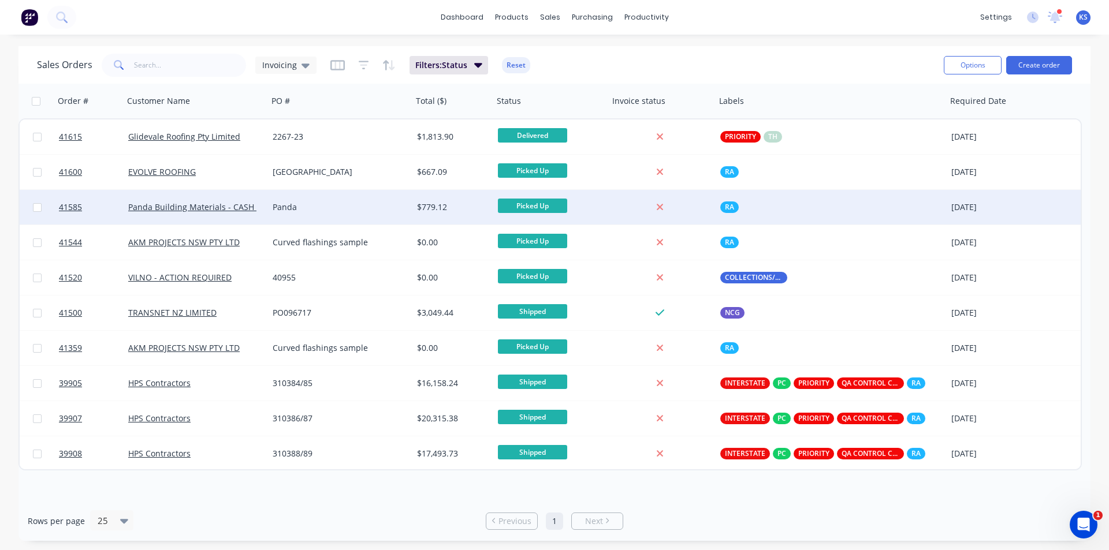
click at [336, 209] on div "Panda" at bounding box center [337, 208] width 128 height 12
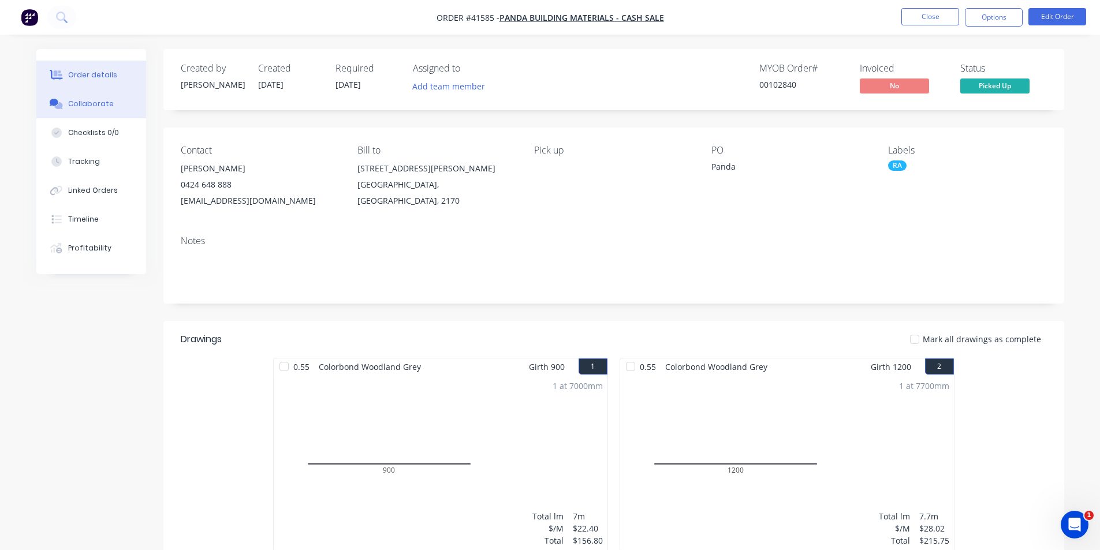
click at [105, 107] on div "Collaborate" at bounding box center [91, 104] width 46 height 10
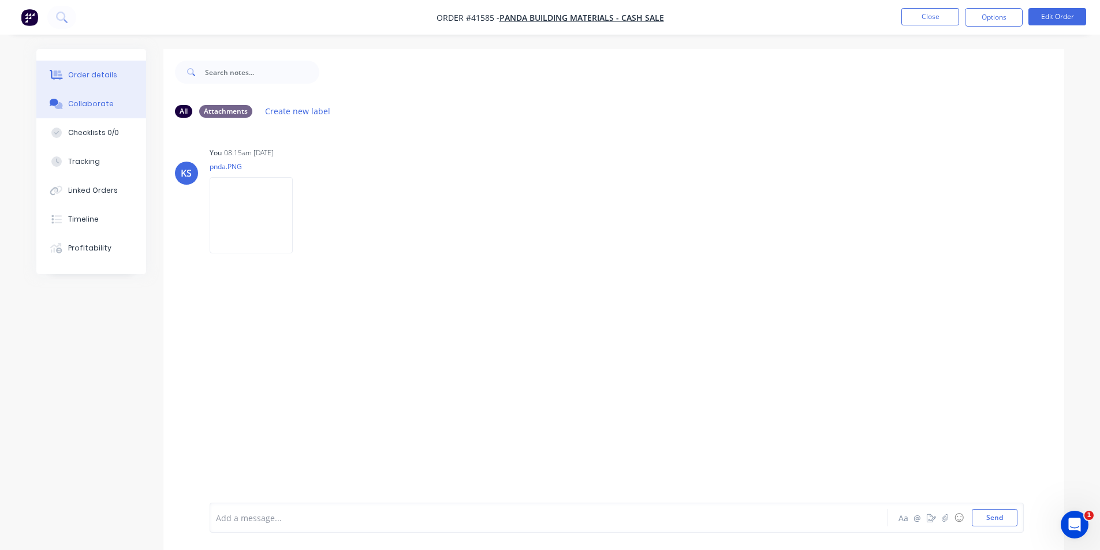
click at [100, 77] on div "Order details" at bounding box center [92, 75] width 49 height 10
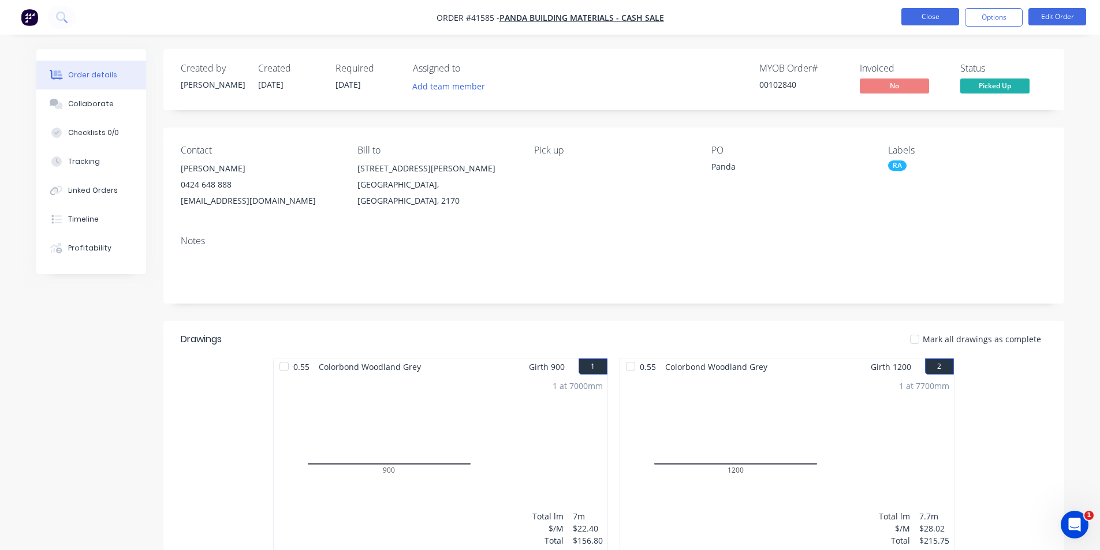
click at [910, 13] on button "Close" at bounding box center [931, 16] width 58 height 17
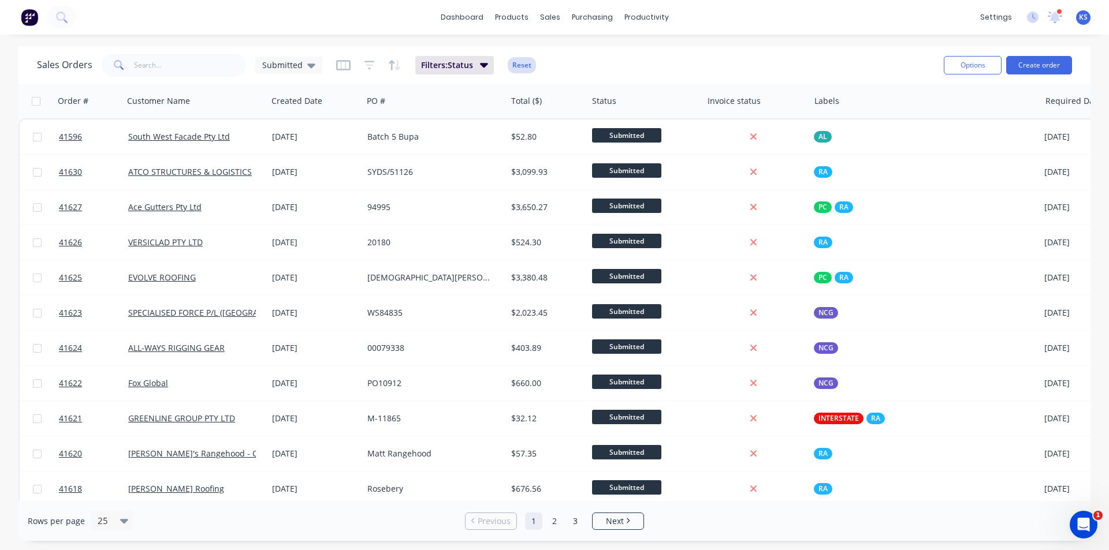
click at [533, 66] on button "Reset" at bounding box center [522, 65] width 28 height 16
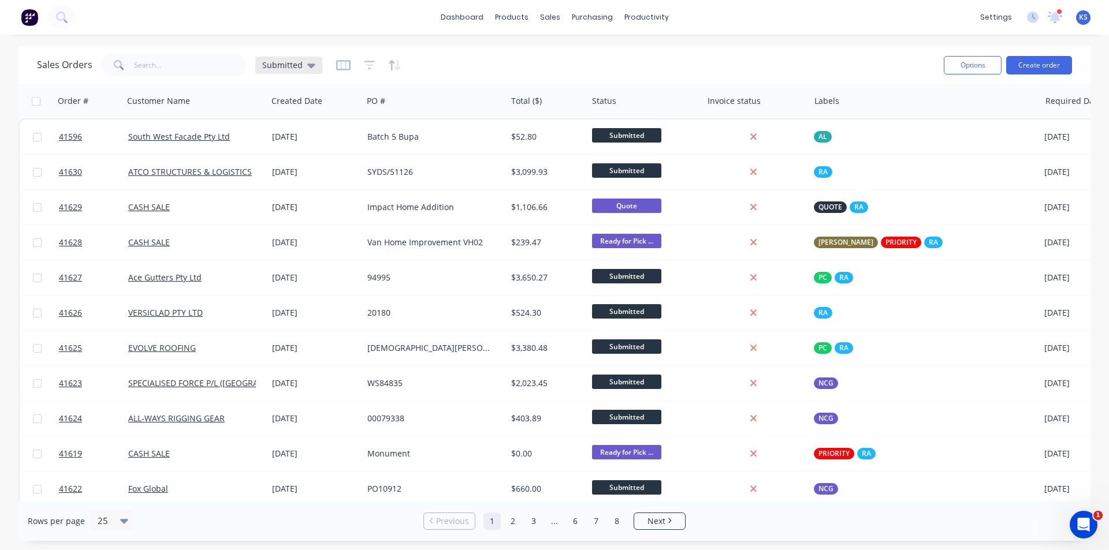
click at [301, 64] on div "Submitted" at bounding box center [288, 65] width 53 height 10
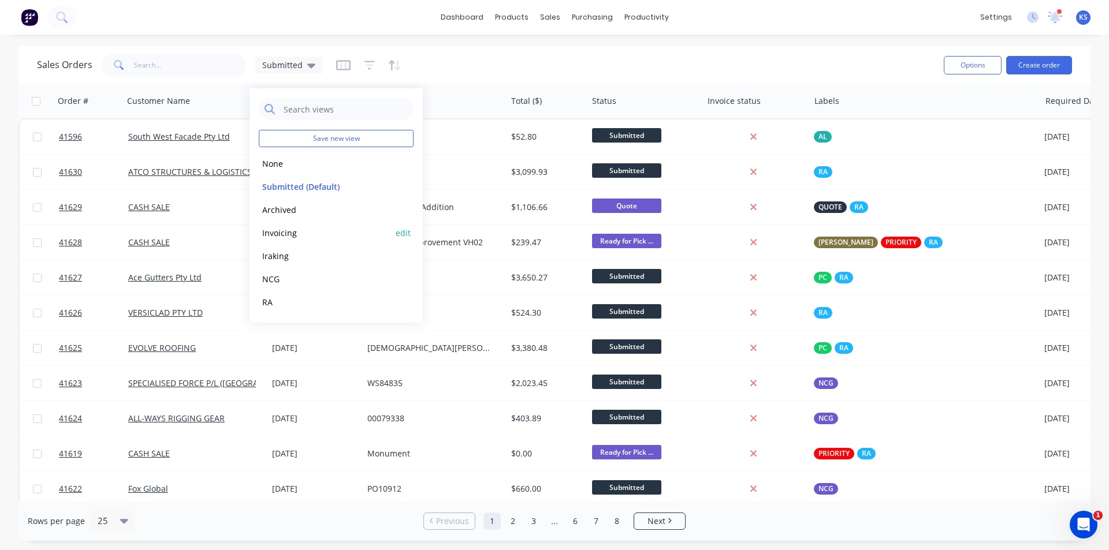
click at [306, 235] on button "Invoicing" at bounding box center [325, 232] width 132 height 13
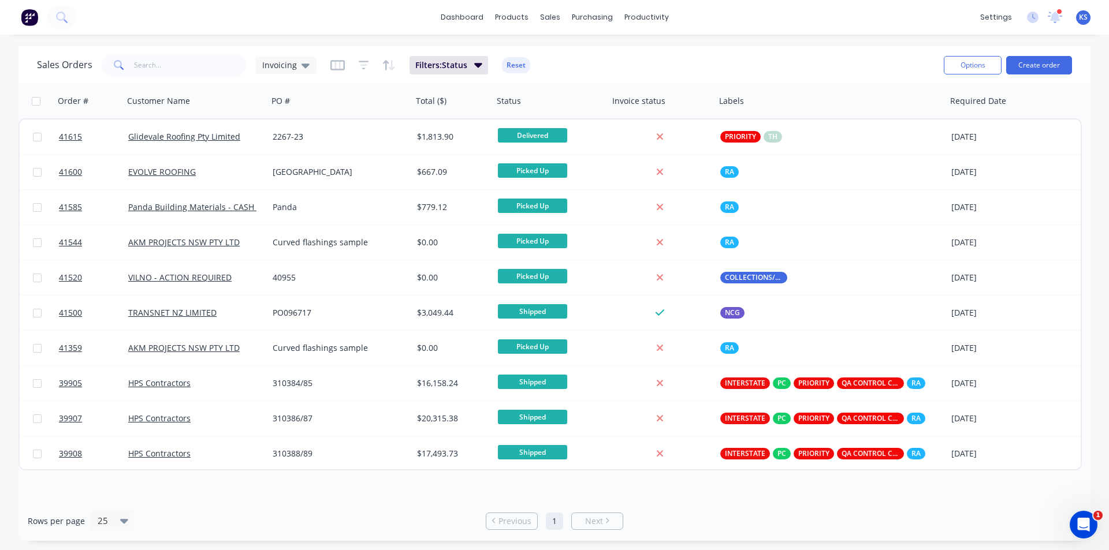
click at [356, 535] on div "Rows per page 25 Previous 1 Next" at bounding box center [554, 521] width 1072 height 40
click at [360, 528] on div "Rows per page 25" at bounding box center [203, 521] width 351 height 21
click at [363, 518] on div "Rows per page 25" at bounding box center [203, 521] width 351 height 21
click at [378, 509] on div "Rows per page 25 Previous 1 Next" at bounding box center [554, 521] width 1072 height 40
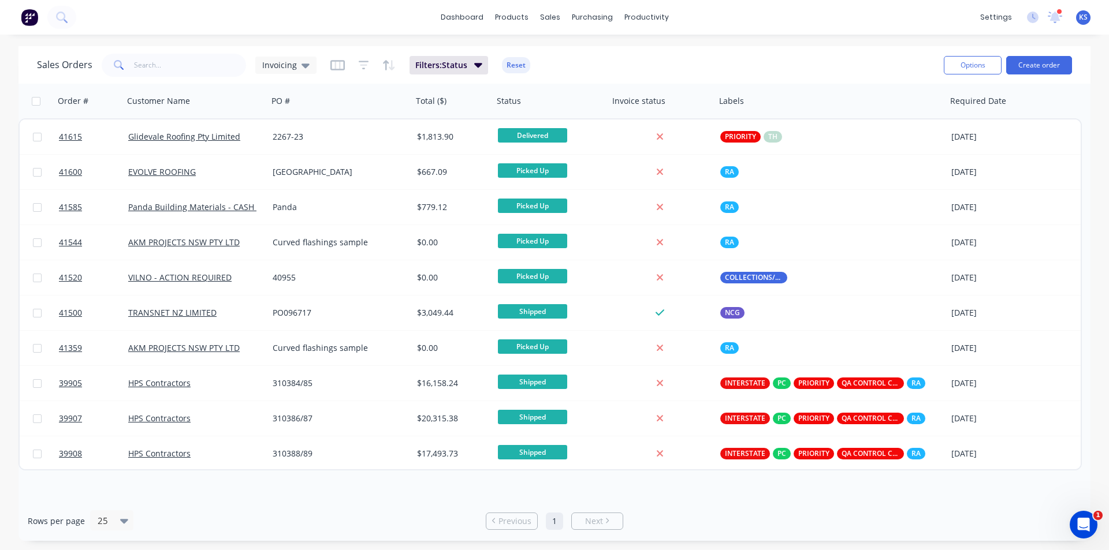
click at [701, 66] on div "Sales Orders Invoicing Filters: Status Reset" at bounding box center [486, 65] width 898 height 28
click at [714, 61] on div "Sales Orders Invoicing Filters: Status Reset" at bounding box center [486, 65] width 898 height 28
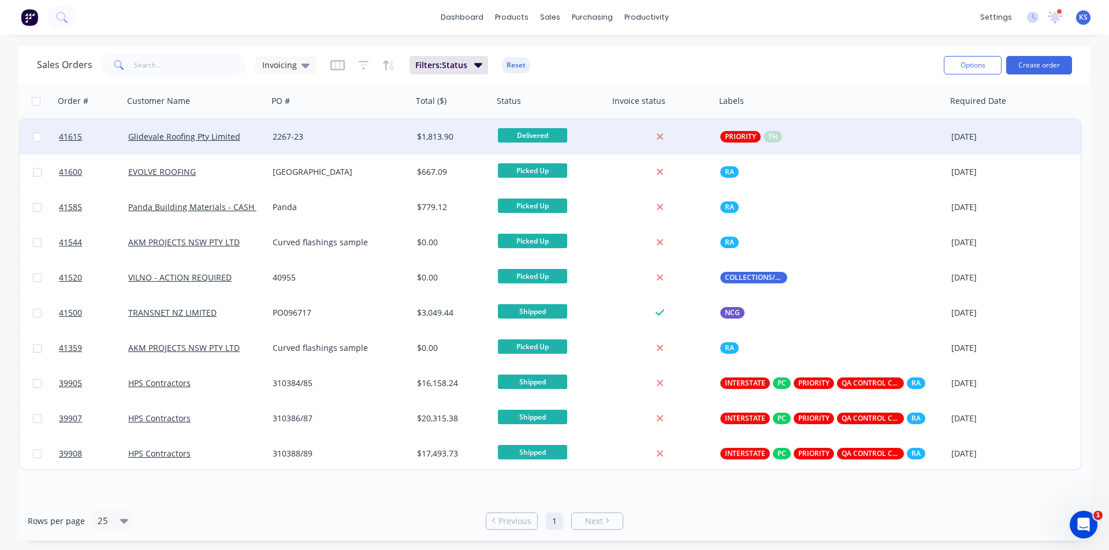
click at [373, 139] on div "2267-23" at bounding box center [337, 137] width 128 height 12
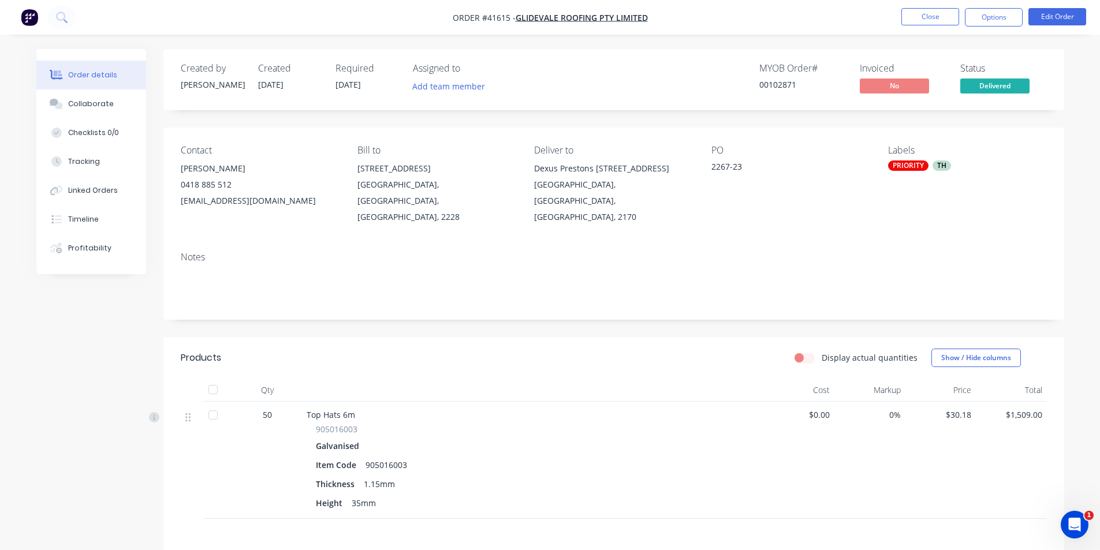
click at [567, 75] on div "MYOB Order # 00102871 Invoiced No Status Delivered" at bounding box center [787, 79] width 519 height 33
click at [601, 70] on div "MYOB Order # 00102871 Invoiced No Status Delivered" at bounding box center [787, 79] width 519 height 33
click at [588, 75] on div "MYOB Order # 00102871 Invoiced No Status Delivered" at bounding box center [787, 79] width 519 height 33
